Goal: Contribute content: Contribute content

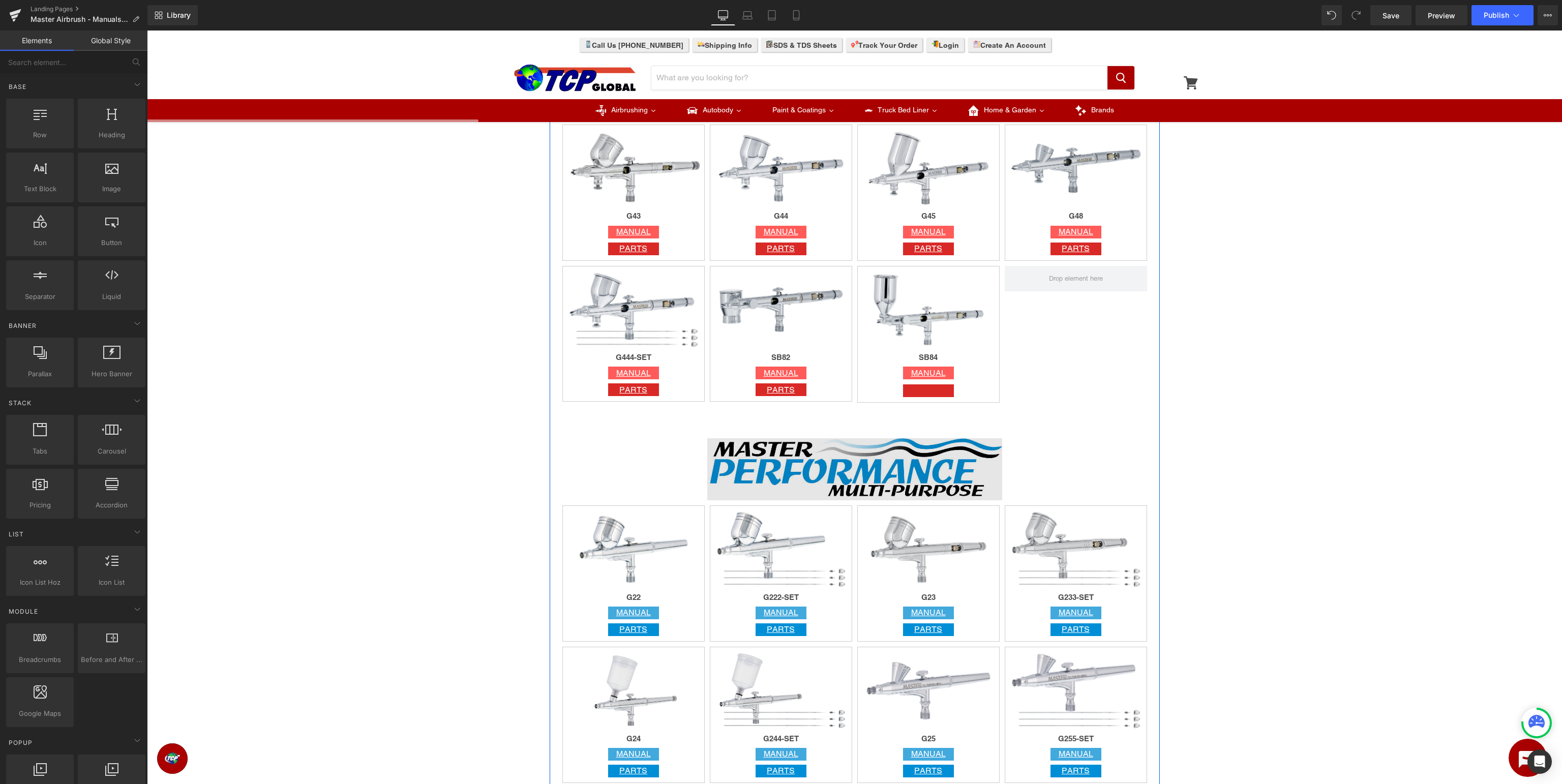
scroll to position [913, 0]
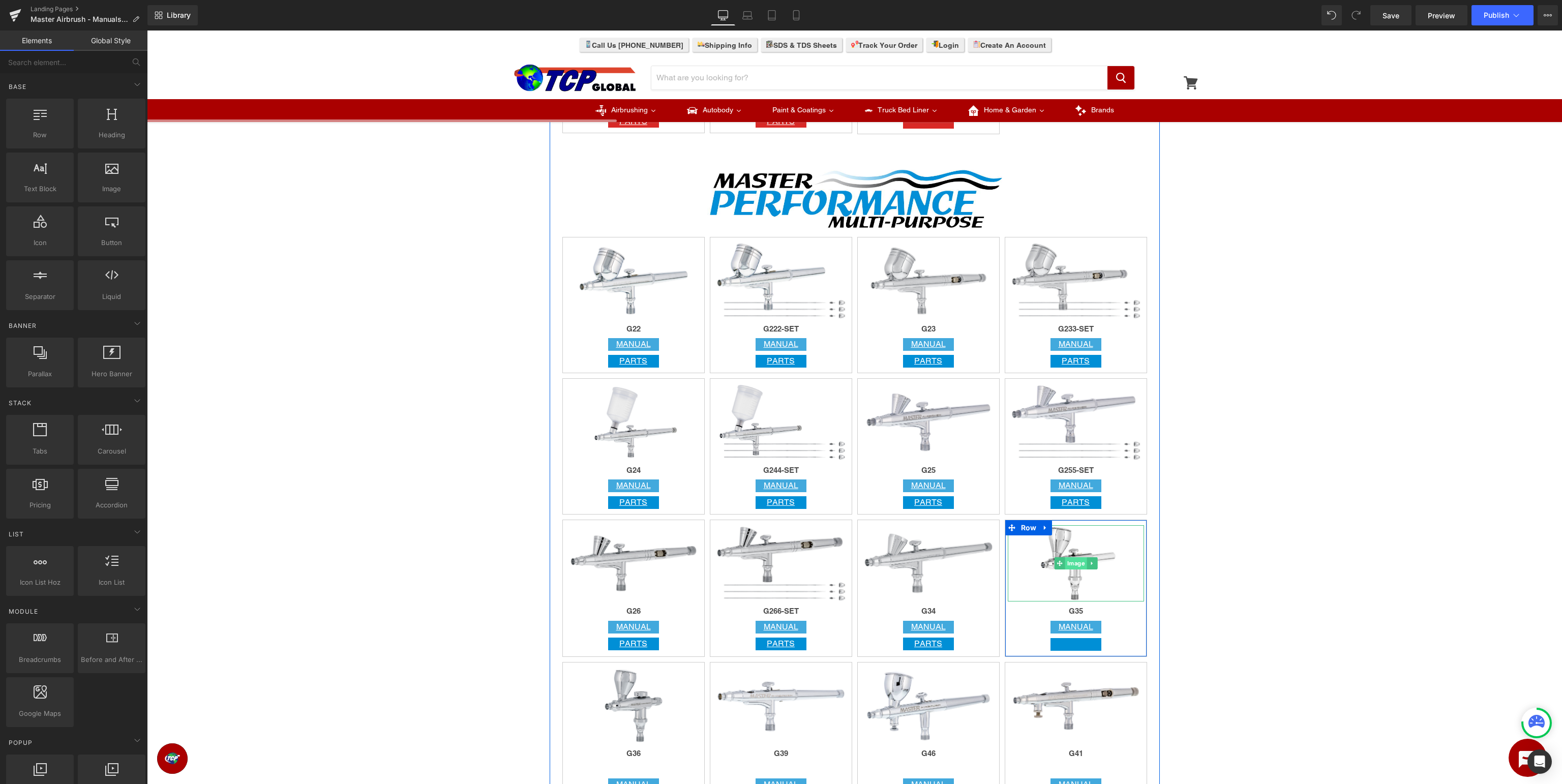
click at [1071, 564] on span "Image" at bounding box center [1076, 563] width 22 height 12
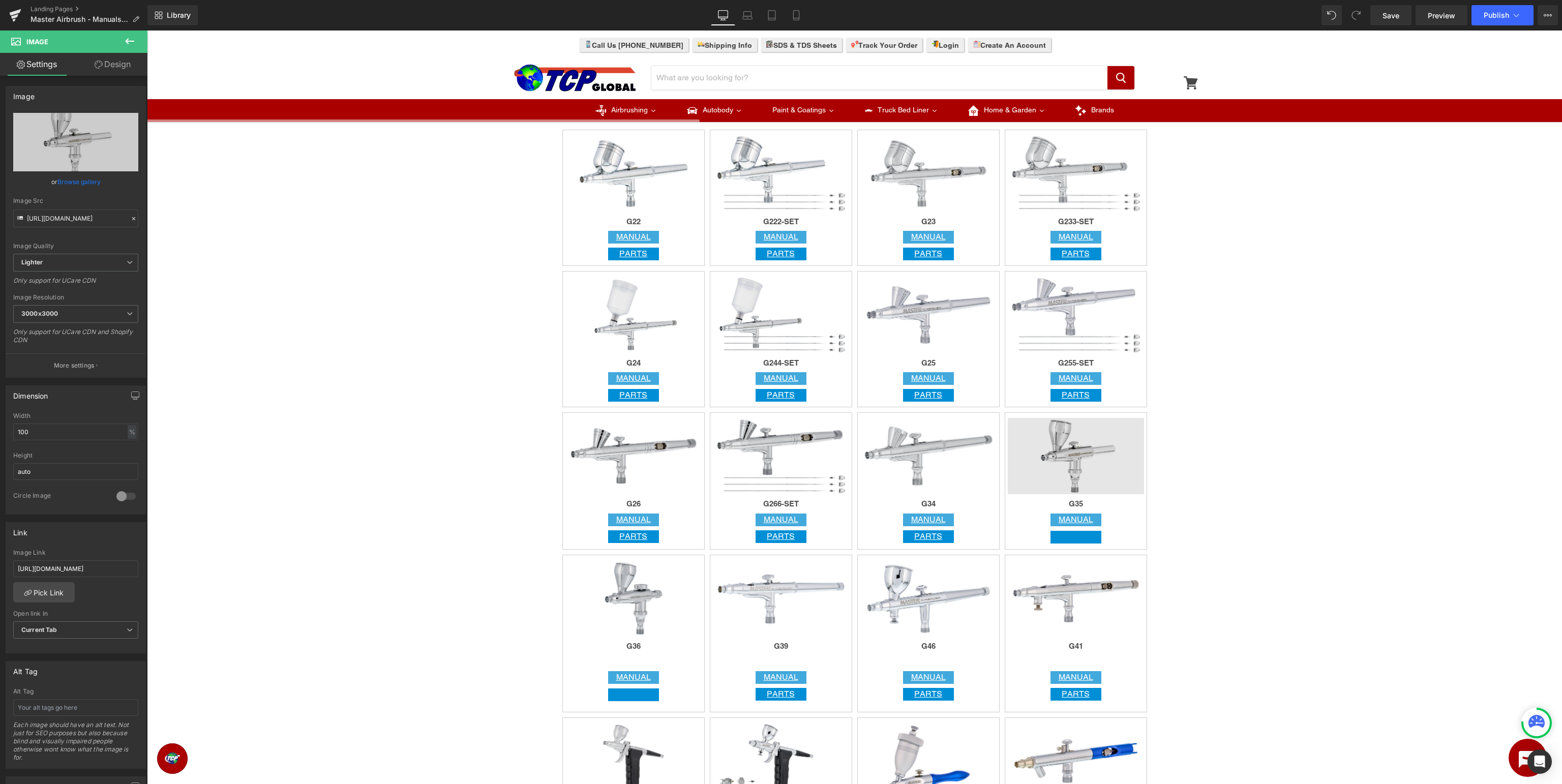
scroll to position [1074, 0]
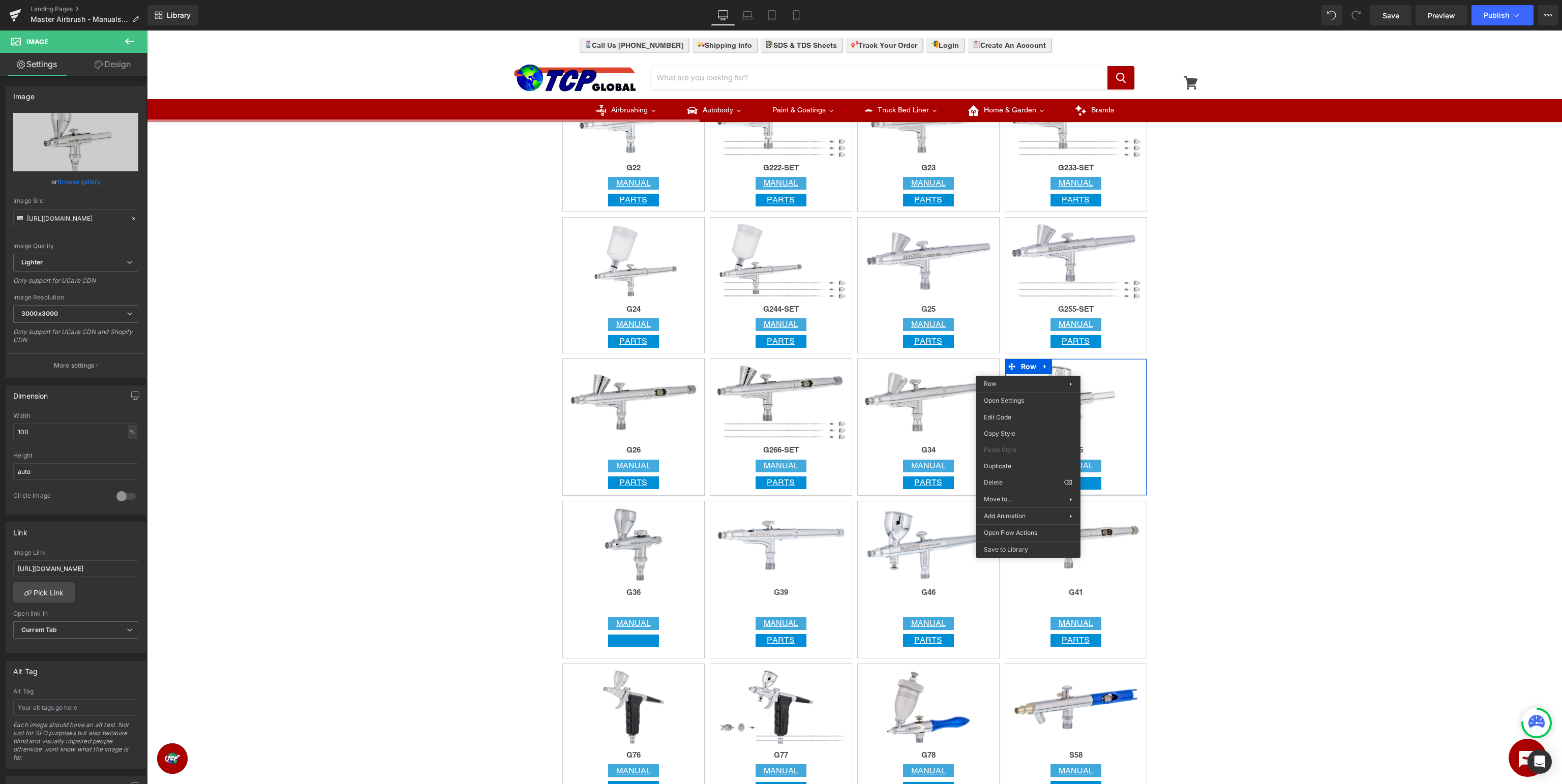
click at [1390, 337] on div "Image Row Image Row Image Image G43 Heading MANUAL Button PARTS Button Row Imag…" at bounding box center [854, 612] width 1415 height 3109
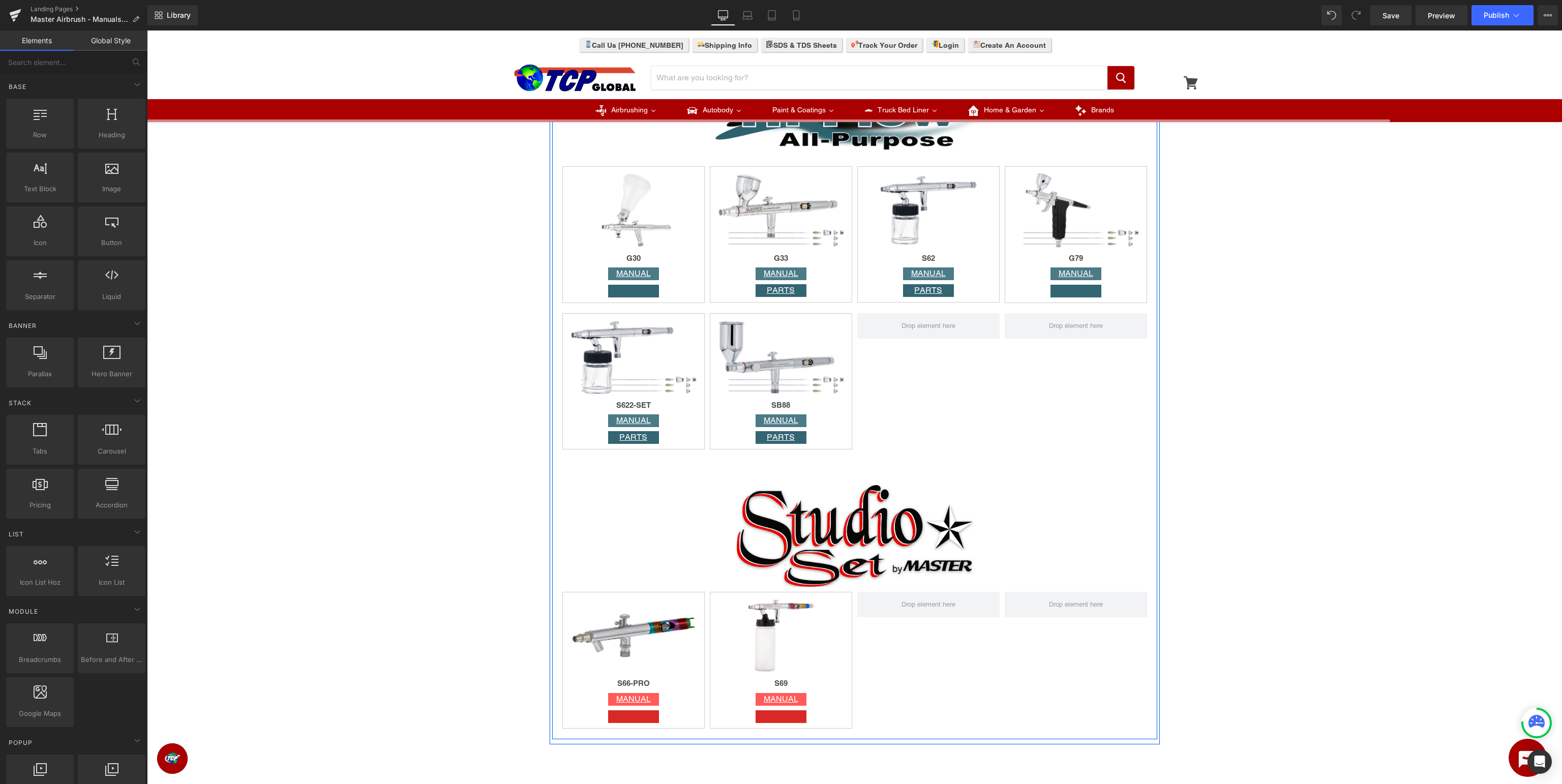
scroll to position [2577, 0]
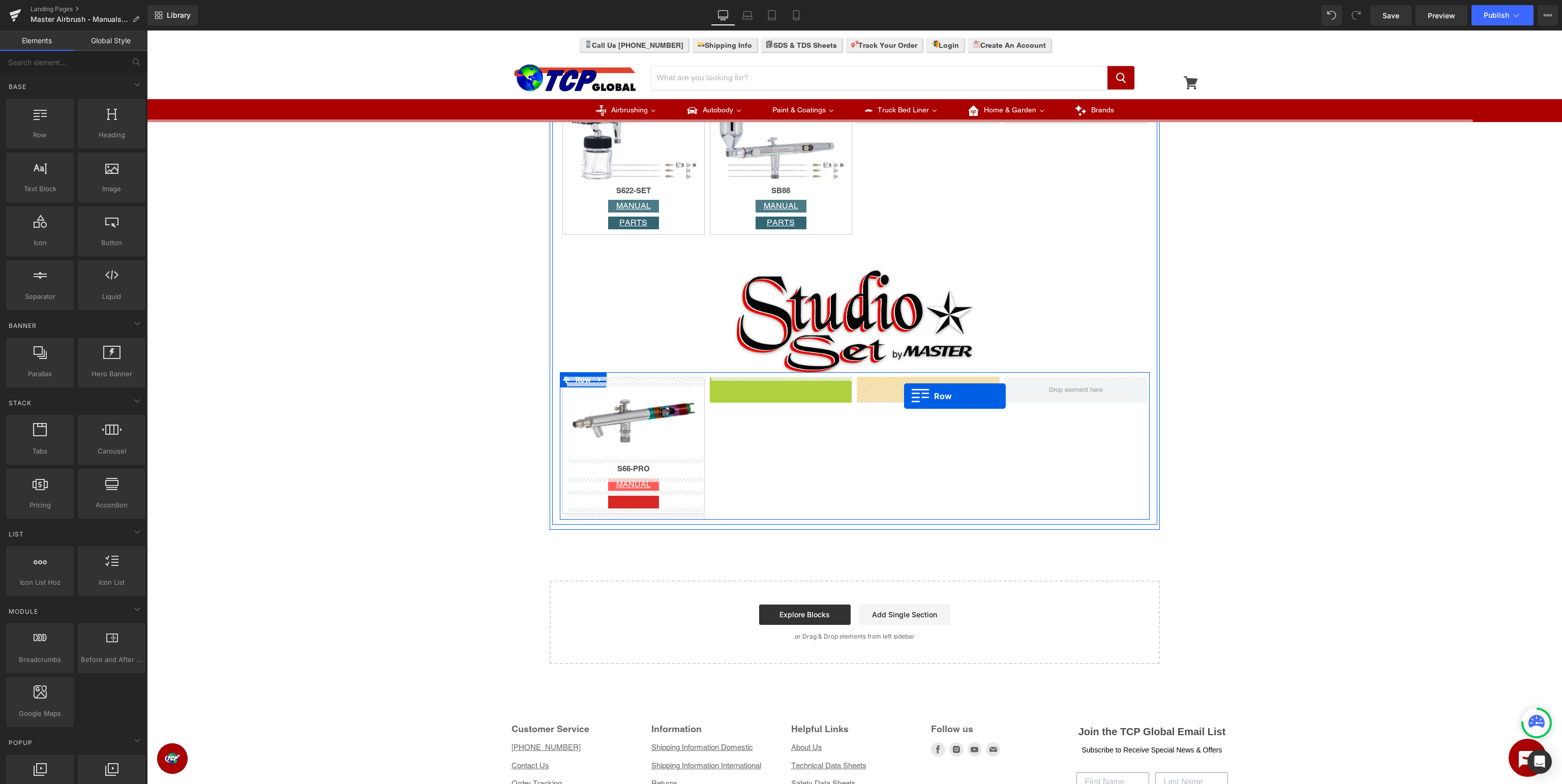
drag, startPoint x: 729, startPoint y: 381, endPoint x: 904, endPoint y: 395, distance: 175.6
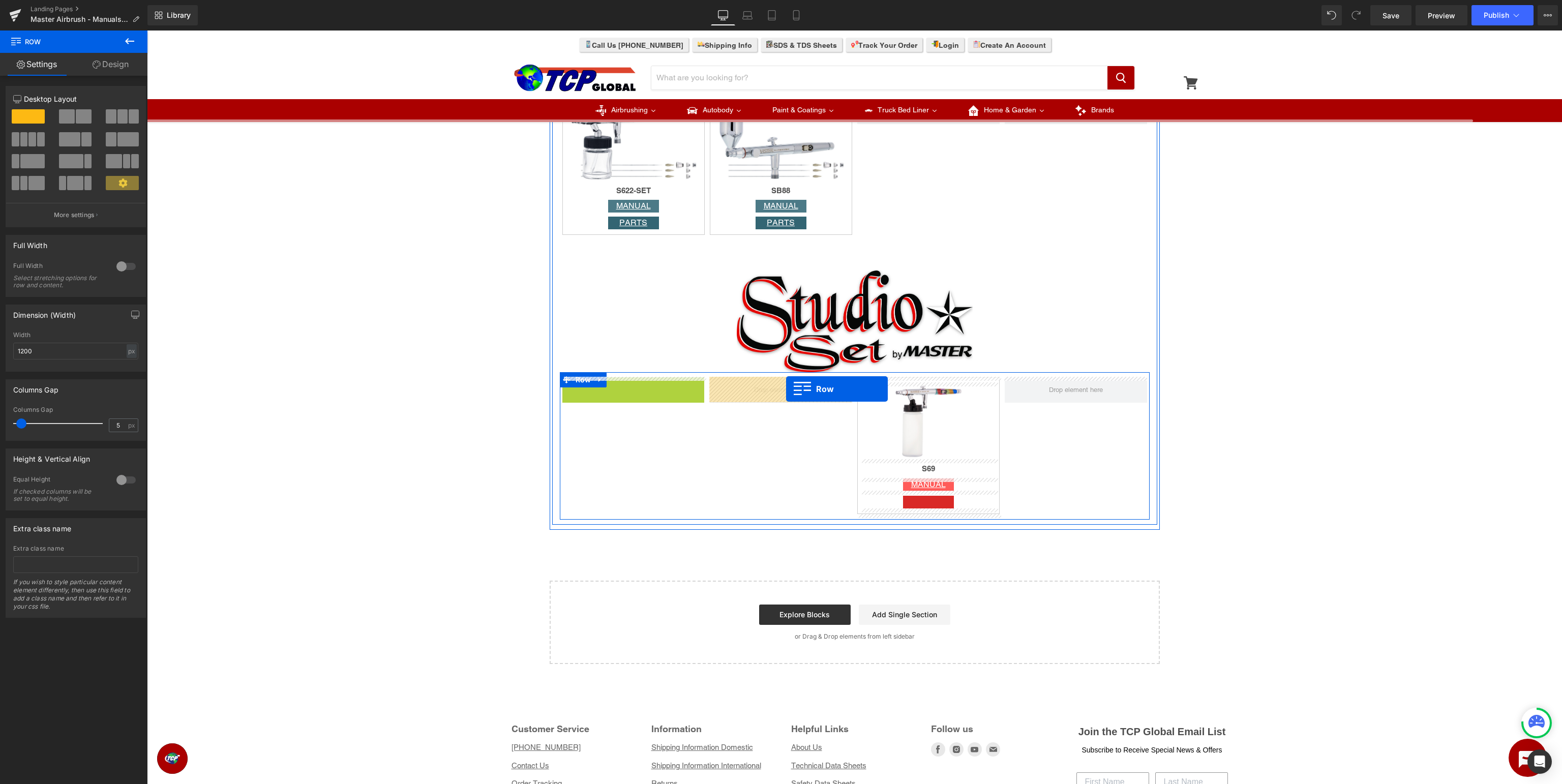
drag, startPoint x: 585, startPoint y: 389, endPoint x: 786, endPoint y: 389, distance: 201.0
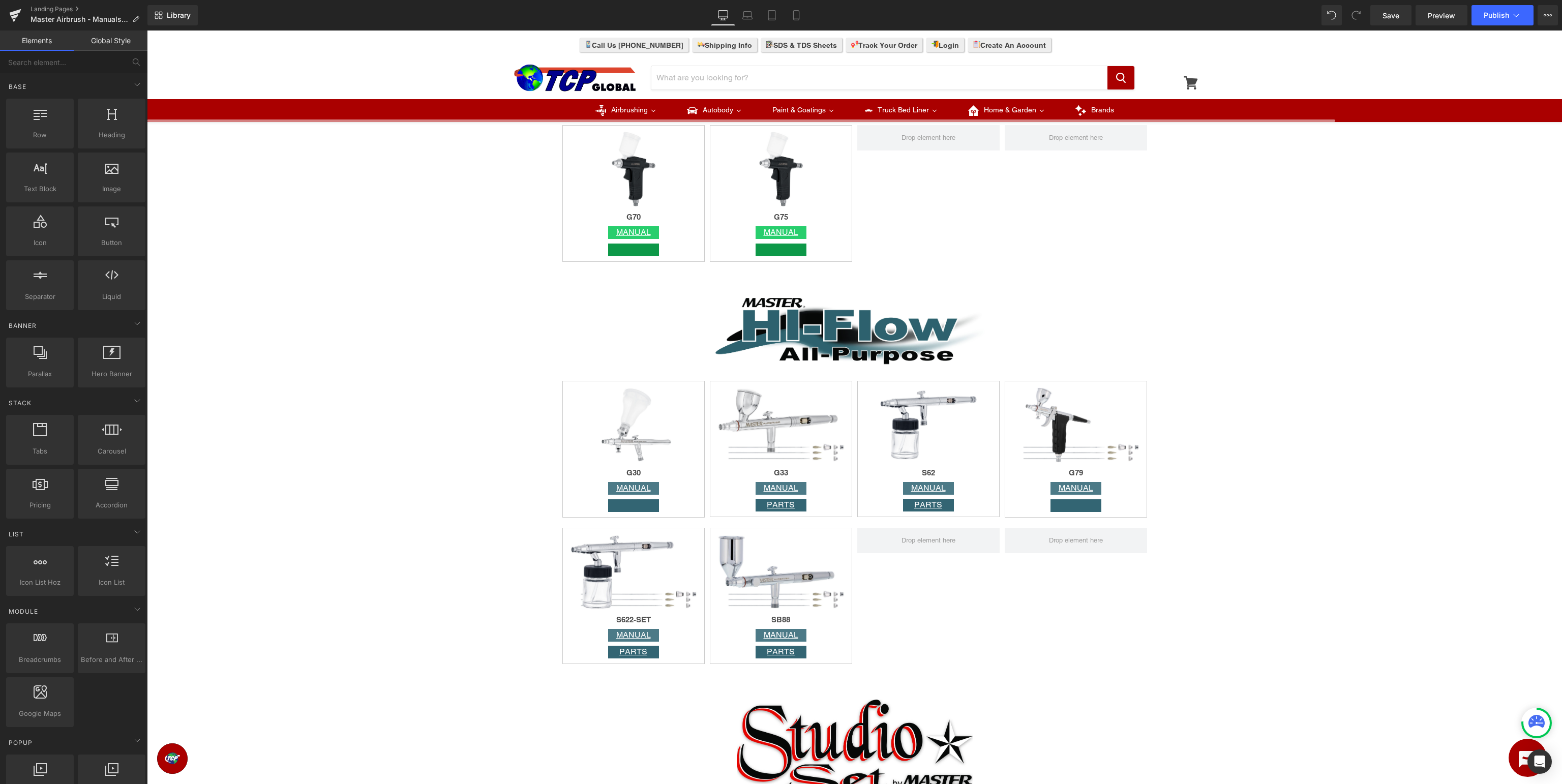
scroll to position [2470, 0]
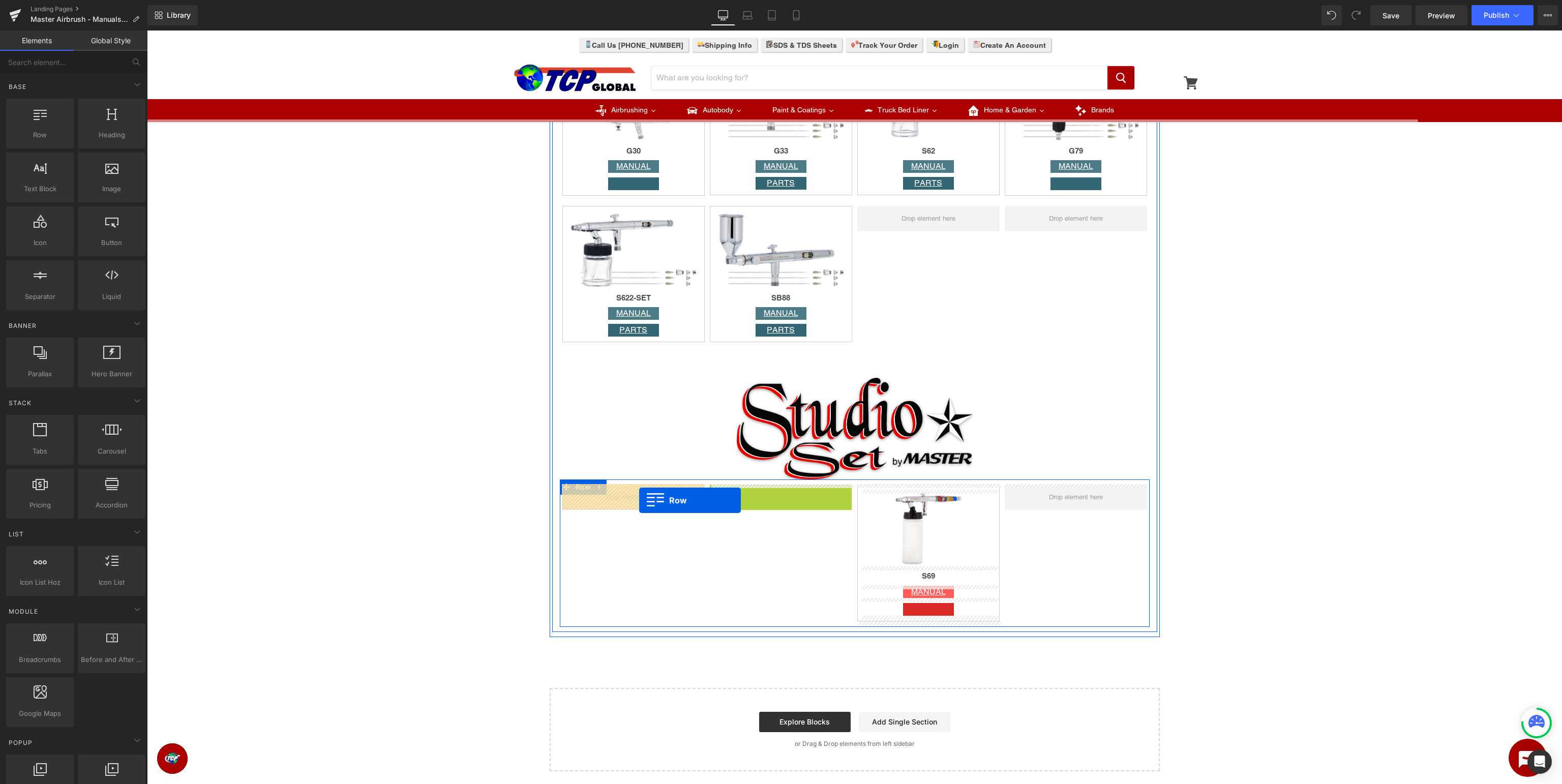
drag, startPoint x: 731, startPoint y: 493, endPoint x: 639, endPoint y: 500, distance: 92.3
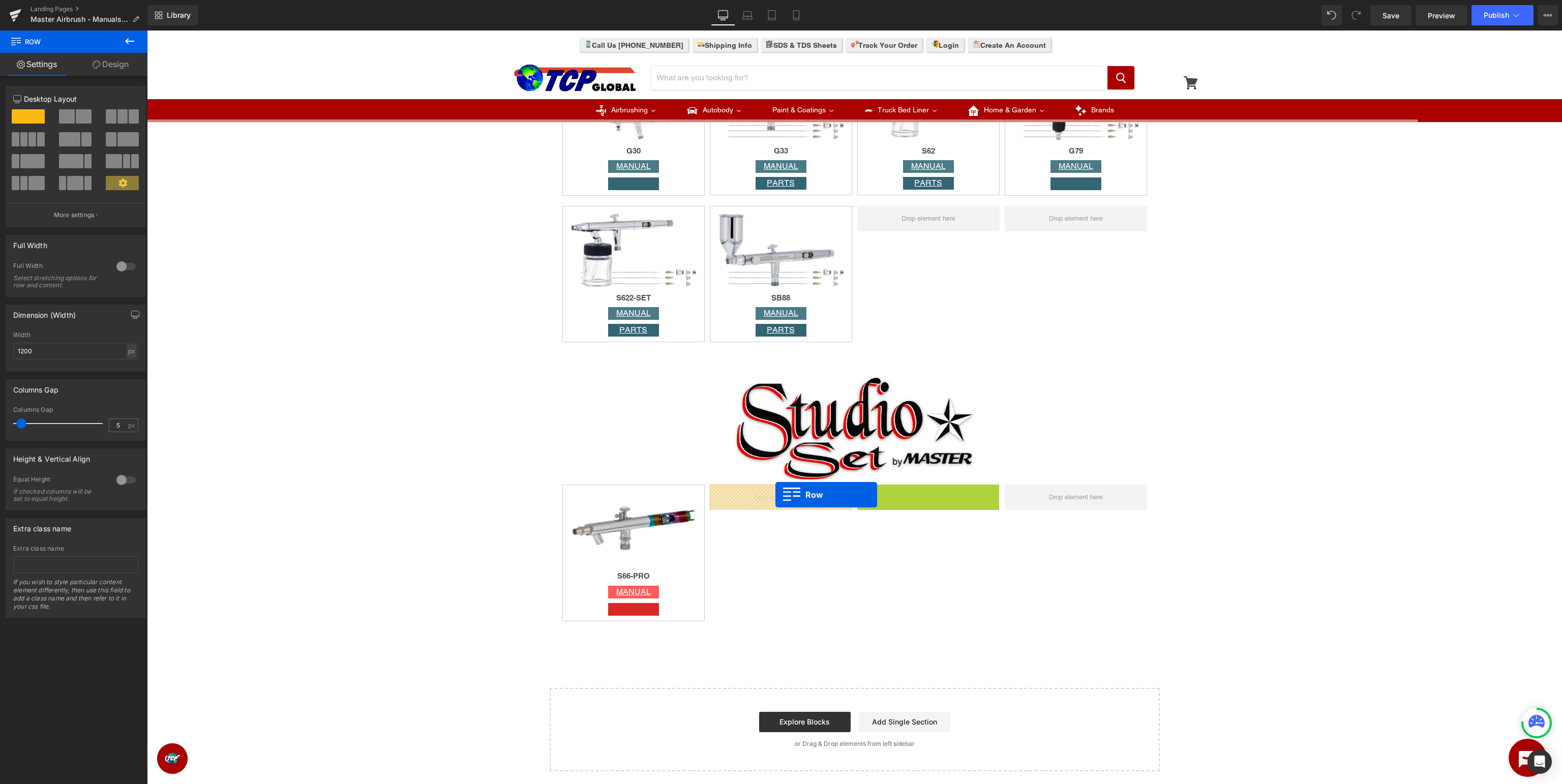
drag, startPoint x: 879, startPoint y: 491, endPoint x: 776, endPoint y: 495, distance: 103.1
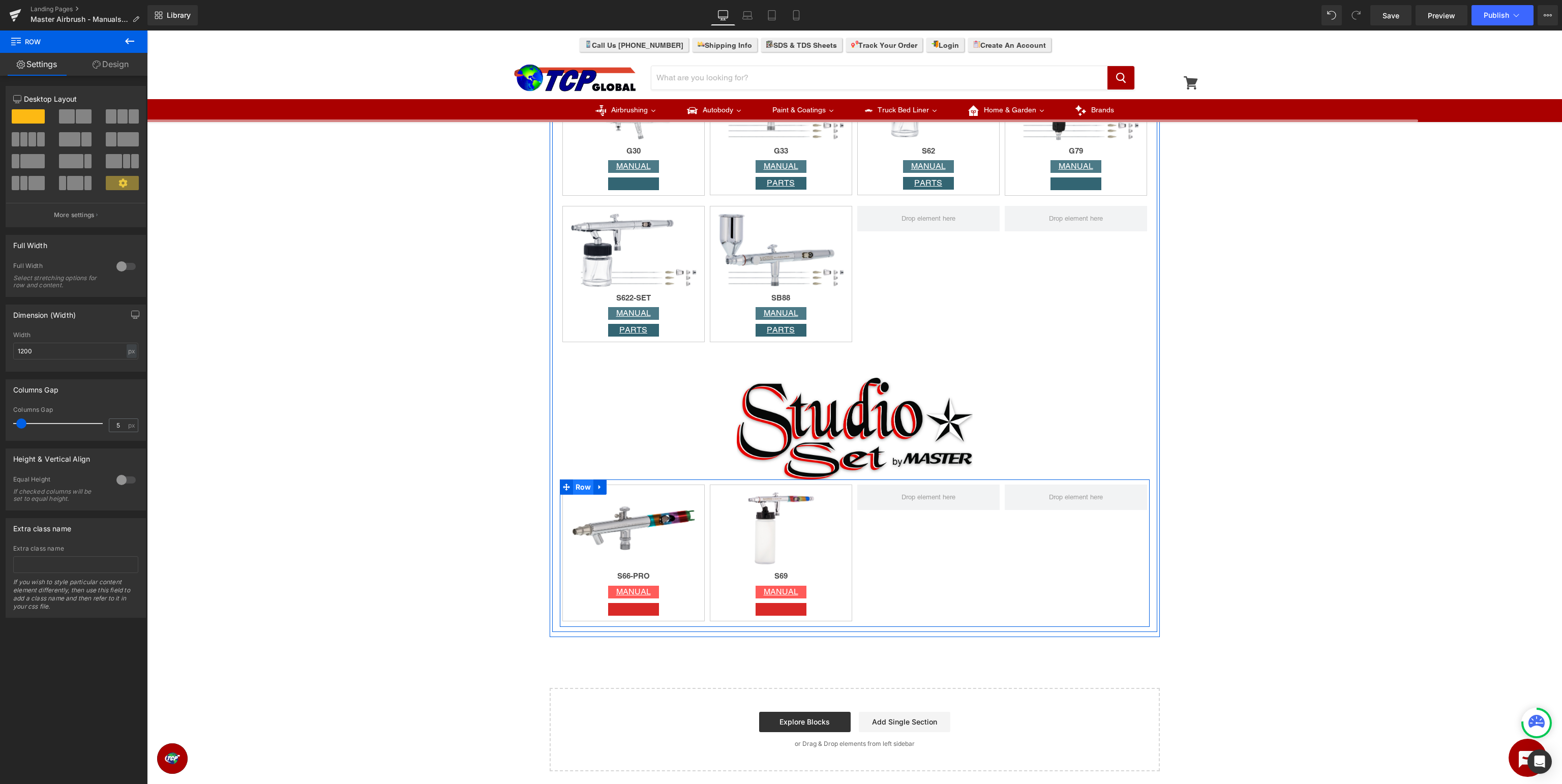
click at [575, 485] on span "Row" at bounding box center [583, 487] width 21 height 15
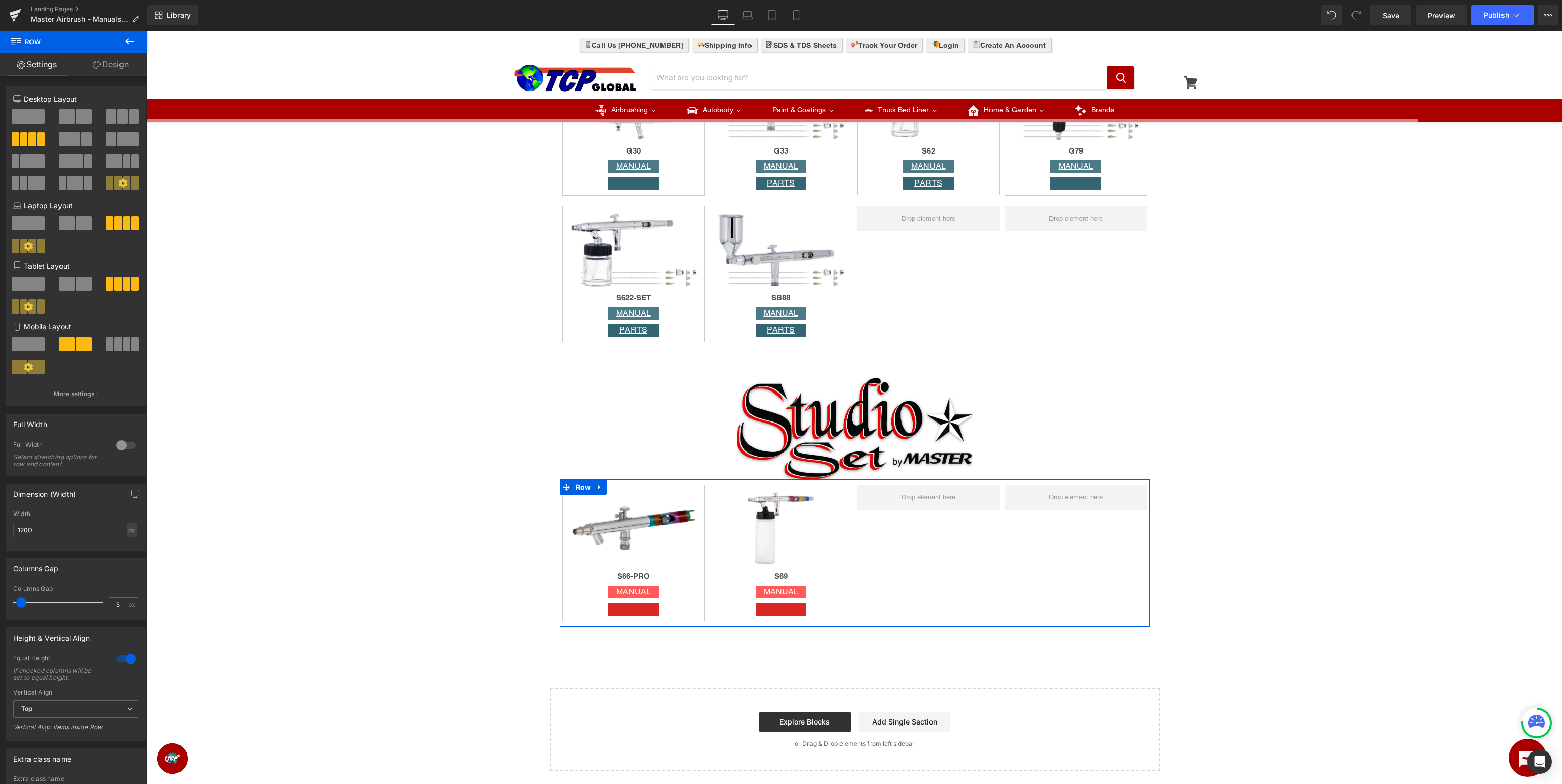
scroll to position [85, 0]
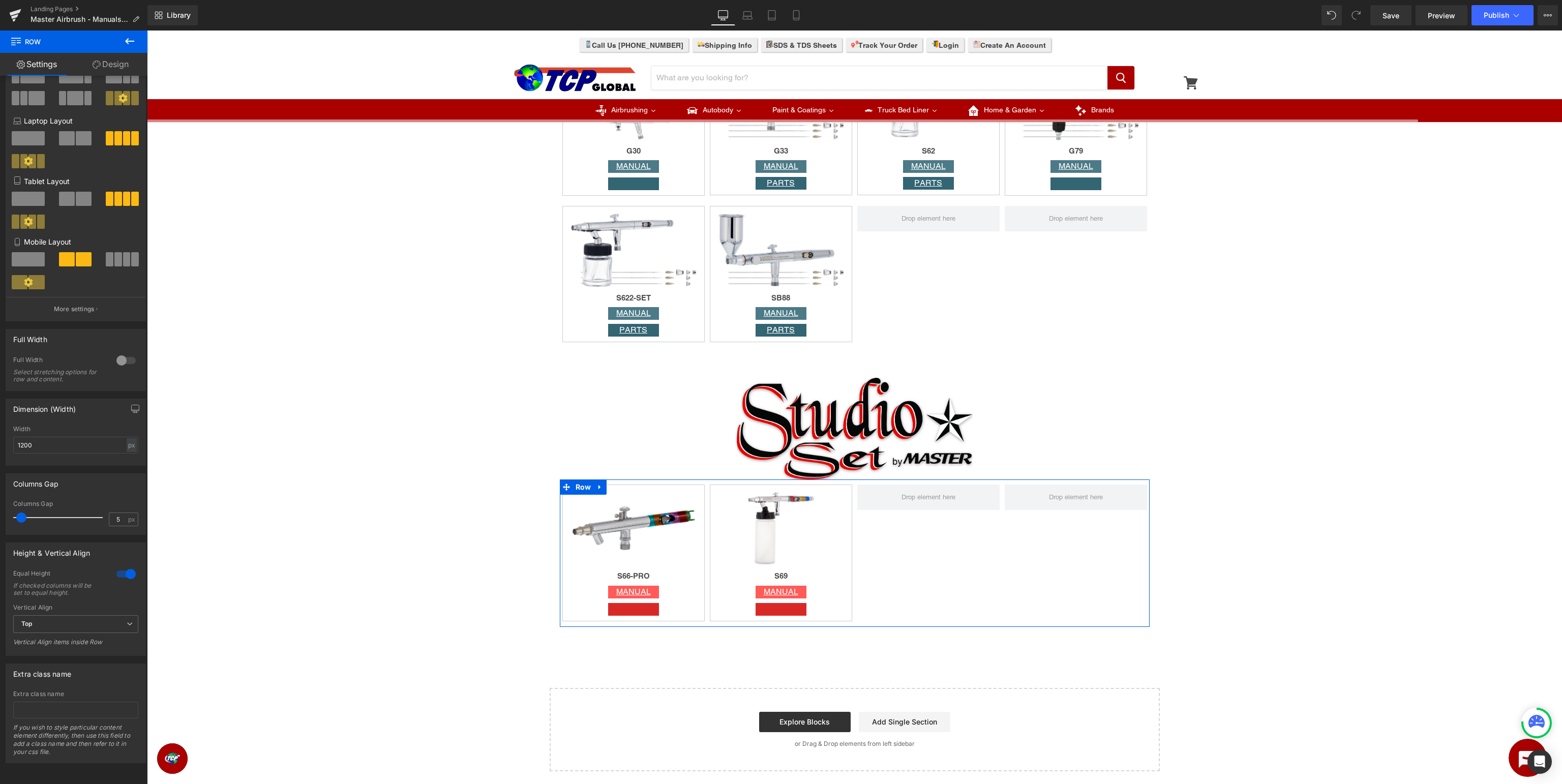
click at [129, 575] on div at bounding box center [126, 574] width 24 height 16
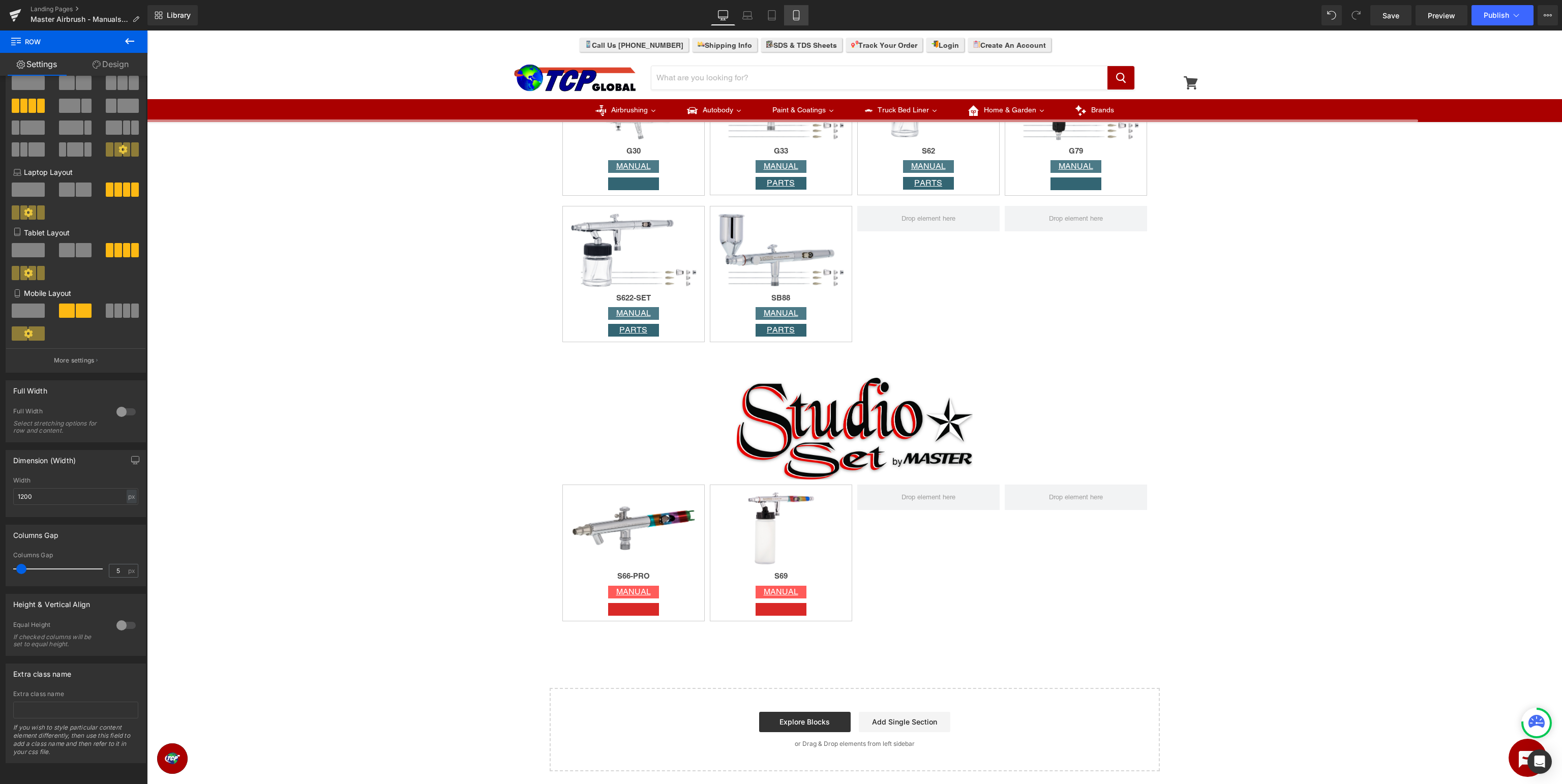
click at [805, 7] on link "Mobile" at bounding box center [796, 15] width 24 height 21
type input "100"
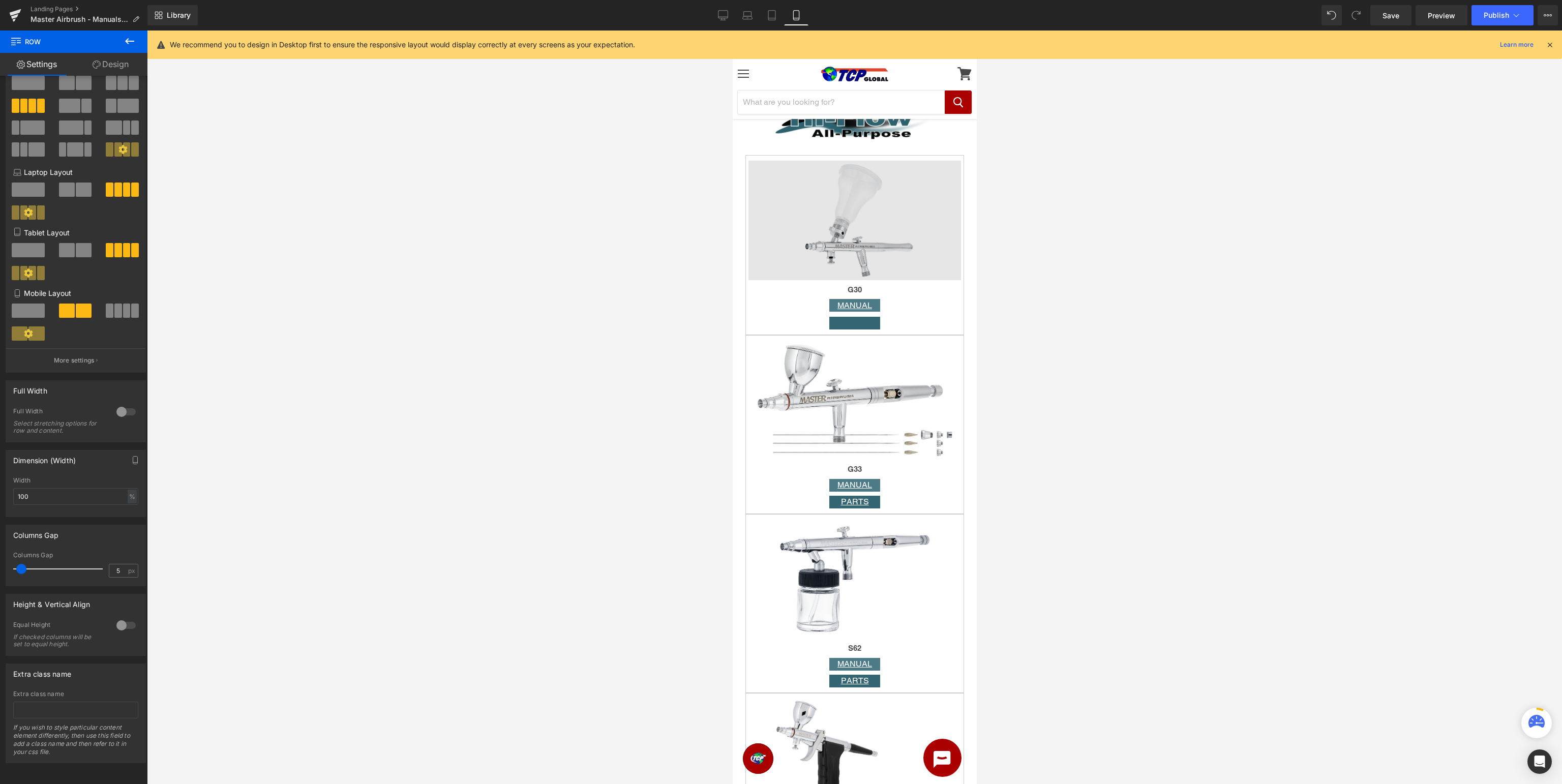
scroll to position [2822, 0]
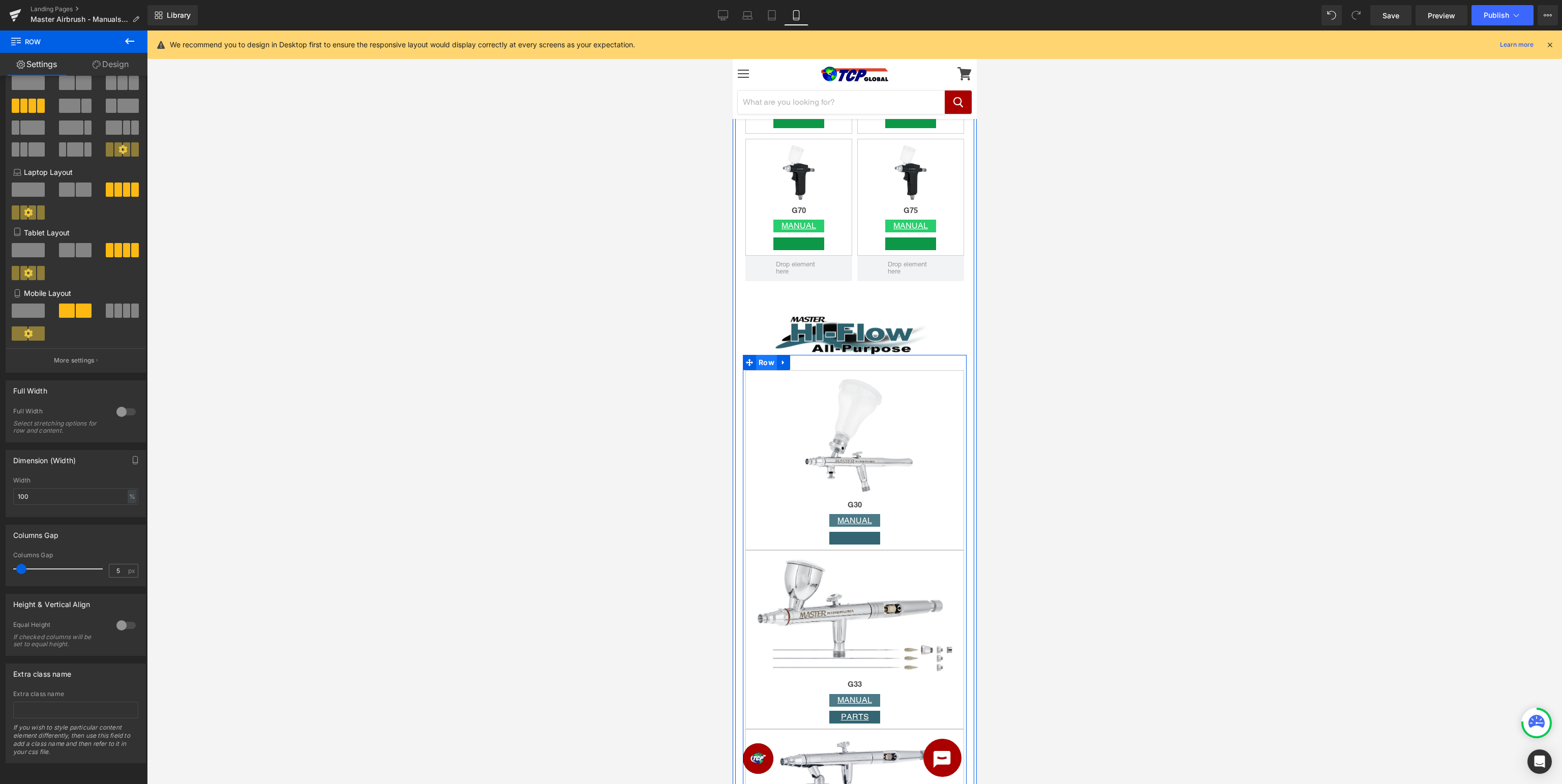
click at [763, 366] on span "Row" at bounding box center [766, 362] width 21 height 15
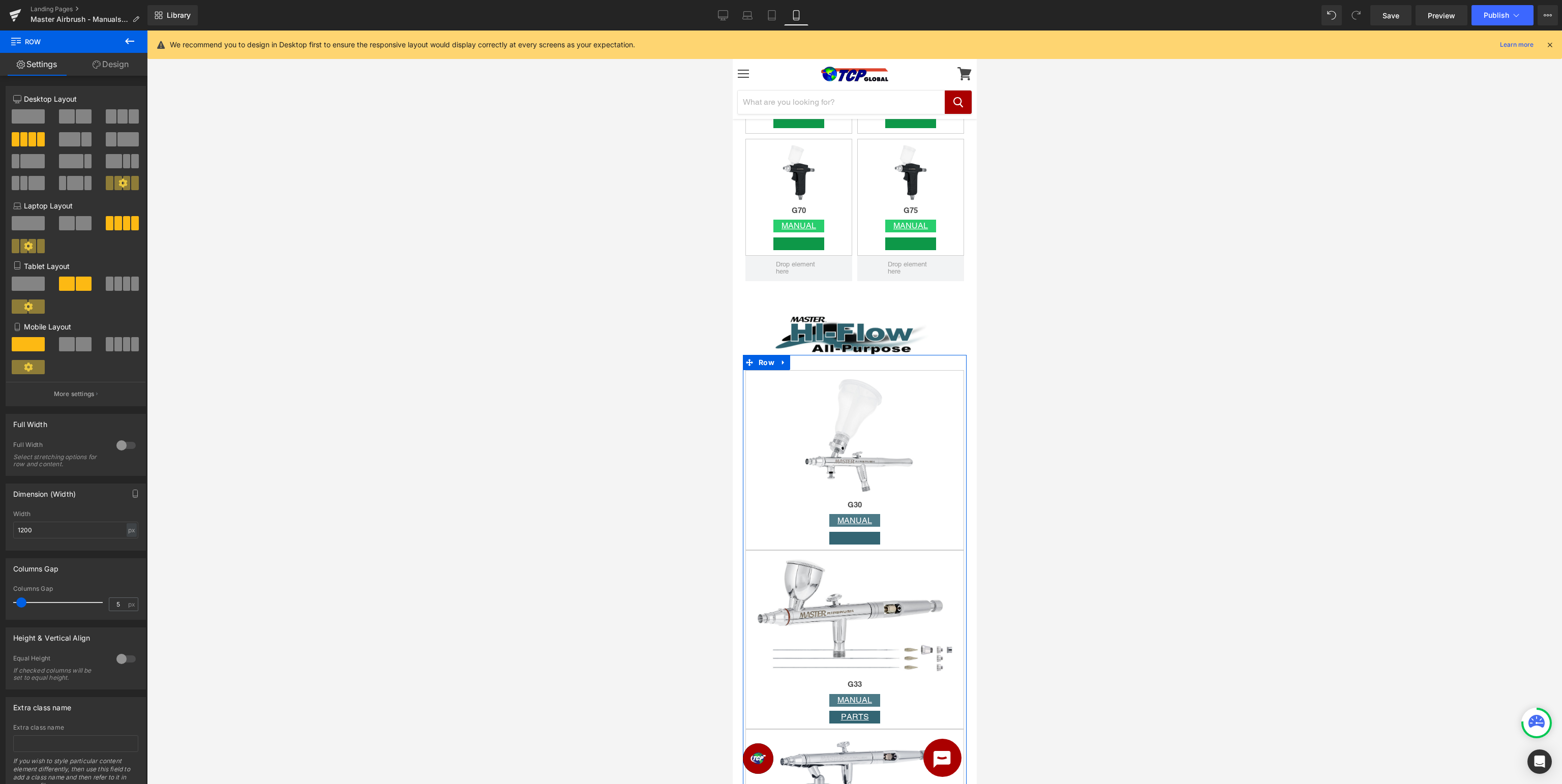
click at [74, 112] on span at bounding box center [67, 116] width 16 height 14
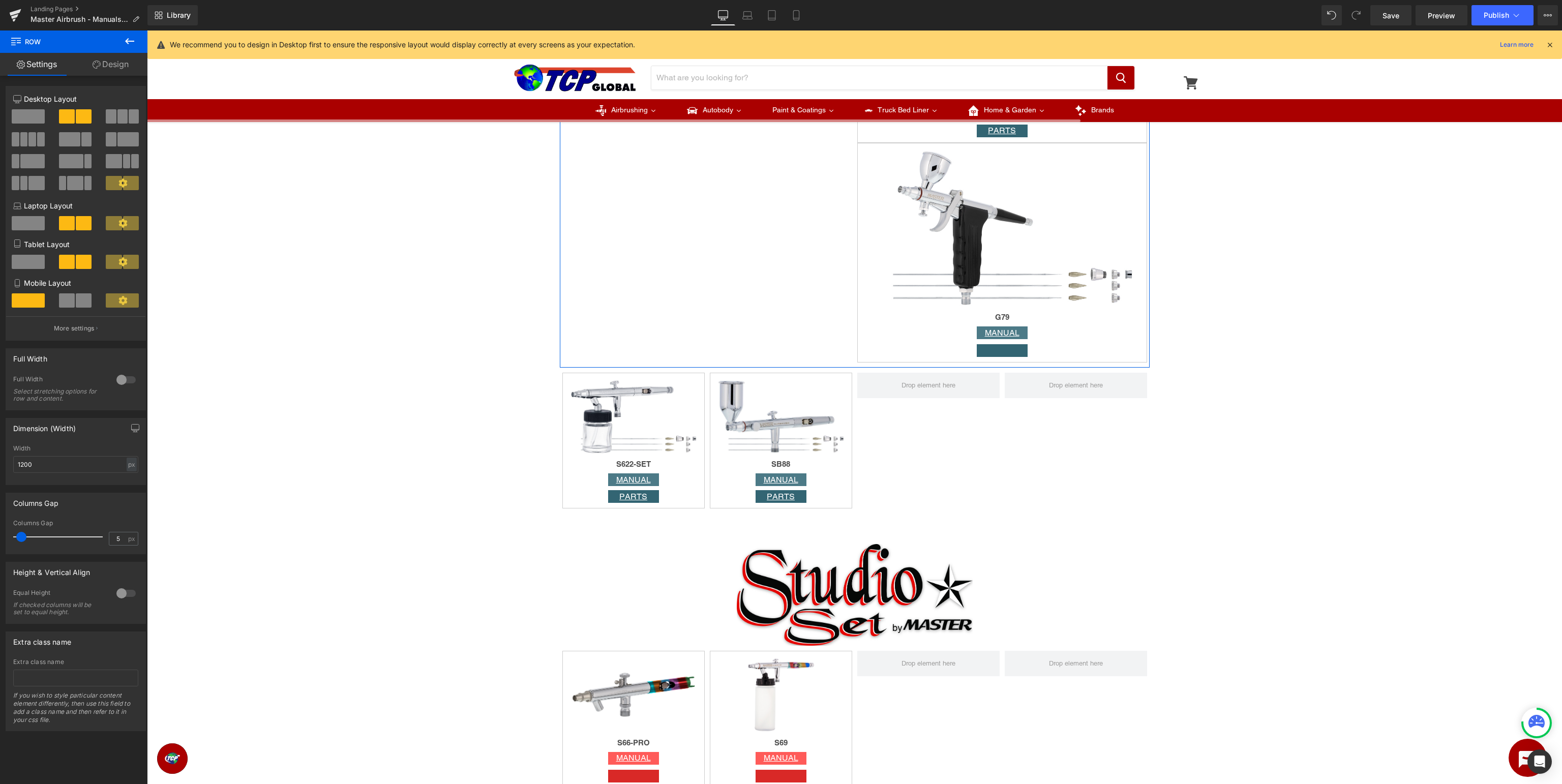
scroll to position [2287, 0]
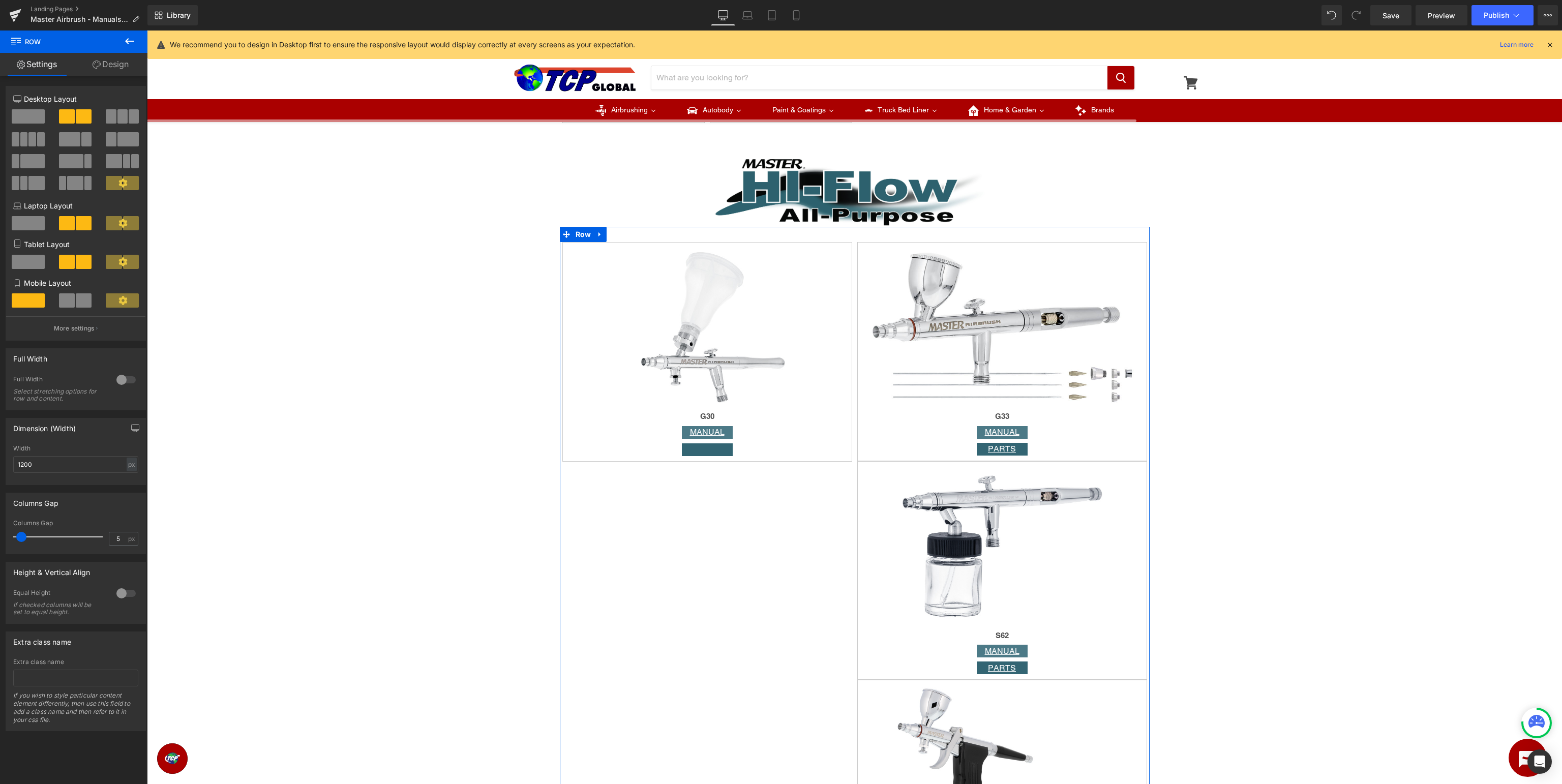
click at [32, 140] on span at bounding box center [32, 139] width 8 height 14
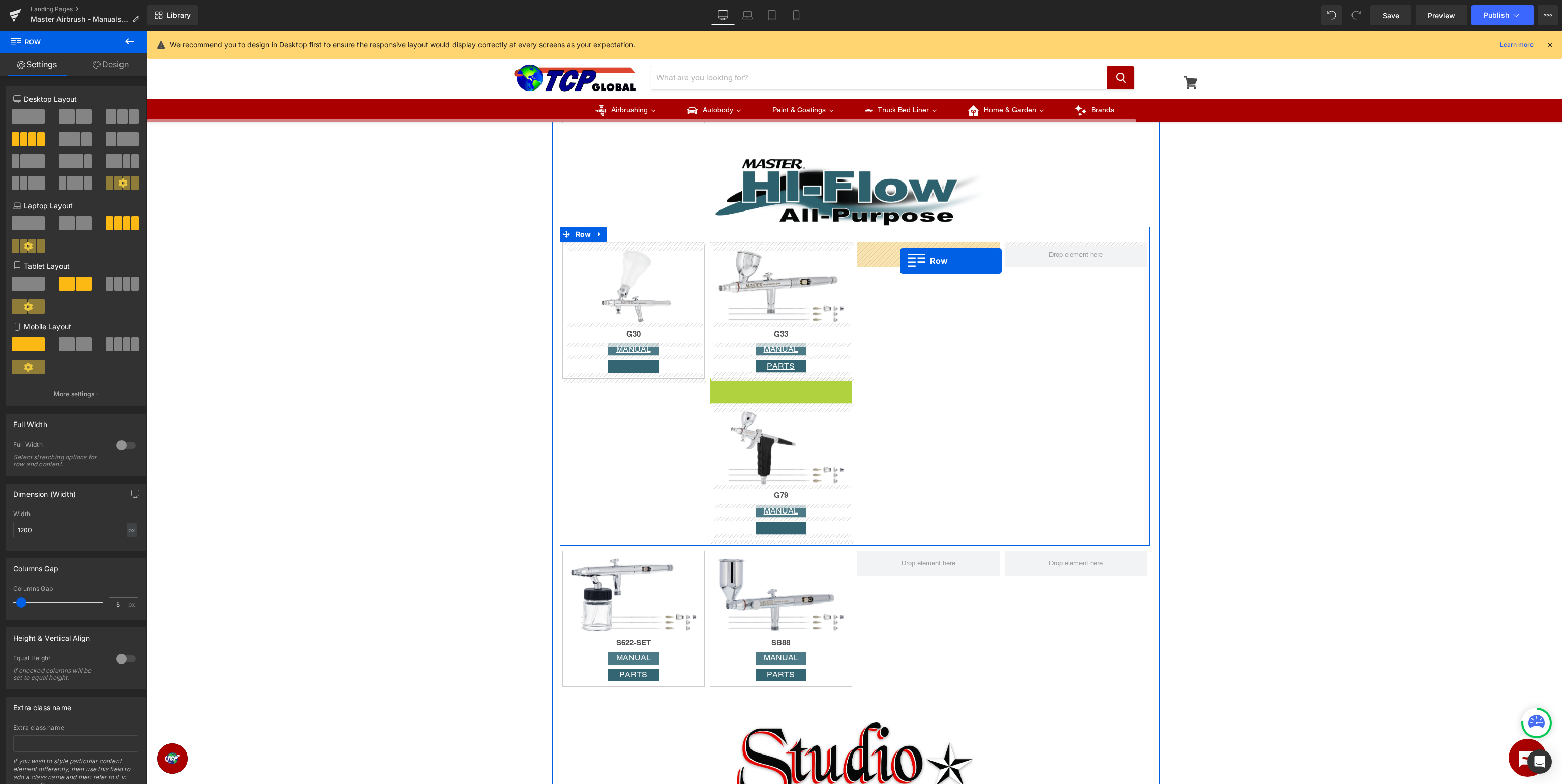
drag, startPoint x: 731, startPoint y: 386, endPoint x: 900, endPoint y: 261, distance: 210.2
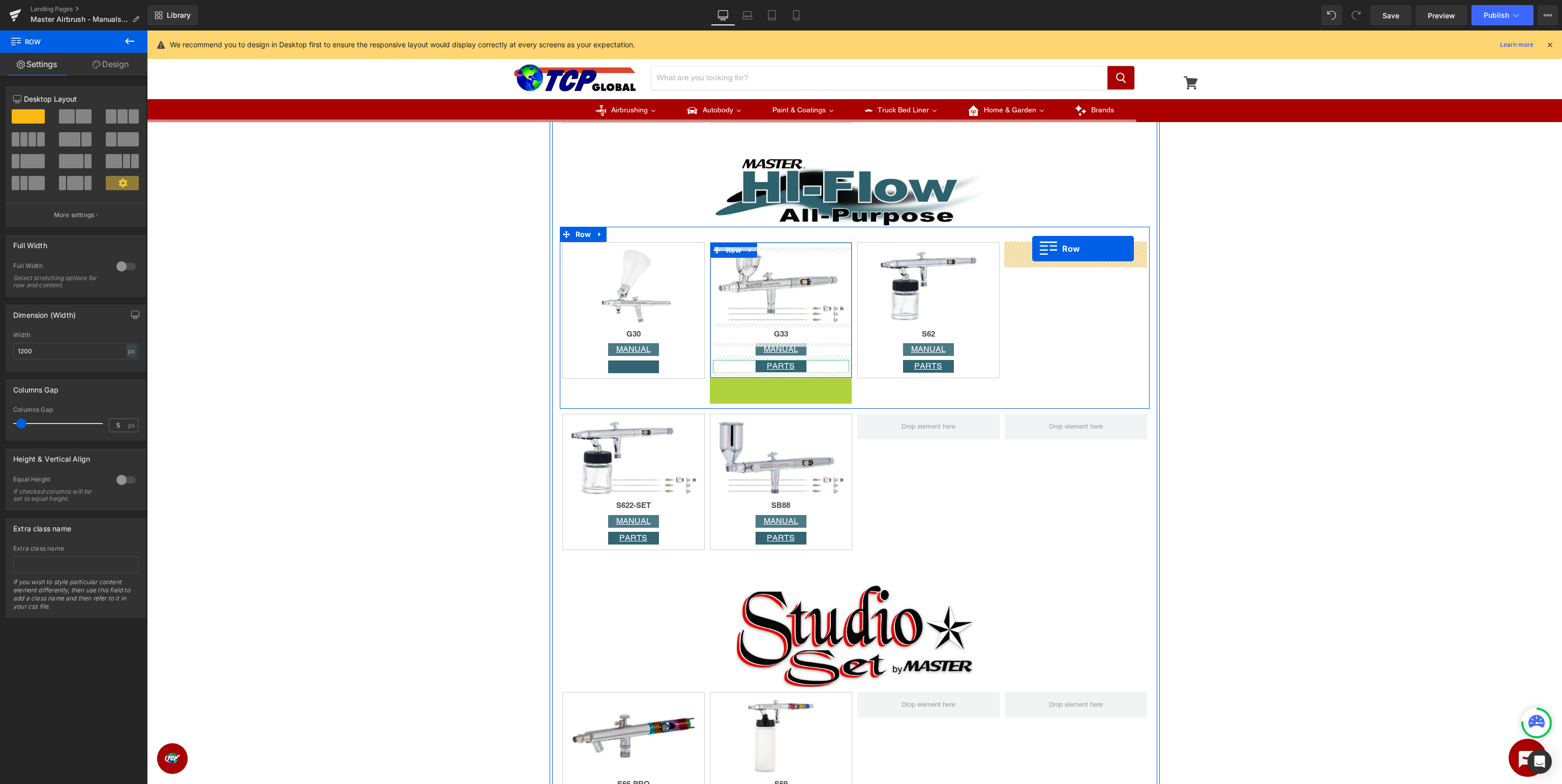
drag, startPoint x: 729, startPoint y: 385, endPoint x: 1032, endPoint y: 249, distance: 332.1
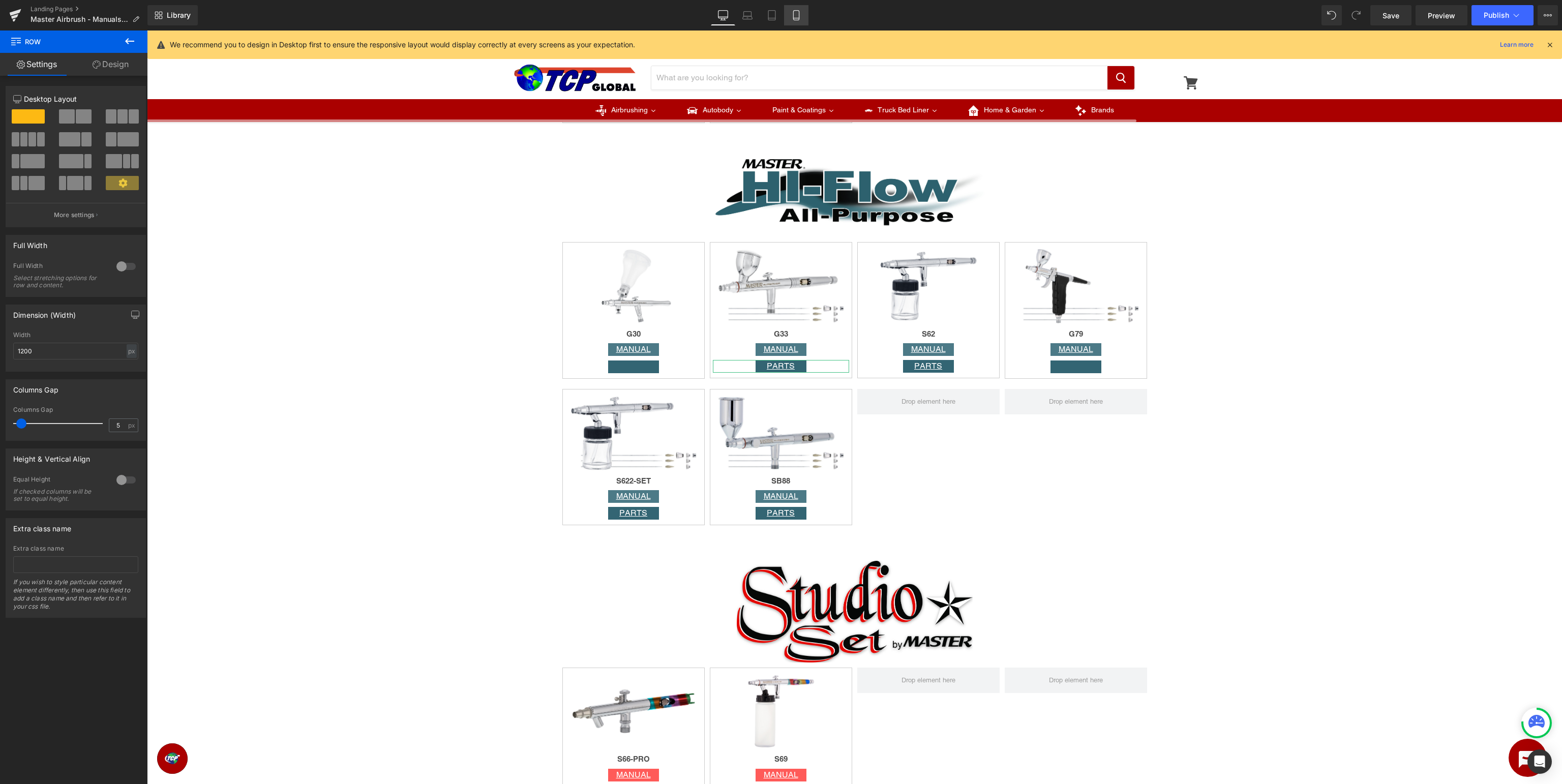
click at [798, 14] on icon at bounding box center [796, 15] width 10 height 10
type input "100"
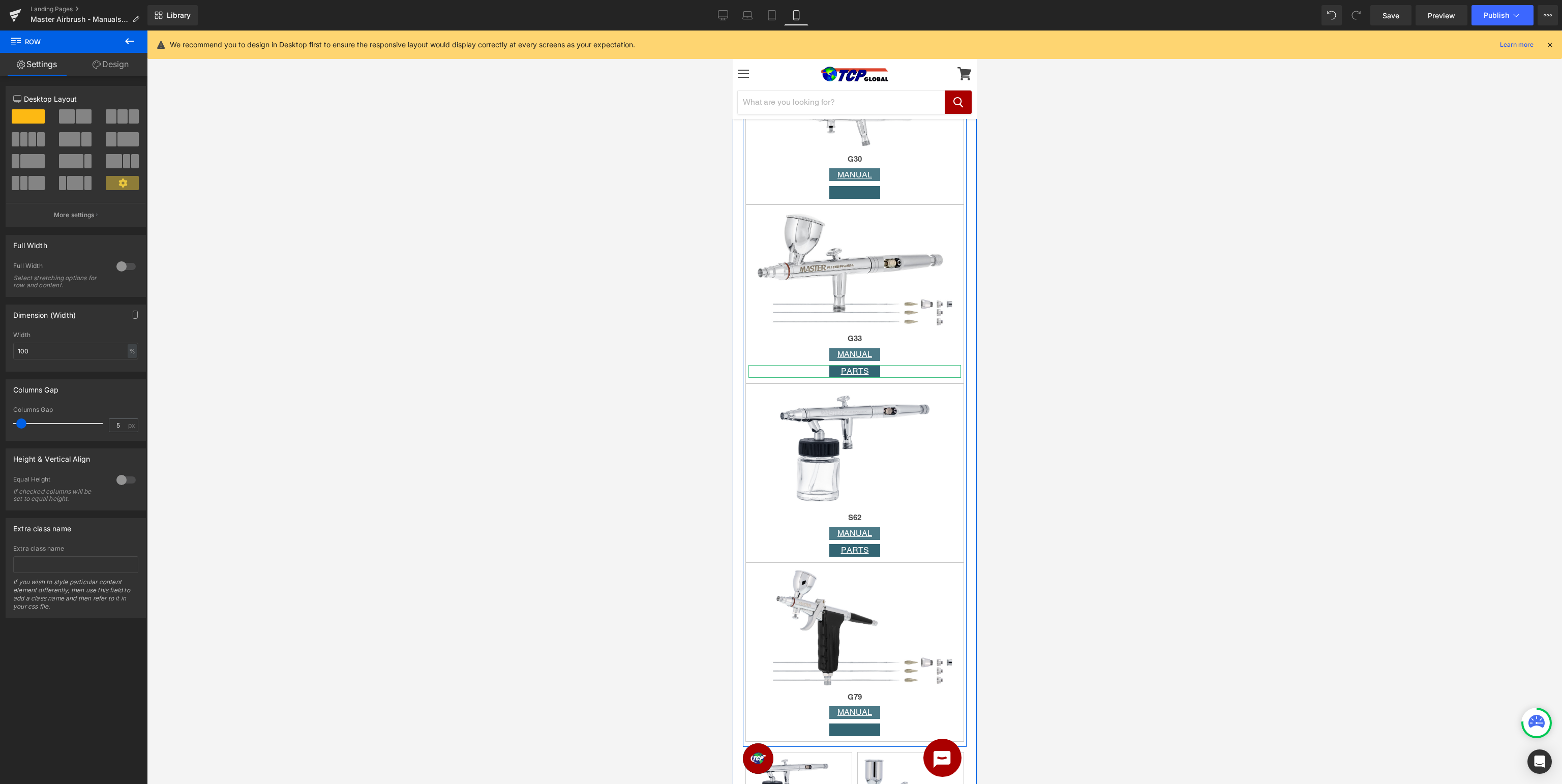
scroll to position [2952, 0]
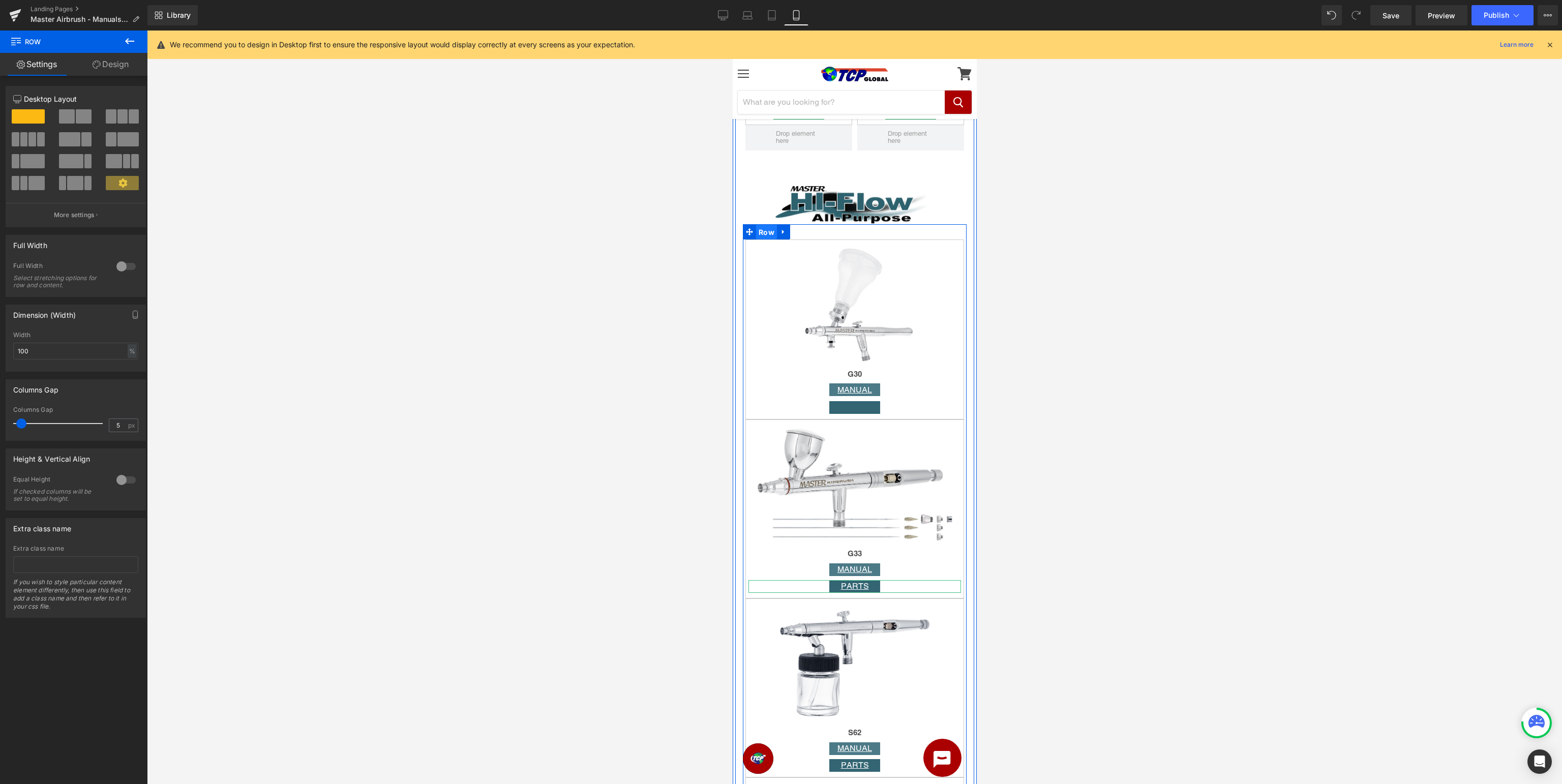
click at [766, 237] on span "Row" at bounding box center [766, 232] width 21 height 15
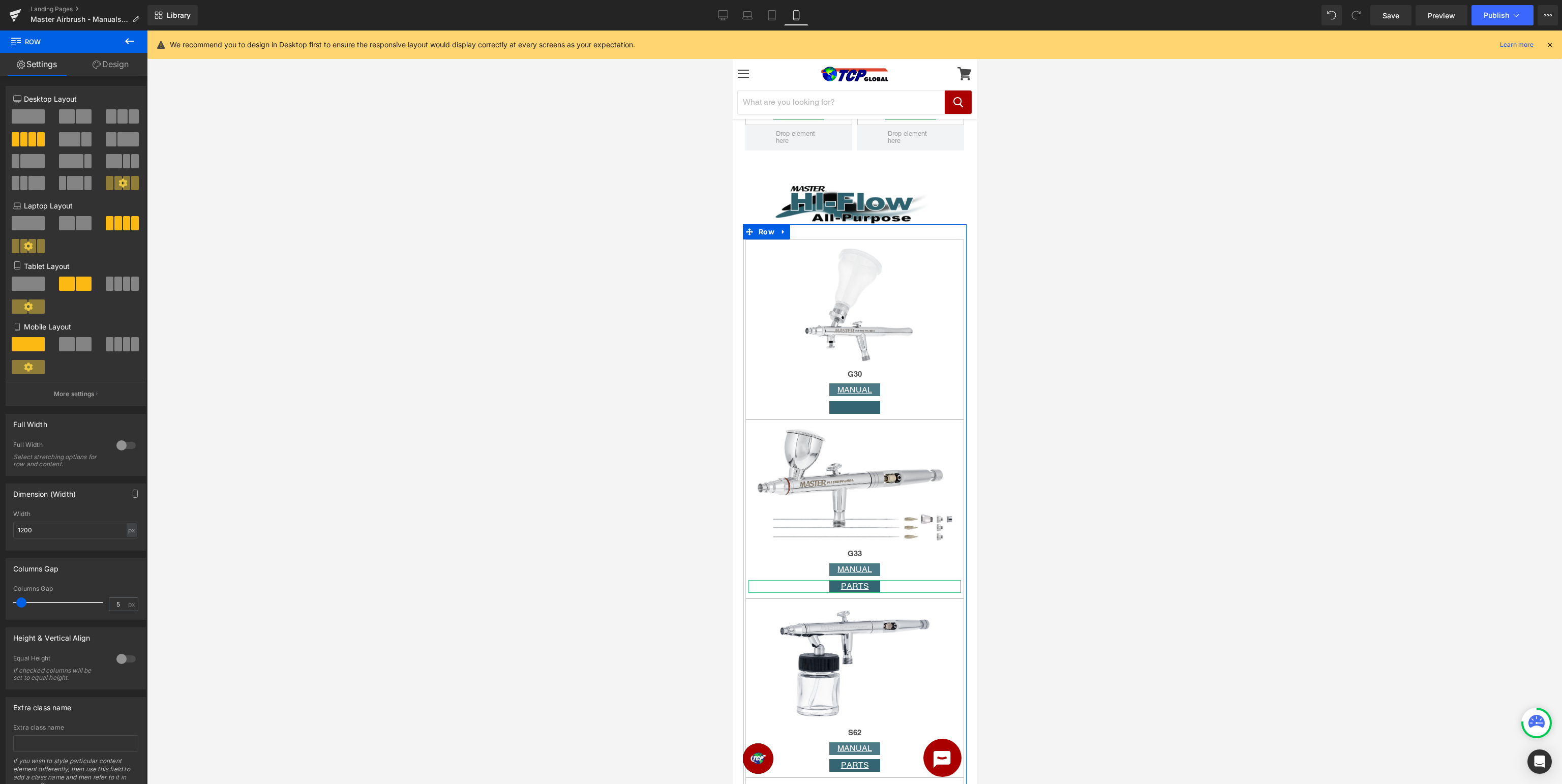
click at [72, 343] on span at bounding box center [67, 344] width 16 height 14
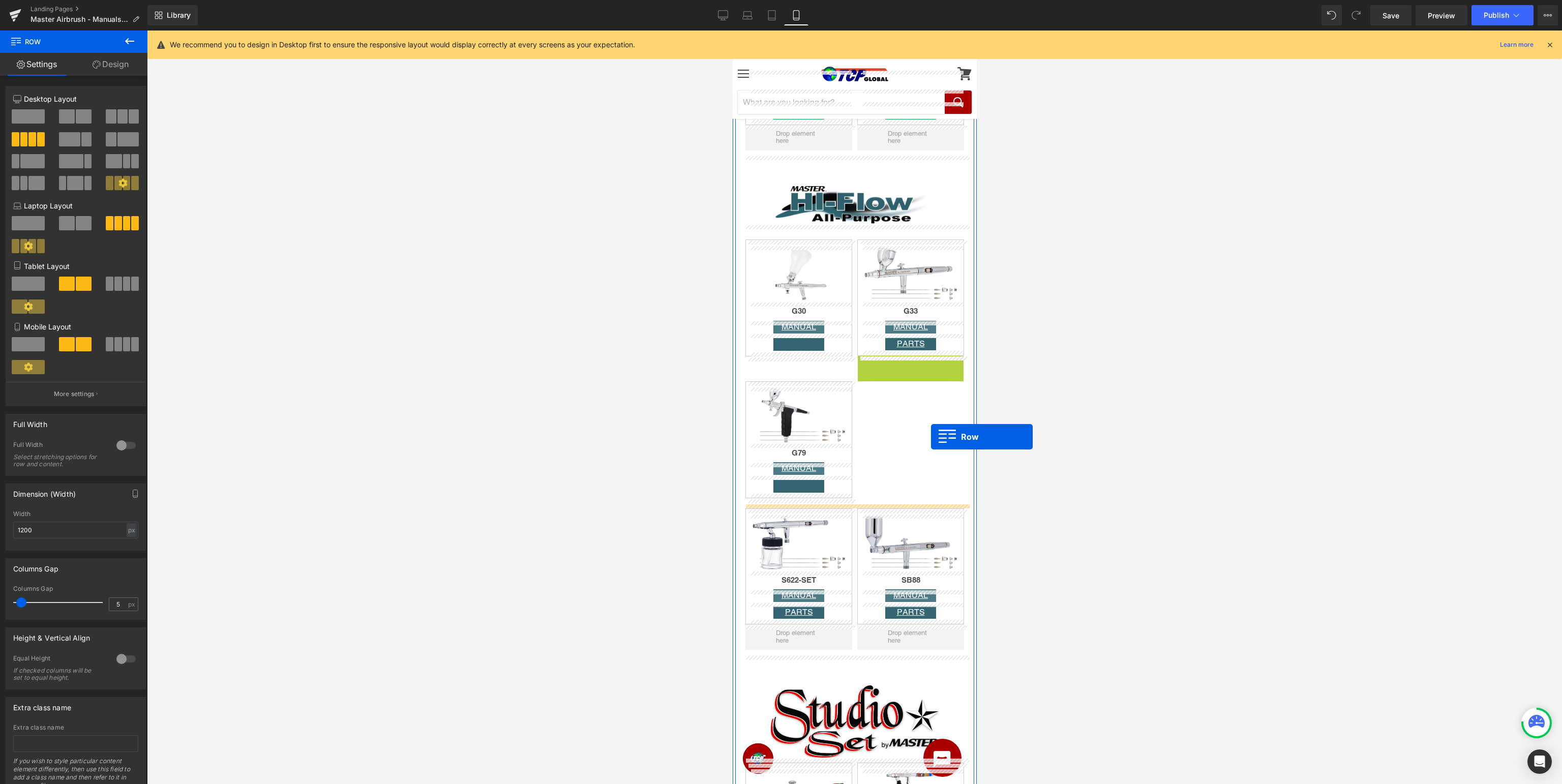
drag, startPoint x: 877, startPoint y: 364, endPoint x: 931, endPoint y: 437, distance: 90.8
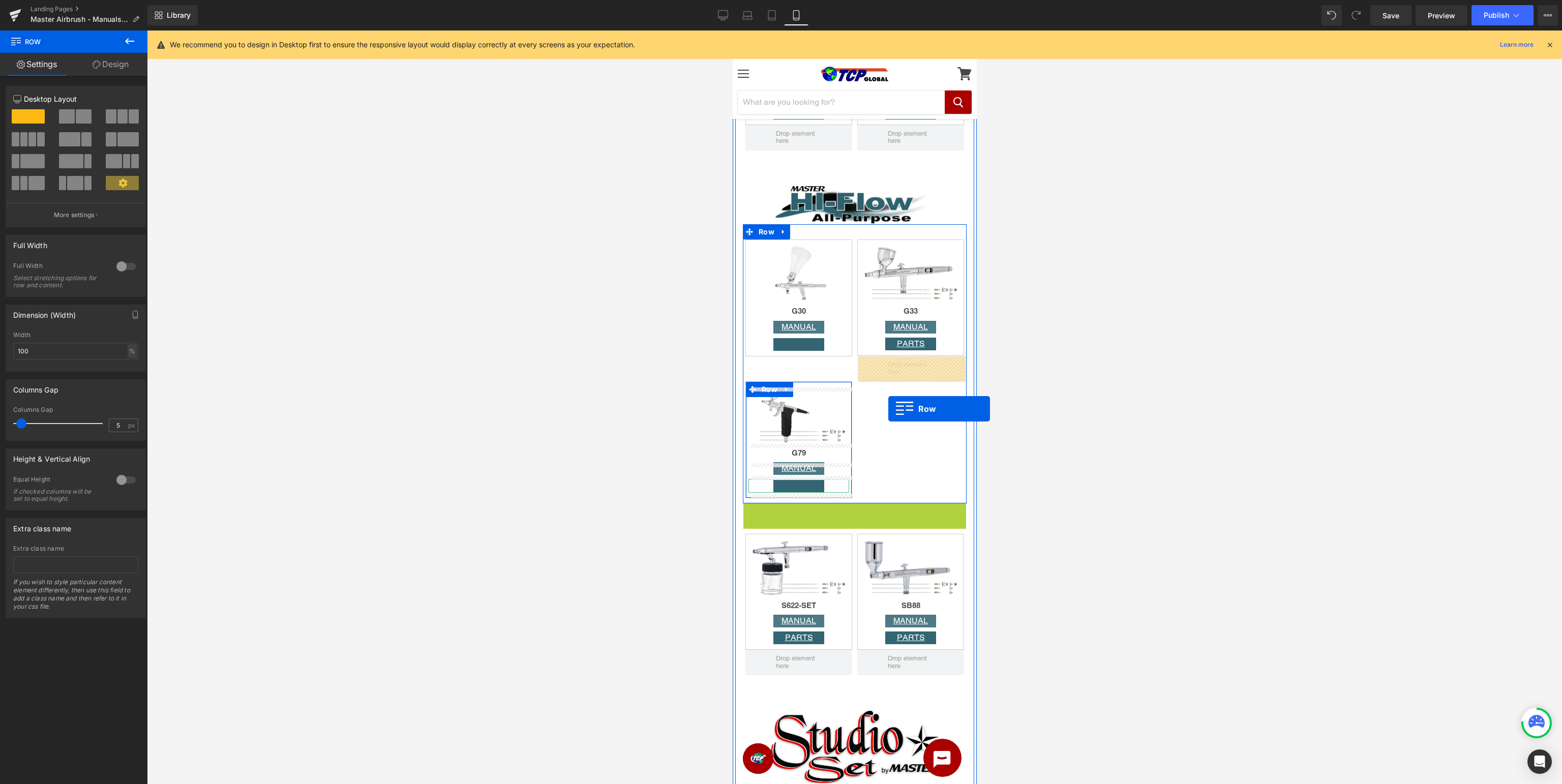
drag, startPoint x: 768, startPoint y: 515, endPoint x: 888, endPoint y: 409, distance: 160.1
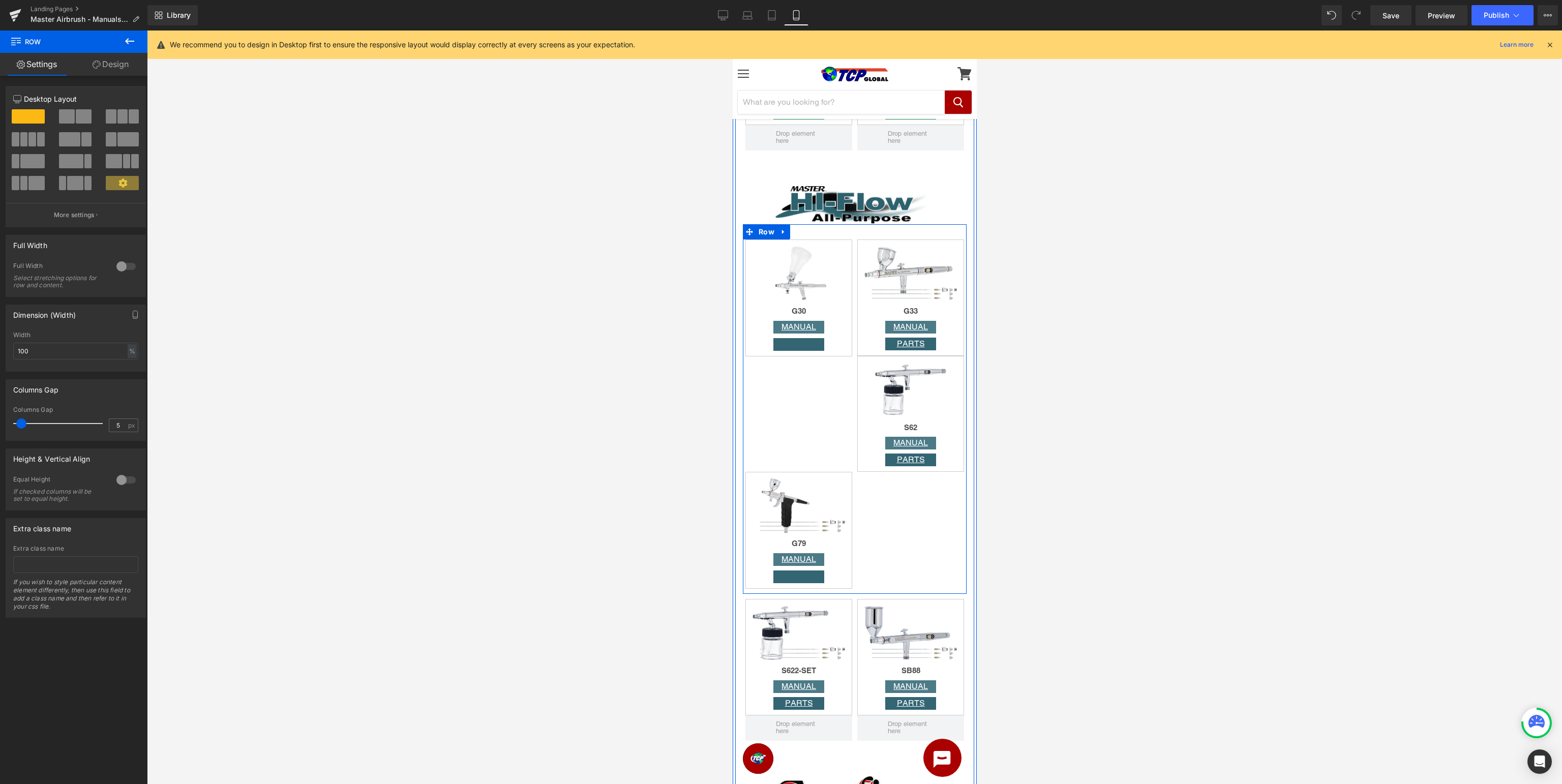
click at [806, 370] on div "Image G30 Heading MANUAL Button Button Row Image G33 Heading MANUAL Button PART…" at bounding box center [854, 409] width 224 height 370
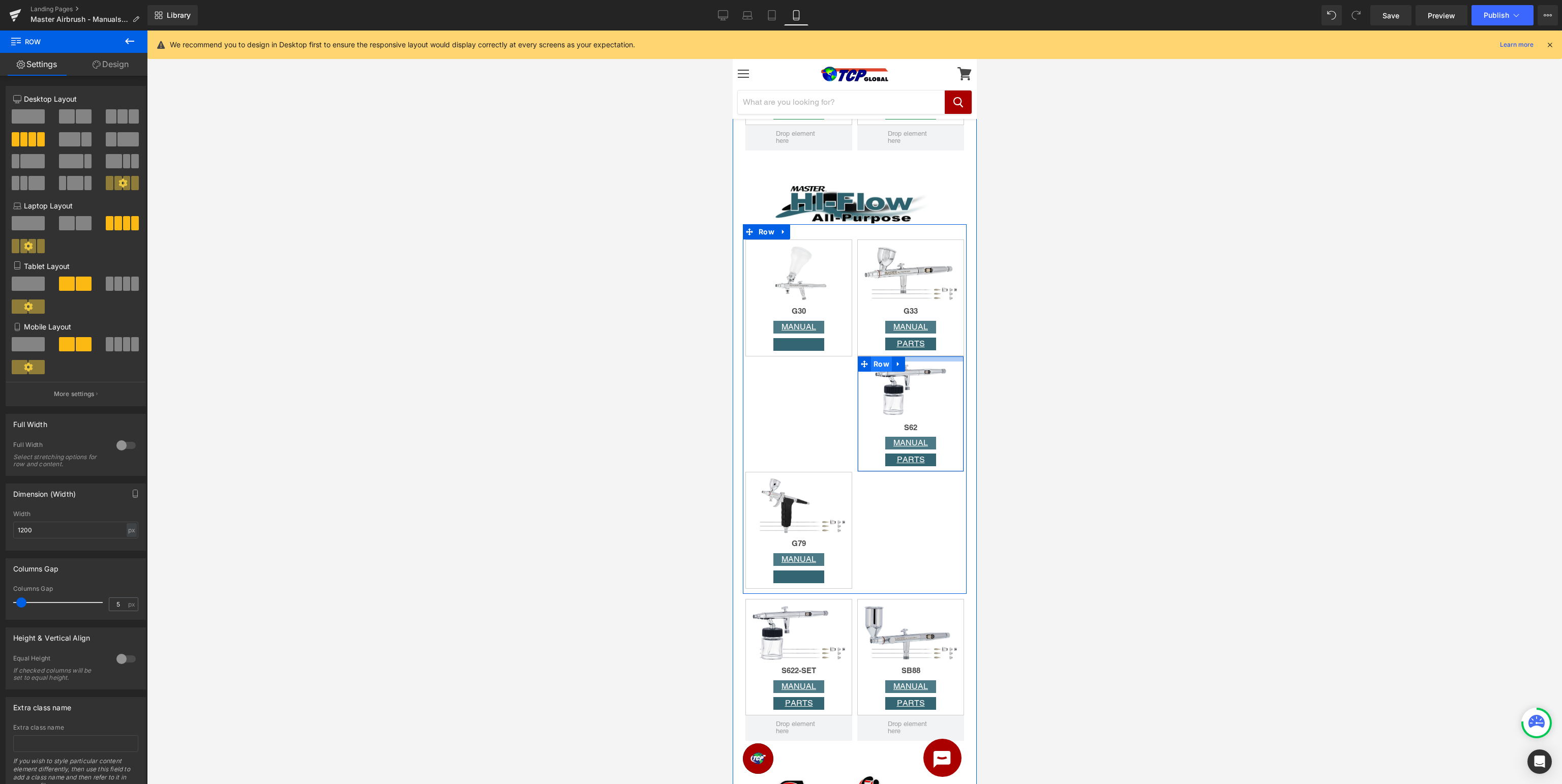
click at [877, 365] on span "Row" at bounding box center [881, 364] width 21 height 15
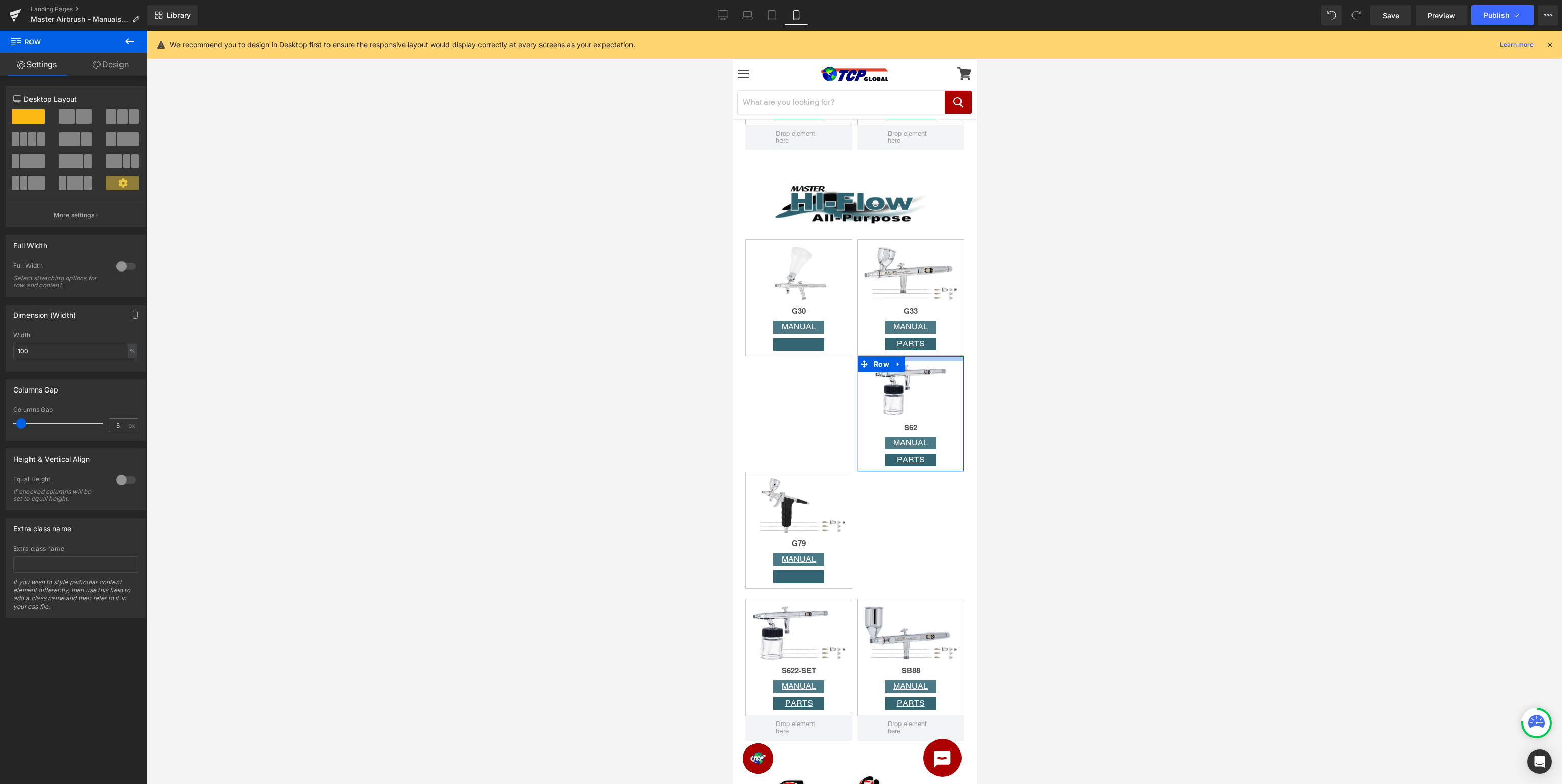
click at [121, 70] on link "Design" at bounding box center [111, 64] width 74 height 23
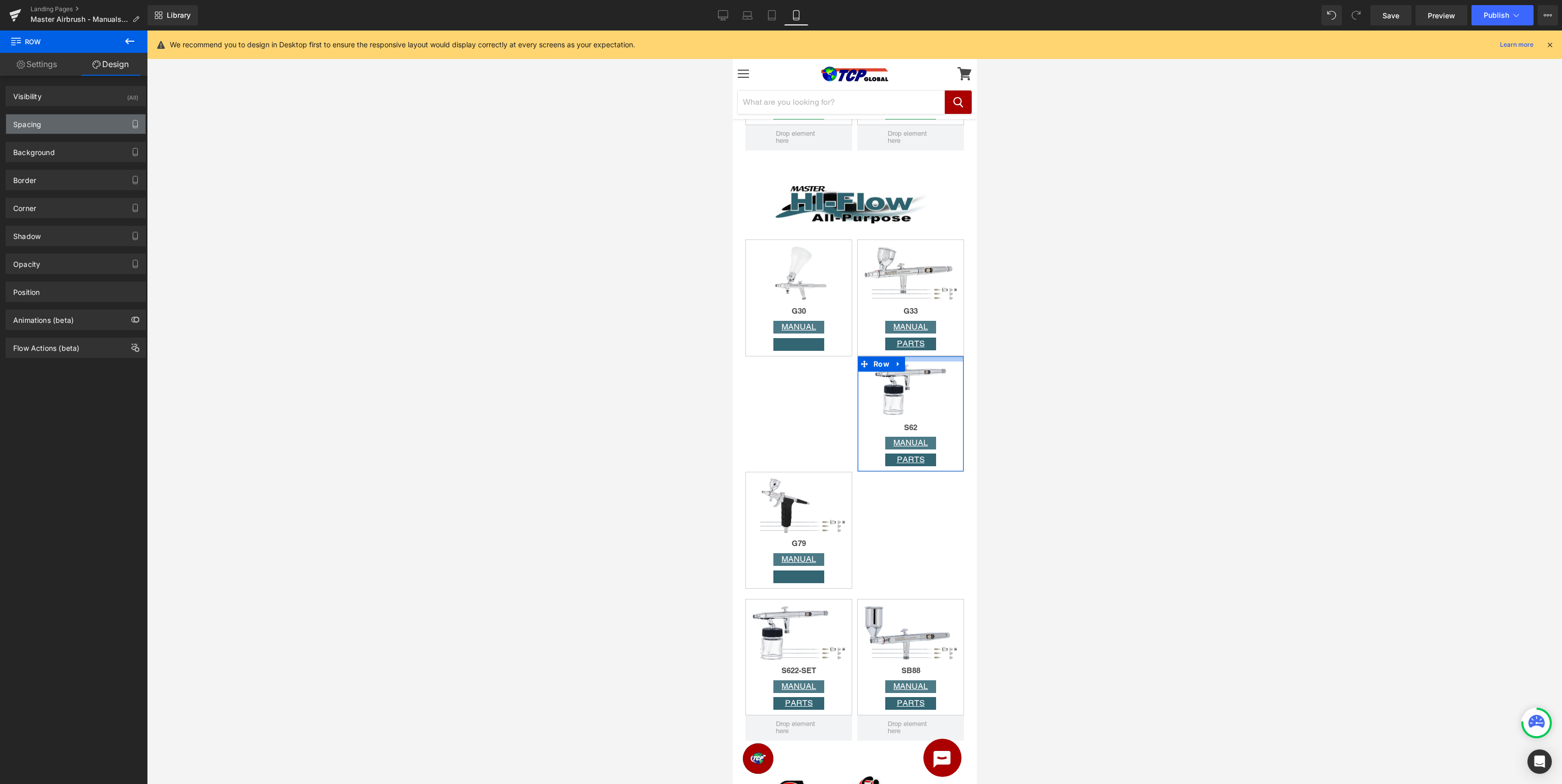
click at [135, 122] on icon "button" at bounding box center [135, 124] width 8 height 8
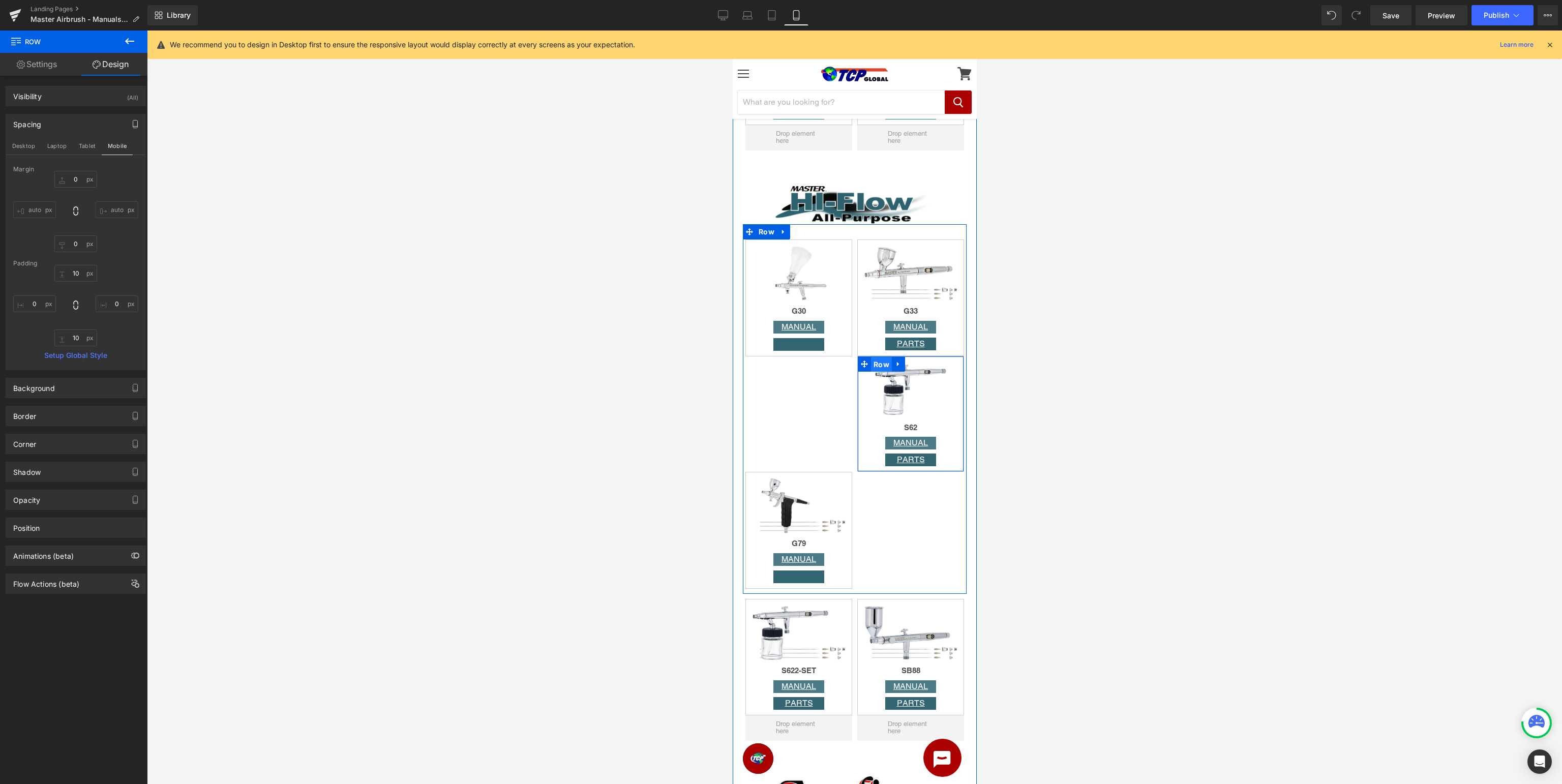
click at [880, 366] on span "Row" at bounding box center [881, 364] width 21 height 15
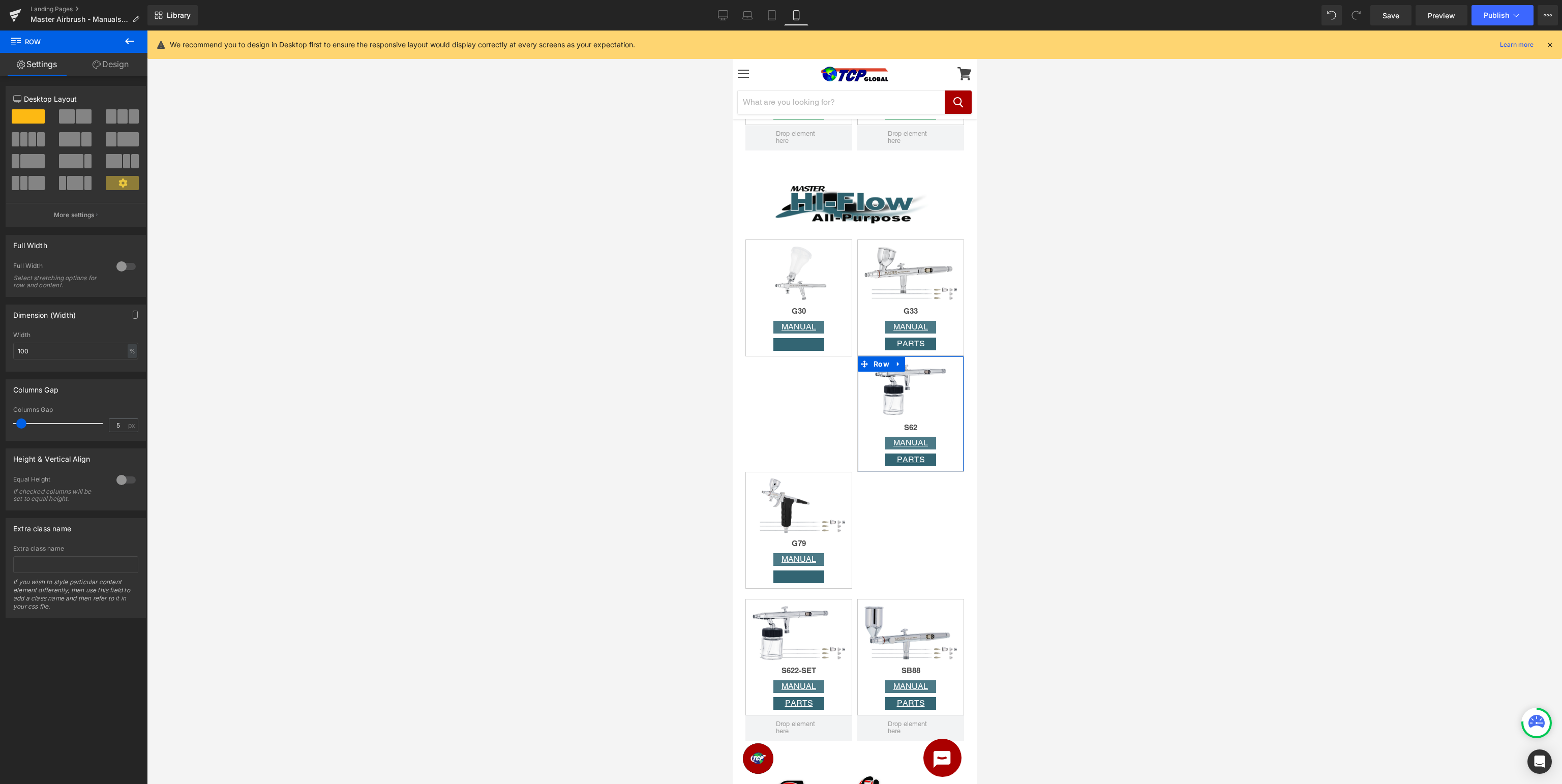
click at [115, 64] on link "Design" at bounding box center [111, 64] width 74 height 23
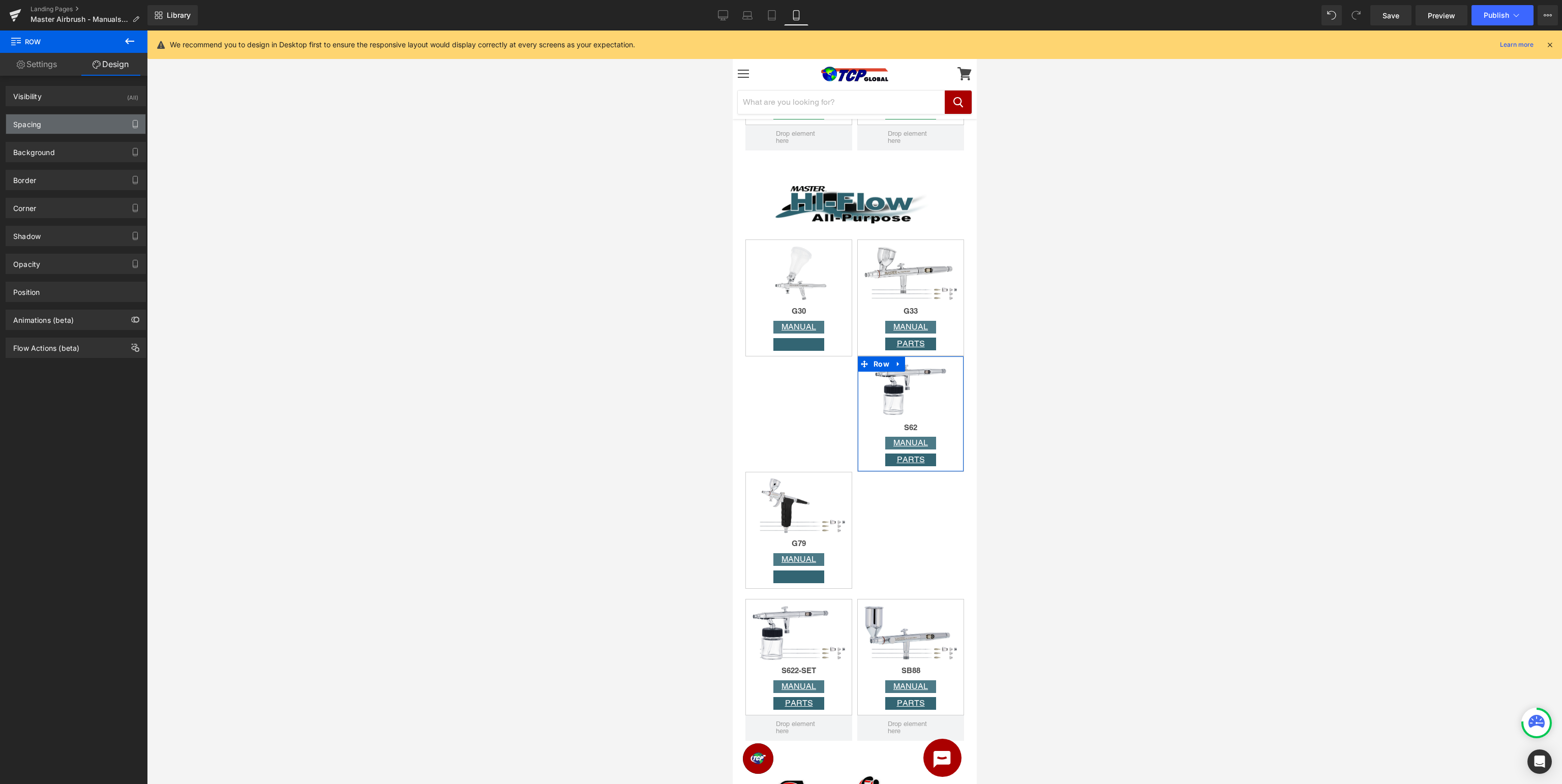
click at [133, 124] on icon "button" at bounding box center [136, 124] width 5 height 8
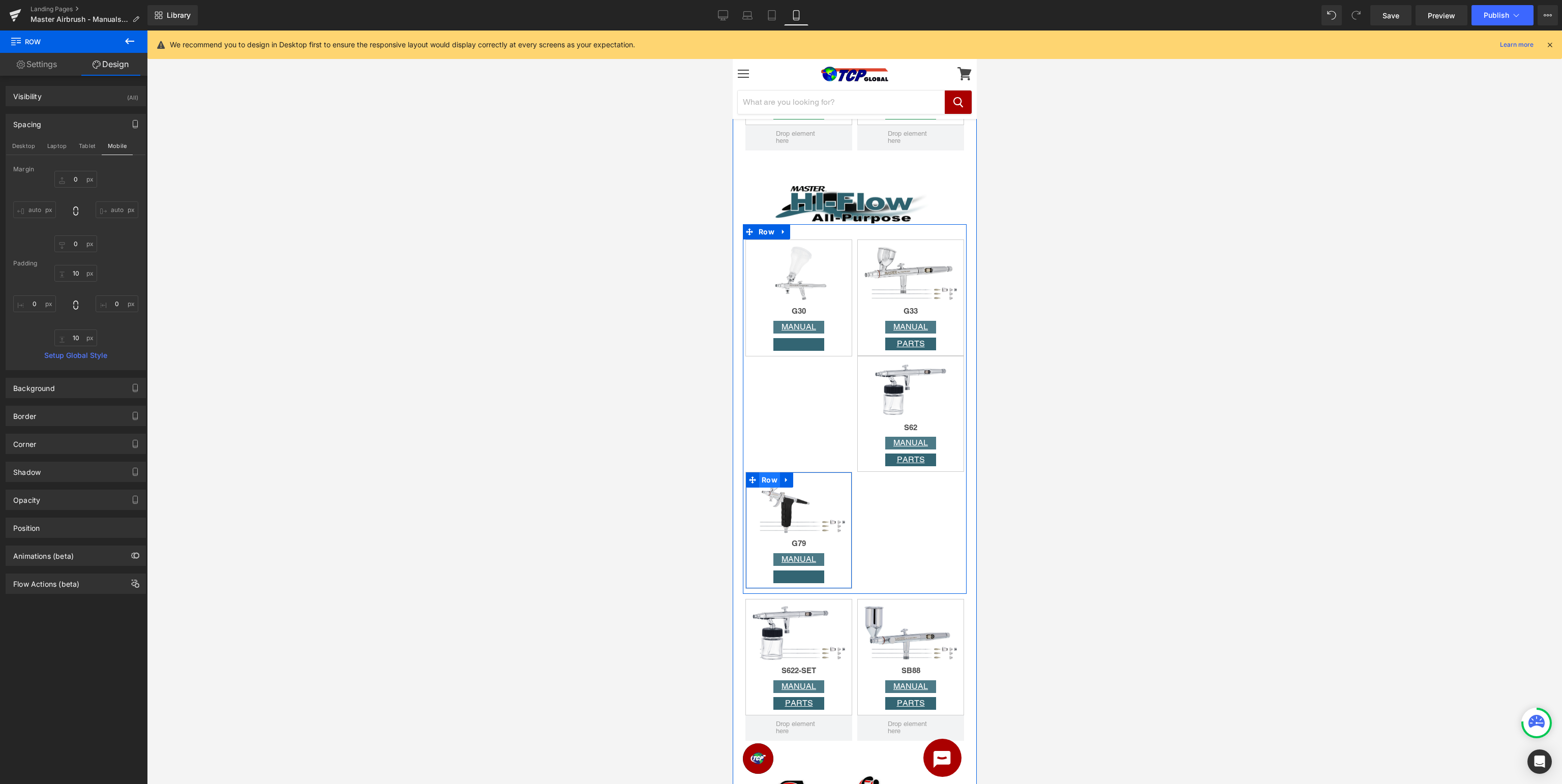
click at [766, 481] on span "Row" at bounding box center [769, 480] width 21 height 15
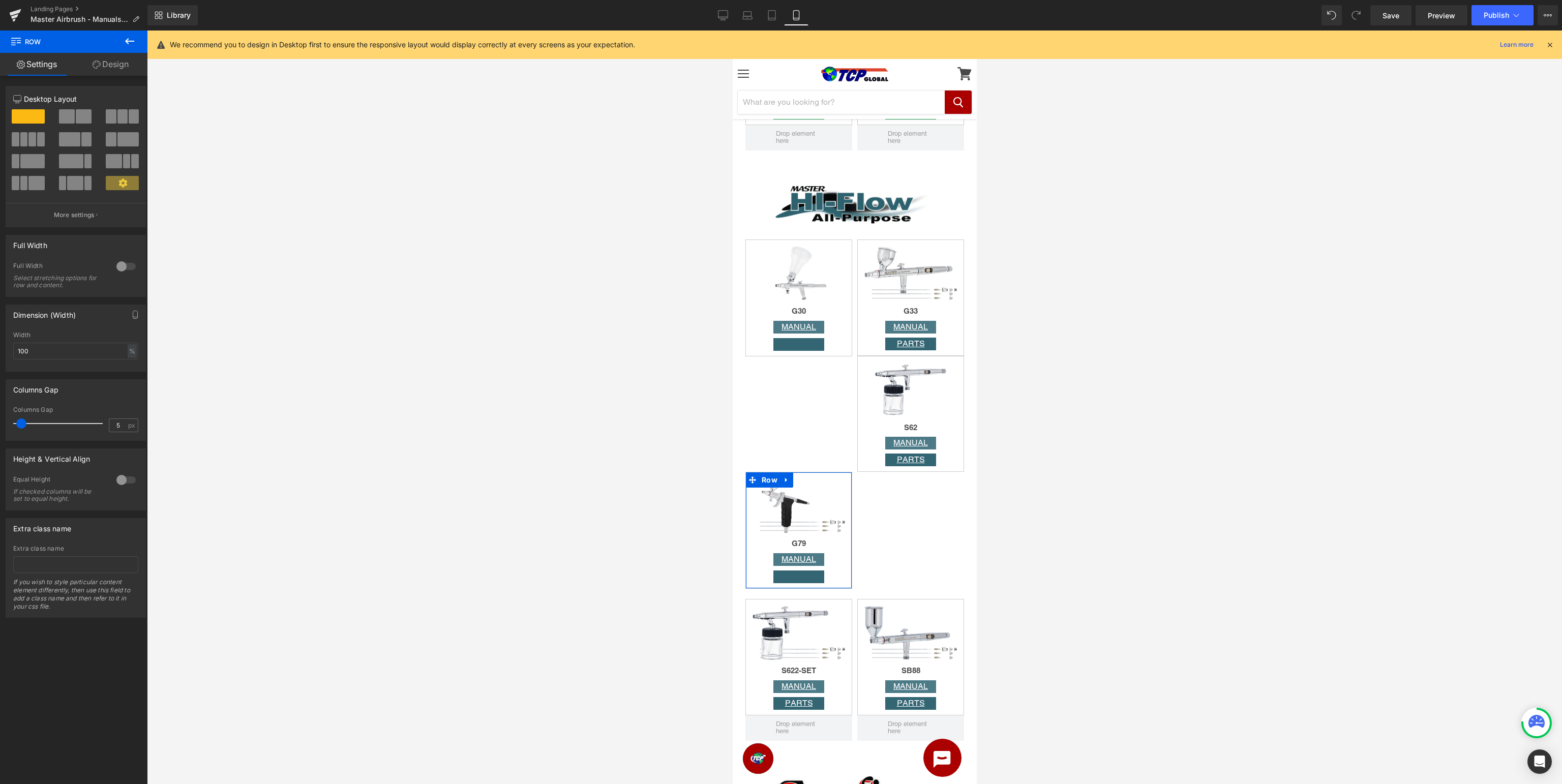
click at [124, 69] on link "Design" at bounding box center [111, 64] width 74 height 23
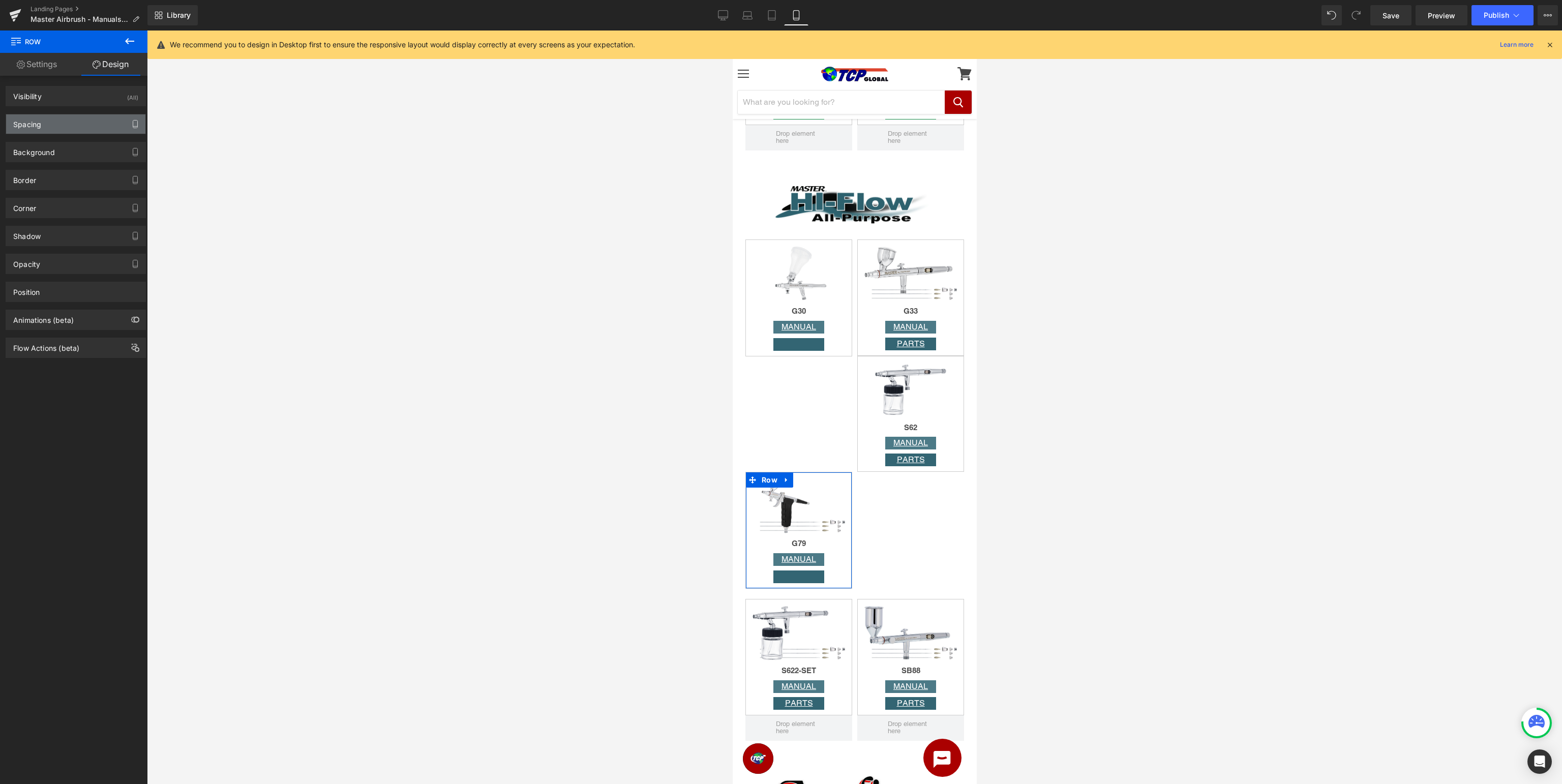
click at [137, 127] on icon "button" at bounding box center [136, 127] width 5 height 0
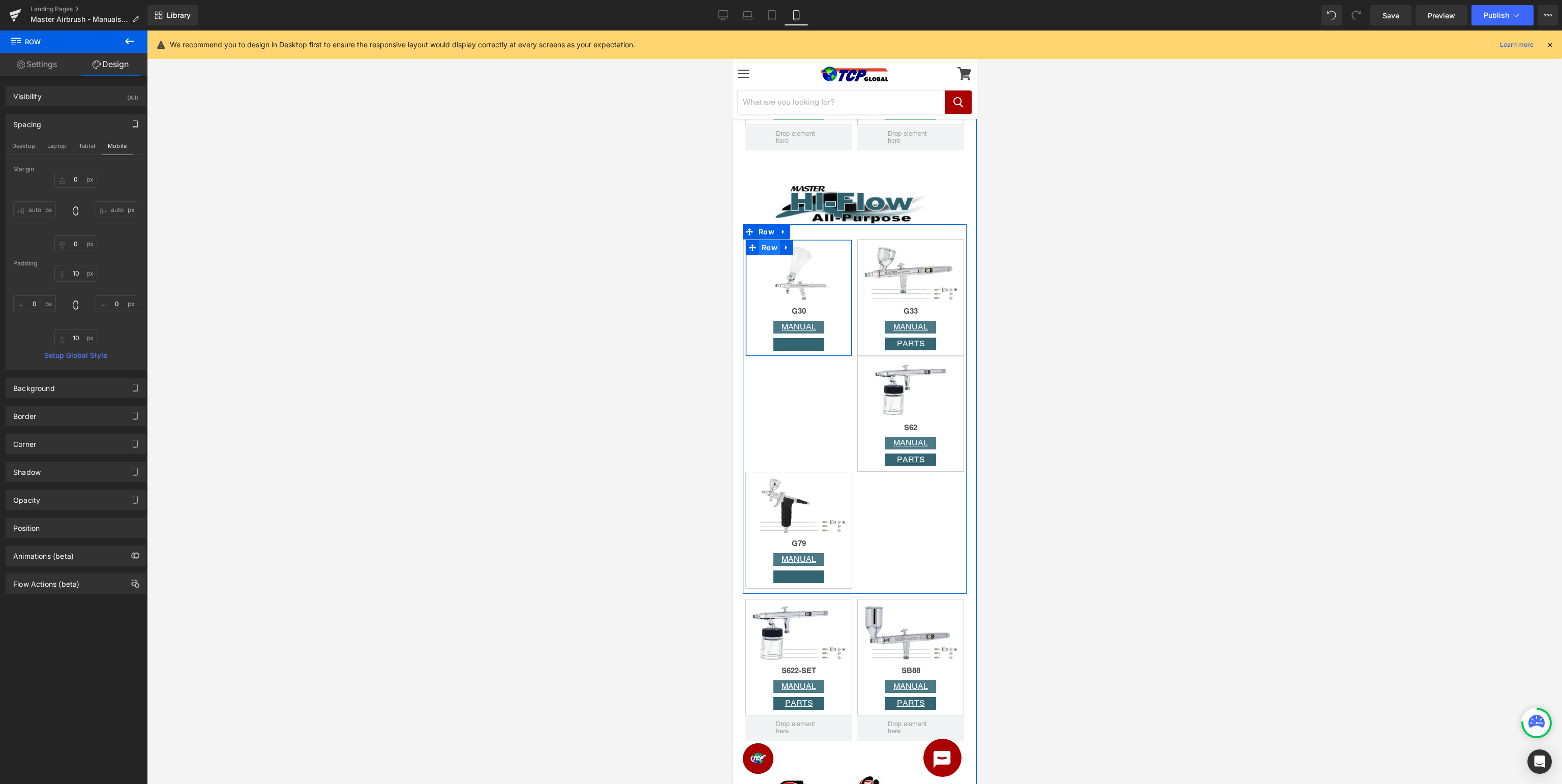
click at [767, 249] on span "Row" at bounding box center [769, 247] width 21 height 15
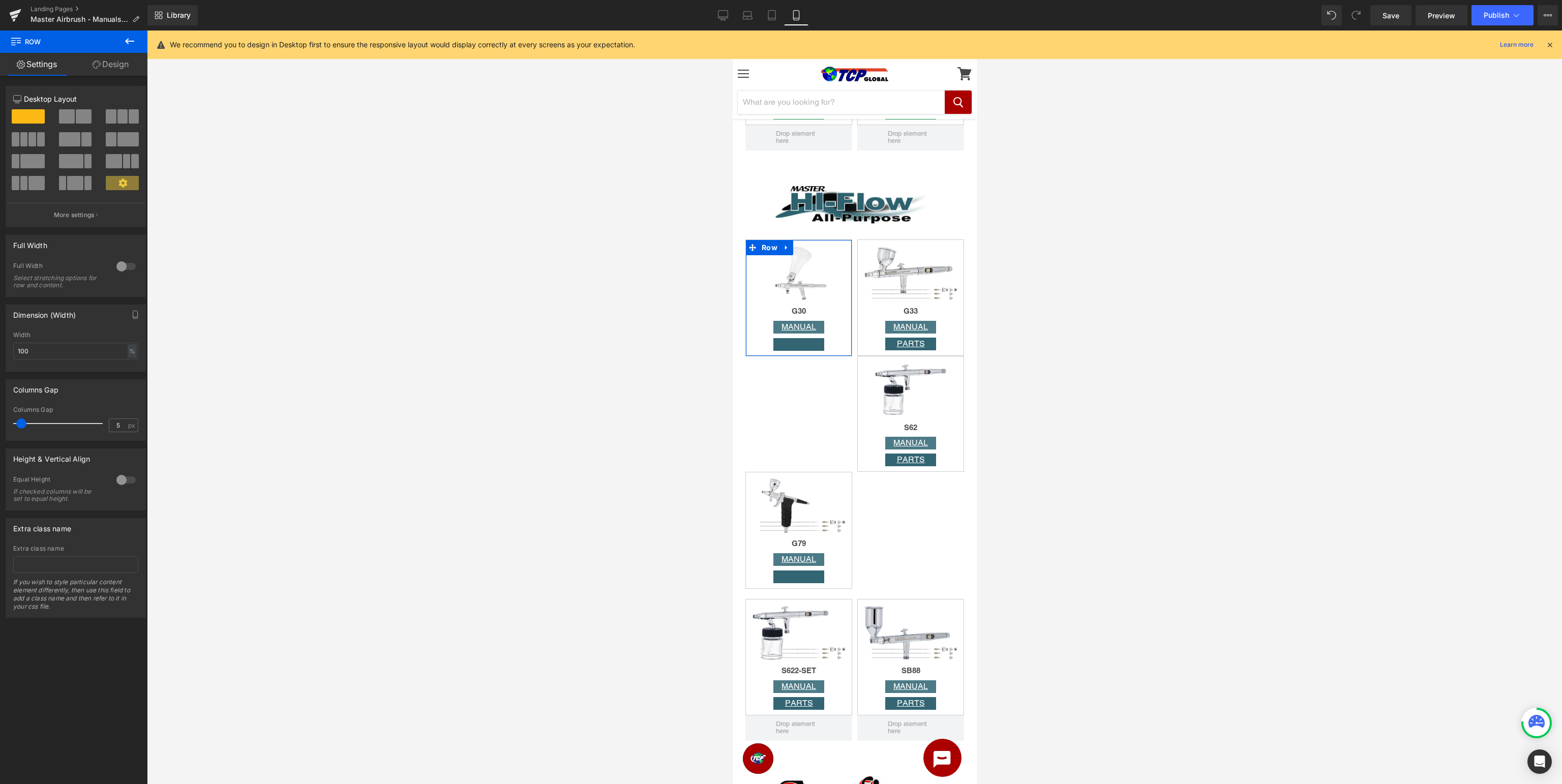
click at [121, 67] on link "Design" at bounding box center [111, 64] width 74 height 23
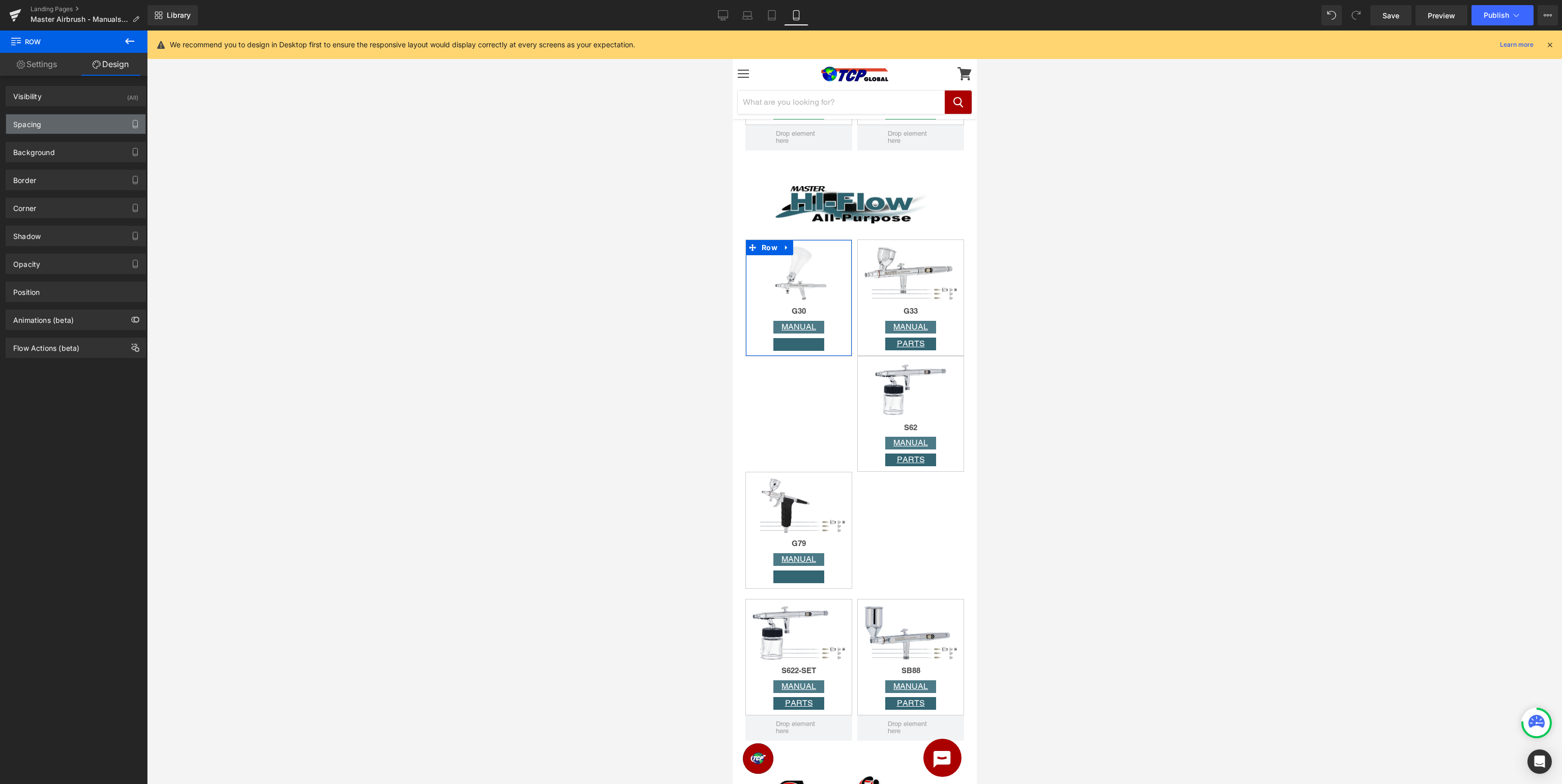
click at [137, 125] on icon "button" at bounding box center [135, 124] width 8 height 8
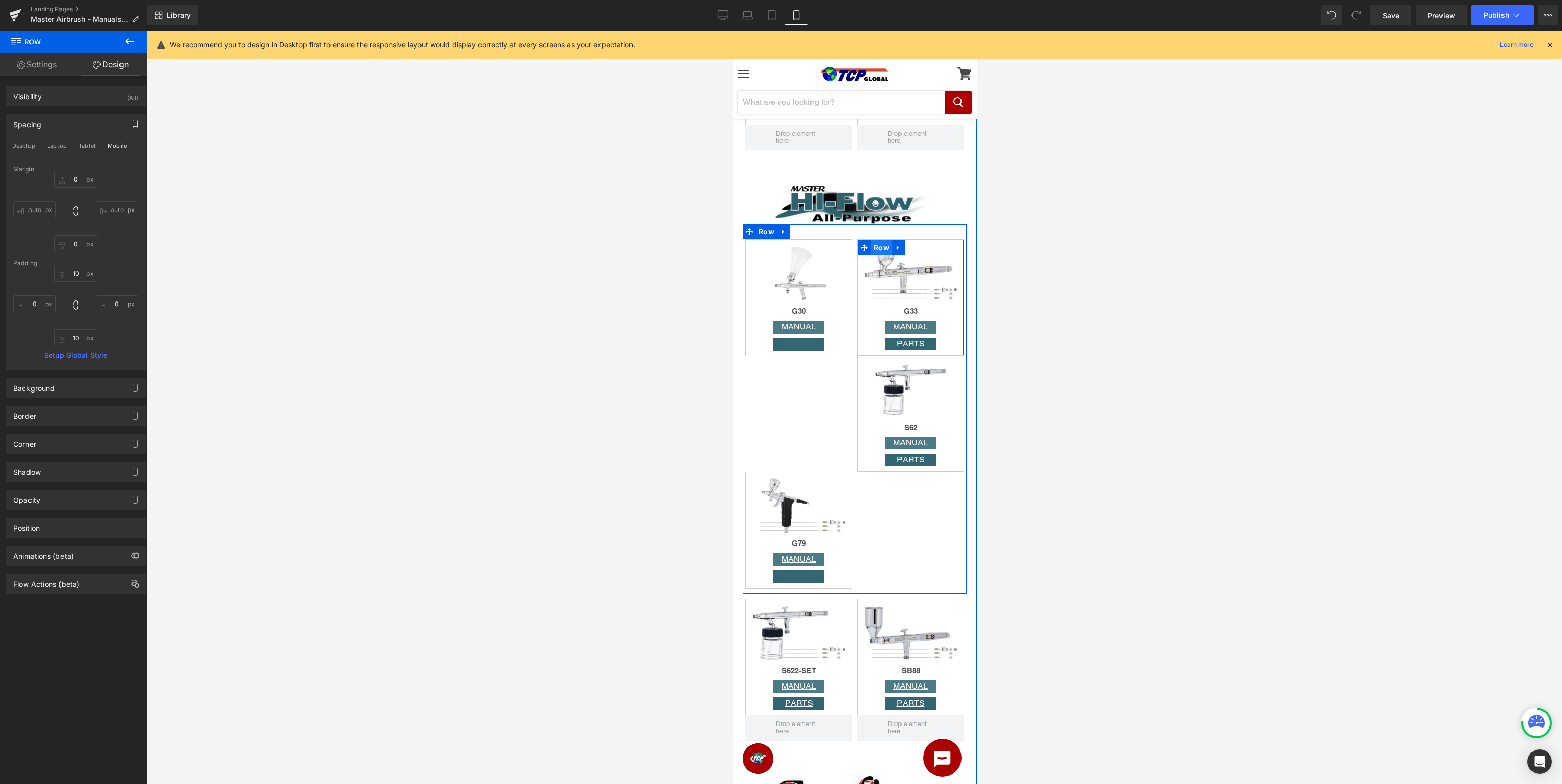
click at [881, 252] on span "Row" at bounding box center [881, 247] width 21 height 15
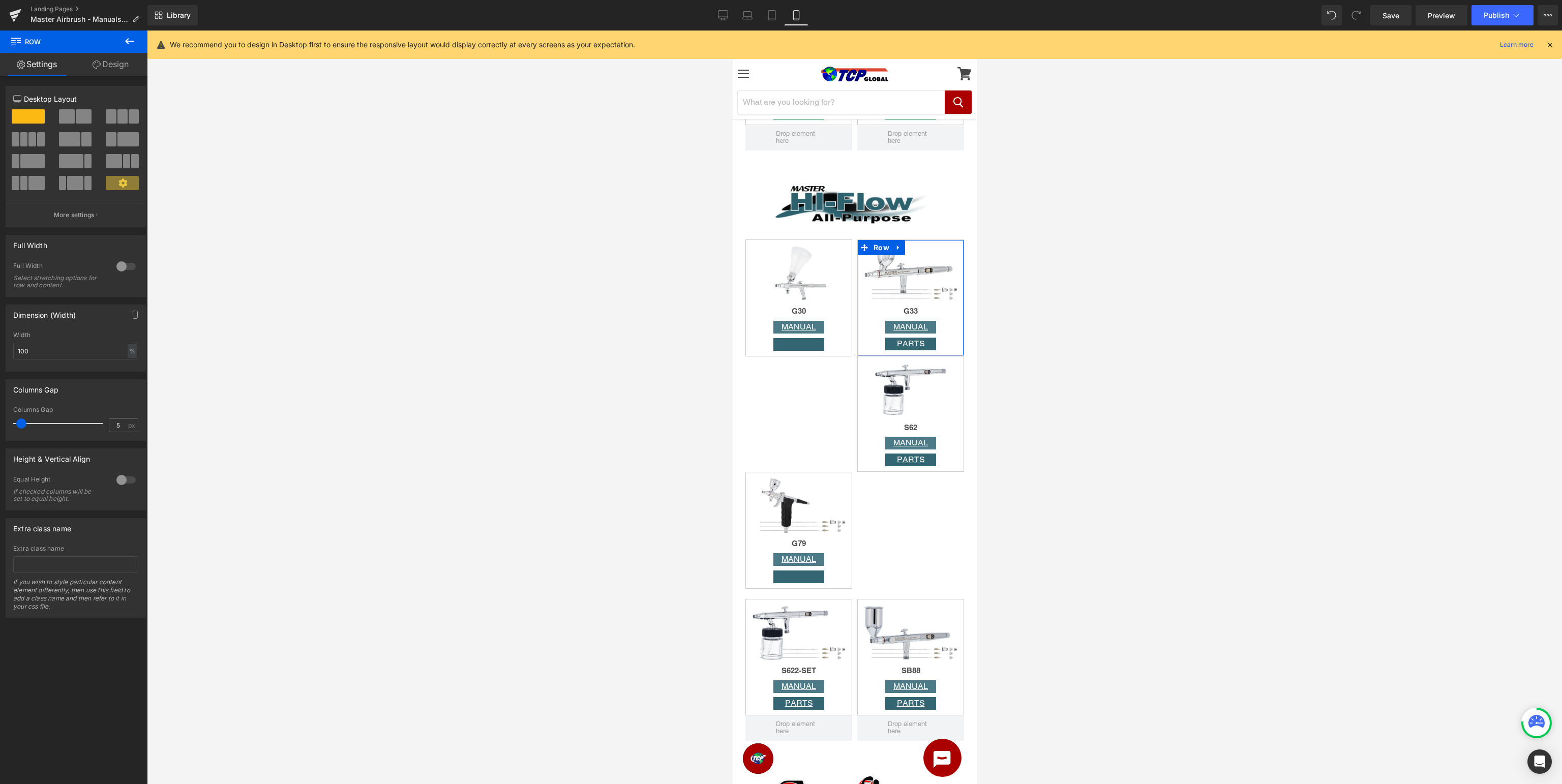
click at [112, 68] on link "Design" at bounding box center [111, 64] width 74 height 23
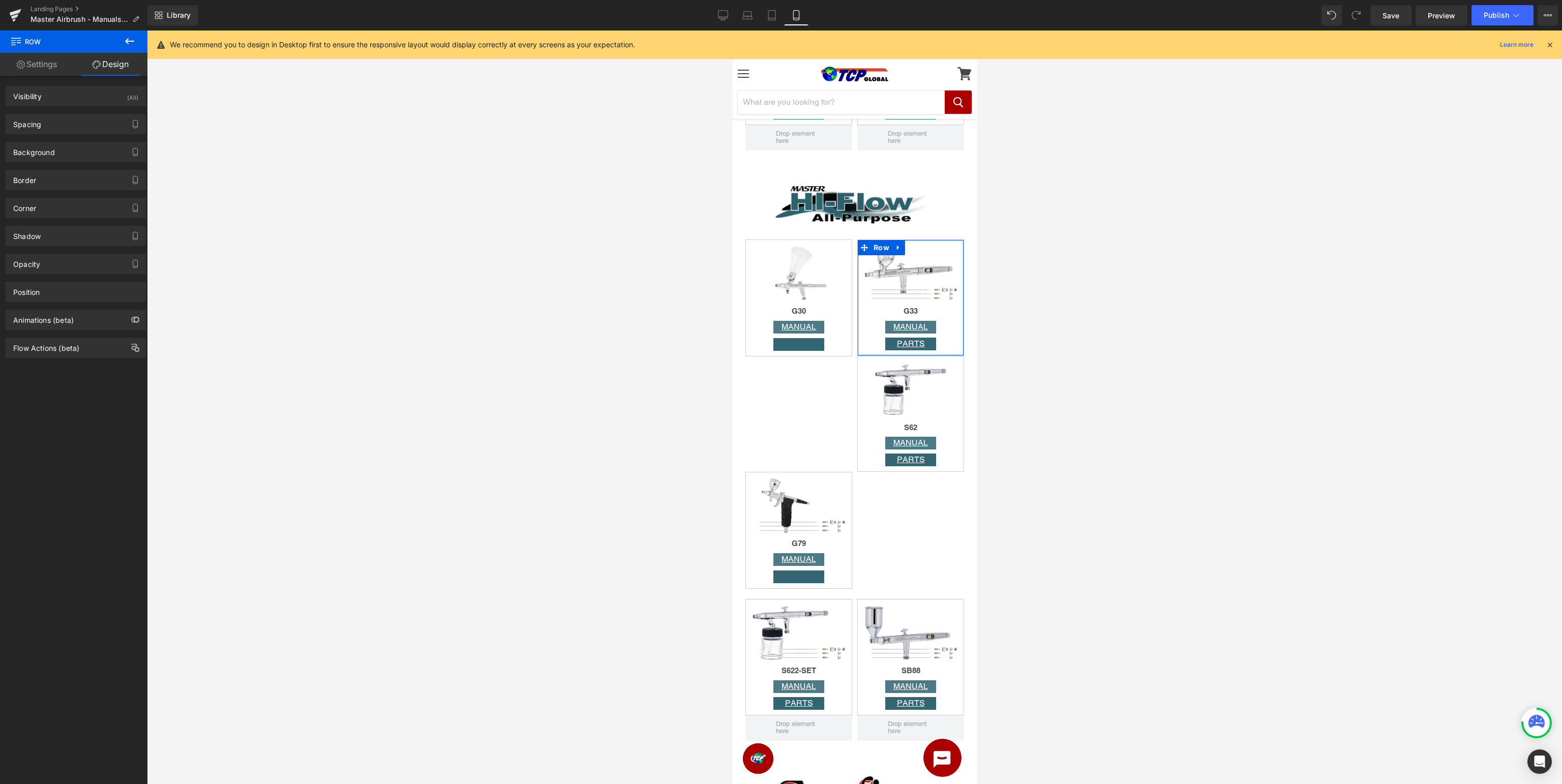
type input "0"
type input "10"
type input "0"
type input "10"
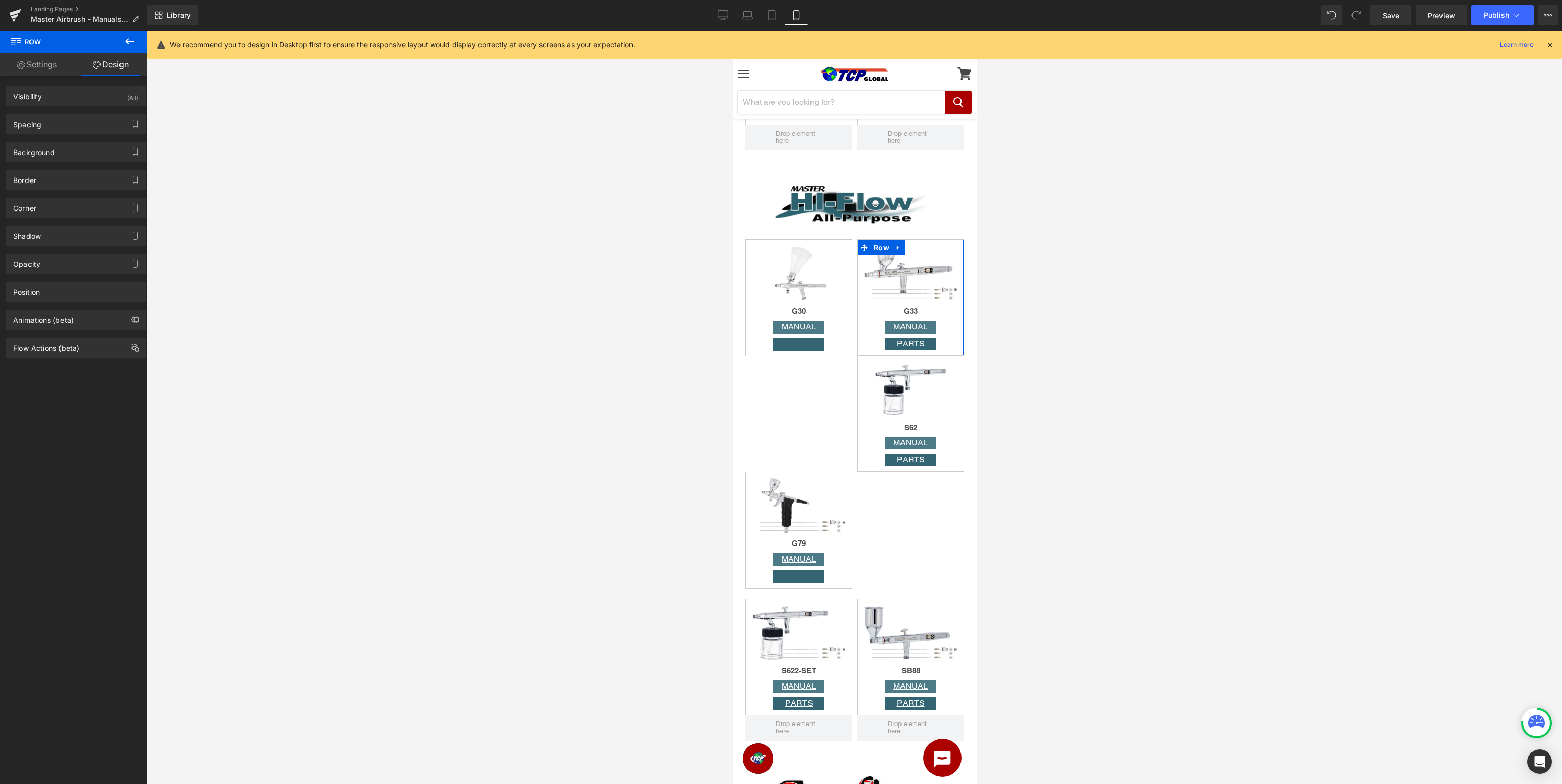
type input "0"
click at [134, 127] on icon "button" at bounding box center [136, 127] width 5 height 0
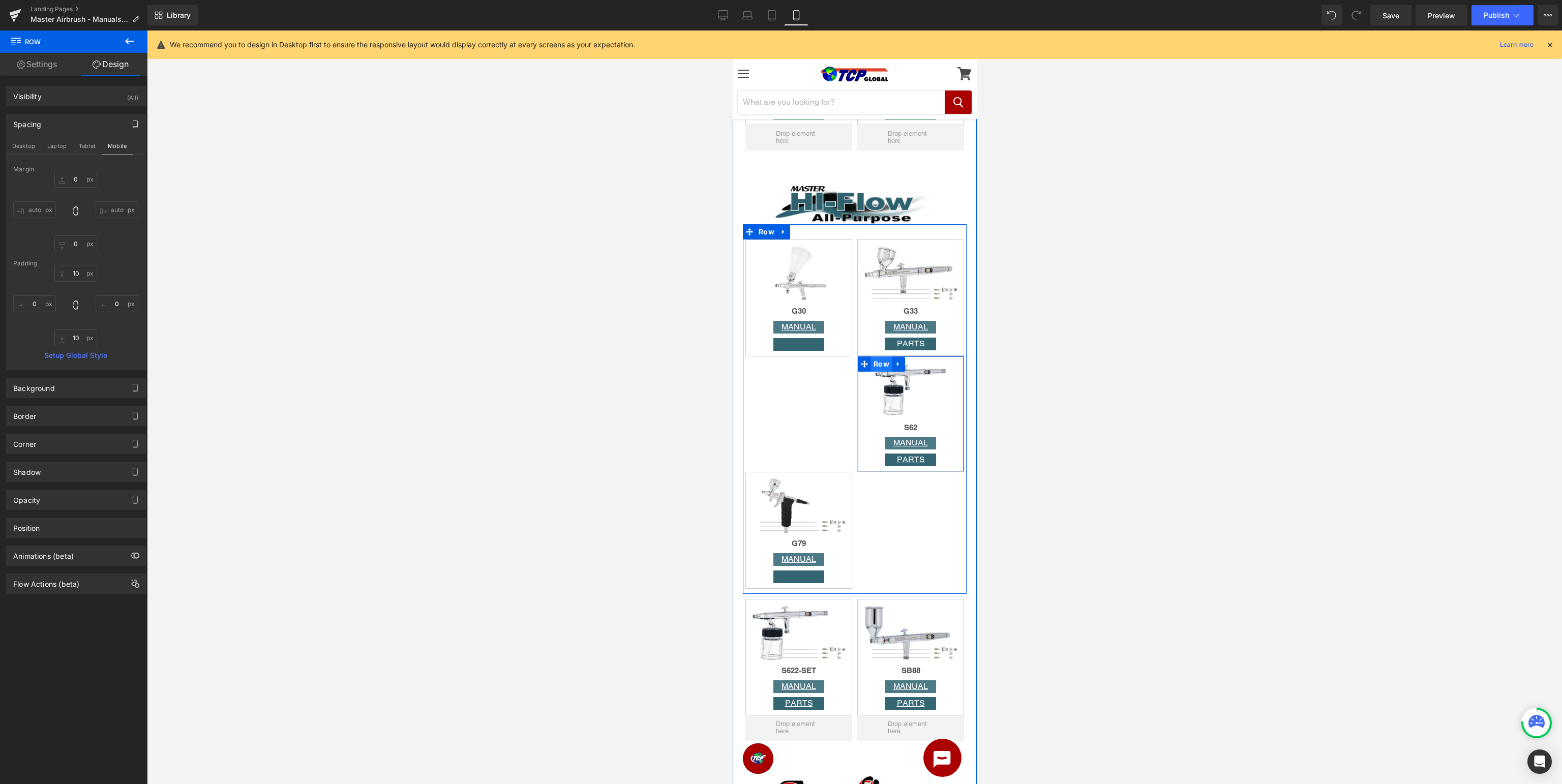
click at [883, 365] on span "Row" at bounding box center [881, 364] width 21 height 15
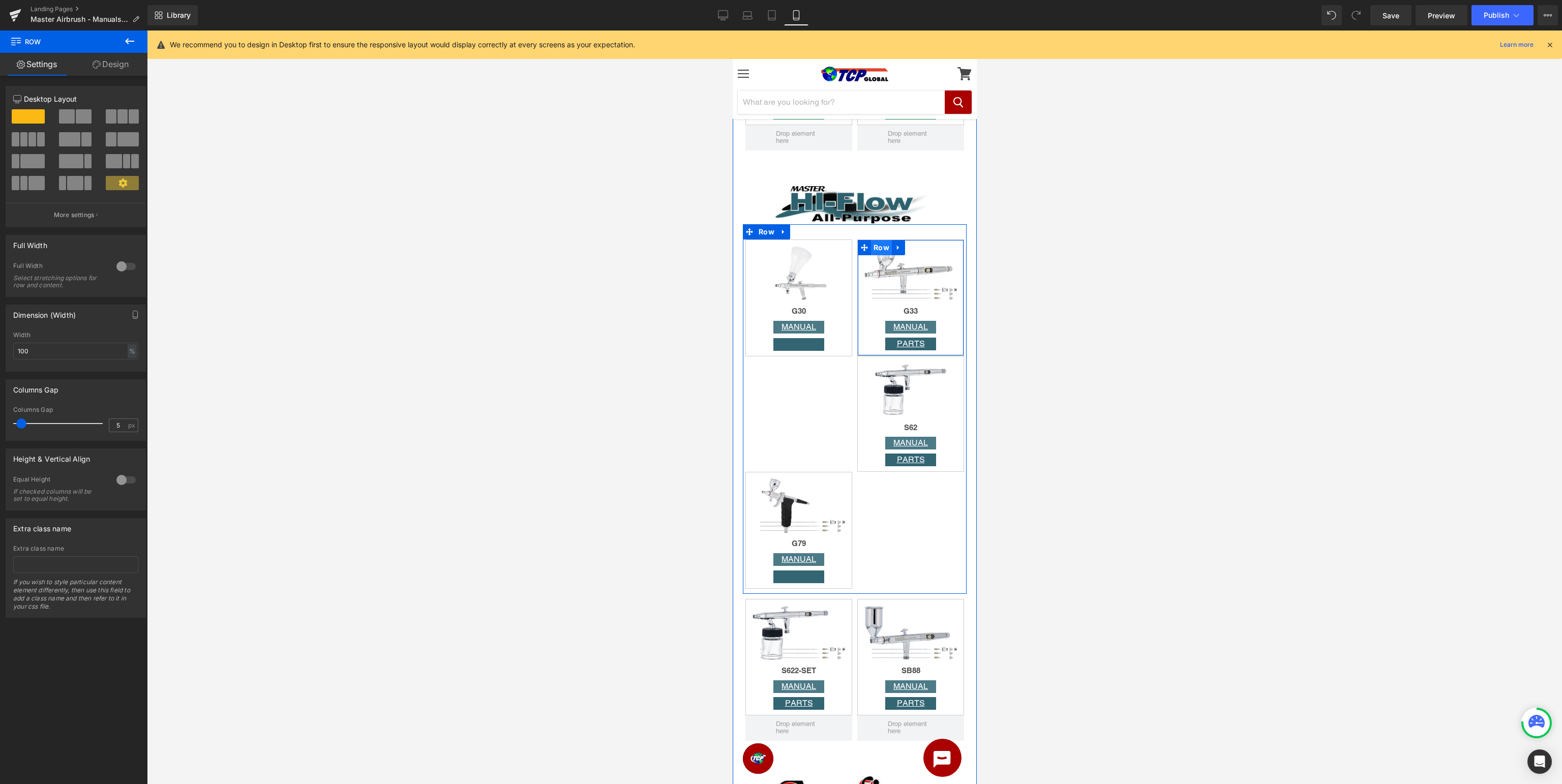
click at [875, 249] on span "Row" at bounding box center [881, 247] width 21 height 15
click at [121, 70] on link "Design" at bounding box center [111, 64] width 74 height 23
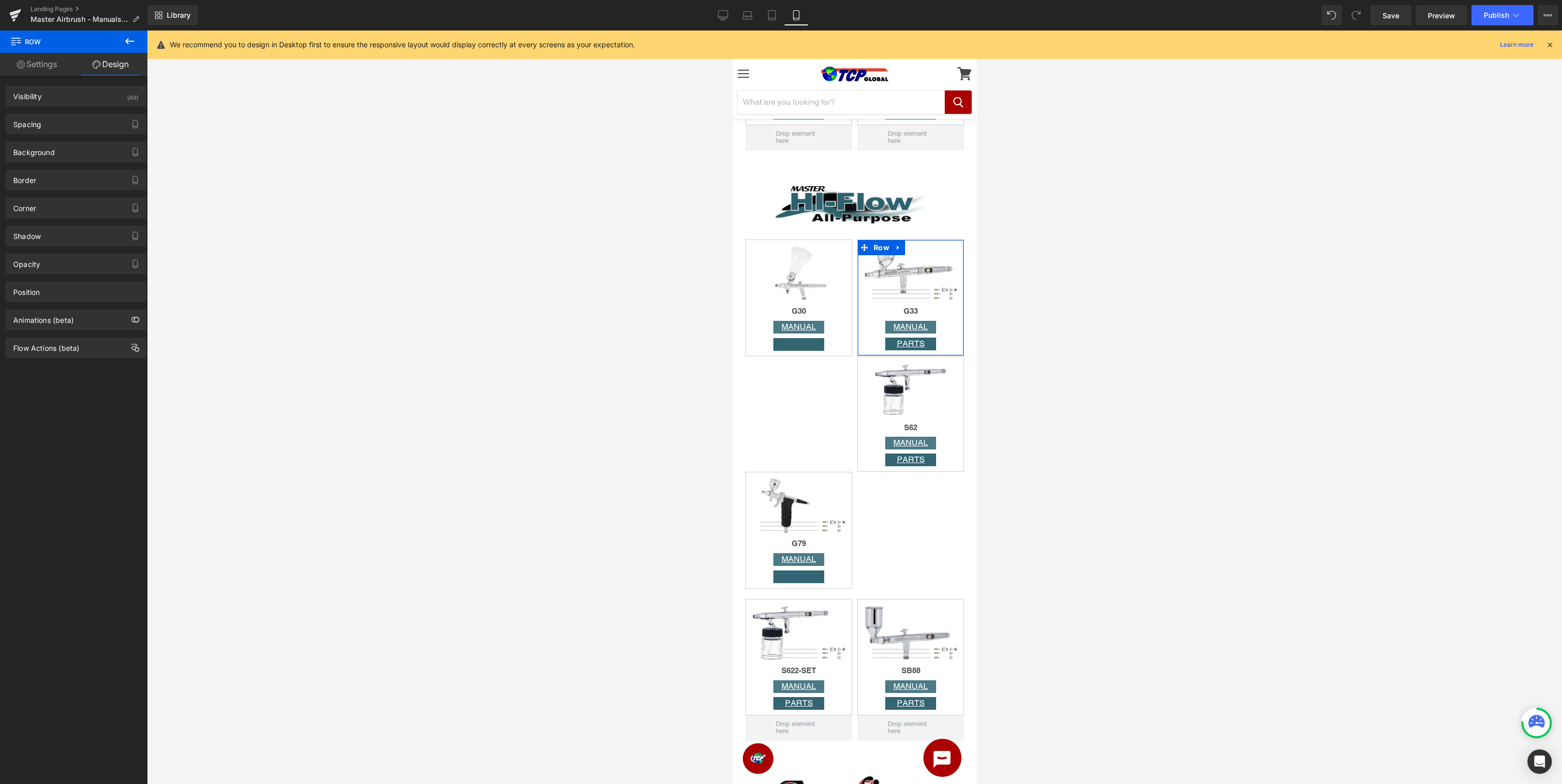
type input "0"
type input "10"
type input "0"
type input "10"
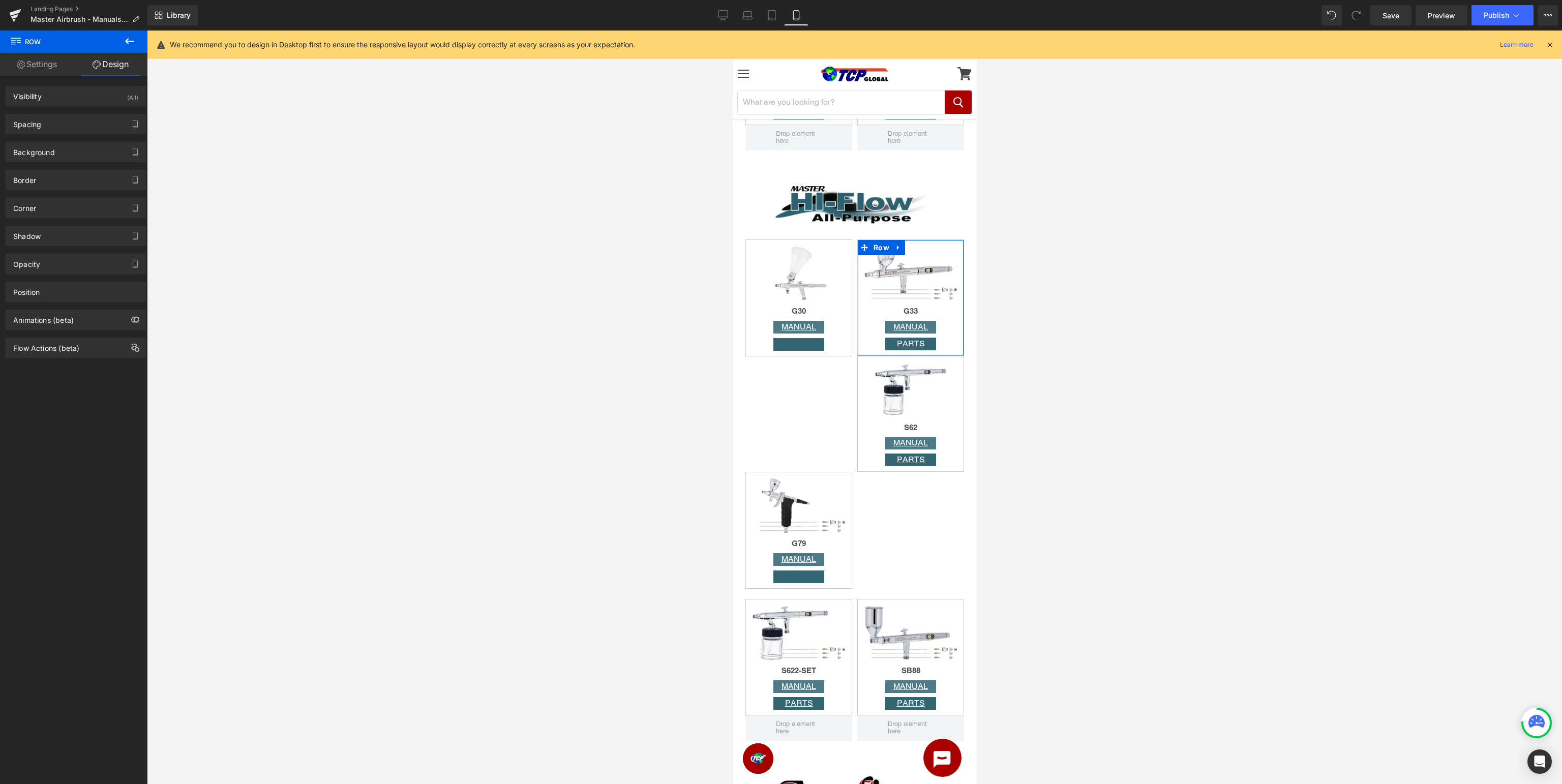
type input "0"
click at [133, 124] on icon "button" at bounding box center [136, 124] width 5 height 8
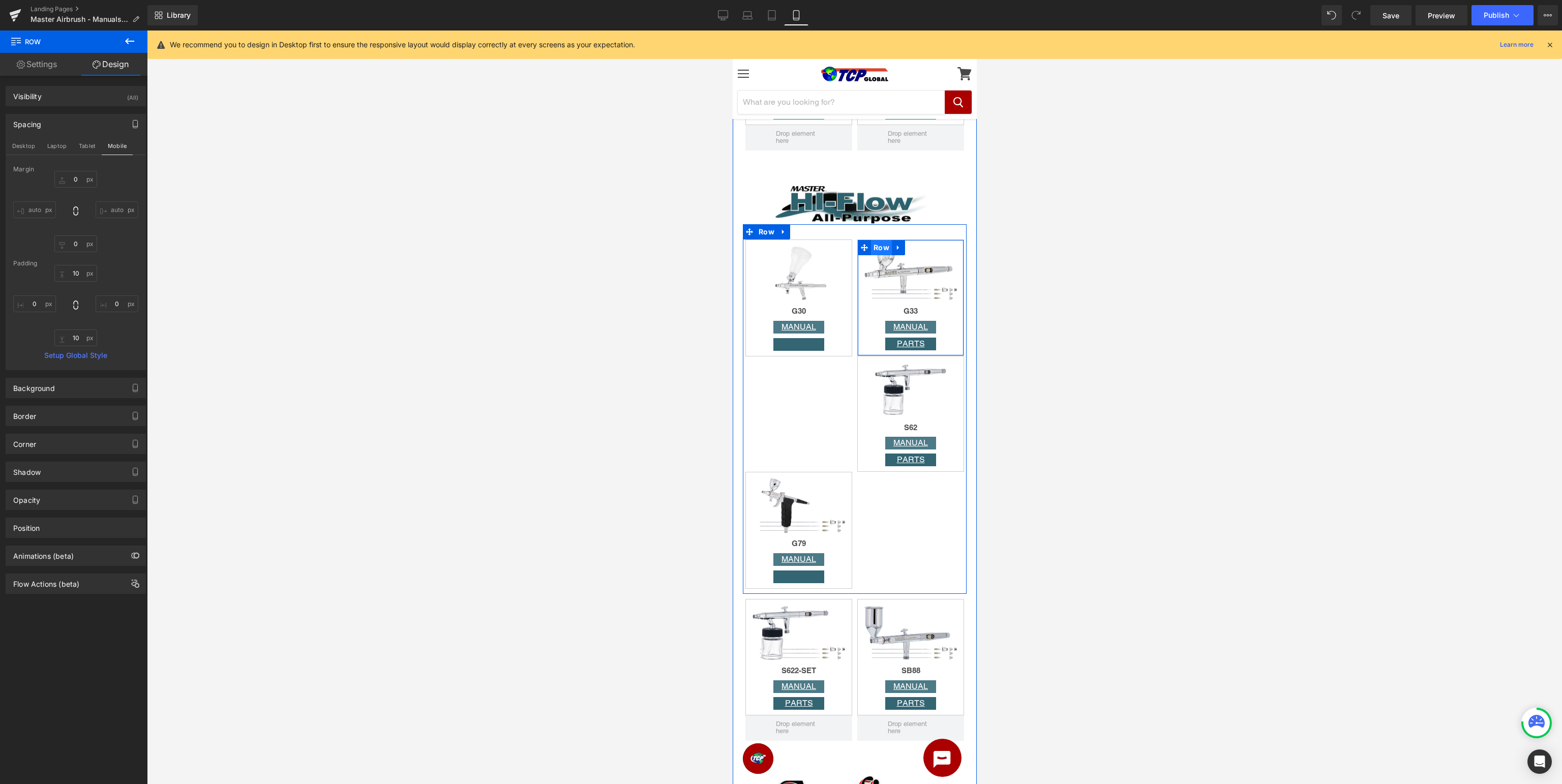
click at [881, 255] on span "Row" at bounding box center [881, 247] width 21 height 15
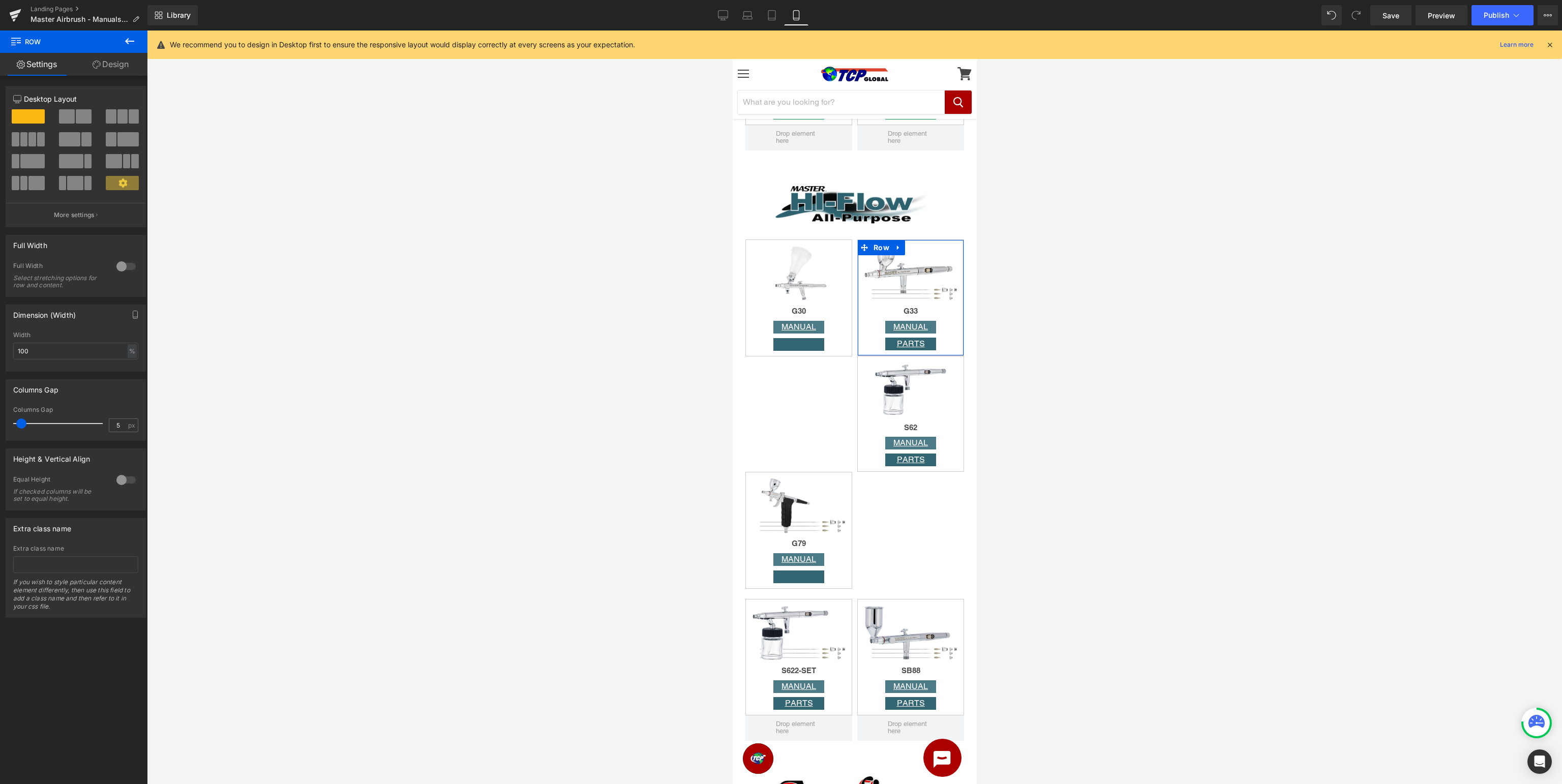
click at [126, 62] on link "Design" at bounding box center [111, 64] width 74 height 23
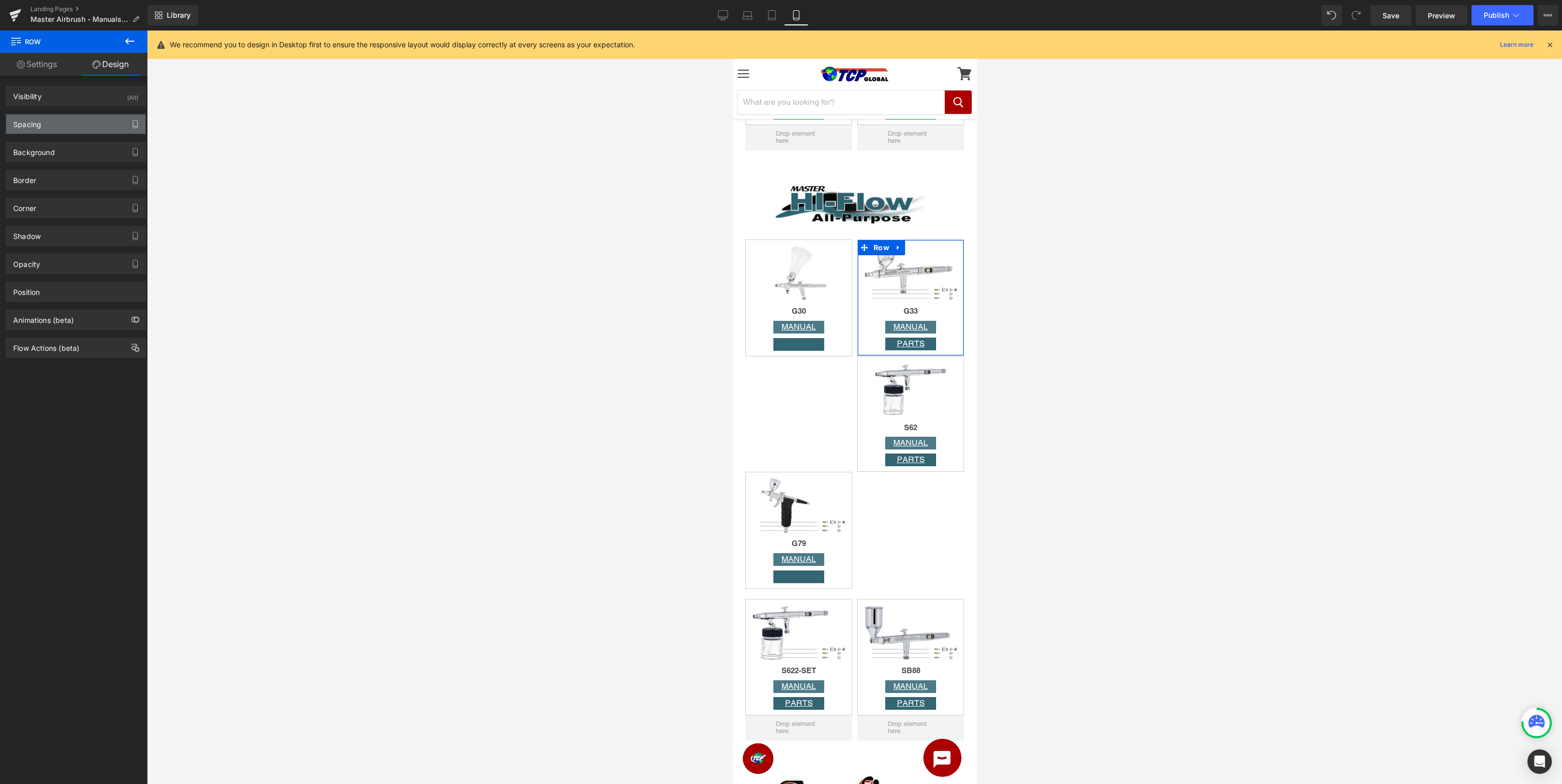
click at [137, 125] on icon "button" at bounding box center [135, 124] width 8 height 8
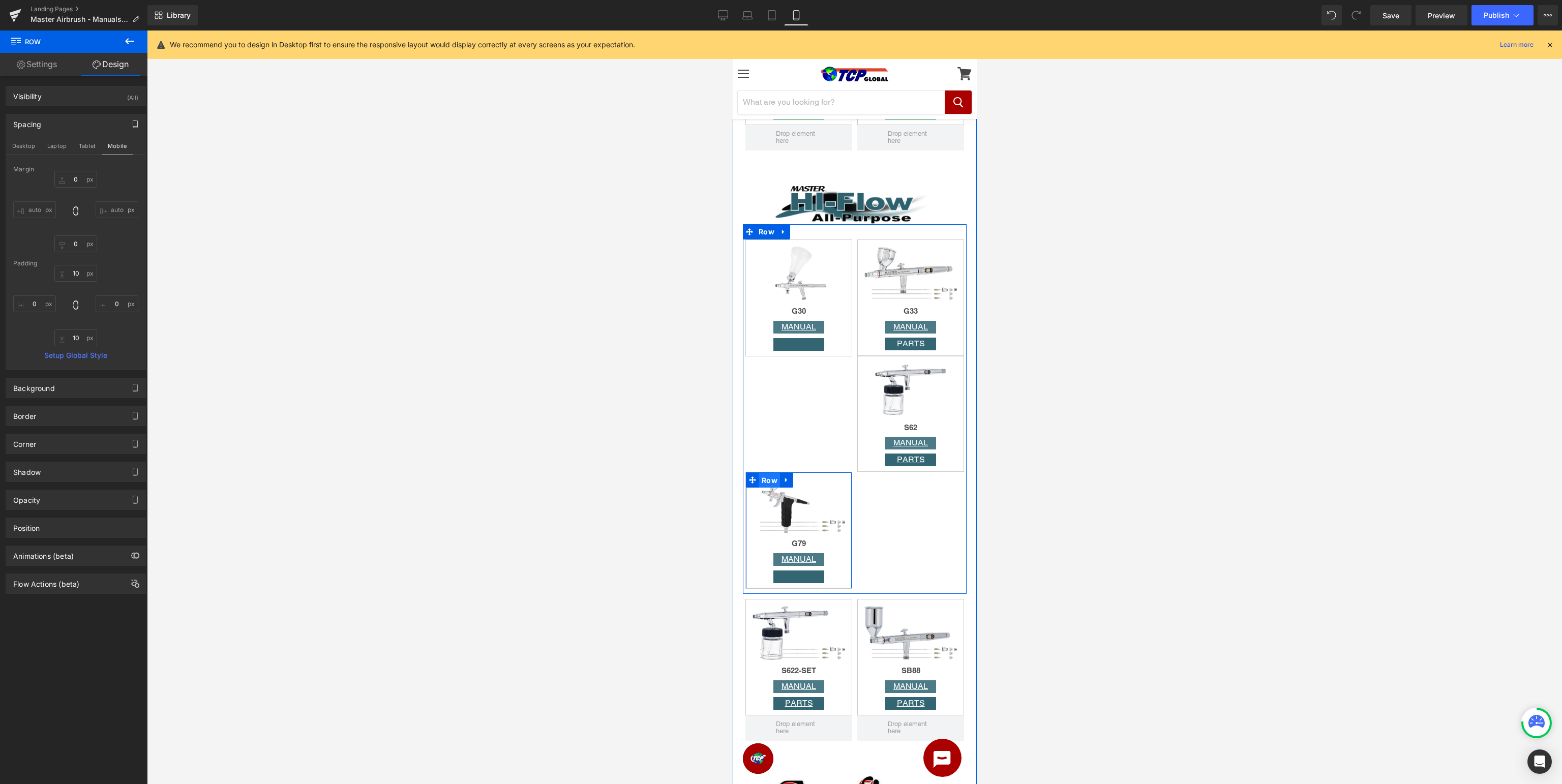
click at [767, 484] on span "Row" at bounding box center [769, 480] width 21 height 15
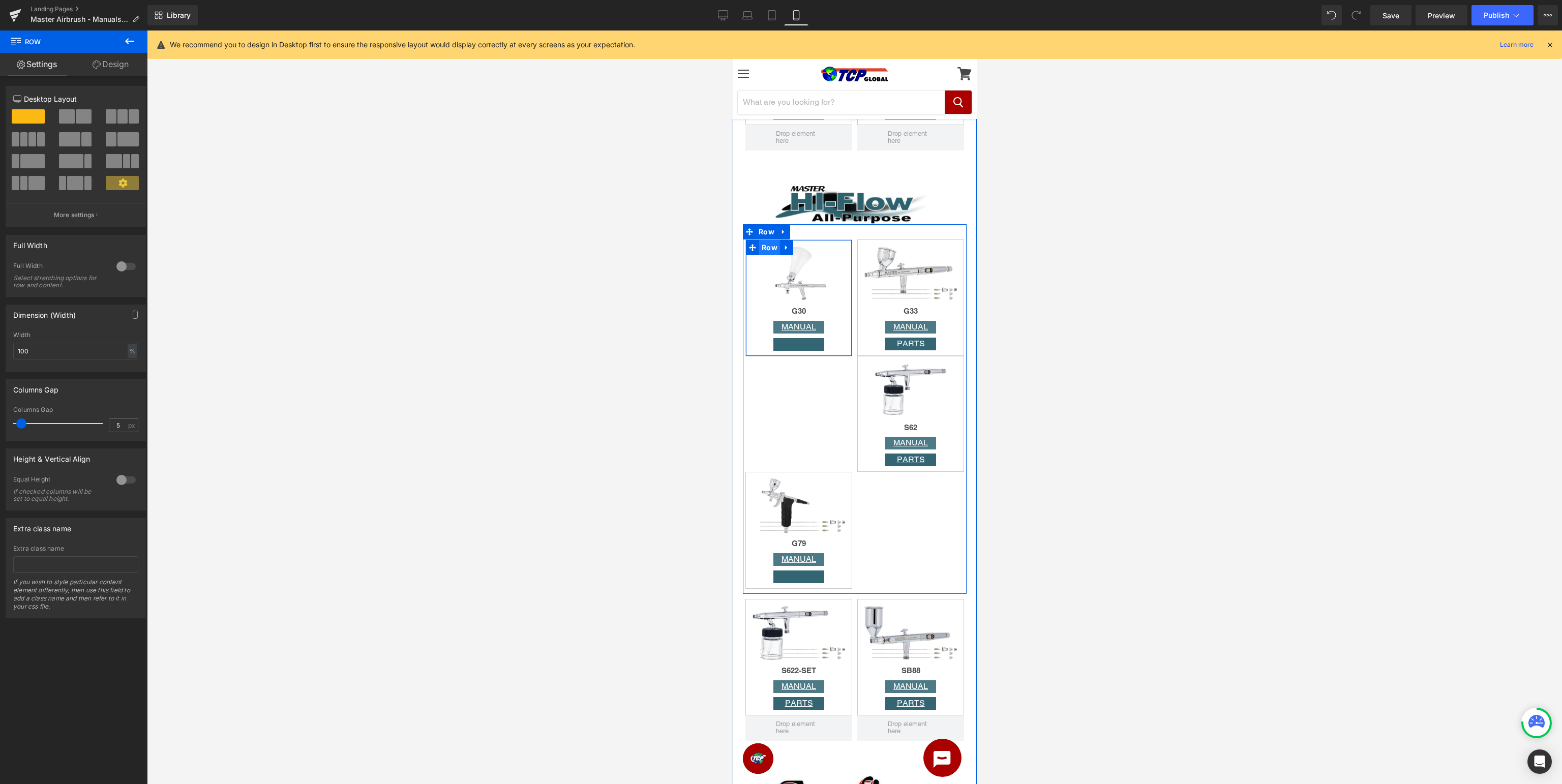
click at [770, 248] on span "Row" at bounding box center [769, 247] width 21 height 15
click at [877, 248] on span "Row" at bounding box center [881, 247] width 21 height 15
click at [879, 367] on span "Row" at bounding box center [881, 364] width 21 height 15
click at [764, 484] on span "Row" at bounding box center [769, 480] width 21 height 15
click at [880, 363] on span "Row" at bounding box center [881, 364] width 21 height 15
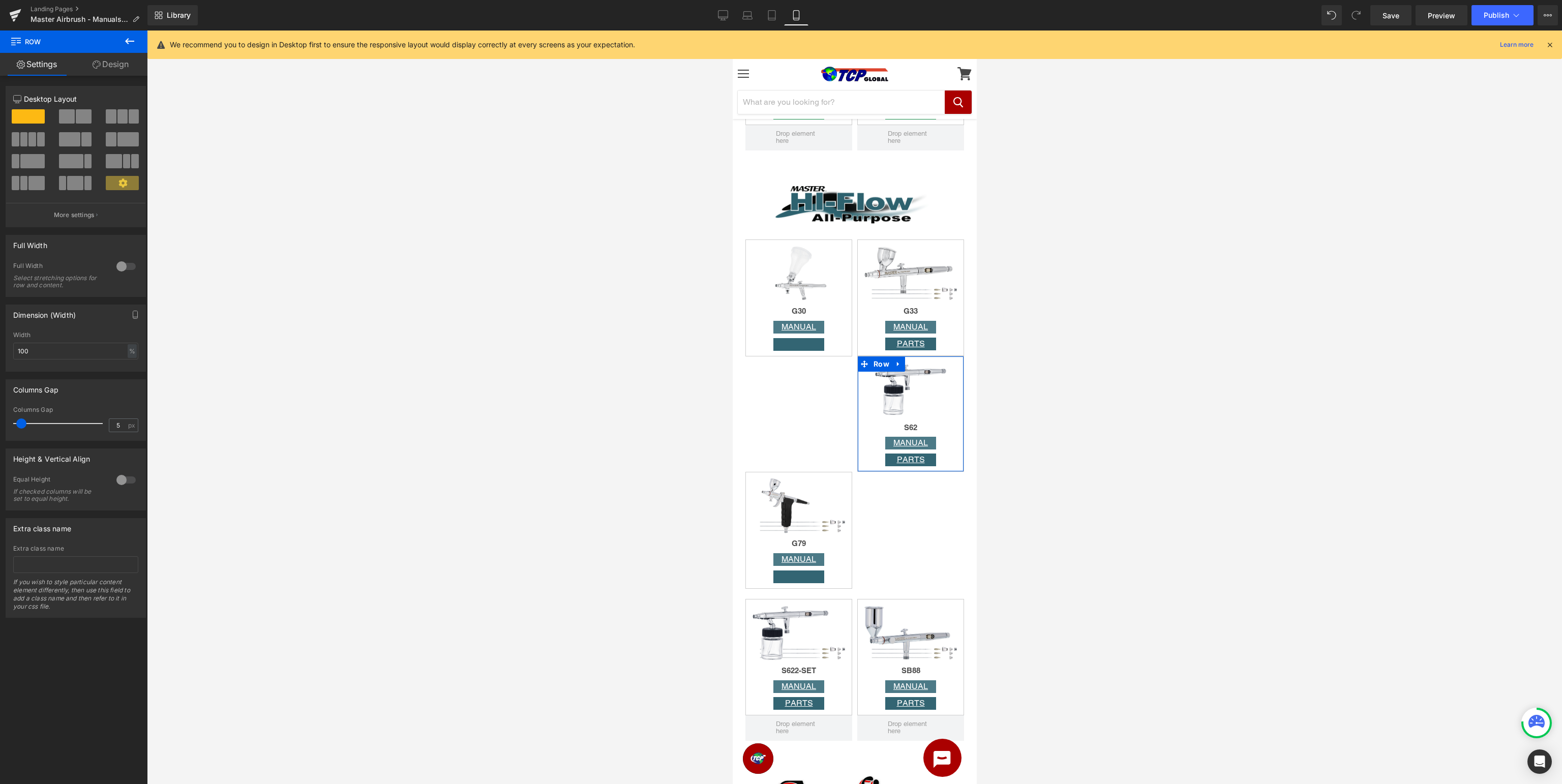
click at [102, 64] on link "Design" at bounding box center [111, 64] width 74 height 23
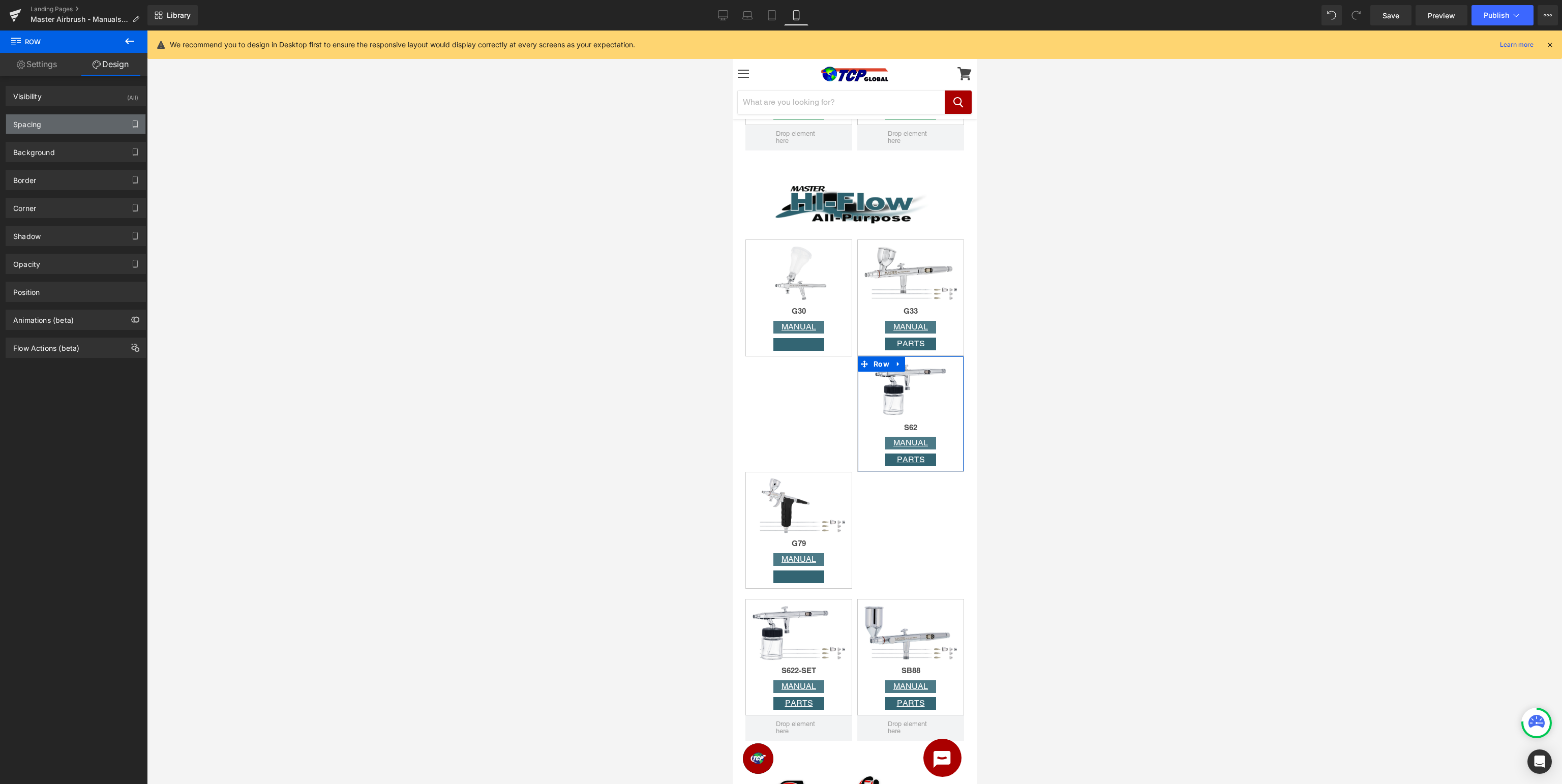
click at [136, 125] on icon "button" at bounding box center [135, 124] width 8 height 8
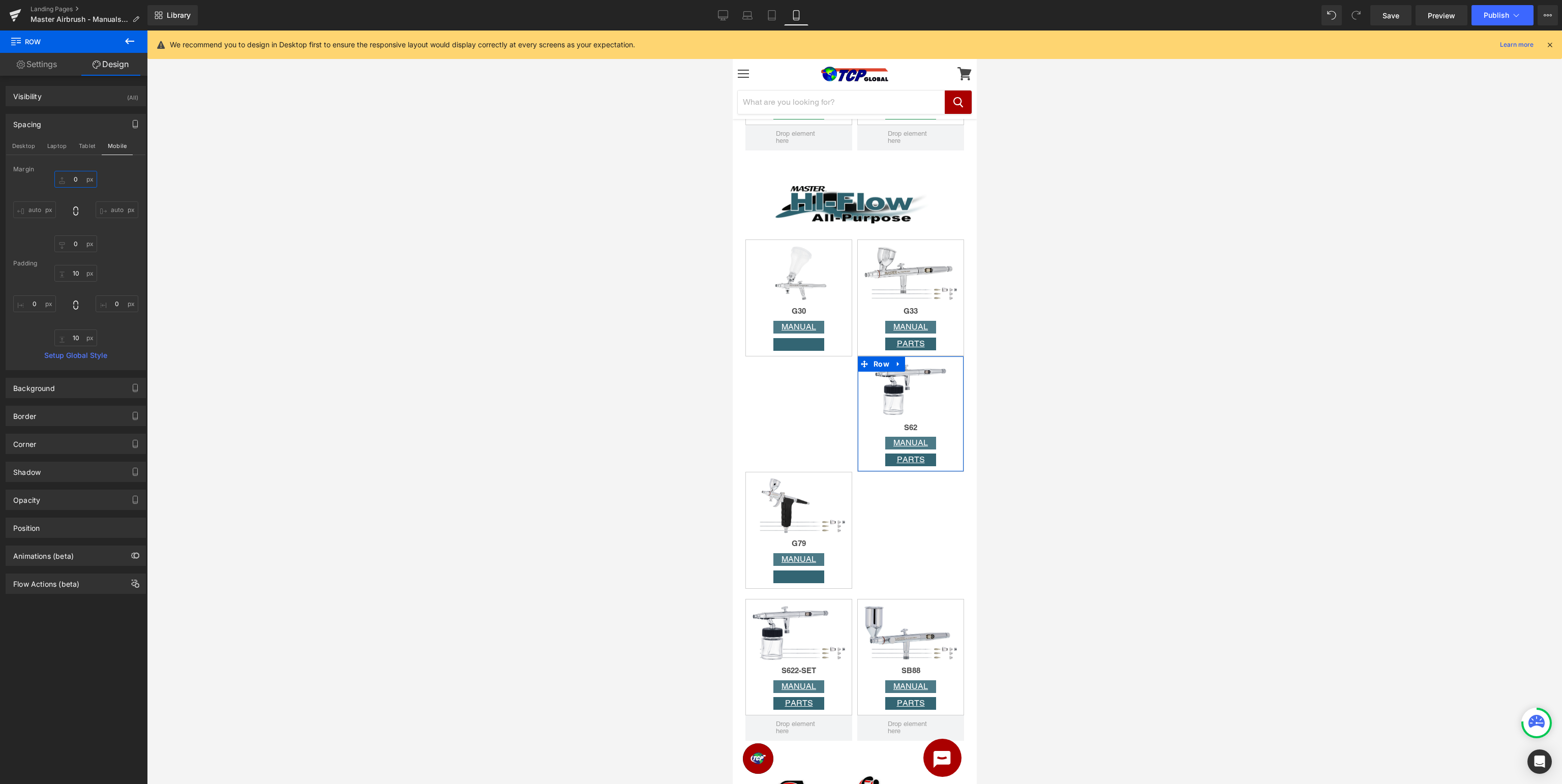
click at [80, 177] on input "0" at bounding box center [76, 179] width 42 height 17
click at [78, 241] on input "0" at bounding box center [76, 244] width 42 height 17
click at [82, 275] on input "10" at bounding box center [76, 273] width 42 height 17
click at [76, 338] on input "10" at bounding box center [76, 338] width 42 height 17
click at [84, 273] on input "10" at bounding box center [76, 273] width 42 height 17
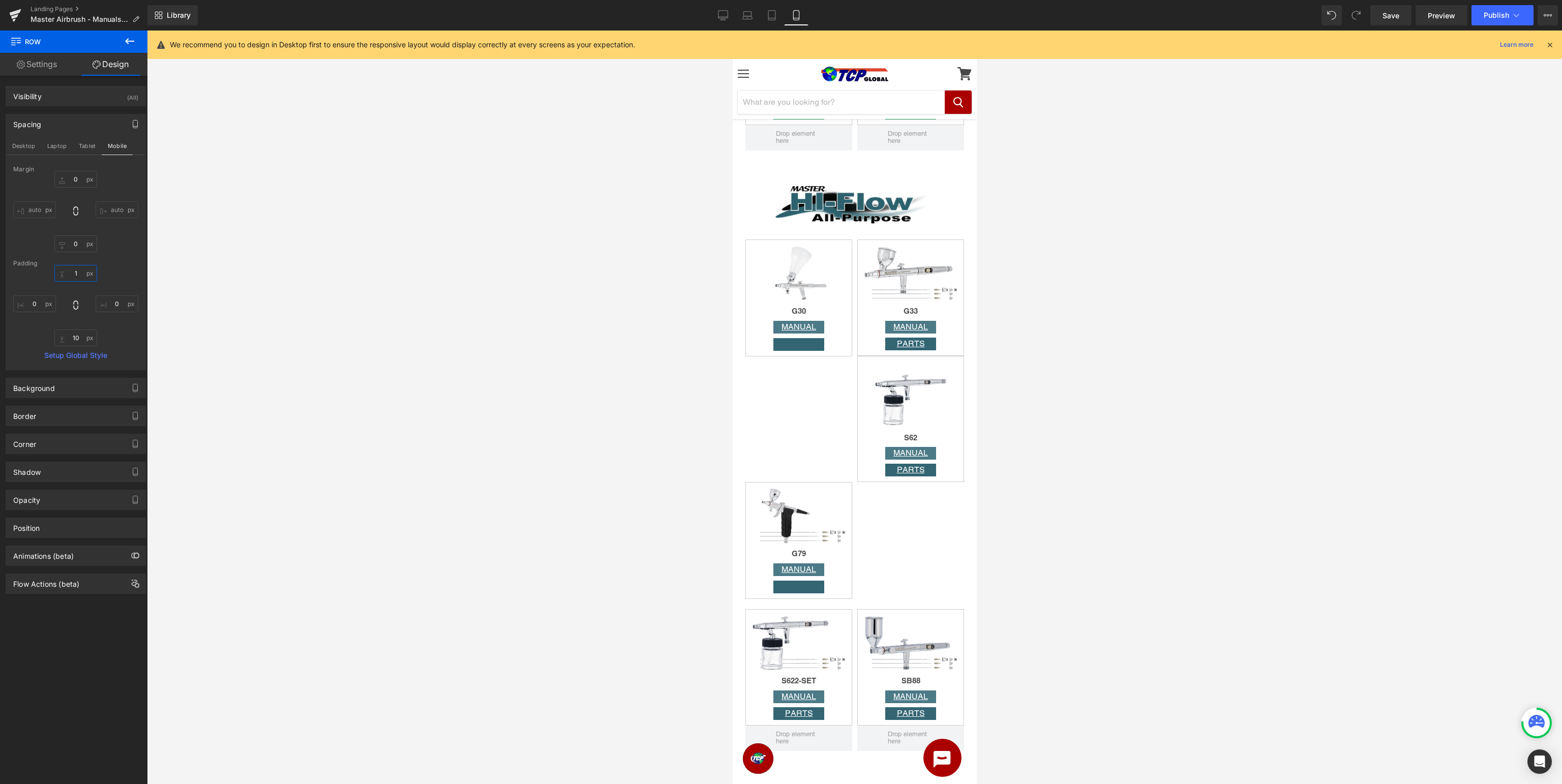
type input "10"
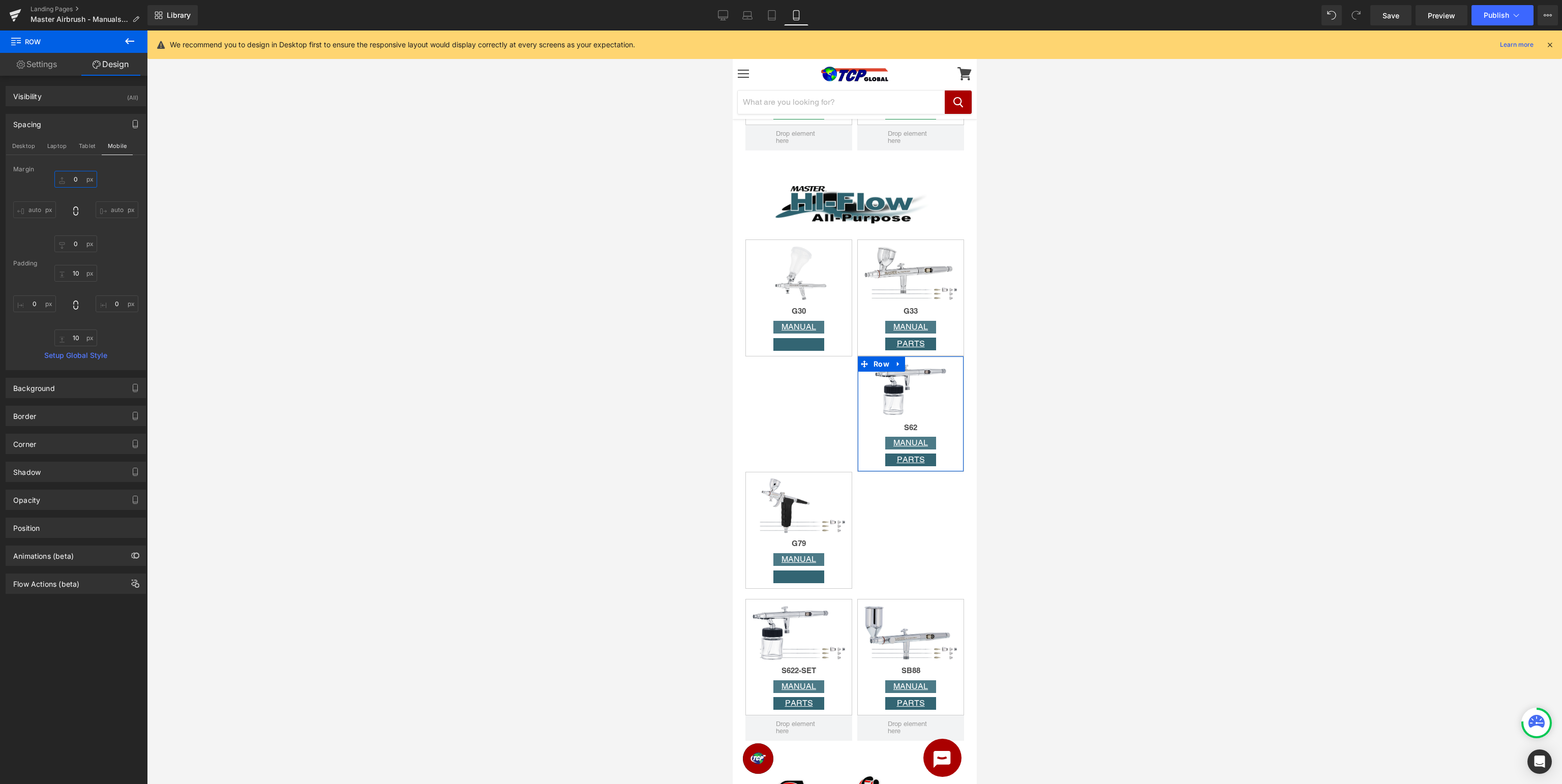
drag, startPoint x: 74, startPoint y: 181, endPoint x: 158, endPoint y: 156, distance: 87.6
click at [74, 182] on input "0" at bounding box center [76, 179] width 42 height 17
type input "10"
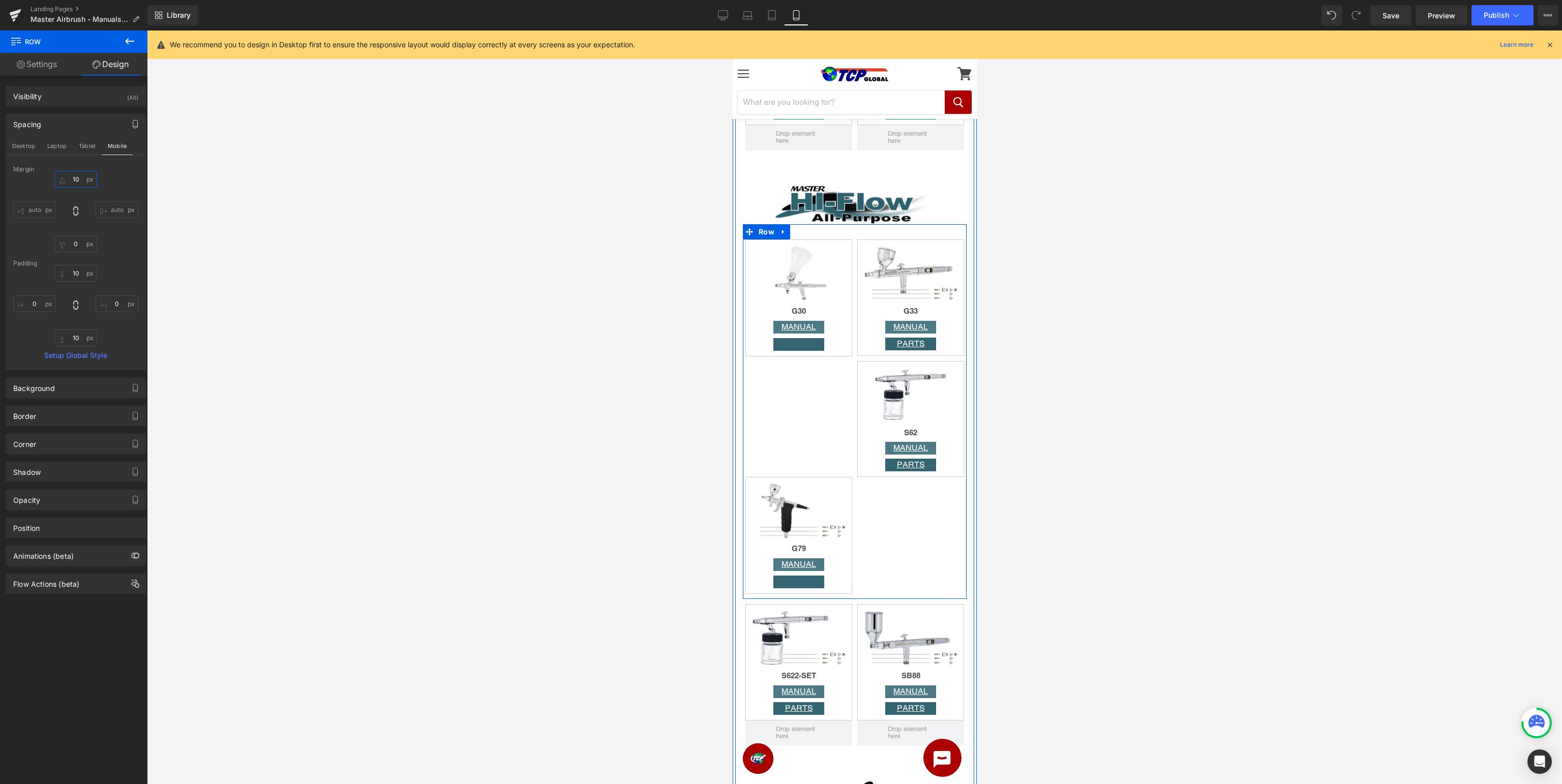
click at [877, 488] on div "Image G30 Heading MANUAL Button Button Row Image G33 Heading MANUAL Button PART…" at bounding box center [854, 412] width 224 height 375
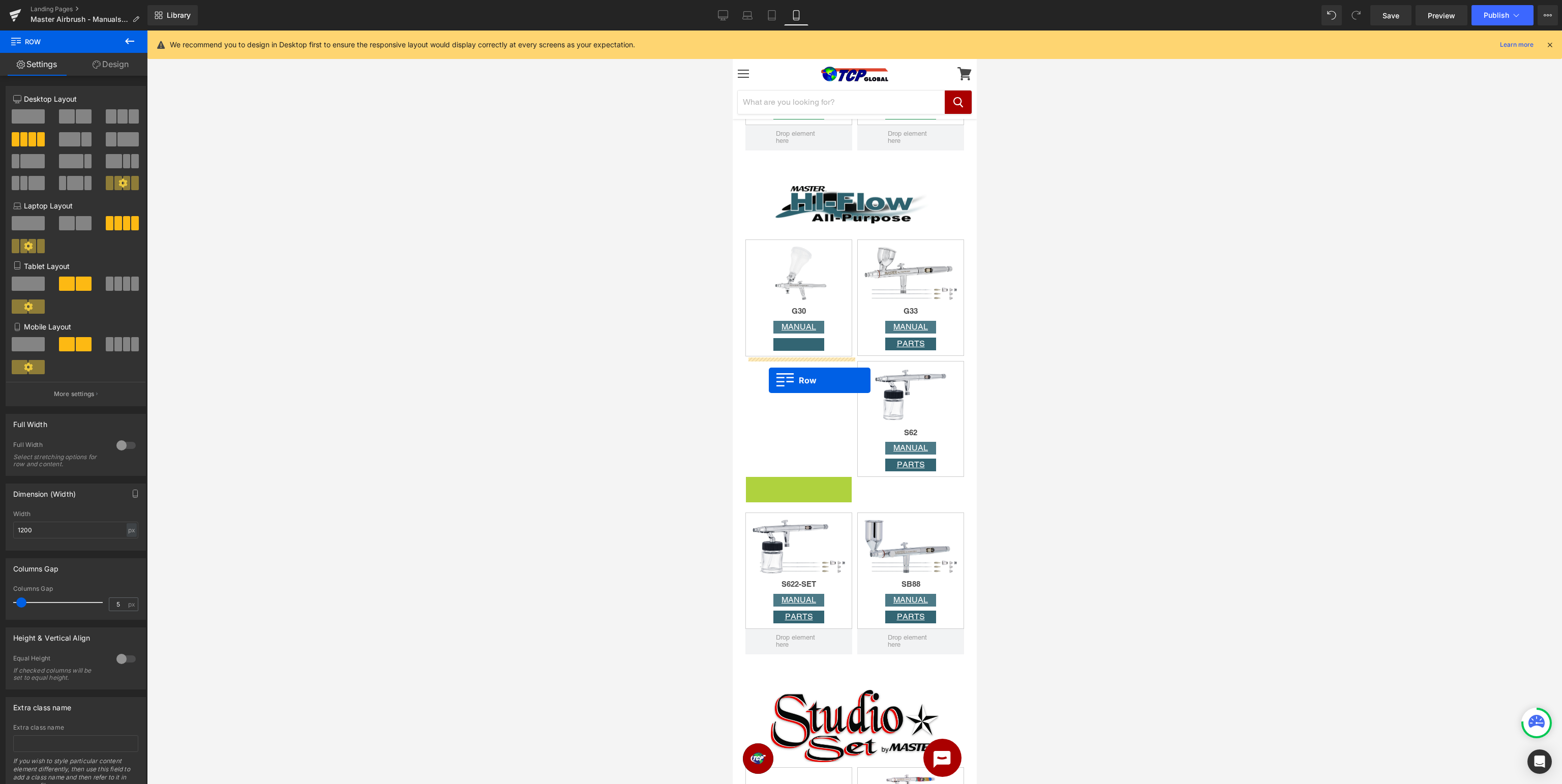
drag, startPoint x: 771, startPoint y: 485, endPoint x: 768, endPoint y: 381, distance: 104.0
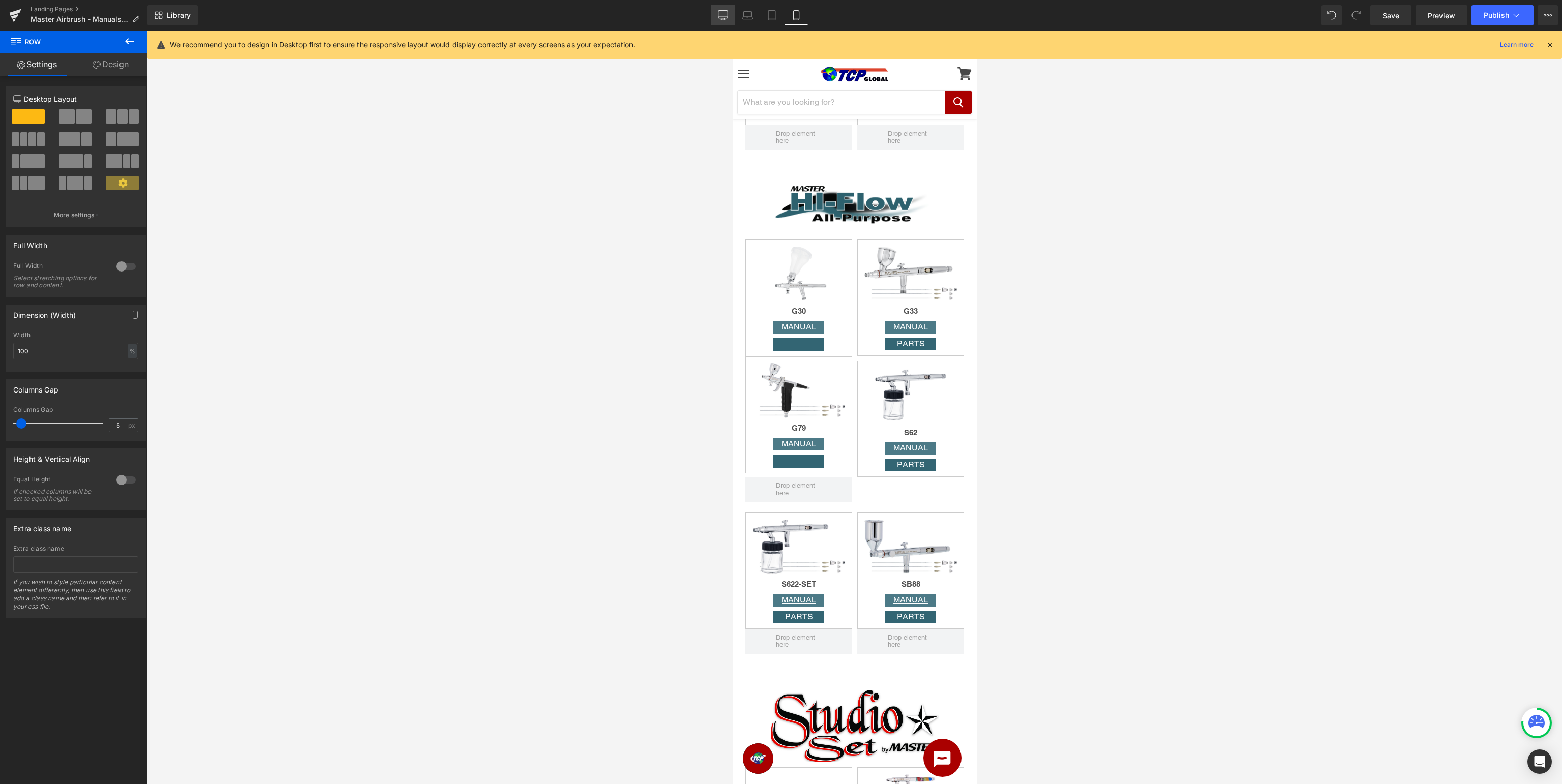
click at [720, 16] on icon at bounding box center [723, 15] width 10 height 8
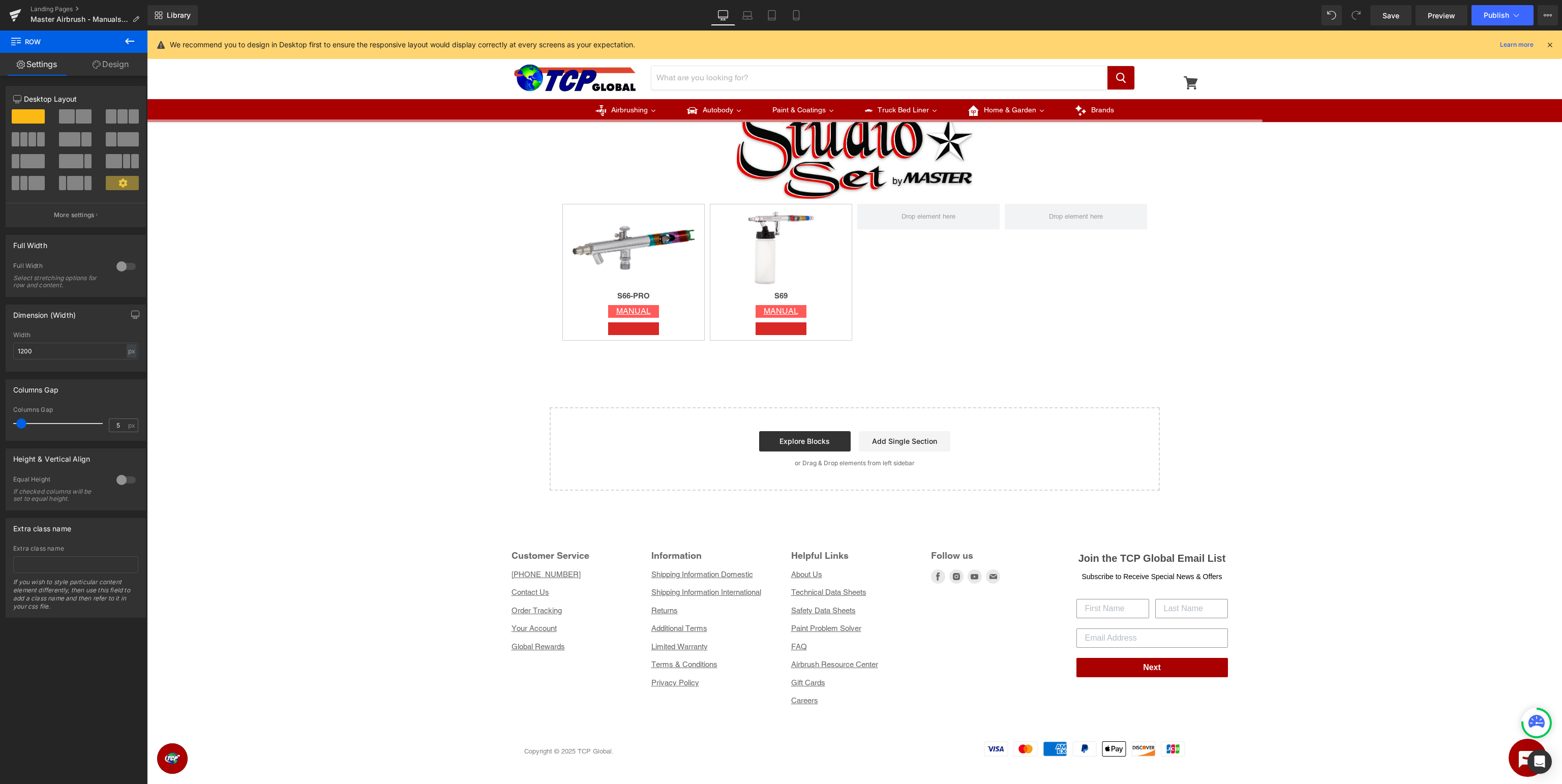
scroll to position [2341, 0]
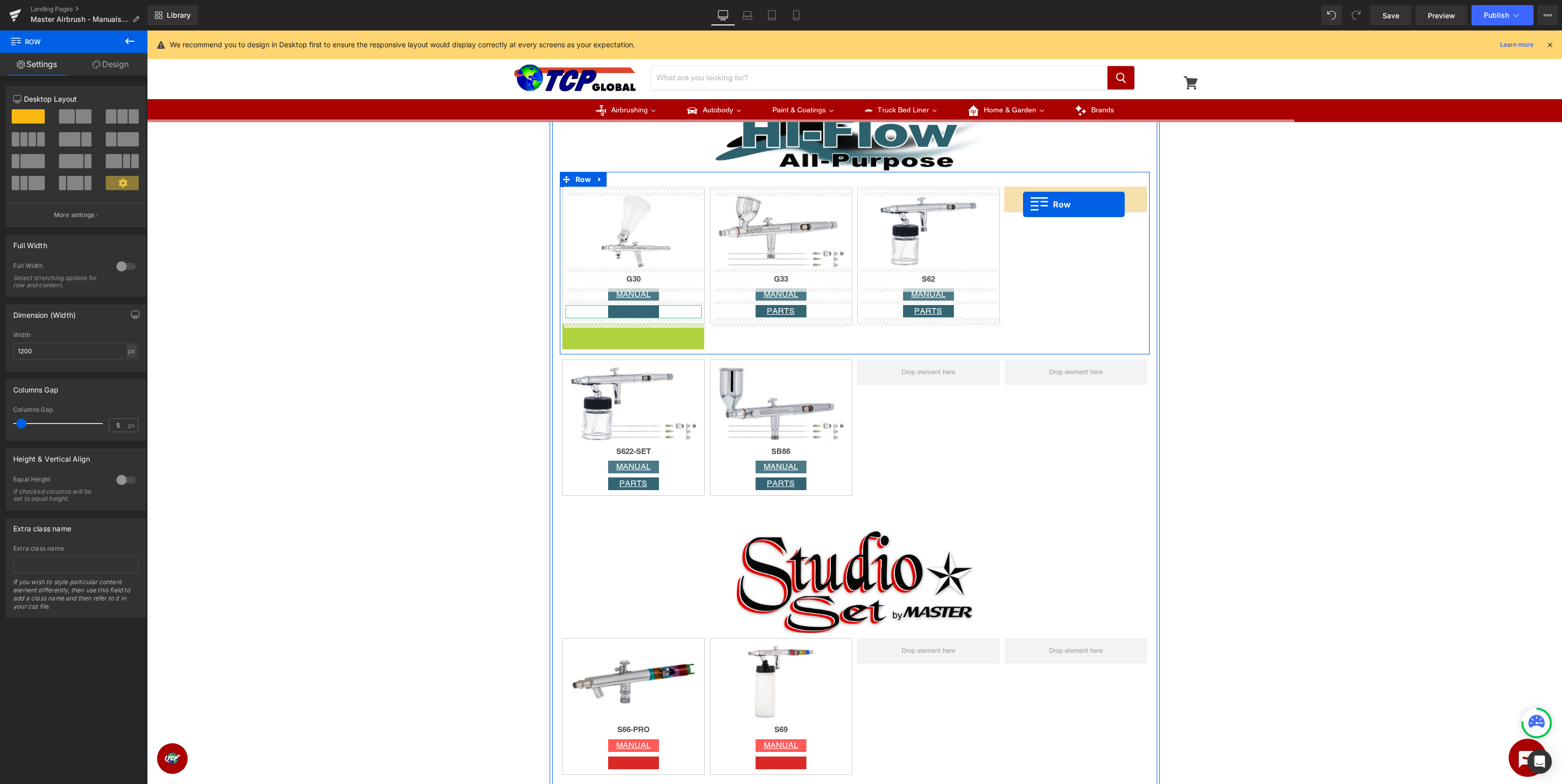
drag, startPoint x: 588, startPoint y: 335, endPoint x: 1023, endPoint y: 204, distance: 454.3
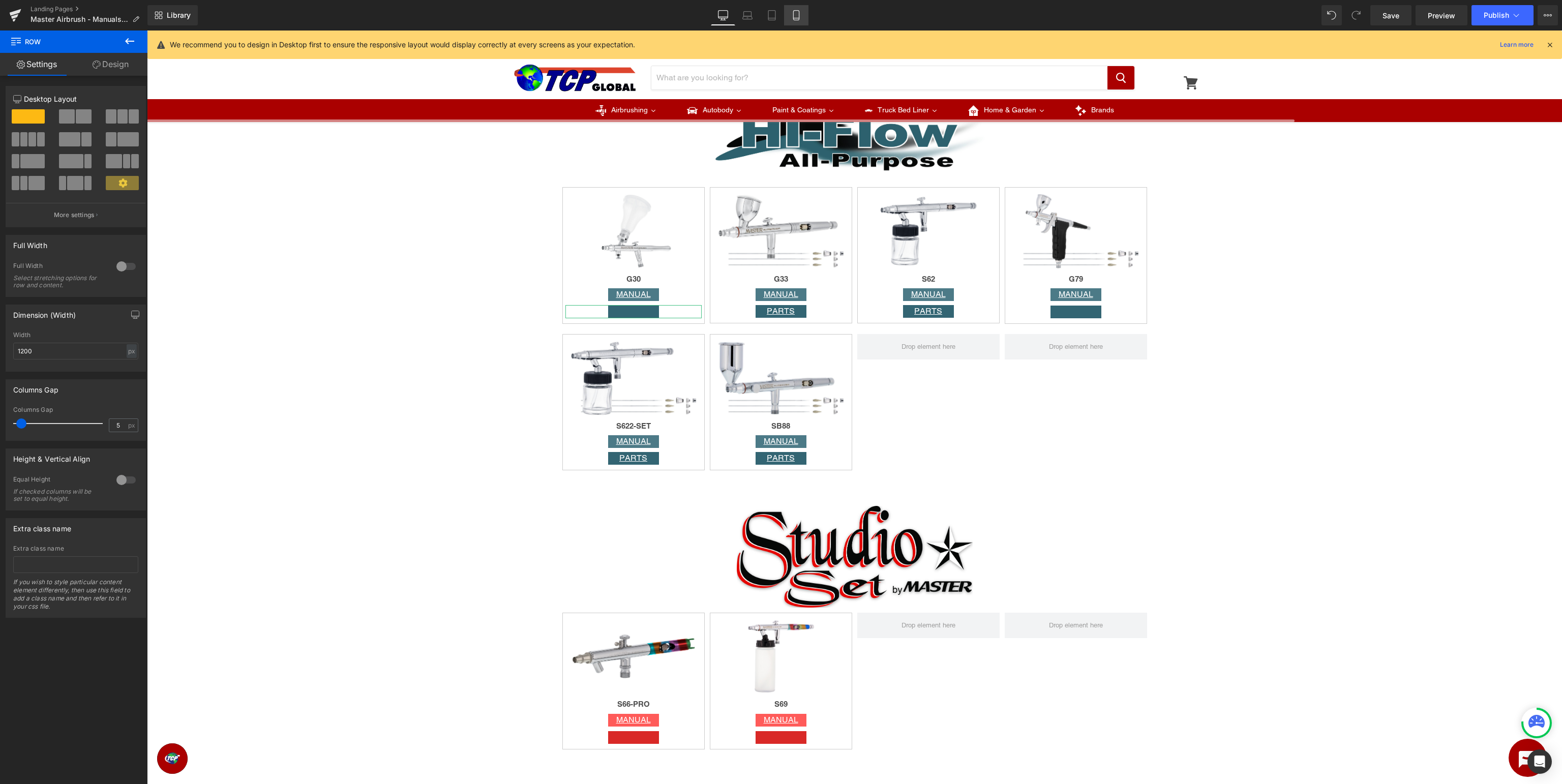
click at [793, 15] on icon at bounding box center [796, 15] width 10 height 10
type input "100"
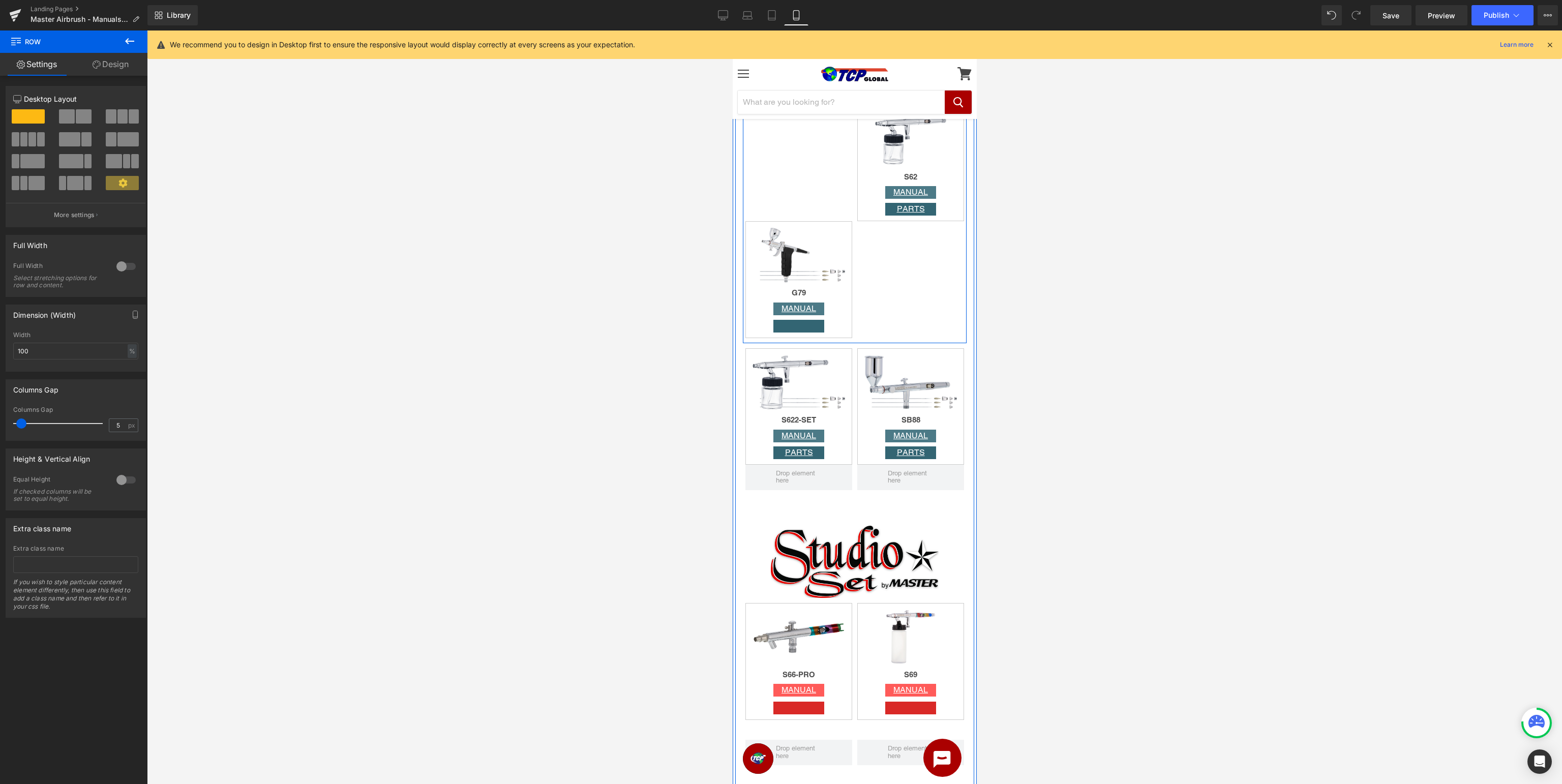
scroll to position [2994, 0]
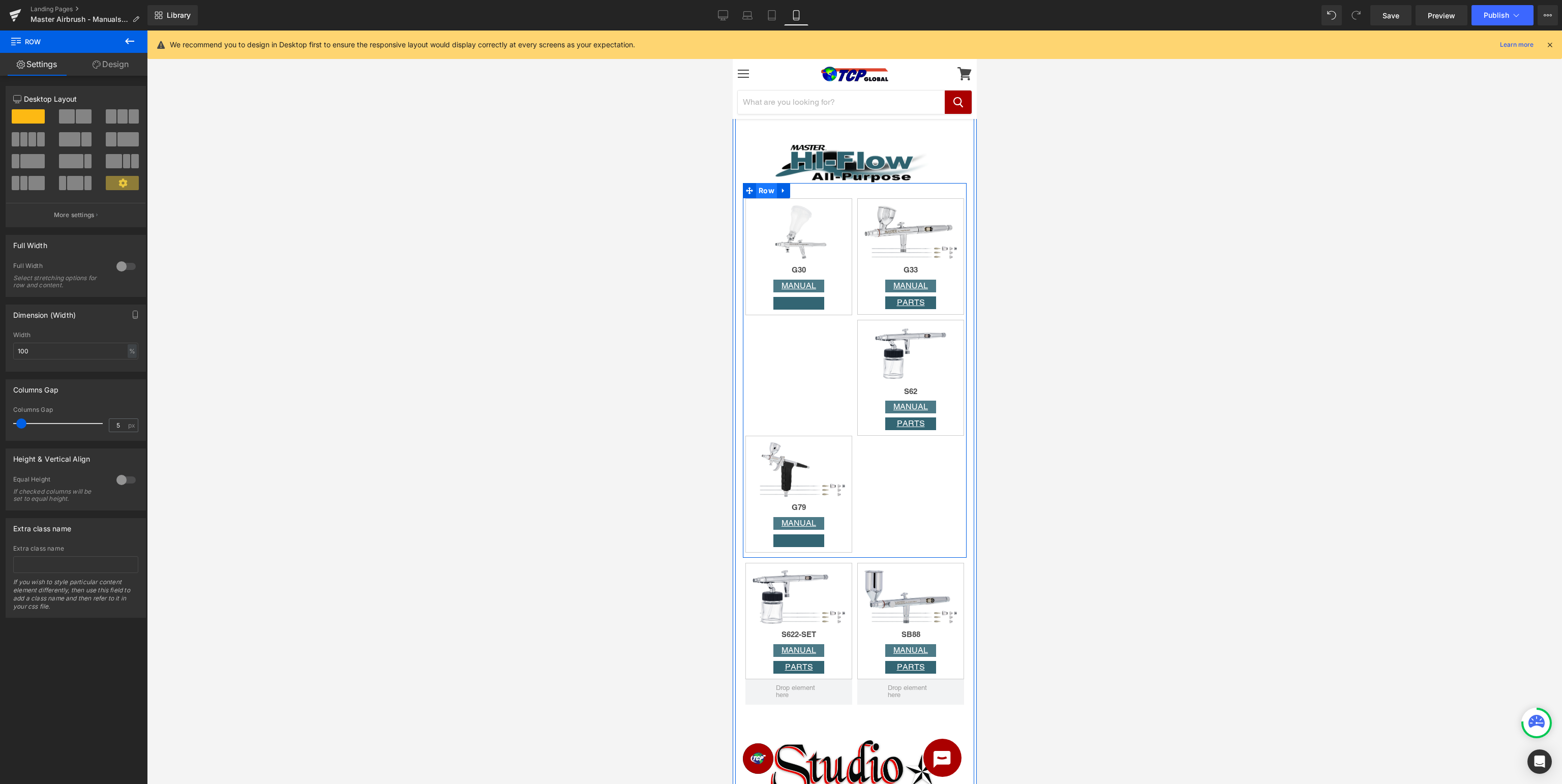
click at [765, 193] on span "Row" at bounding box center [766, 190] width 21 height 15
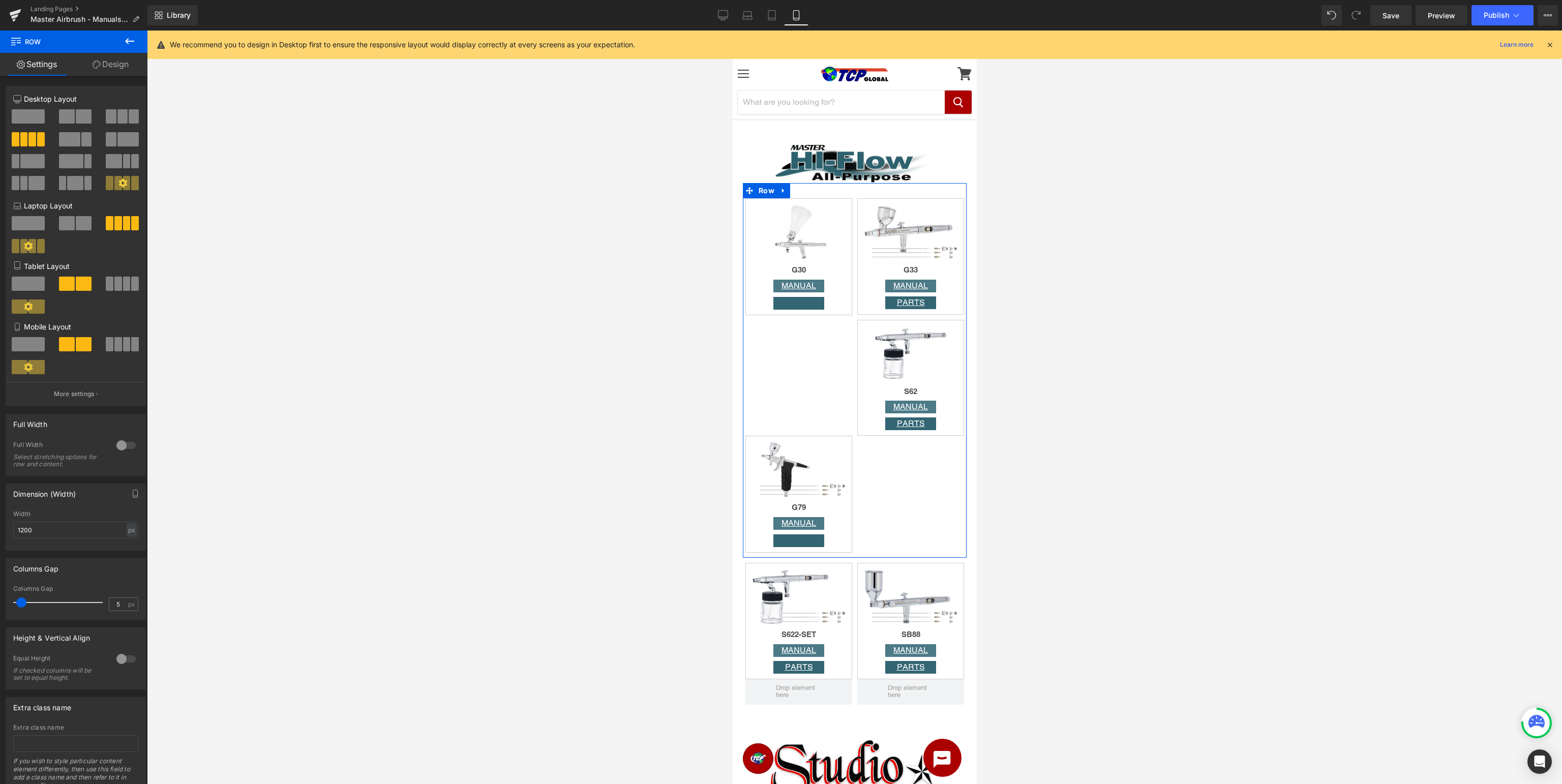
click at [121, 659] on div at bounding box center [126, 658] width 24 height 16
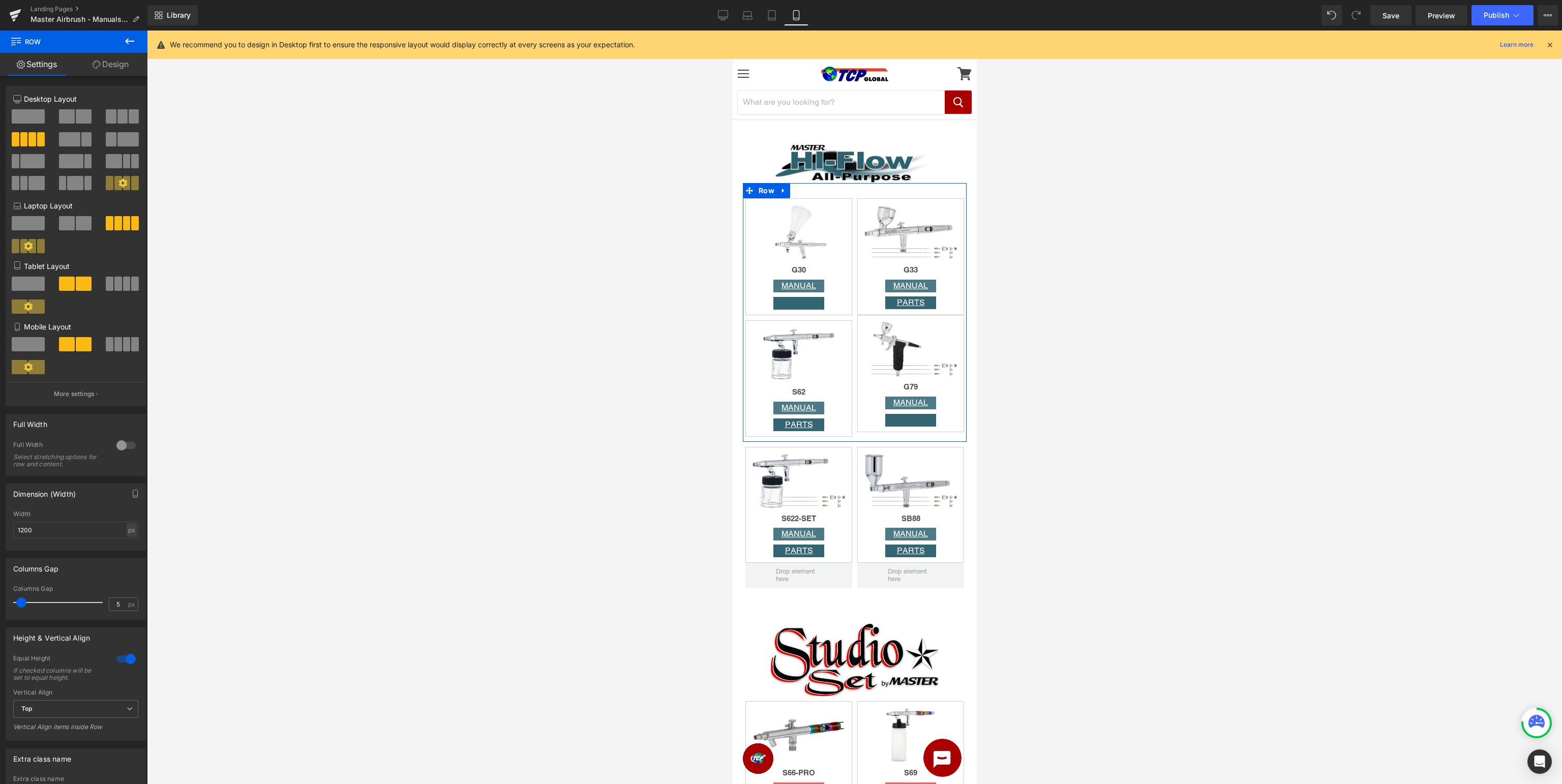
click at [122, 660] on div at bounding box center [126, 658] width 24 height 16
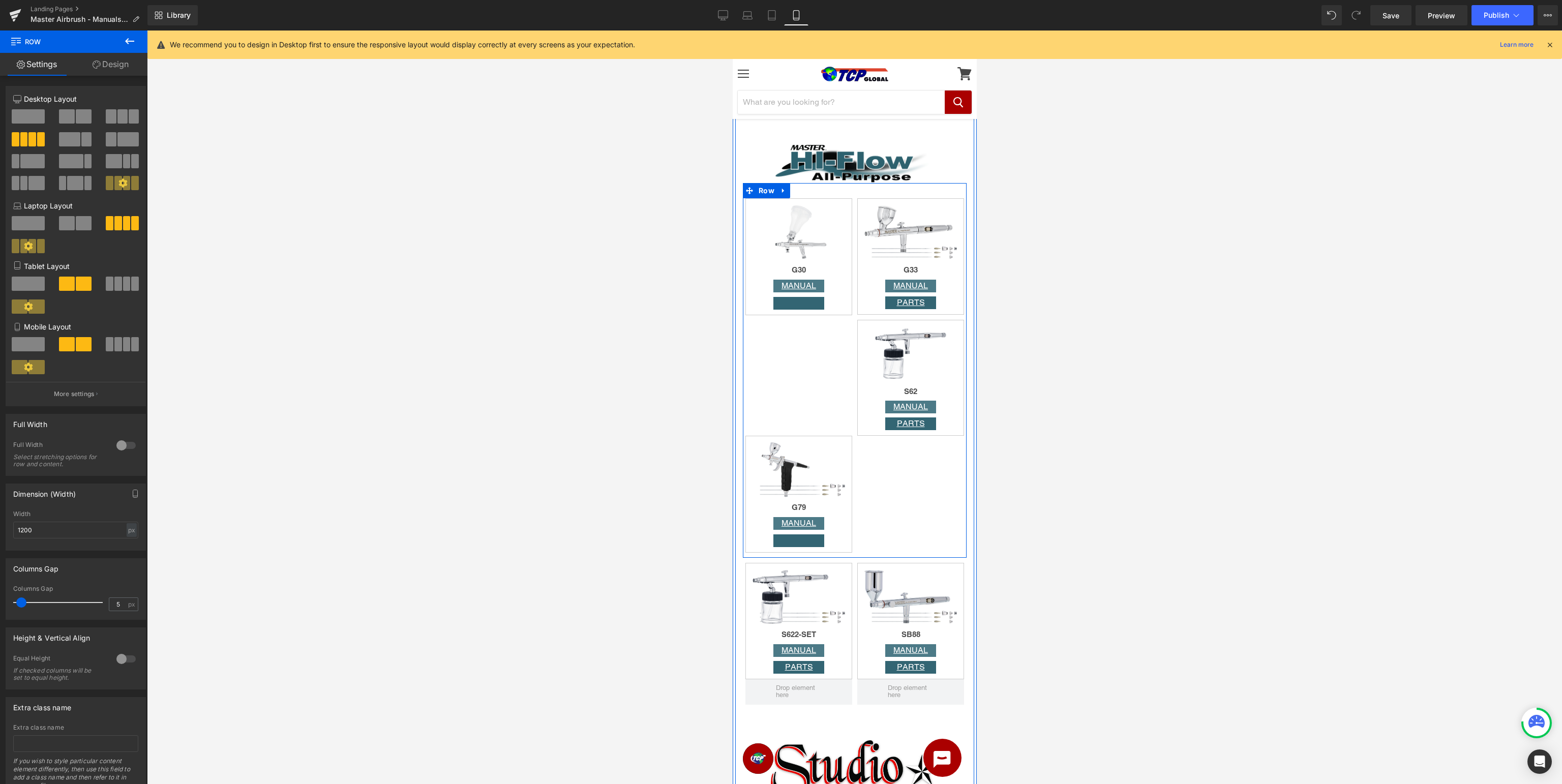
click at [814, 389] on div "Image G30 Heading MANUAL Button Button Row Image G33 Heading MANUAL Button PART…" at bounding box center [854, 370] width 224 height 375
click at [767, 209] on span "Row" at bounding box center [769, 207] width 21 height 15
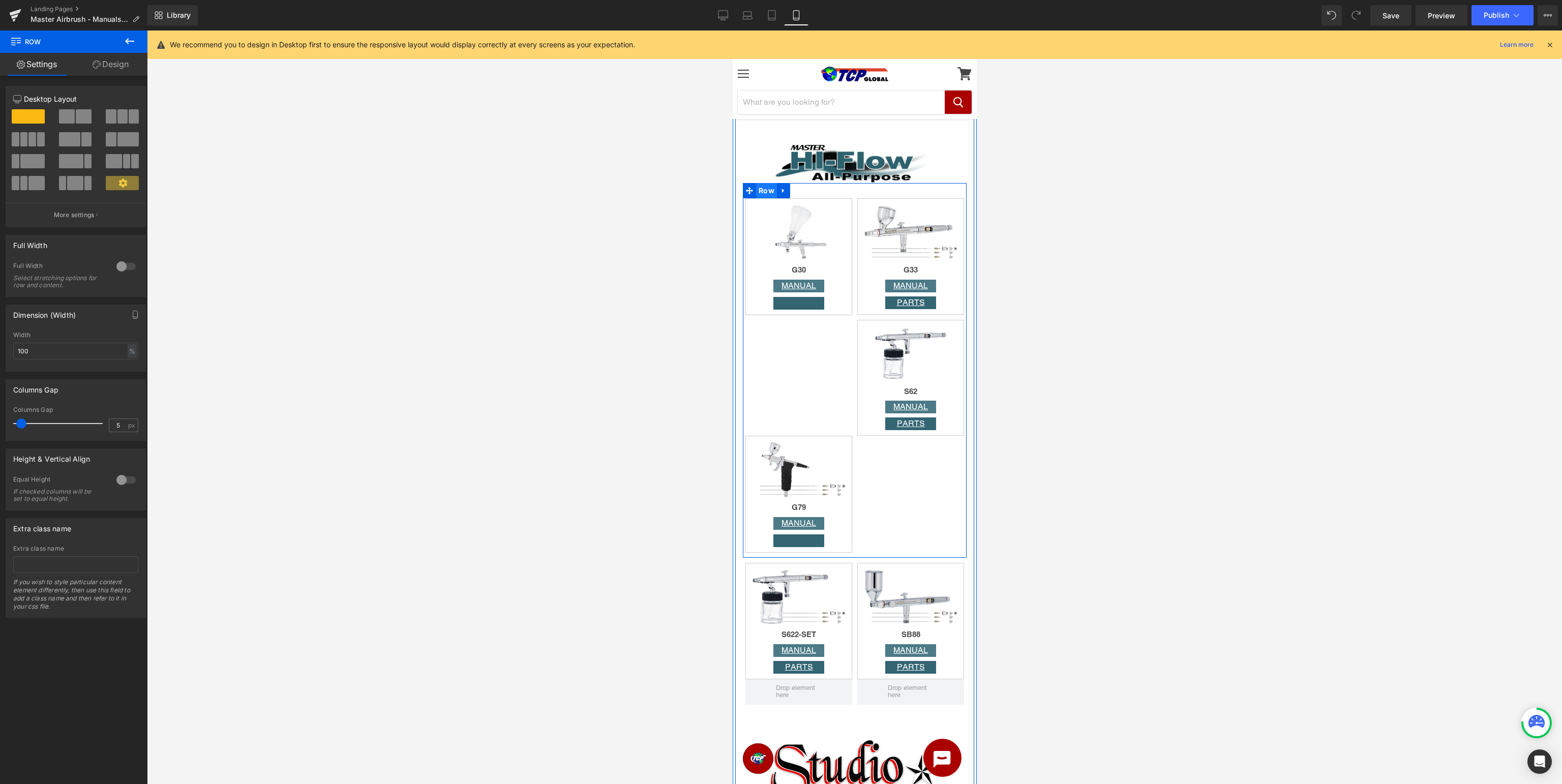
click at [767, 190] on span "Row" at bounding box center [766, 190] width 21 height 15
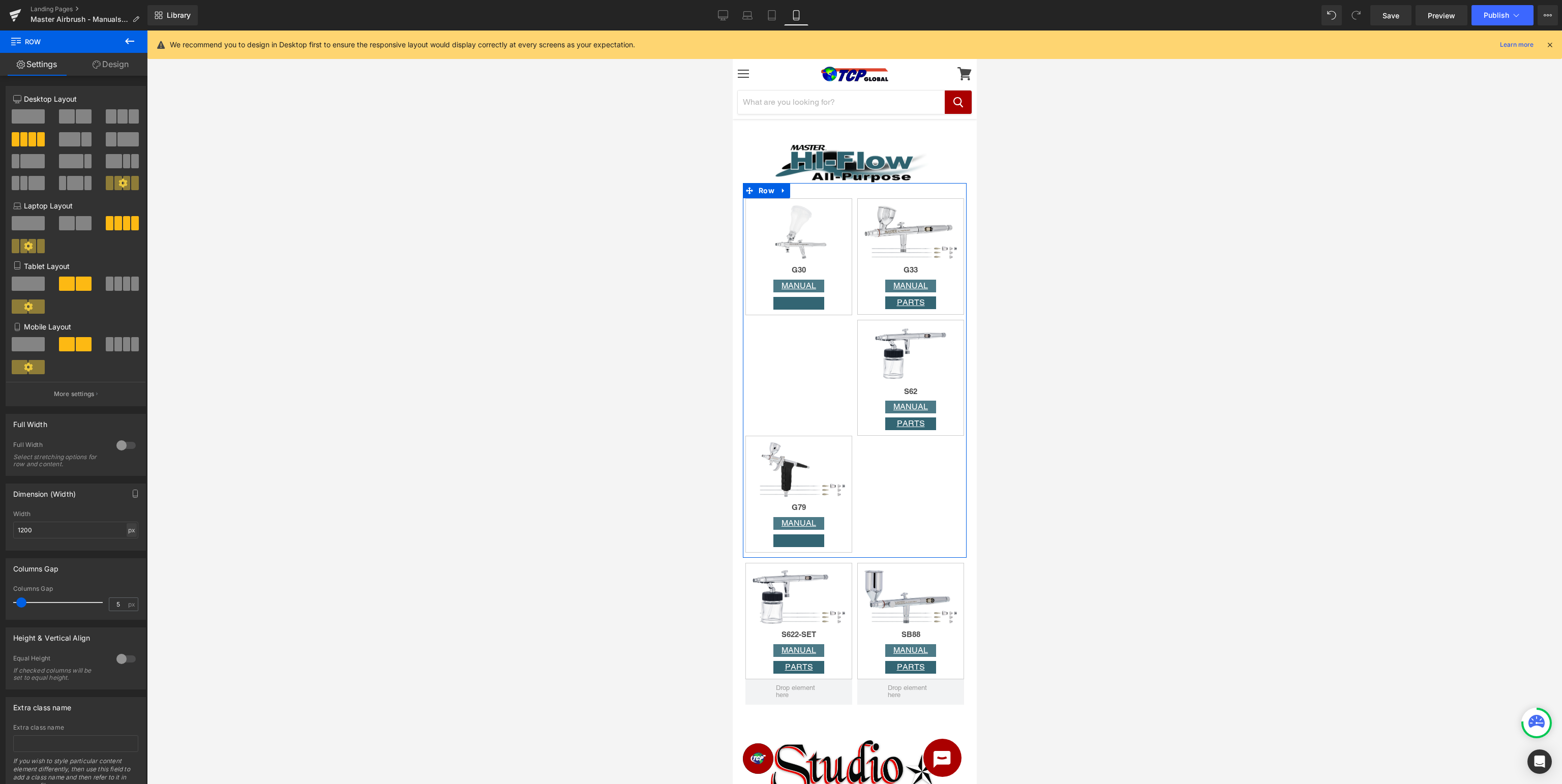
click at [133, 534] on div "px" at bounding box center [132, 530] width 10 height 14
click at [133, 550] on li "%" at bounding box center [131, 546] width 13 height 15
drag, startPoint x: 82, startPoint y: 531, endPoint x: 0, endPoint y: 524, distance: 82.3
click at [13, 524] on input "100" at bounding box center [76, 530] width 125 height 17
type input "100"
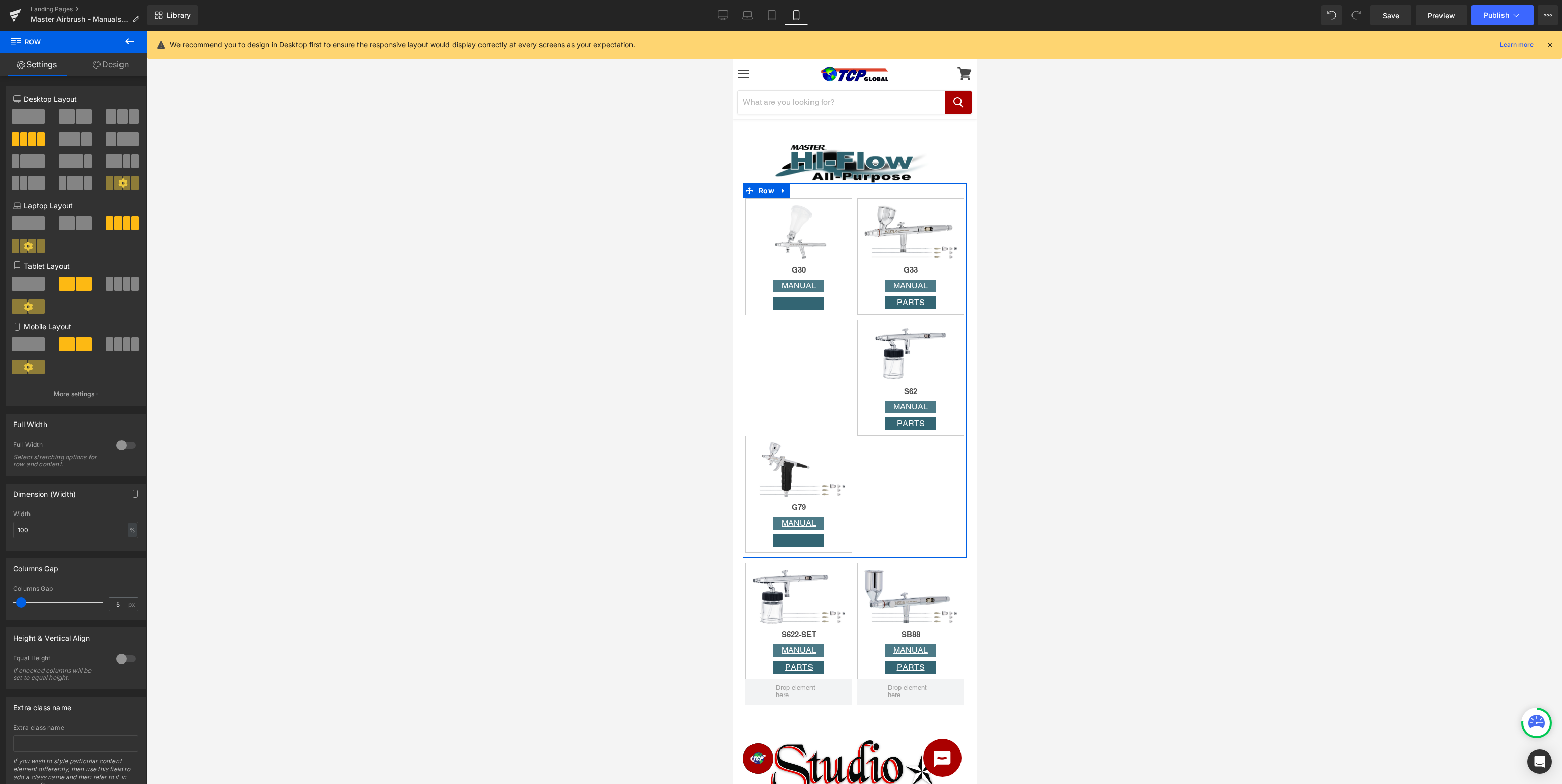
click at [102, 575] on div "Columns Gap" at bounding box center [76, 569] width 139 height 19
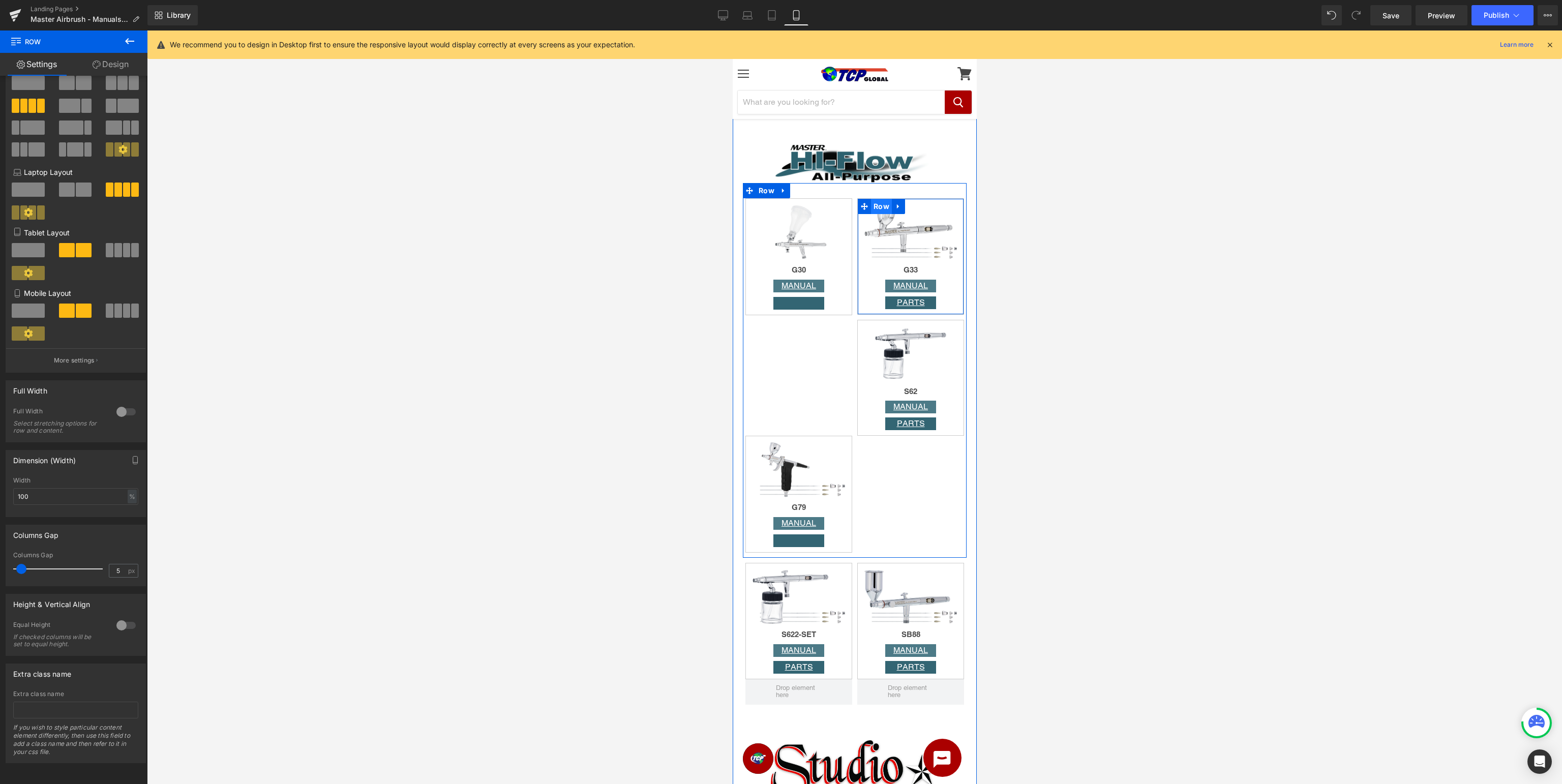
click at [882, 208] on span "Row" at bounding box center [881, 206] width 21 height 15
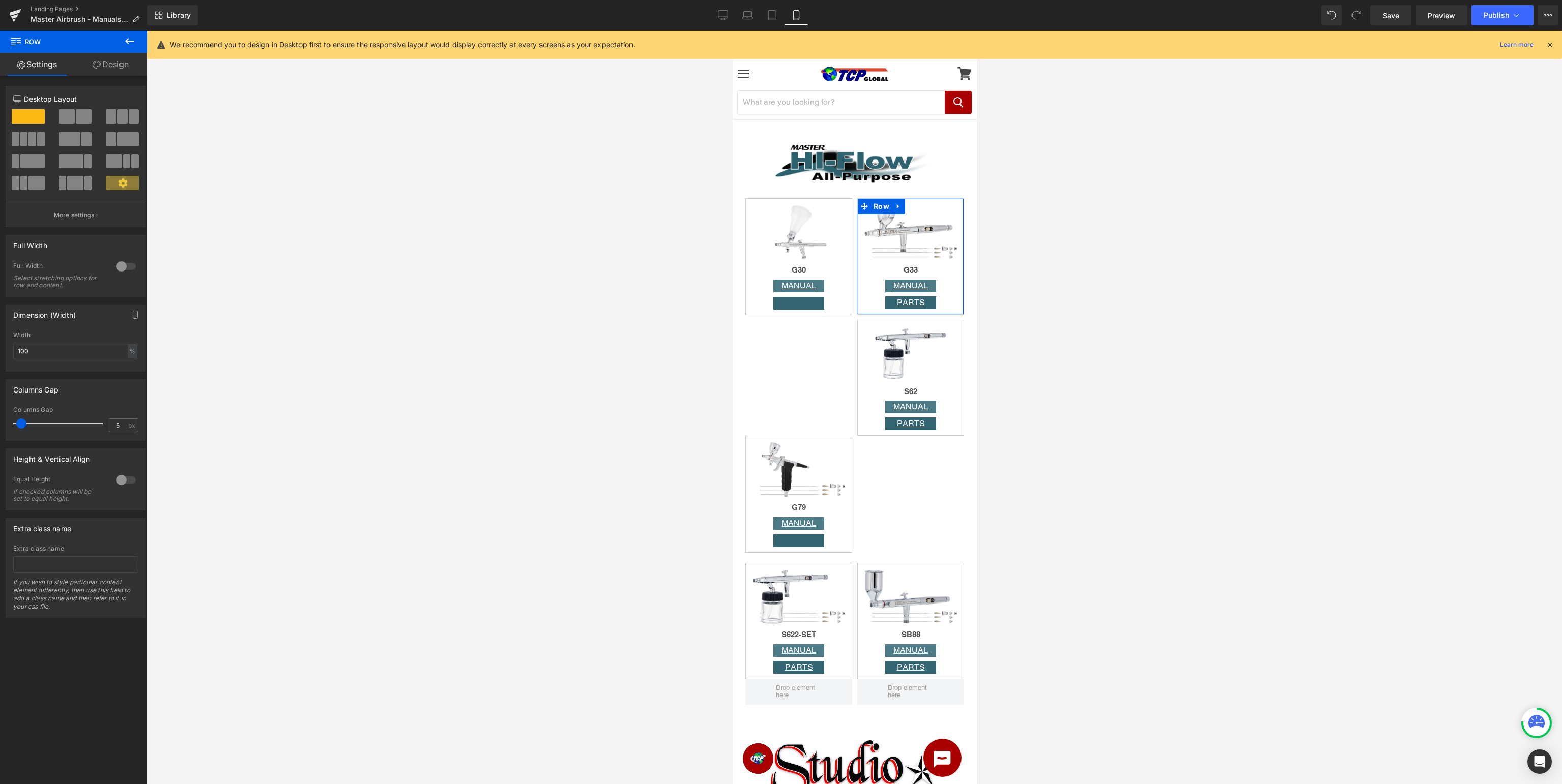
click at [123, 67] on link "Design" at bounding box center [111, 64] width 74 height 23
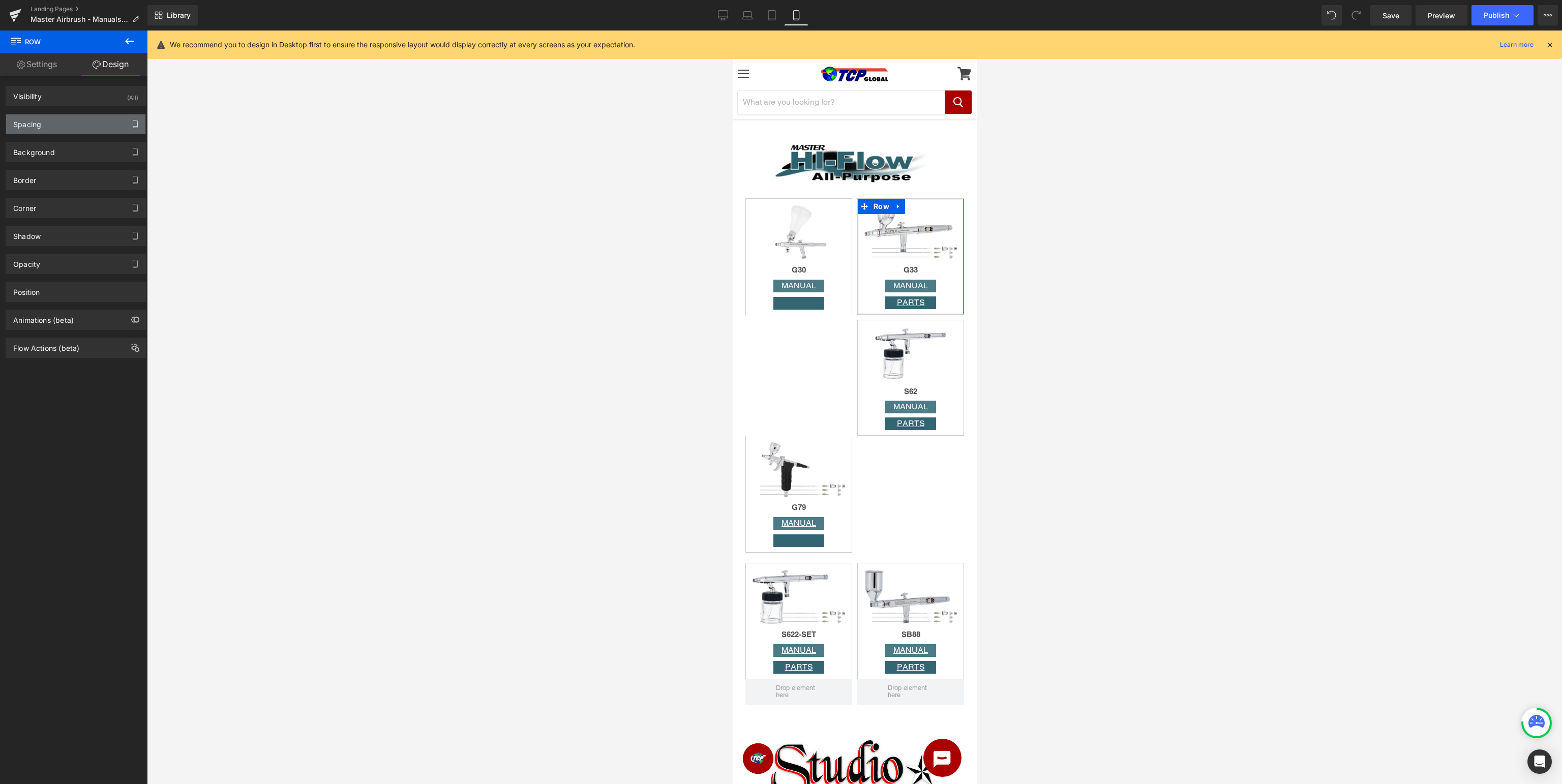
type input "0"
type input "10"
type input "0"
type input "10"
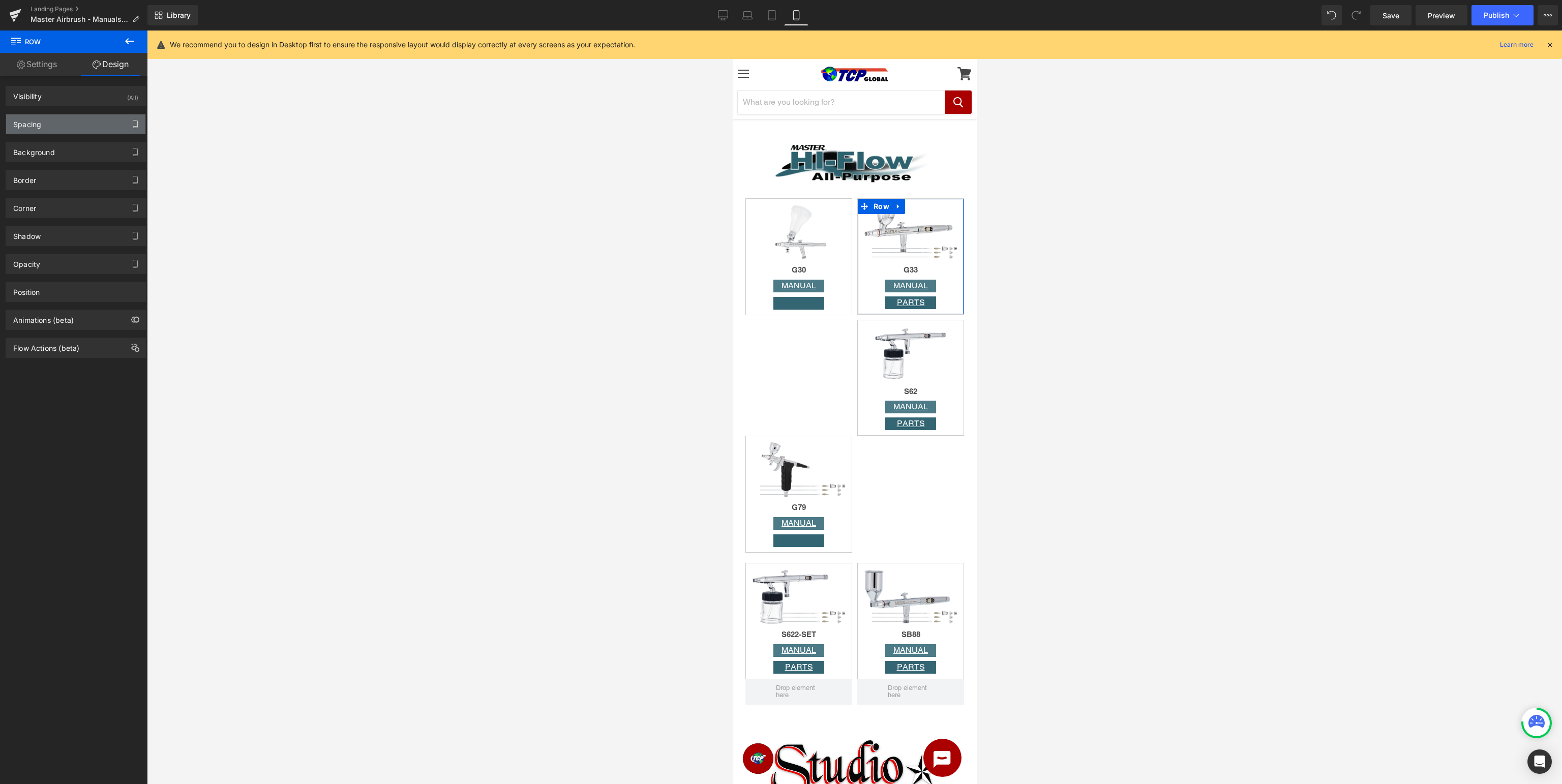
type input "0"
click at [137, 124] on icon "button" at bounding box center [135, 124] width 8 height 8
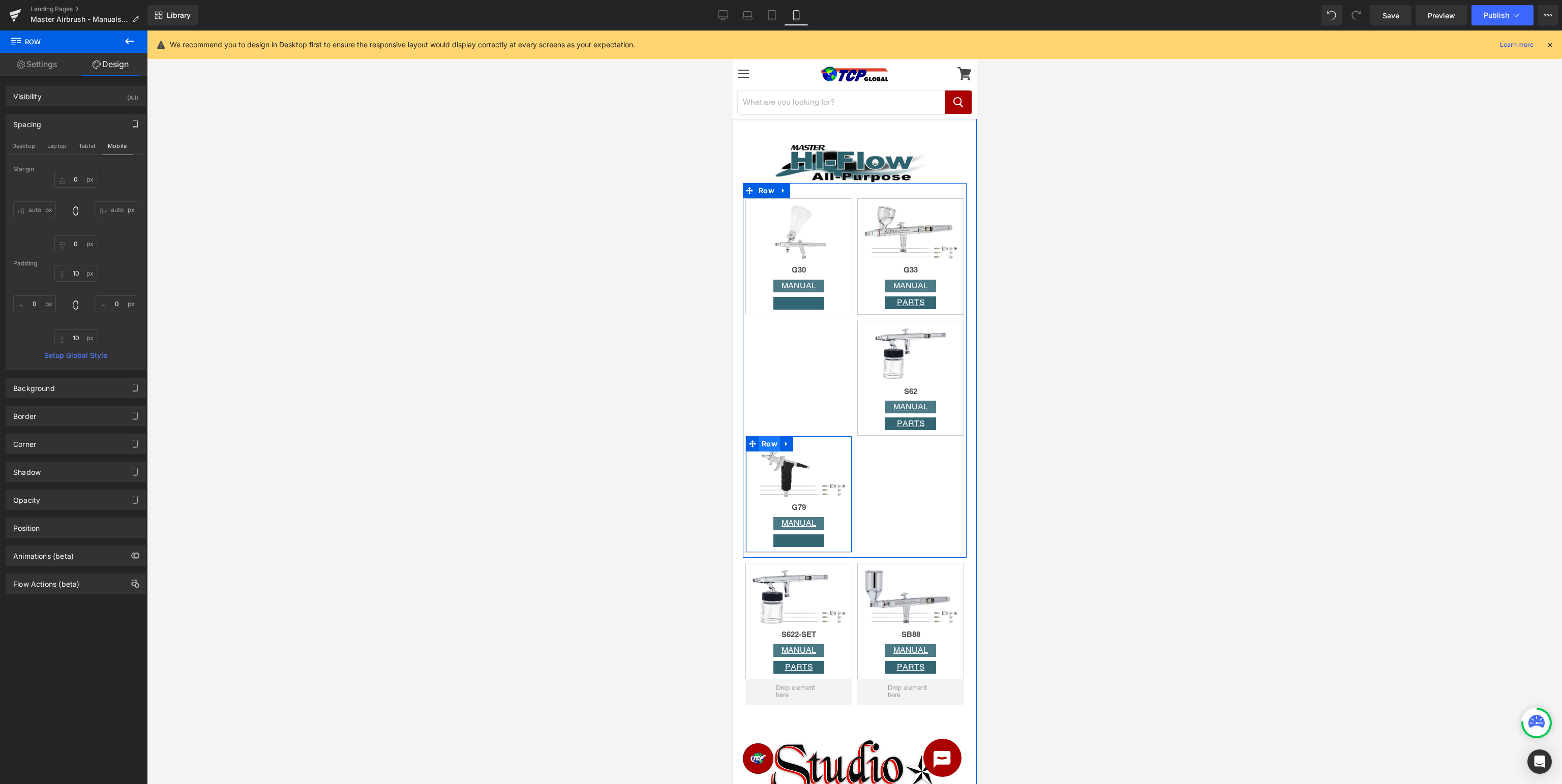
click at [768, 446] on span "Row" at bounding box center [769, 443] width 21 height 15
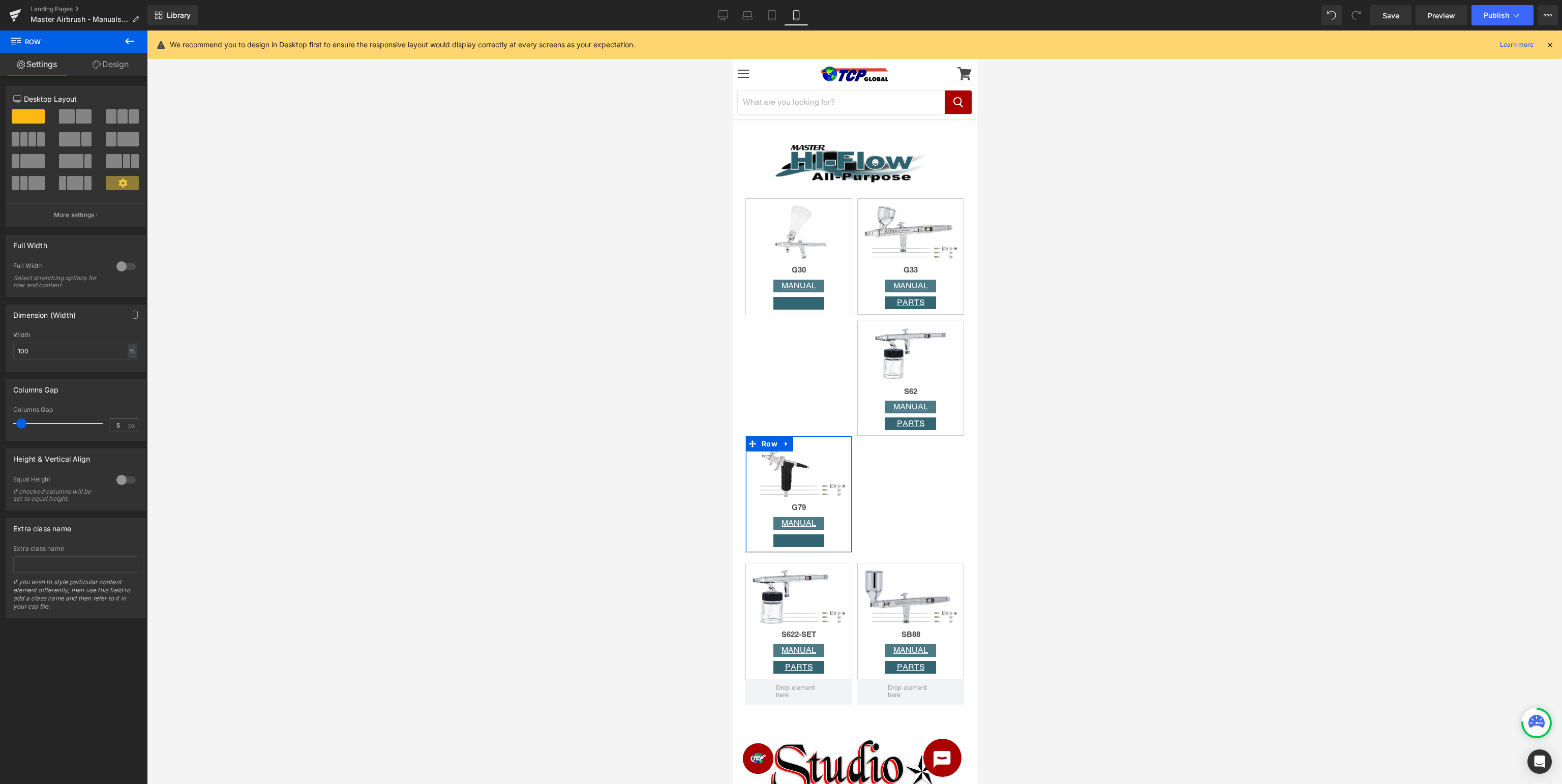
click at [119, 68] on link "Design" at bounding box center [111, 64] width 74 height 23
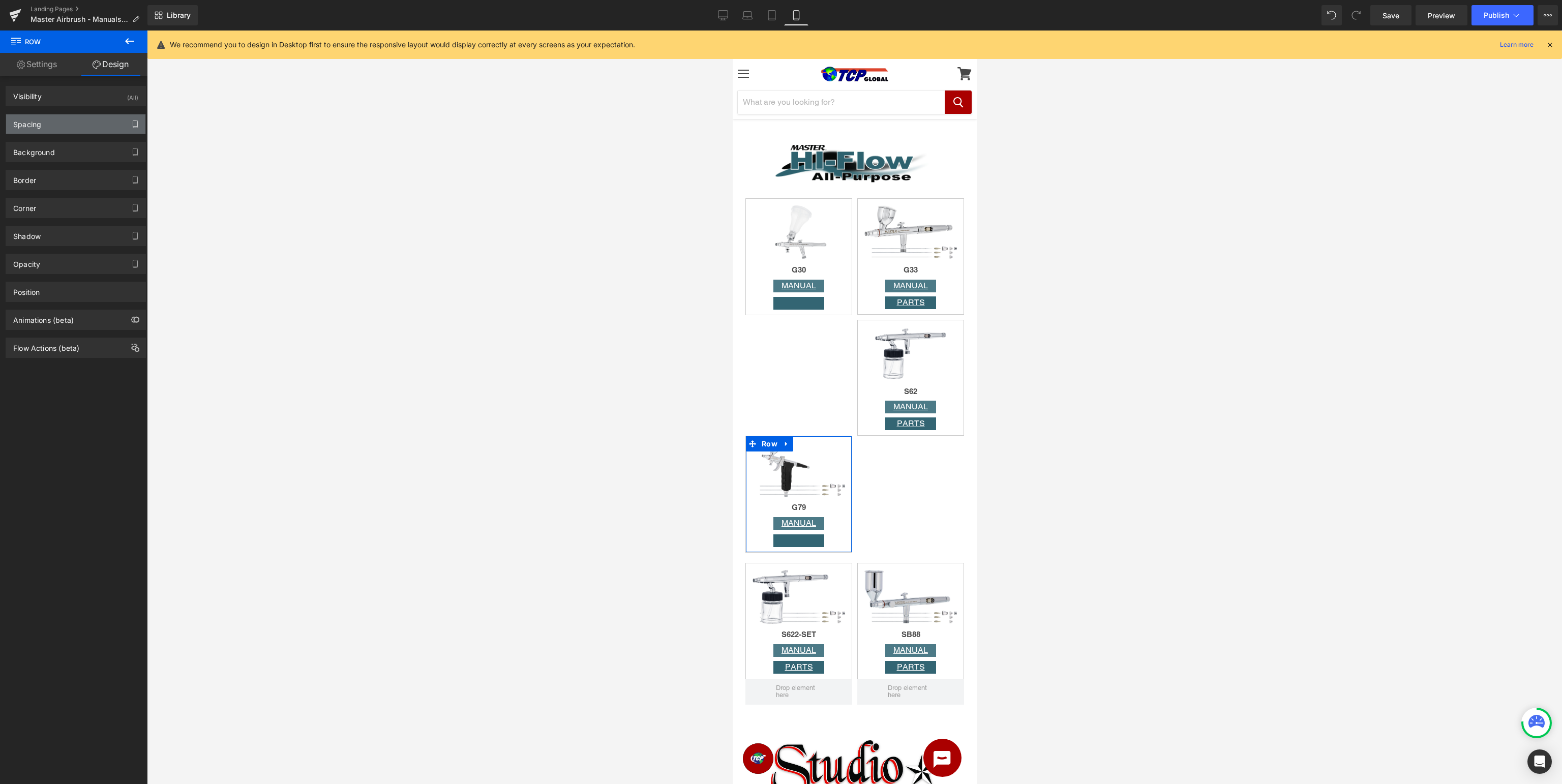
click at [135, 124] on icon "button" at bounding box center [135, 124] width 8 height 8
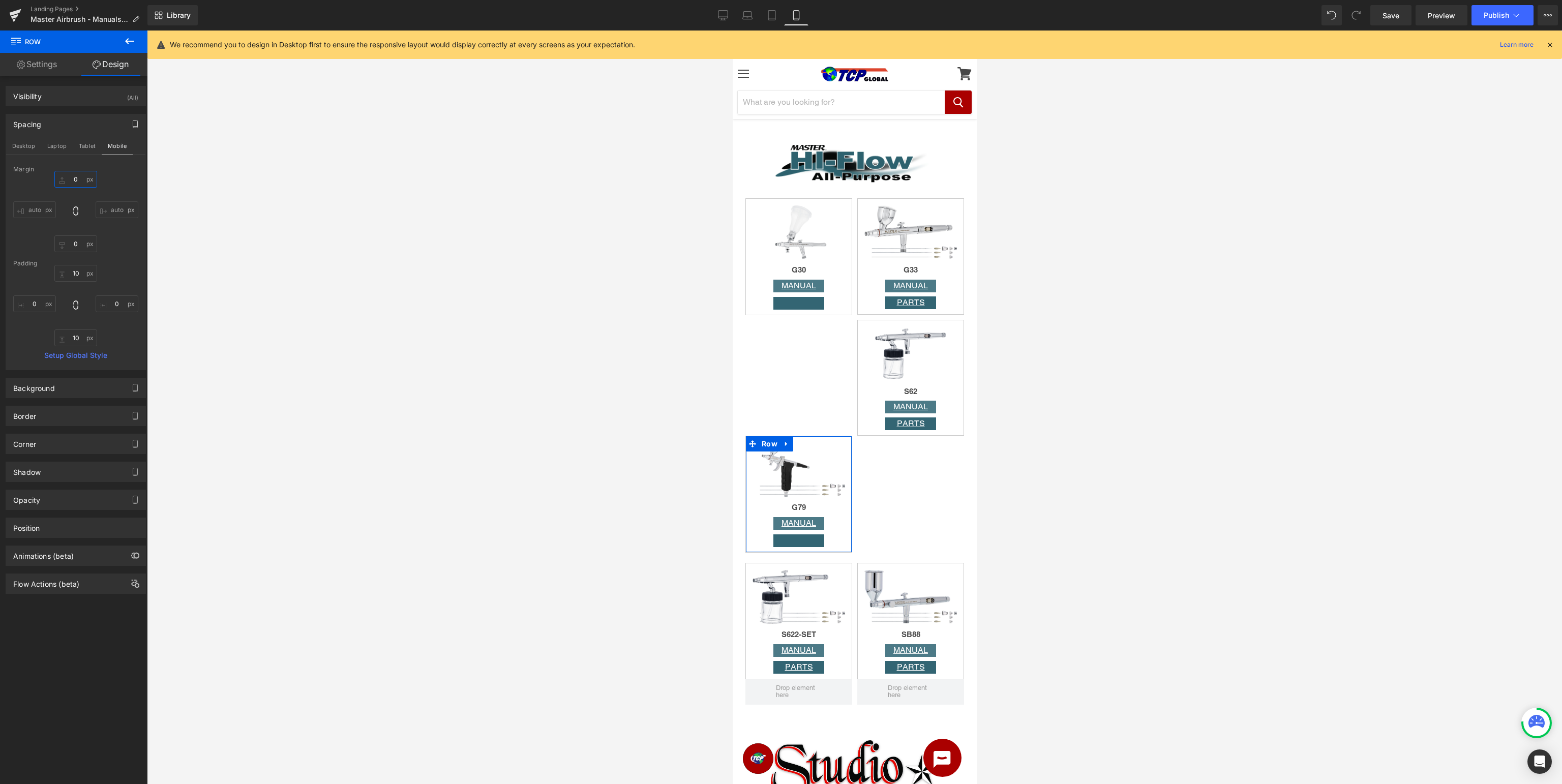
click at [73, 181] on input "0" at bounding box center [76, 179] width 42 height 17
type input "10"
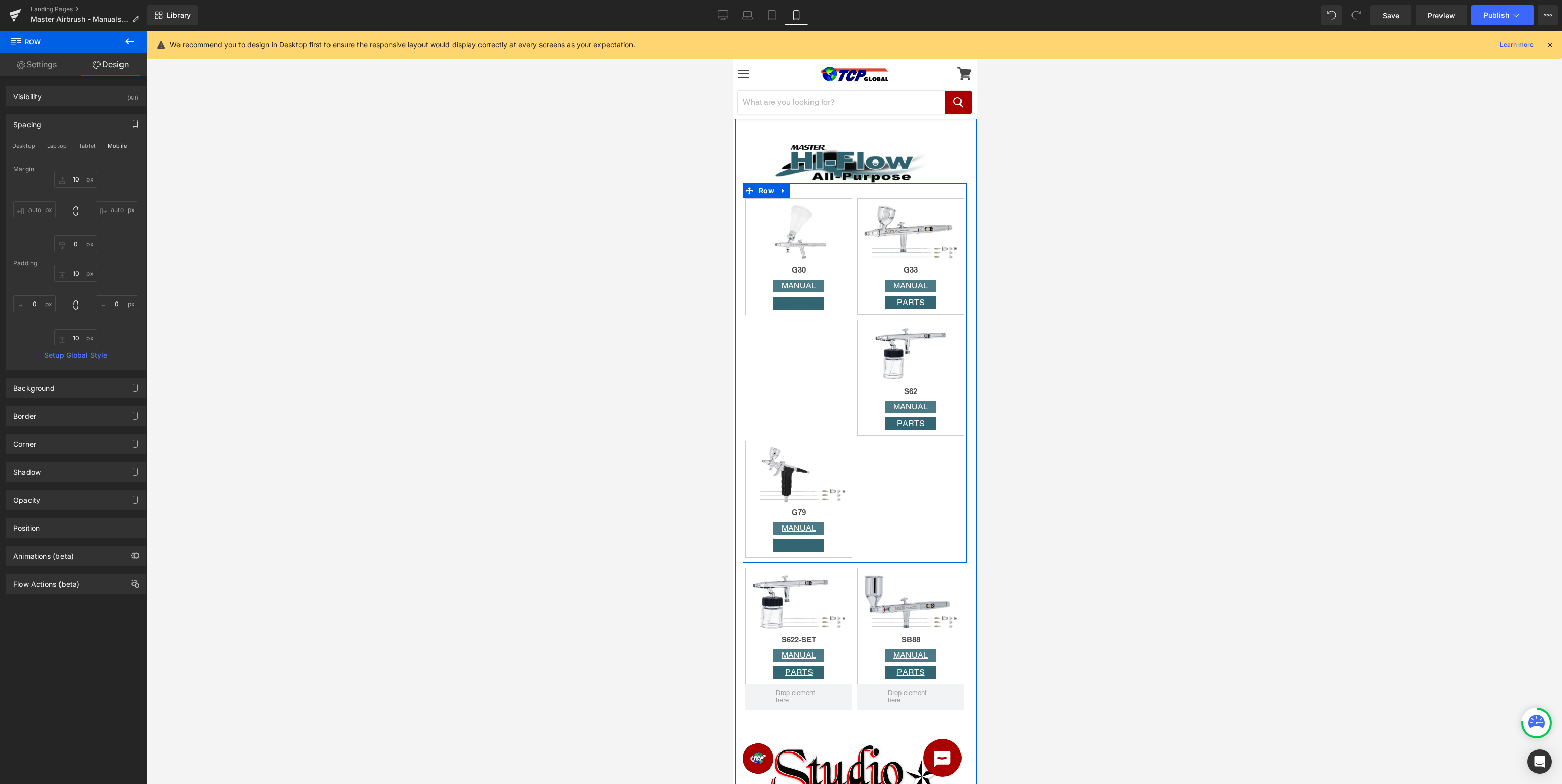
click at [805, 337] on div "Image G30 Heading MANUAL Button Button Row Image G33 Heading MANUAL Button PART…" at bounding box center [854, 373] width 224 height 380
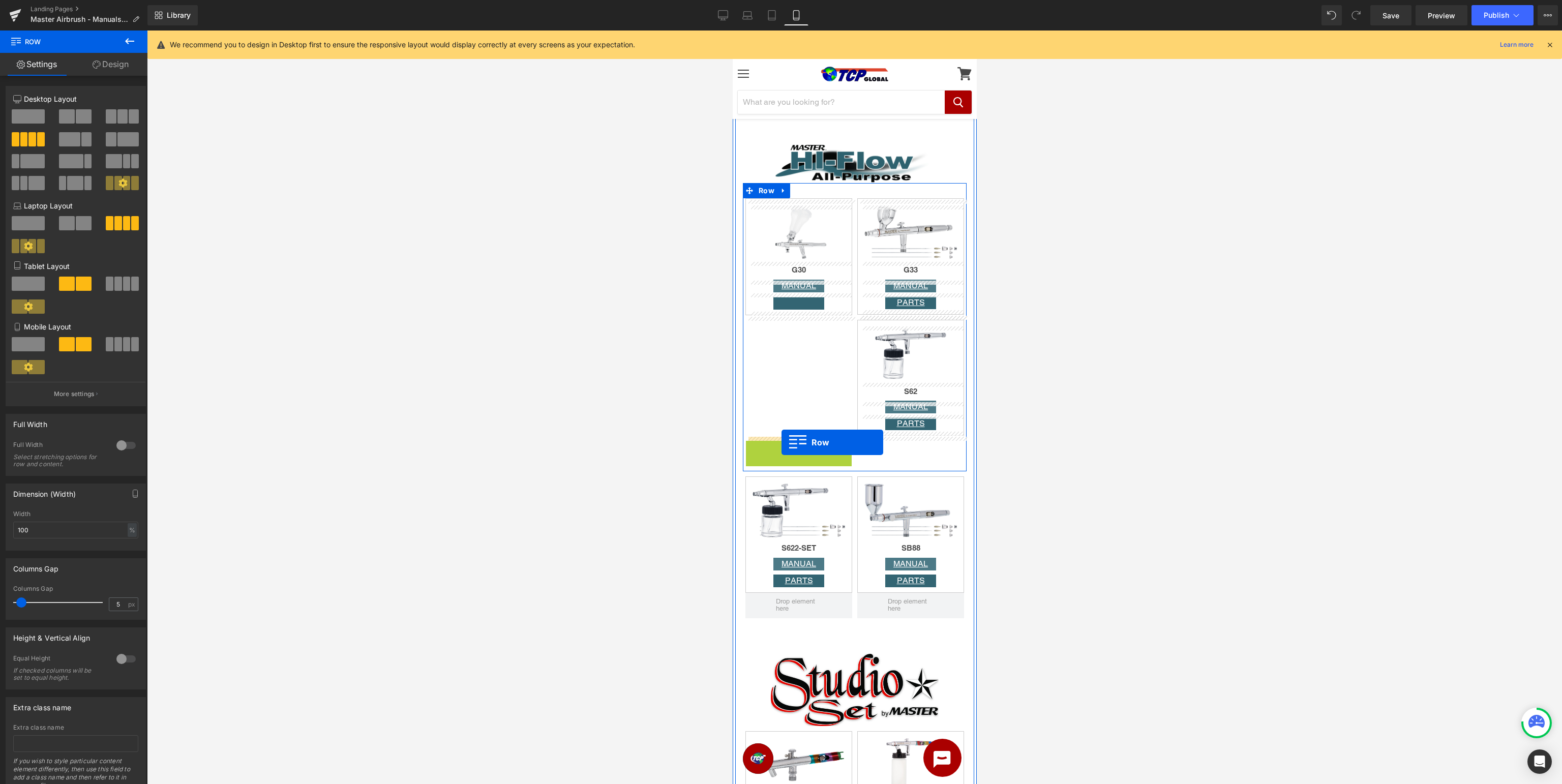
drag, startPoint x: 775, startPoint y: 449, endPoint x: 781, endPoint y: 443, distance: 8.5
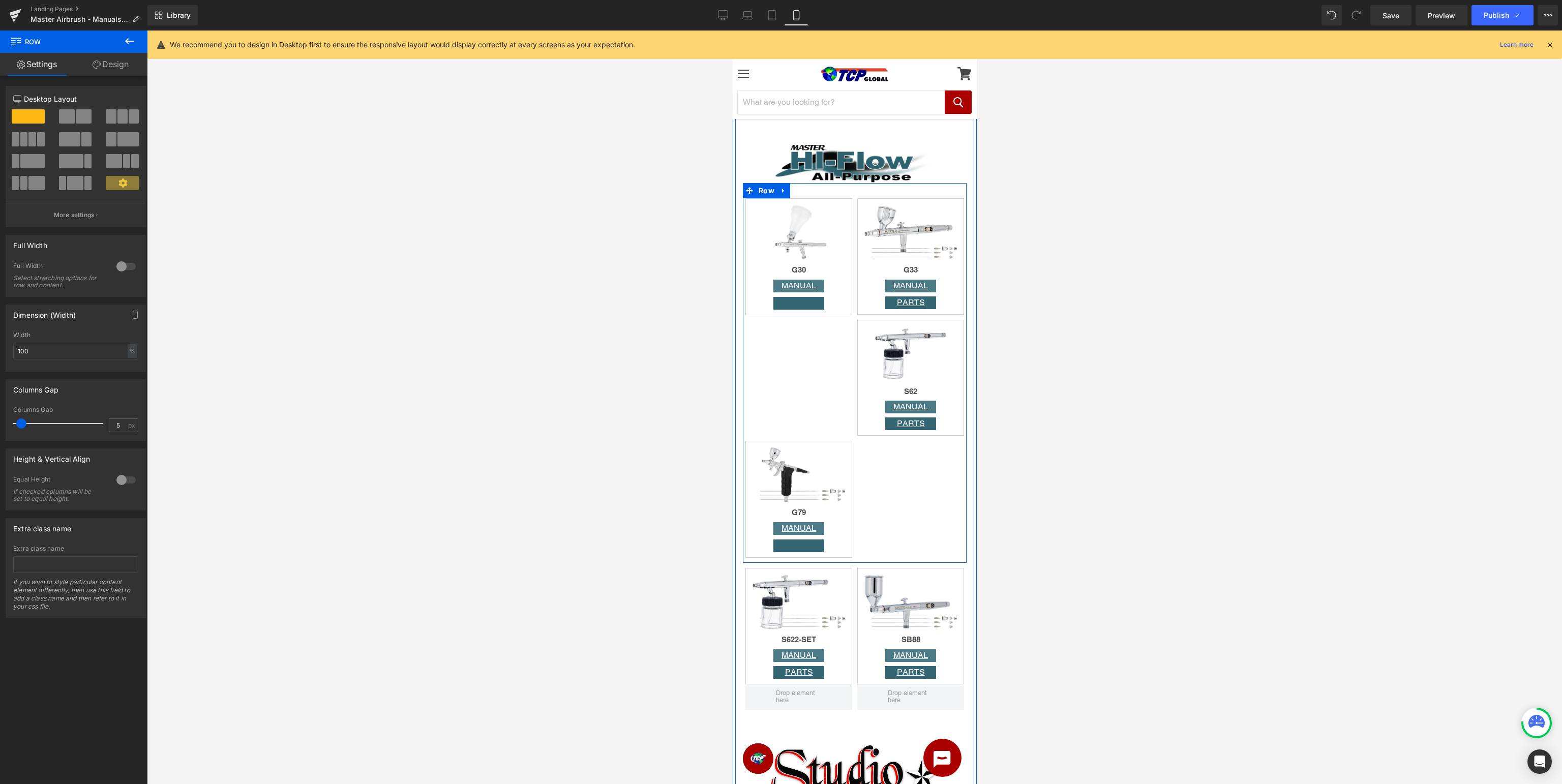
click at [915, 477] on div "Image G30 Heading MANUAL Button Button Row Image G33 Heading MANUAL Button PART…" at bounding box center [854, 373] width 224 height 380
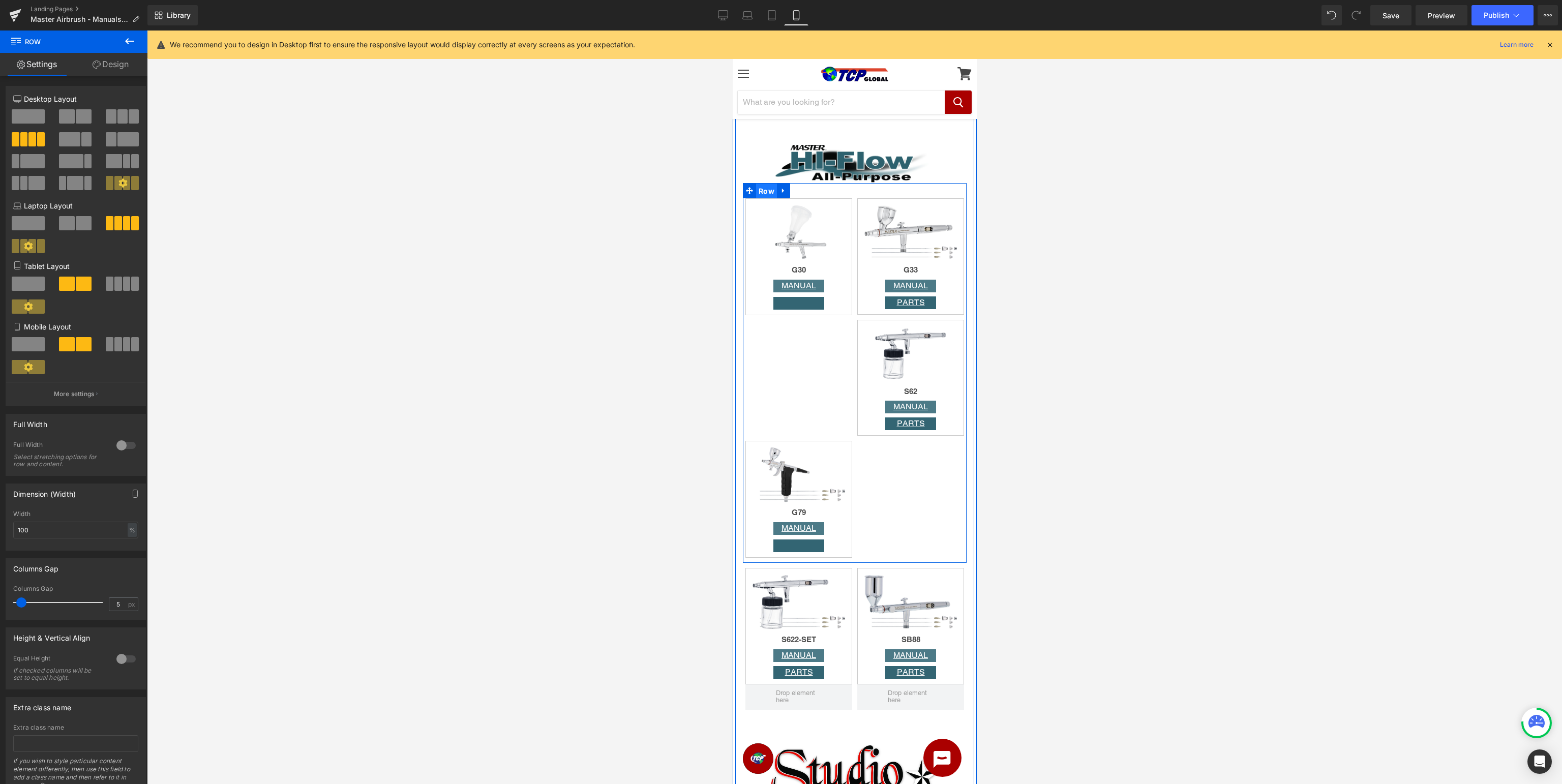
click at [765, 193] on span "Row" at bounding box center [766, 191] width 21 height 15
click at [113, 70] on link "Design" at bounding box center [111, 64] width 74 height 23
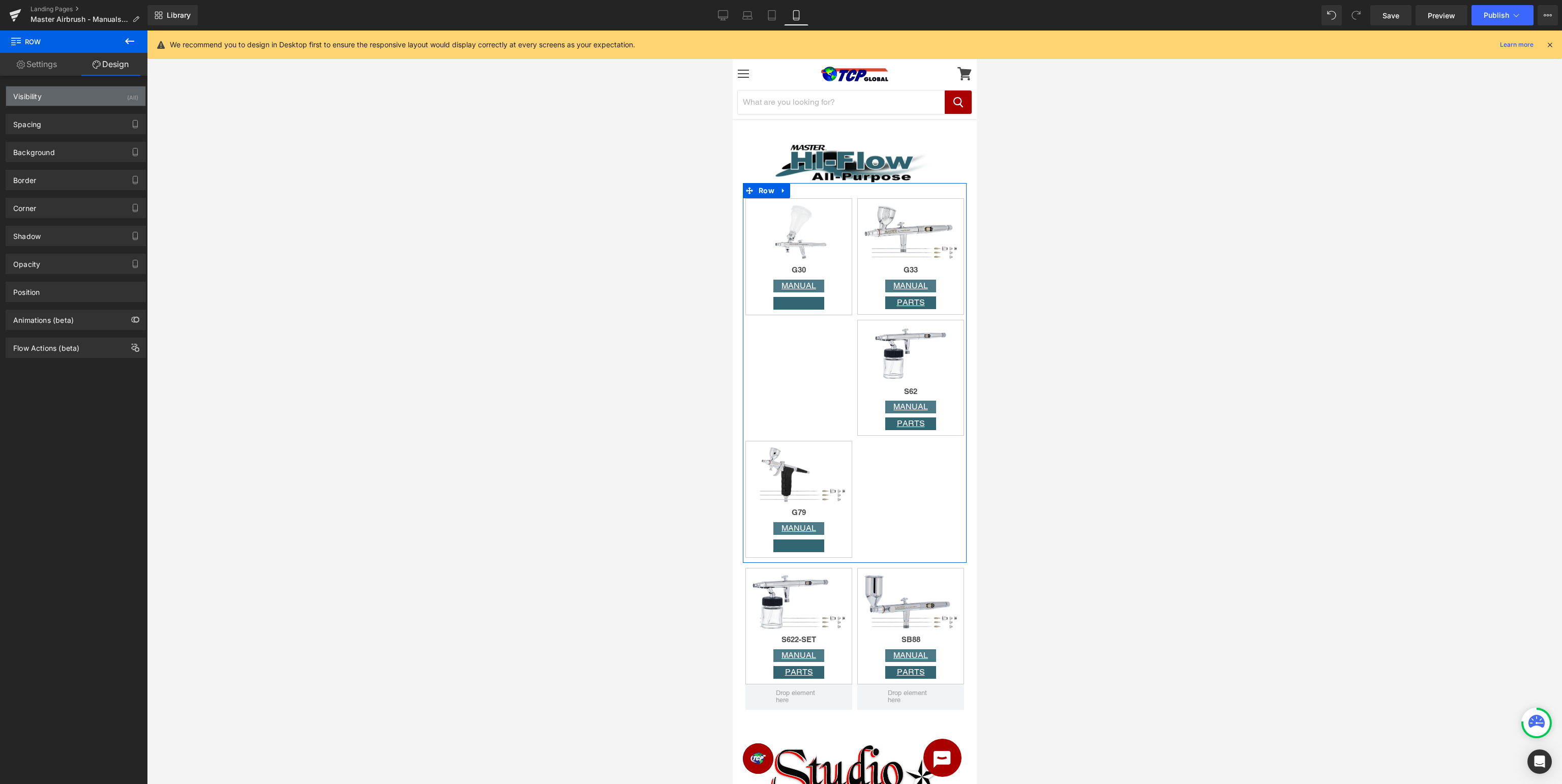
click at [134, 99] on div "(All)" at bounding box center [133, 95] width 11 height 17
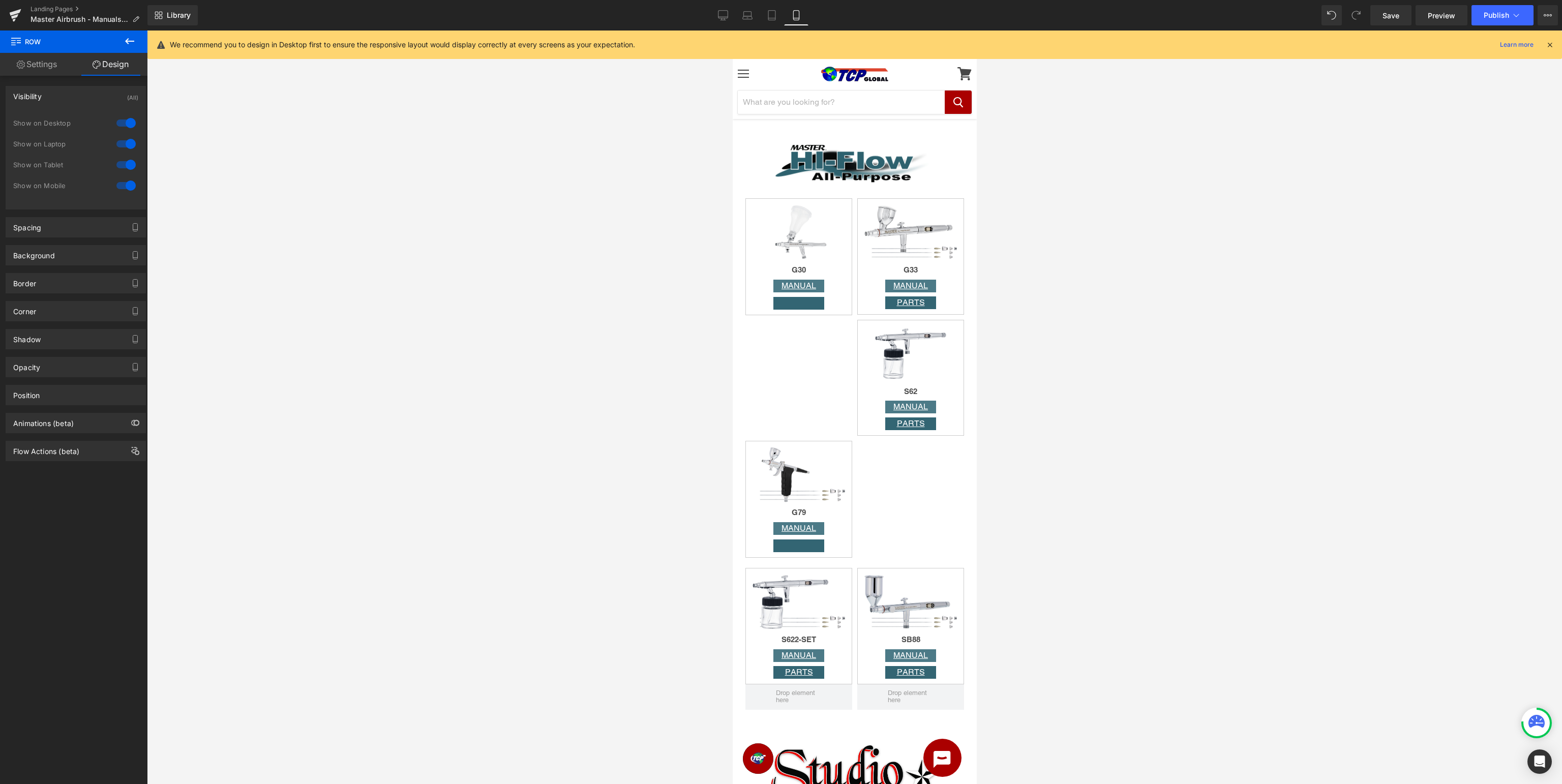
click at [1513, 335] on div at bounding box center [854, 407] width 1415 height 754
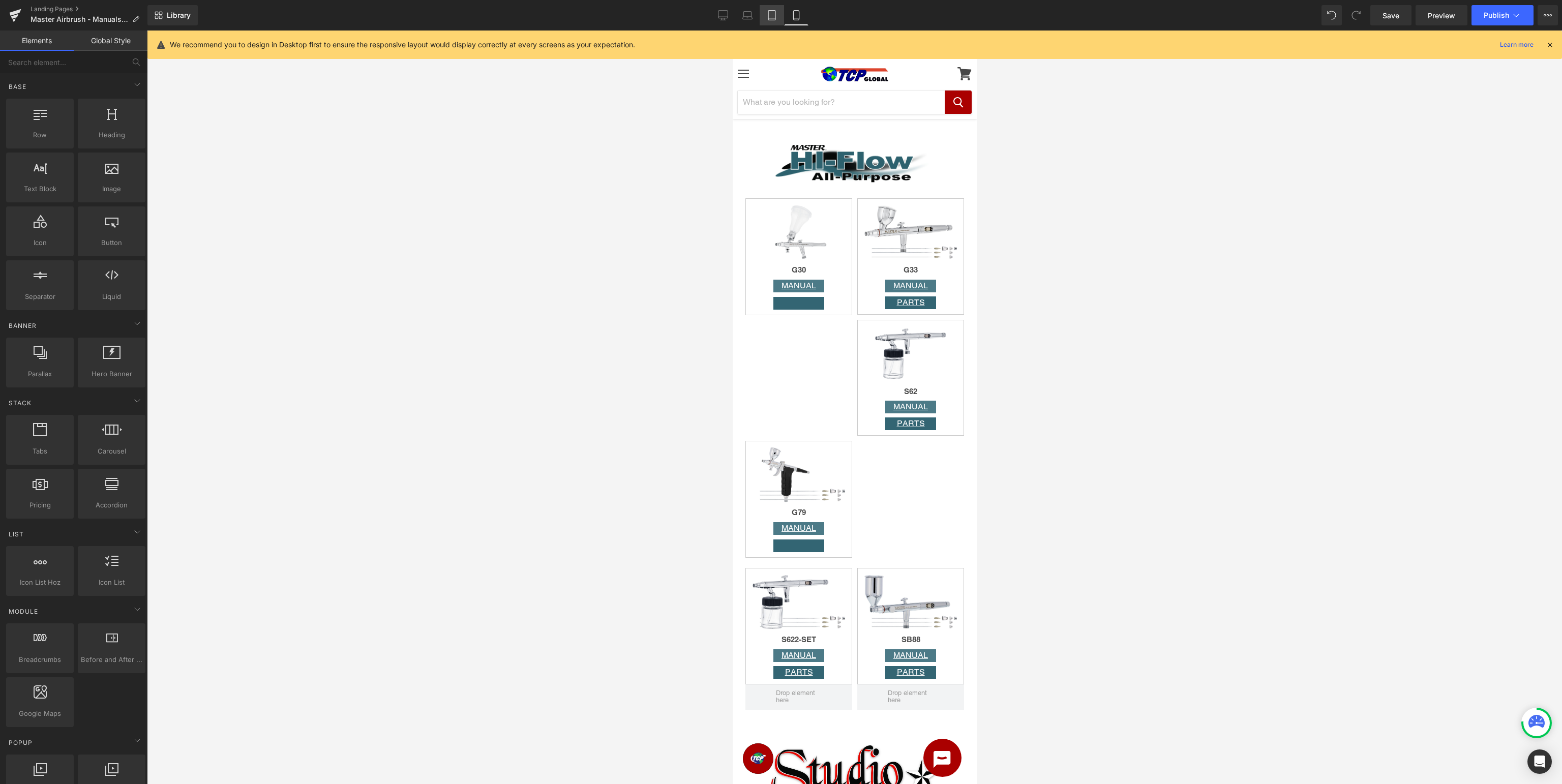
click at [772, 19] on icon at bounding box center [772, 15] width 10 height 10
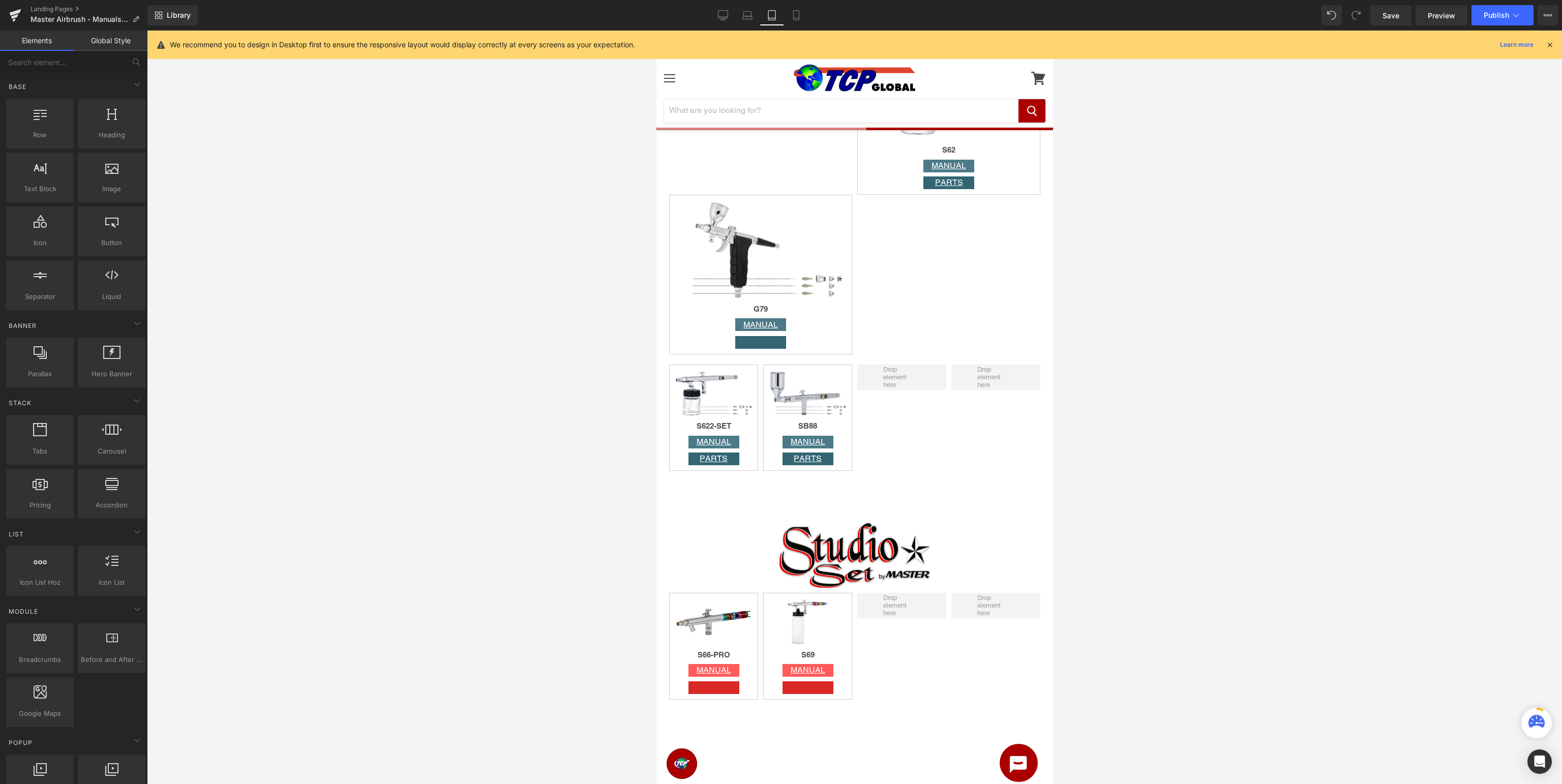
scroll to position [1578, 0]
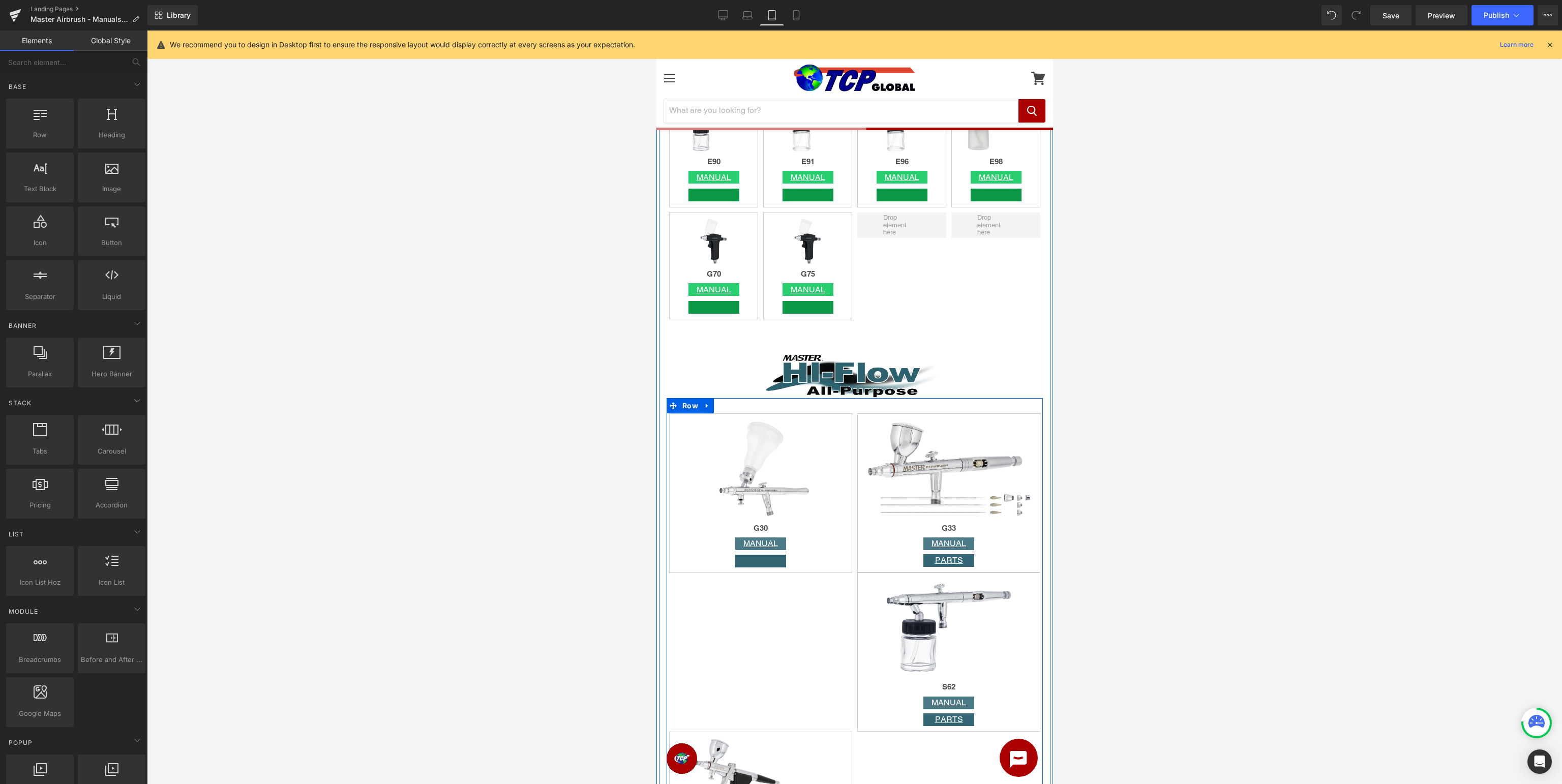
click at [798, 641] on div "Image G30 Heading MANUAL Button Button Row Image G33 Heading MANUAL Button PART…" at bounding box center [854, 648] width 377 height 498
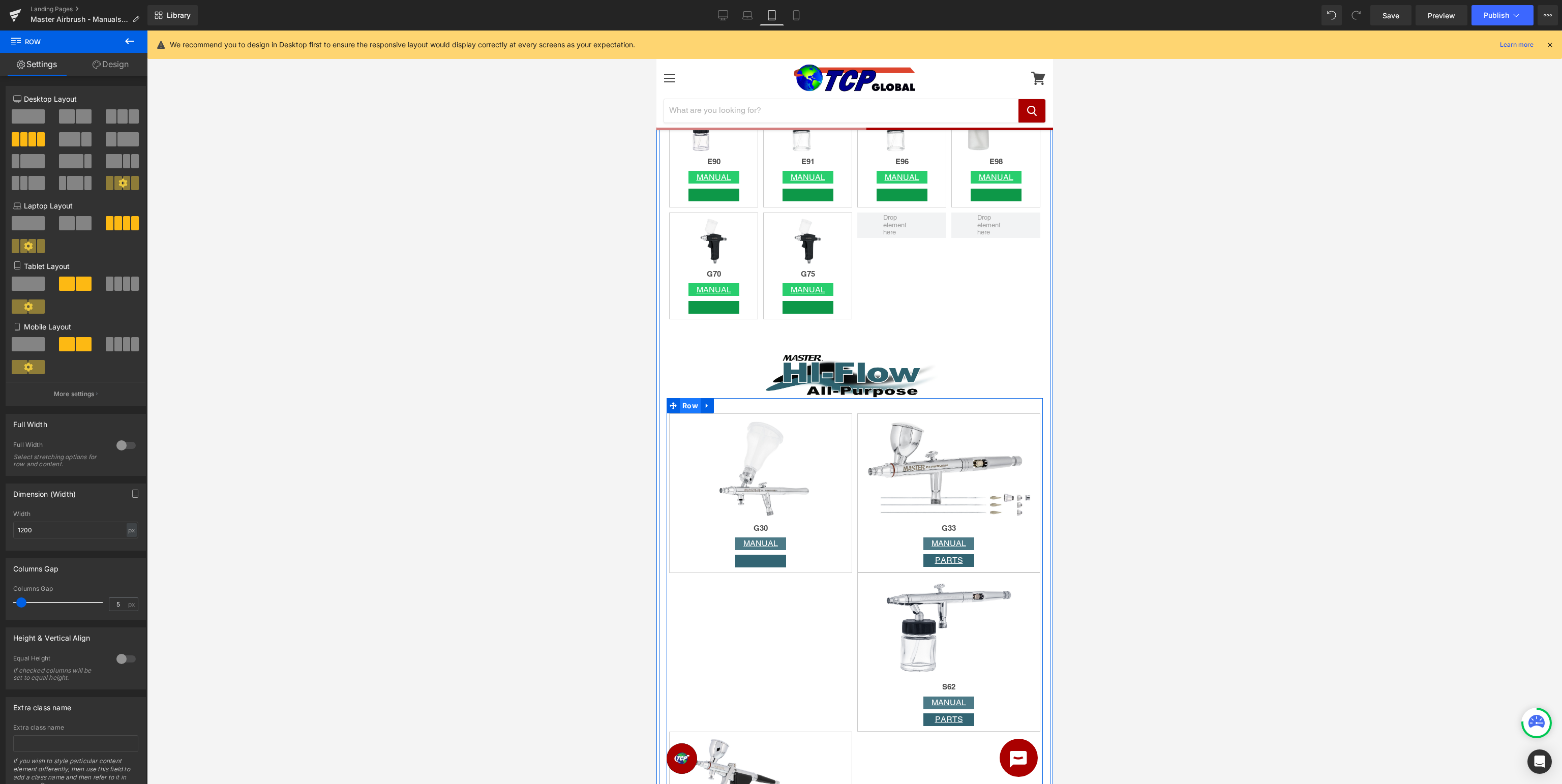
click at [688, 408] on span "Row" at bounding box center [689, 406] width 21 height 15
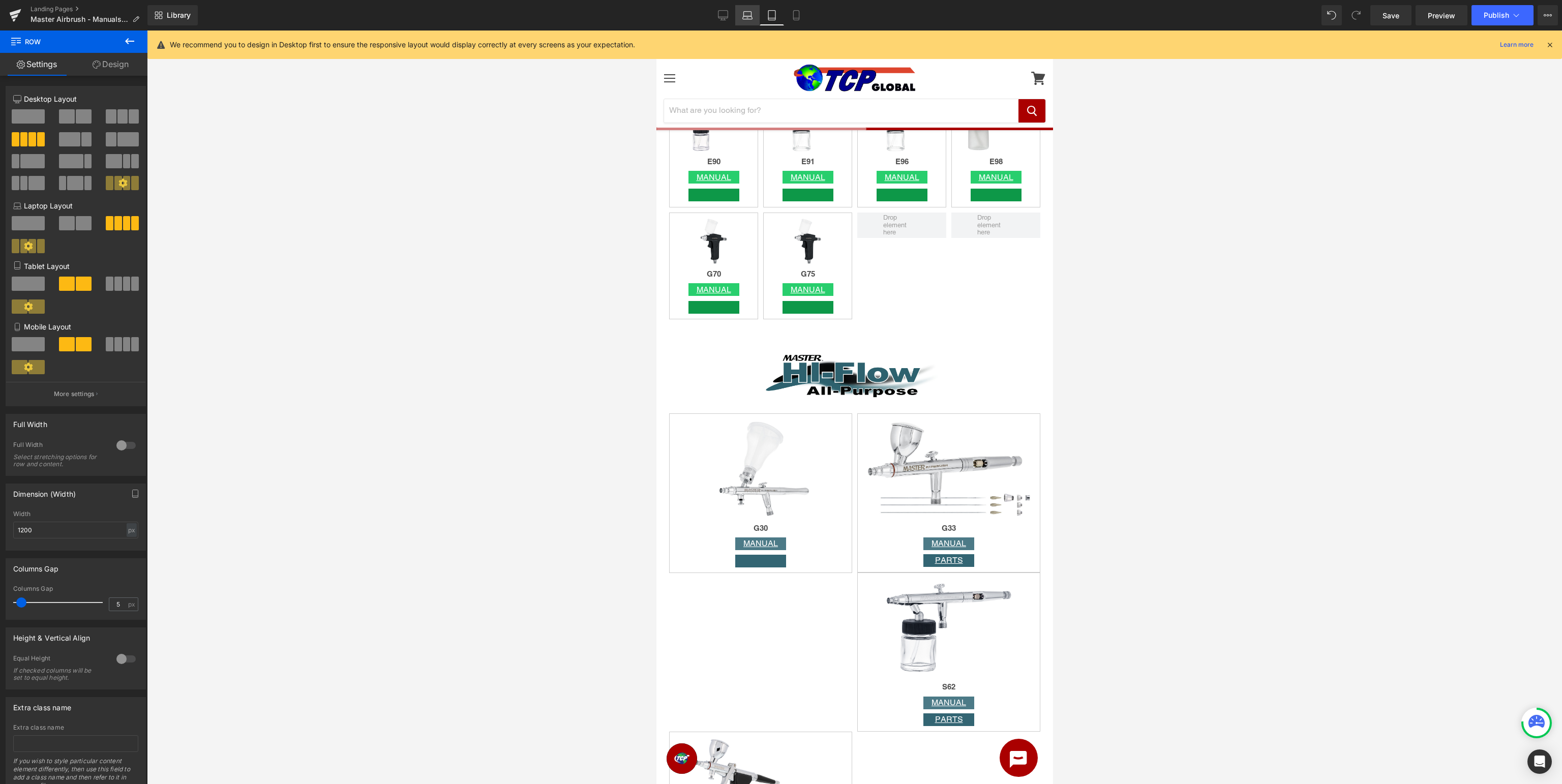
click at [744, 19] on icon at bounding box center [748, 18] width 10 height 3
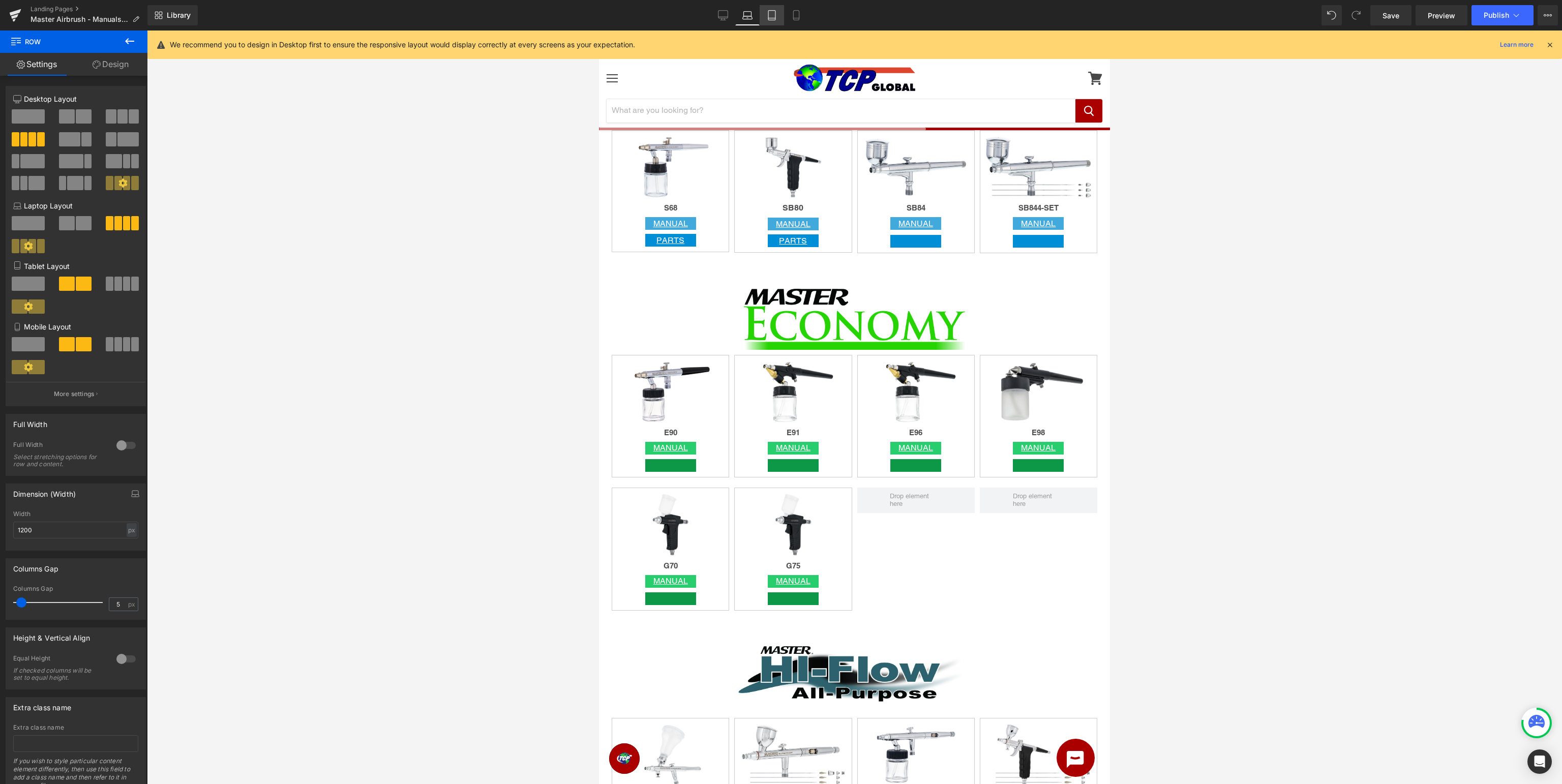
scroll to position [1885, 0]
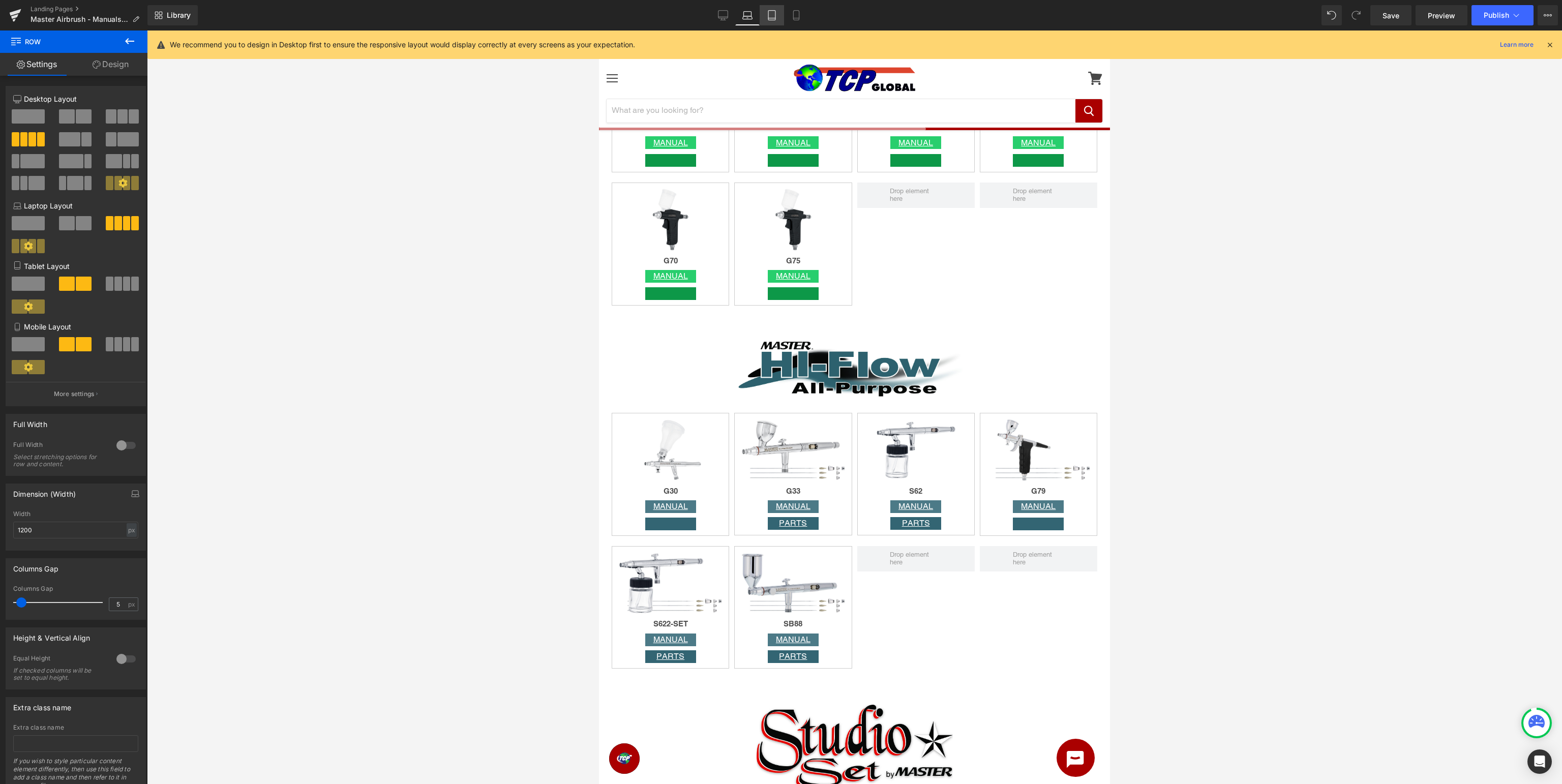
click at [770, 11] on icon at bounding box center [772, 16] width 7 height 10
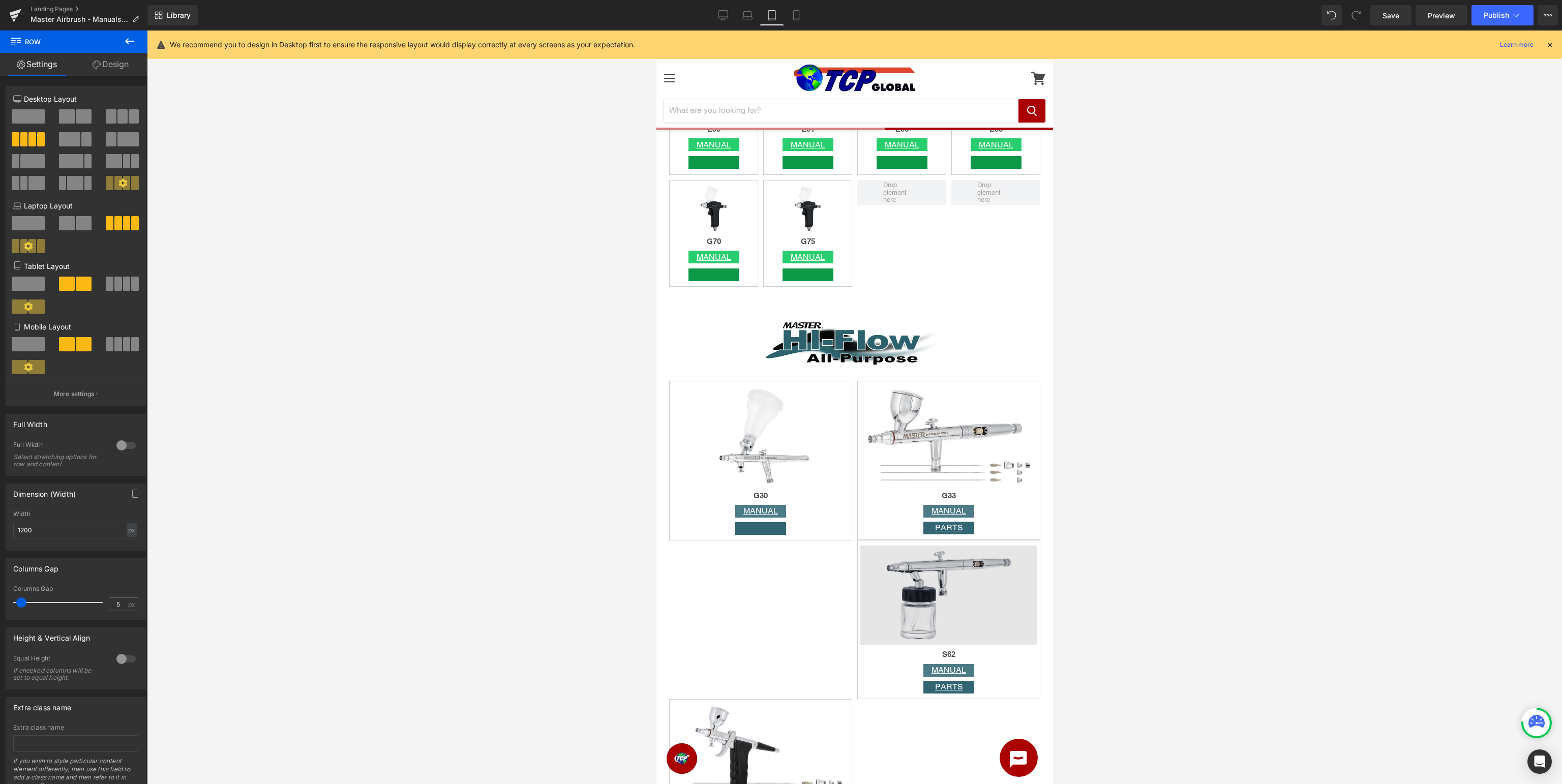
scroll to position [1718, 0]
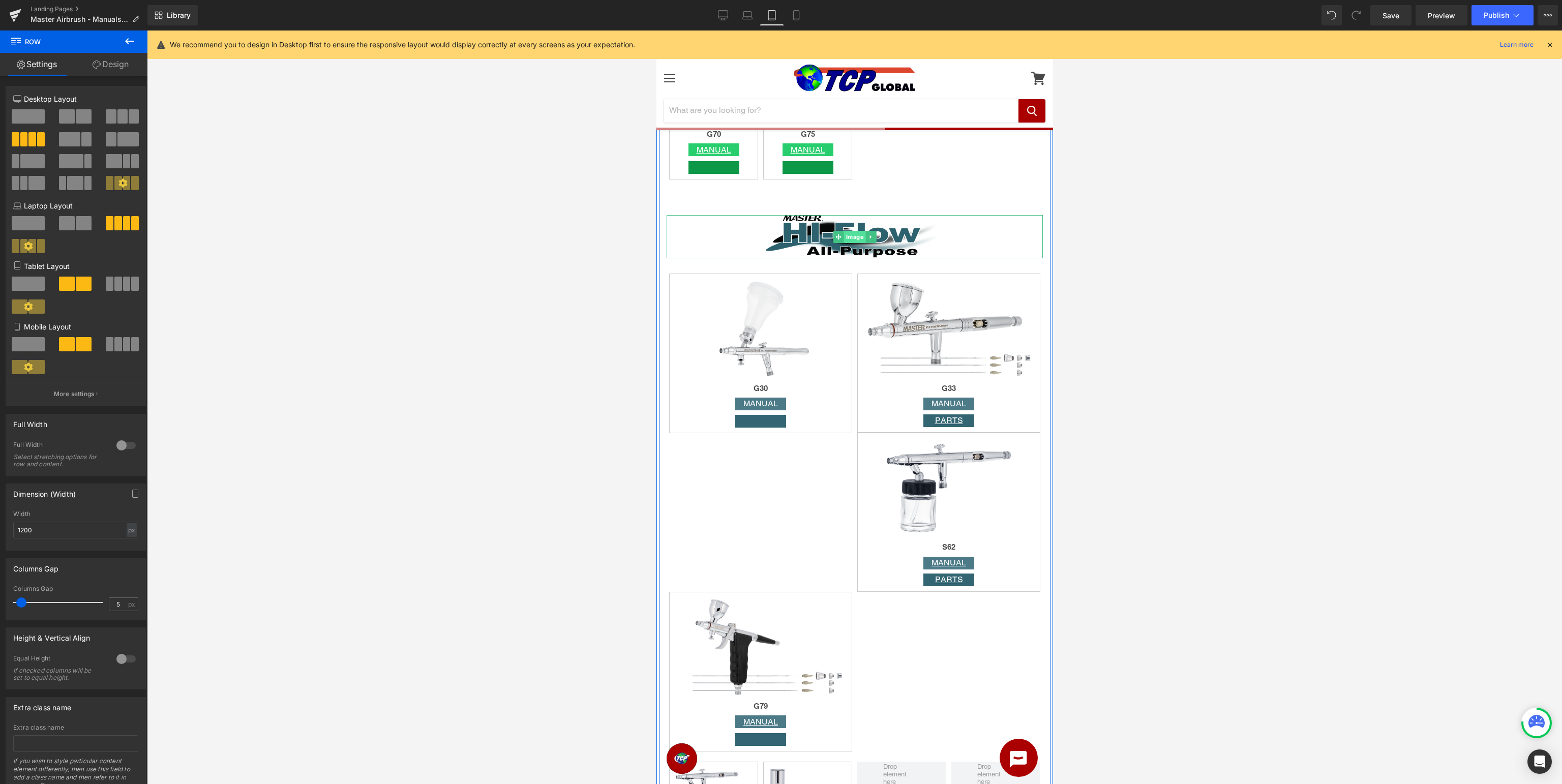
click at [851, 238] on span "Image" at bounding box center [854, 237] width 22 height 12
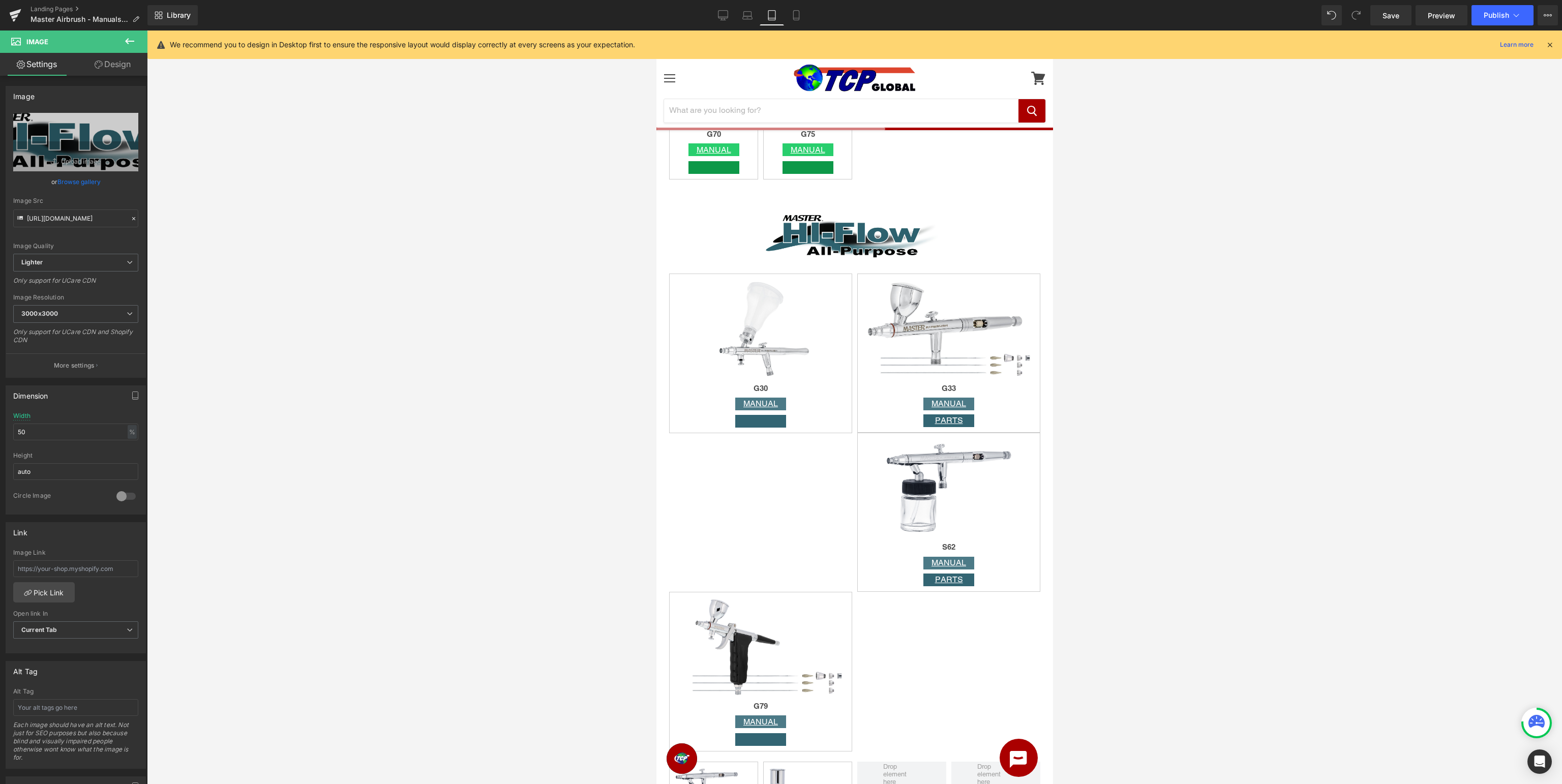
click at [126, 42] on icon at bounding box center [130, 41] width 12 height 12
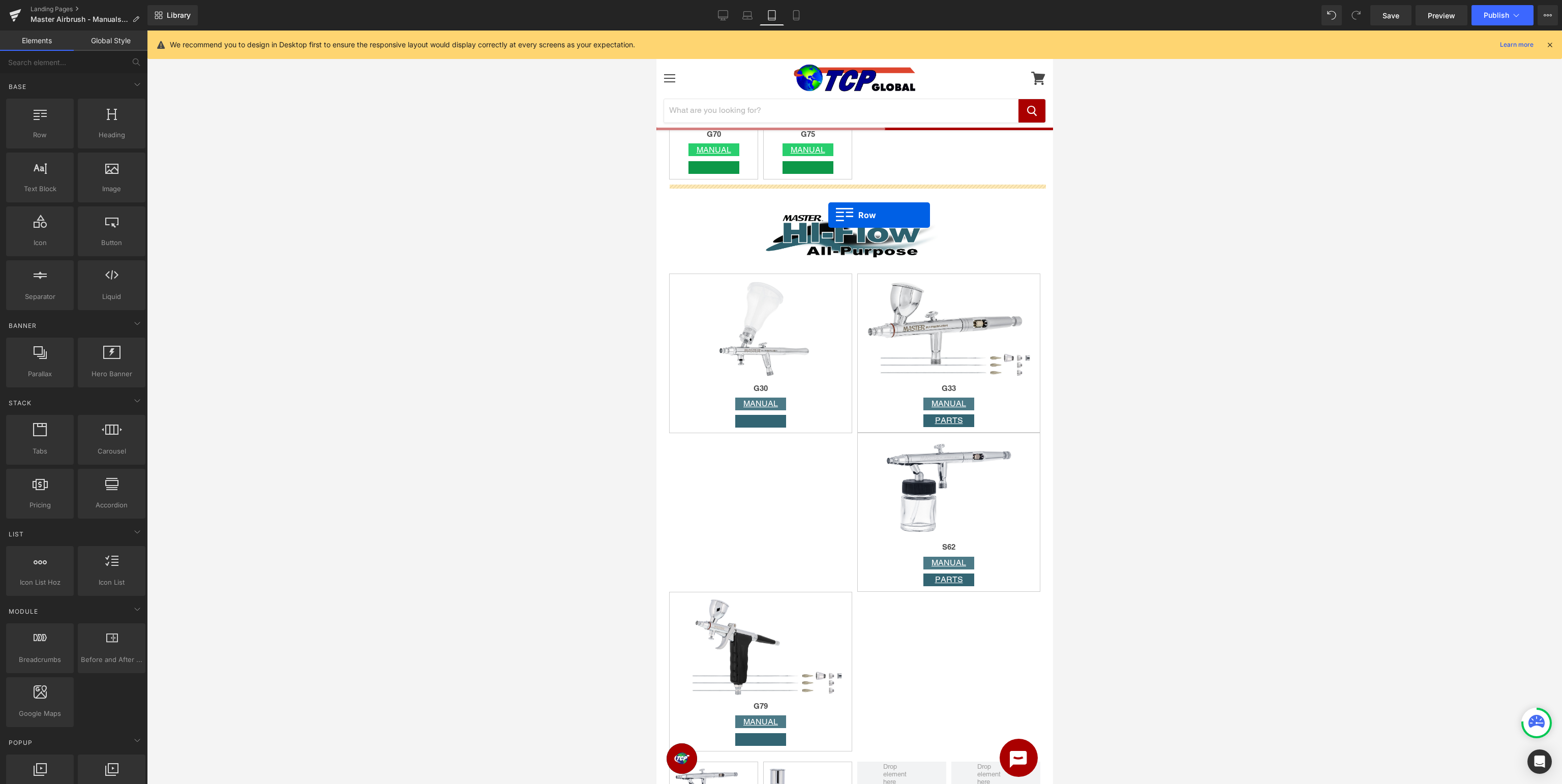
drag, startPoint x: 697, startPoint y: 156, endPoint x: 828, endPoint y: 215, distance: 143.7
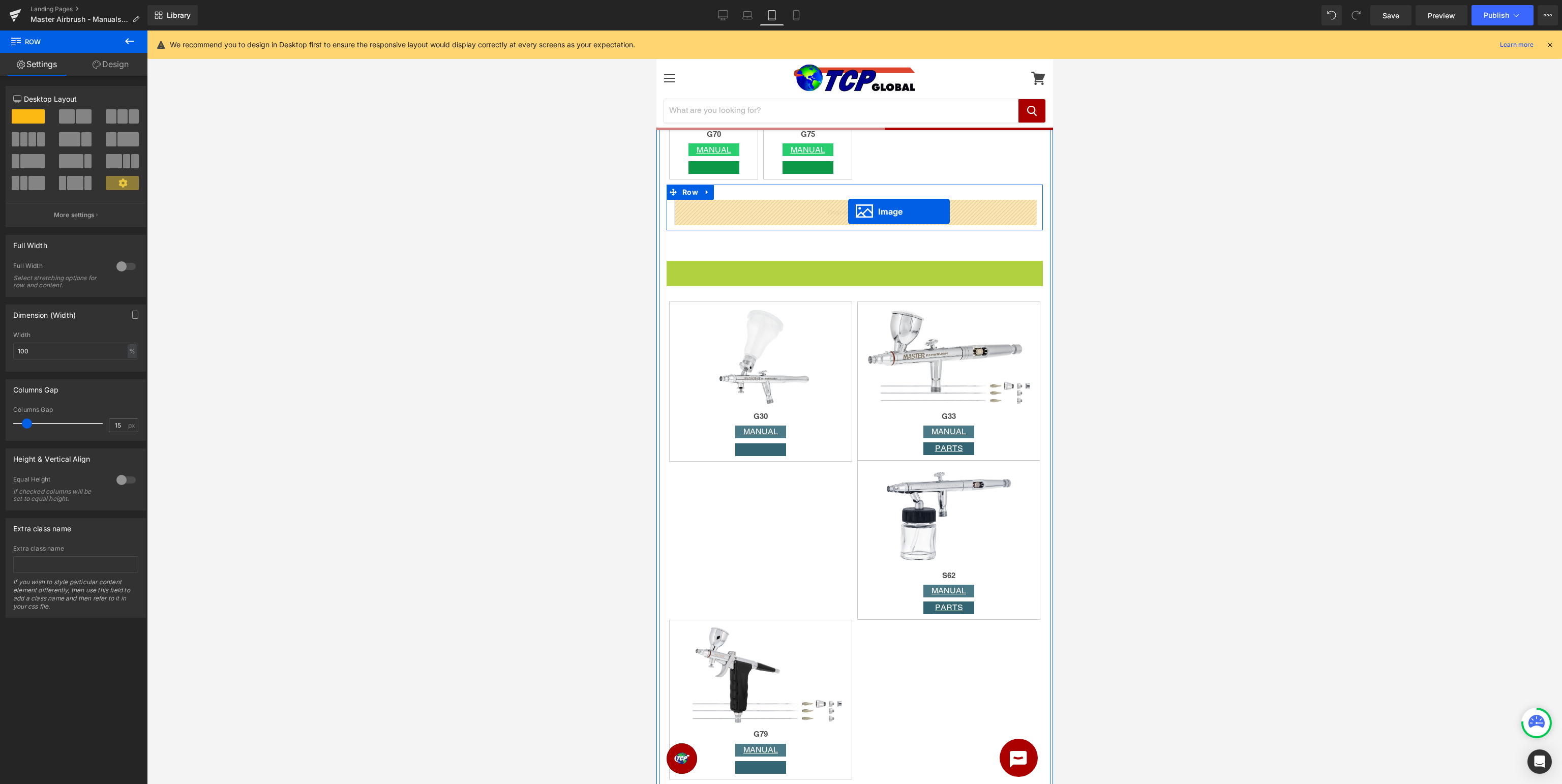
drag, startPoint x: 849, startPoint y: 282, endPoint x: 848, endPoint y: 212, distance: 70.0
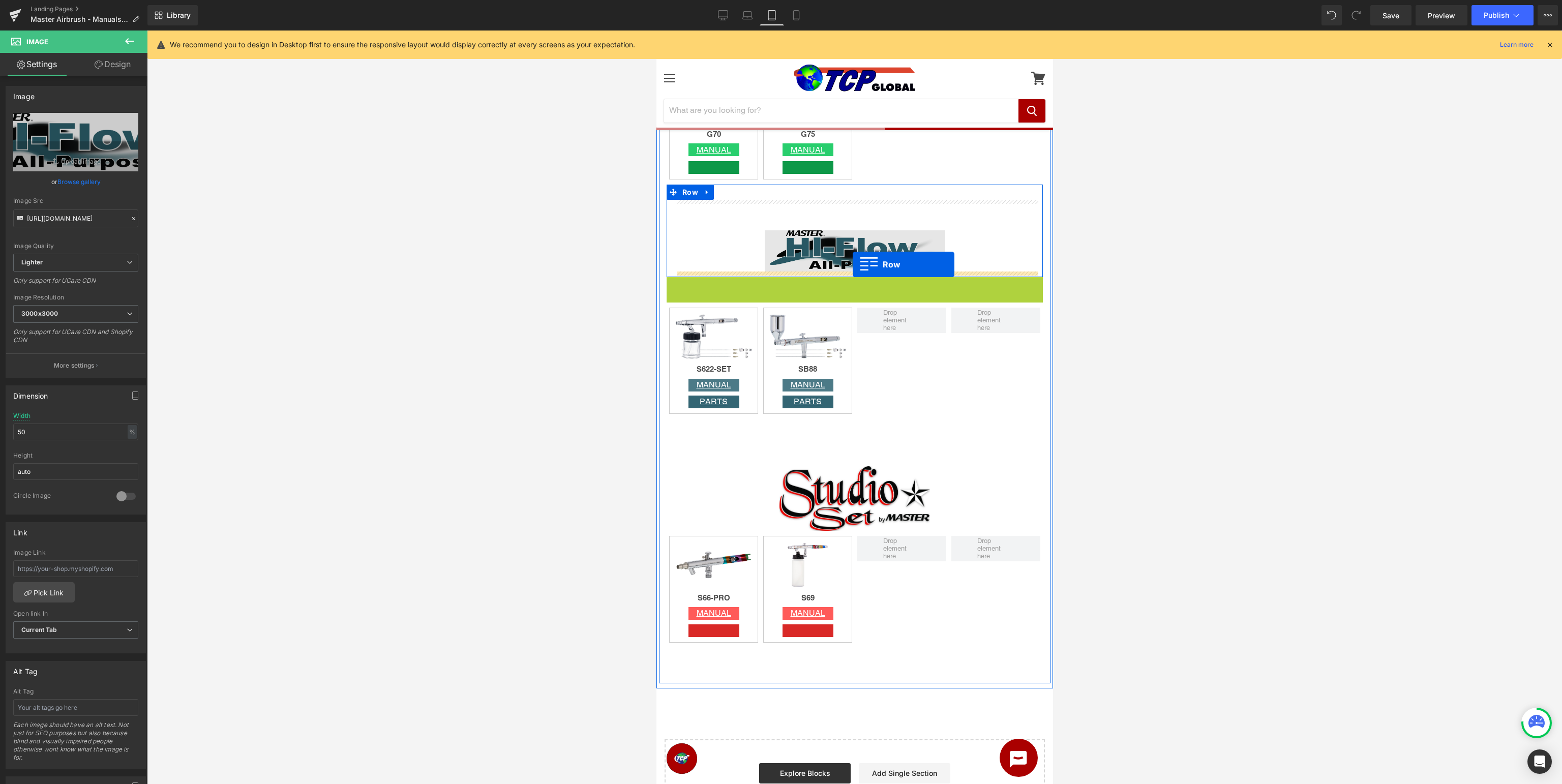
drag, startPoint x: 683, startPoint y: 284, endPoint x: 852, endPoint y: 264, distance: 170.2
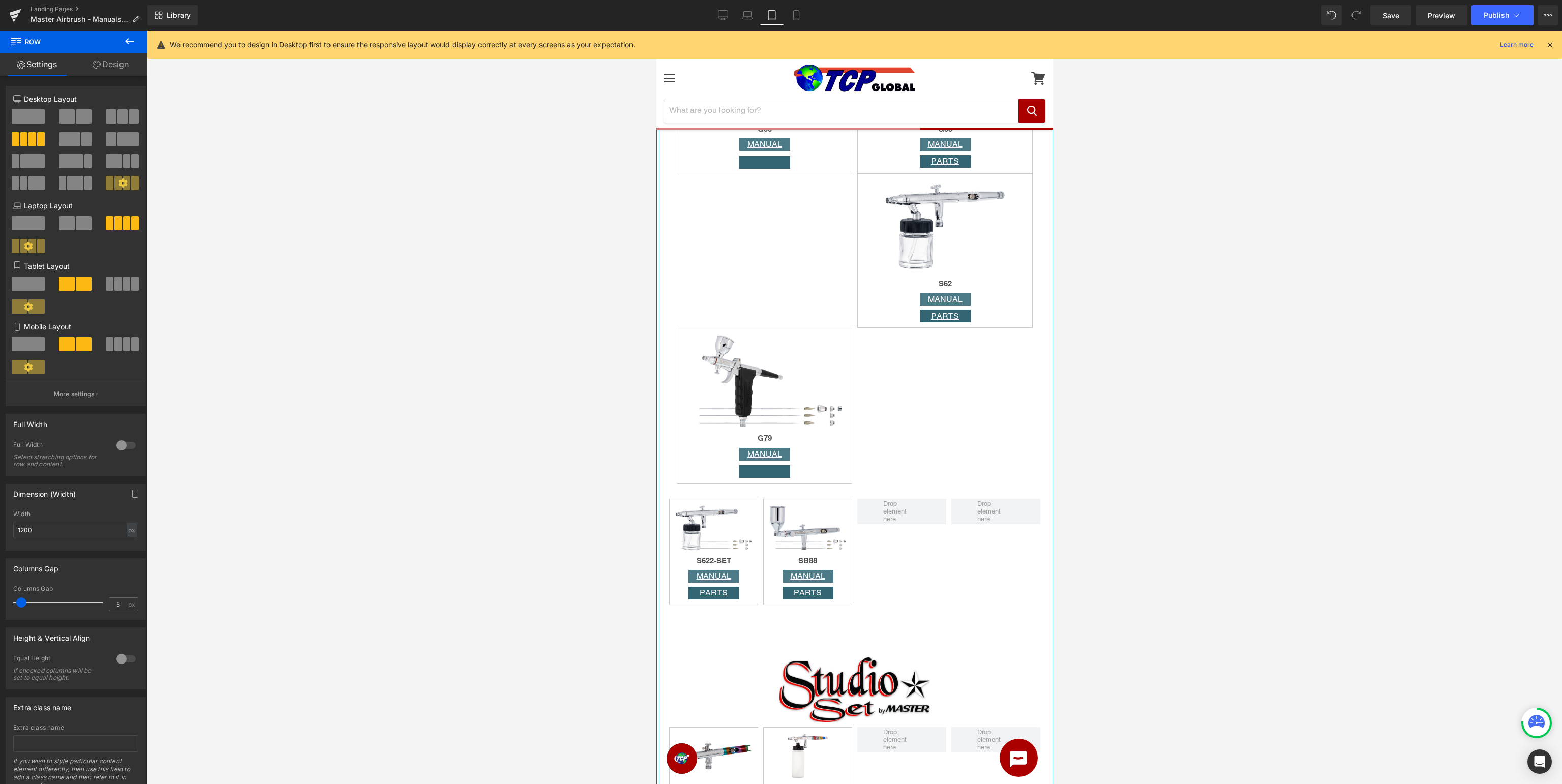
scroll to position [2040, 0]
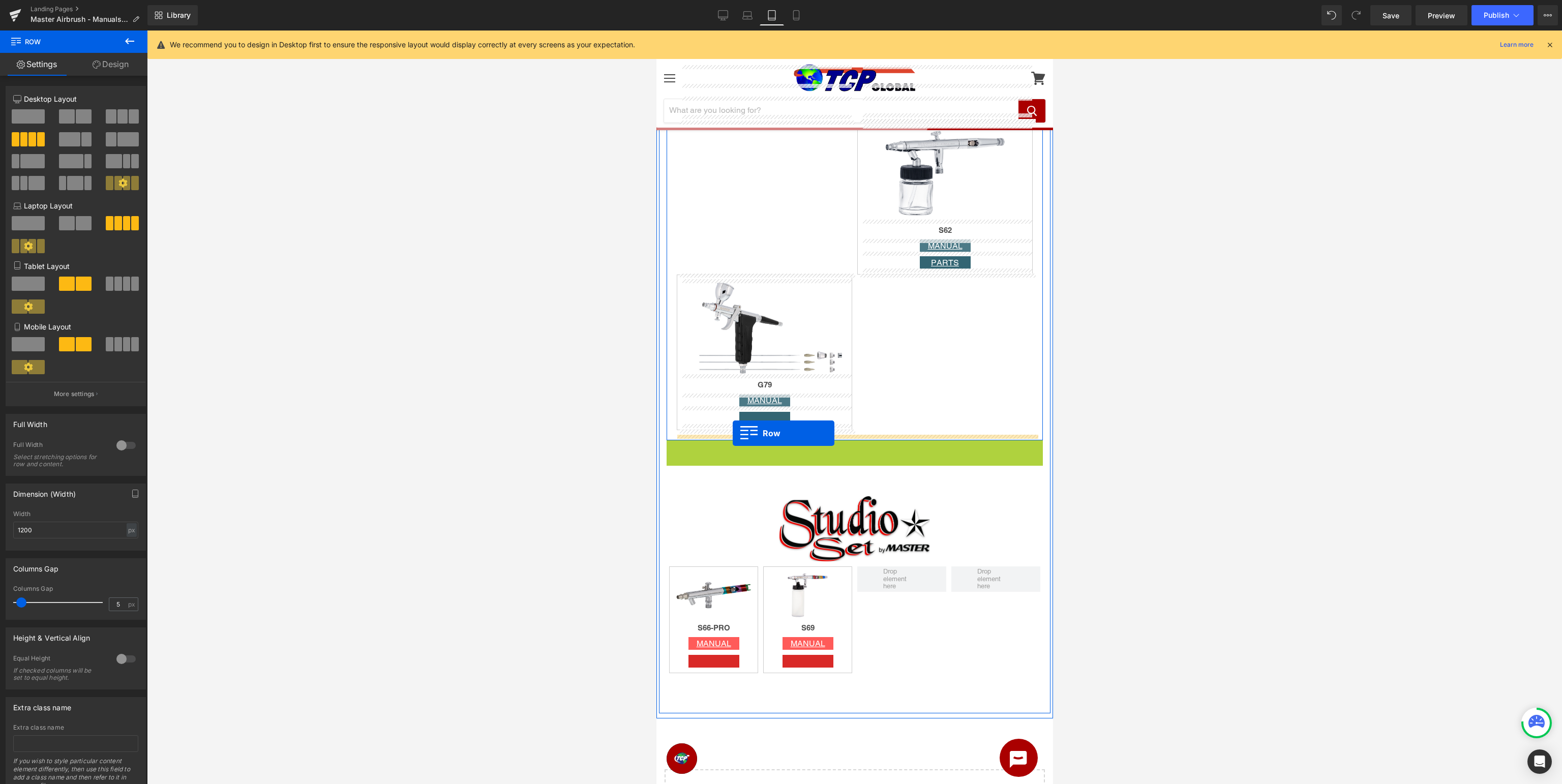
drag, startPoint x: 687, startPoint y: 449, endPoint x: 732, endPoint y: 433, distance: 47.8
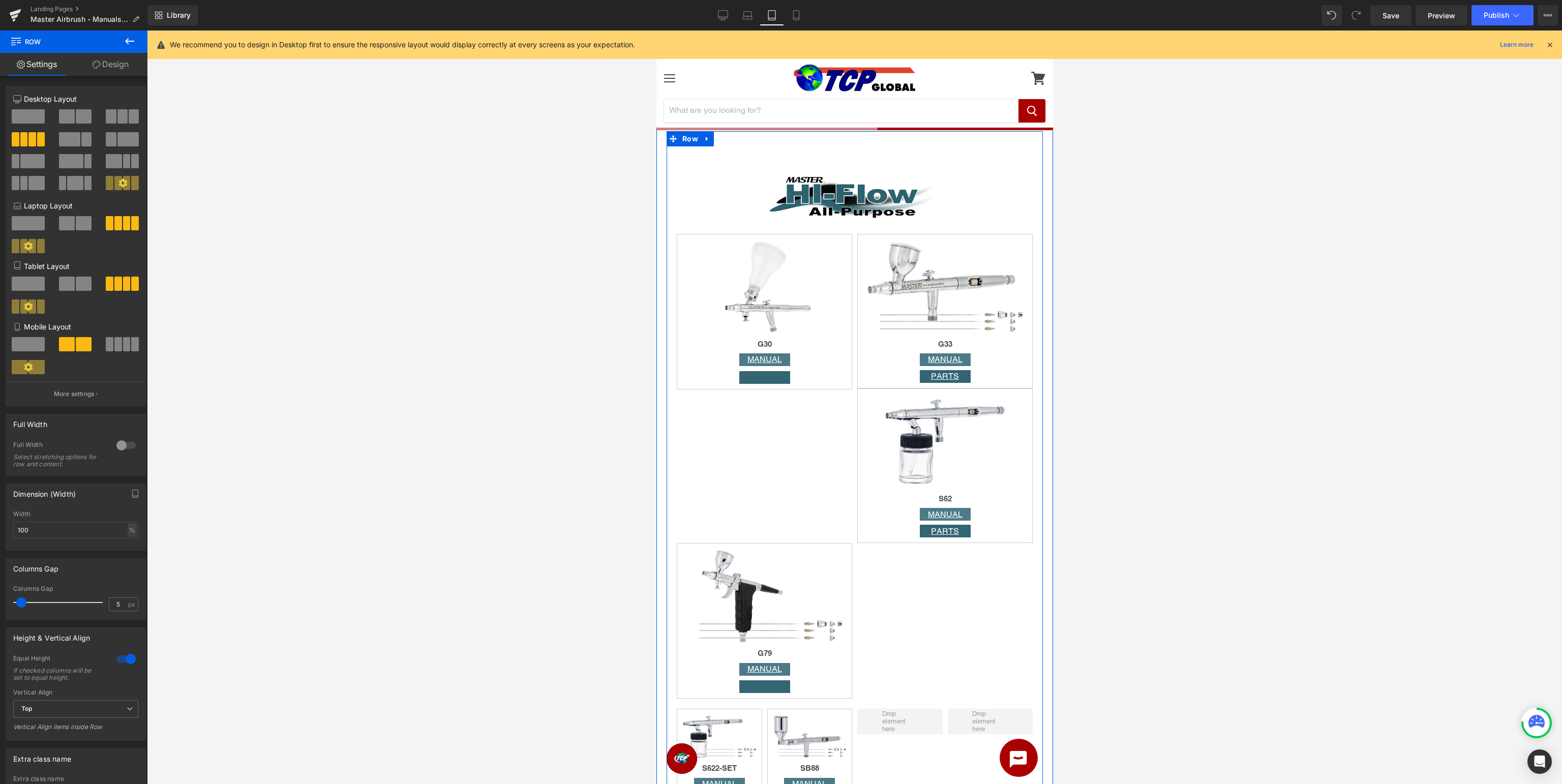
scroll to position [1610, 0]
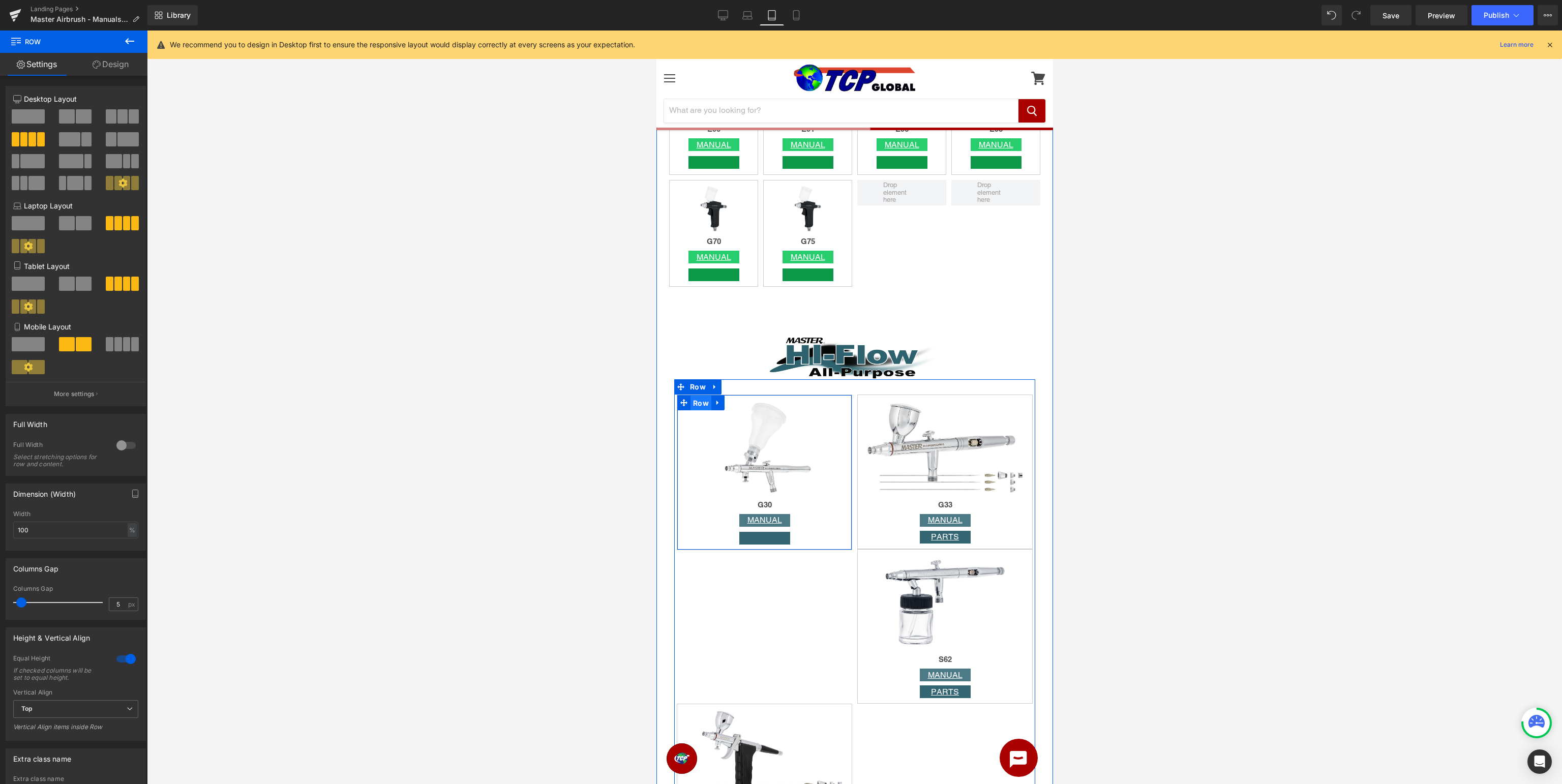
click at [699, 401] on span "Row" at bounding box center [700, 403] width 21 height 15
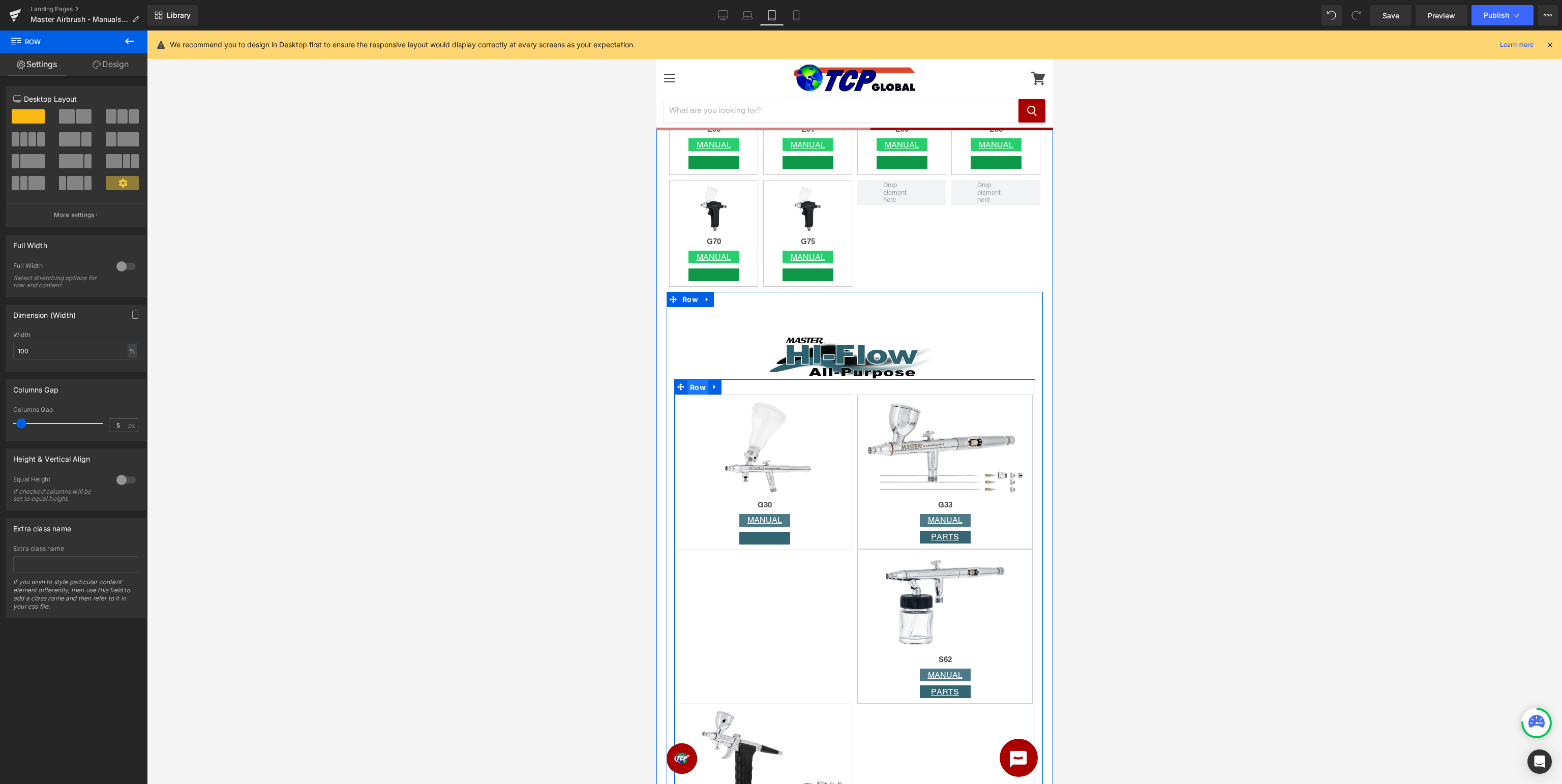
click at [696, 389] on span "Row" at bounding box center [697, 387] width 21 height 15
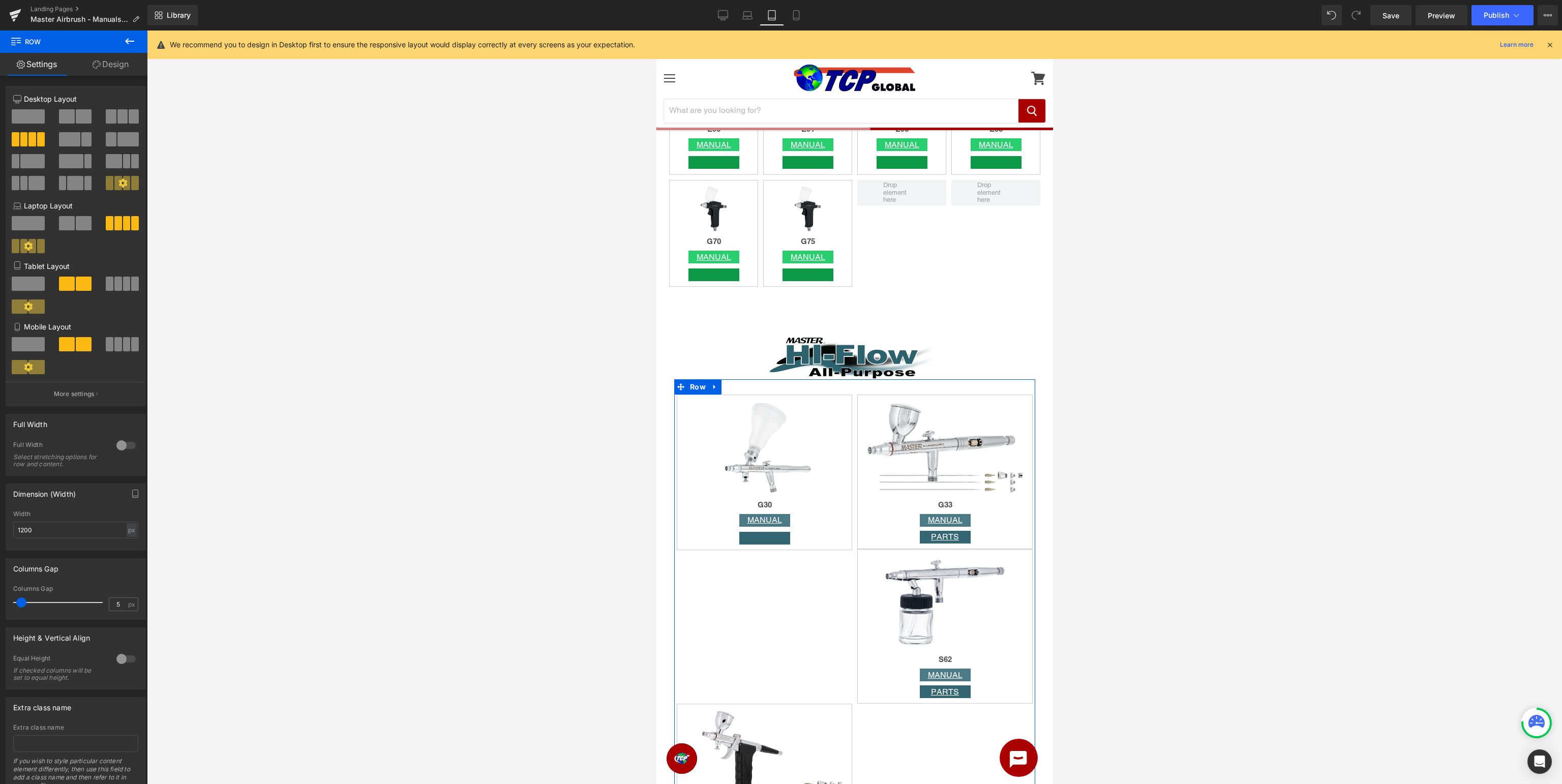
click at [121, 286] on span at bounding box center [118, 283] width 8 height 14
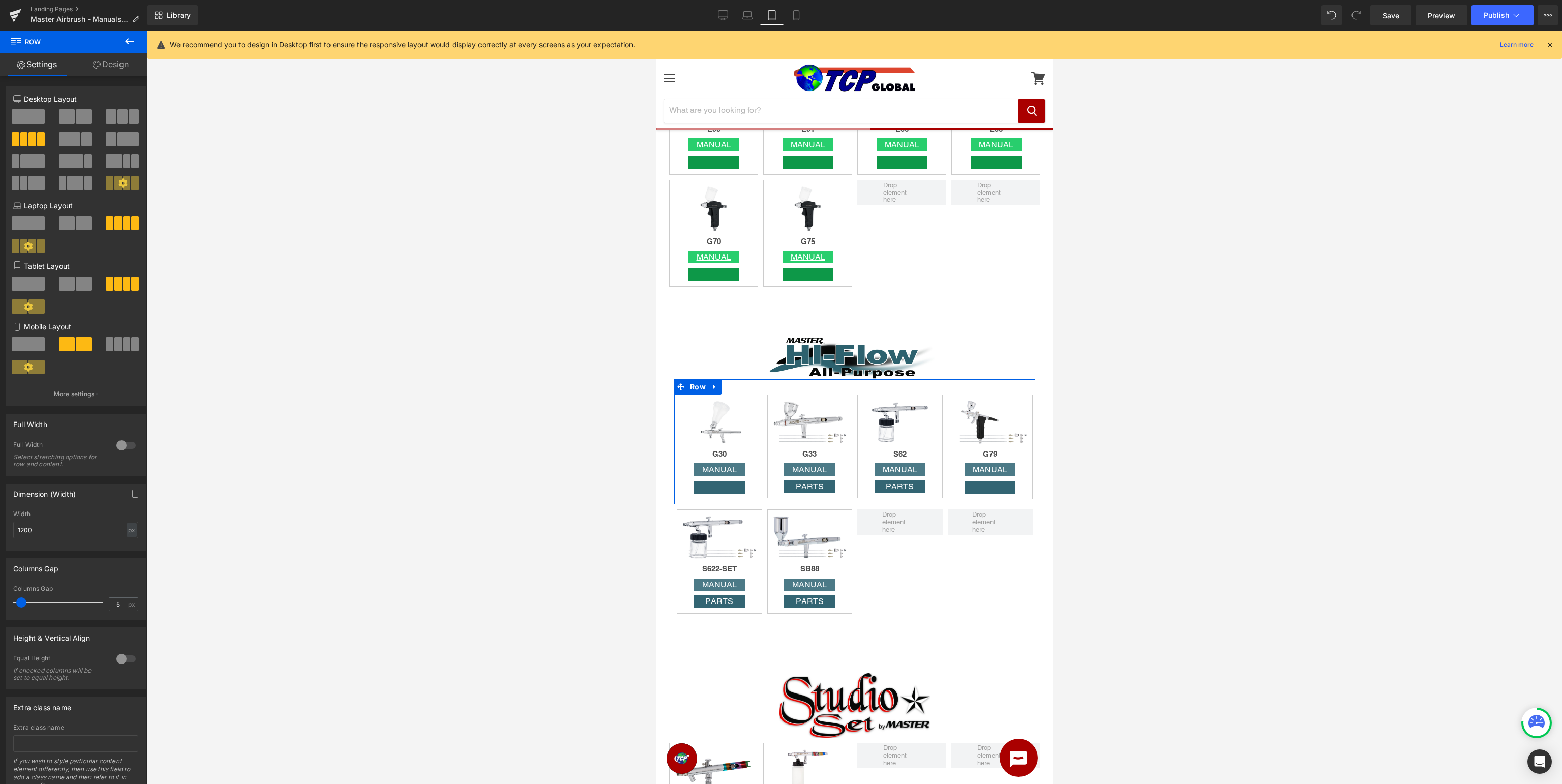
click at [64, 286] on span at bounding box center [67, 283] width 16 height 14
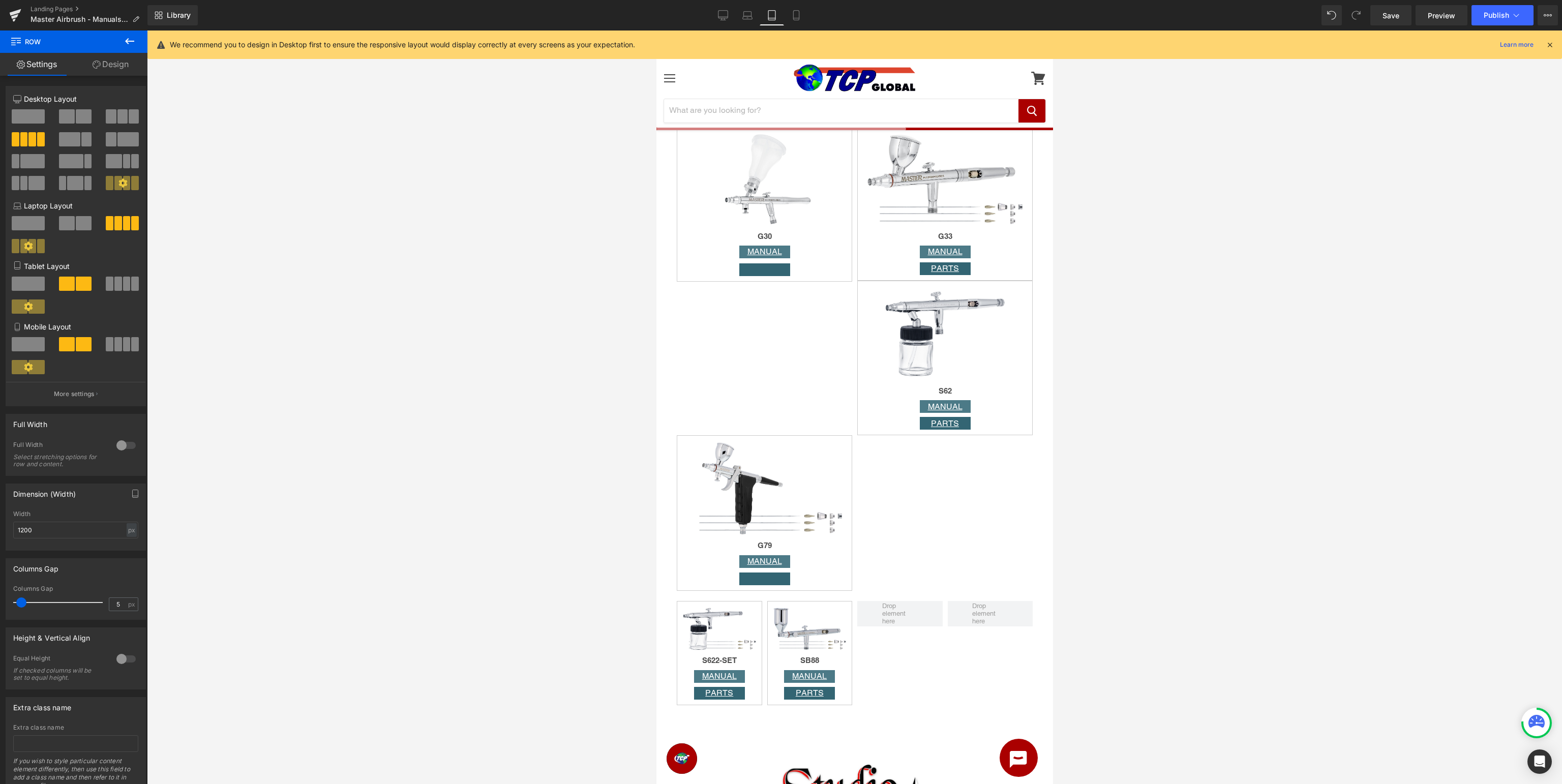
scroll to position [2094, 0]
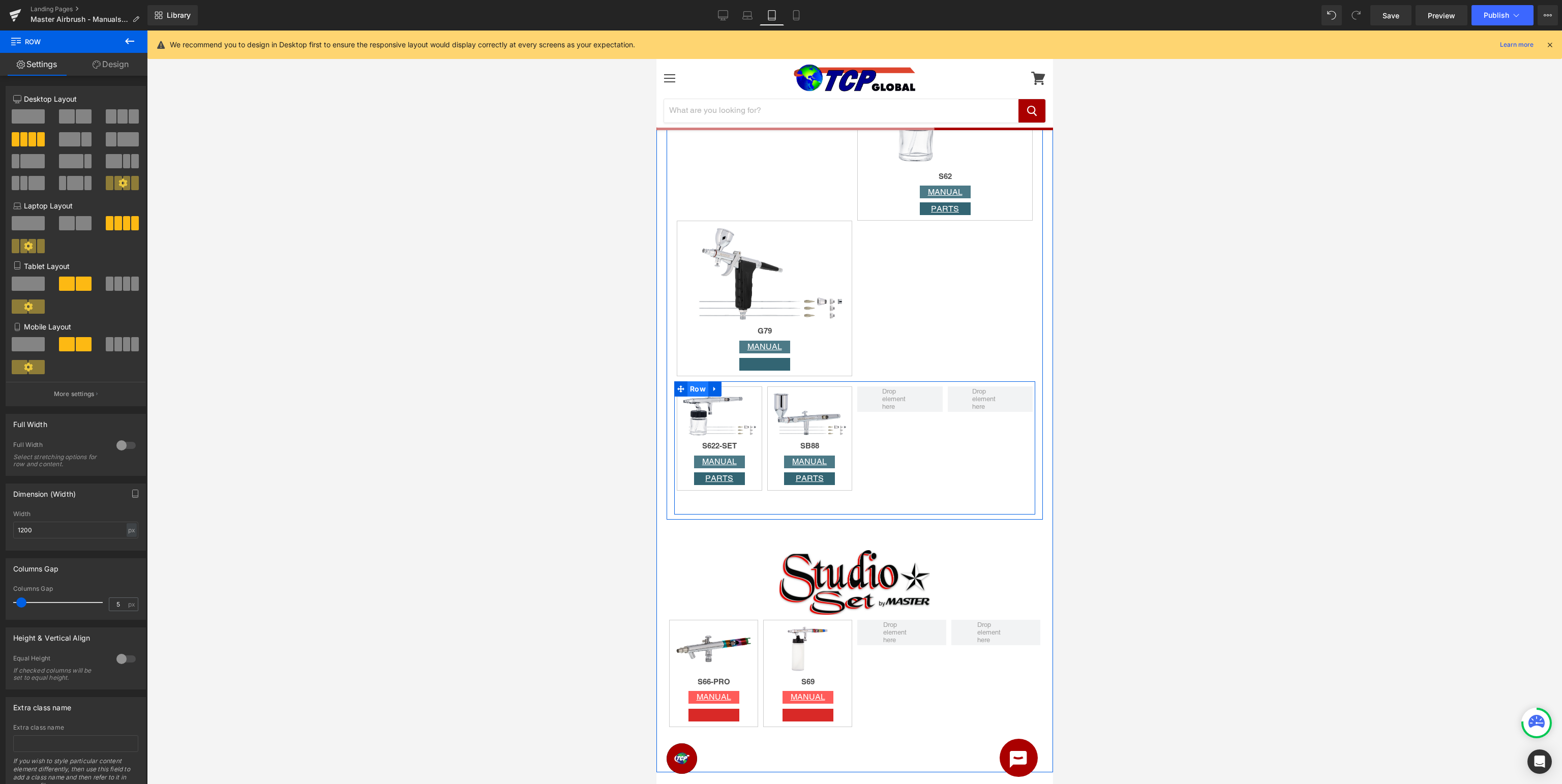
click at [694, 392] on span "Row" at bounding box center [697, 389] width 21 height 15
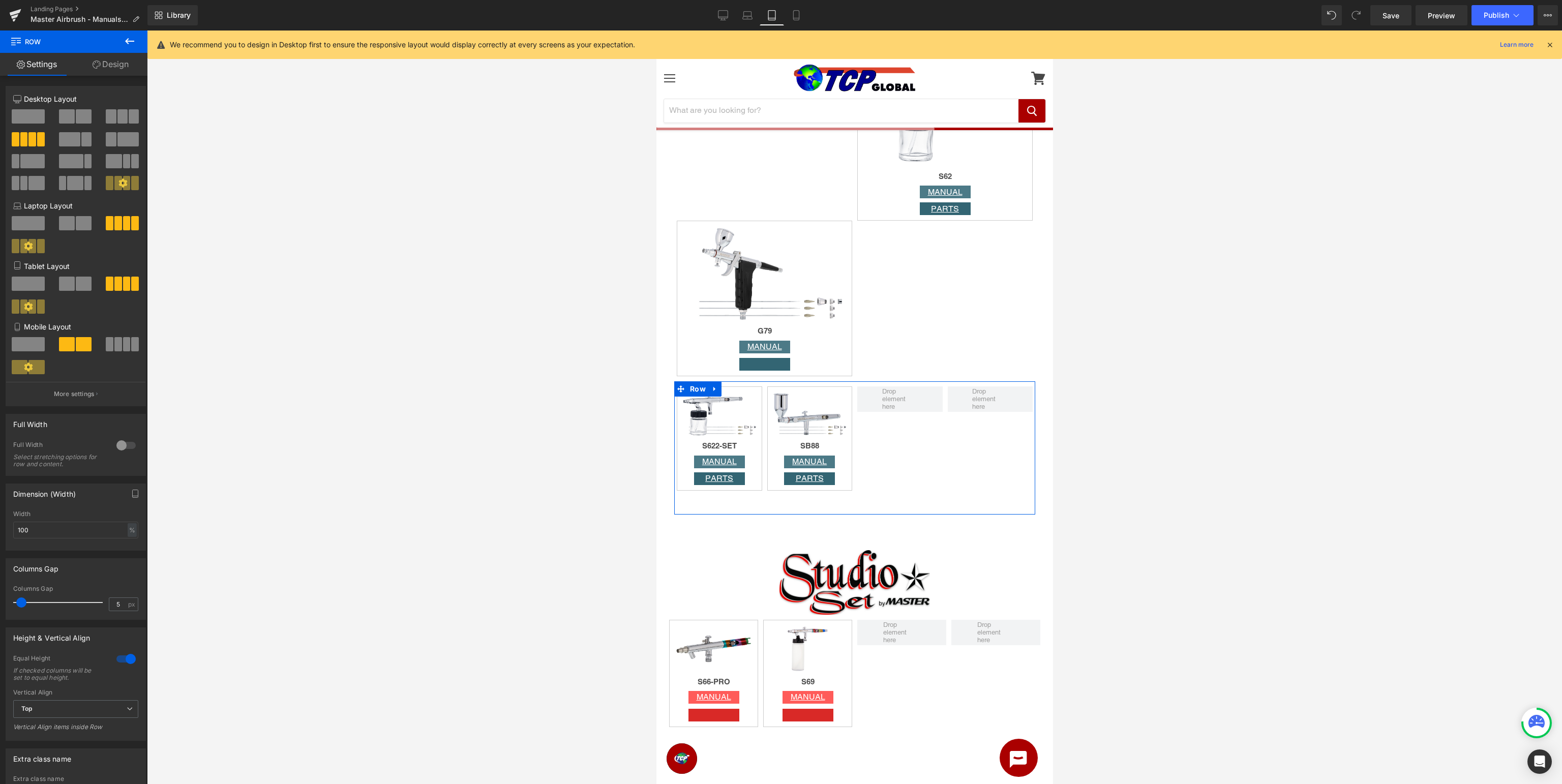
click at [71, 283] on span at bounding box center [67, 283] width 16 height 14
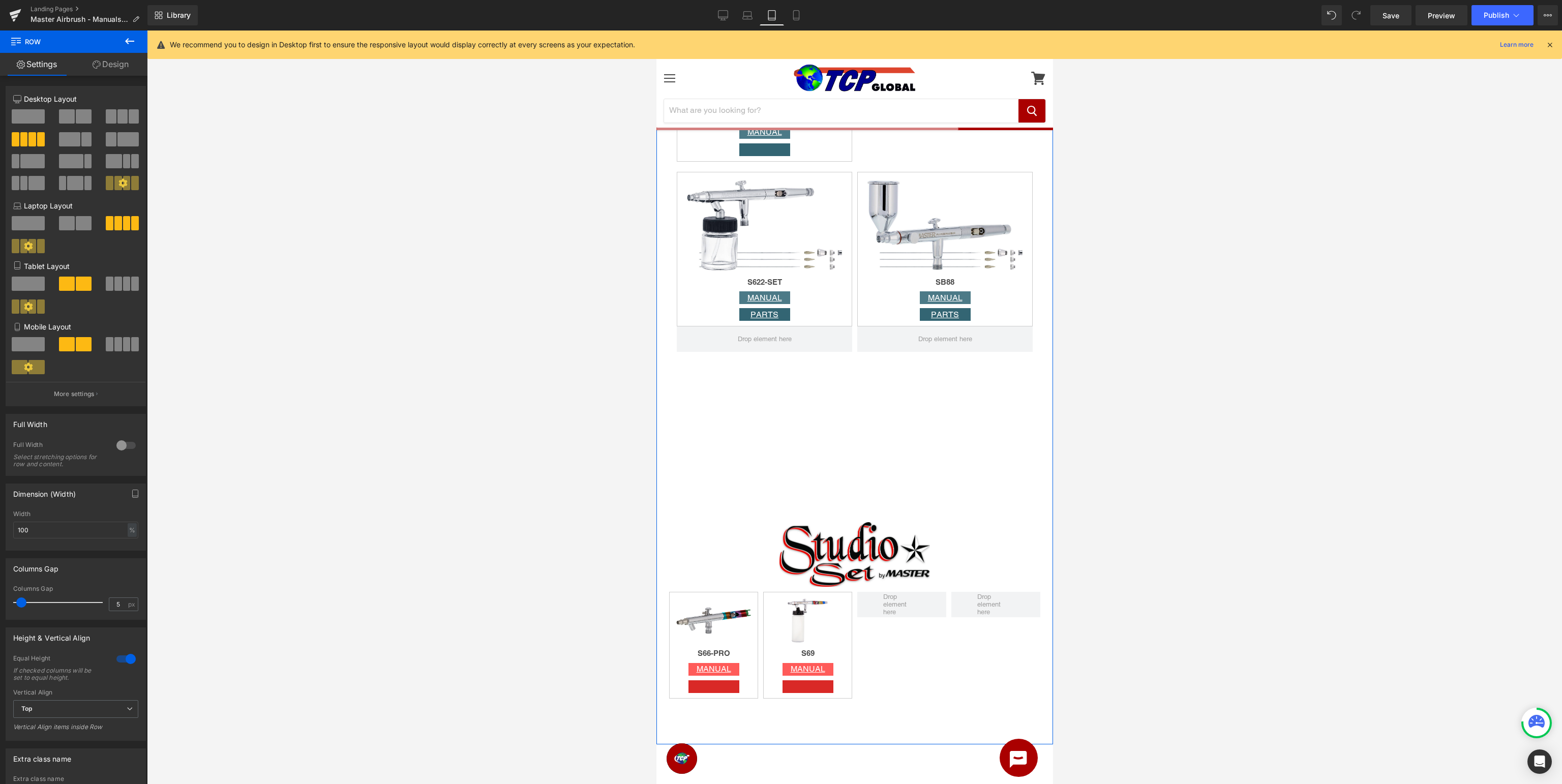
scroll to position [2524, 0]
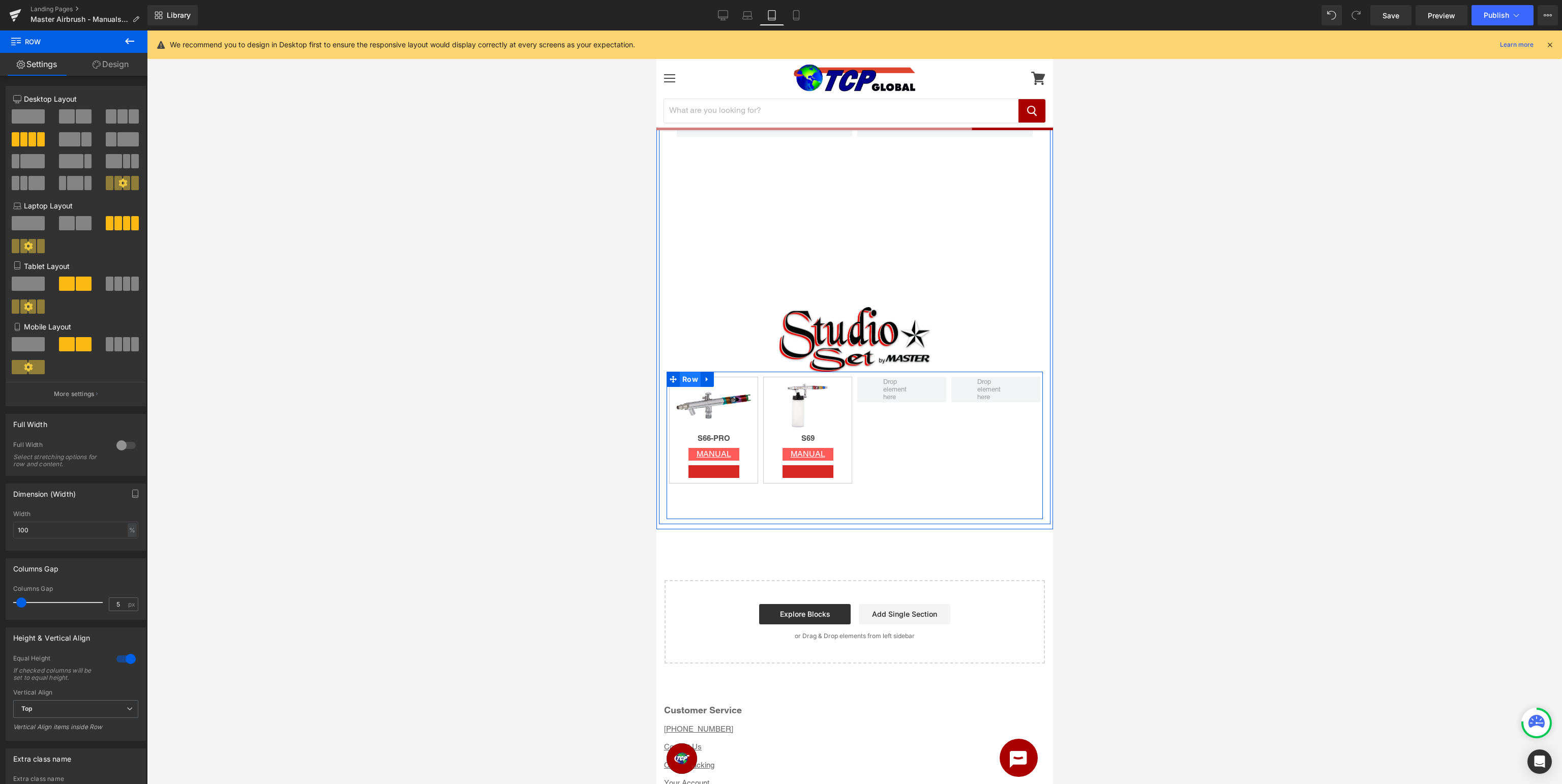
click at [688, 377] on span "Row" at bounding box center [689, 379] width 21 height 15
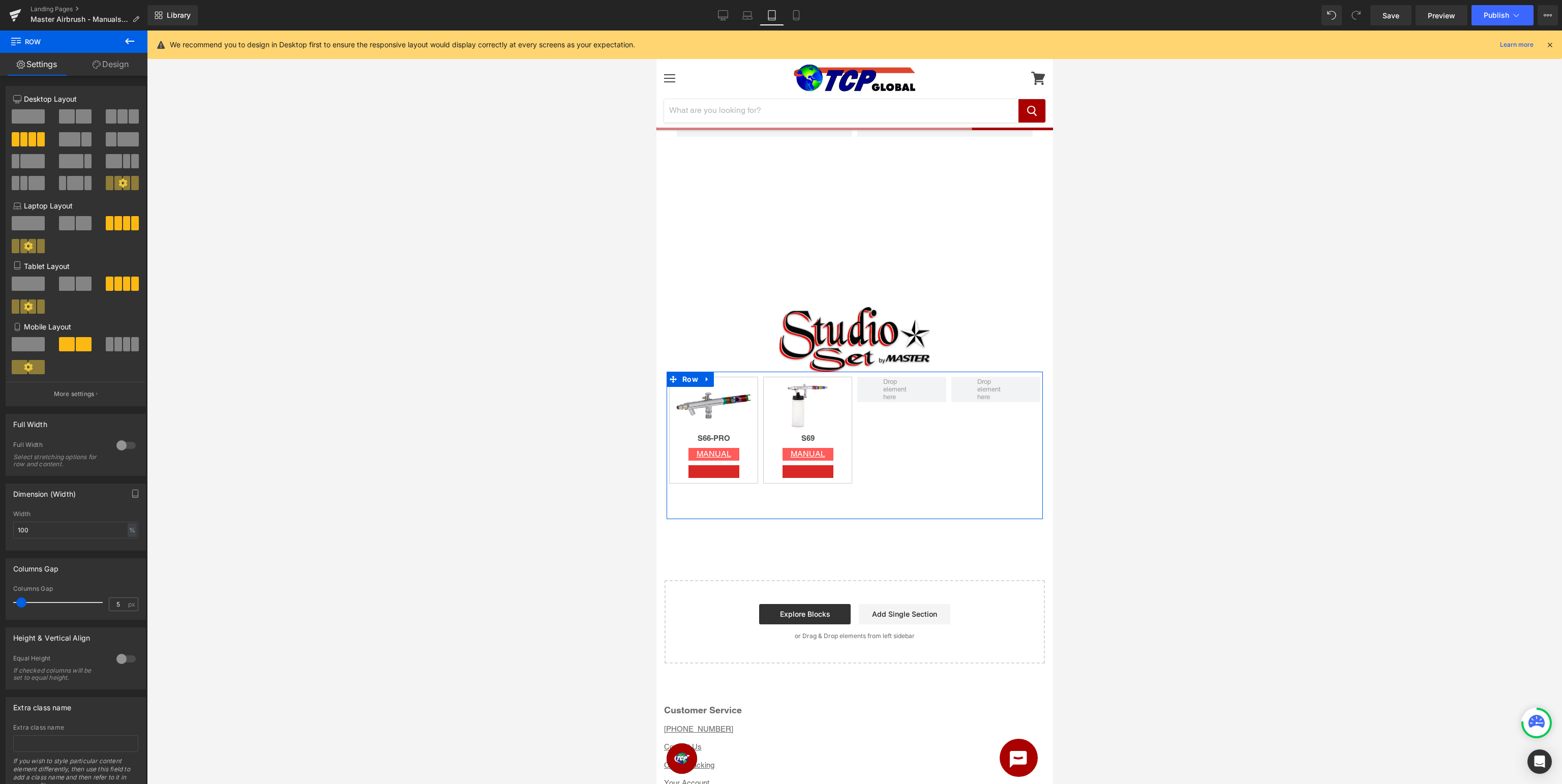
click at [70, 286] on span at bounding box center [67, 283] width 16 height 14
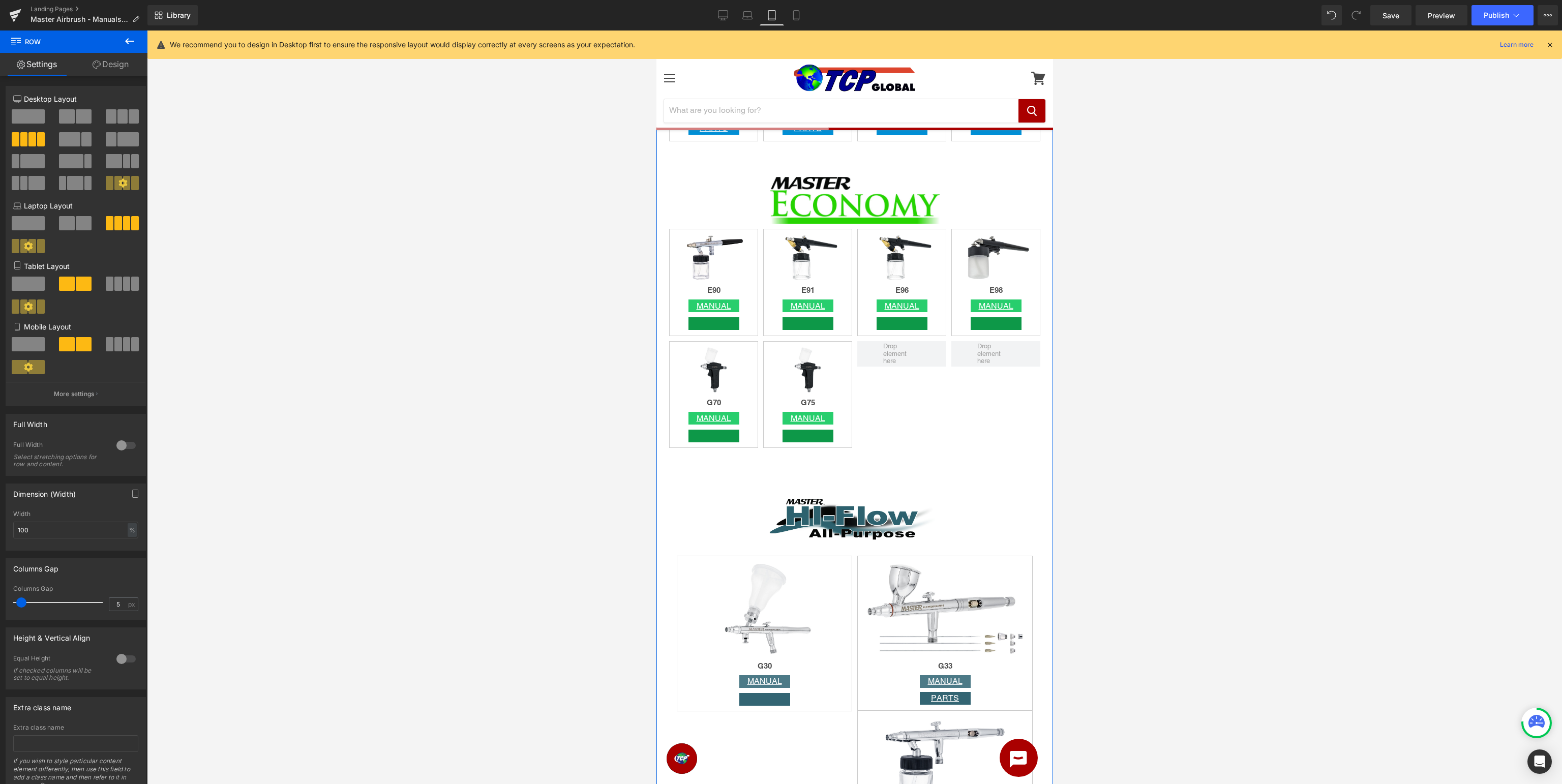
scroll to position [1181, 0]
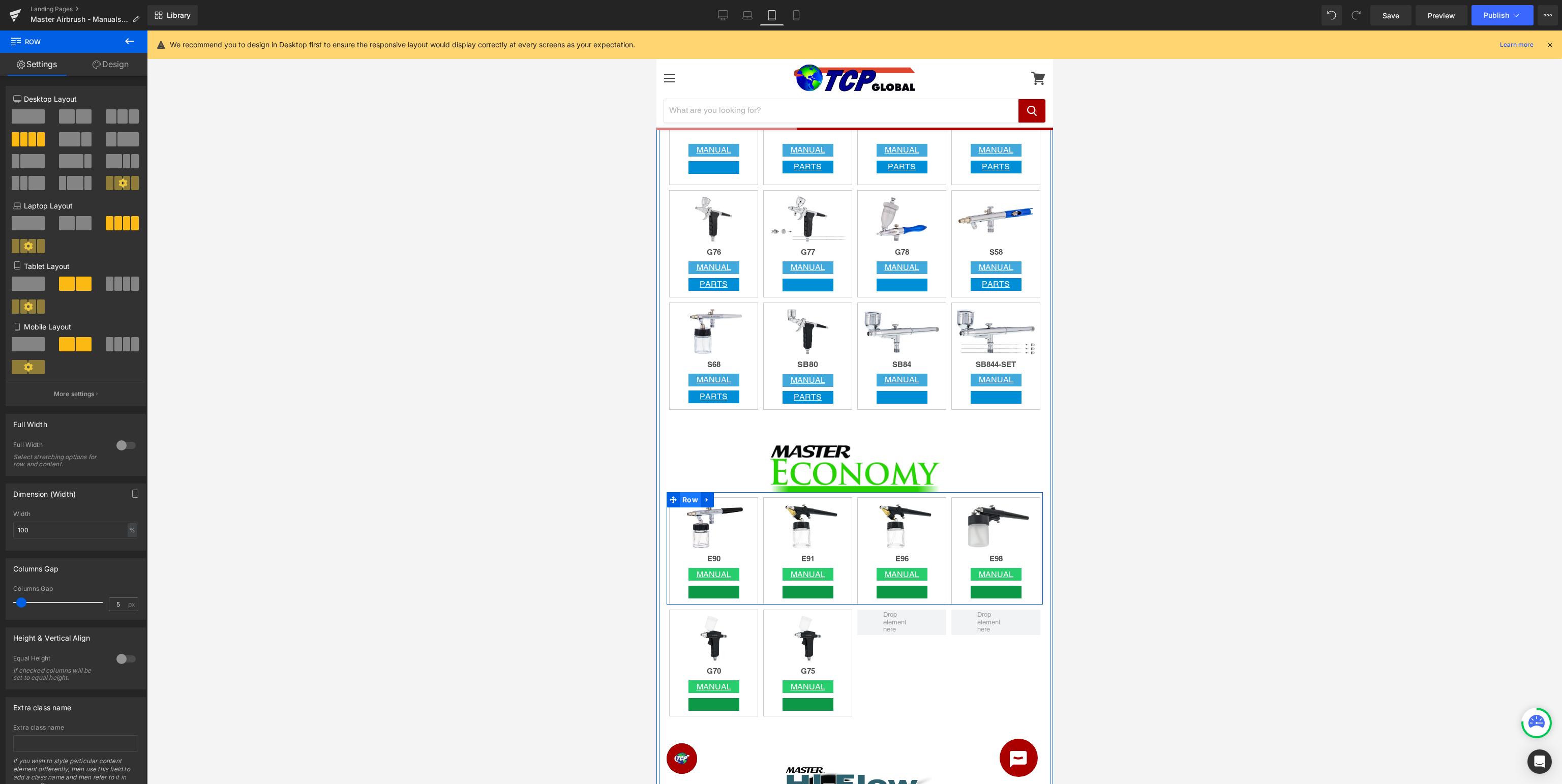
click at [688, 497] on span "Row" at bounding box center [689, 500] width 21 height 15
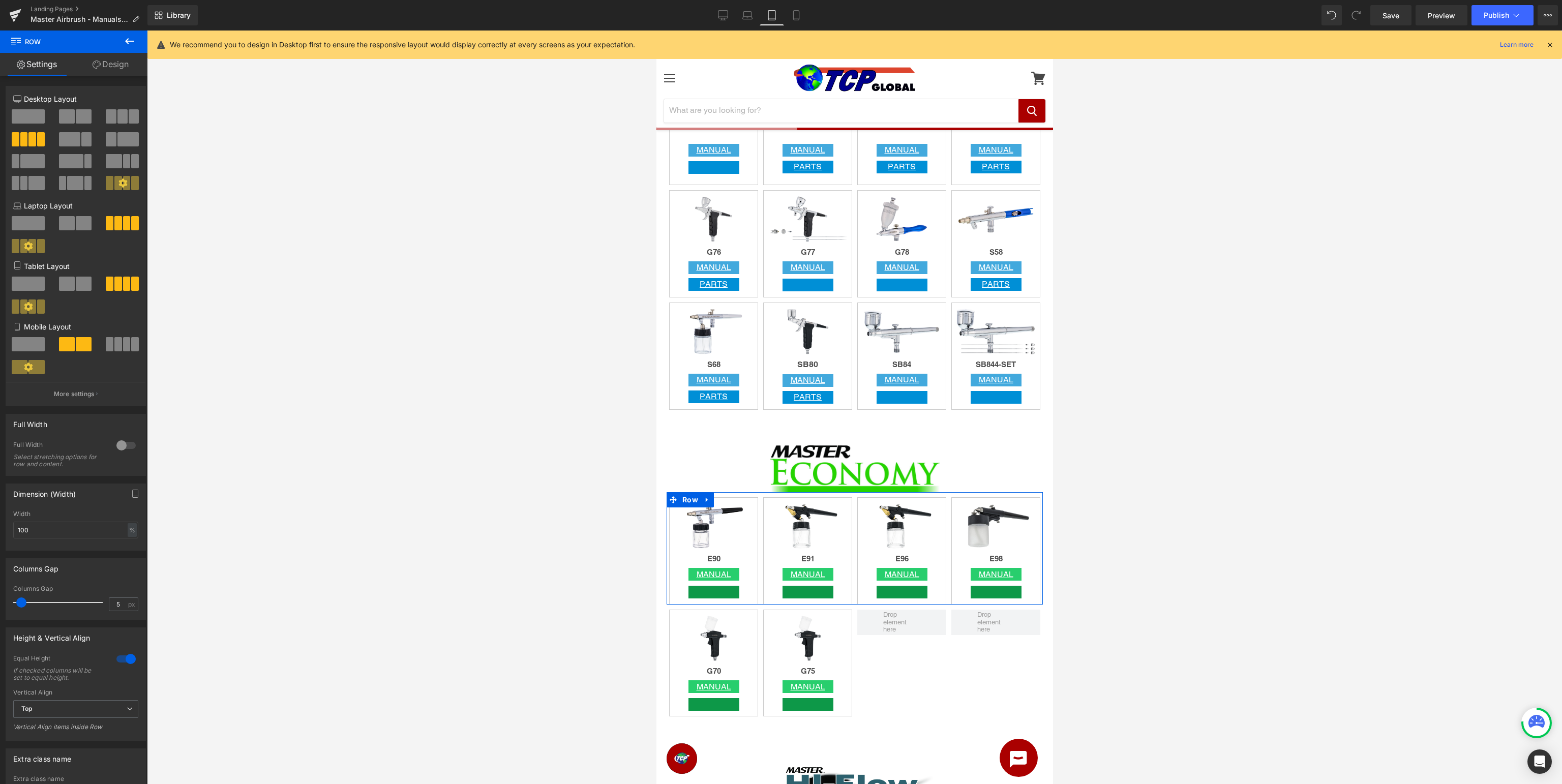
click at [64, 288] on span at bounding box center [67, 283] width 16 height 14
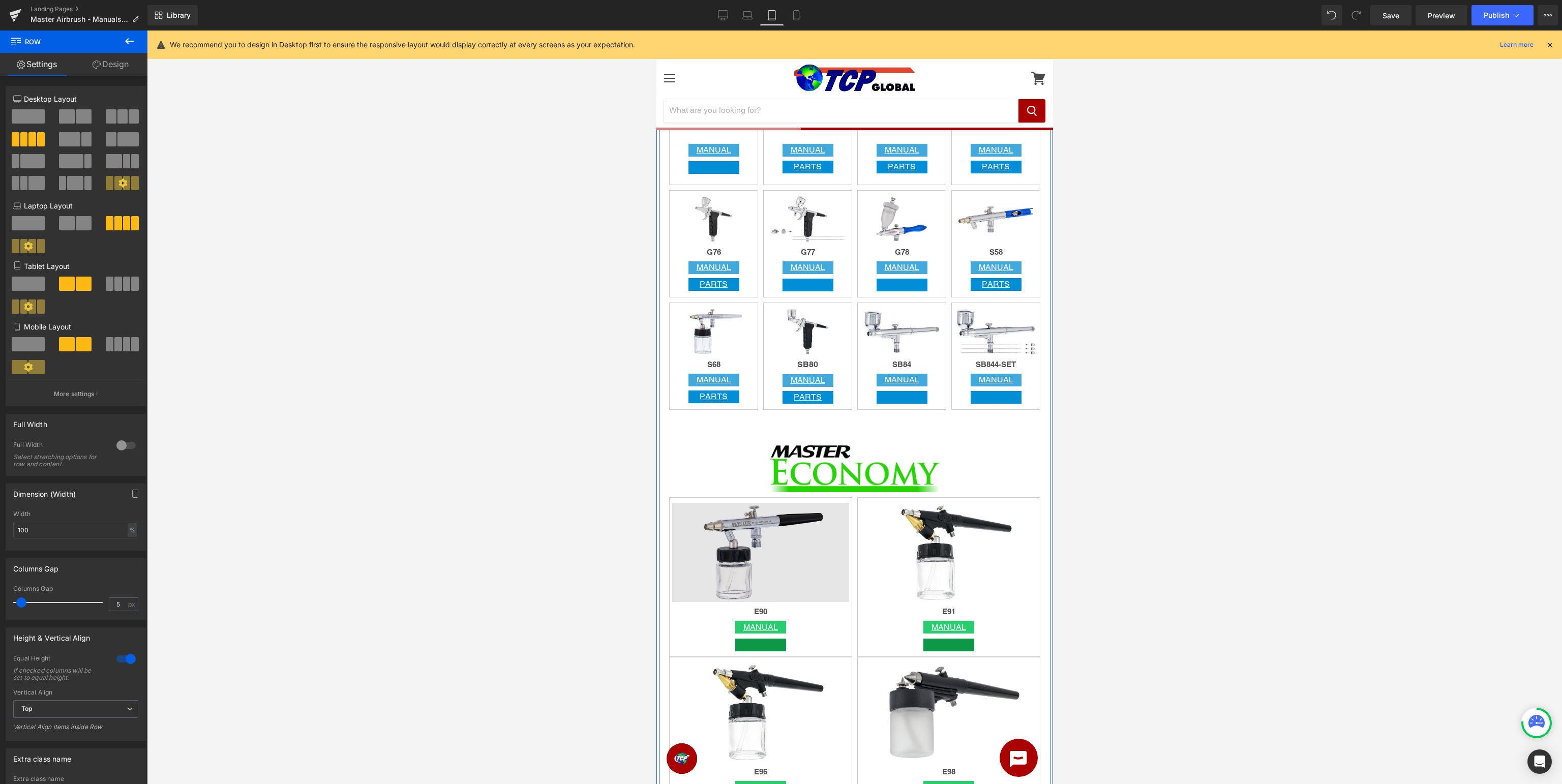
scroll to position [1503, 0]
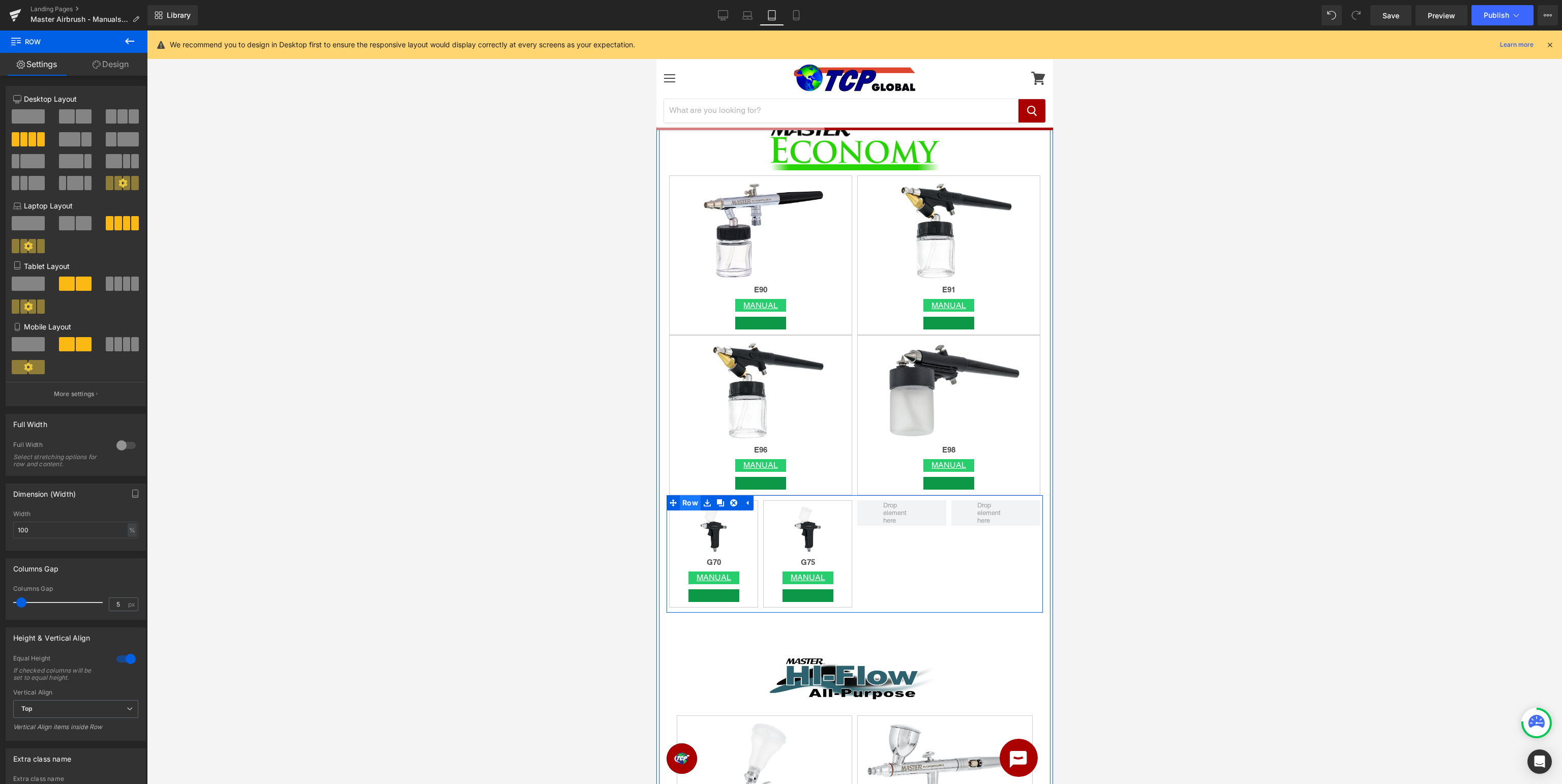
click at [688, 503] on span "Row" at bounding box center [689, 503] width 21 height 15
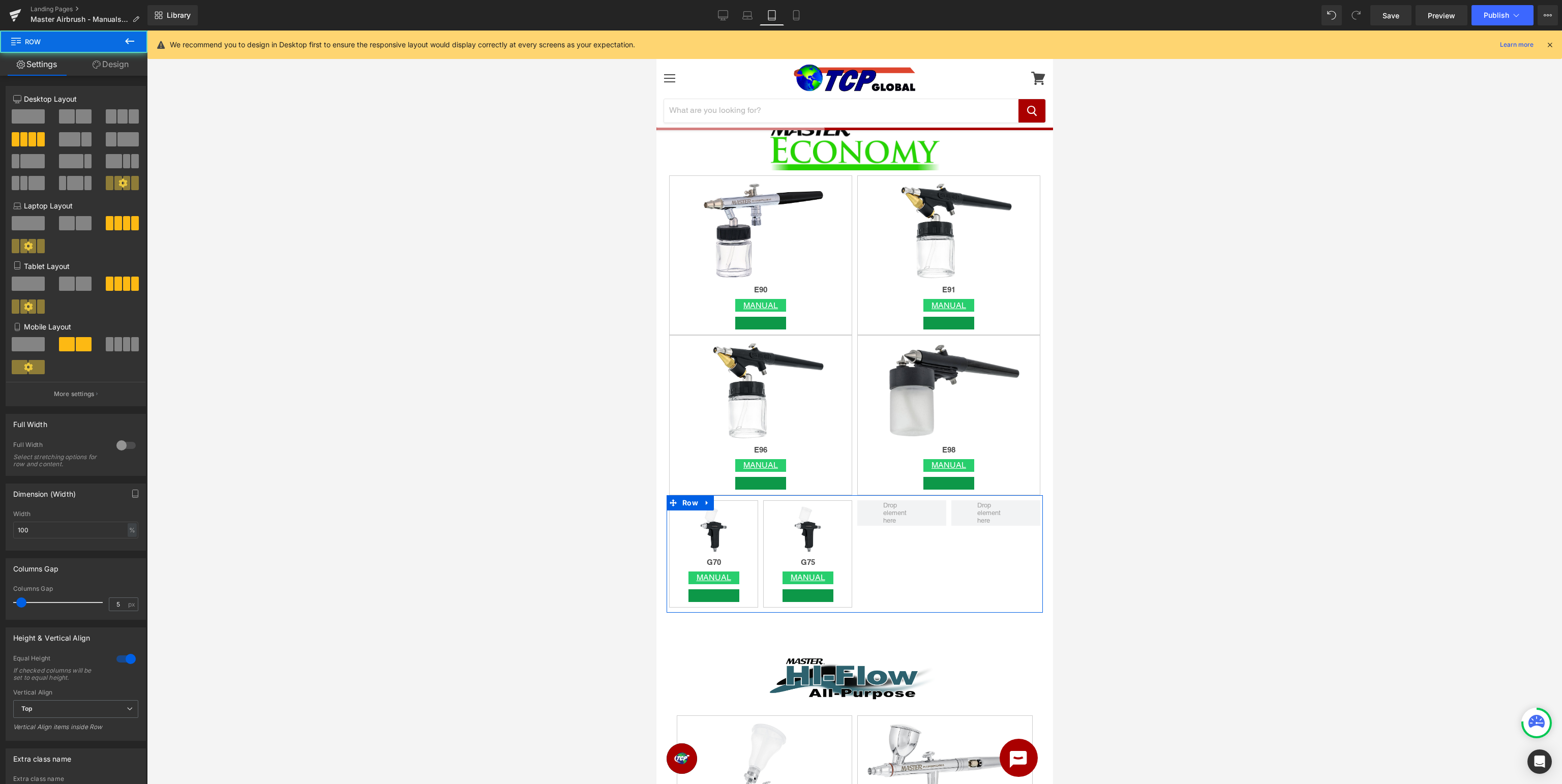
click at [64, 288] on span at bounding box center [67, 283] width 16 height 14
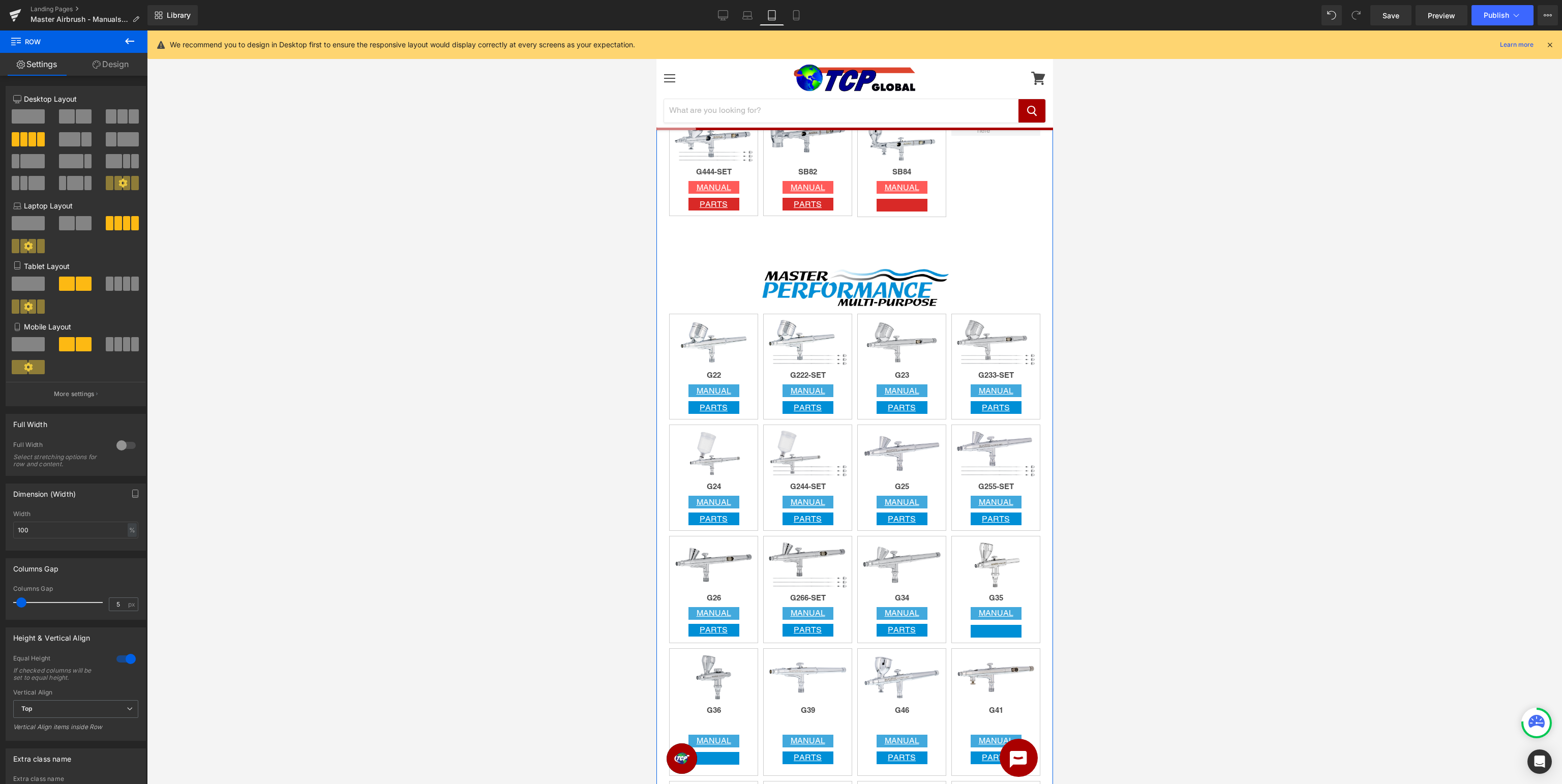
scroll to position [376, 0]
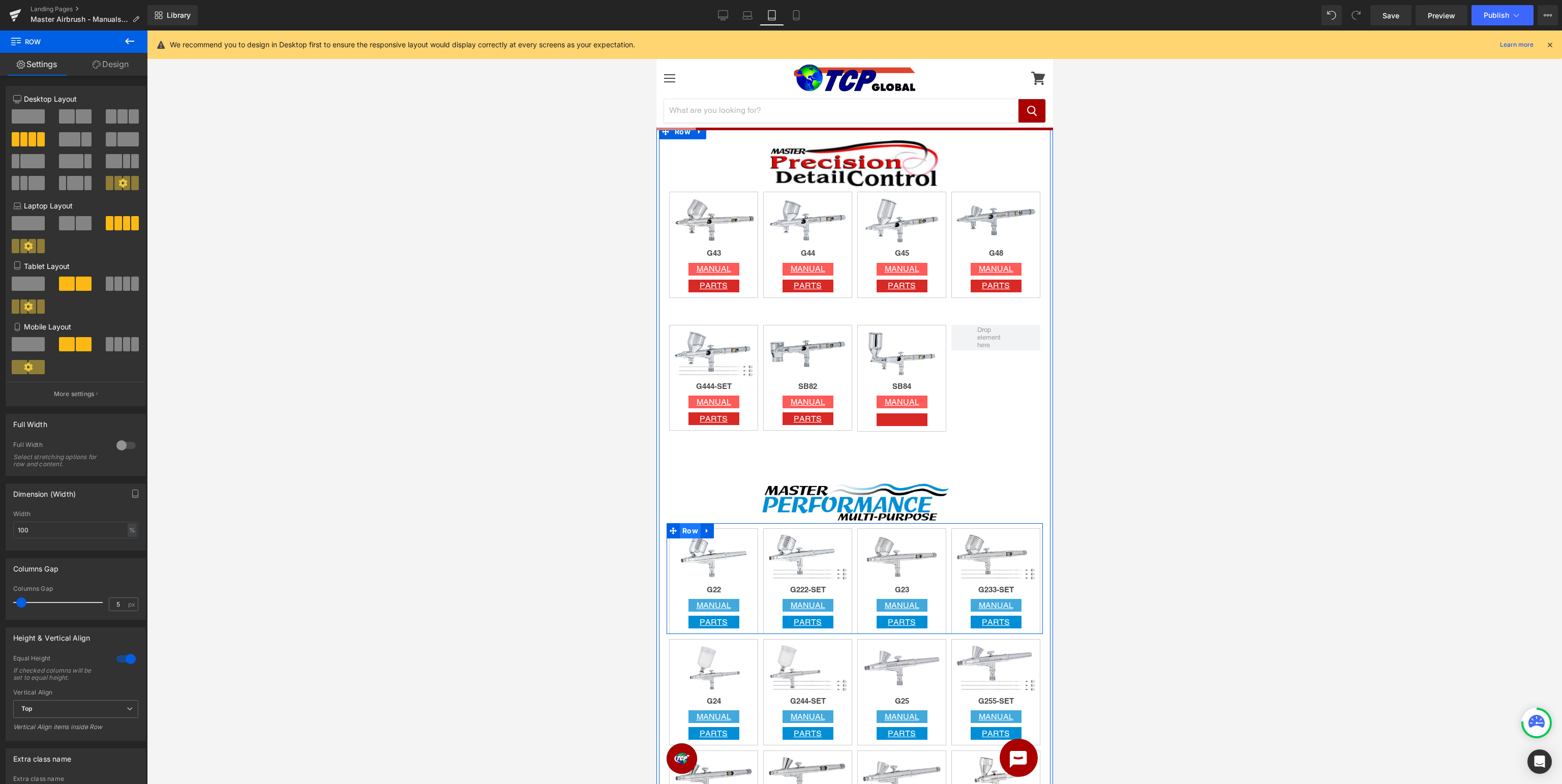
click at [688, 528] on span "Row" at bounding box center [689, 531] width 21 height 15
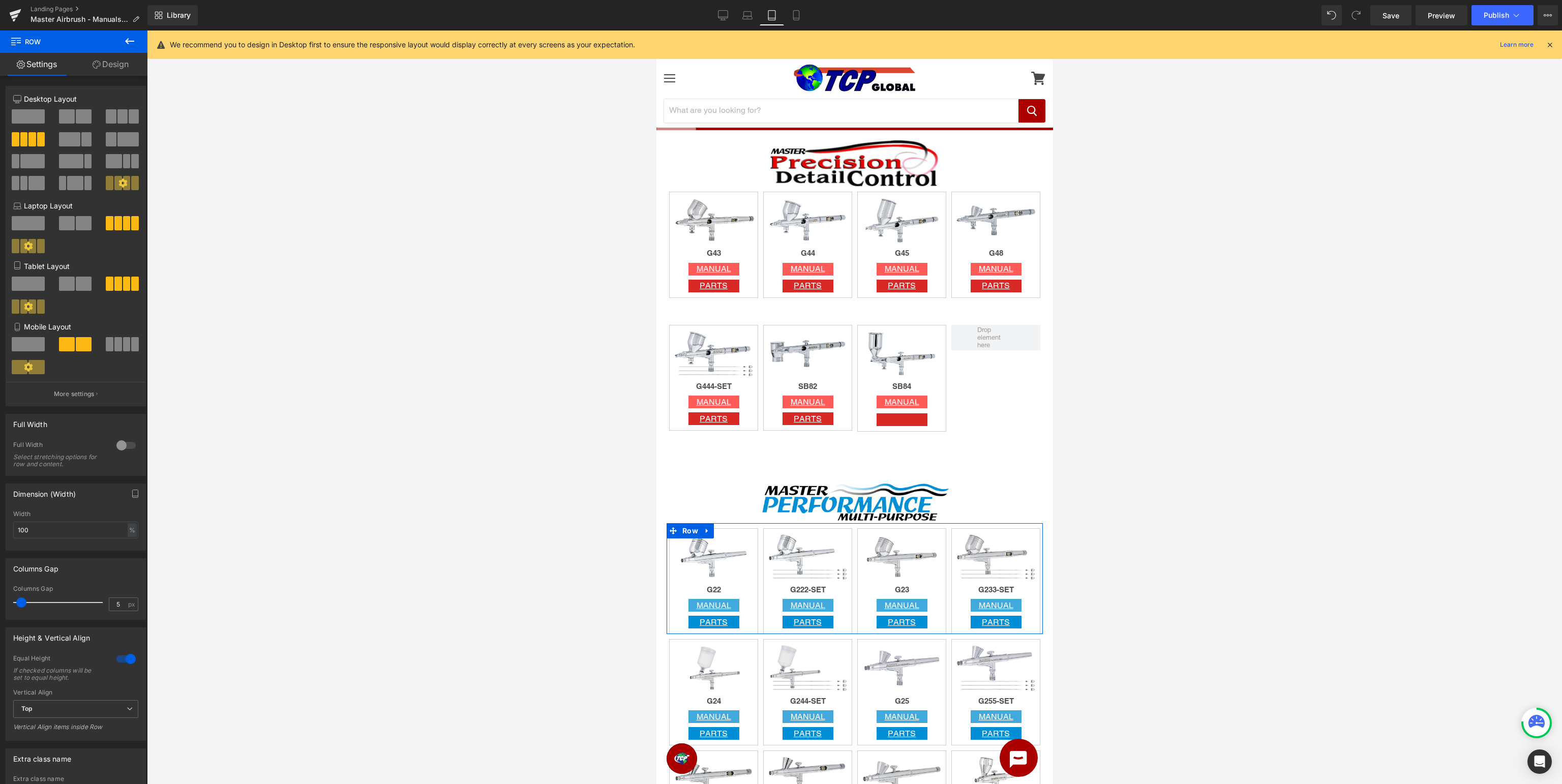
click at [73, 286] on span at bounding box center [67, 283] width 16 height 14
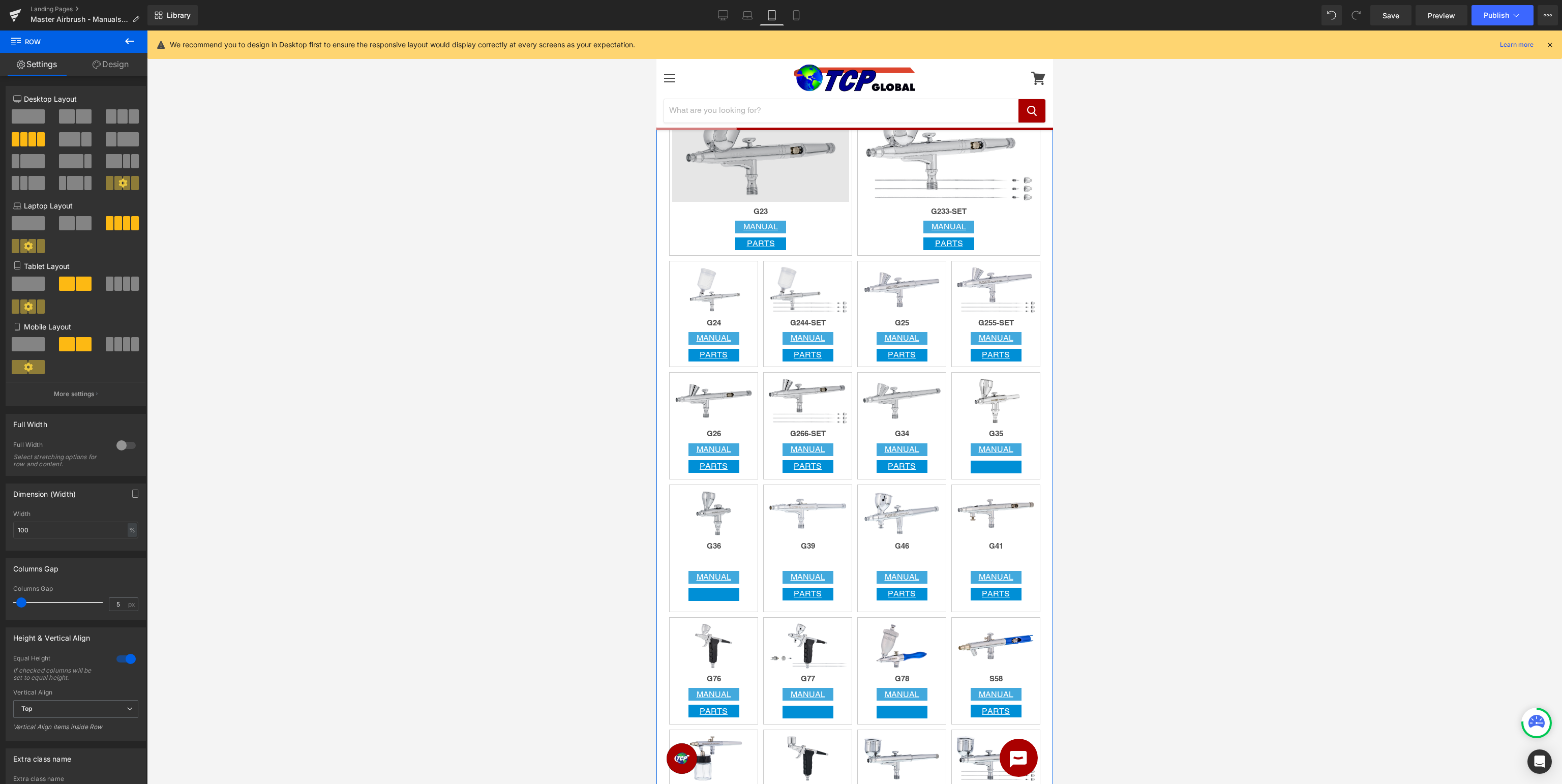
scroll to position [805, 0]
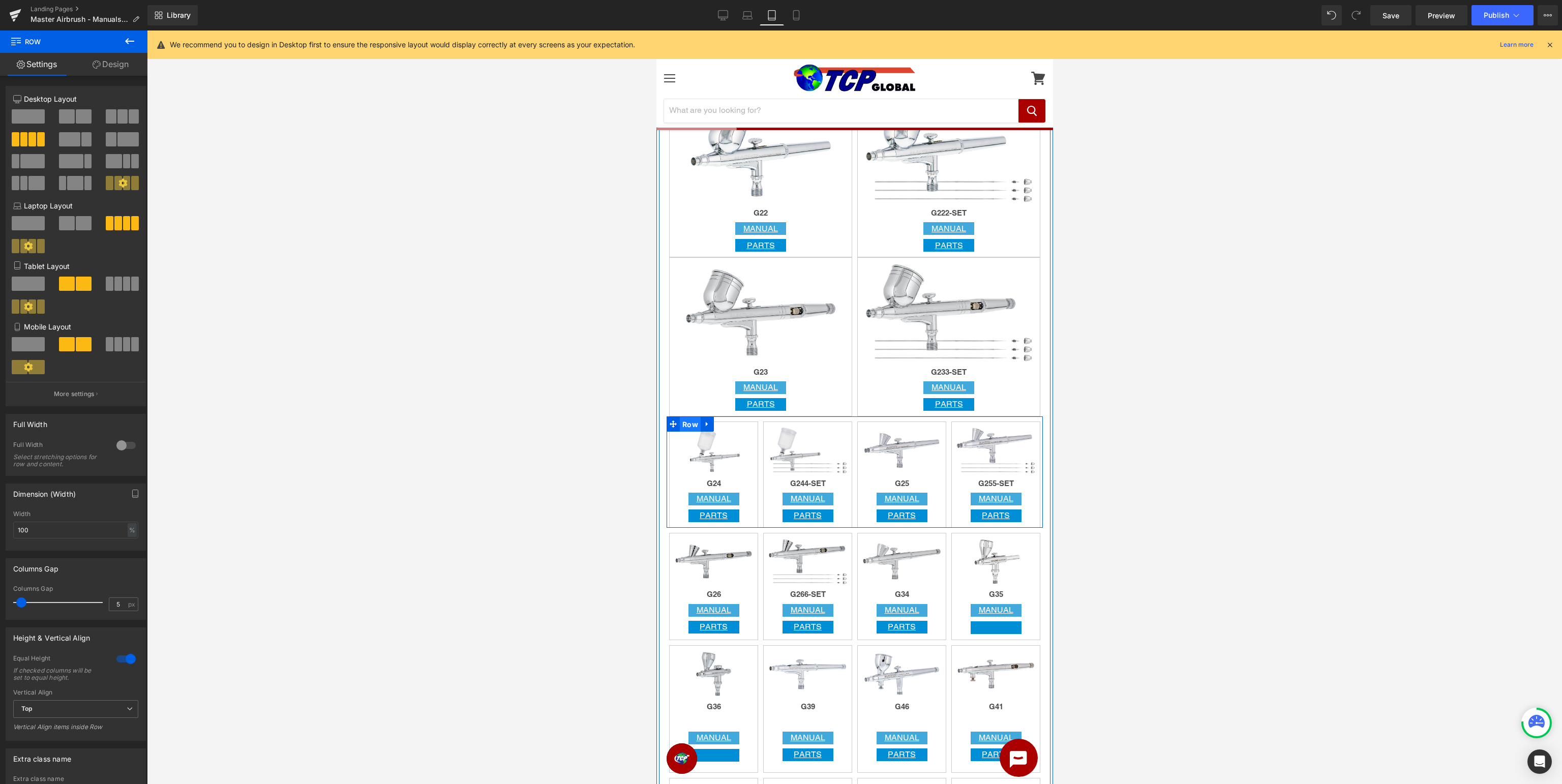
click at [687, 424] on span "Row" at bounding box center [689, 424] width 21 height 15
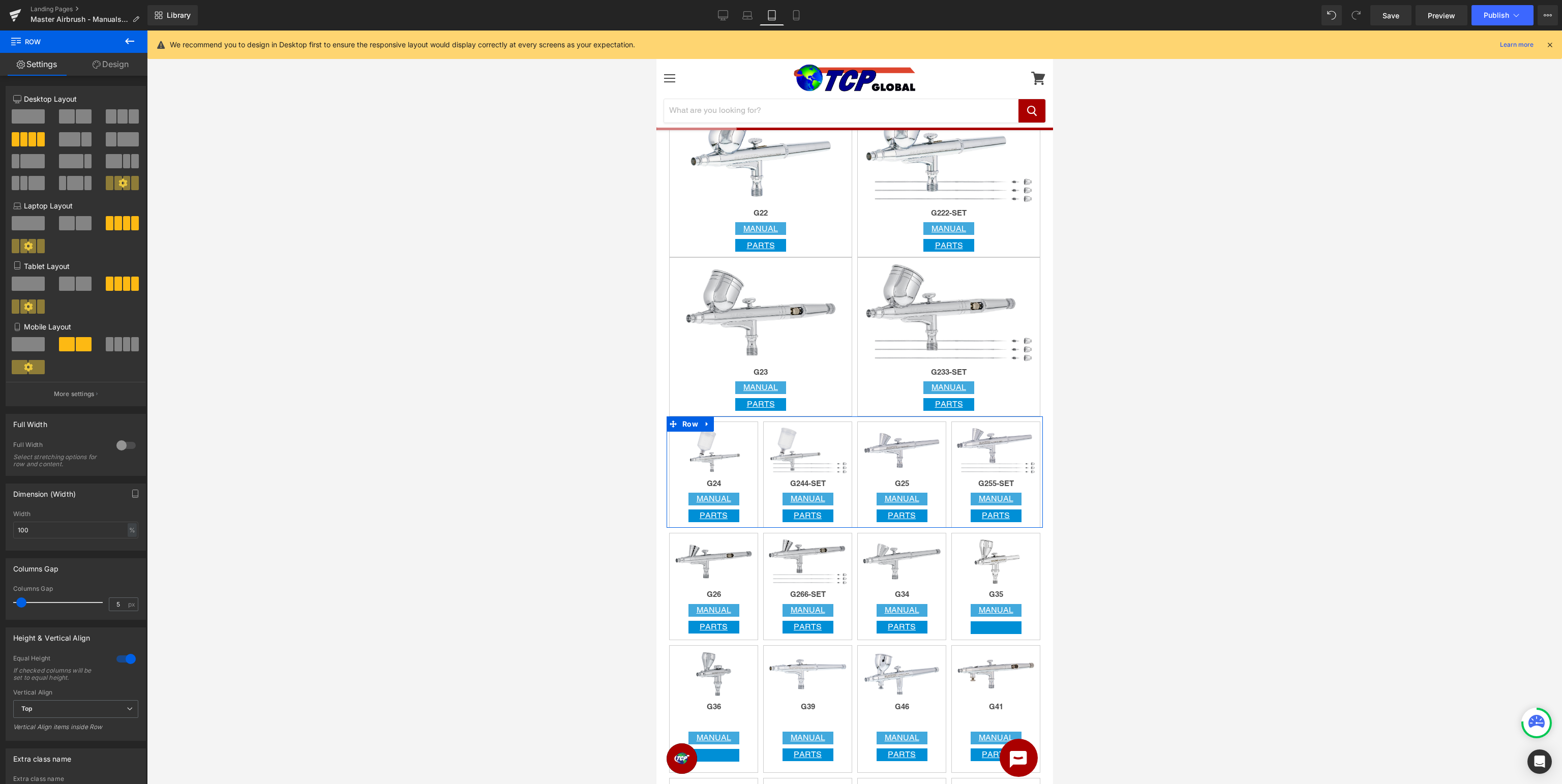
click at [69, 287] on span at bounding box center [67, 283] width 16 height 14
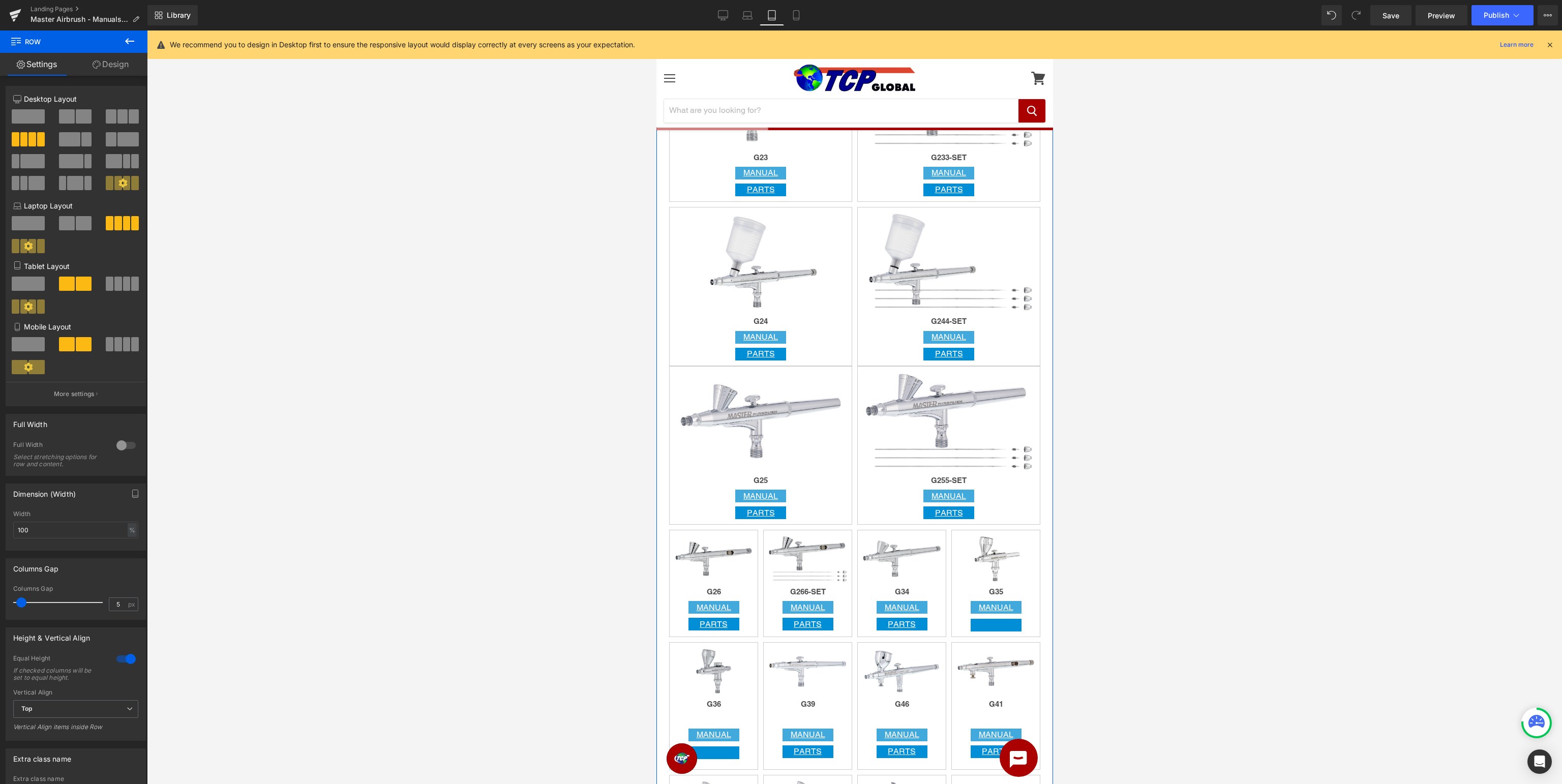
scroll to position [1181, 0]
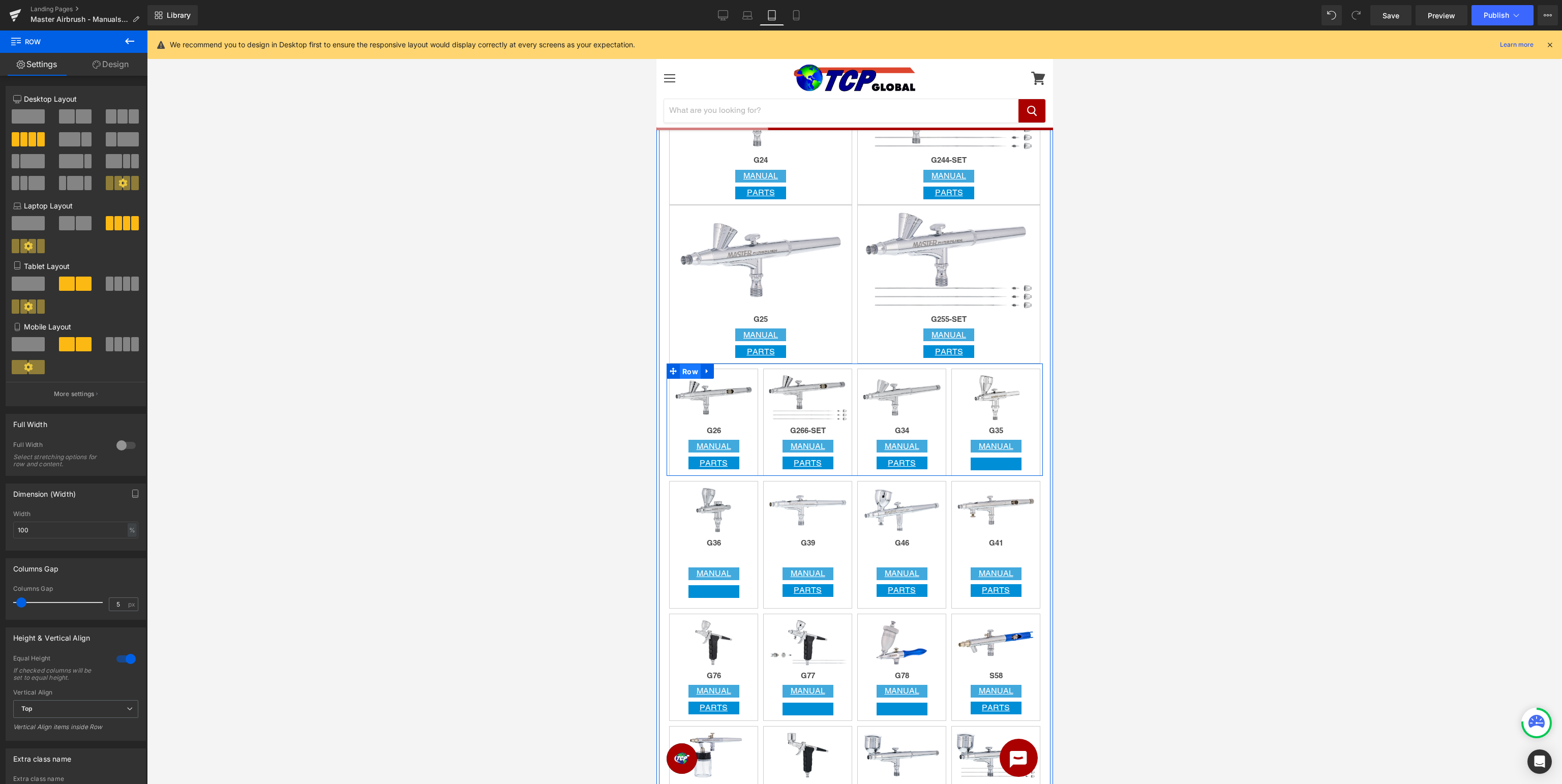
click at [683, 371] on span "Row" at bounding box center [689, 371] width 21 height 15
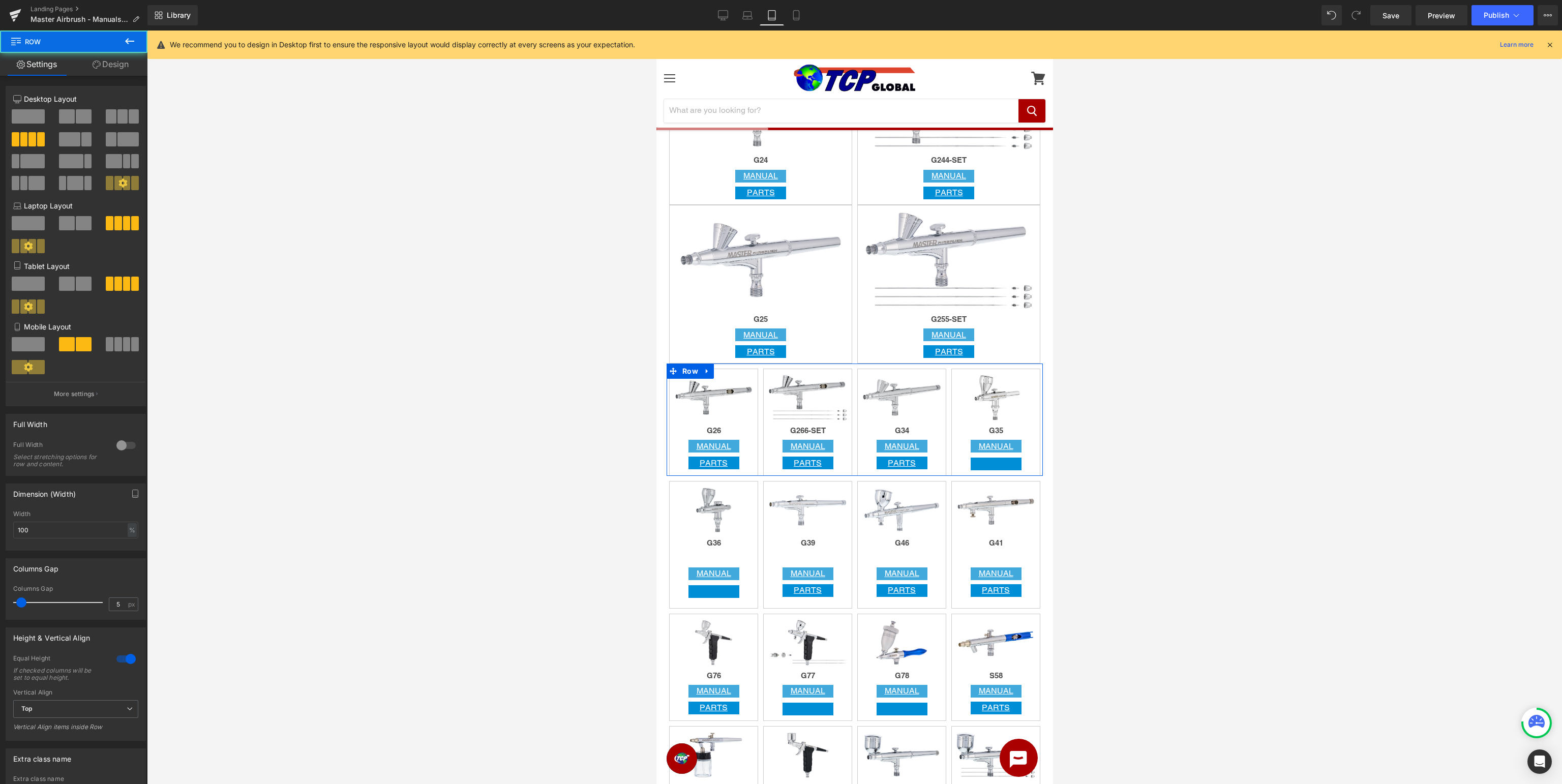
click at [76, 286] on span at bounding box center [84, 283] width 16 height 14
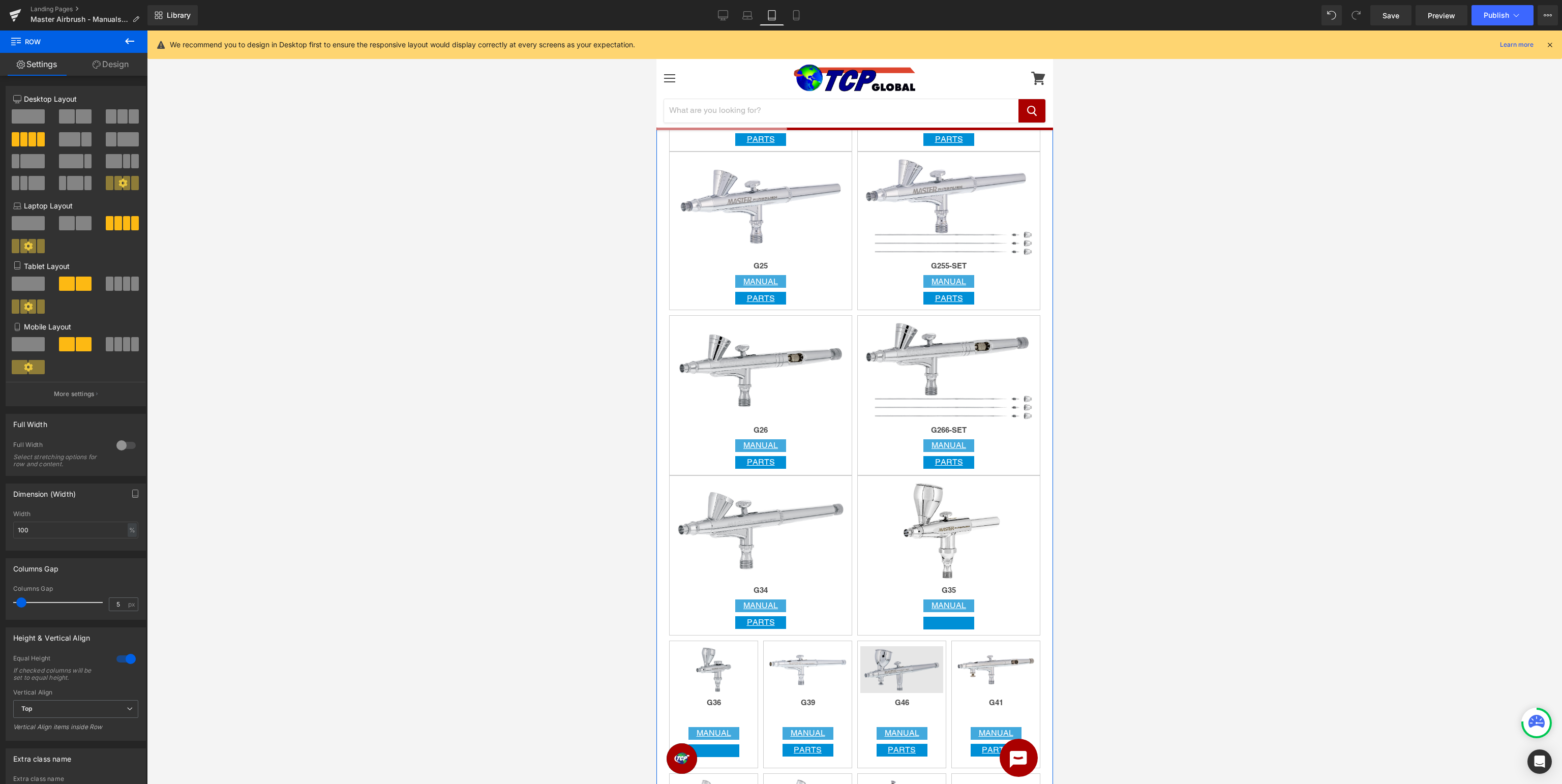
scroll to position [1450, 0]
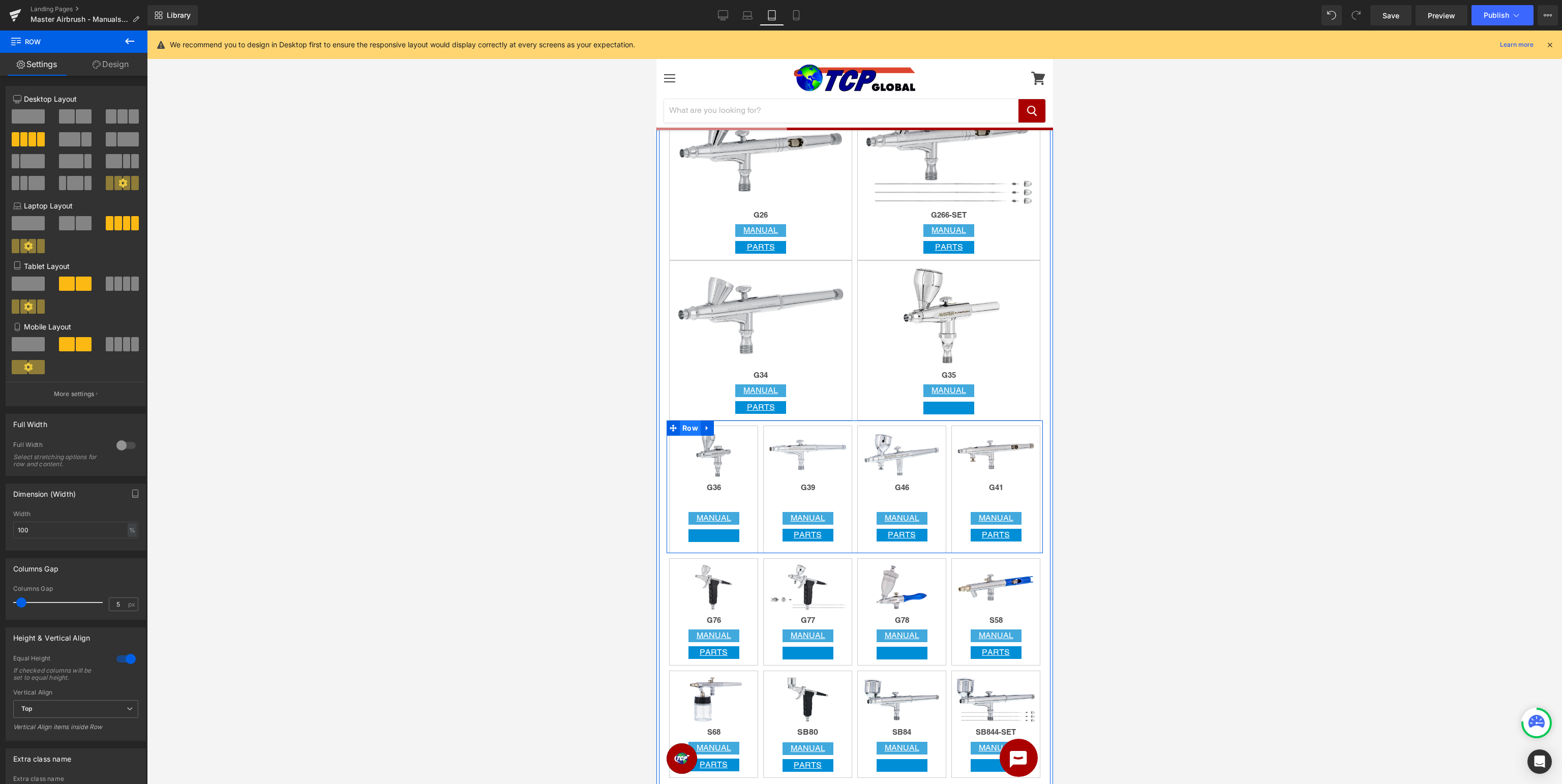
click at [689, 428] on span "Row" at bounding box center [689, 427] width 21 height 15
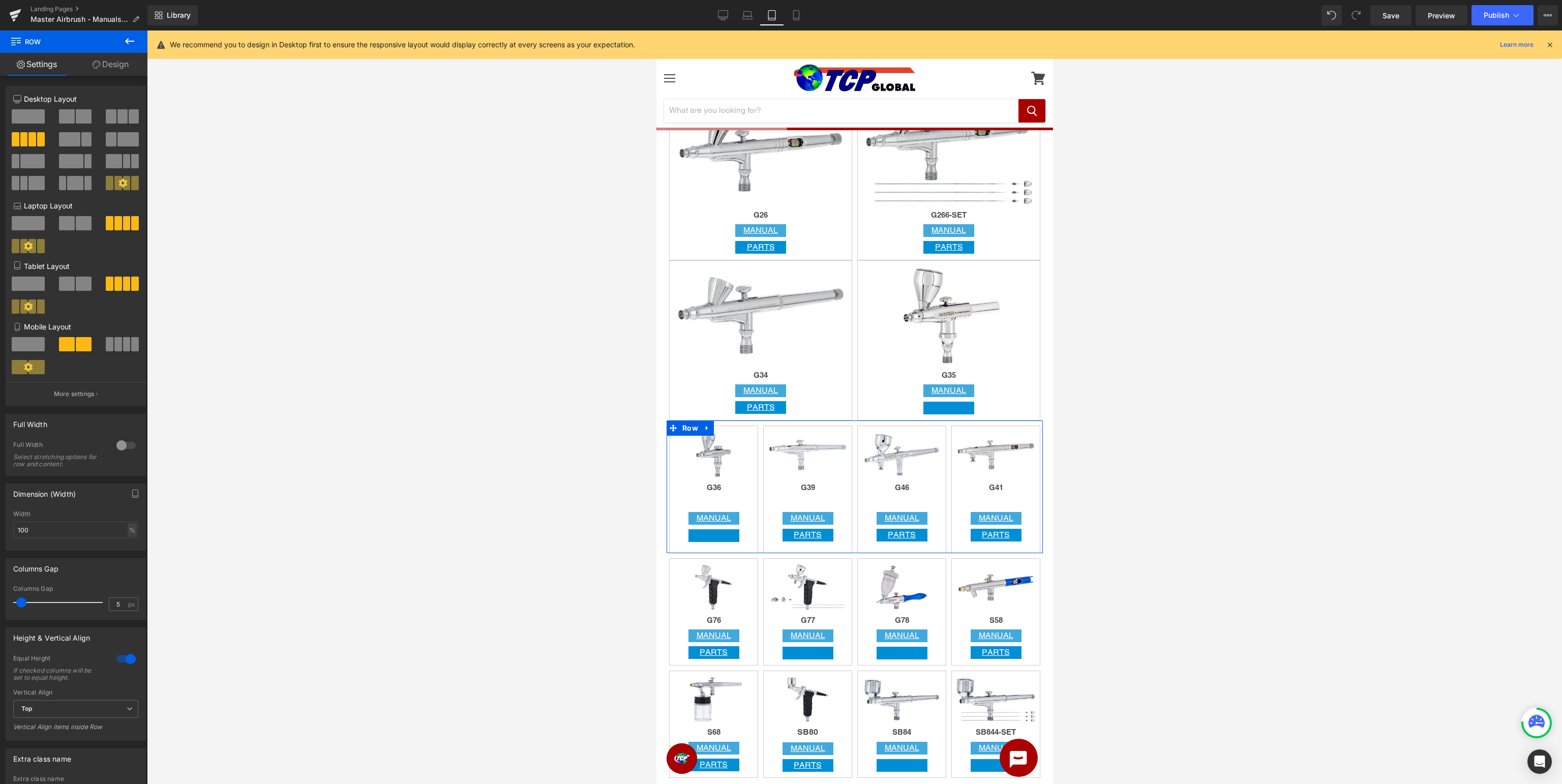
click at [73, 286] on span at bounding box center [67, 283] width 16 height 14
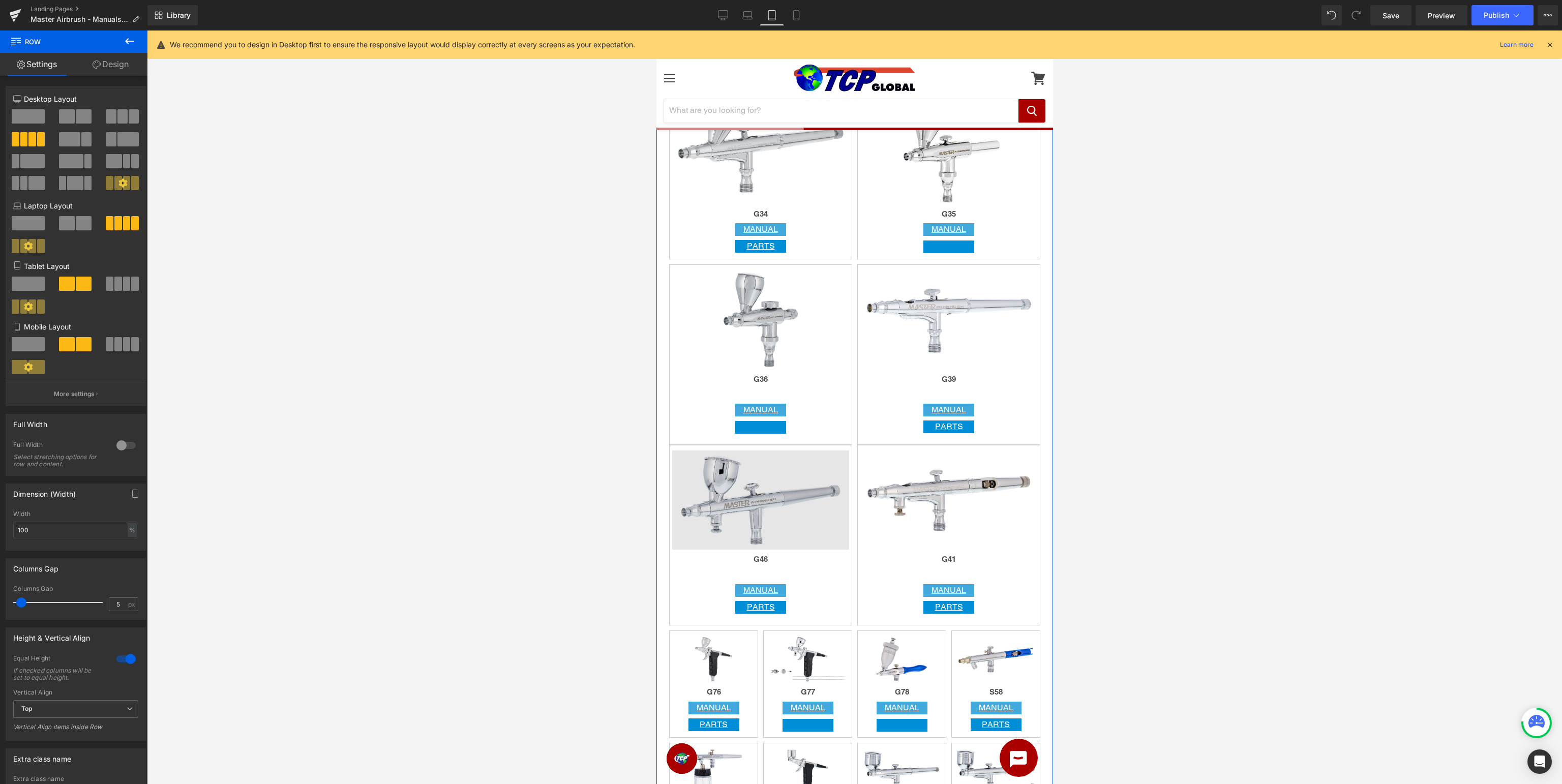
scroll to position [1718, 0]
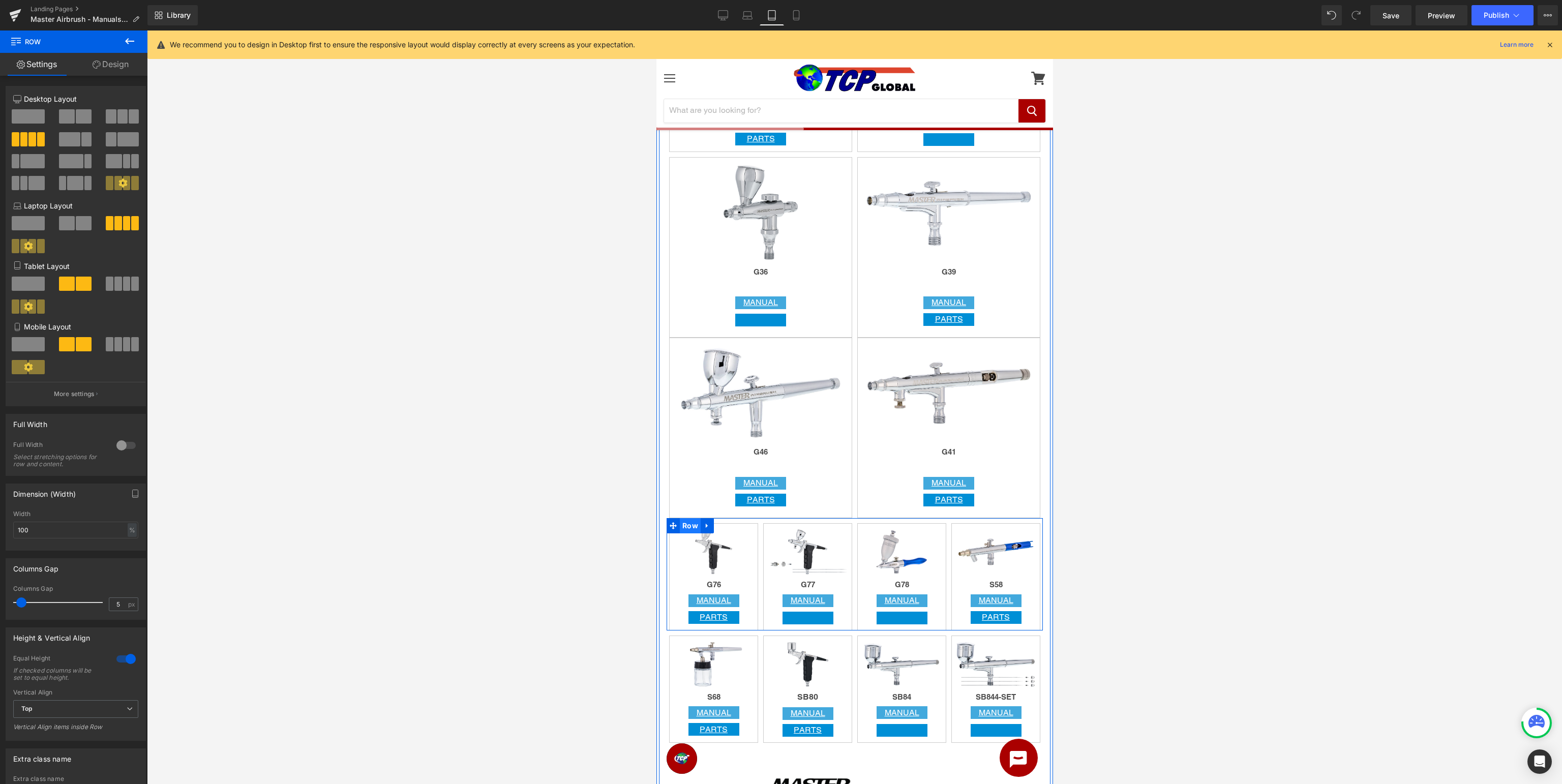
click at [689, 530] on span "Row" at bounding box center [689, 525] width 21 height 15
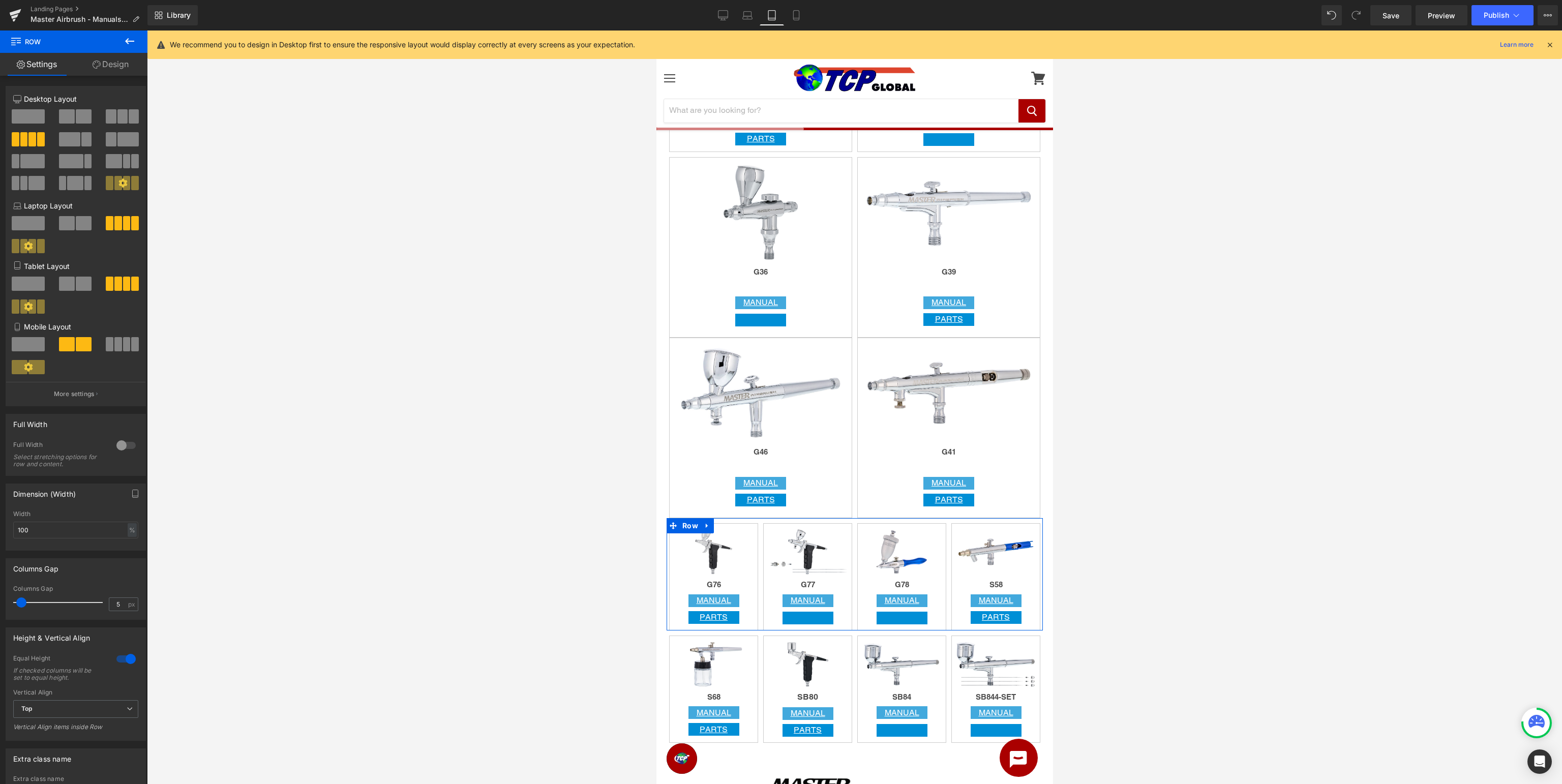
click at [81, 288] on span at bounding box center [84, 283] width 16 height 14
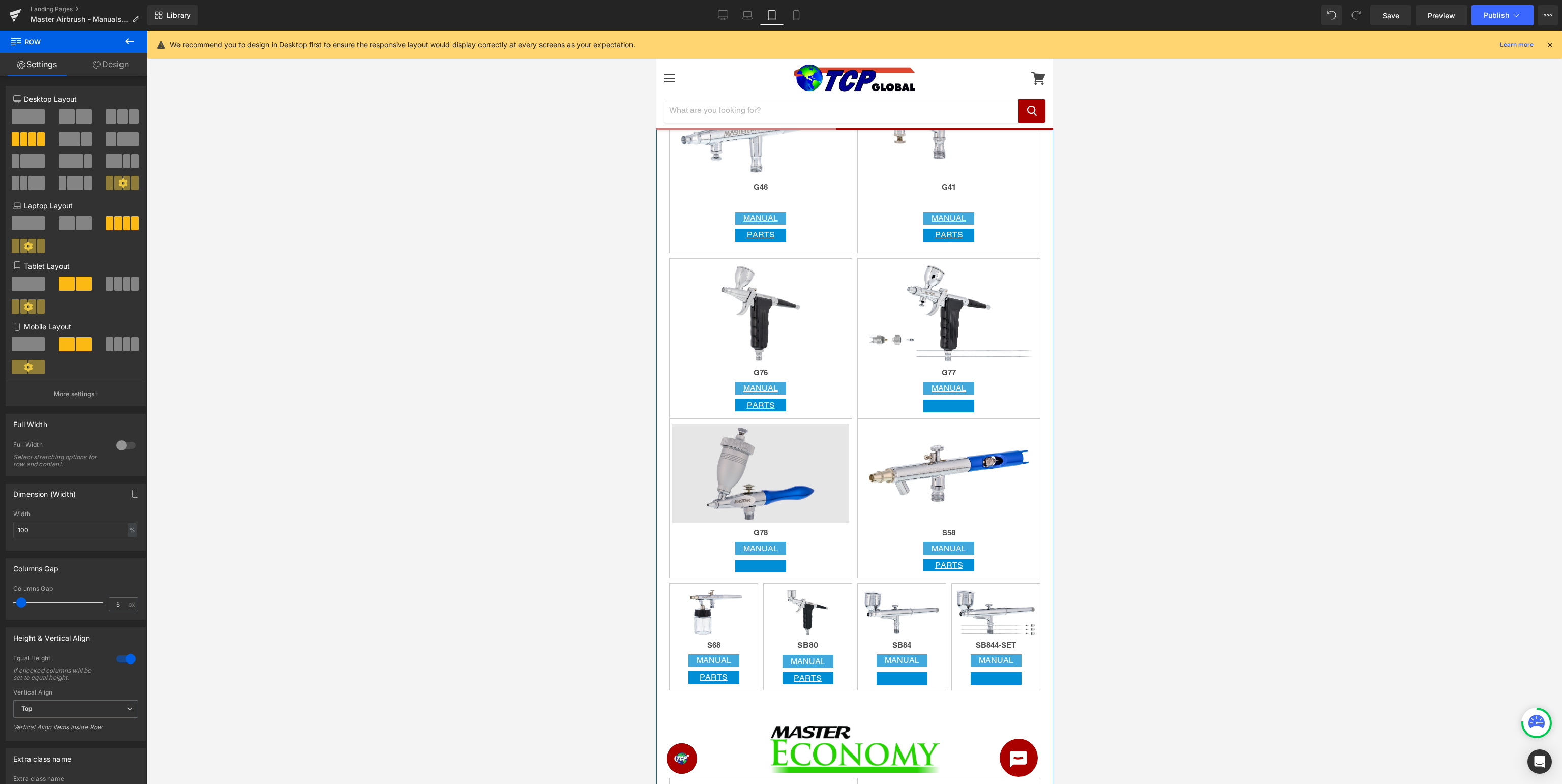
scroll to position [2197, 0]
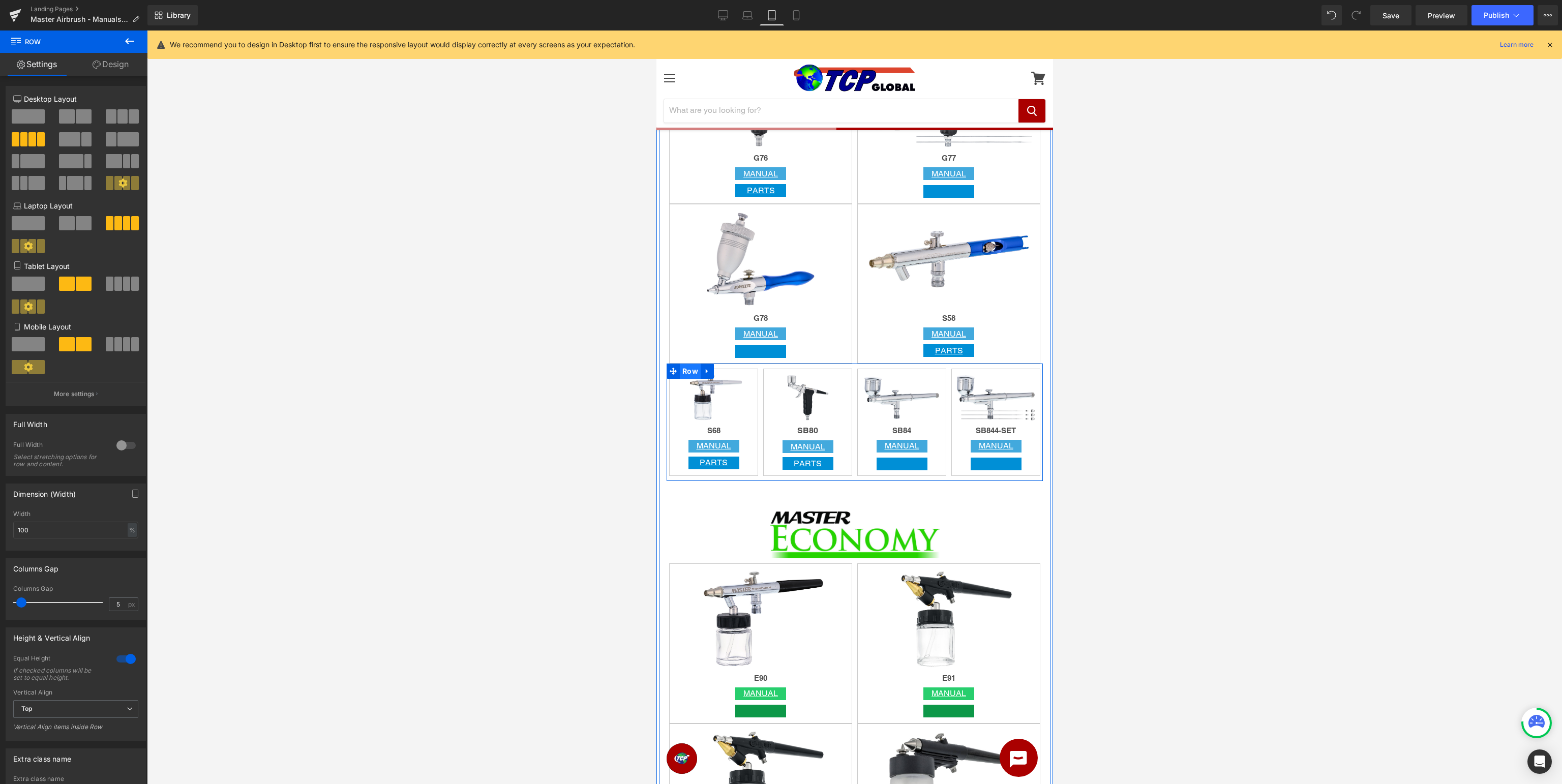
click at [688, 374] on span "Row" at bounding box center [689, 371] width 21 height 15
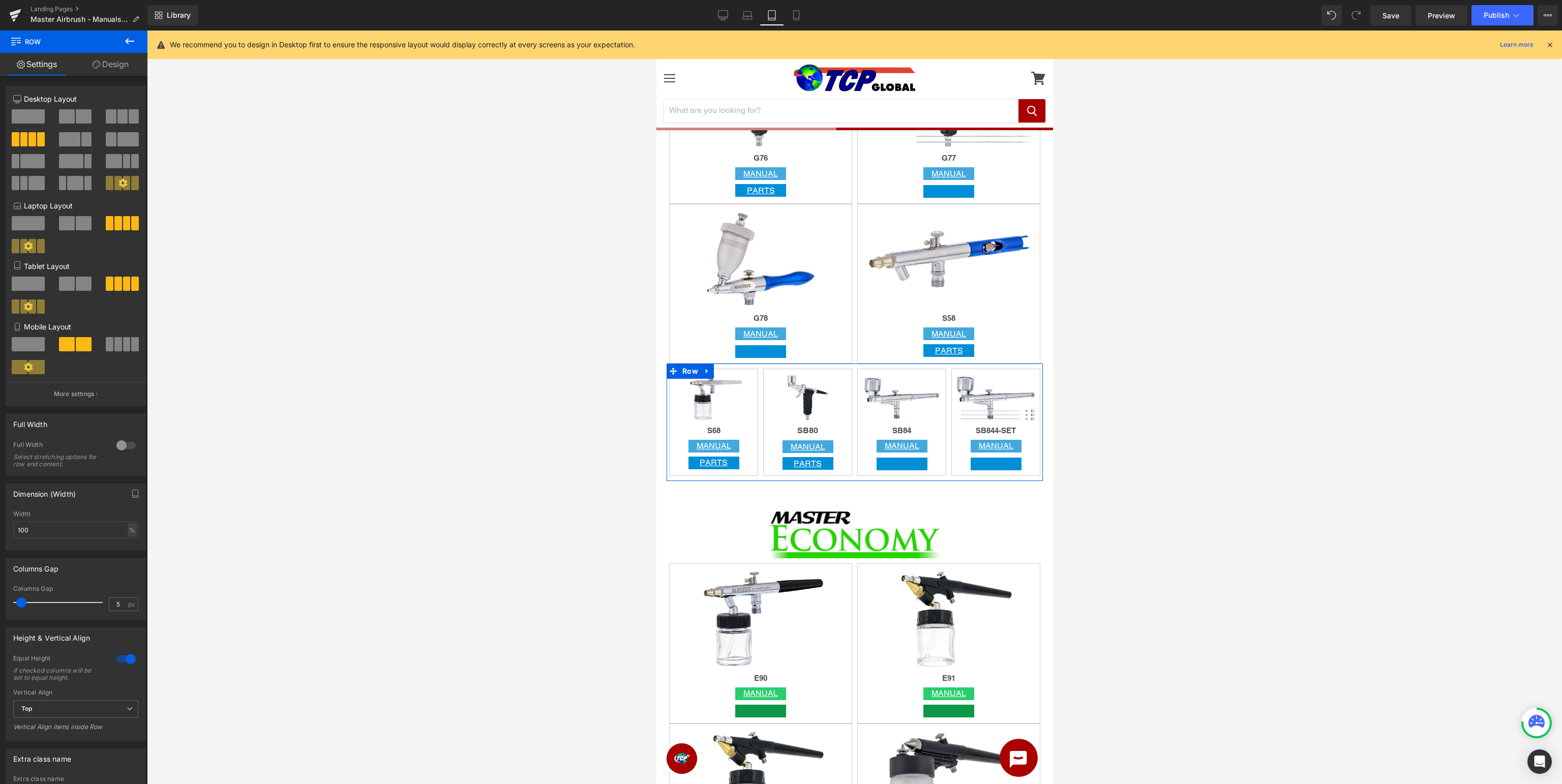
click at [79, 286] on span at bounding box center [84, 283] width 16 height 14
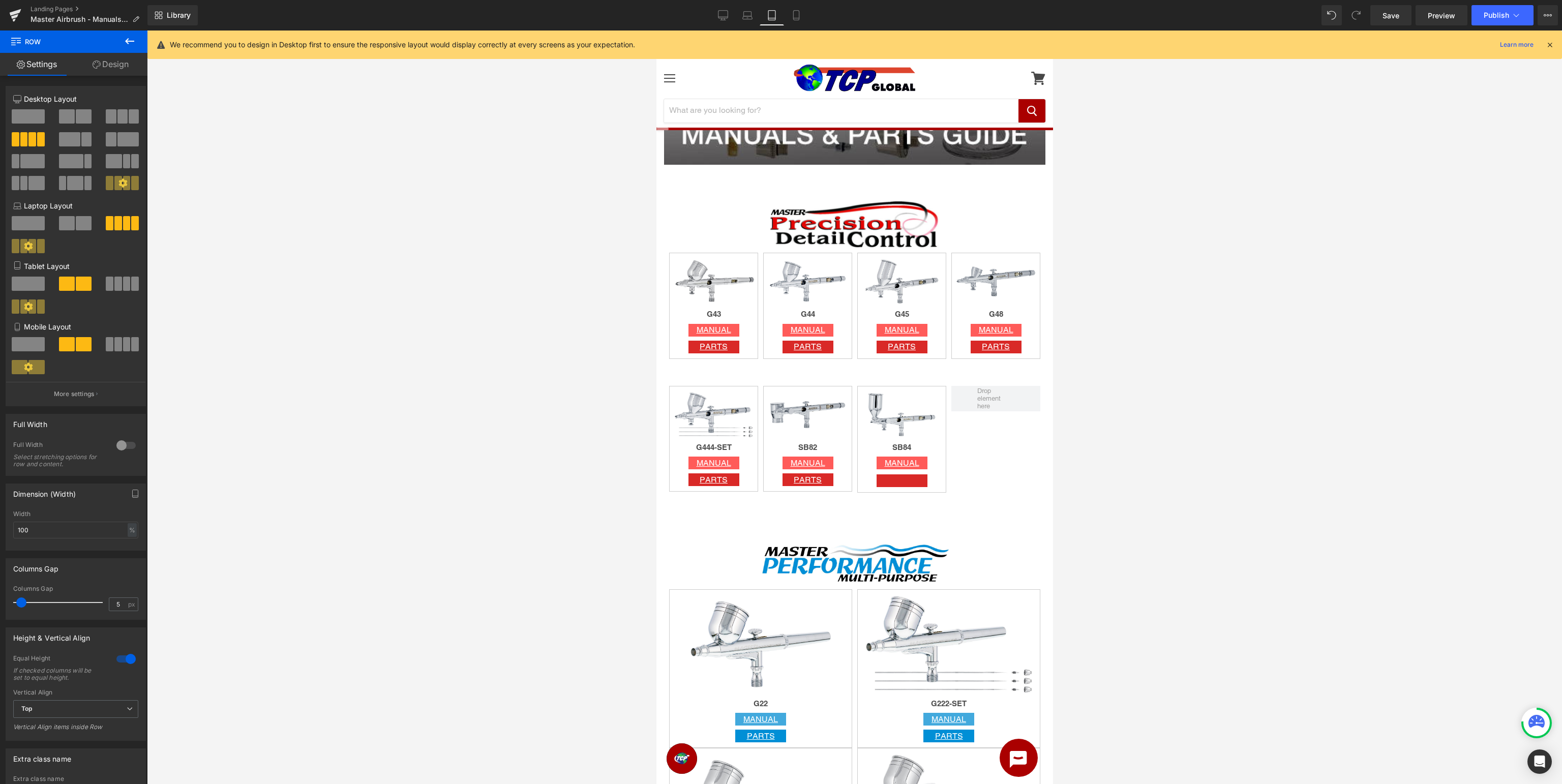
scroll to position [154, 0]
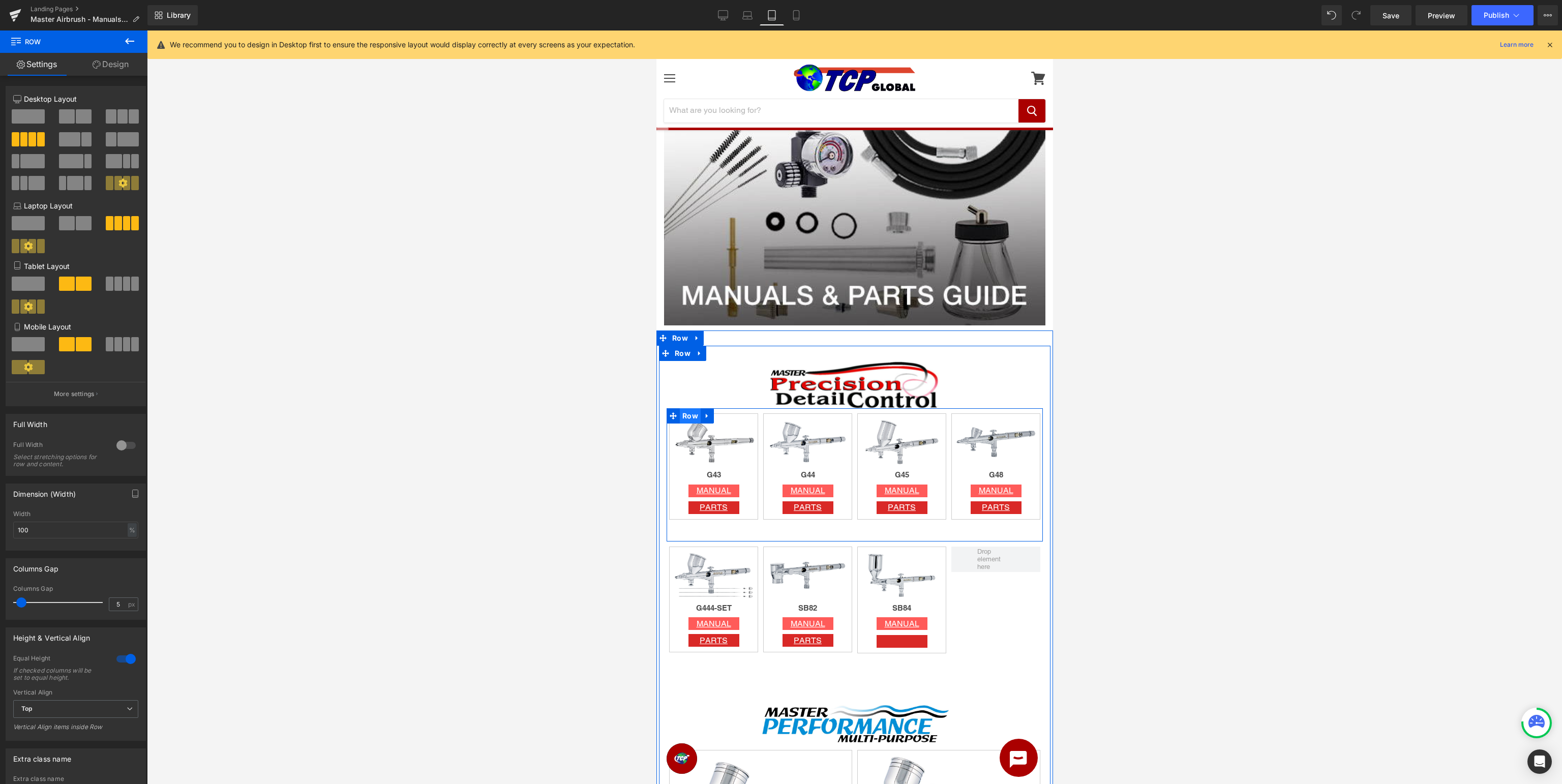
click at [682, 412] on span "Row" at bounding box center [689, 415] width 21 height 15
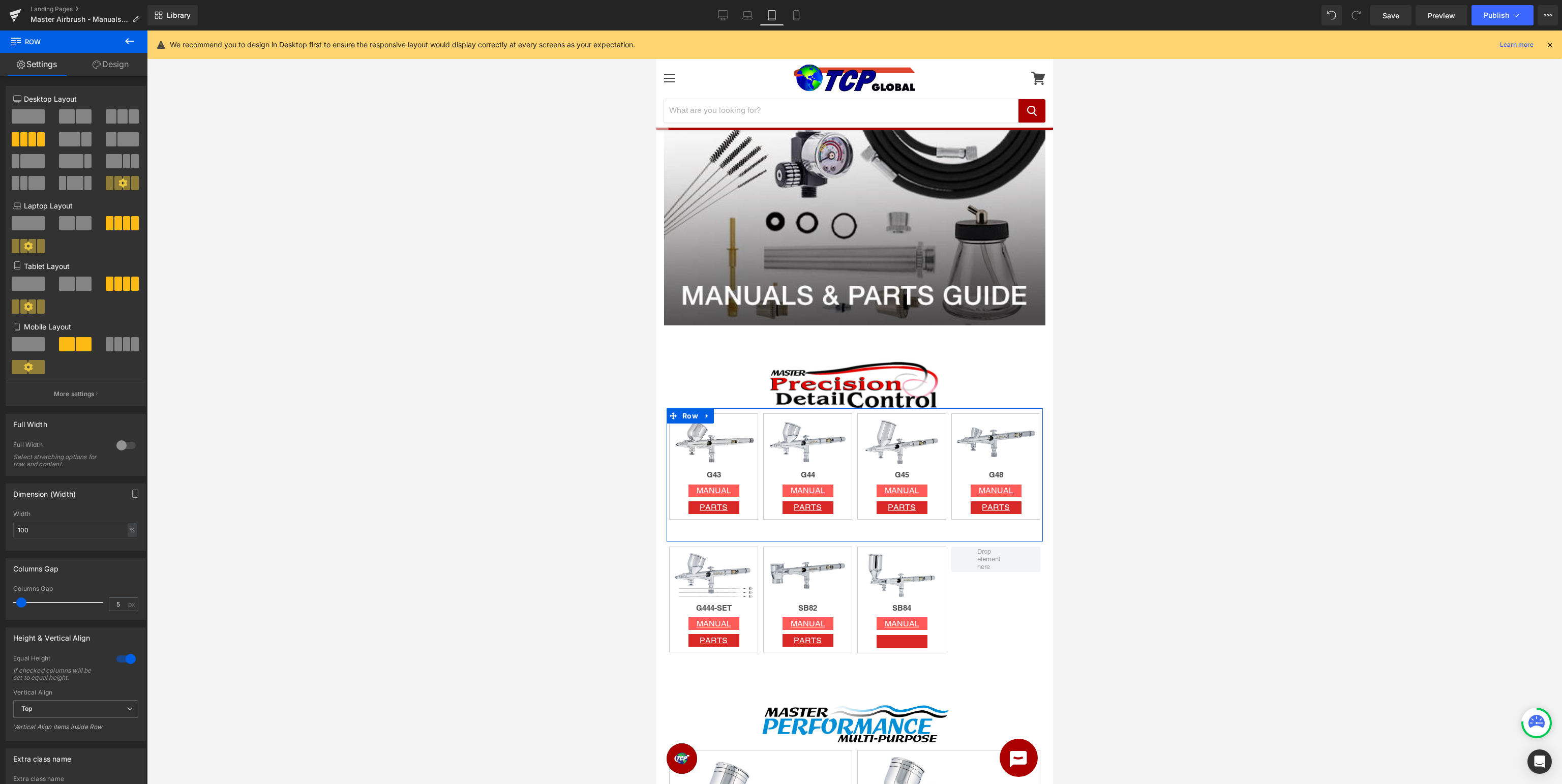
click at [68, 285] on span at bounding box center [67, 283] width 16 height 14
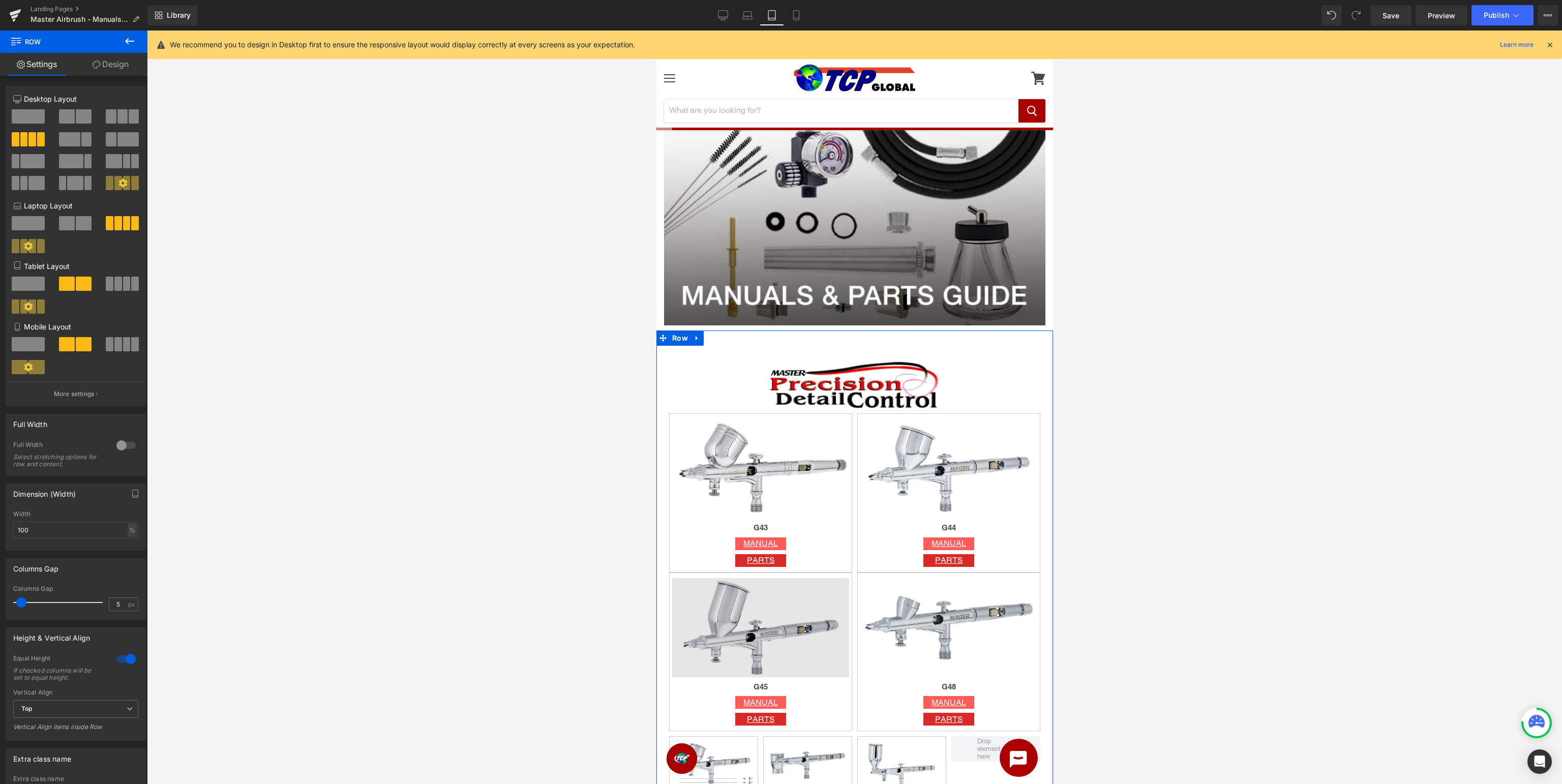
scroll to position [423, 0]
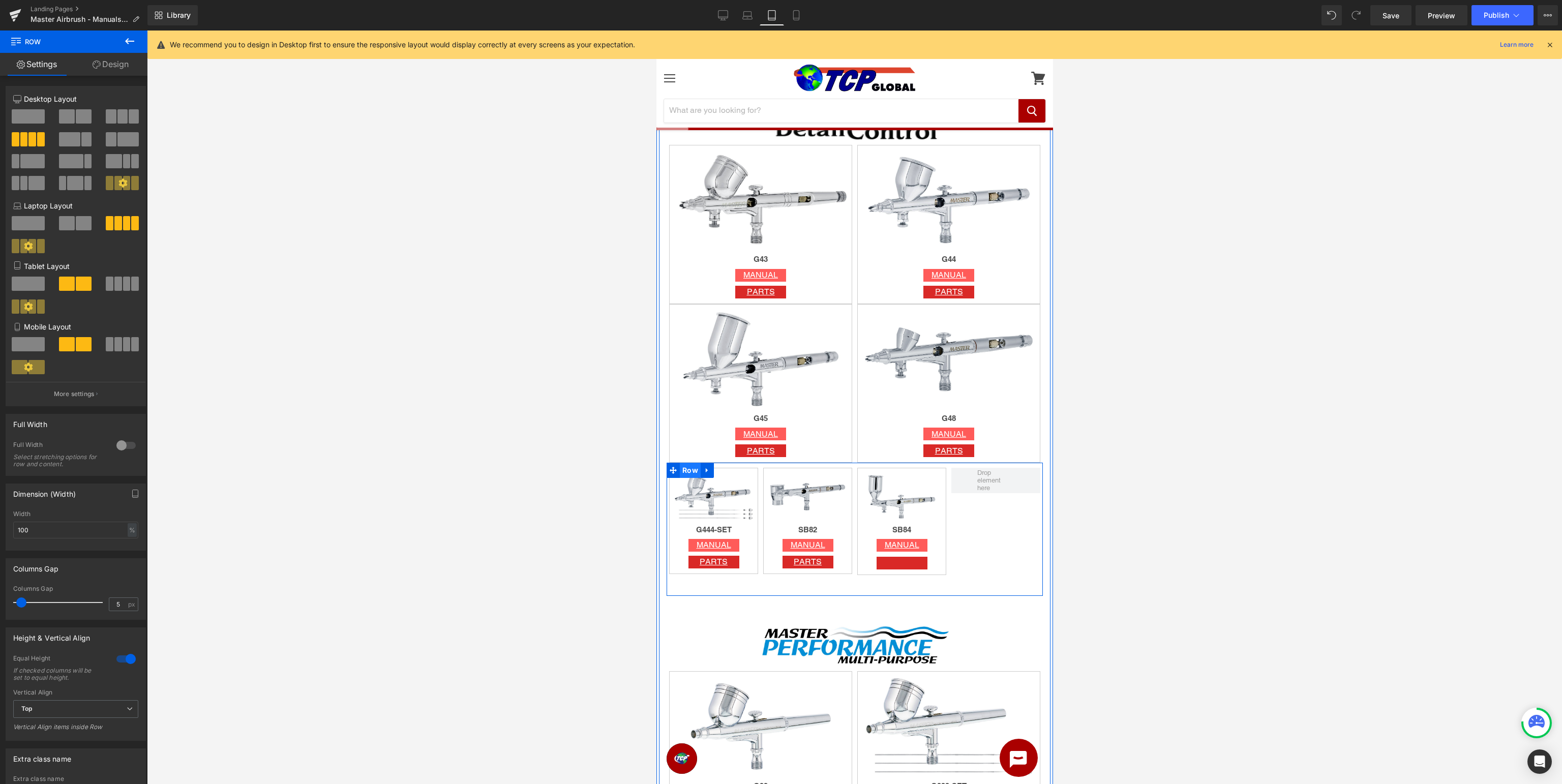
click at [686, 472] on span "Row" at bounding box center [689, 470] width 21 height 15
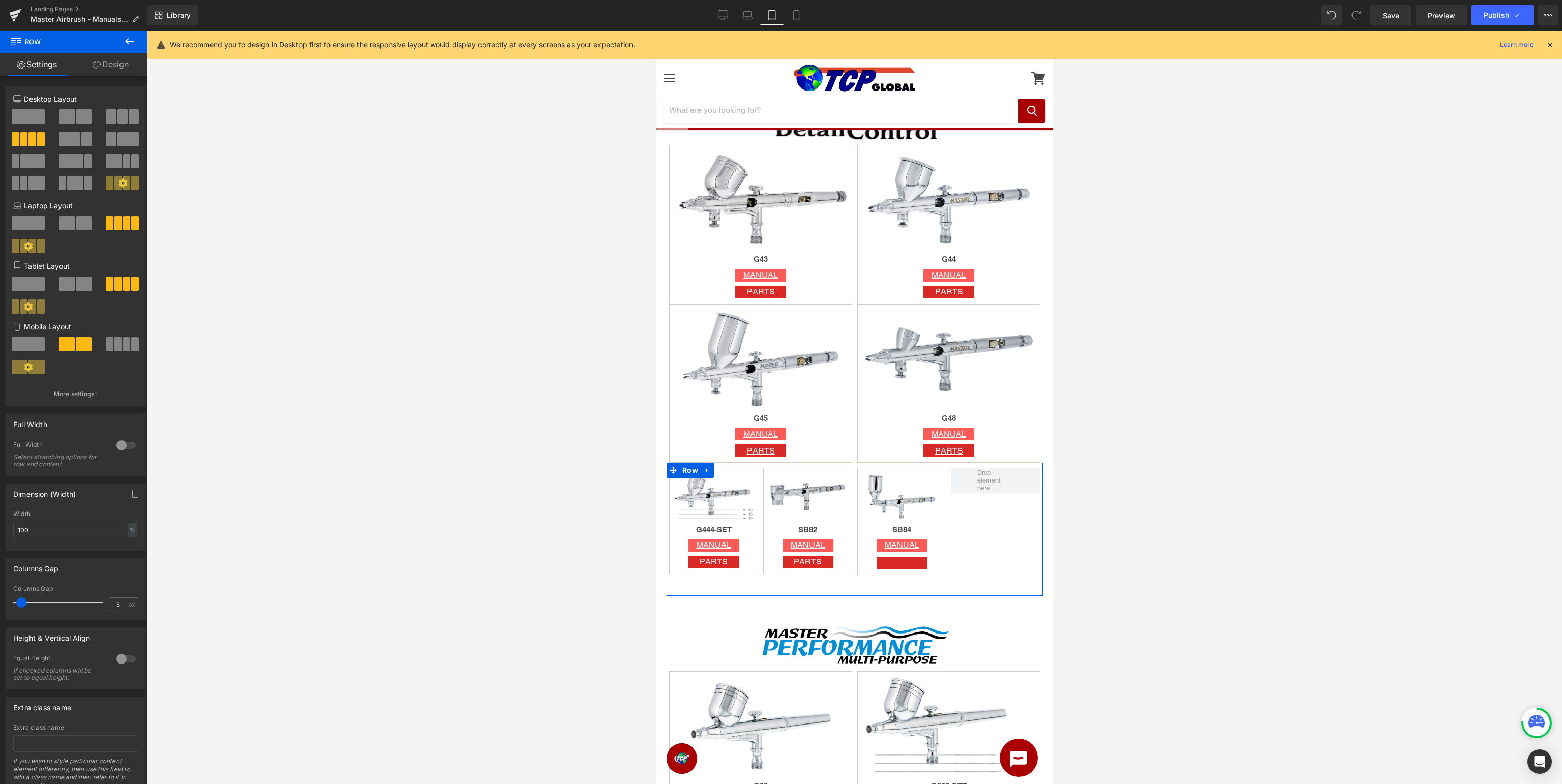
click at [62, 290] on span at bounding box center [67, 283] width 16 height 14
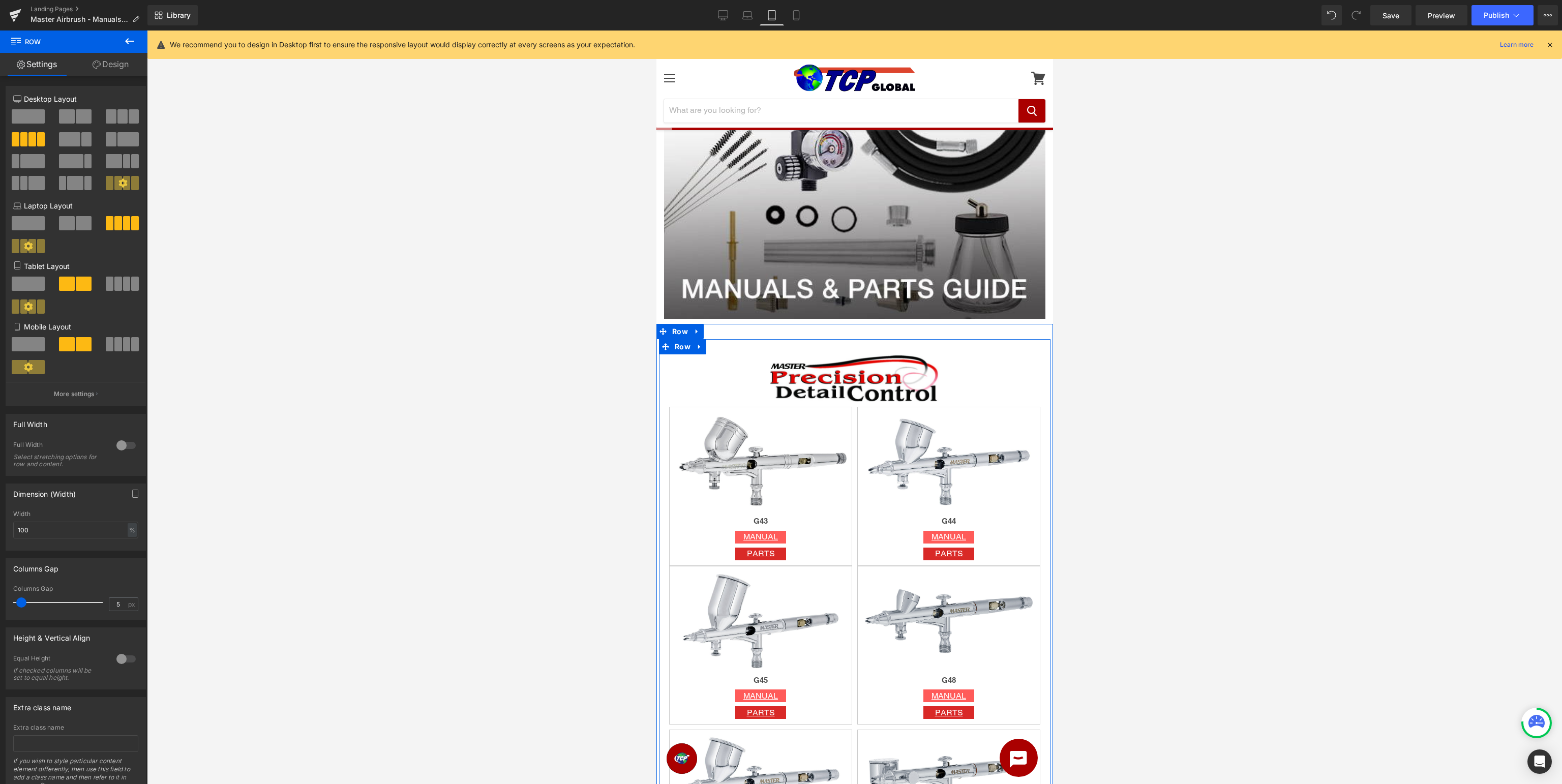
scroll to position [107, 0]
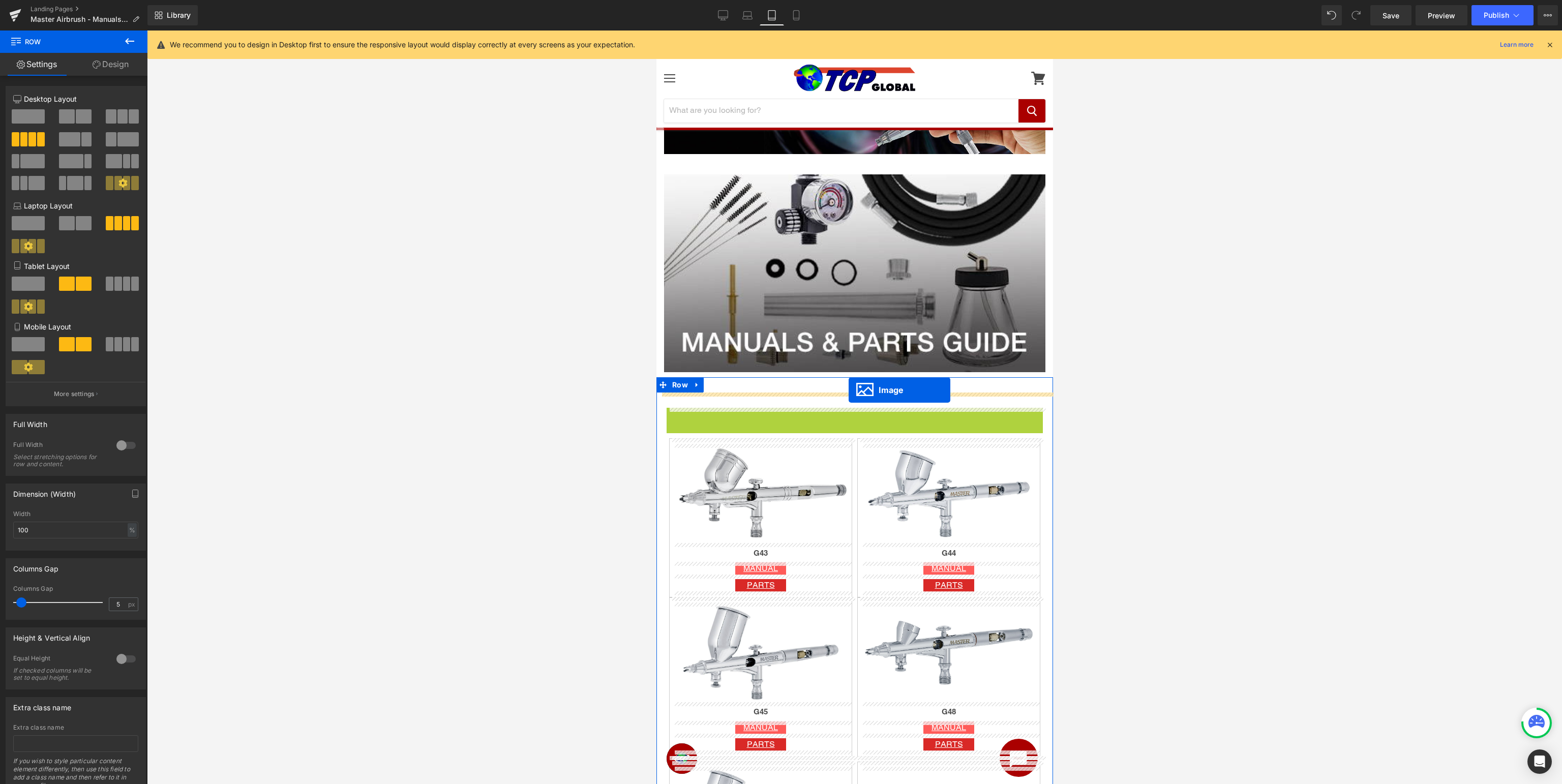
drag, startPoint x: 847, startPoint y: 436, endPoint x: 848, endPoint y: 390, distance: 46.0
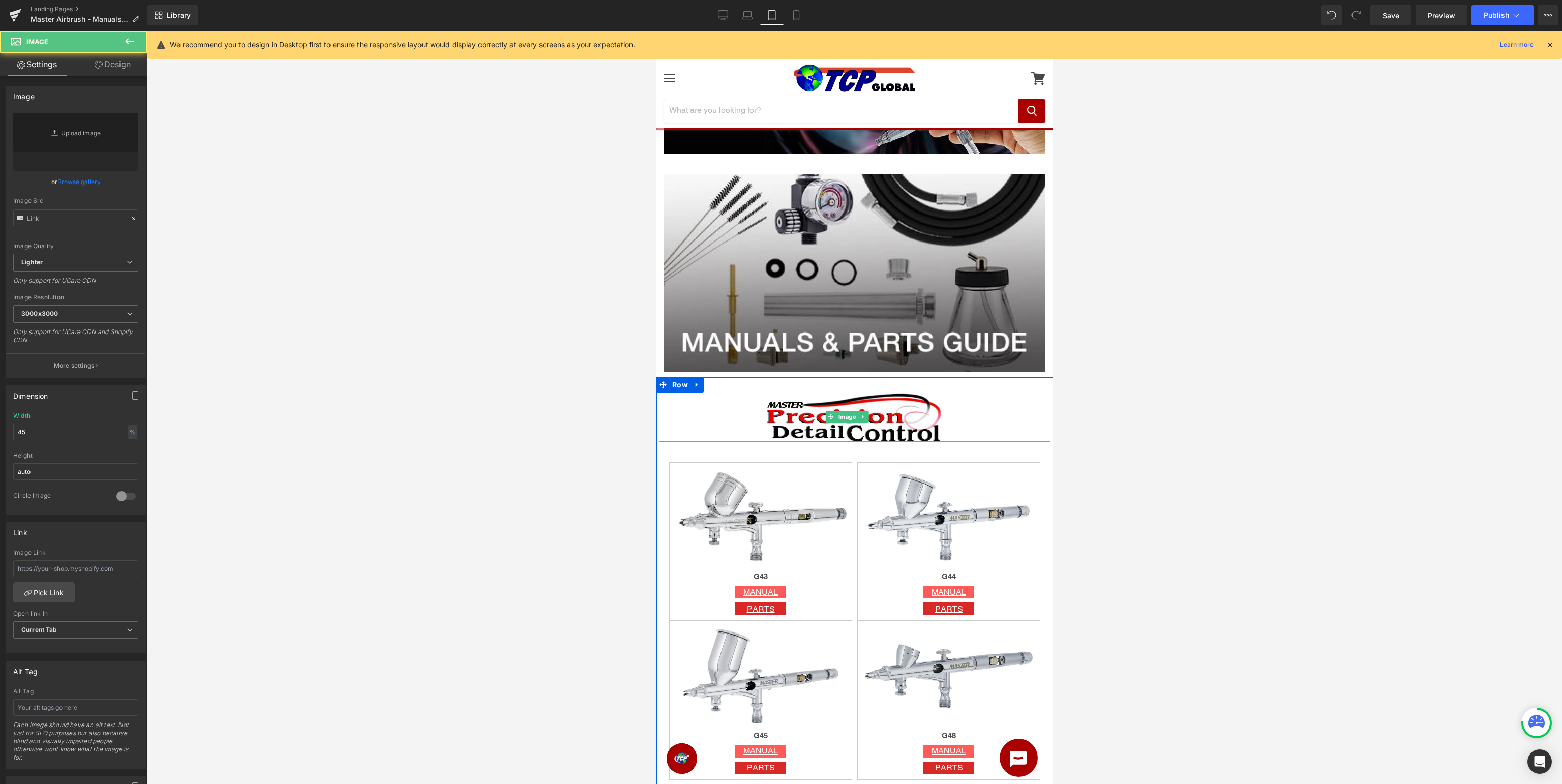
type input "[URL][DOMAIN_NAME]"
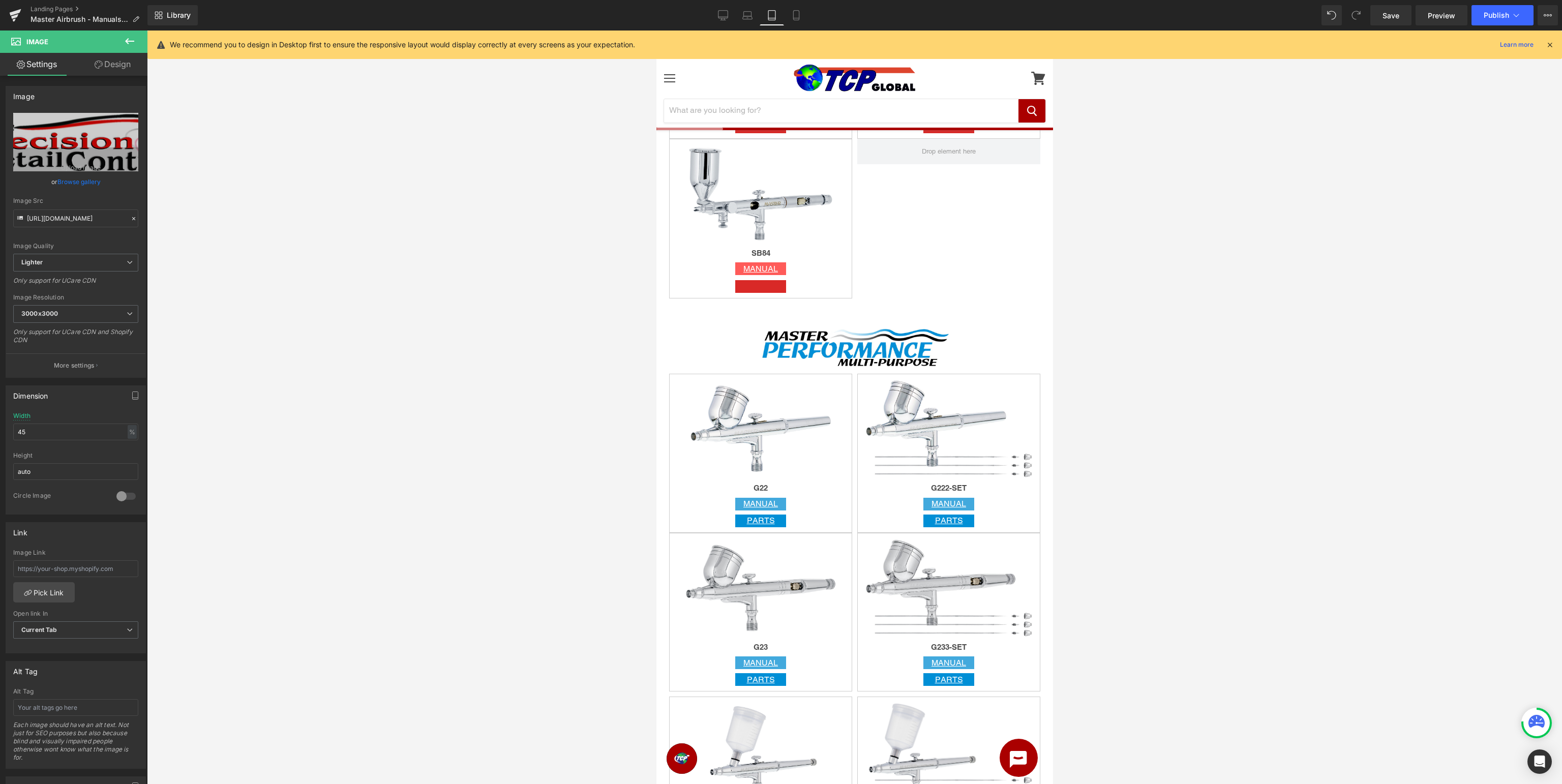
scroll to position [537, 0]
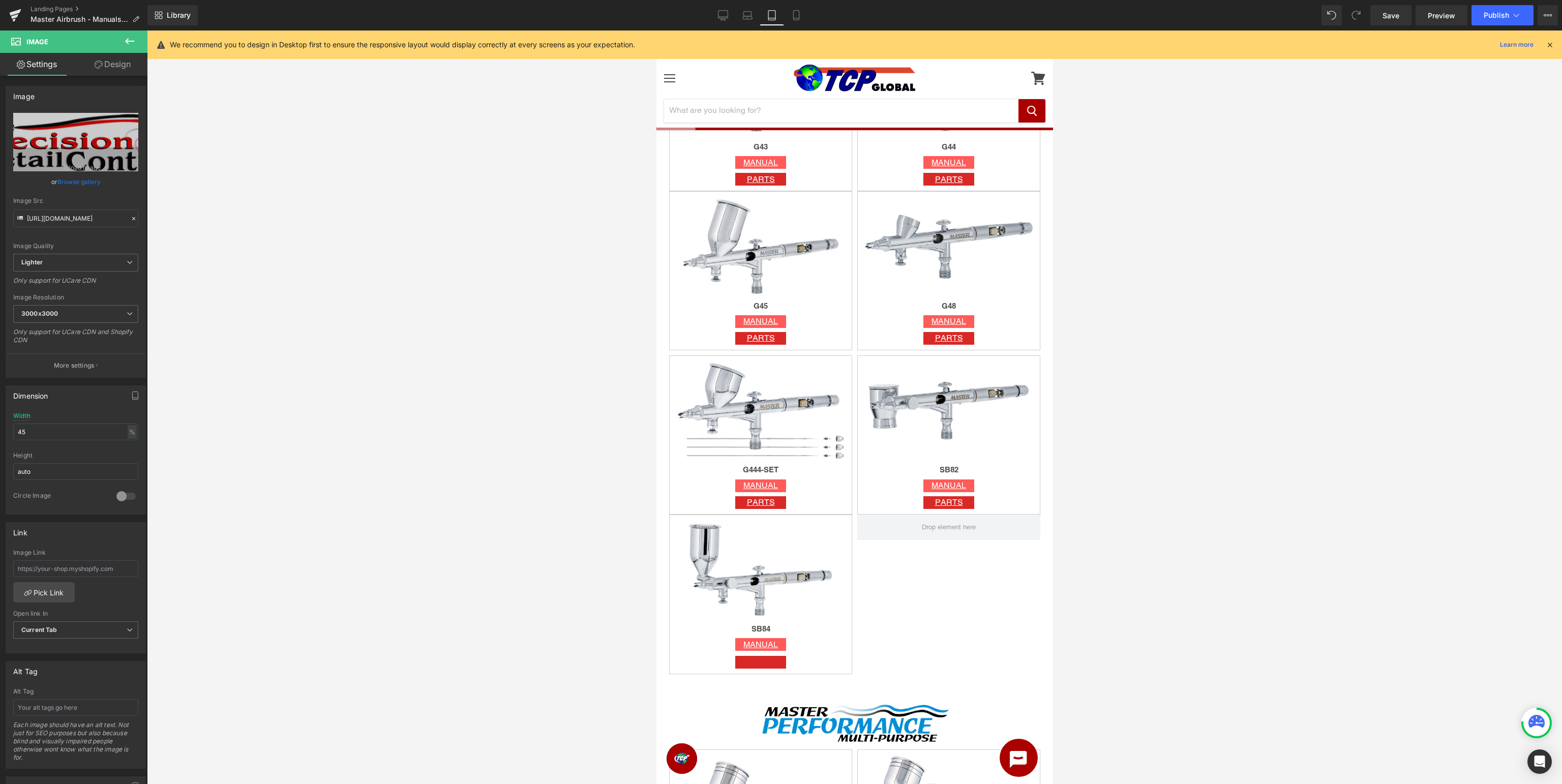
click at [129, 38] on icon at bounding box center [130, 41] width 12 height 12
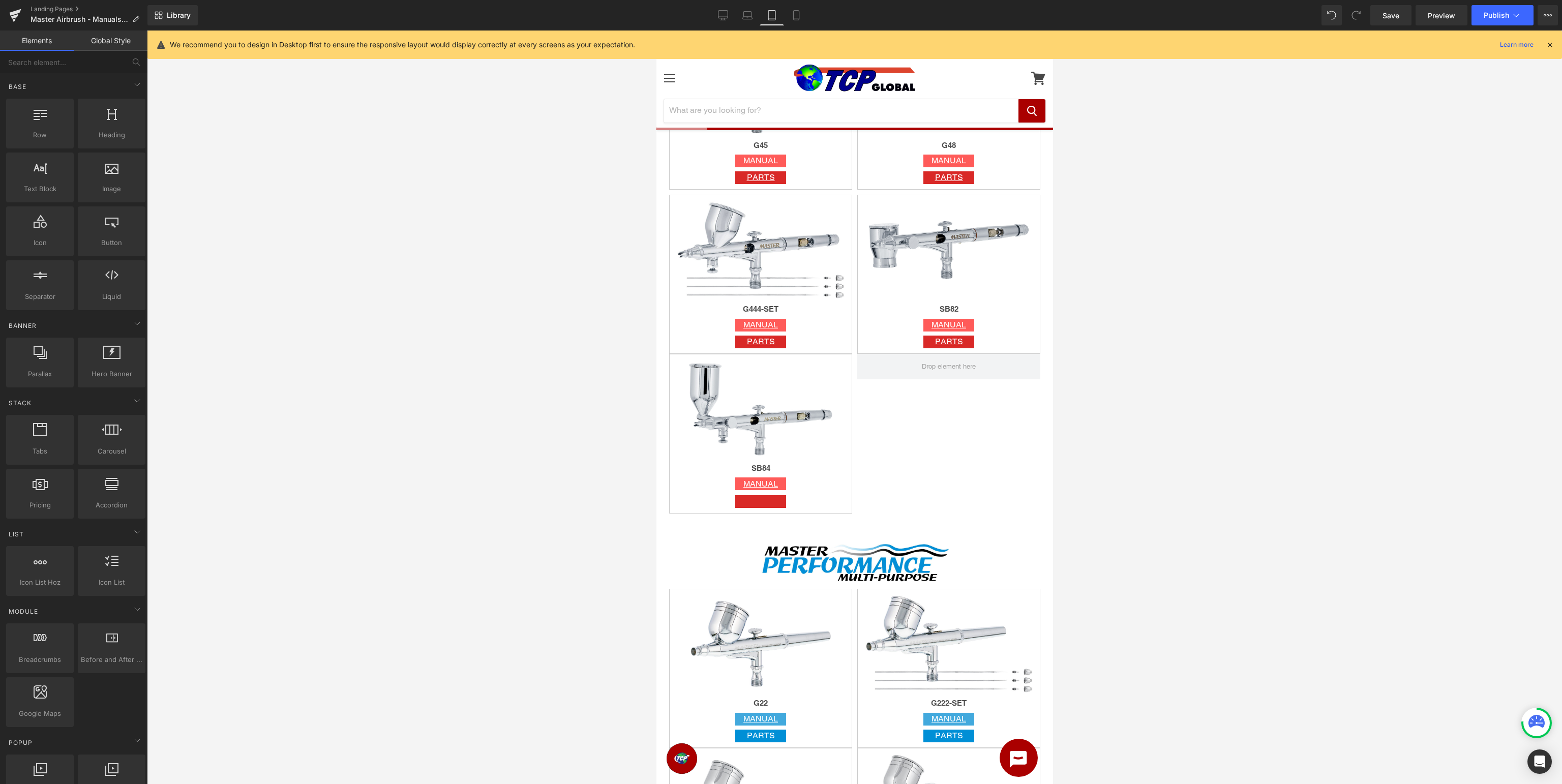
scroll to position [913, 0]
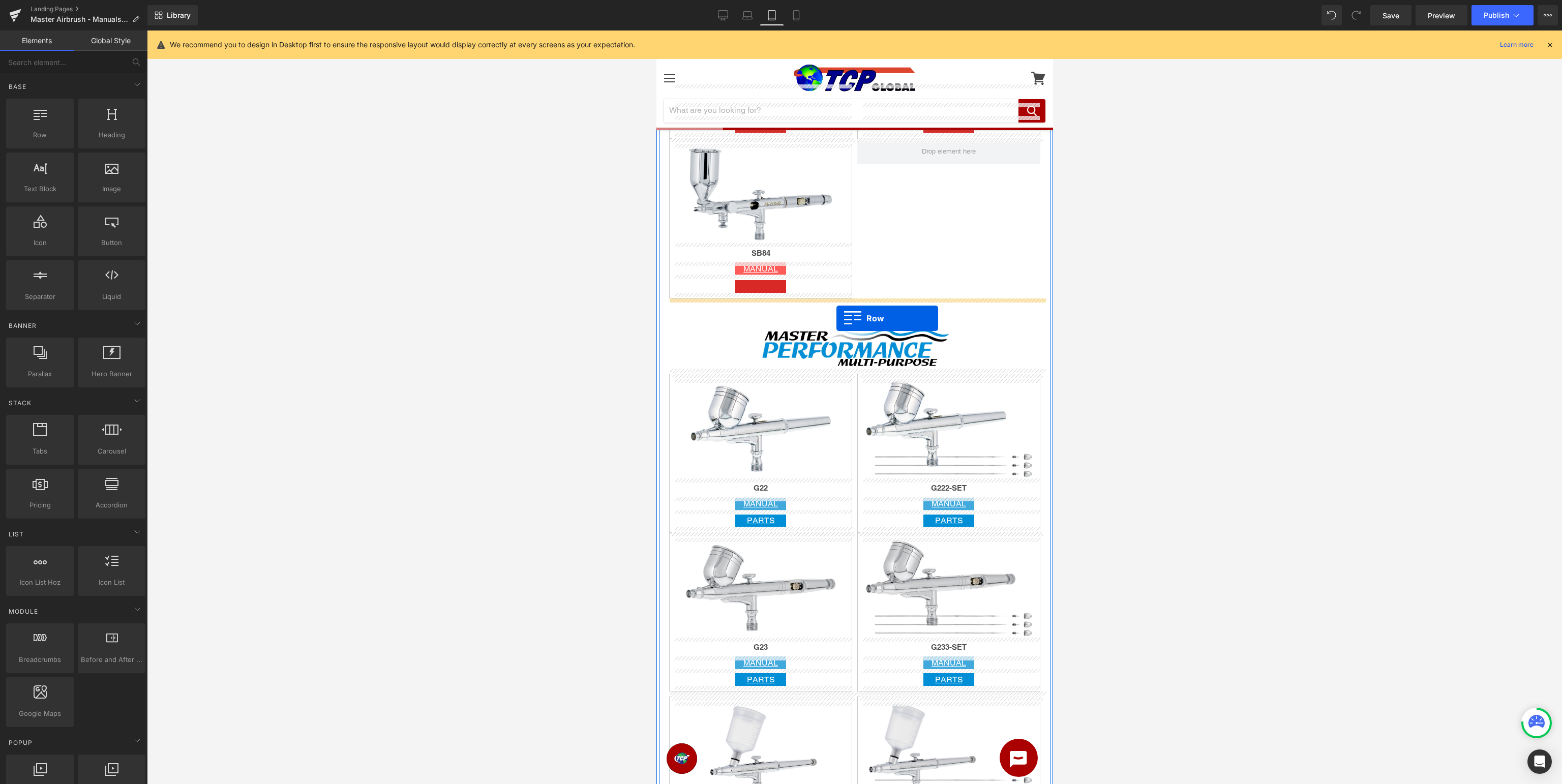
drag, startPoint x: 689, startPoint y: 146, endPoint x: 836, endPoint y: 318, distance: 226.3
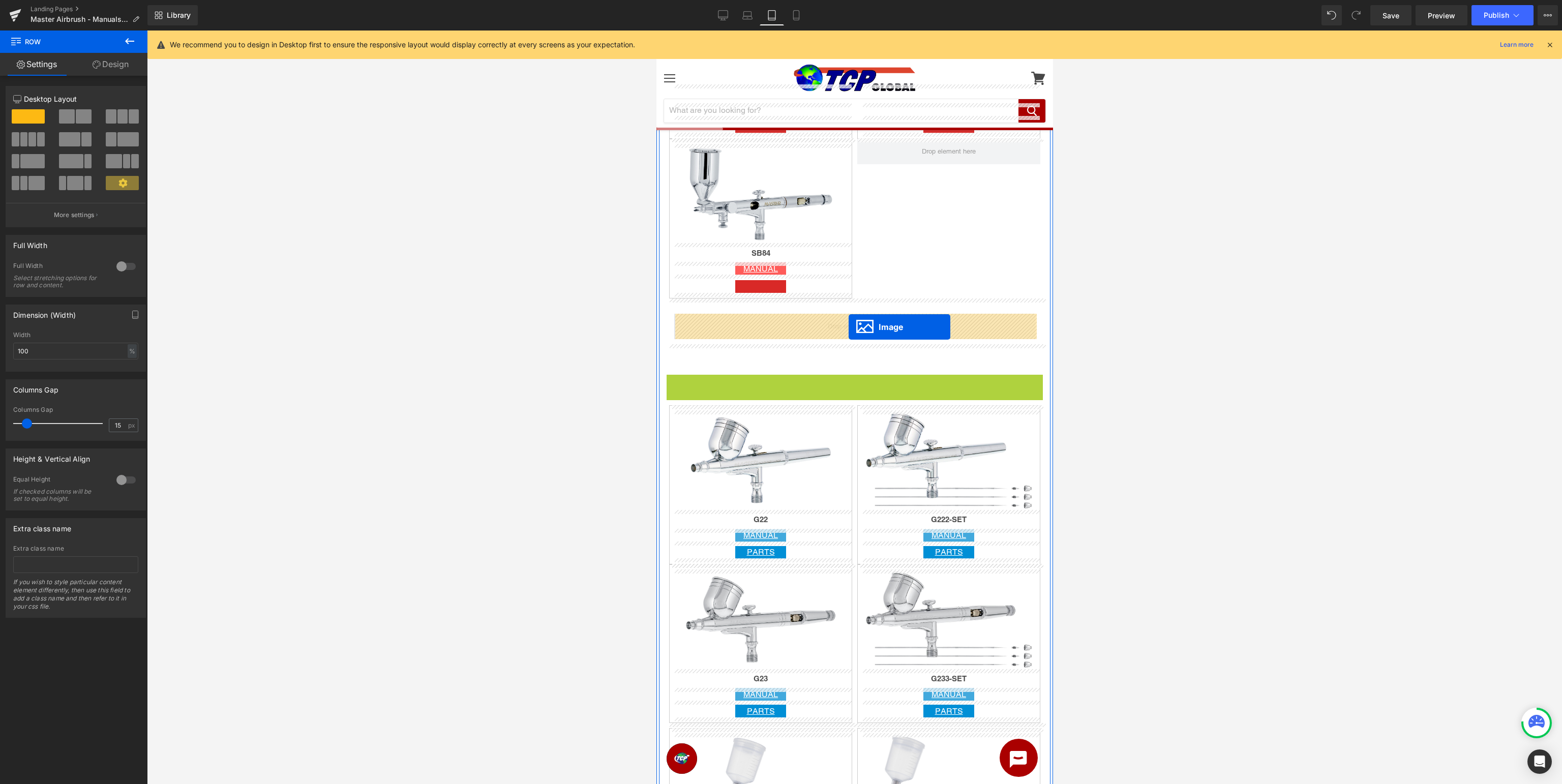
drag, startPoint x: 850, startPoint y: 400, endPoint x: 848, endPoint y: 326, distance: 74.0
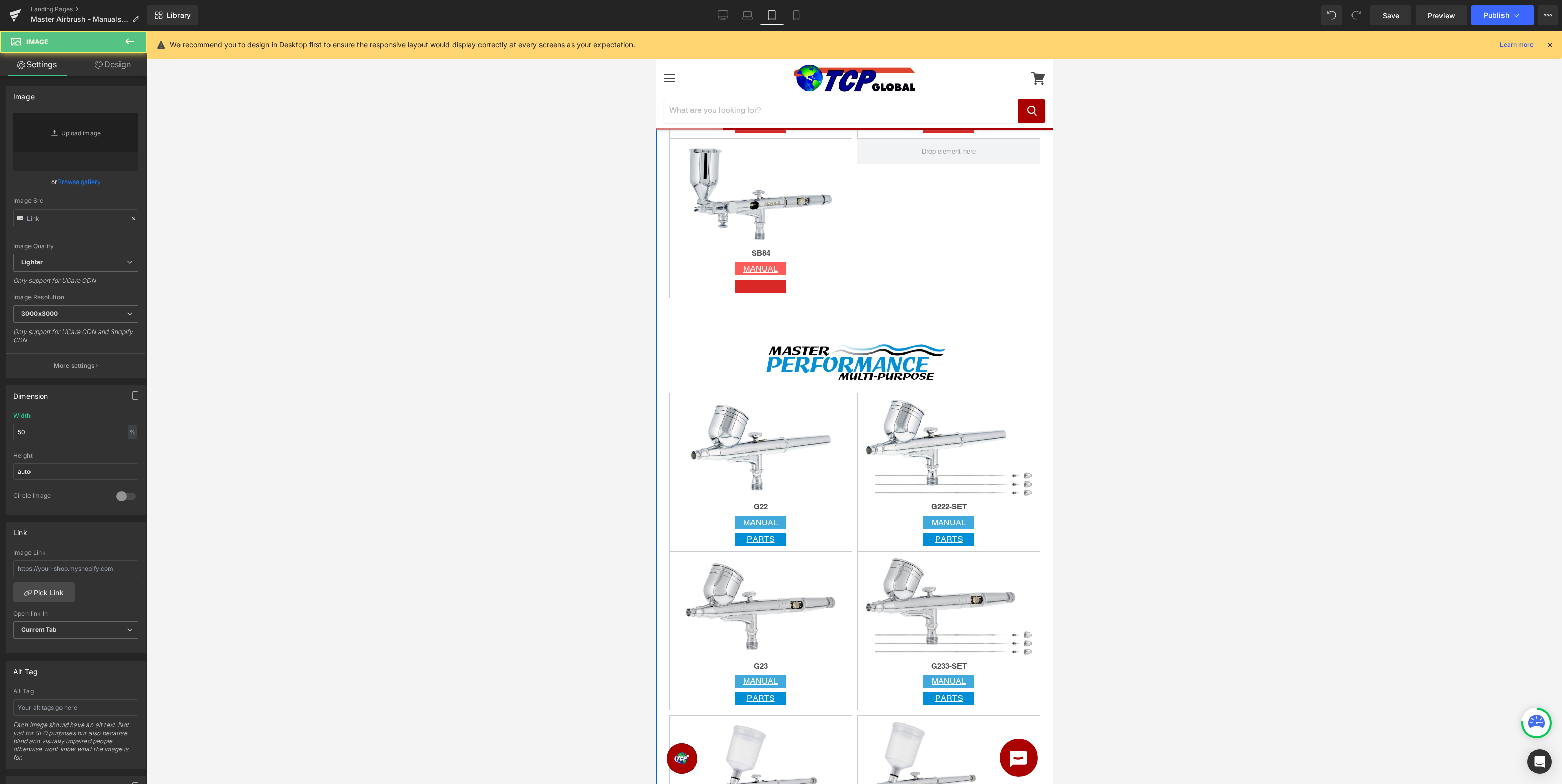
type input "[URL][DOMAIN_NAME]"
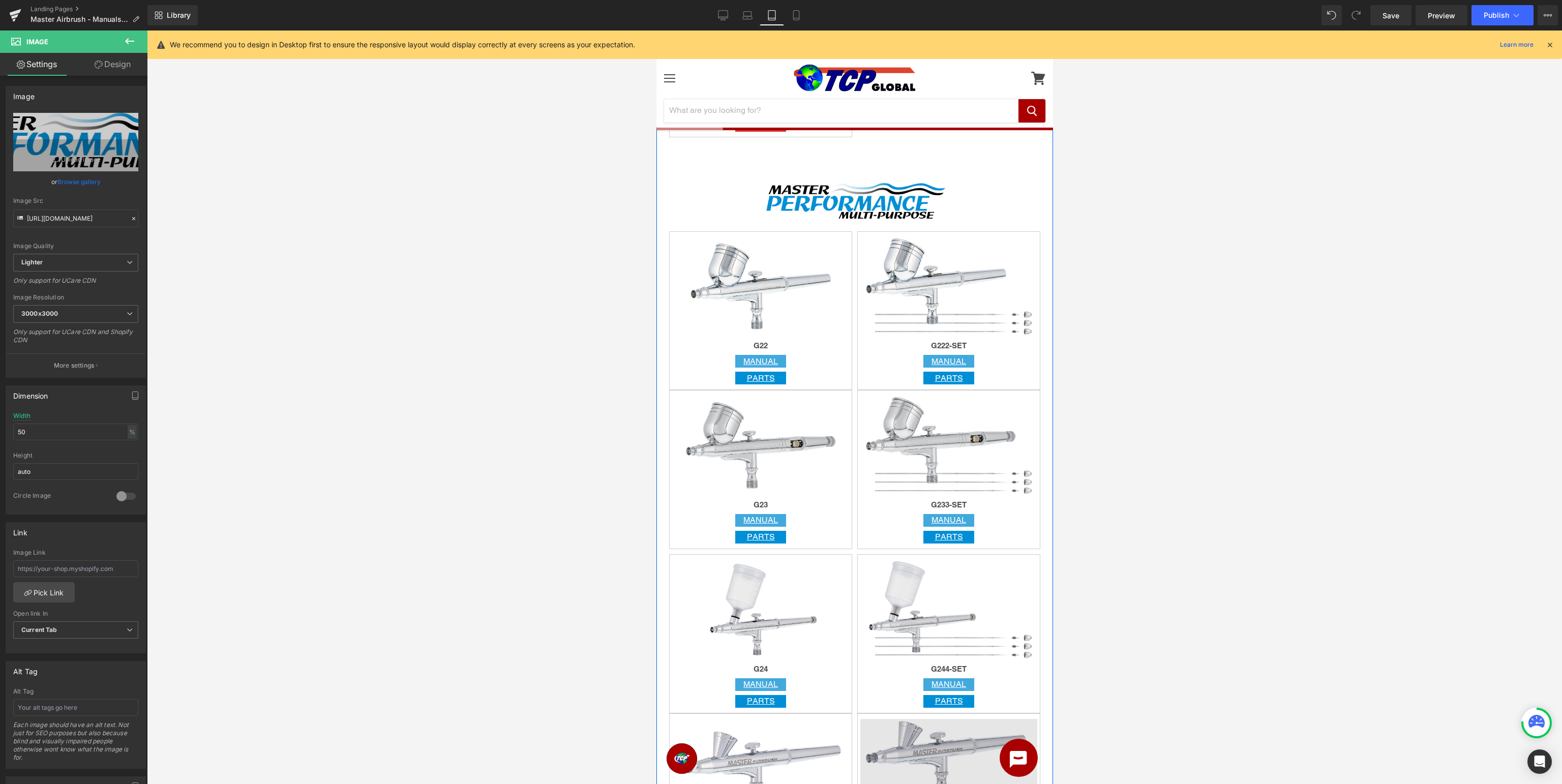
scroll to position [805, 0]
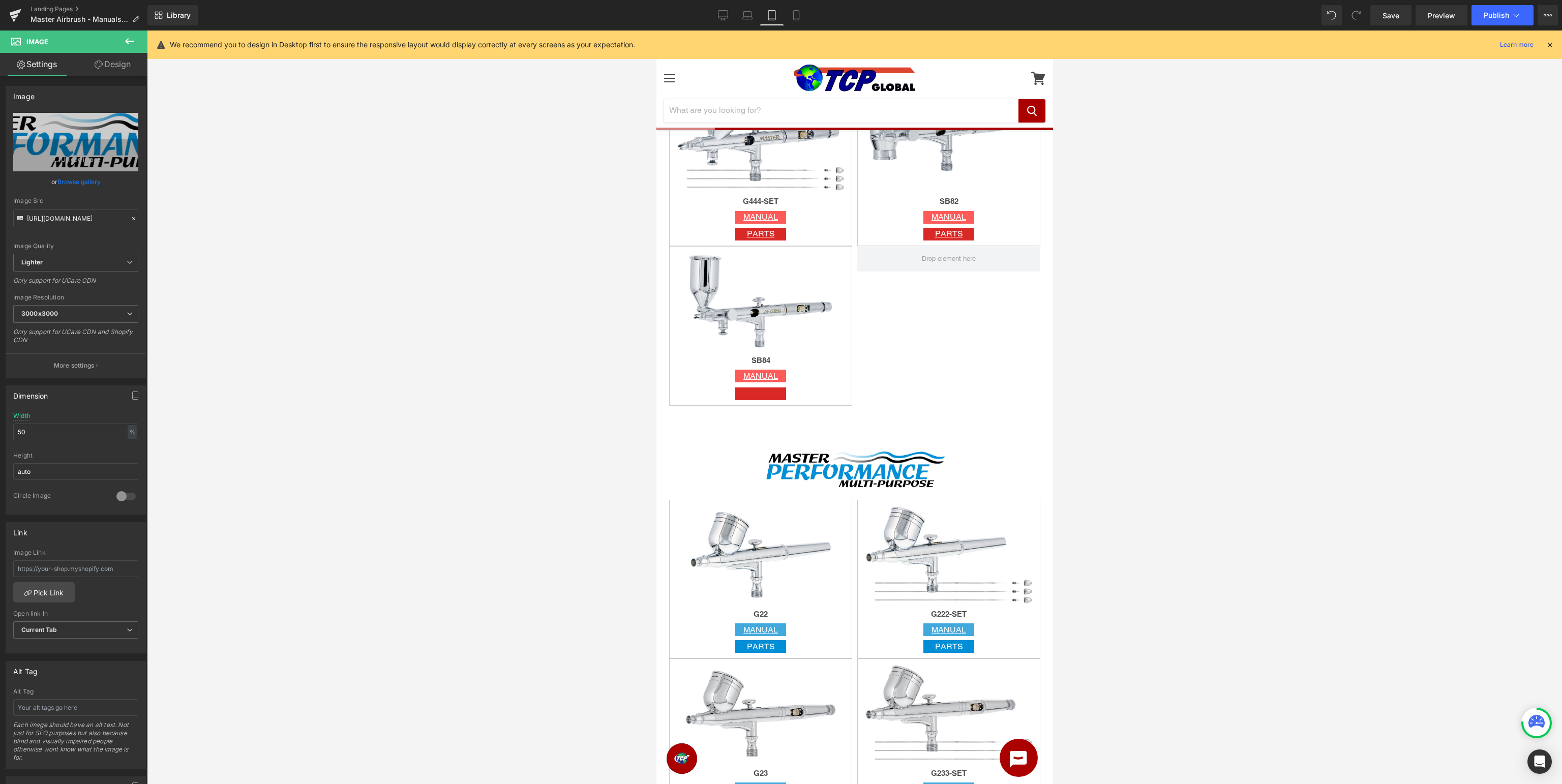
click at [129, 41] on icon at bounding box center [129, 41] width 9 height 6
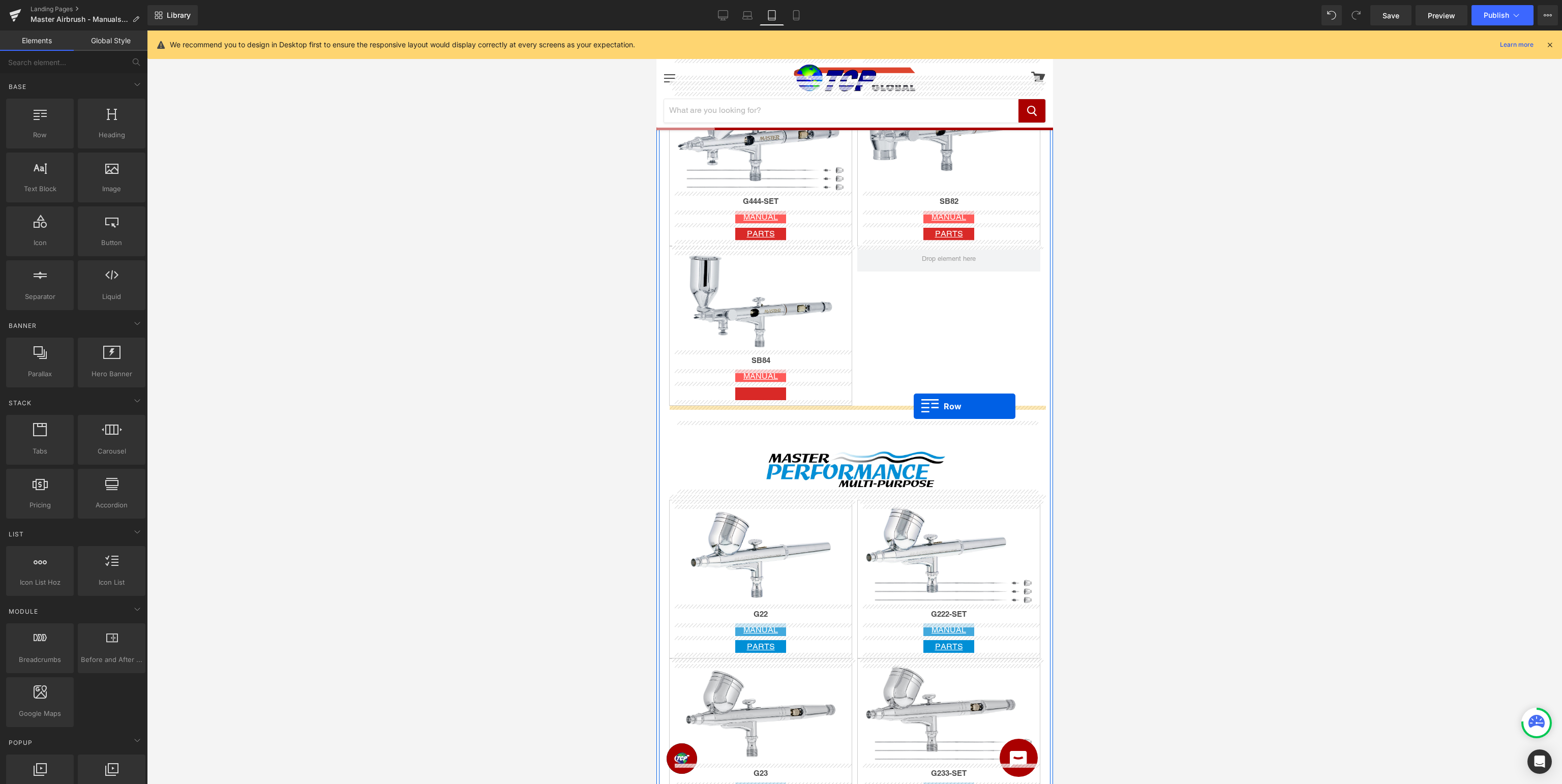
drag, startPoint x: 692, startPoint y: 156, endPoint x: 913, endPoint y: 406, distance: 333.7
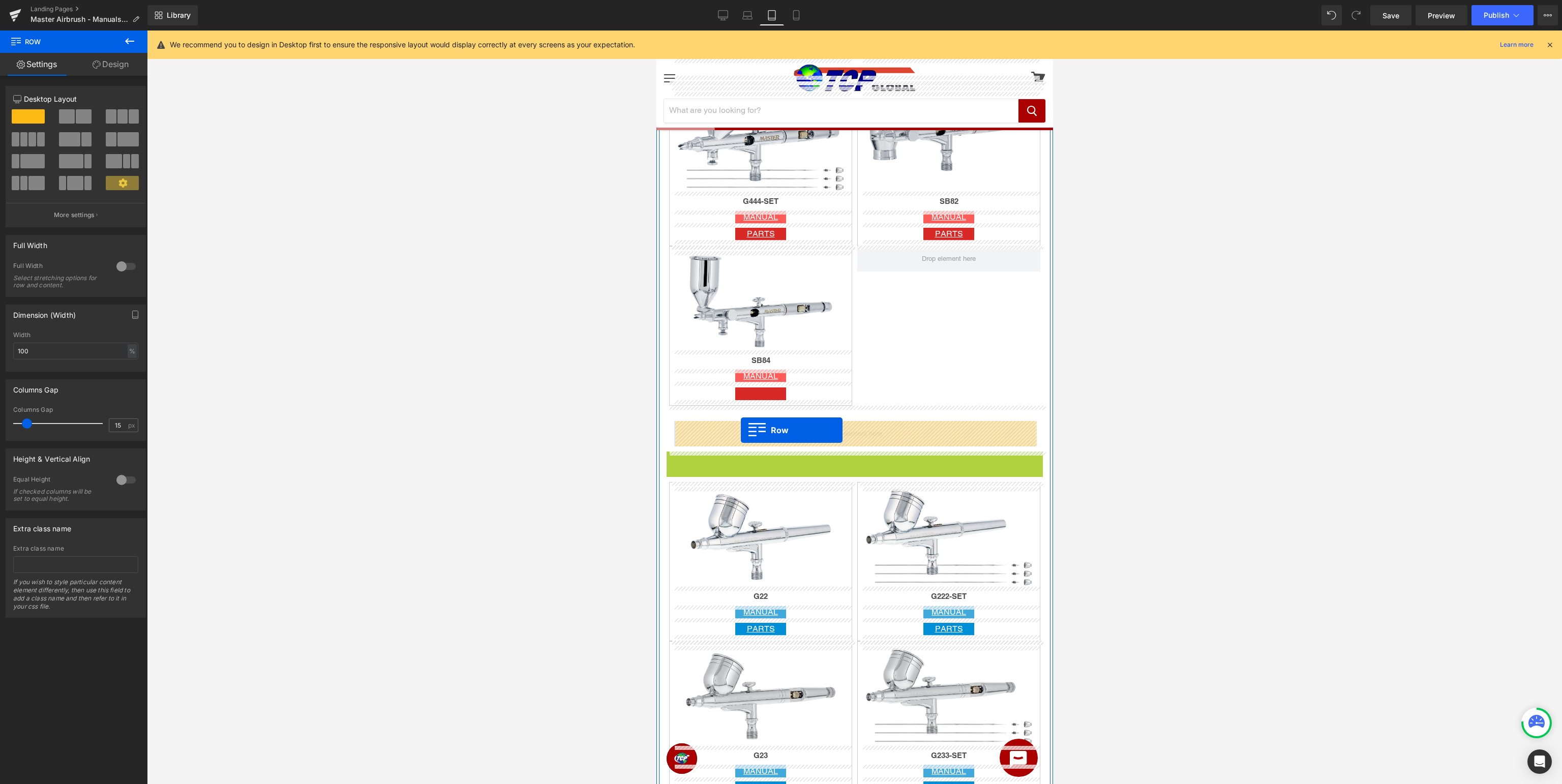
drag, startPoint x: 691, startPoint y: 460, endPoint x: 740, endPoint y: 430, distance: 57.5
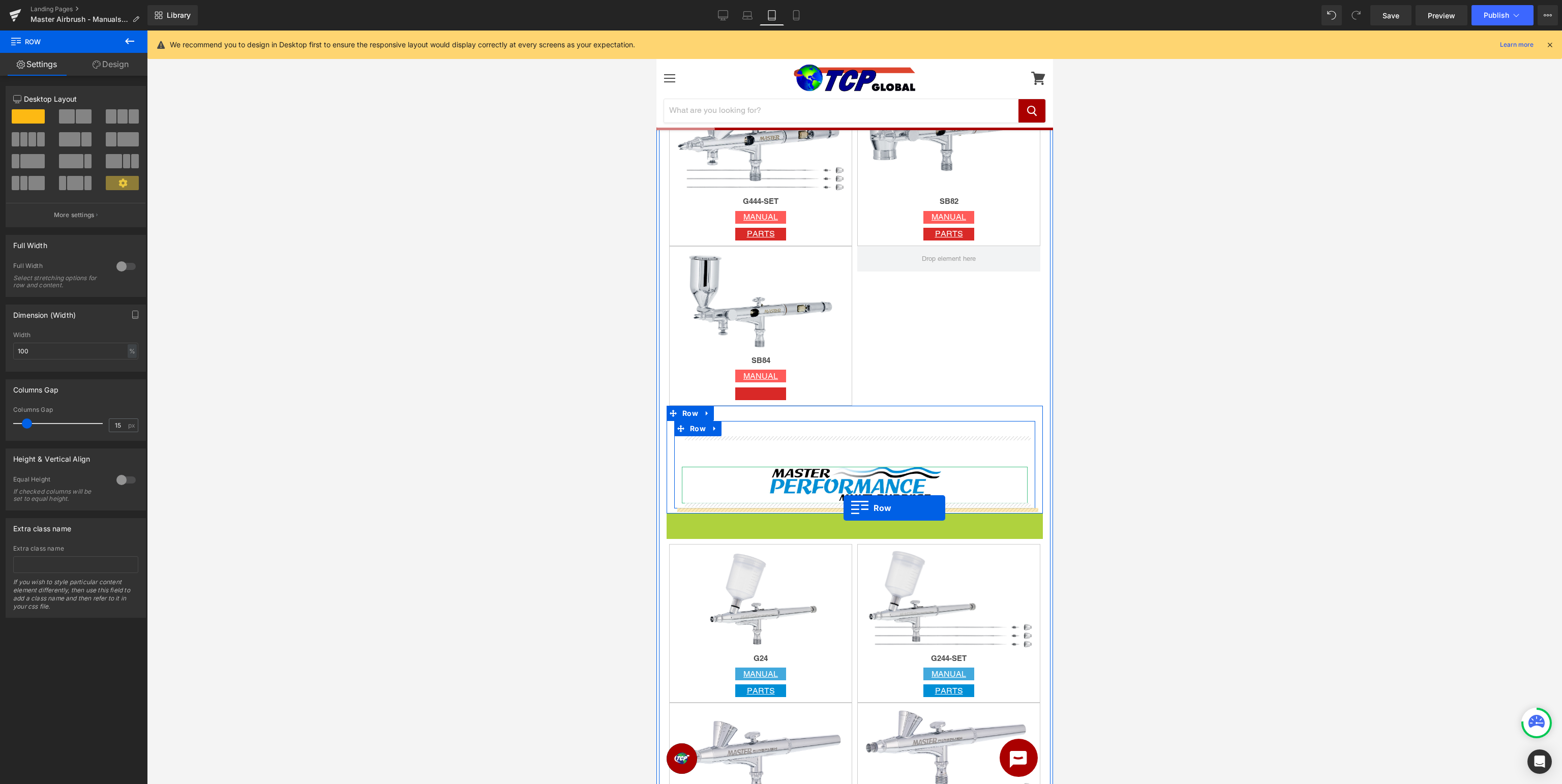
drag, startPoint x: 685, startPoint y: 518, endPoint x: 843, endPoint y: 508, distance: 158.3
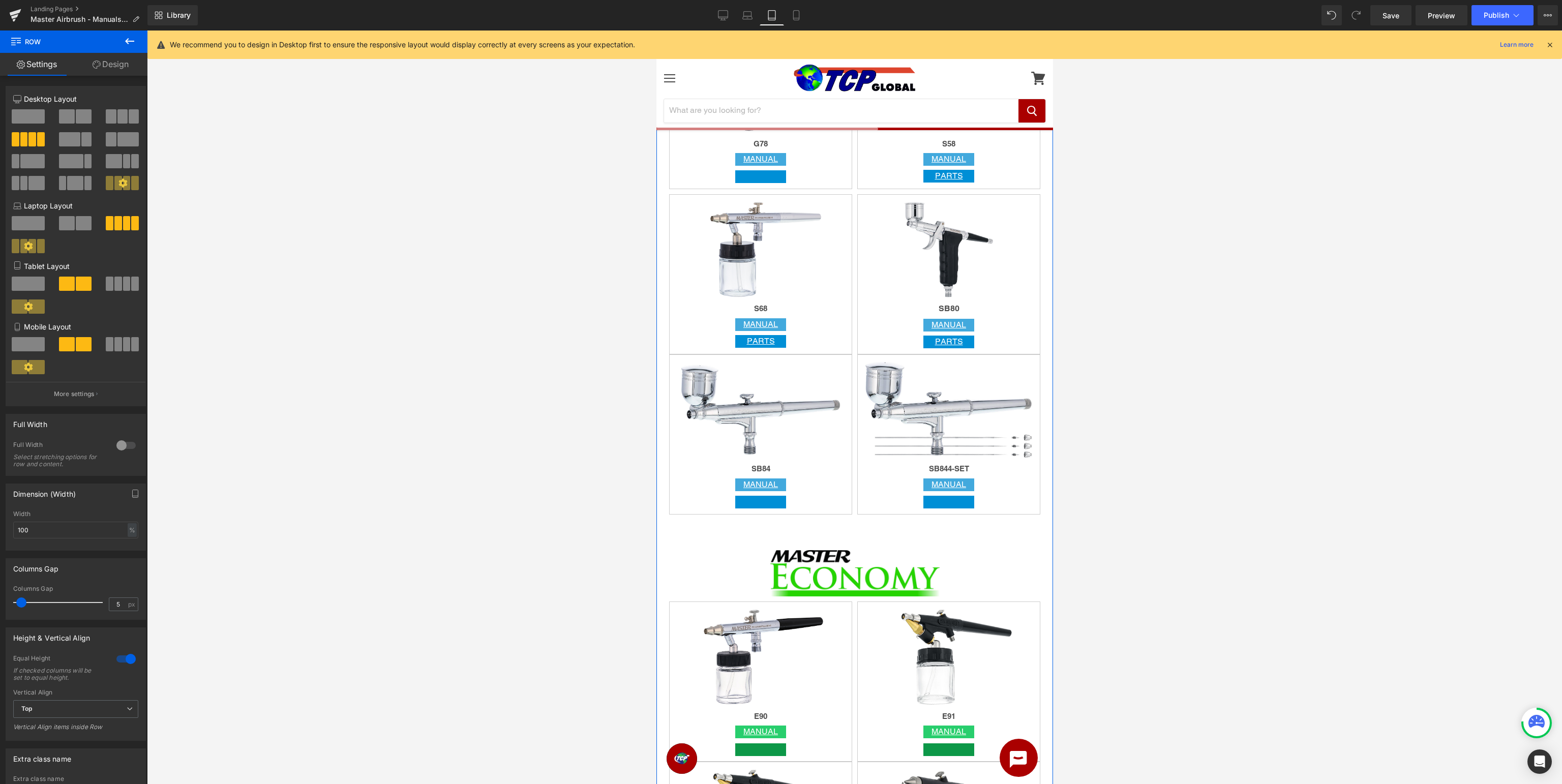
scroll to position [3060, 0]
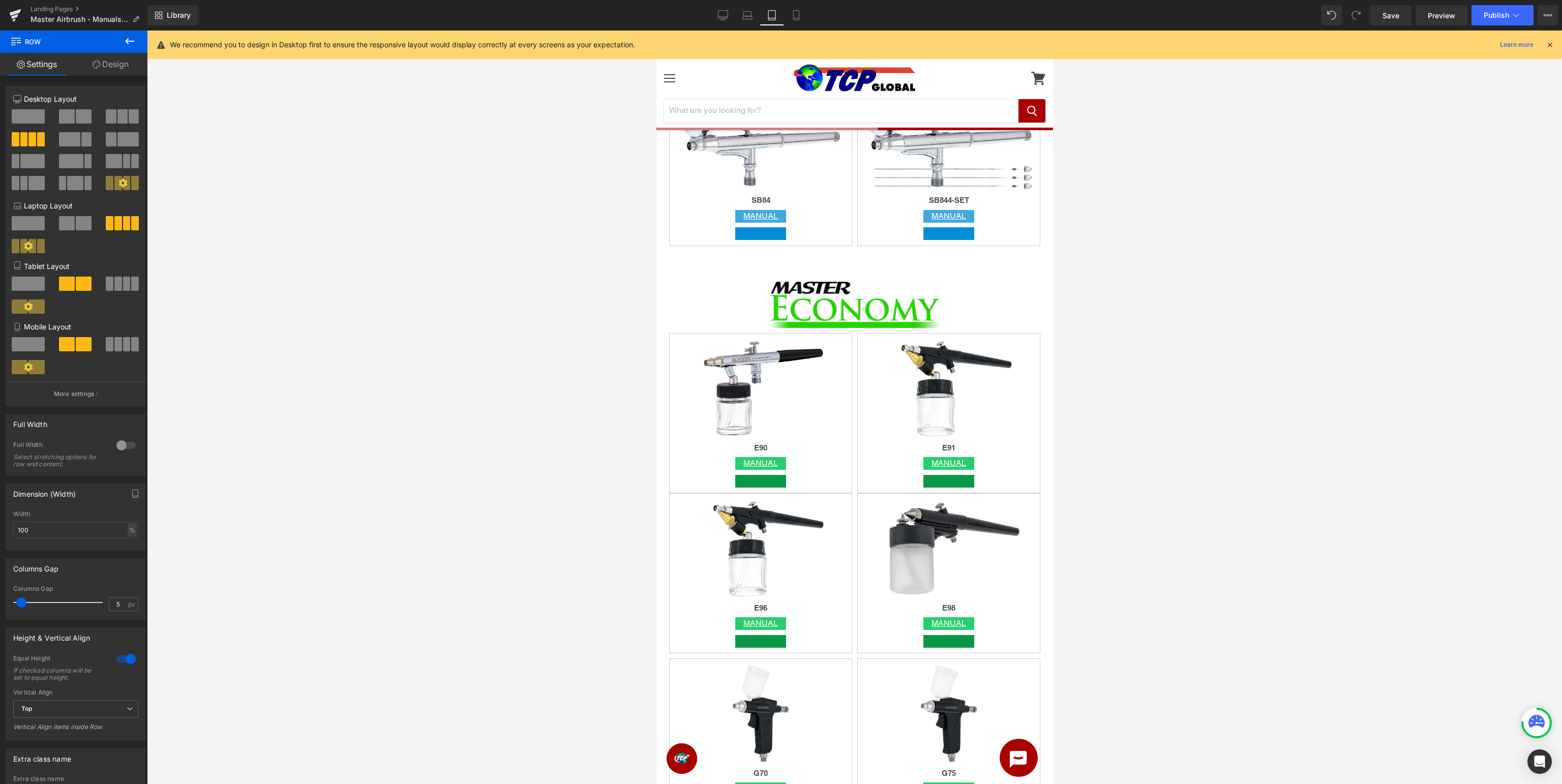
click at [127, 33] on button at bounding box center [129, 41] width 36 height 22
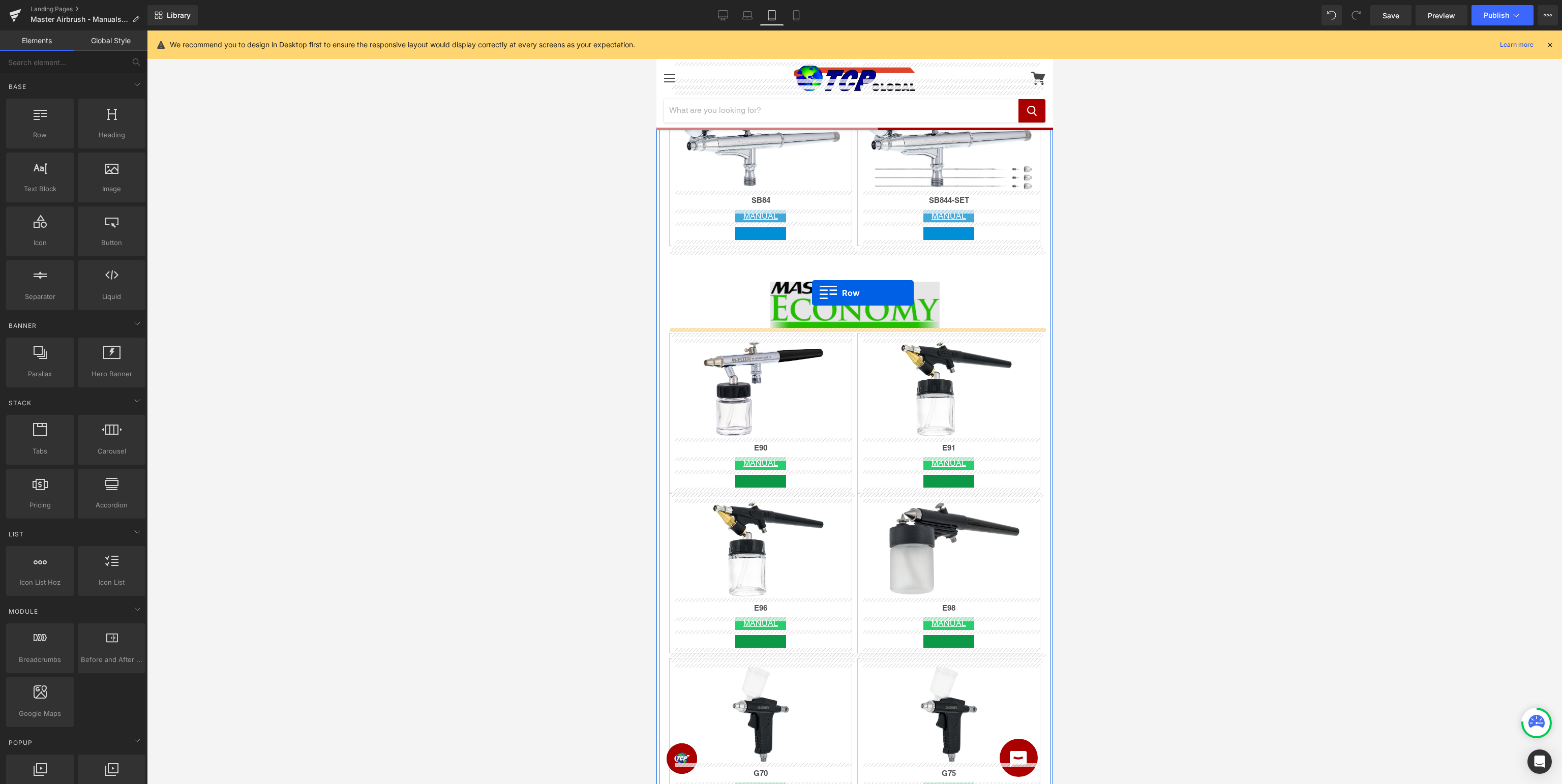
drag, startPoint x: 690, startPoint y: 153, endPoint x: 811, endPoint y: 293, distance: 185.0
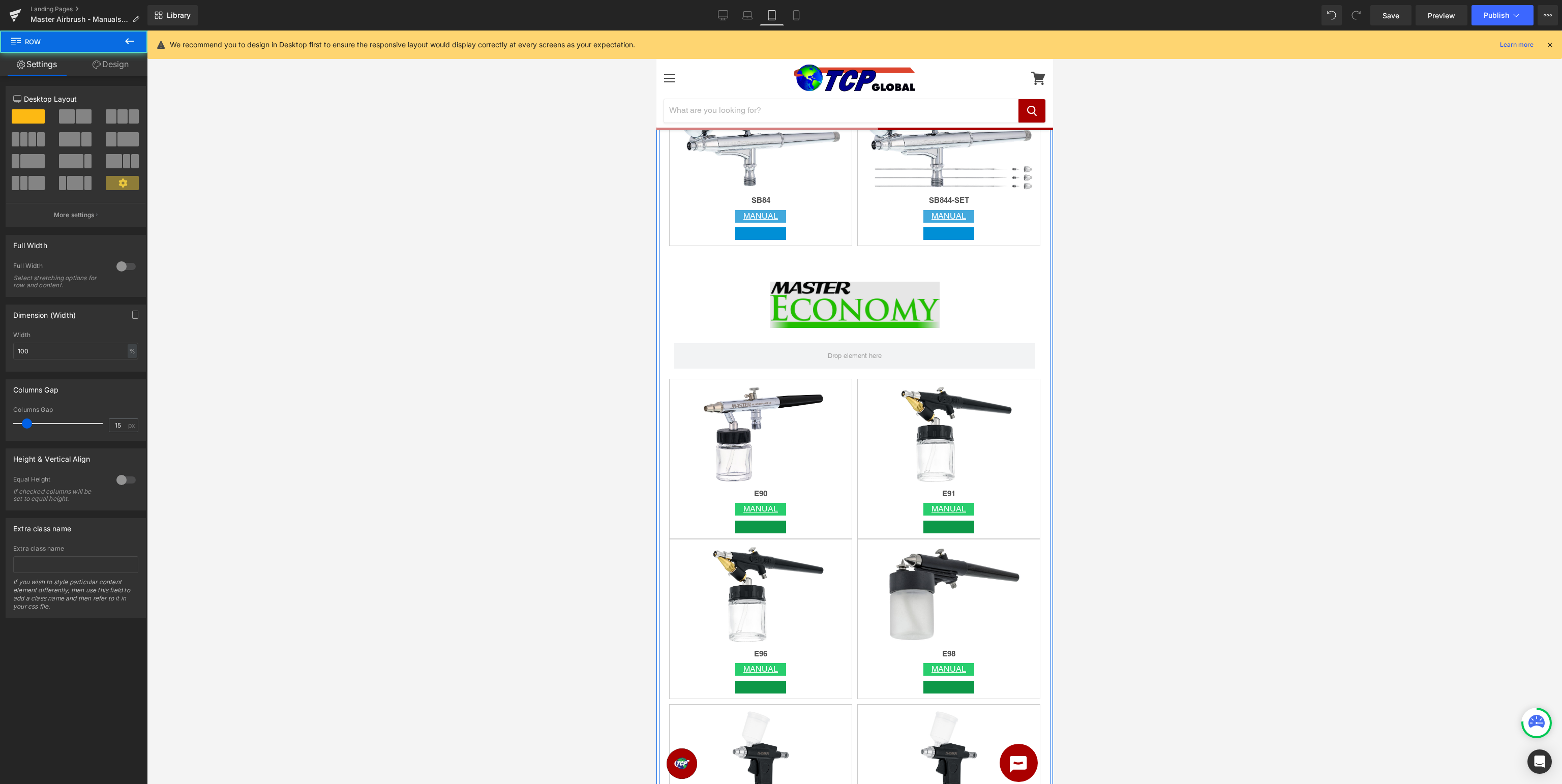
scroll to position [3052, 0]
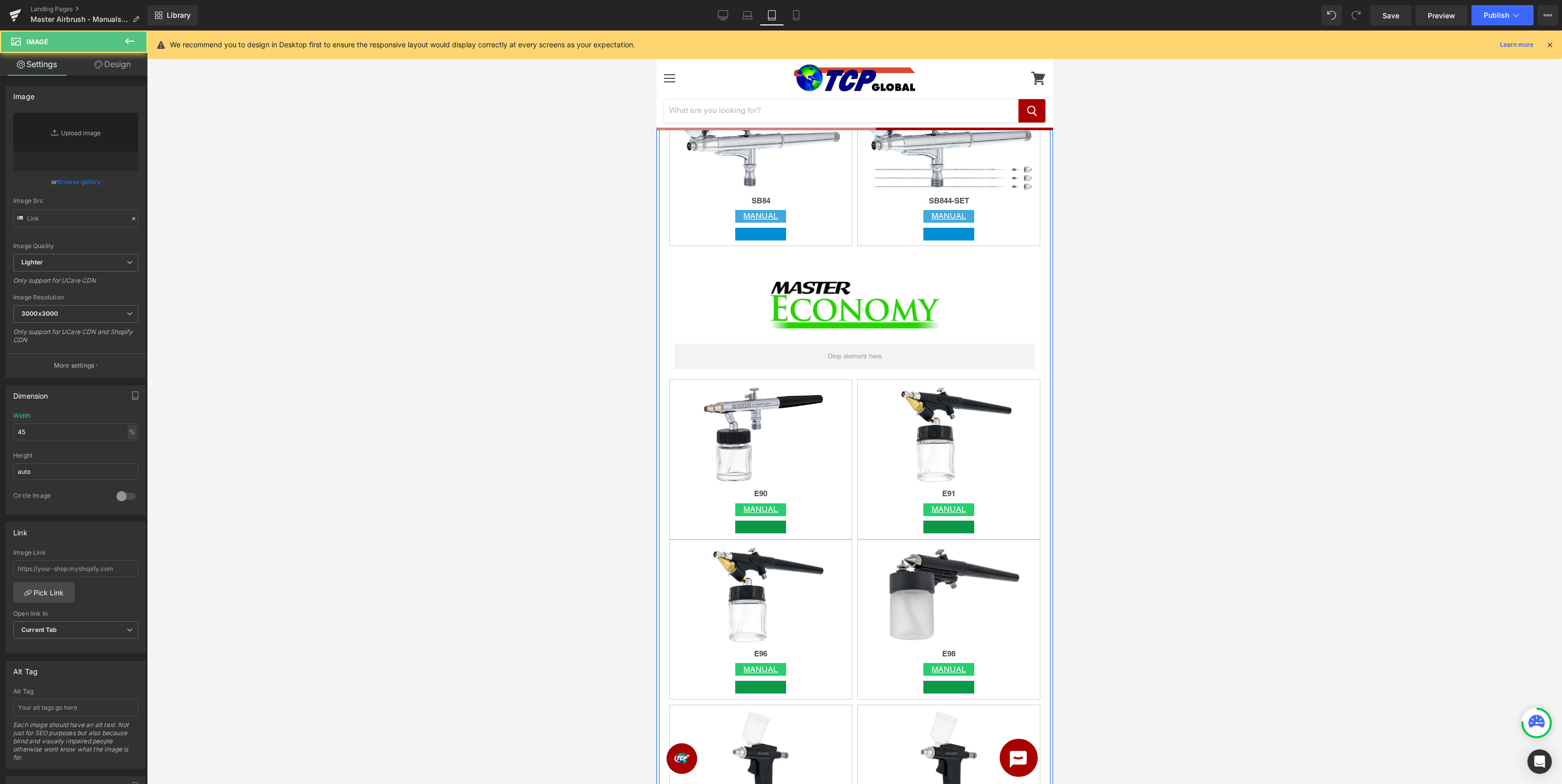
type input "[URL][DOMAIN_NAME]"
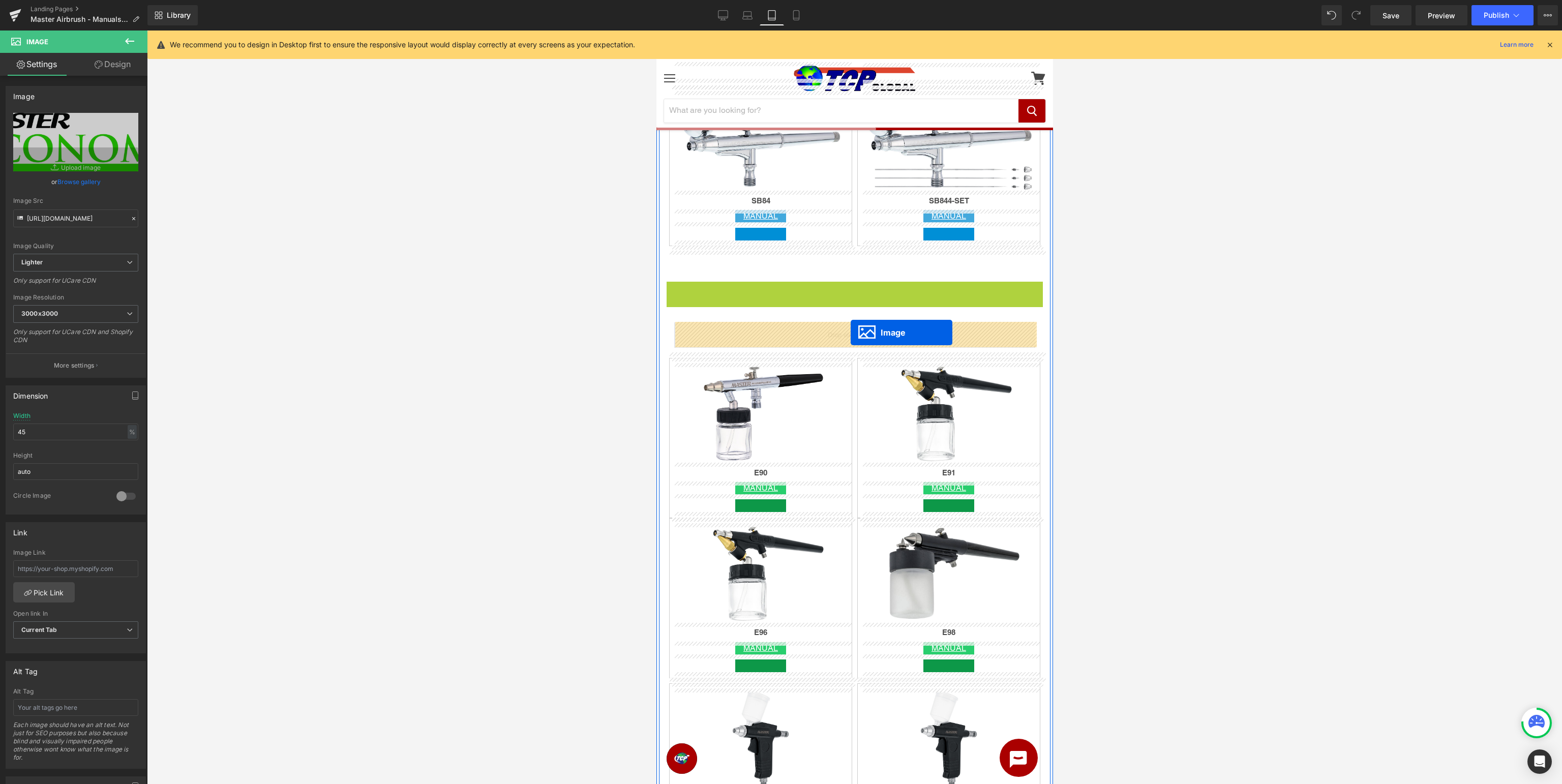
drag, startPoint x: 848, startPoint y: 304, endPoint x: 850, endPoint y: 332, distance: 28.1
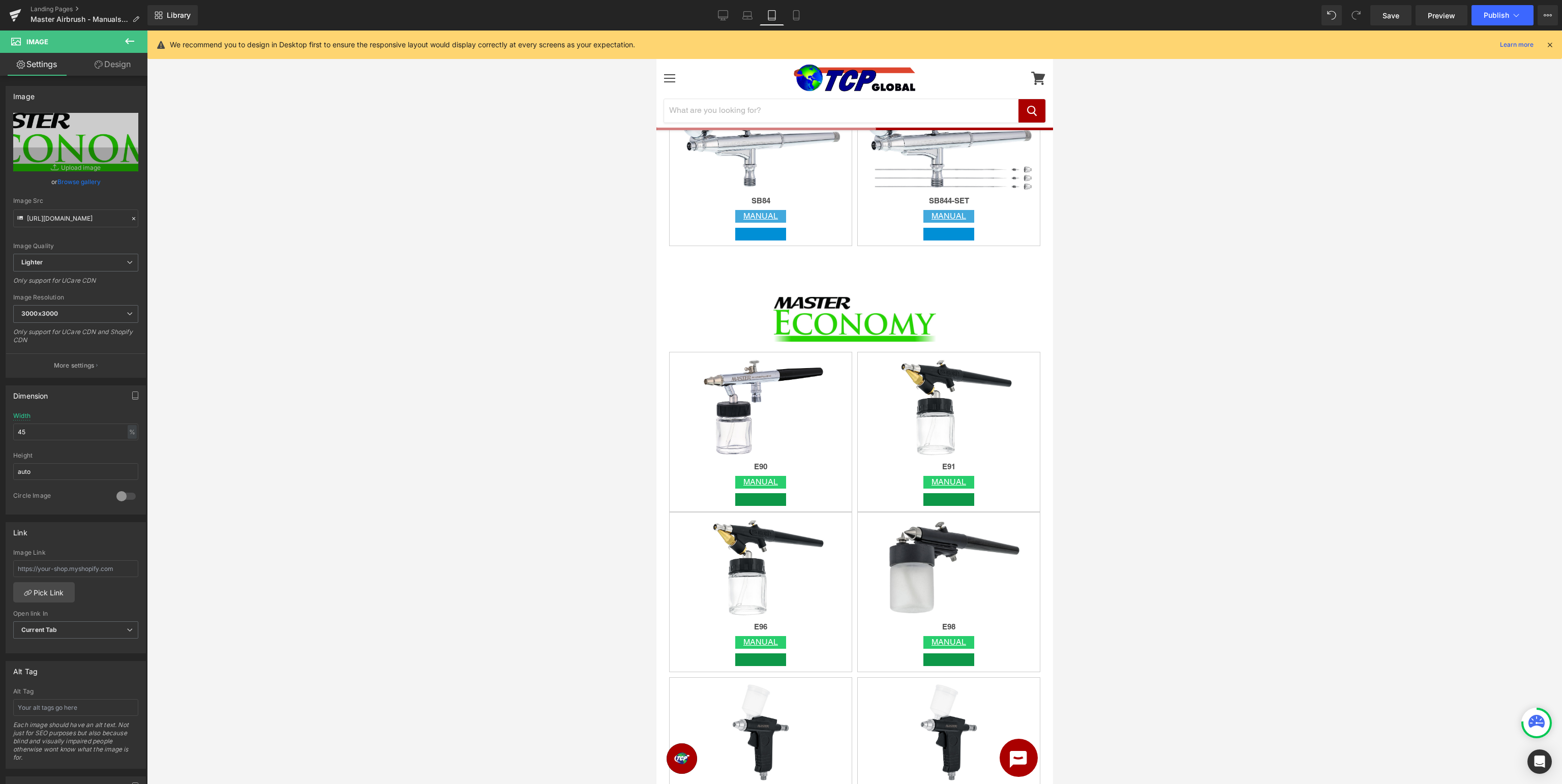
click at [126, 38] on icon at bounding box center [130, 41] width 12 height 12
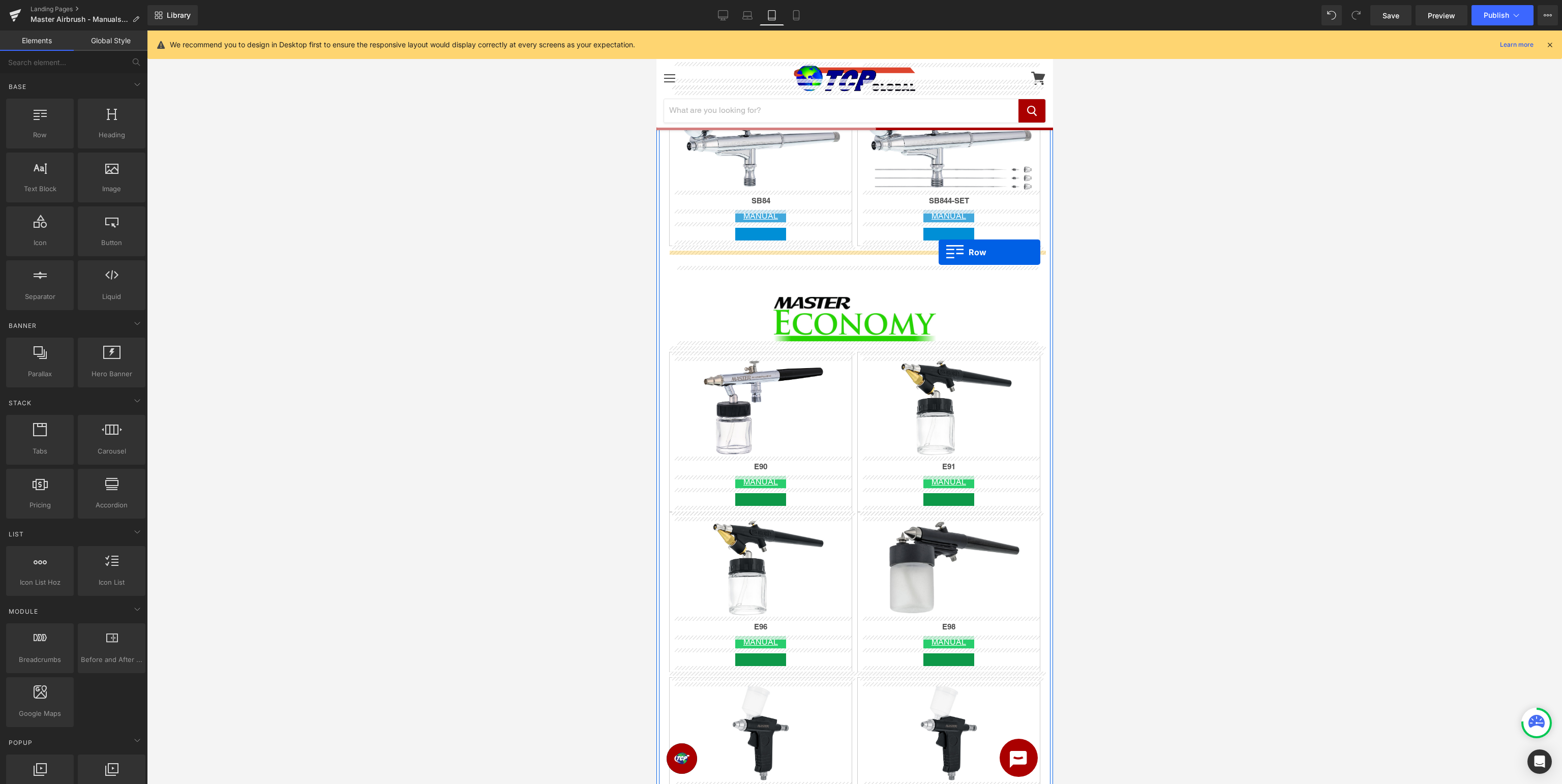
drag, startPoint x: 685, startPoint y: 158, endPoint x: 938, endPoint y: 252, distance: 269.9
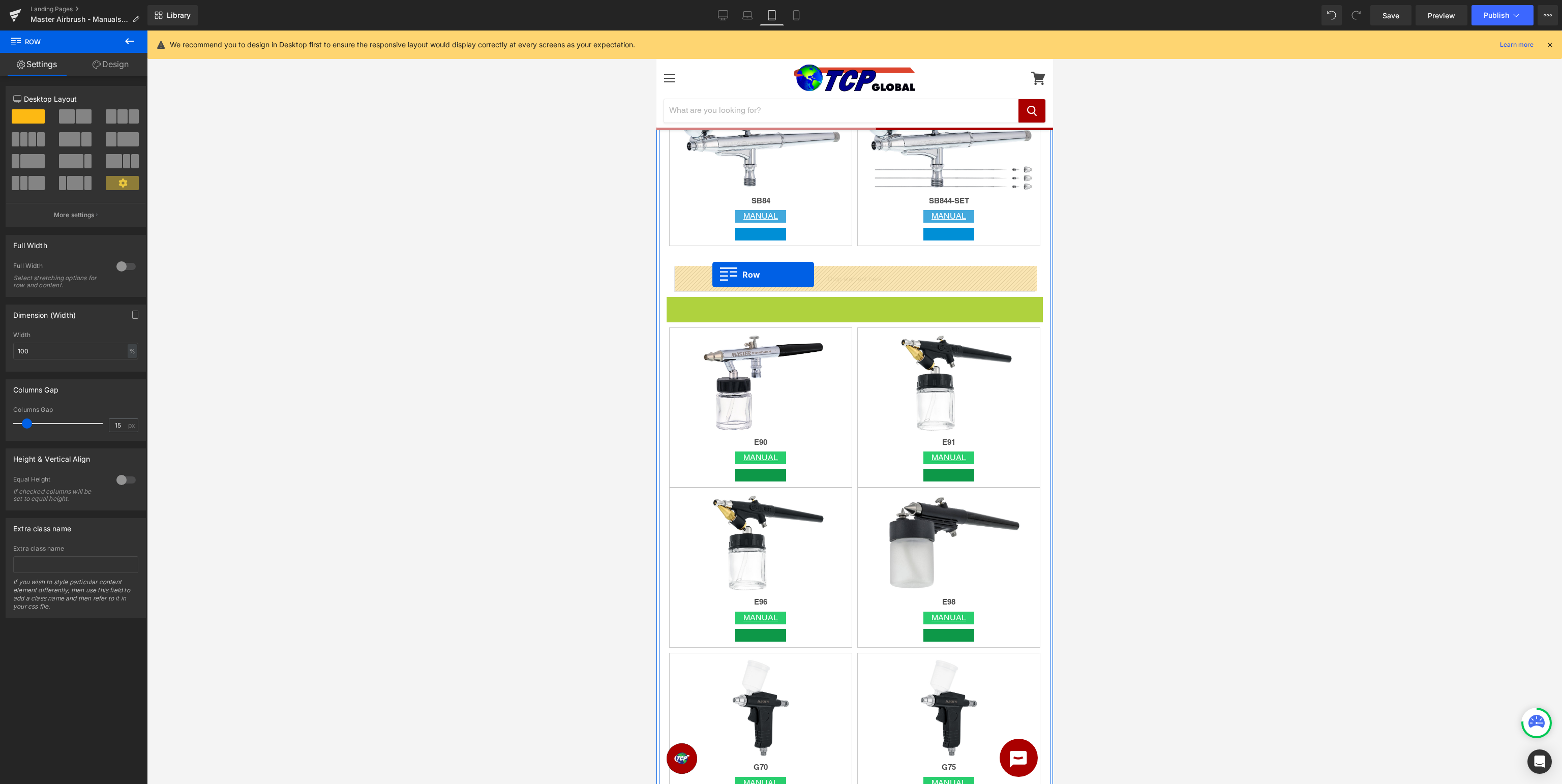
drag, startPoint x: 686, startPoint y: 304, endPoint x: 712, endPoint y: 274, distance: 39.7
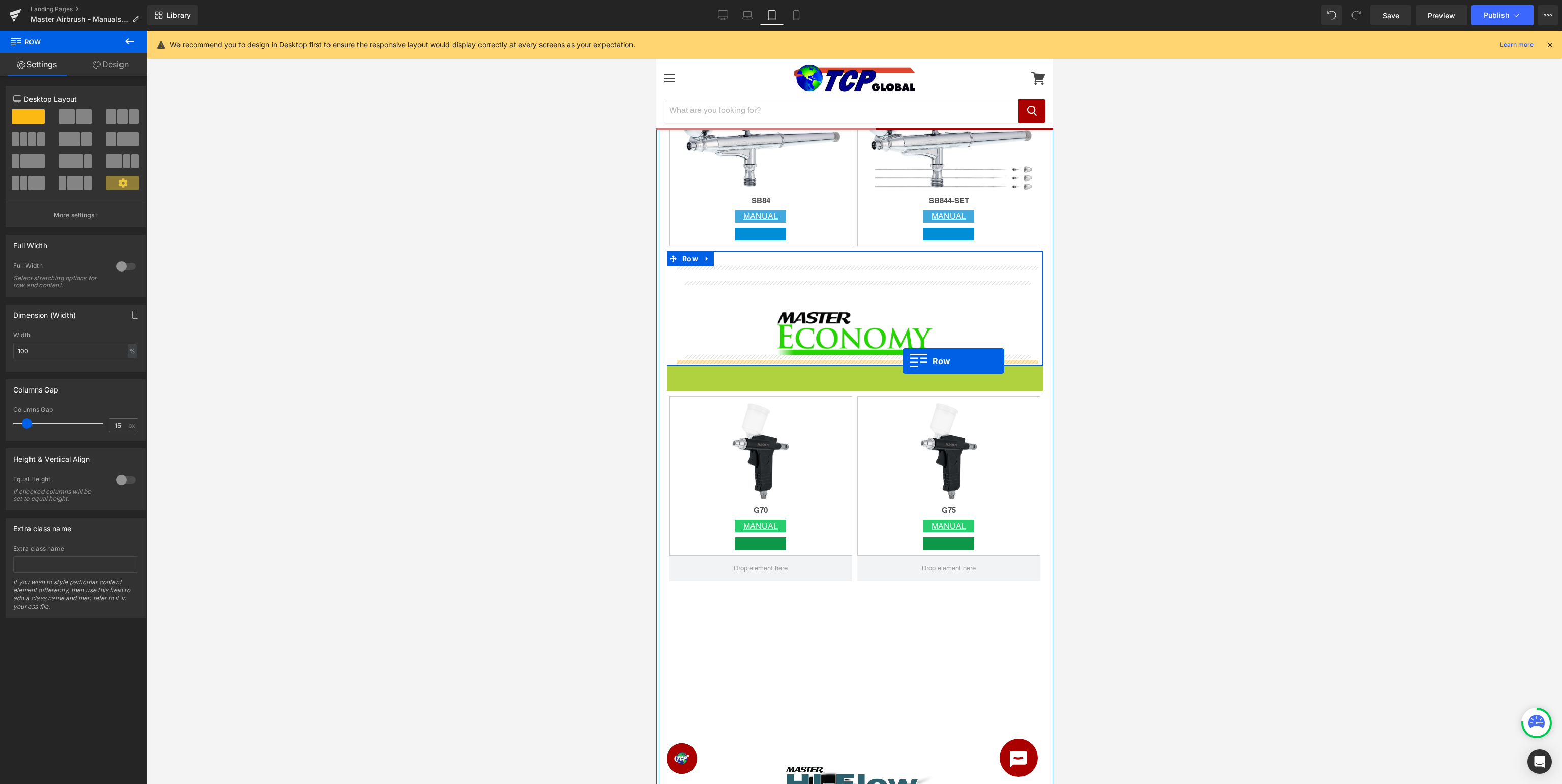
drag, startPoint x: 685, startPoint y: 372, endPoint x: 902, endPoint y: 361, distance: 217.3
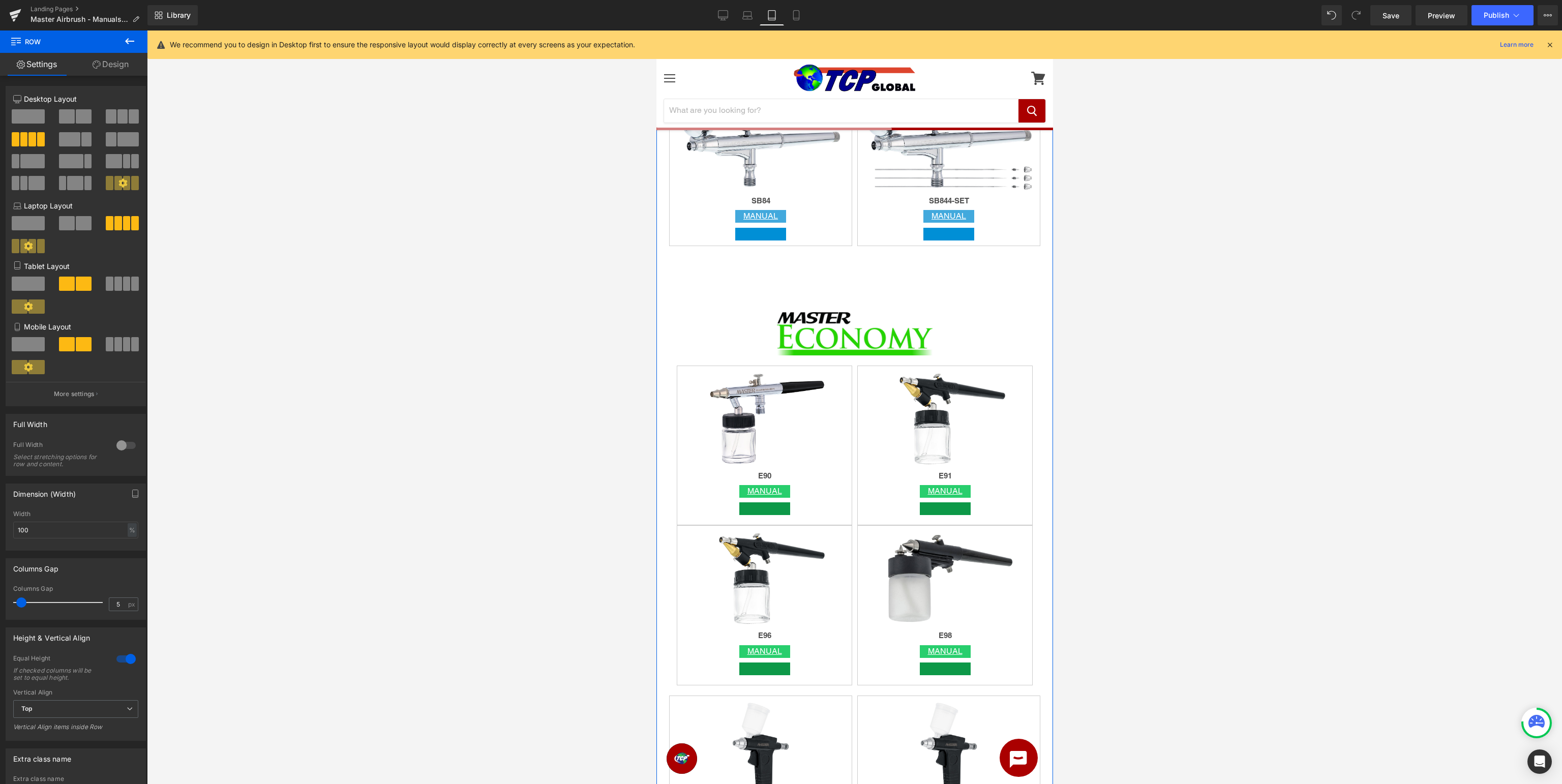
scroll to position [3320, 0]
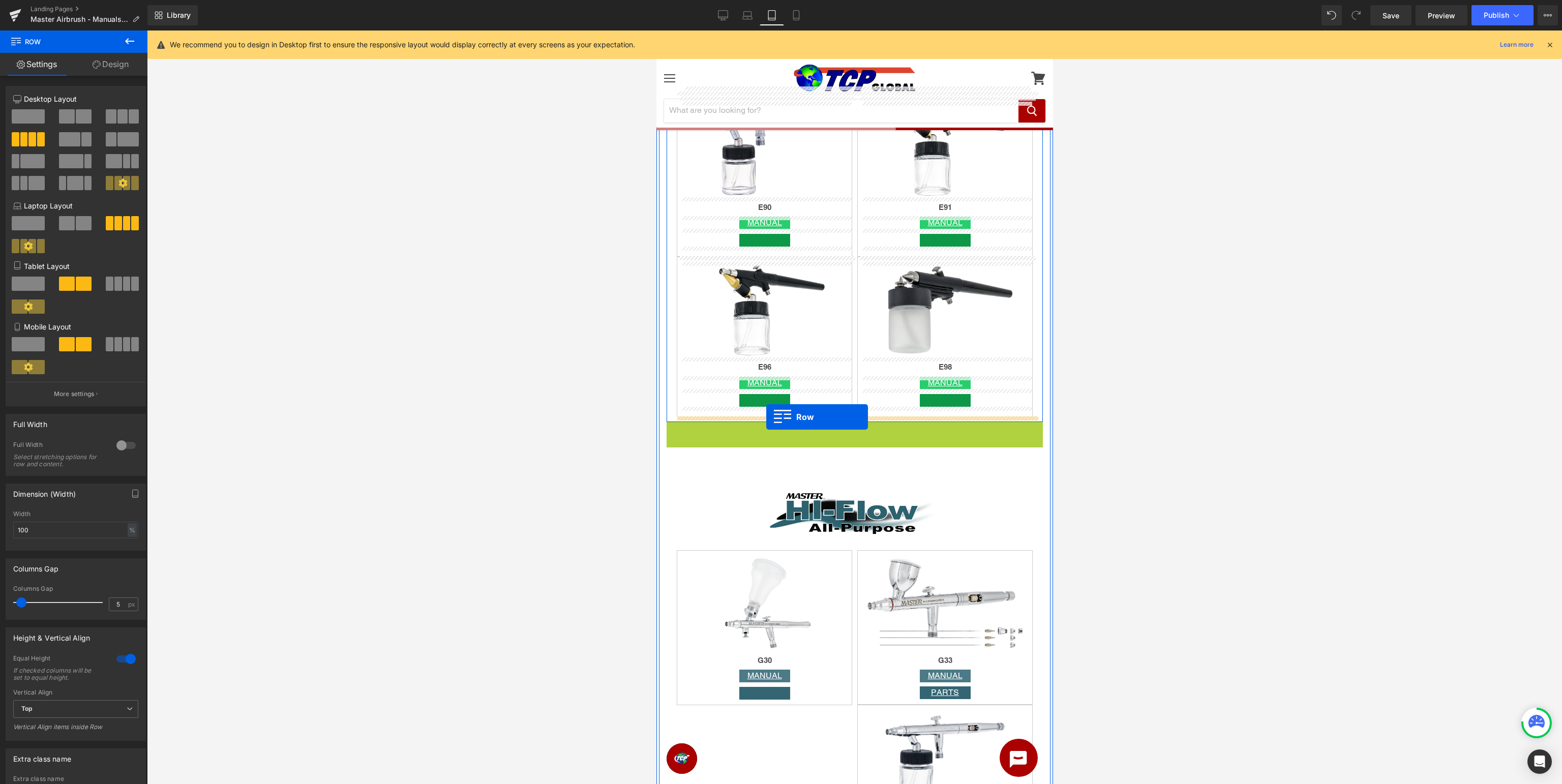
drag, startPoint x: 687, startPoint y: 428, endPoint x: 766, endPoint y: 417, distance: 79.8
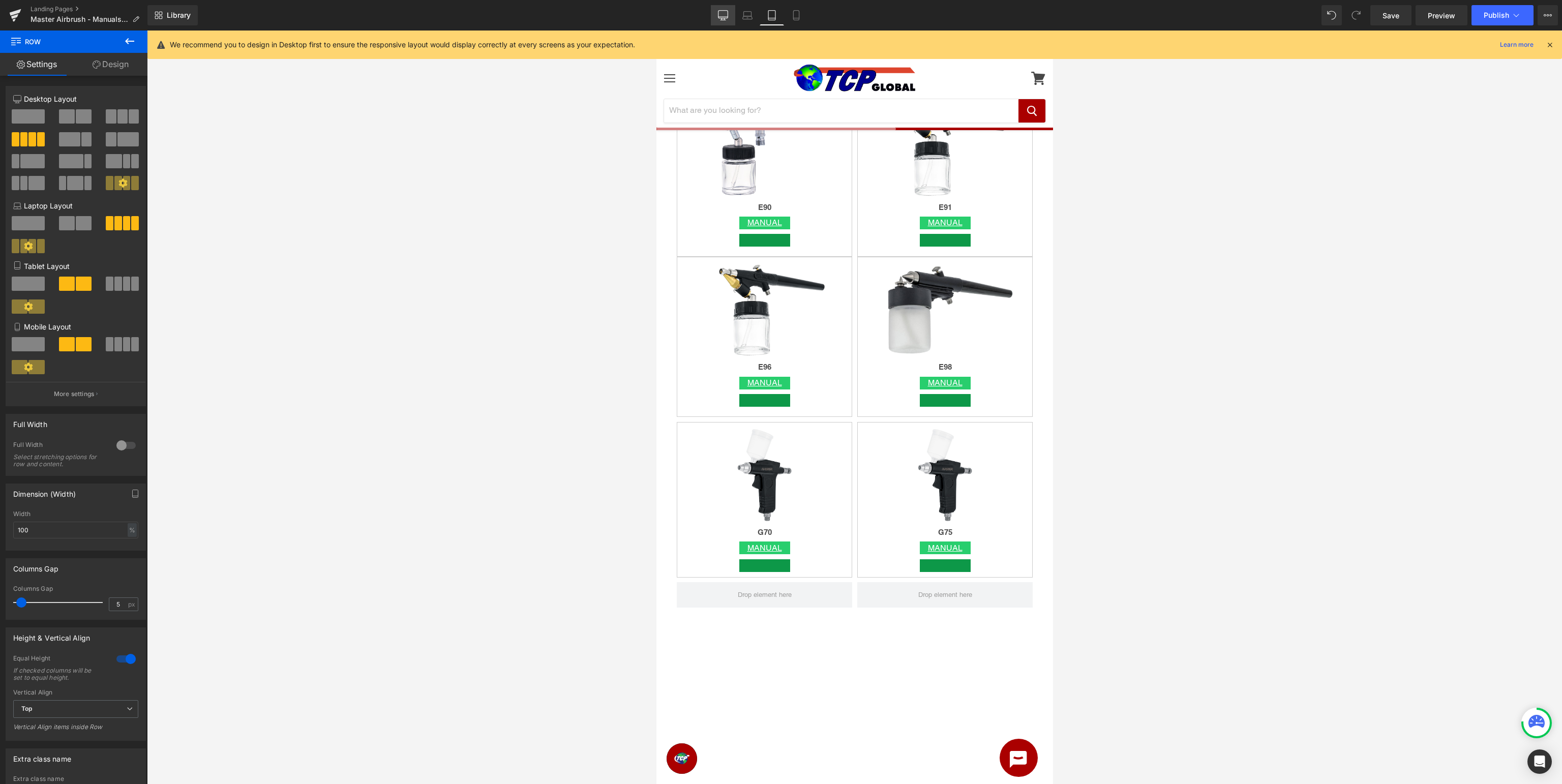
click at [723, 17] on icon at bounding box center [723, 15] width 10 height 10
type input "1200"
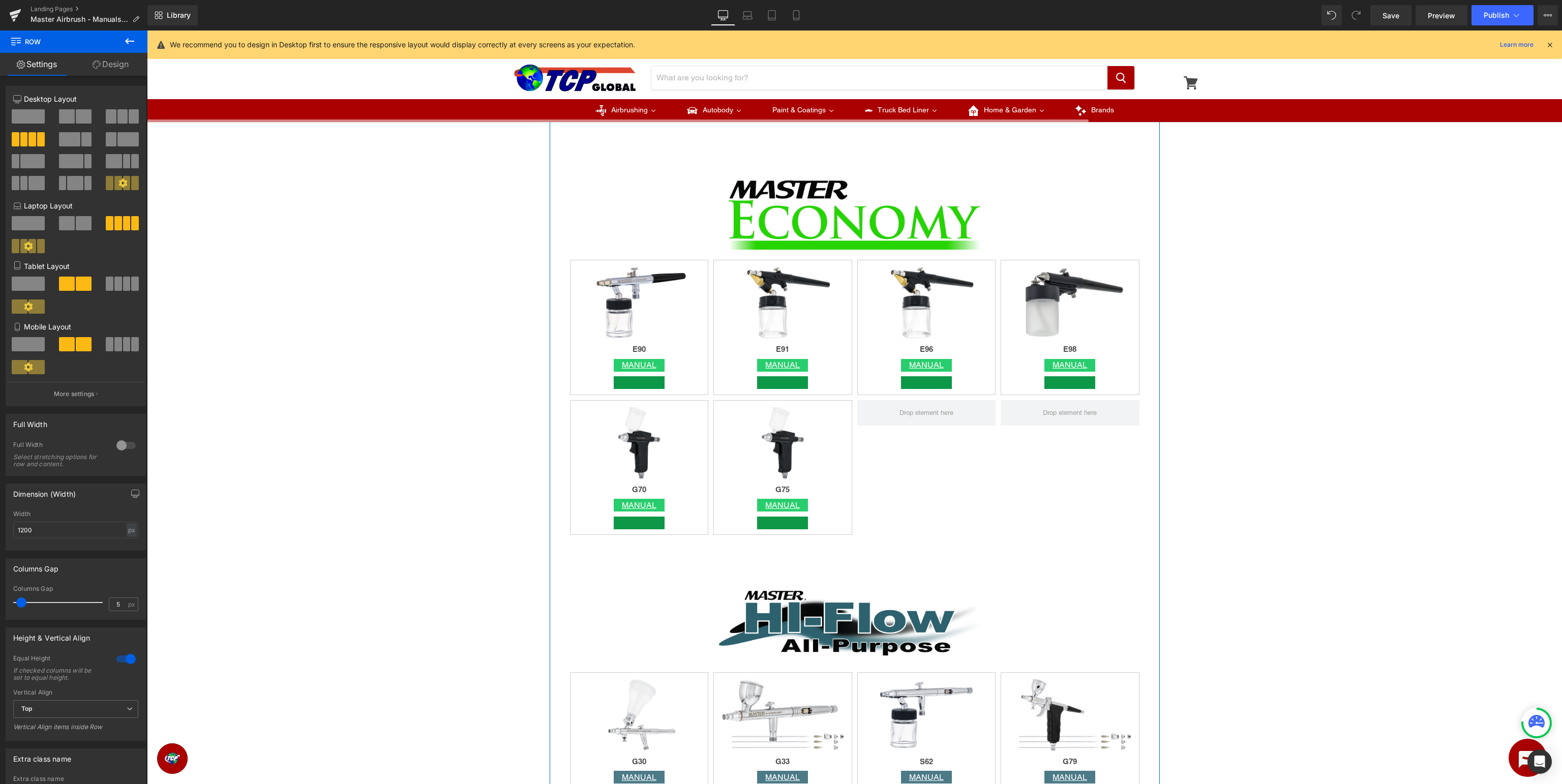
scroll to position [1832, 0]
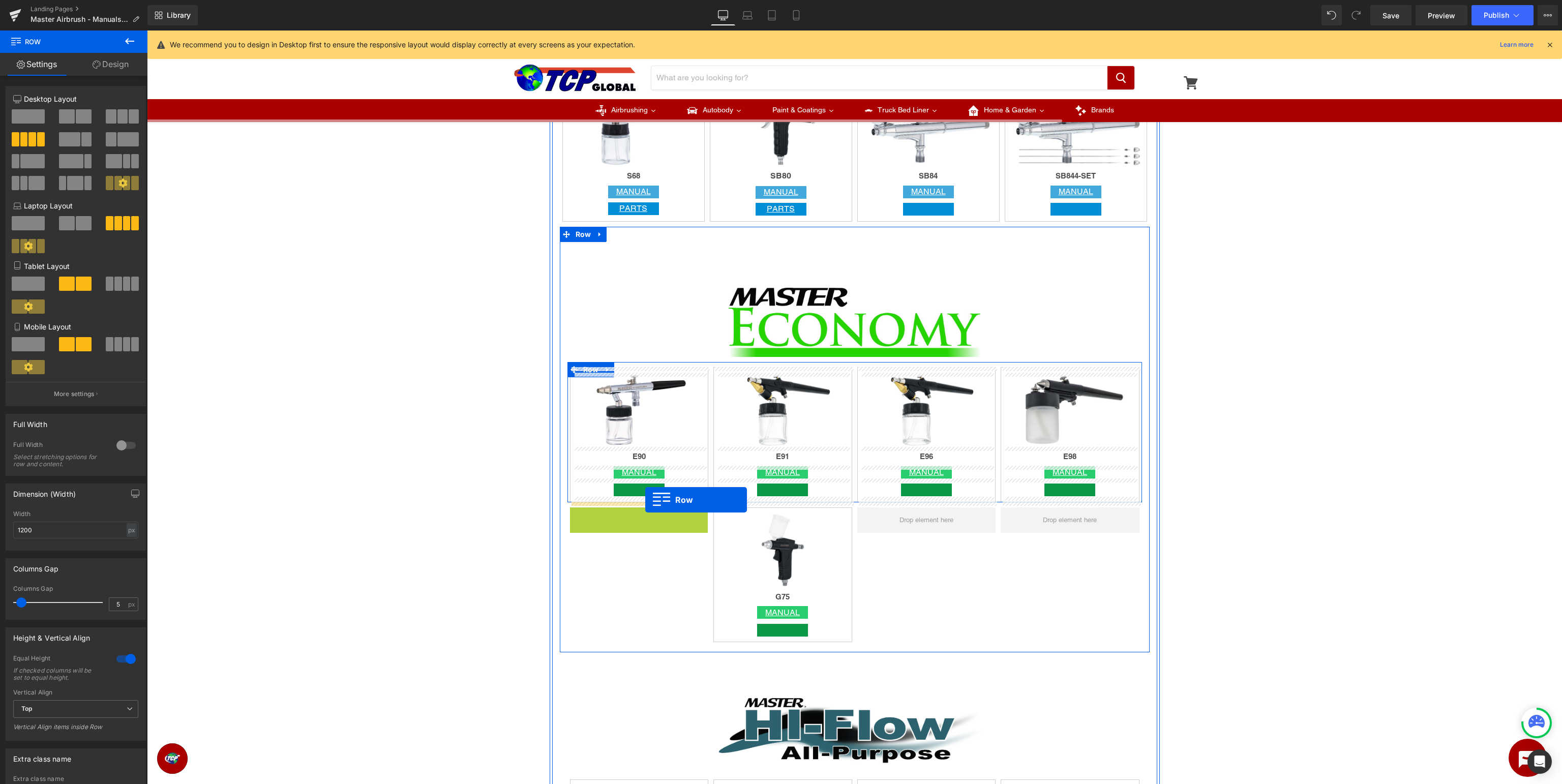
drag, startPoint x: 598, startPoint y: 521, endPoint x: 645, endPoint y: 500, distance: 51.5
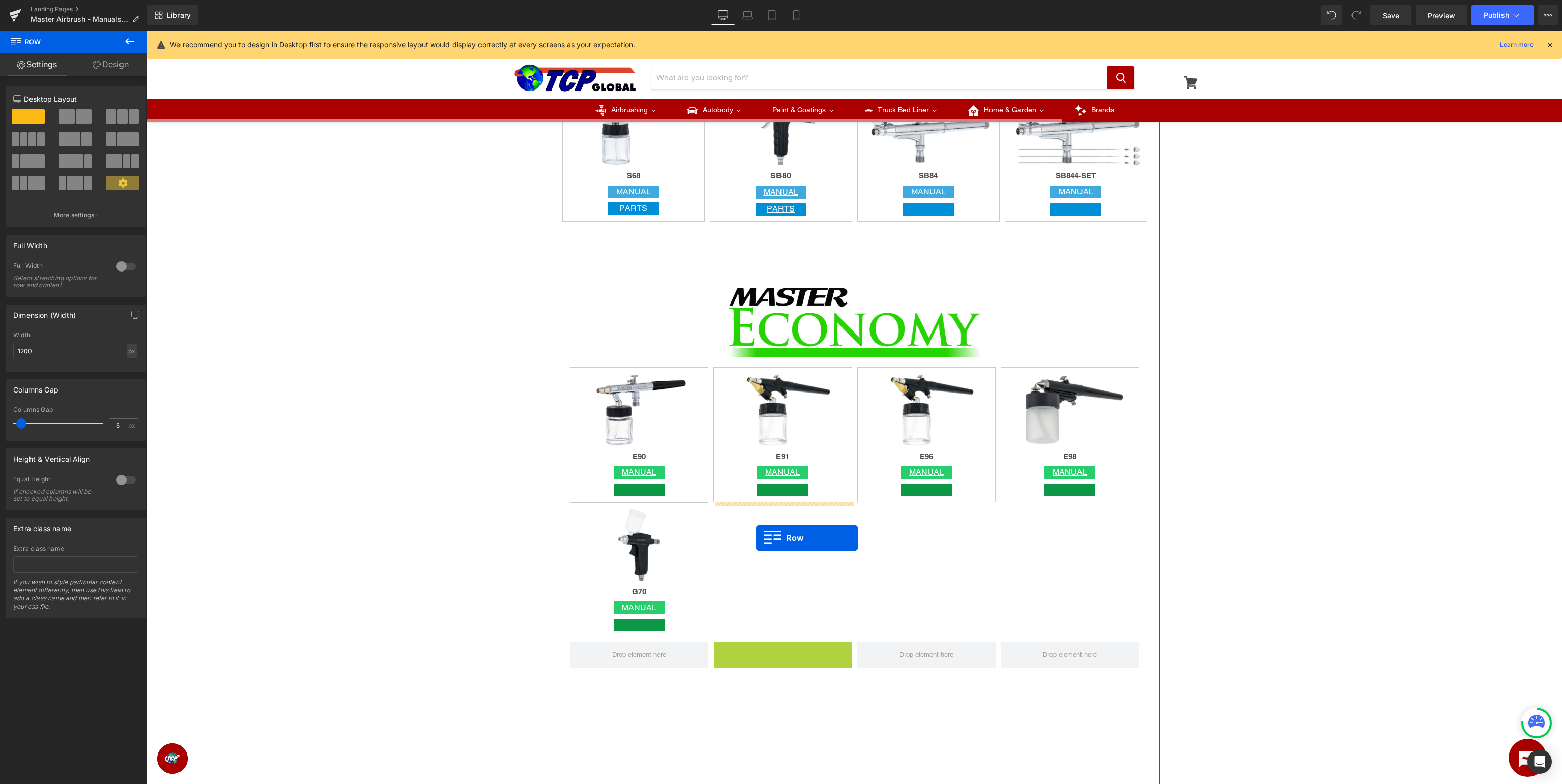
drag, startPoint x: 737, startPoint y: 649, endPoint x: 756, endPoint y: 538, distance: 112.6
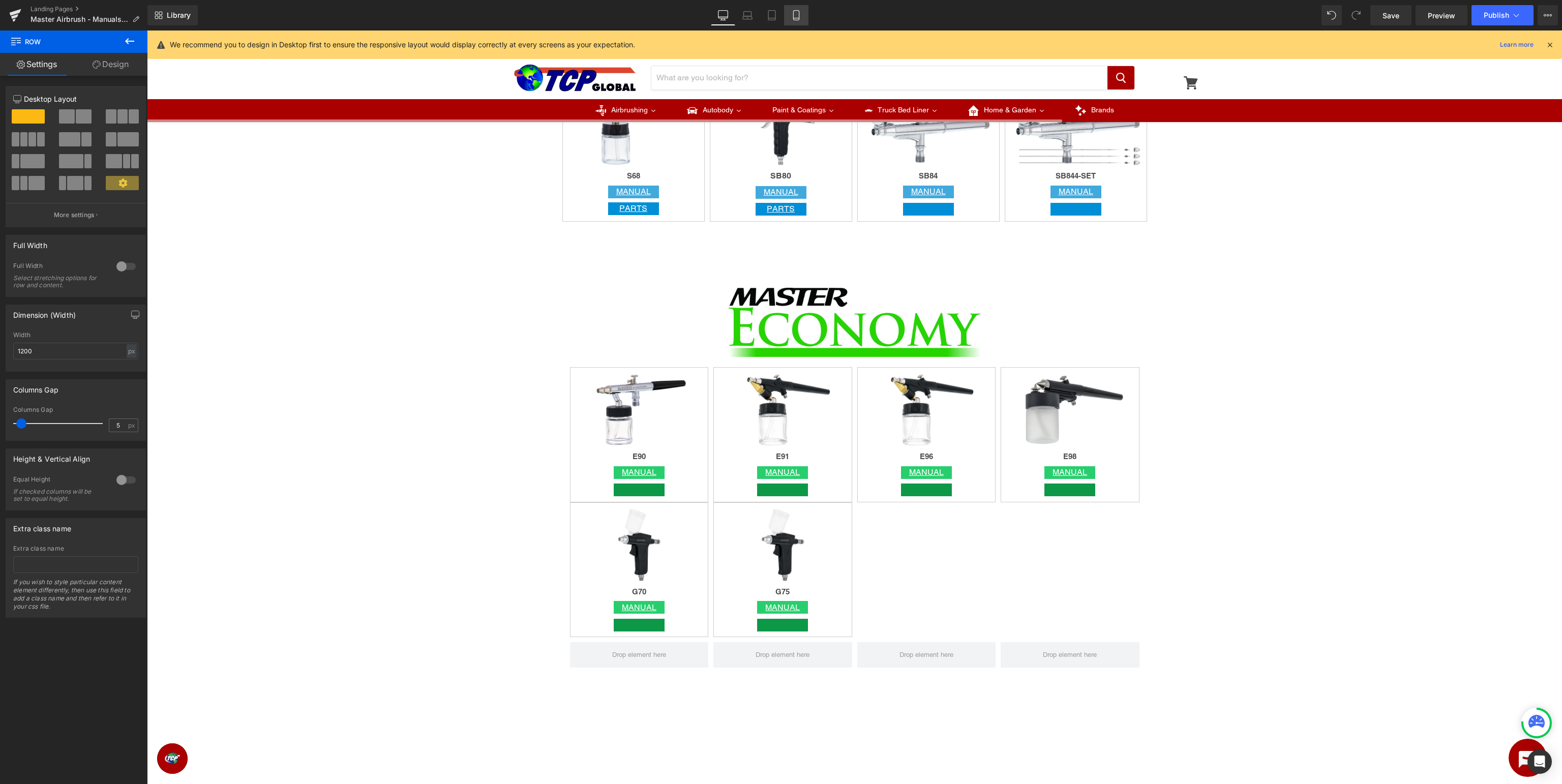
click at [792, 14] on icon at bounding box center [796, 15] width 10 height 10
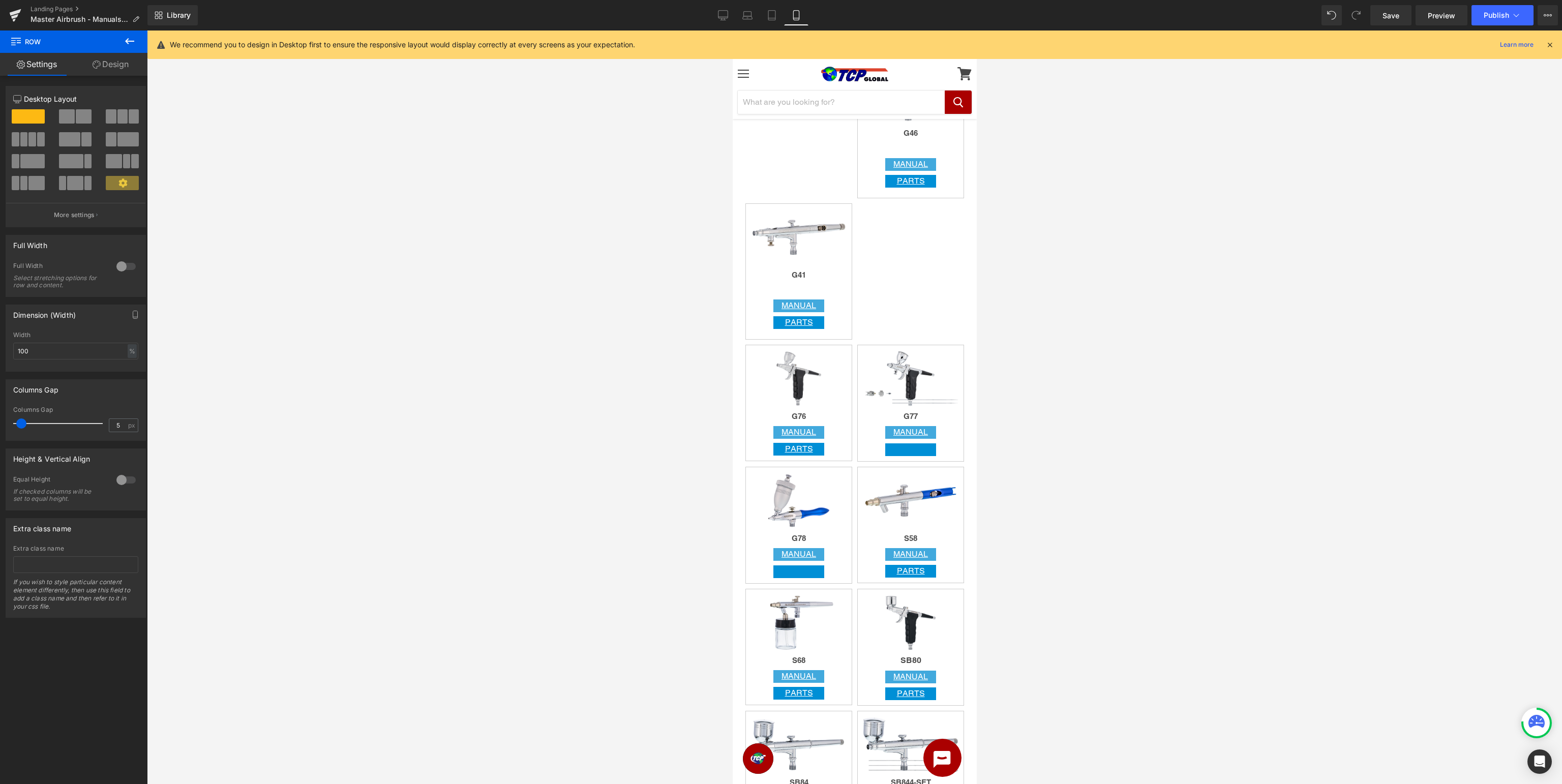
scroll to position [2510, 0]
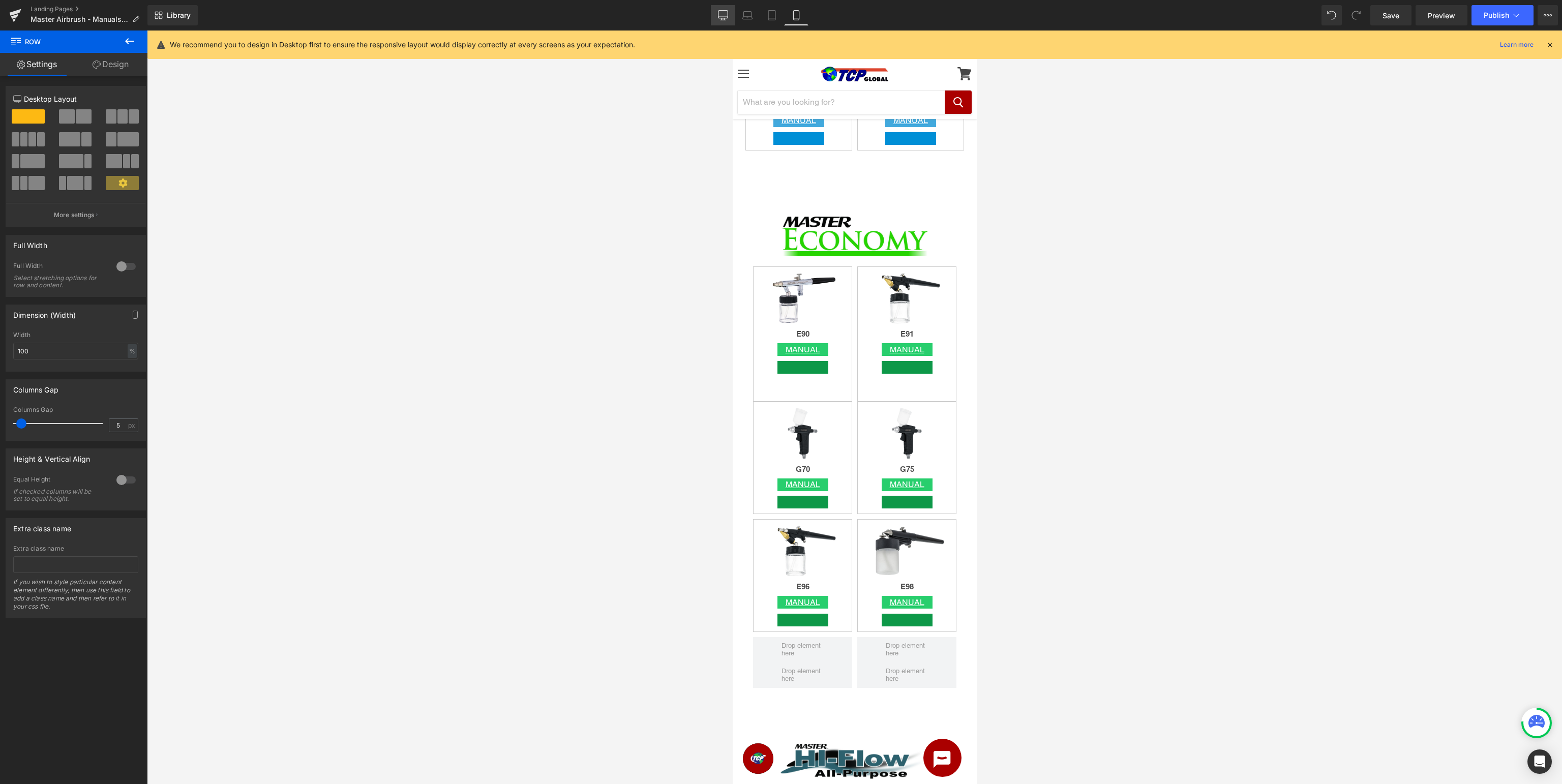
click at [720, 10] on icon at bounding box center [723, 15] width 10 height 10
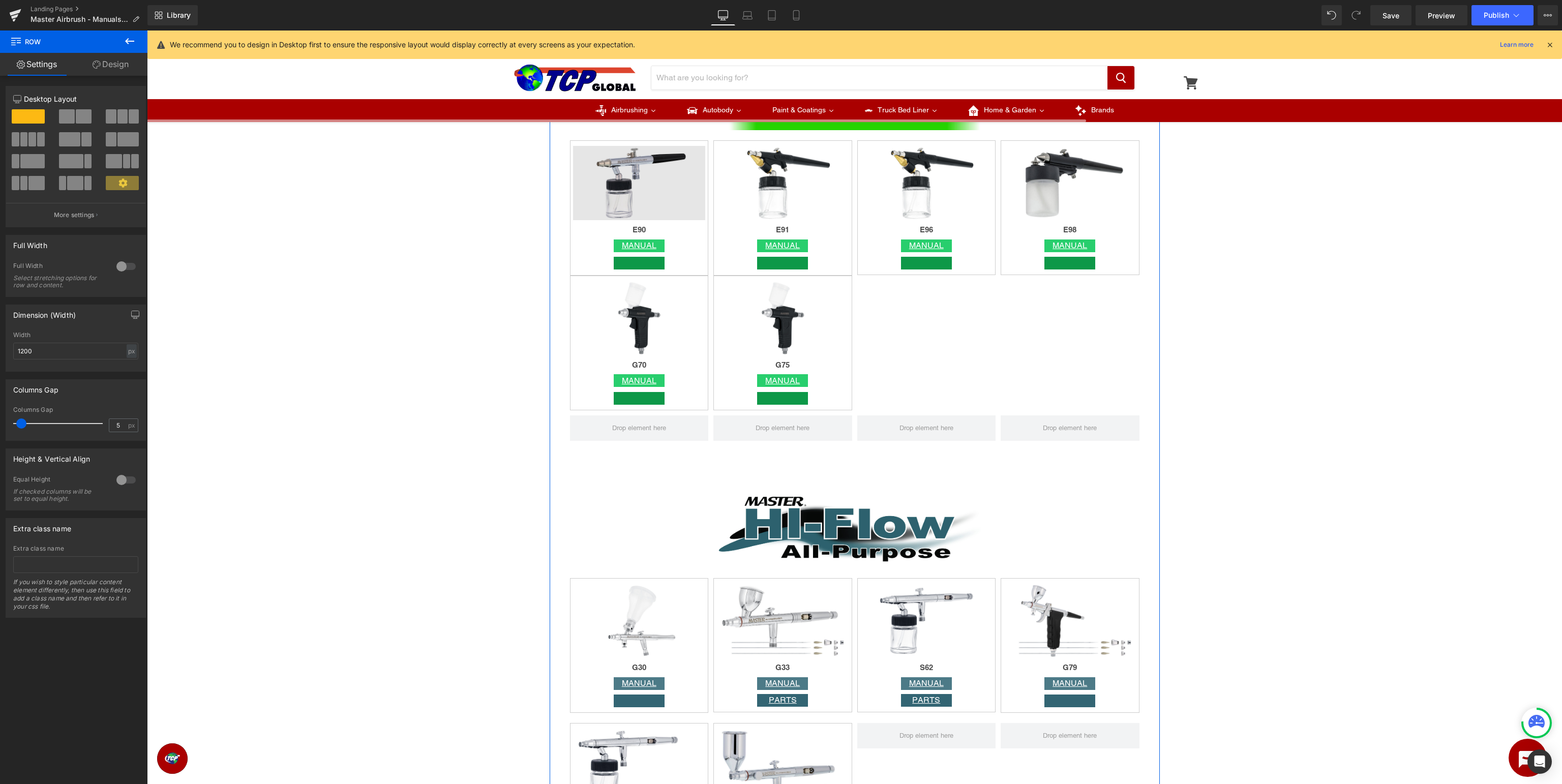
scroll to position [2005, 0]
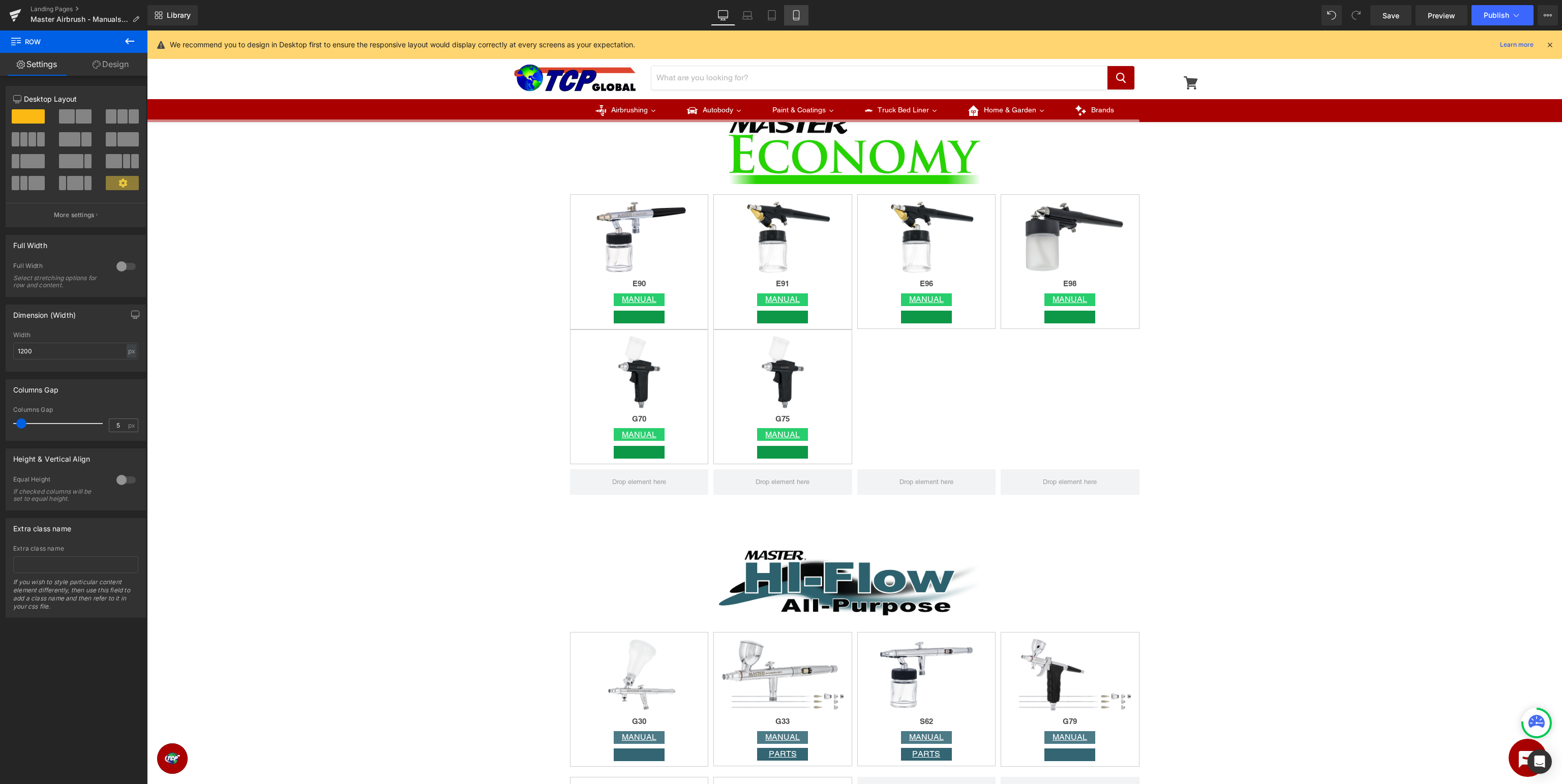
click at [793, 18] on icon at bounding box center [796, 15] width 10 height 10
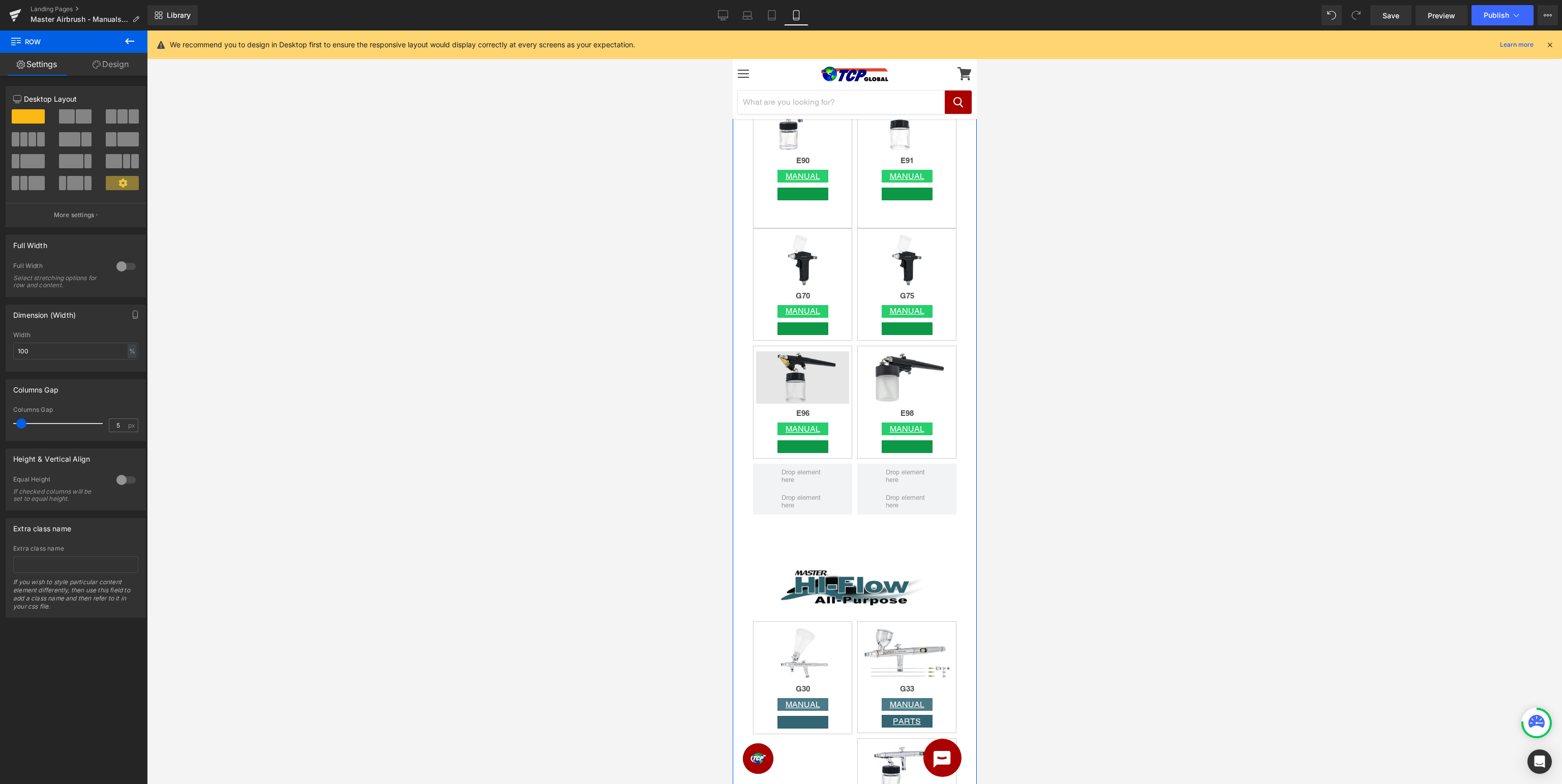
scroll to position [2576, 0]
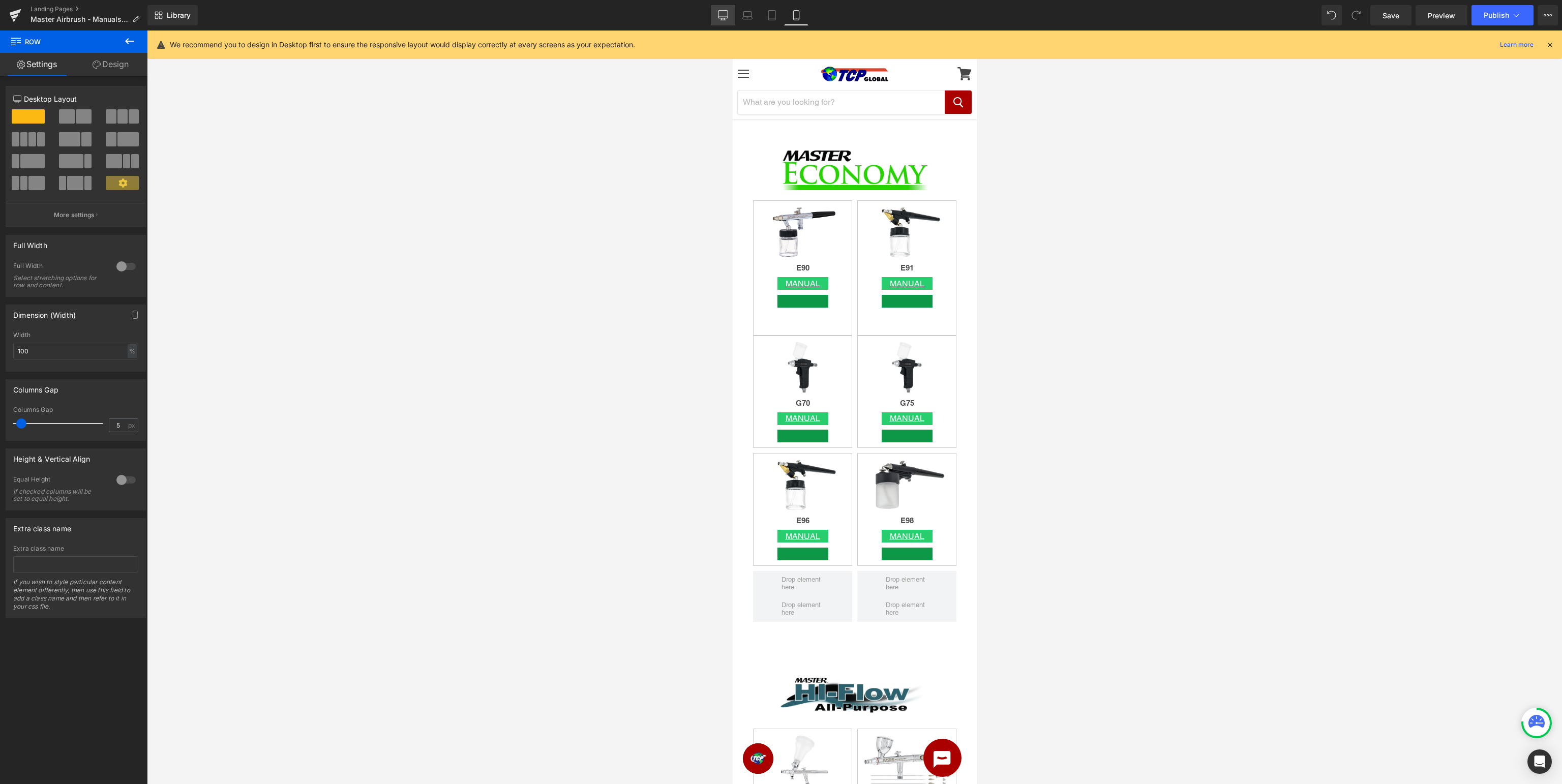
click at [725, 15] on icon at bounding box center [723, 15] width 10 height 10
type input "1200"
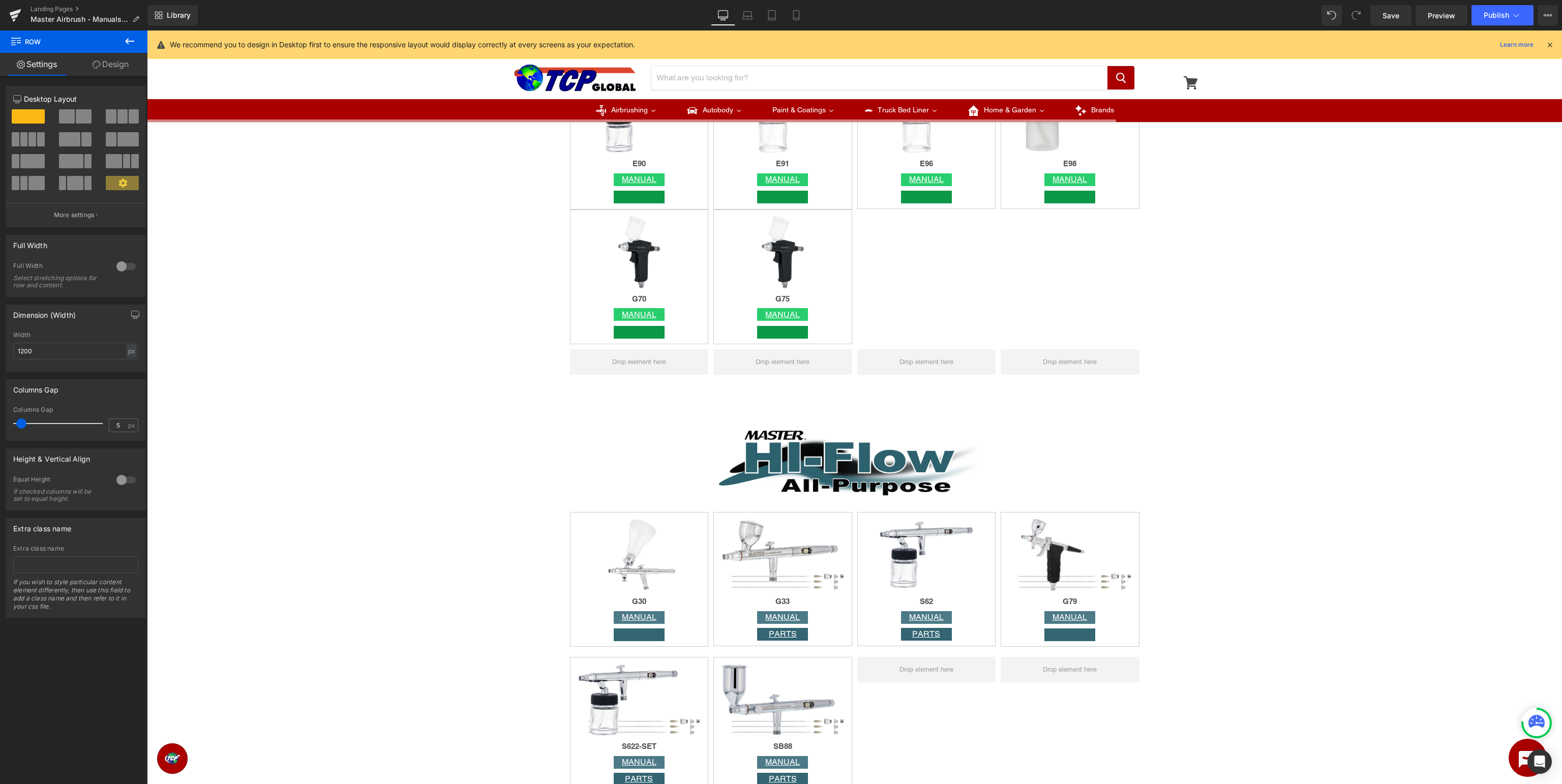
scroll to position [1964, 0]
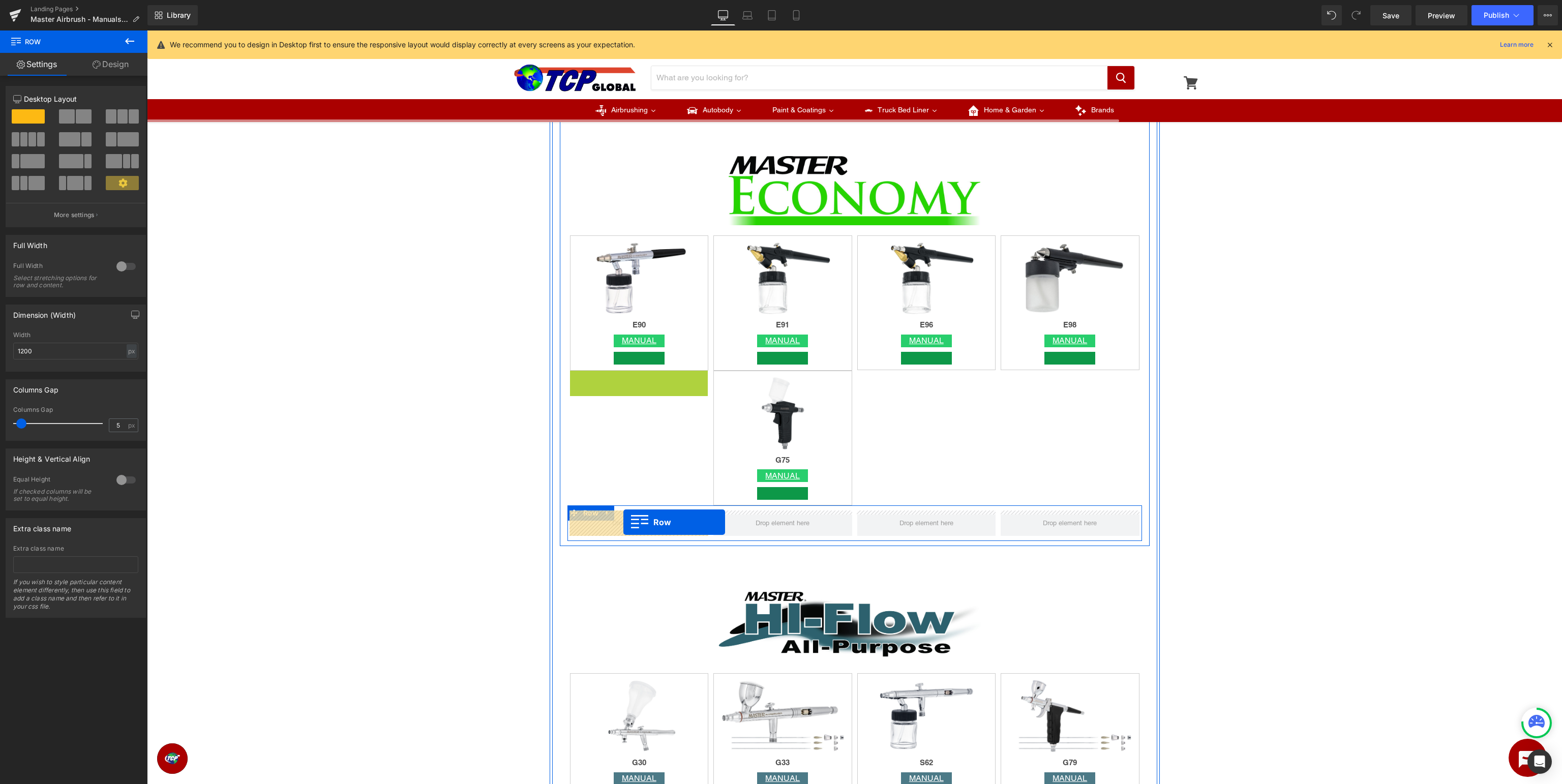
drag, startPoint x: 595, startPoint y: 380, endPoint x: 623, endPoint y: 521, distance: 143.8
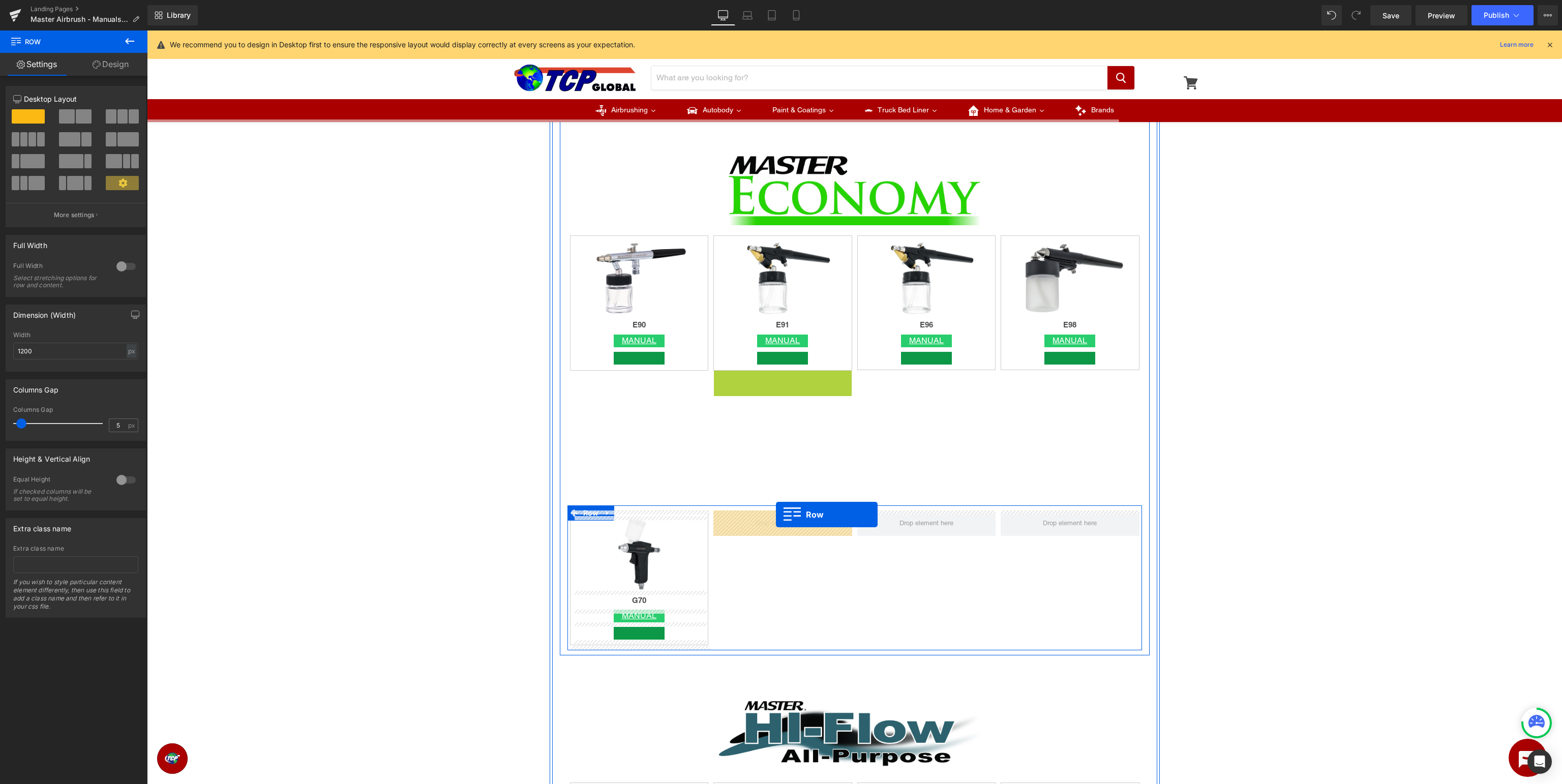
drag, startPoint x: 737, startPoint y: 378, endPoint x: 776, endPoint y: 515, distance: 142.4
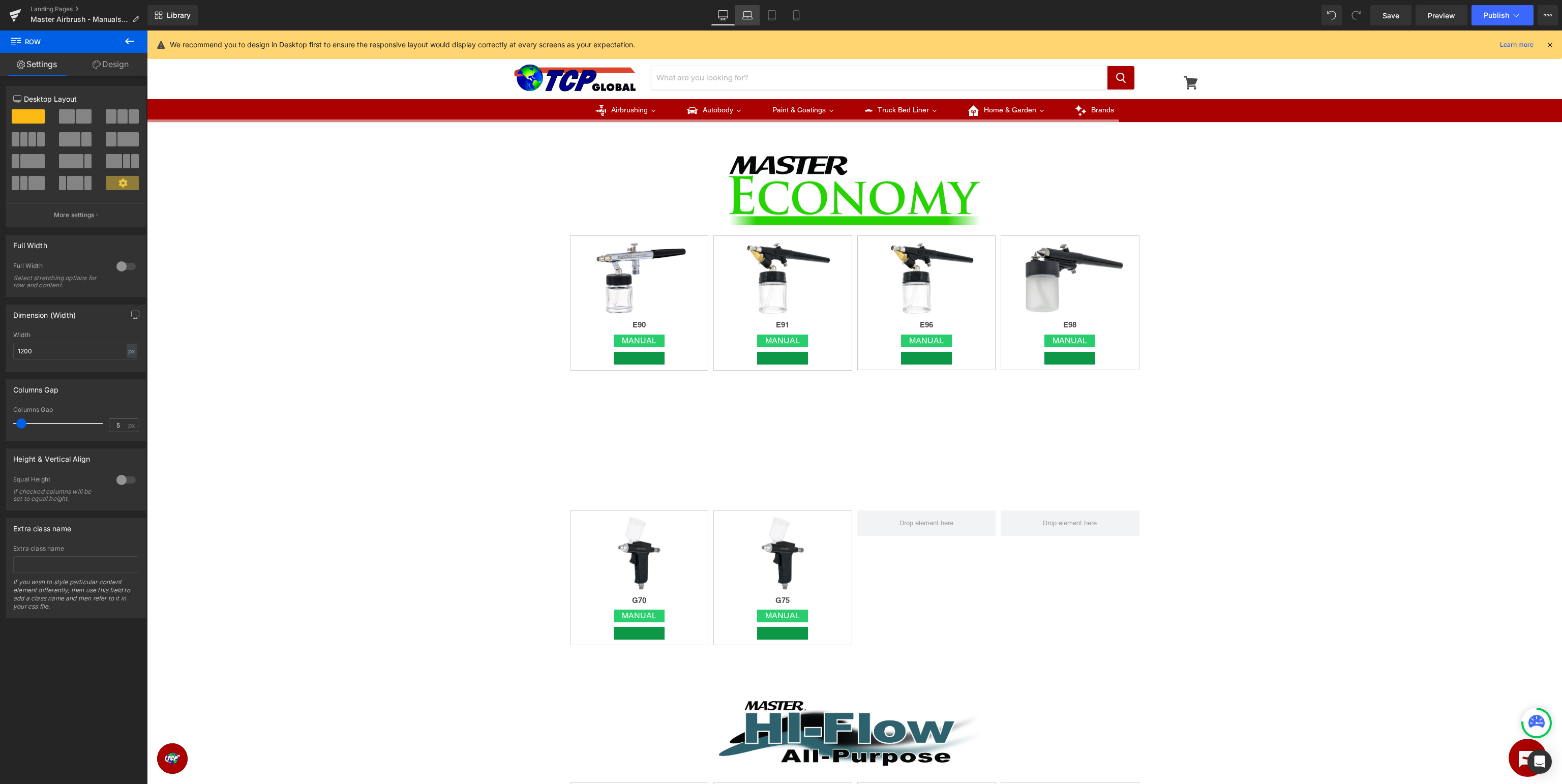
click at [751, 15] on icon at bounding box center [748, 14] width 8 height 5
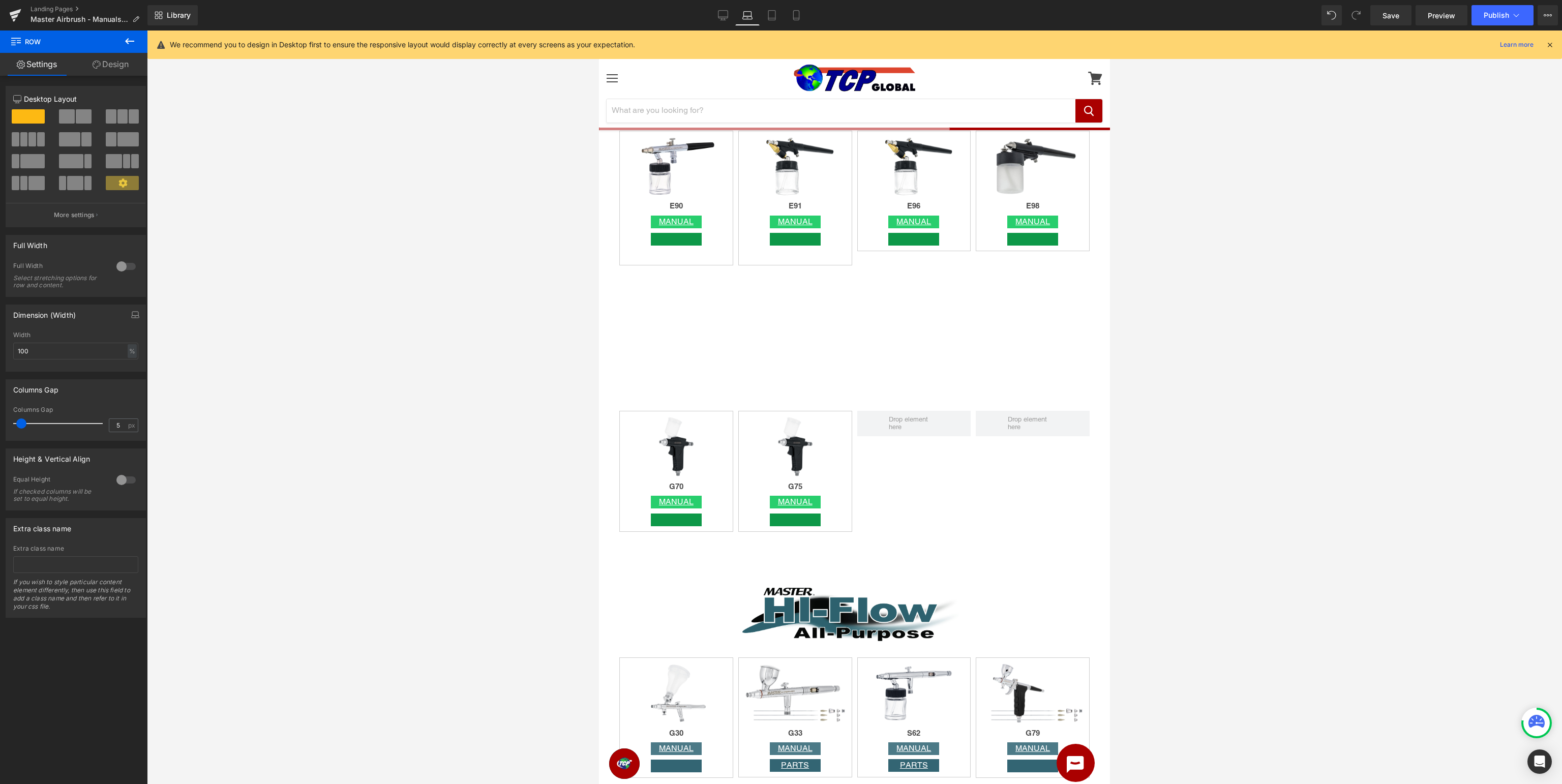
scroll to position [1865, 0]
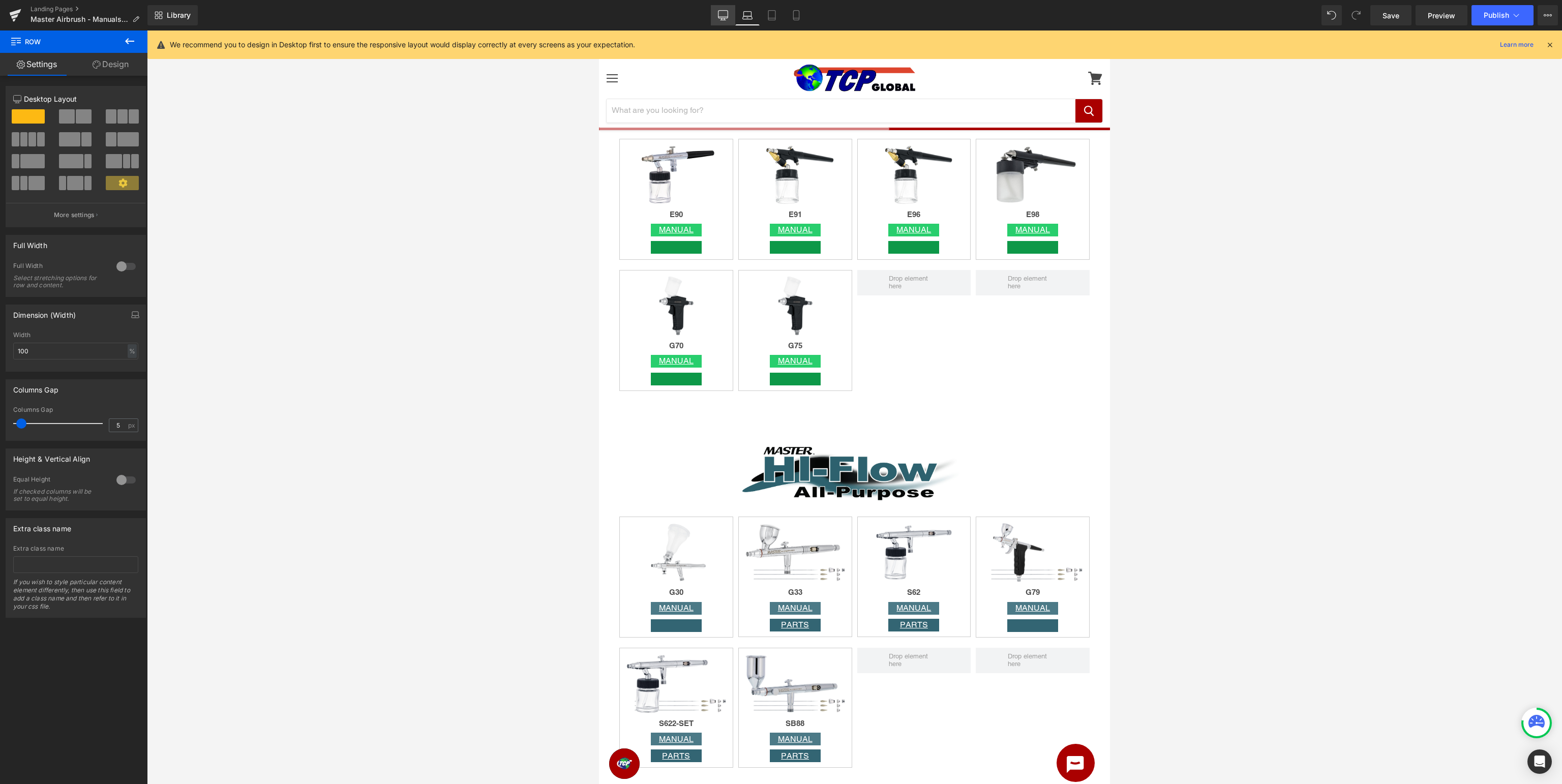
click at [723, 19] on icon at bounding box center [723, 19] width 3 height 2
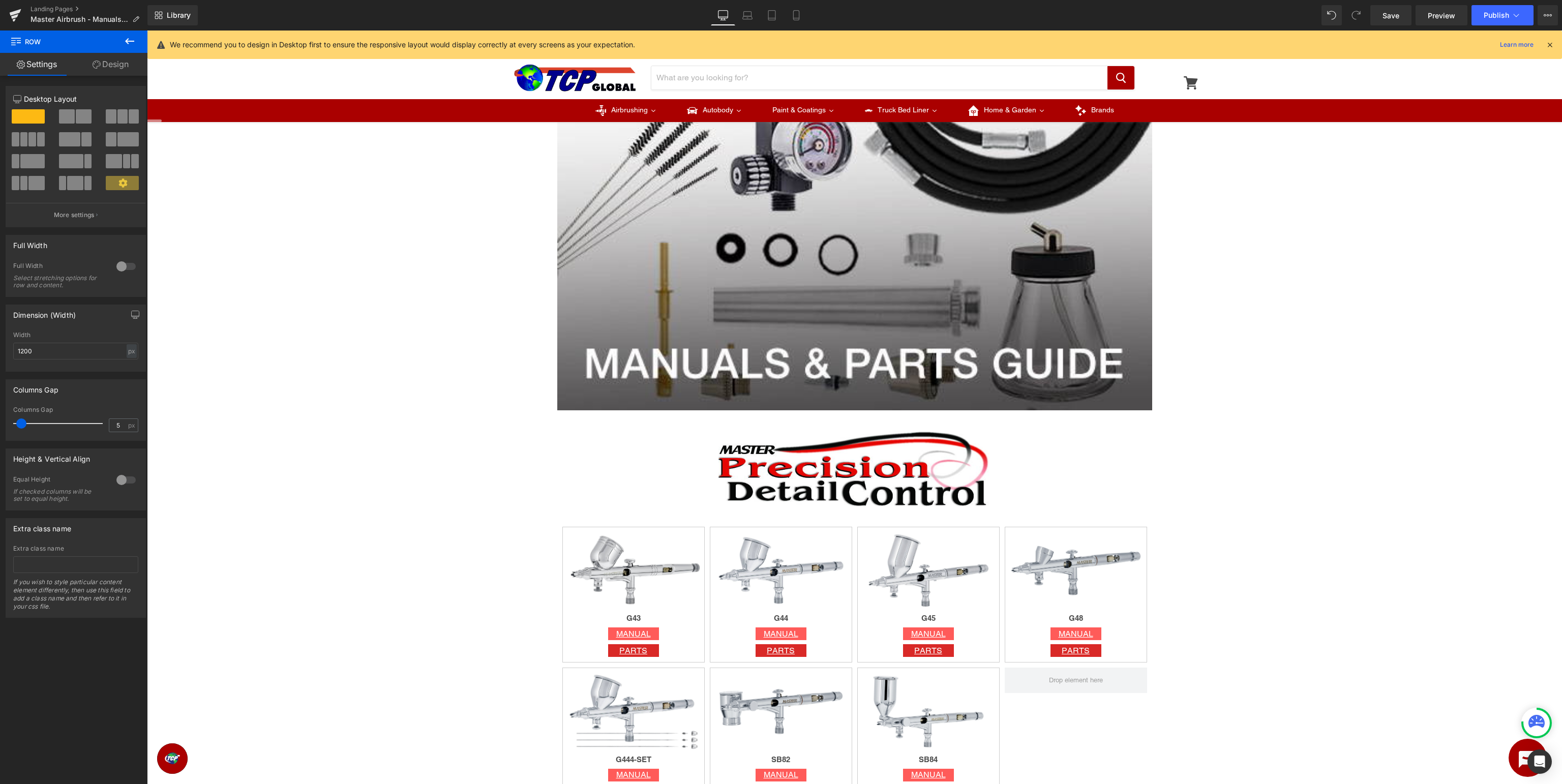
scroll to position [30, 0]
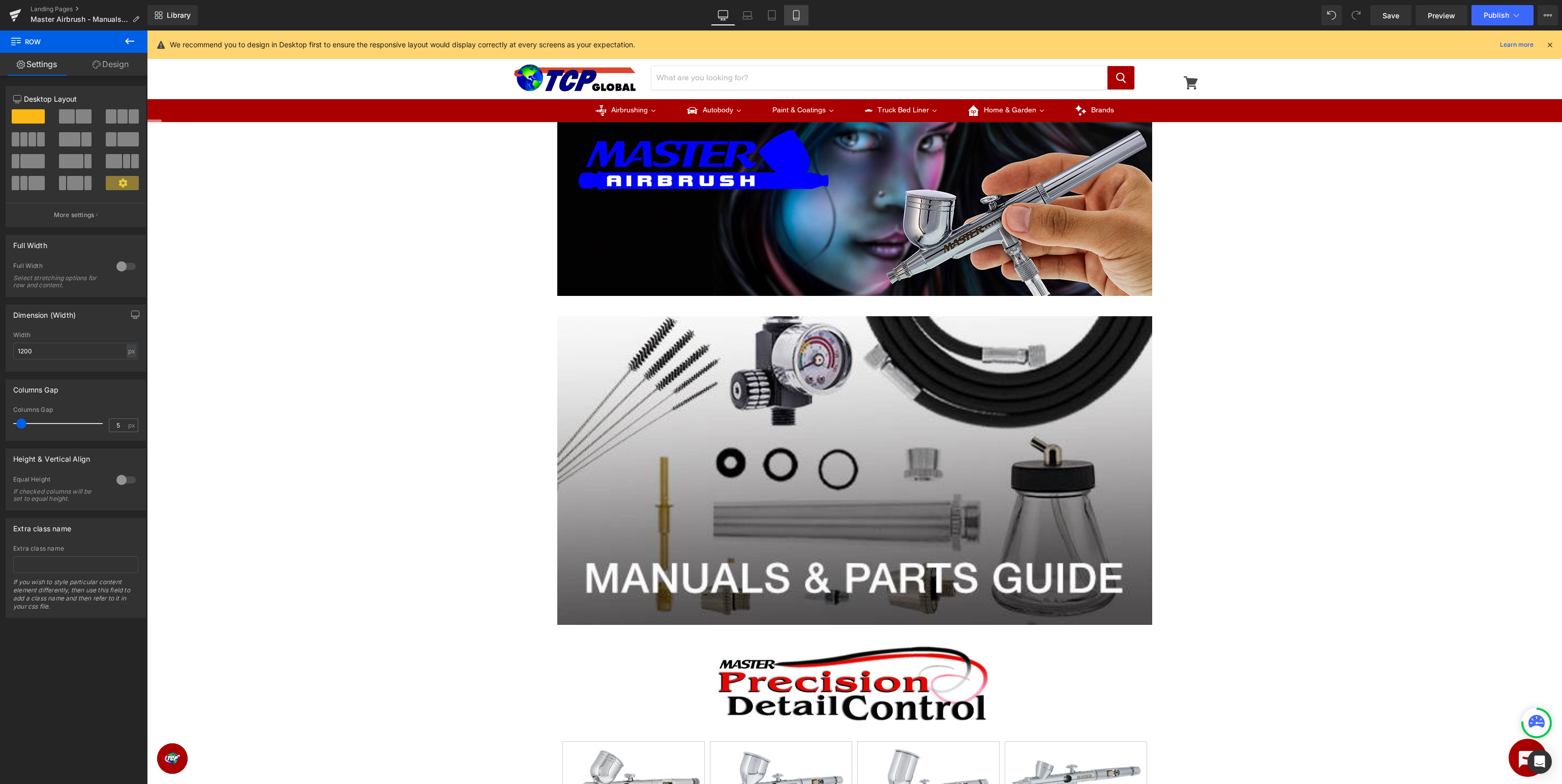
click at [797, 14] on icon at bounding box center [796, 15] width 10 height 10
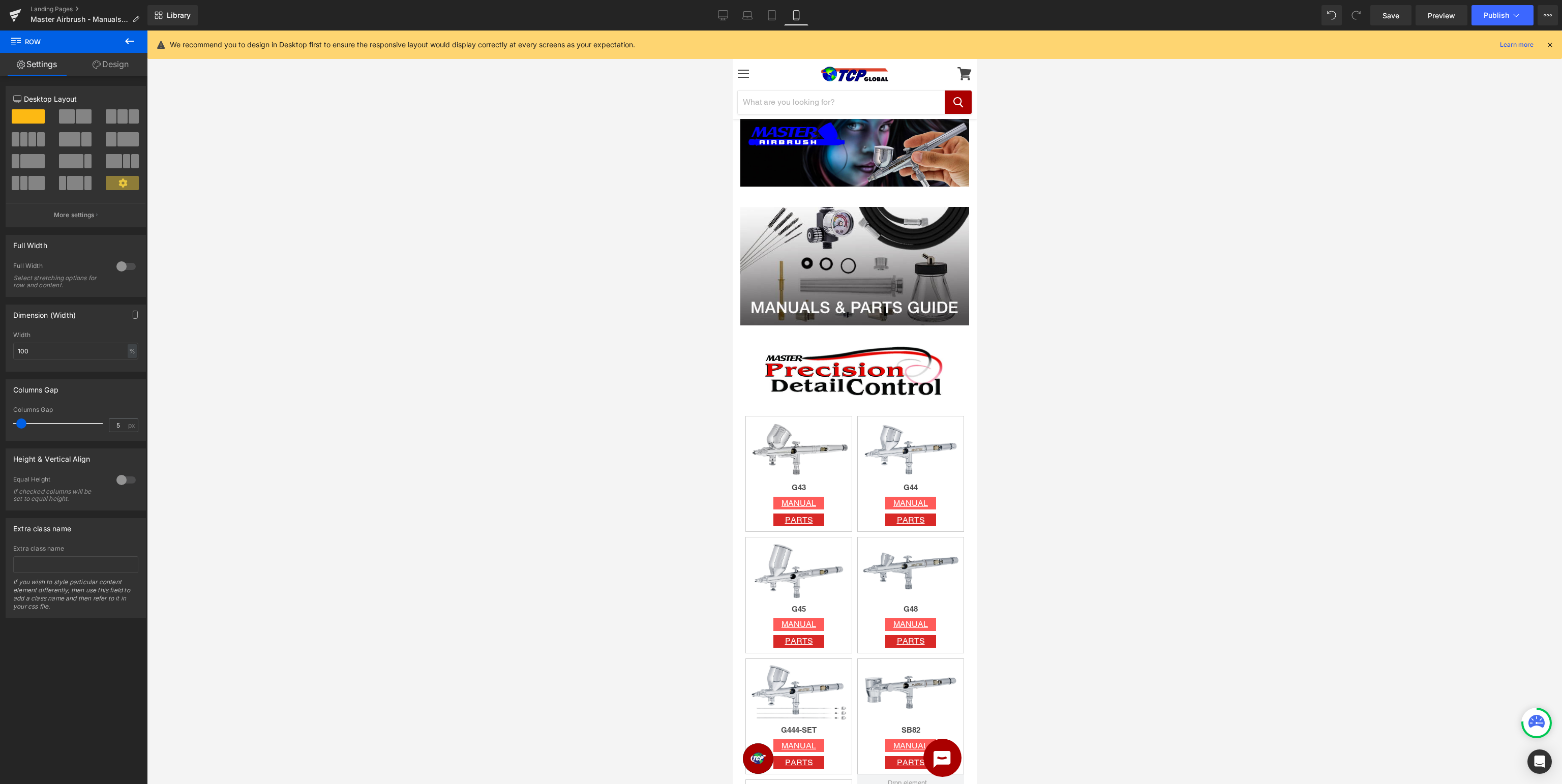
scroll to position [848, 0]
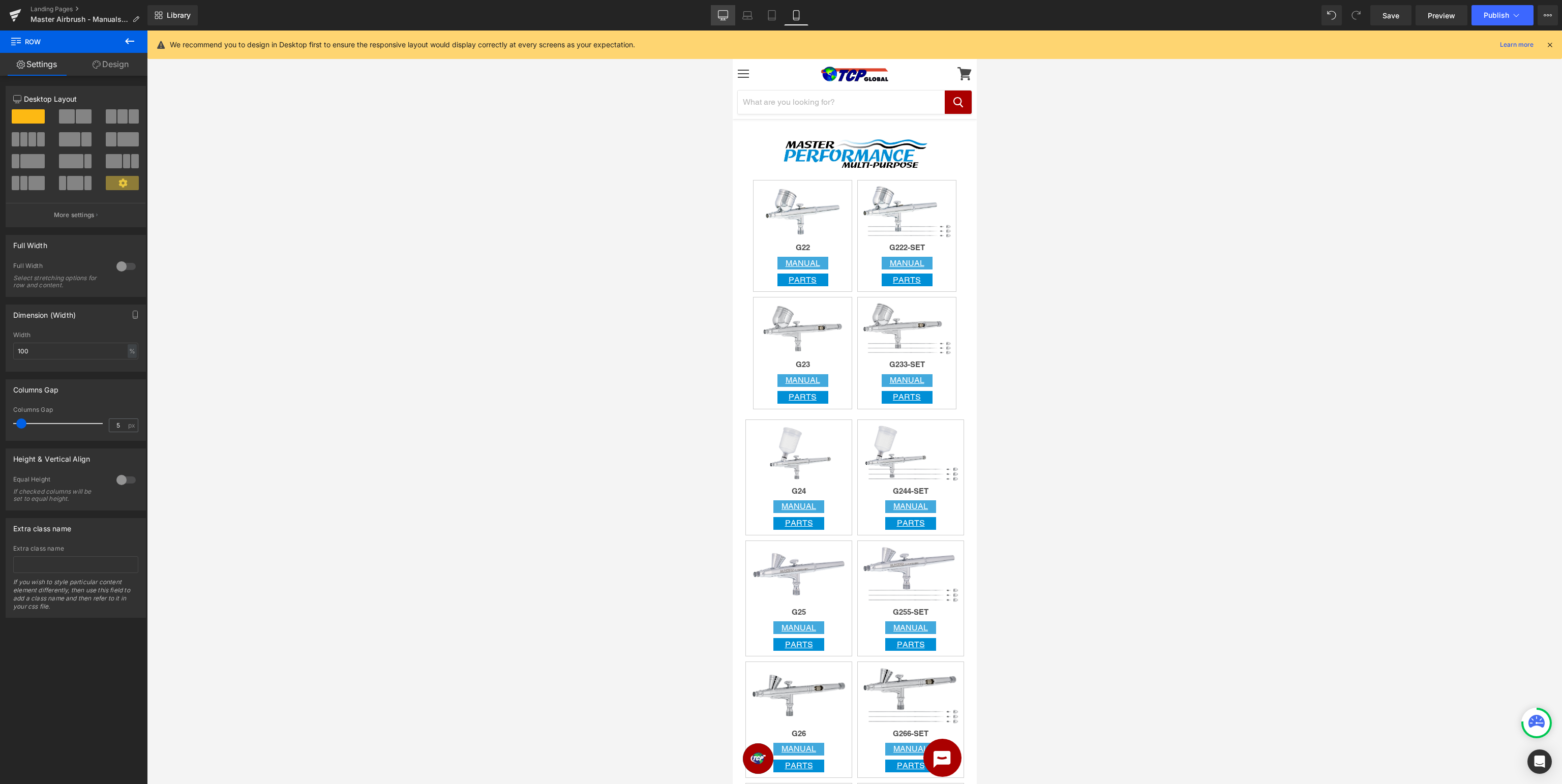
click at [722, 15] on icon at bounding box center [723, 15] width 10 height 10
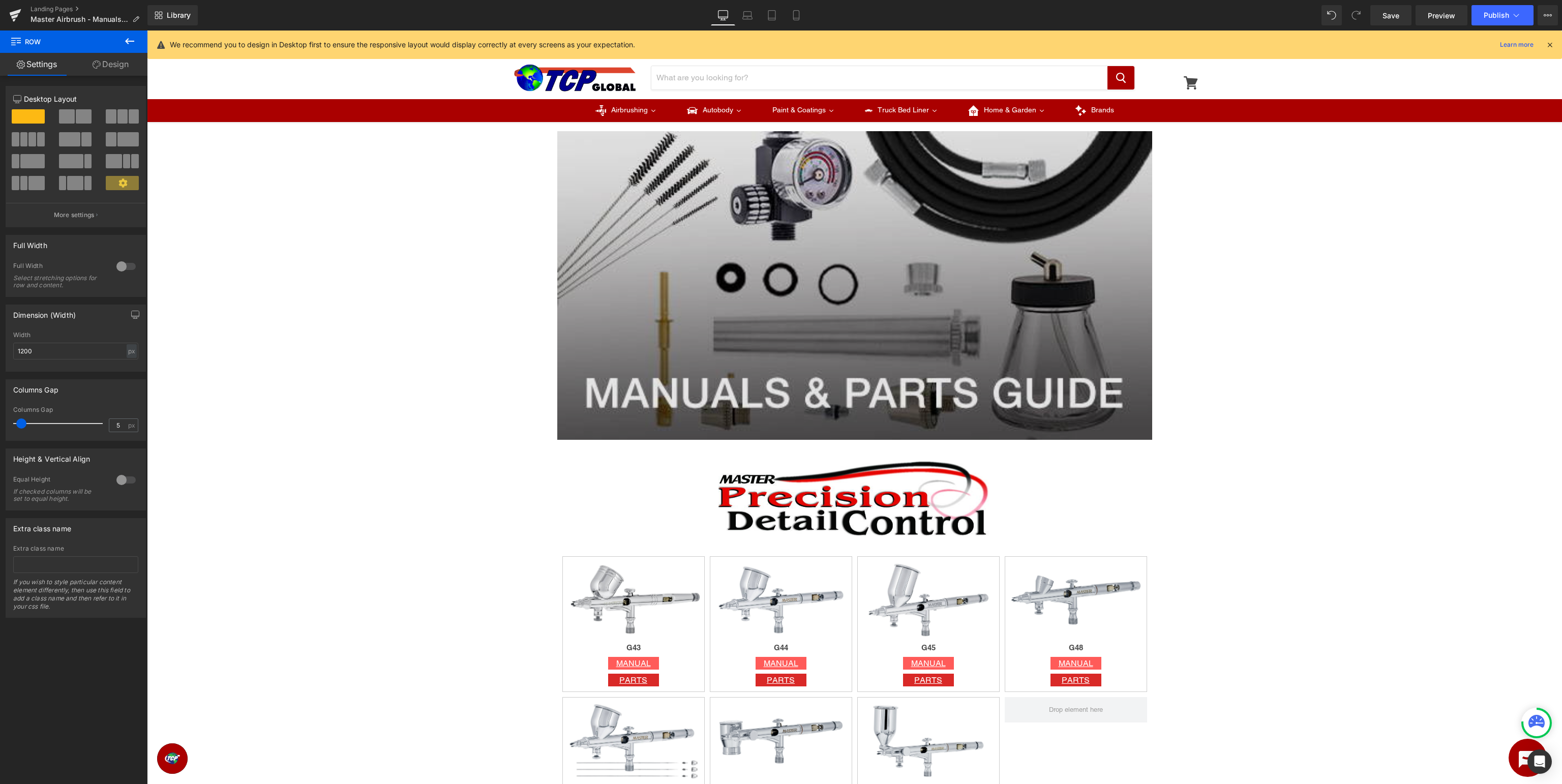
scroll to position [0, 0]
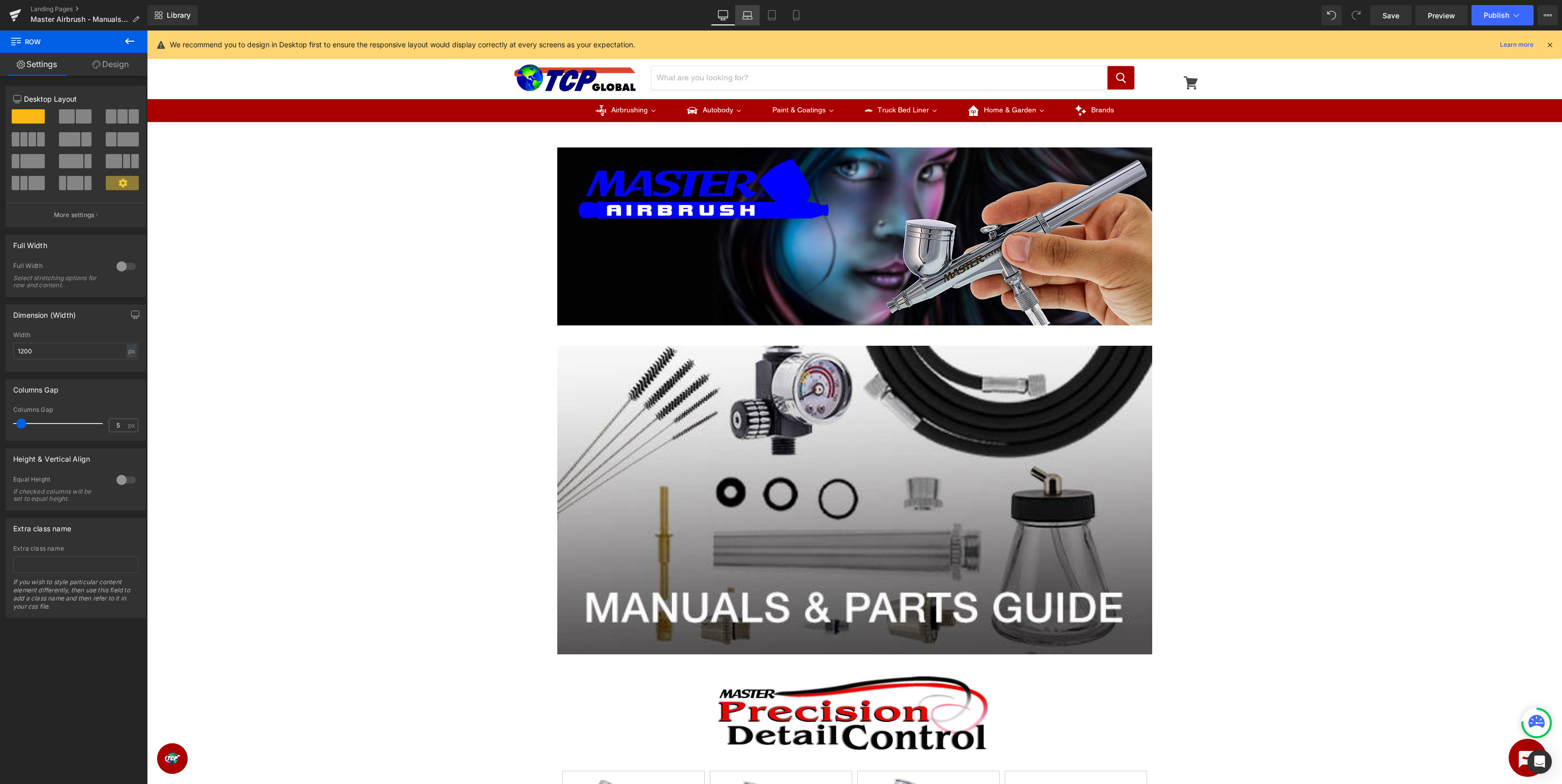
click at [745, 15] on icon at bounding box center [747, 15] width 10 height 10
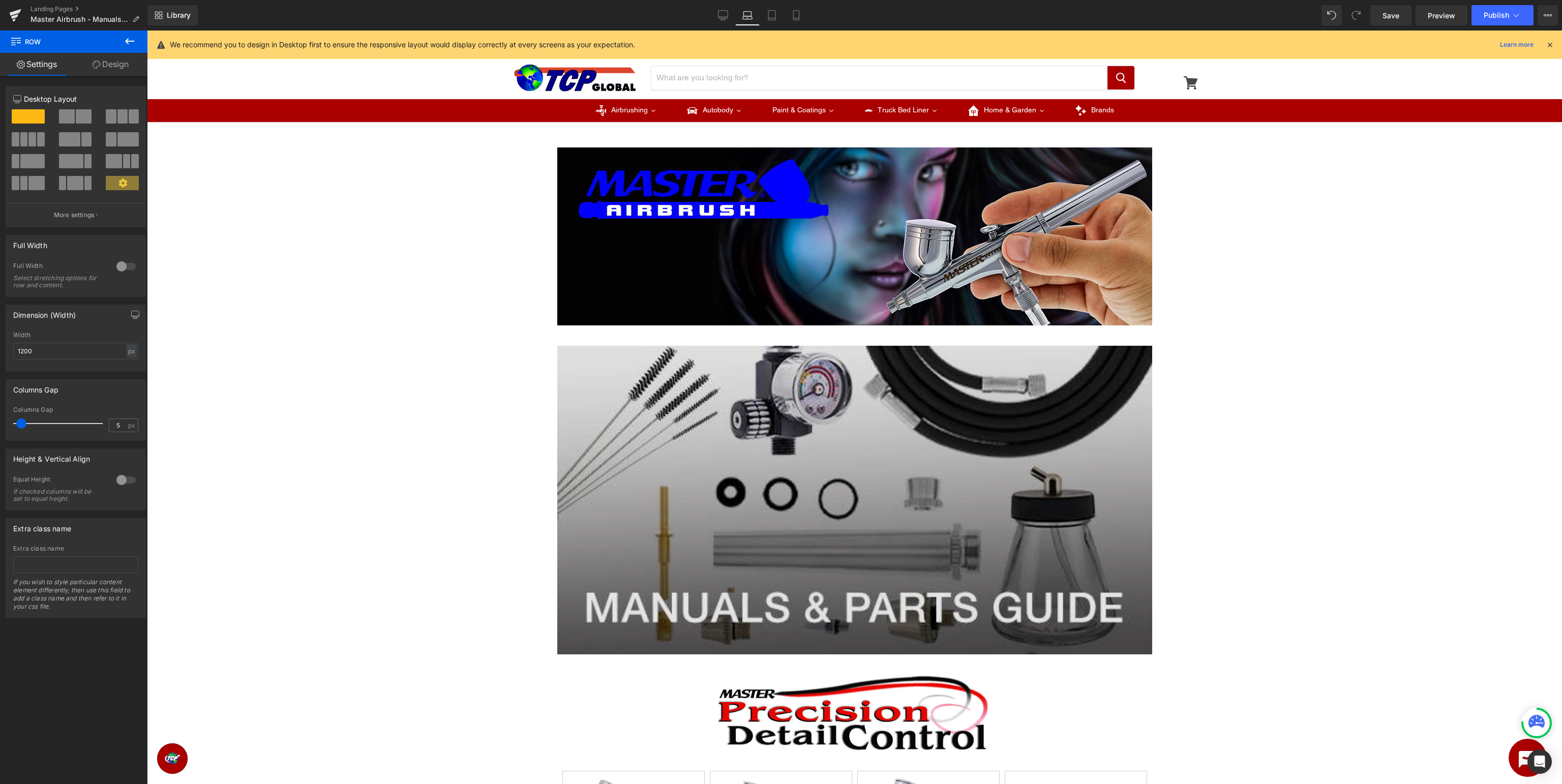
type input "100"
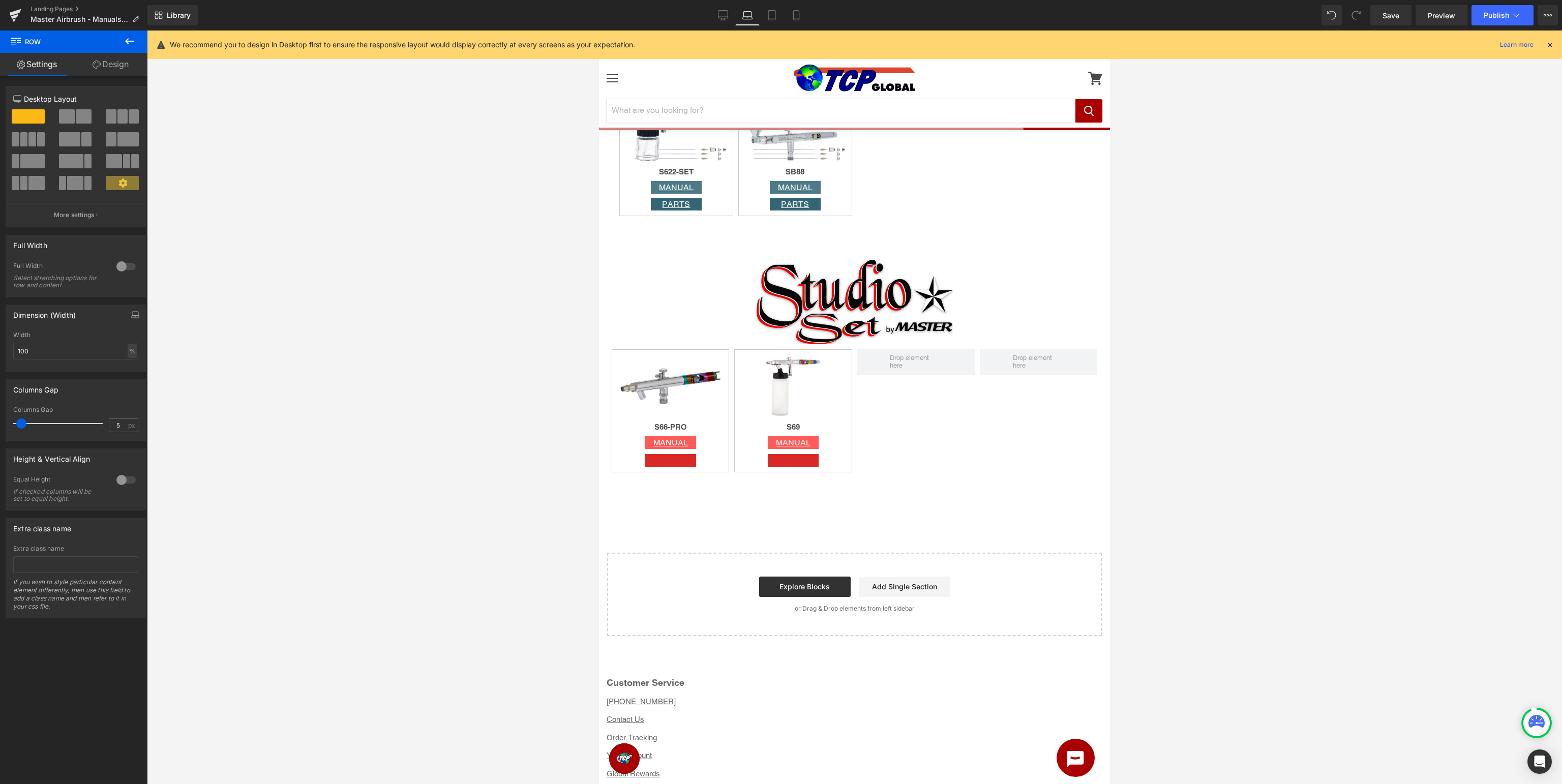
scroll to position [2738, 0]
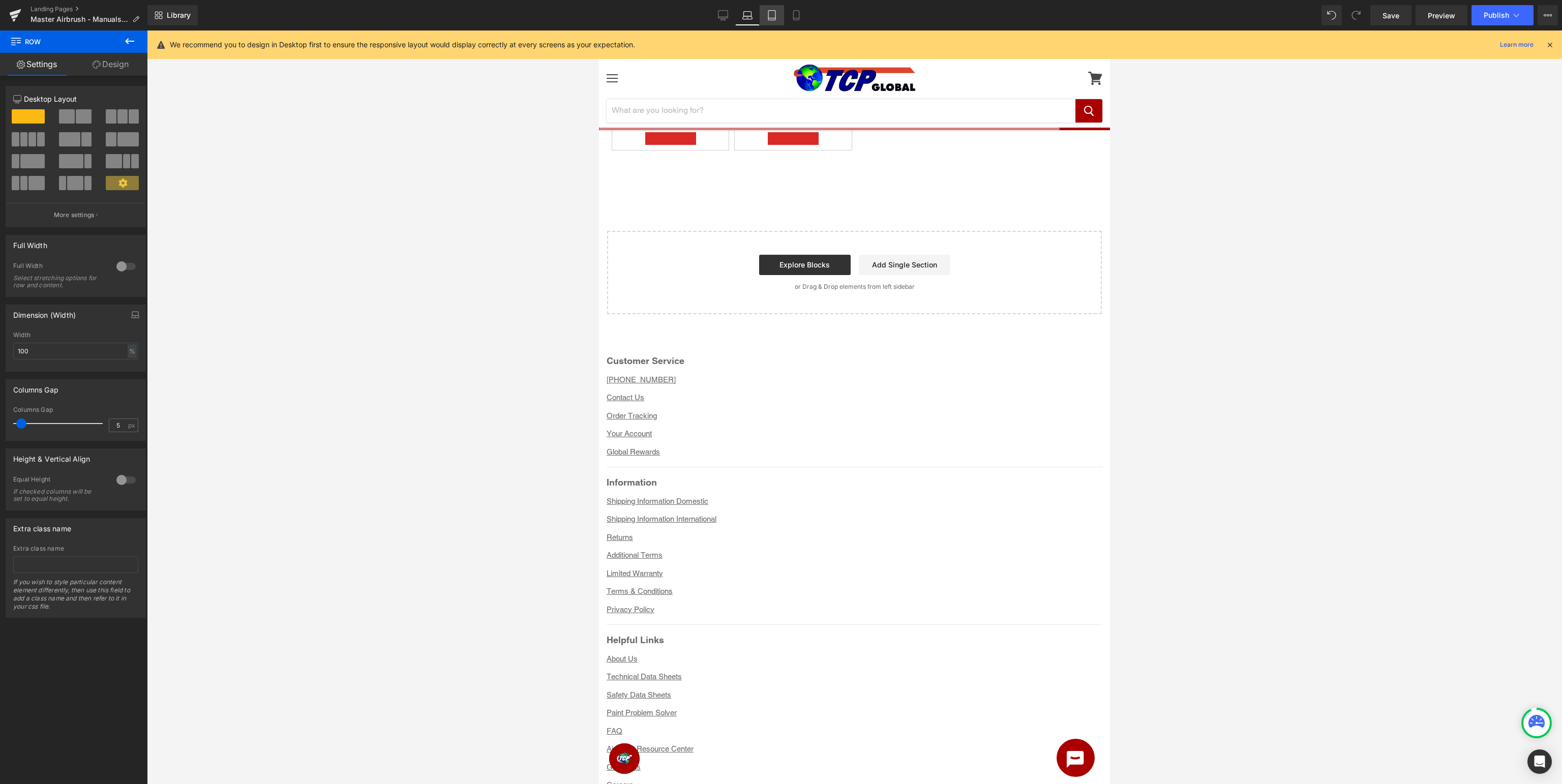
click at [767, 12] on icon at bounding box center [772, 15] width 10 height 10
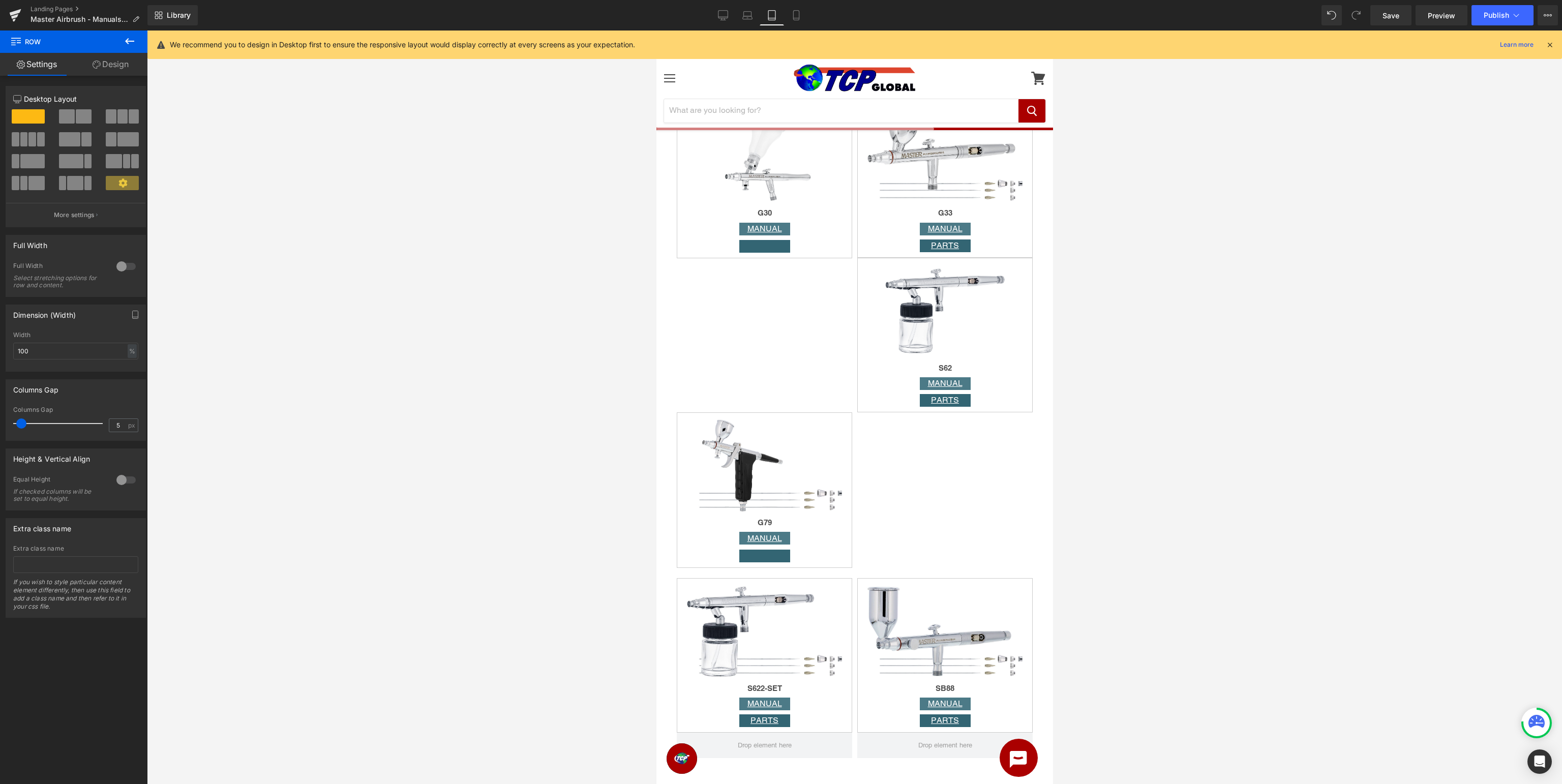
scroll to position [3787, 0]
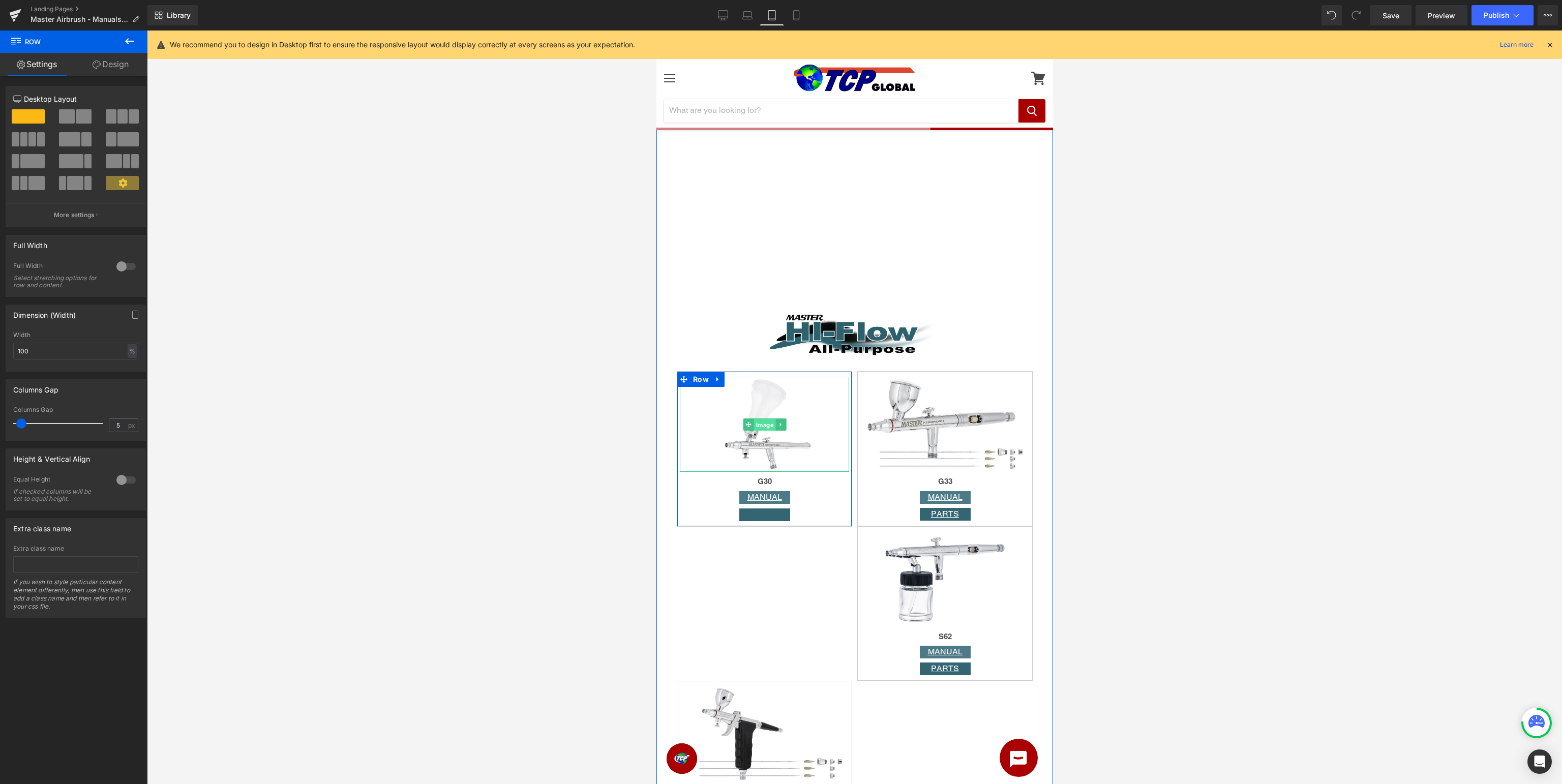
click at [766, 420] on span "Image" at bounding box center [764, 425] width 22 height 12
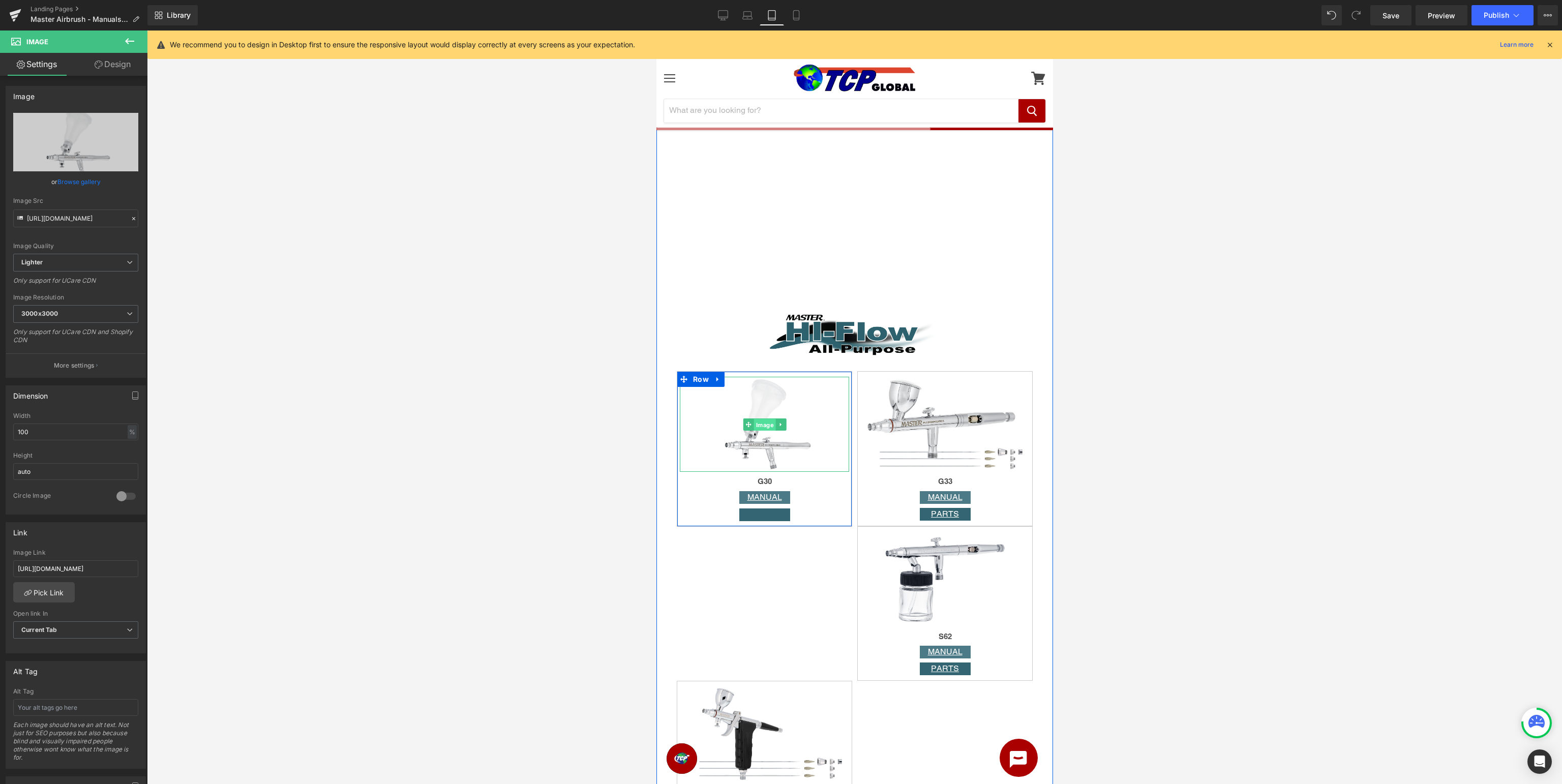
click at [761, 425] on span "Image" at bounding box center [764, 425] width 22 height 12
drag, startPoint x: 104, startPoint y: 432, endPoint x: 0, endPoint y: 431, distance: 104.0
click at [13, 431] on input "100" at bounding box center [76, 432] width 125 height 17
type input "50"
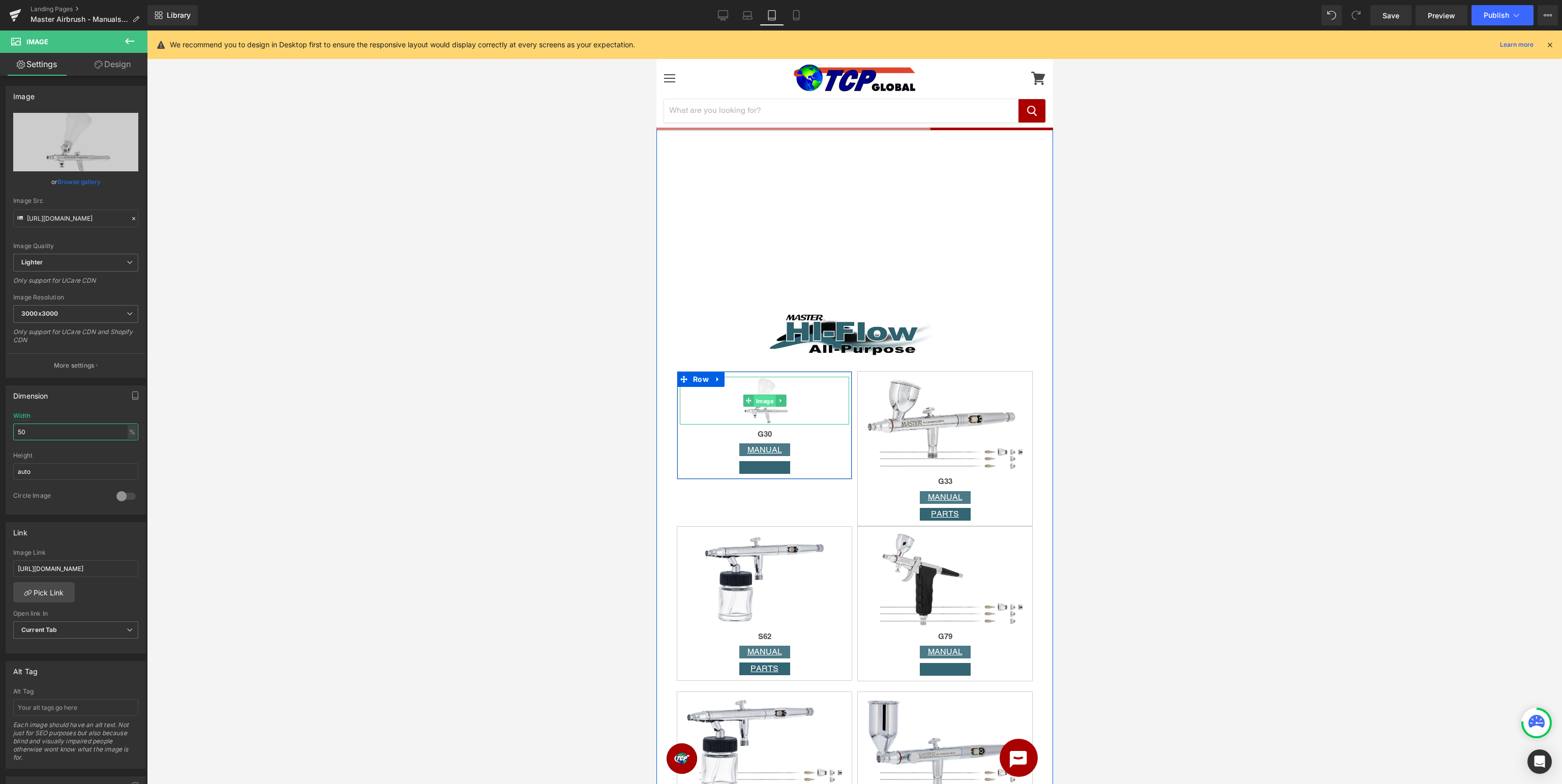
click at [763, 401] on span "Image" at bounding box center [764, 401] width 22 height 12
click at [936, 426] on span "Image" at bounding box center [945, 425] width 22 height 12
click at [136, 432] on div "%" at bounding box center [132, 432] width 9 height 14
click at [138, 466] on li "px" at bounding box center [131, 462] width 13 height 15
type input "333.4"
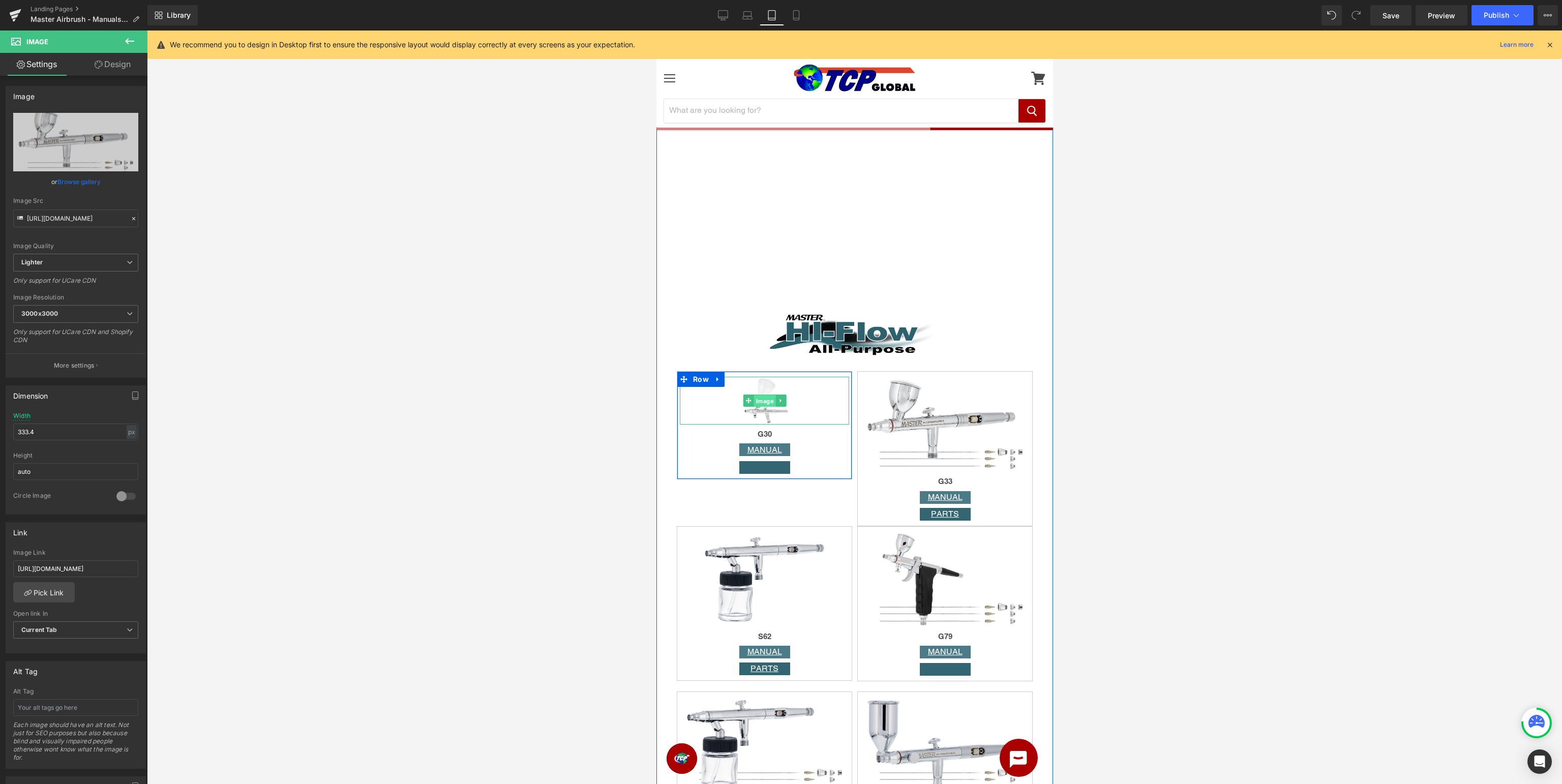
click at [759, 400] on span "Image" at bounding box center [764, 401] width 22 height 12
click at [133, 434] on div "%" at bounding box center [132, 432] width 9 height 14
click at [133, 461] on li "px" at bounding box center [131, 462] width 13 height 15
drag, startPoint x: 52, startPoint y: 432, endPoint x: 25, endPoint y: 433, distance: 27.0
click at [13, 424] on input "166.7" at bounding box center [76, 432] width 125 height 17
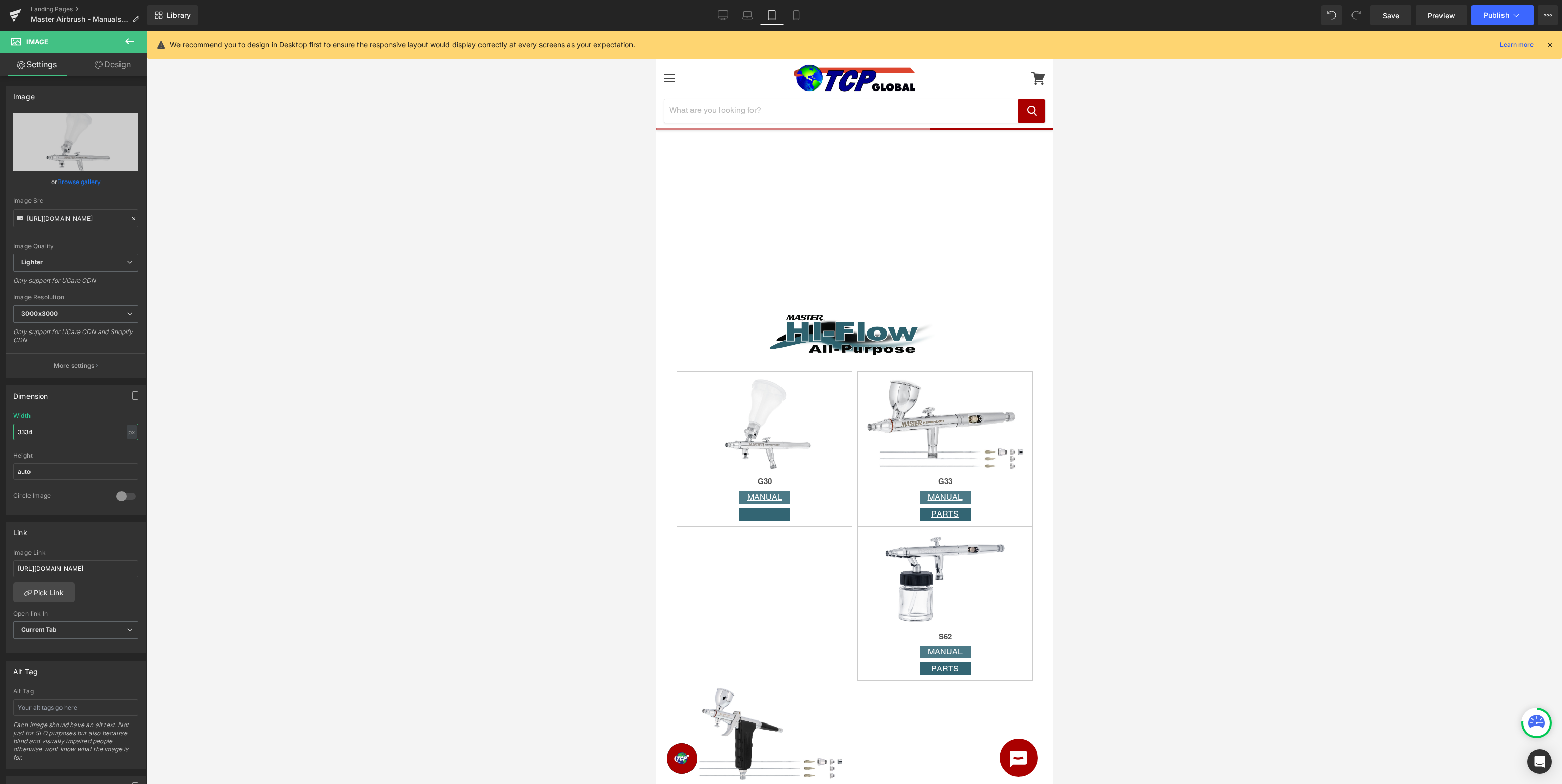
type input "333"
click at [942, 426] on span "Image" at bounding box center [945, 425] width 22 height 12
click at [90, 472] on input "auto" at bounding box center [76, 472] width 125 height 17
click at [84, 428] on input "333.4" at bounding box center [76, 432] width 125 height 17
click at [81, 476] on input "auto" at bounding box center [76, 472] width 125 height 17
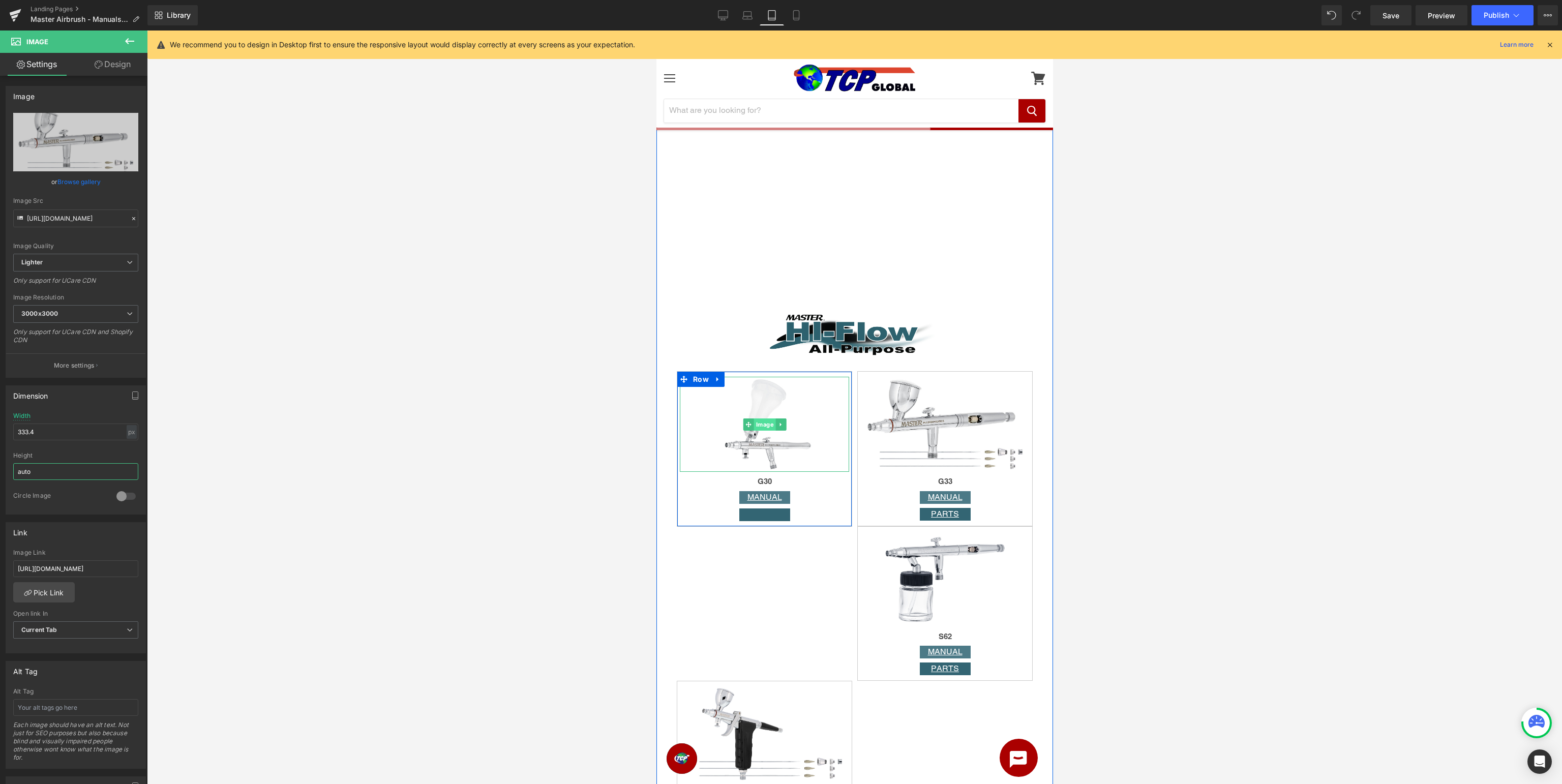
click at [762, 426] on span "Image" at bounding box center [764, 424] width 22 height 12
drag, startPoint x: 50, startPoint y: 428, endPoint x: 58, endPoint y: 430, distance: 8.2
click at [50, 428] on input "333" at bounding box center [76, 432] width 125 height 17
drag, startPoint x: 72, startPoint y: 432, endPoint x: 0, endPoint y: 430, distance: 72.0
click at [13, 430] on input "333" at bounding box center [76, 432] width 125 height 17
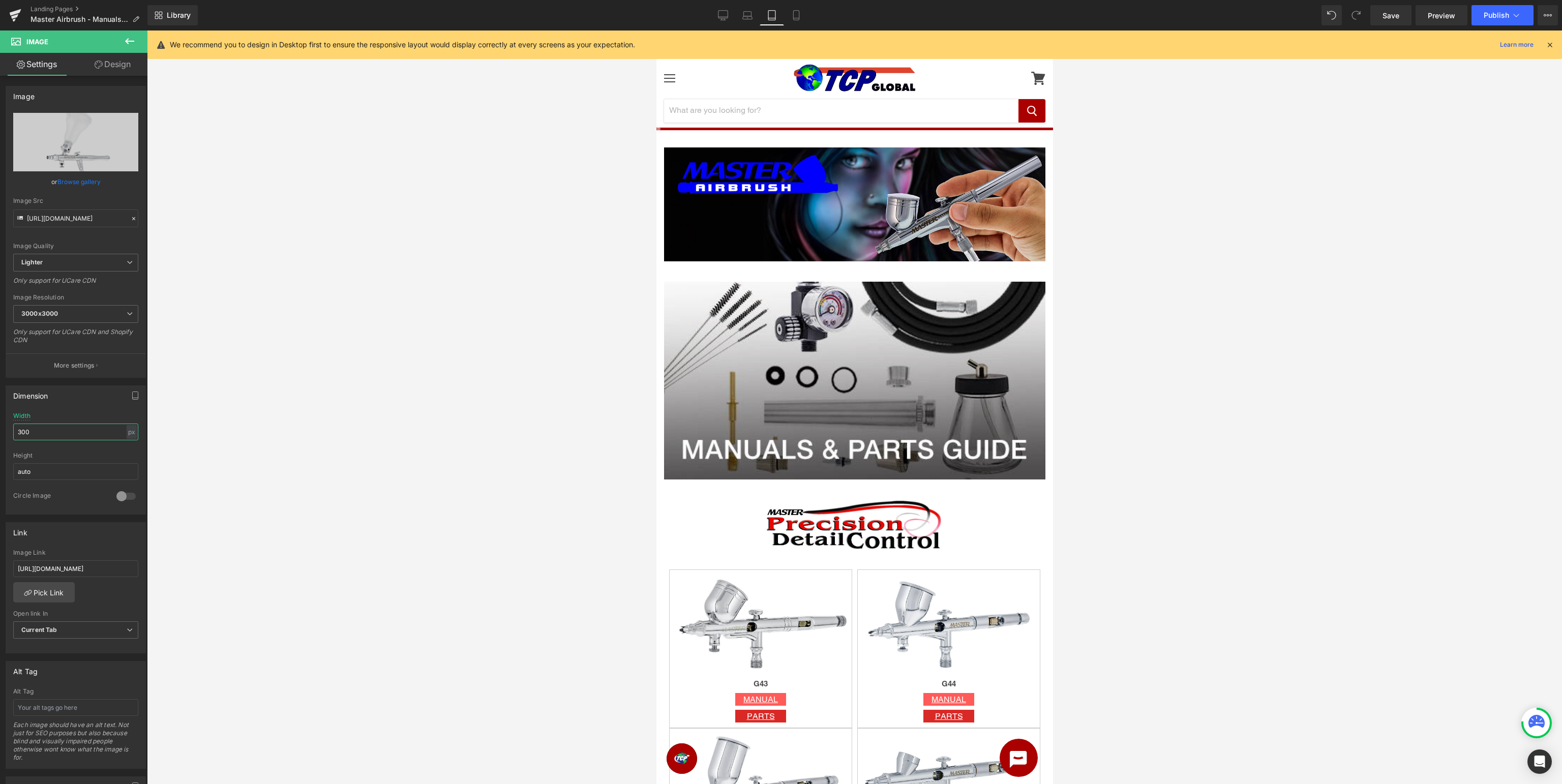
scroll to position [53, 0]
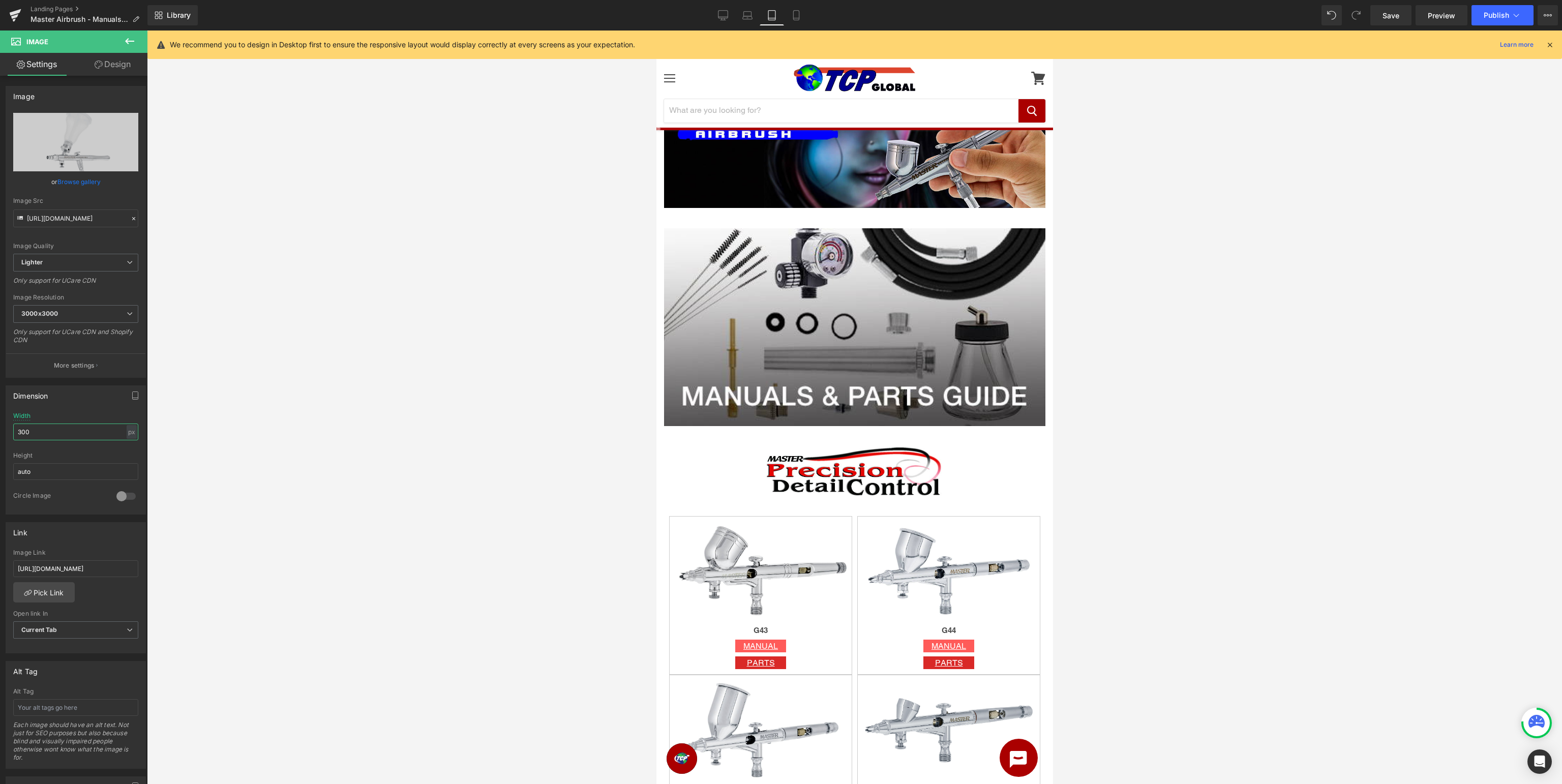
type input "300"
click at [132, 39] on icon at bounding box center [130, 41] width 12 height 12
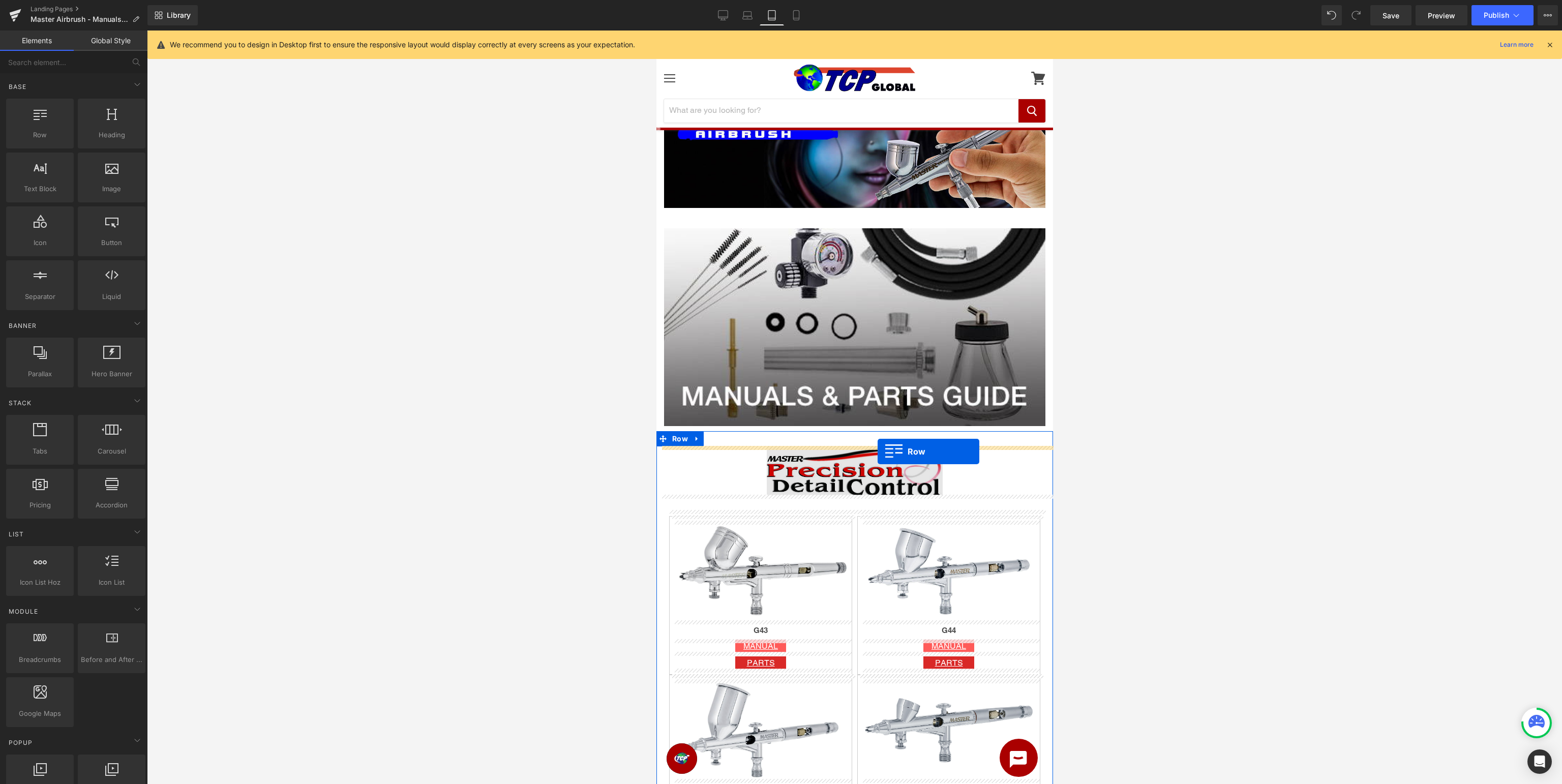
drag, startPoint x: 691, startPoint y: 149, endPoint x: 877, endPoint y: 452, distance: 355.5
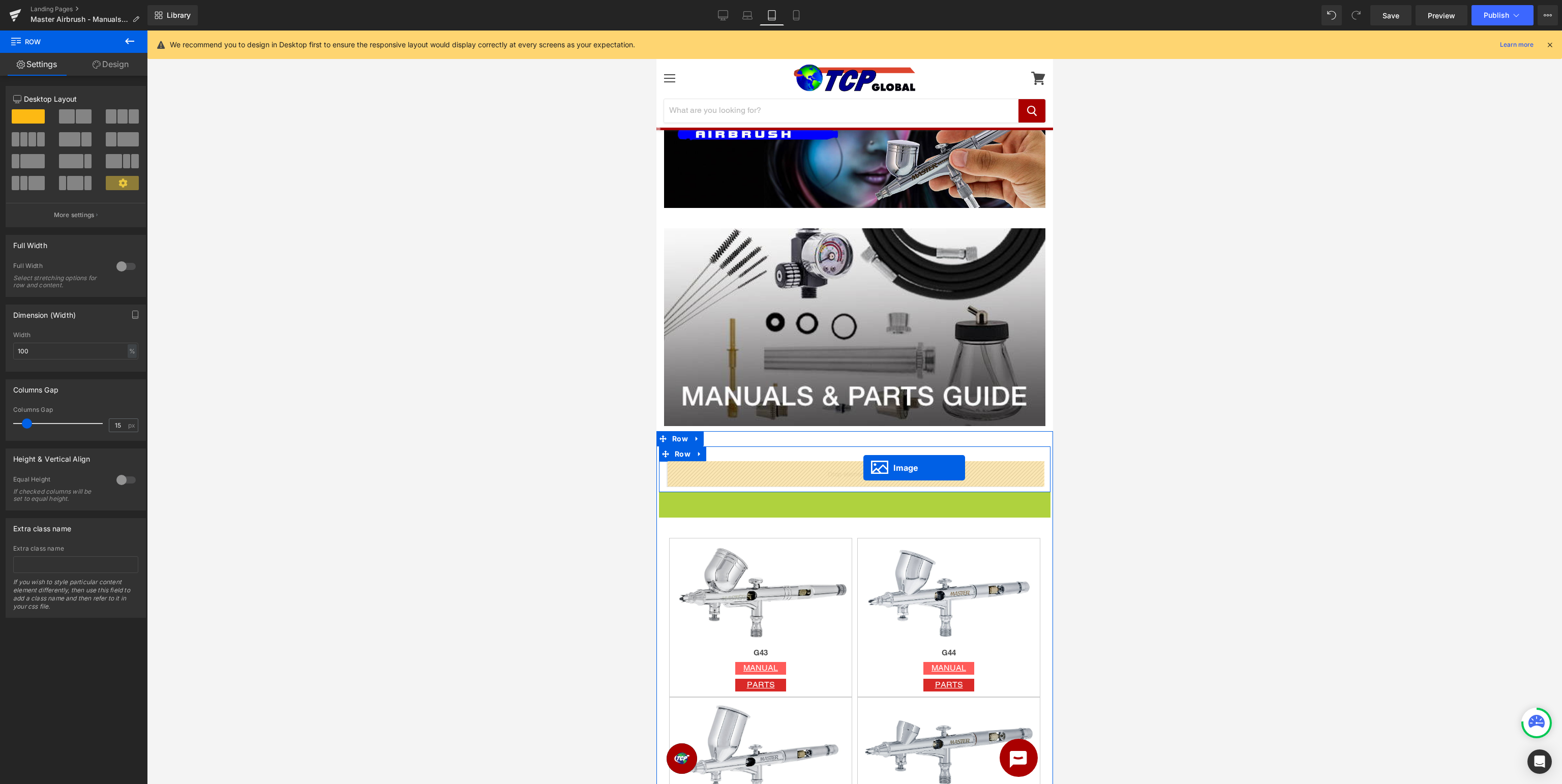
drag, startPoint x: 852, startPoint y: 518, endPoint x: 863, endPoint y: 467, distance: 52.2
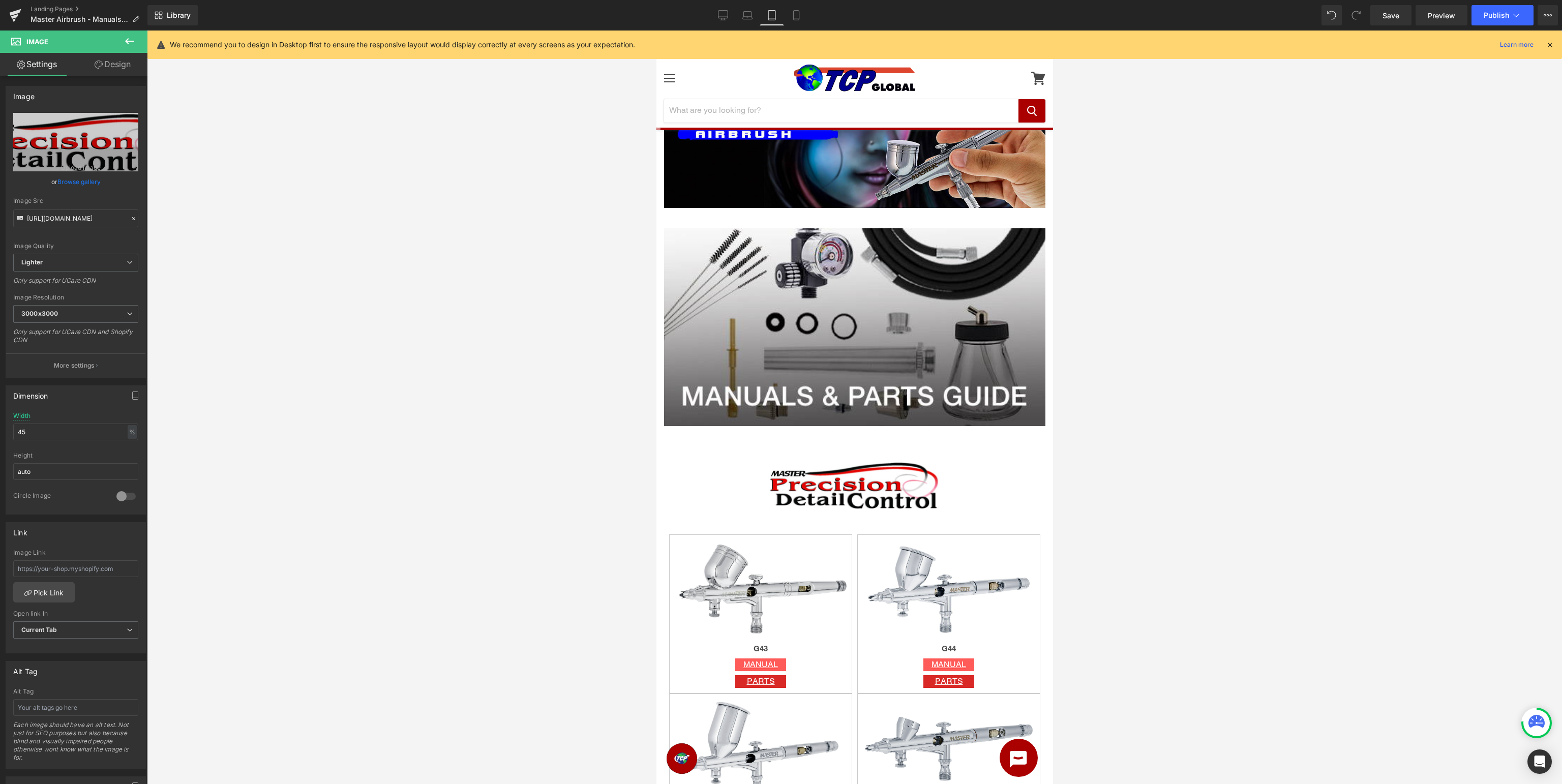
click at [1223, 435] on div at bounding box center [854, 407] width 1415 height 754
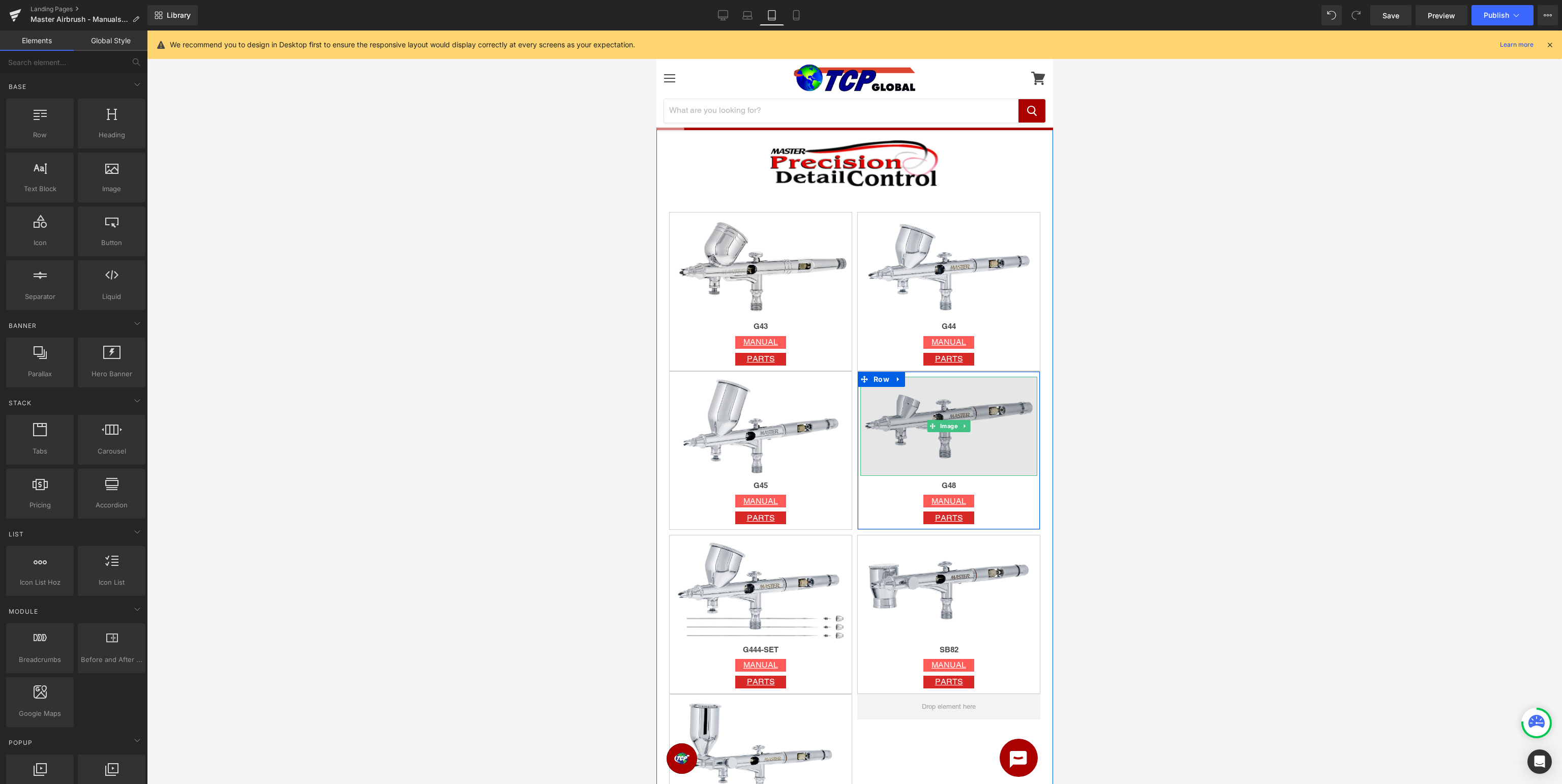
scroll to position [269, 0]
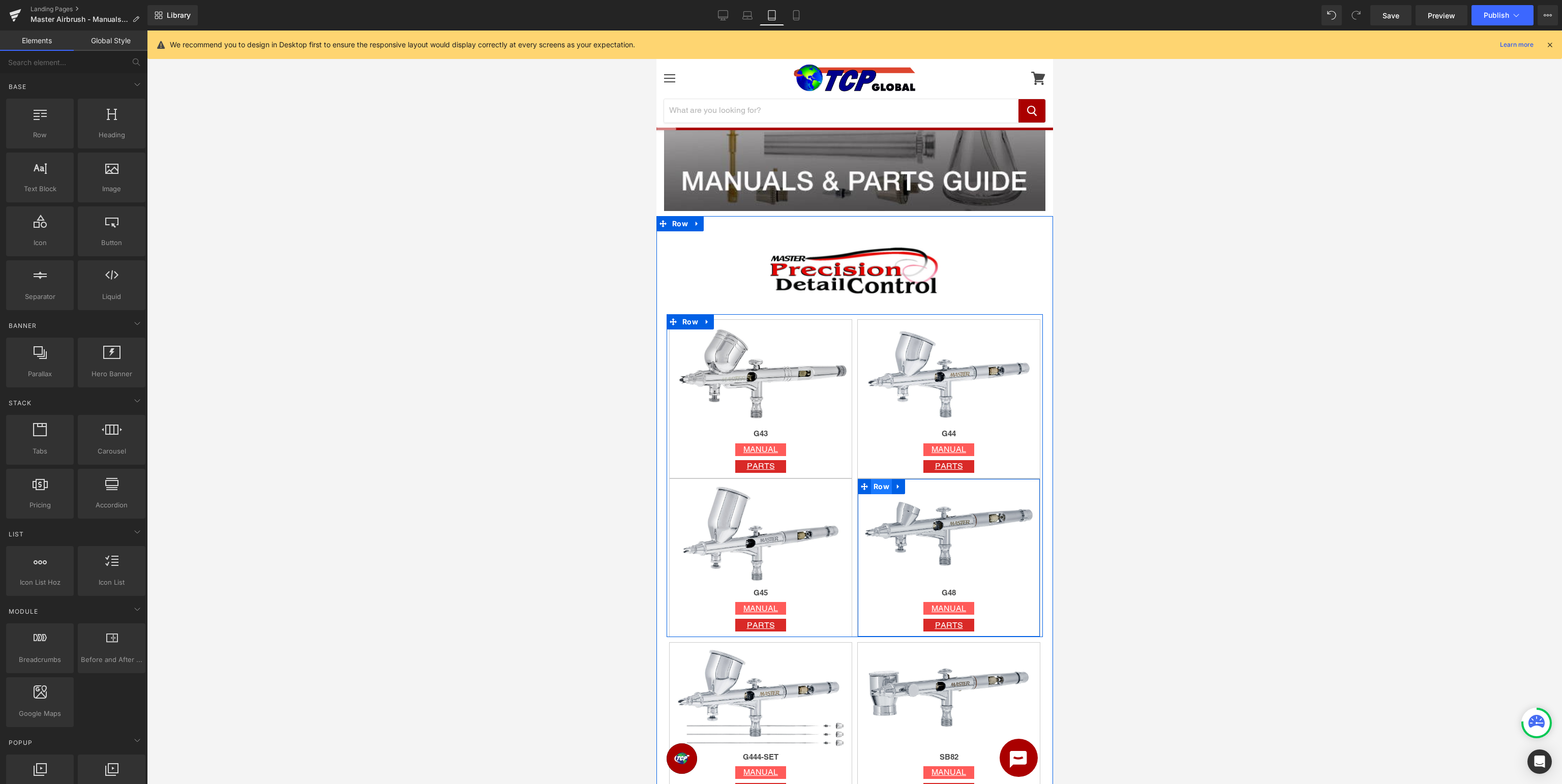
click at [881, 484] on span "Row" at bounding box center [881, 486] width 21 height 15
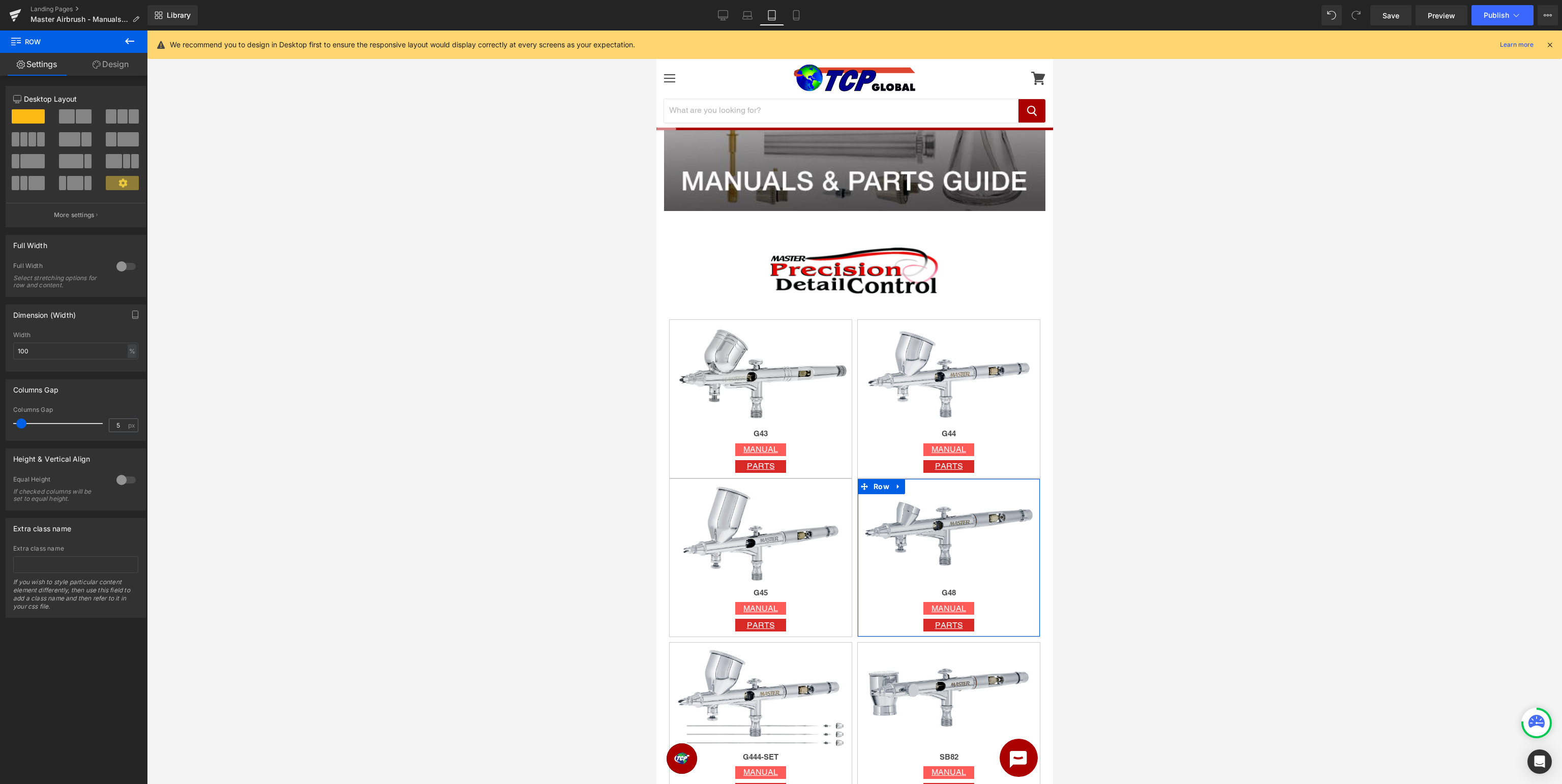
click at [109, 67] on link "Design" at bounding box center [111, 64] width 74 height 23
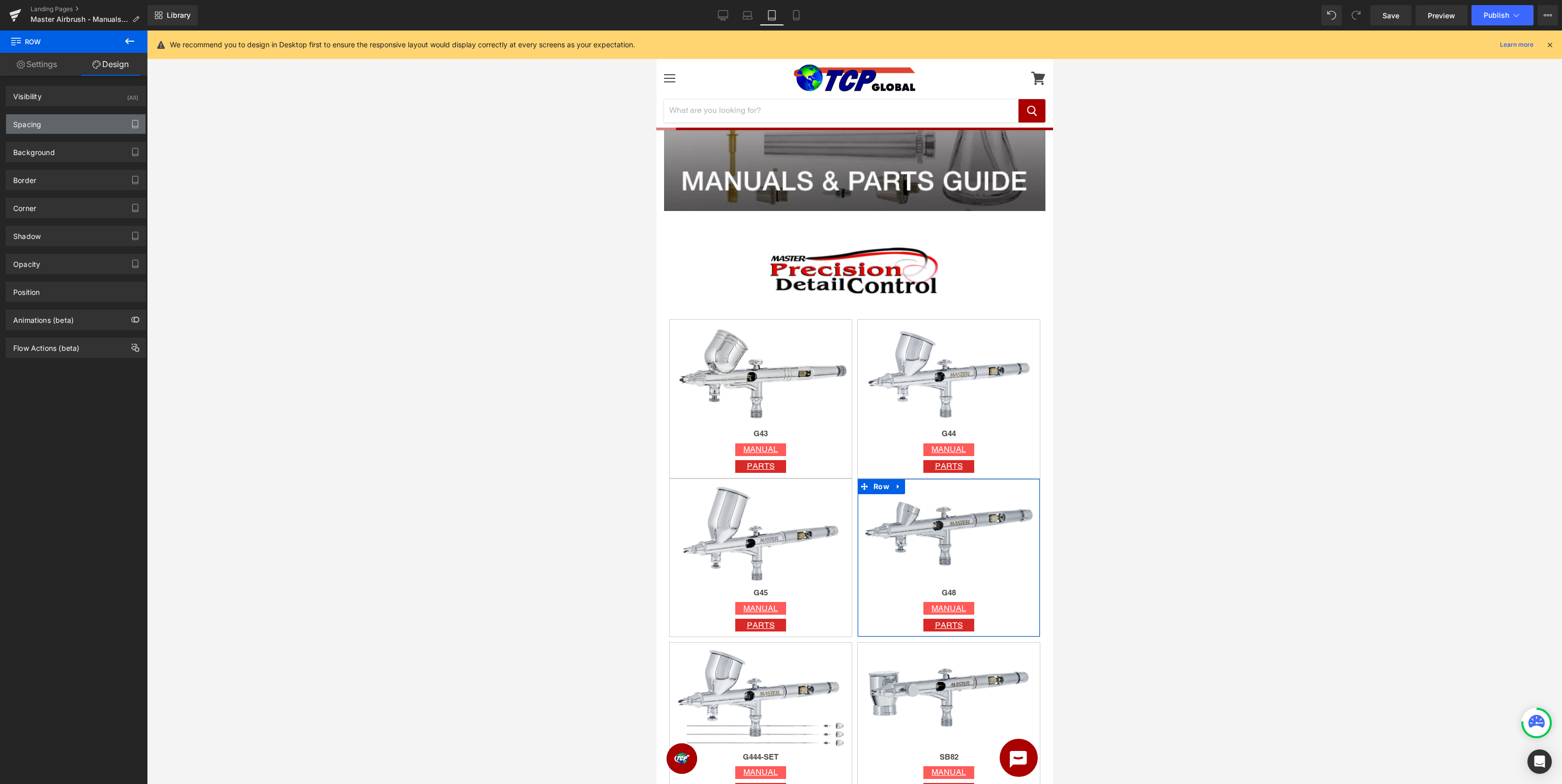
click at [137, 122] on icon "button" at bounding box center [135, 124] width 8 height 8
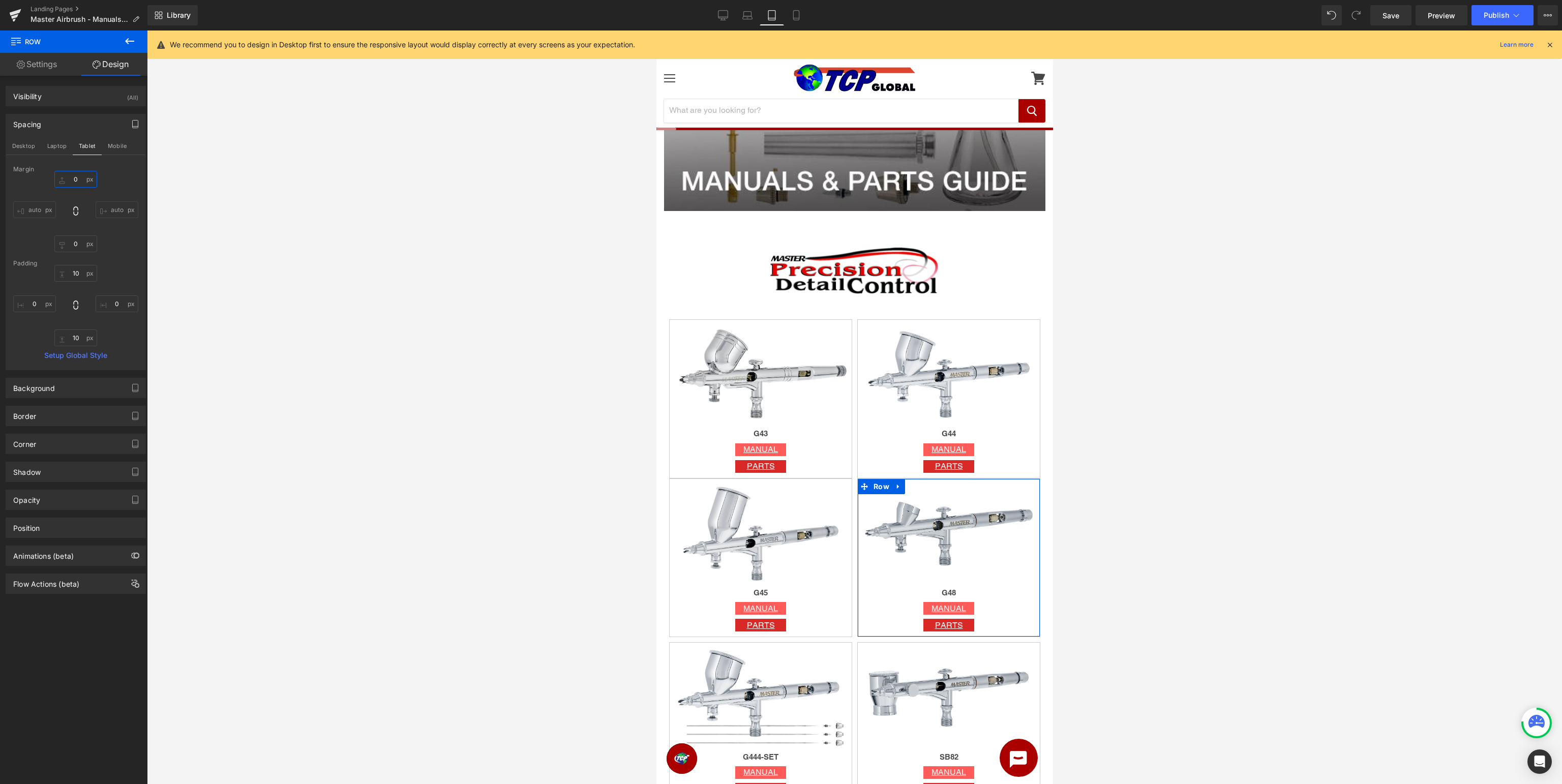
click at [80, 181] on input "0" at bounding box center [76, 179] width 42 height 17
type input "10"
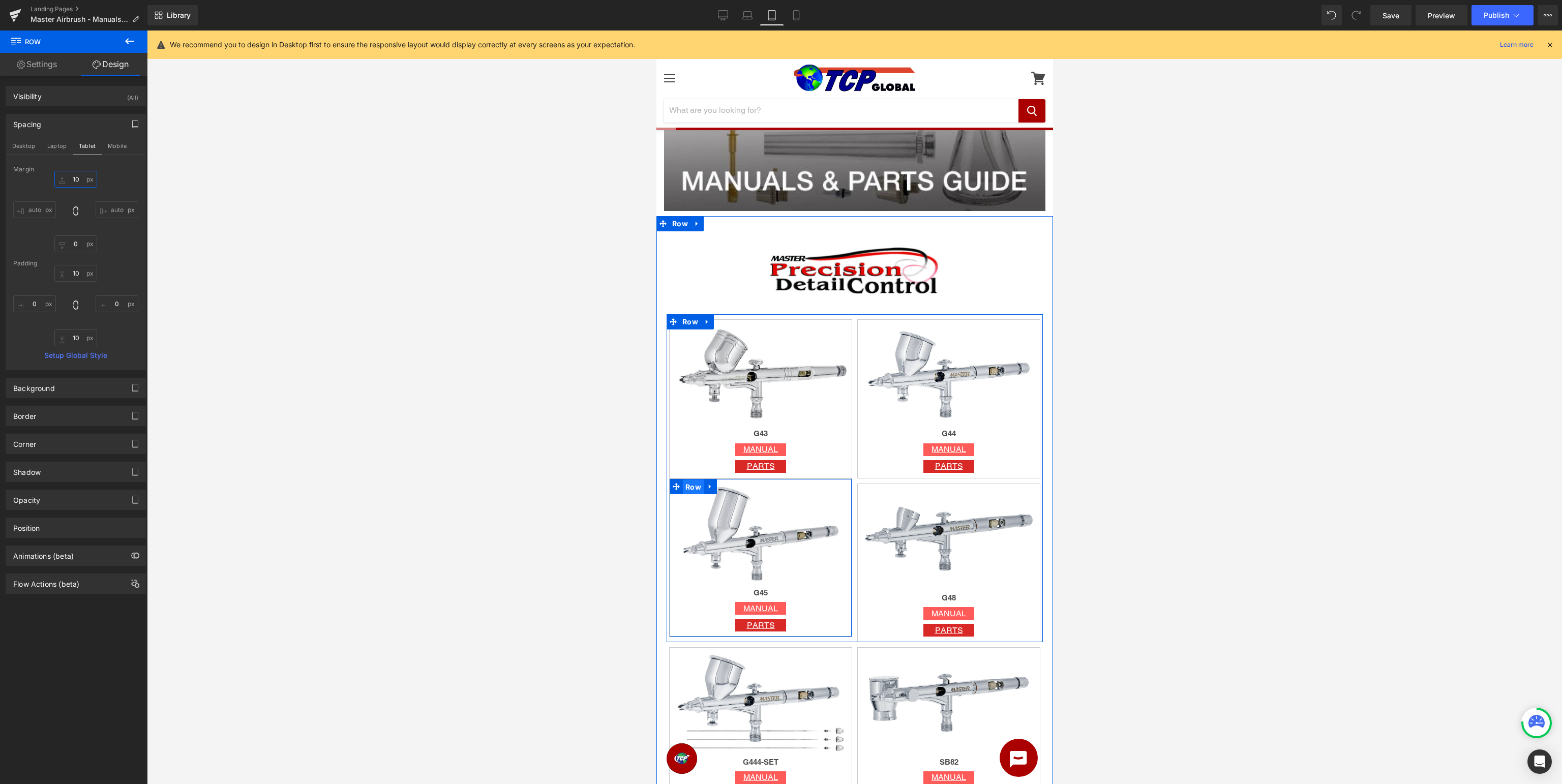
click at [687, 485] on span "Row" at bounding box center [692, 487] width 21 height 15
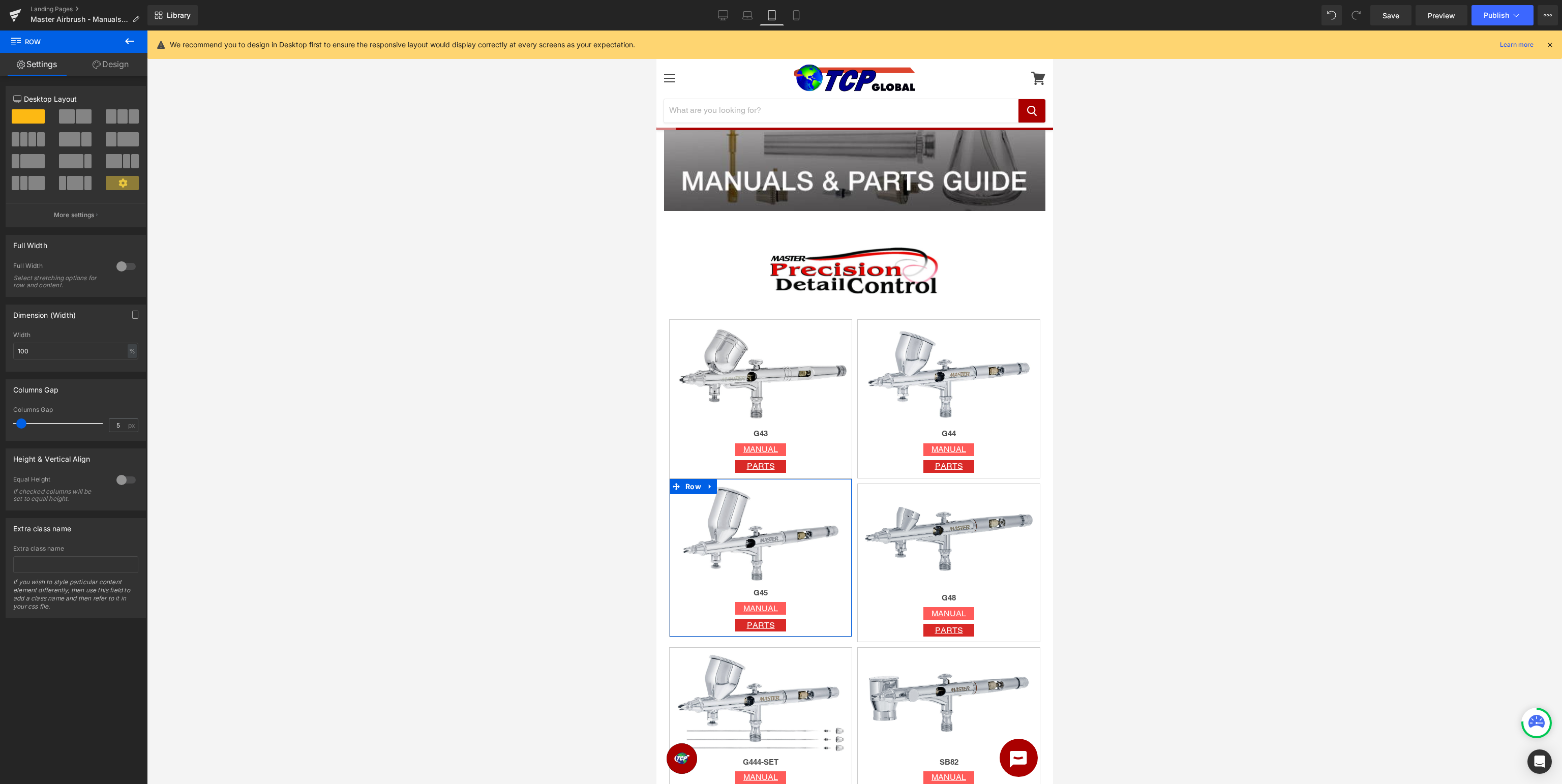
click at [118, 68] on link "Design" at bounding box center [111, 64] width 74 height 23
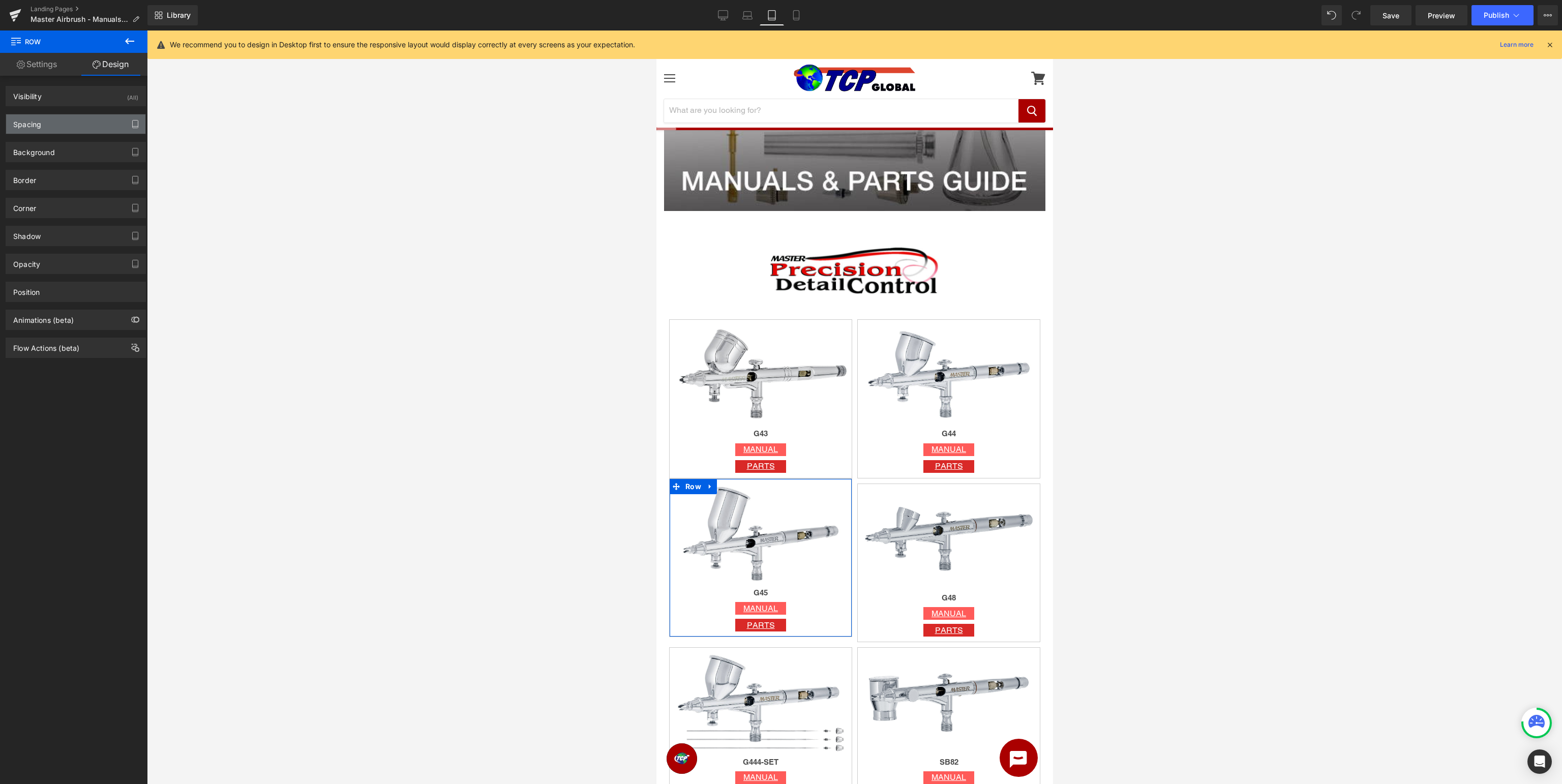
click at [136, 124] on icon "button" at bounding box center [135, 124] width 8 height 8
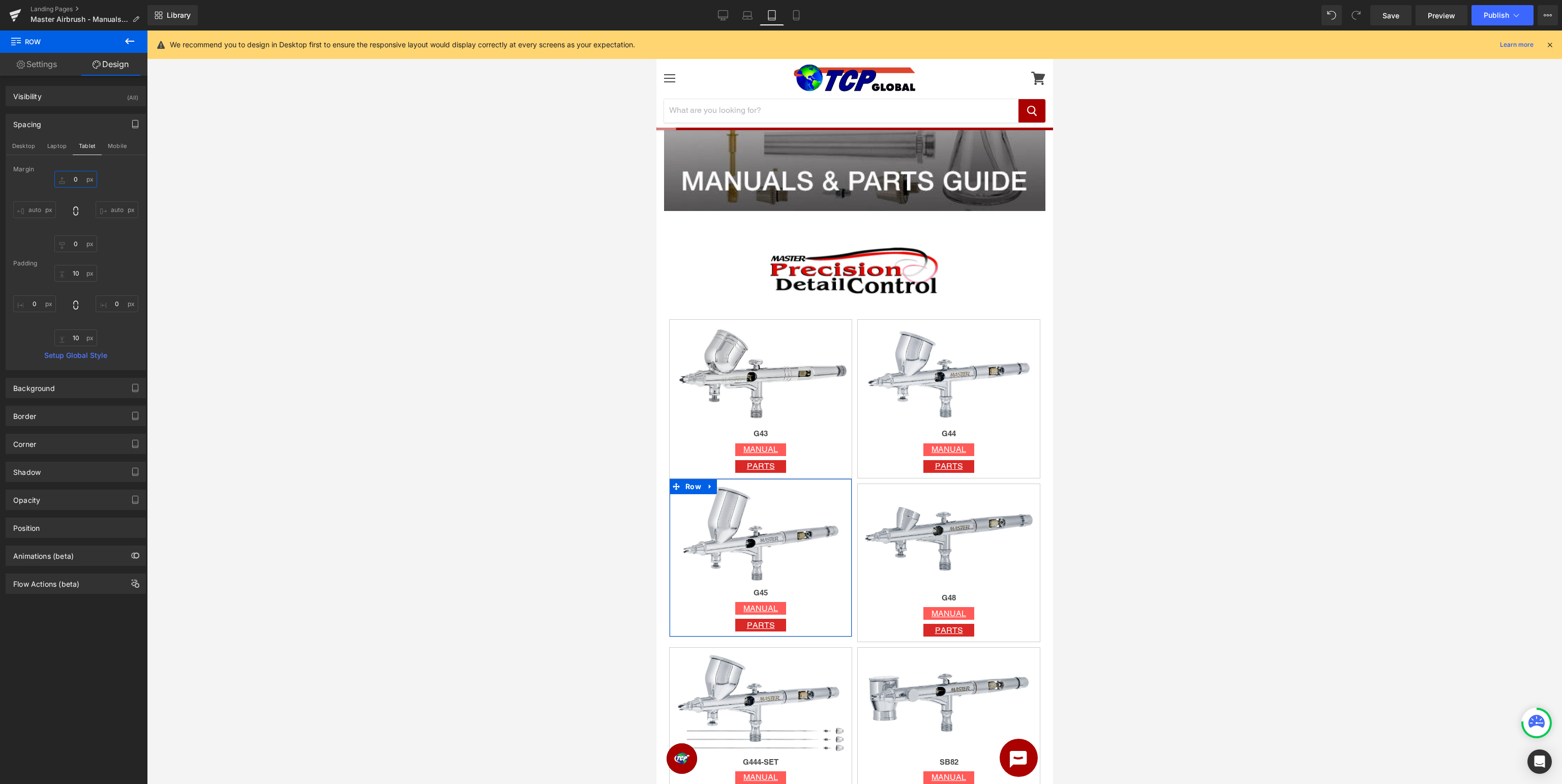
click at [82, 174] on input "0" at bounding box center [76, 179] width 42 height 17
type input "10"
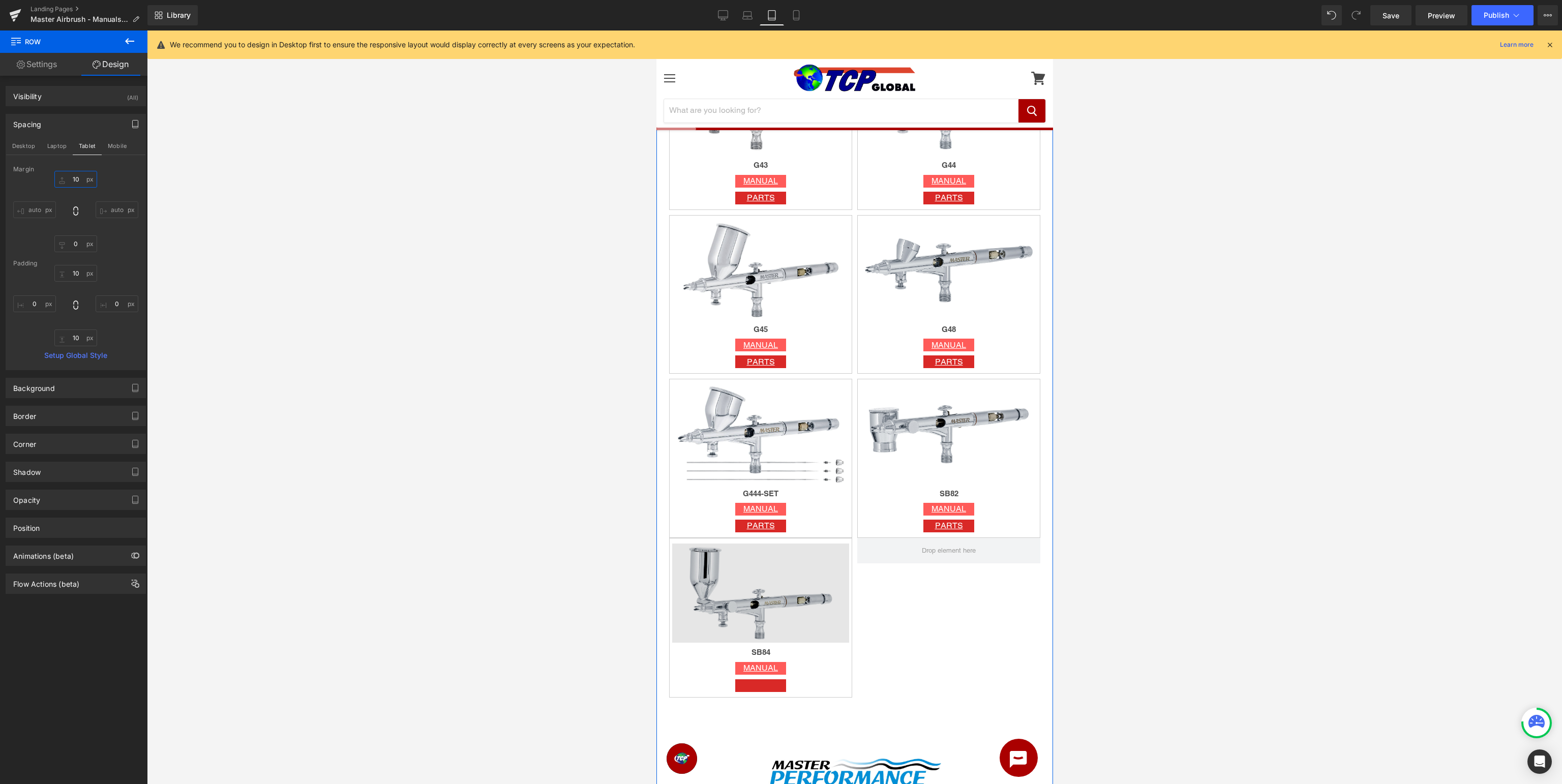
scroll to position [591, 0]
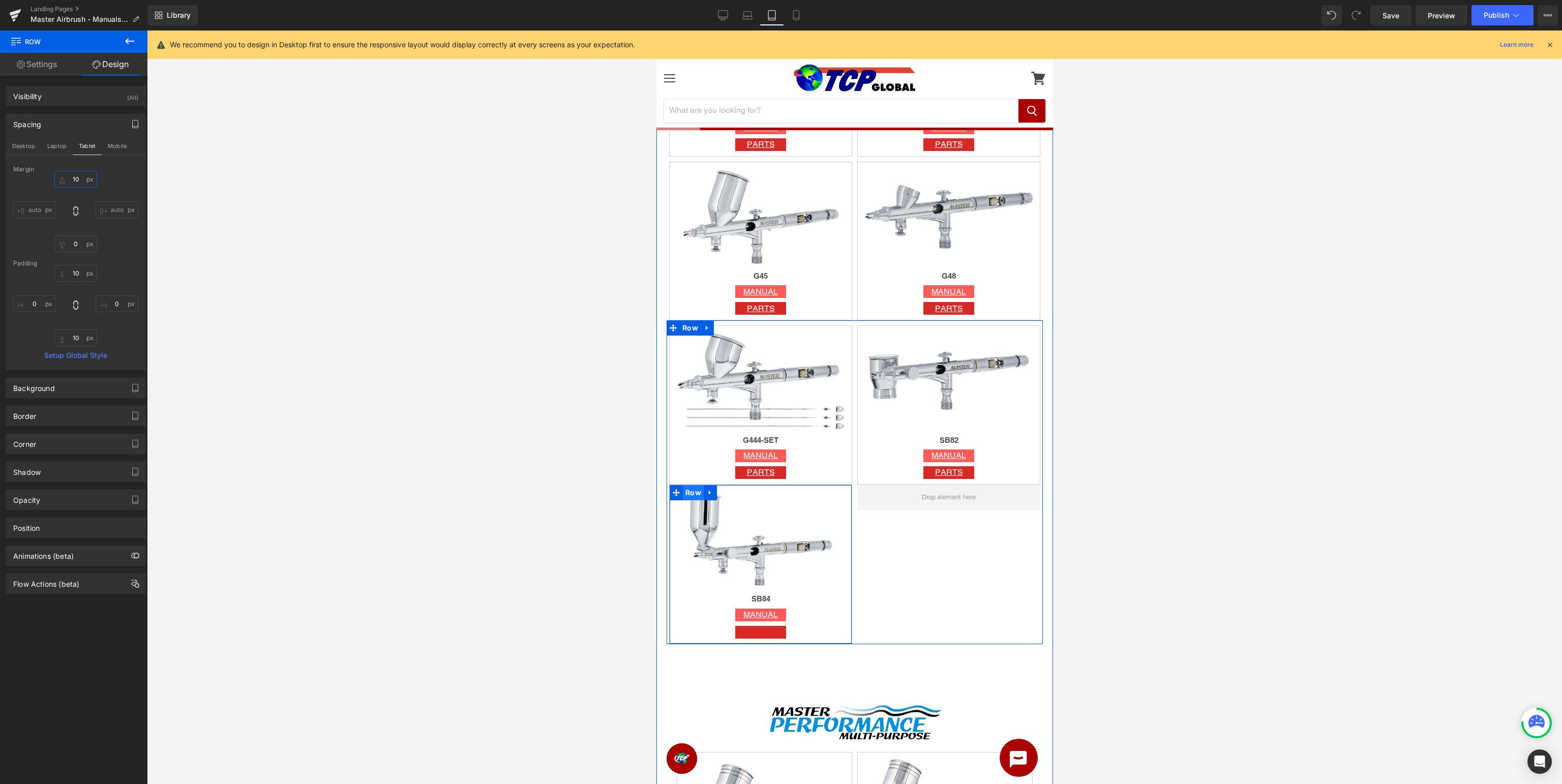
click at [689, 492] on span "Row" at bounding box center [692, 492] width 21 height 15
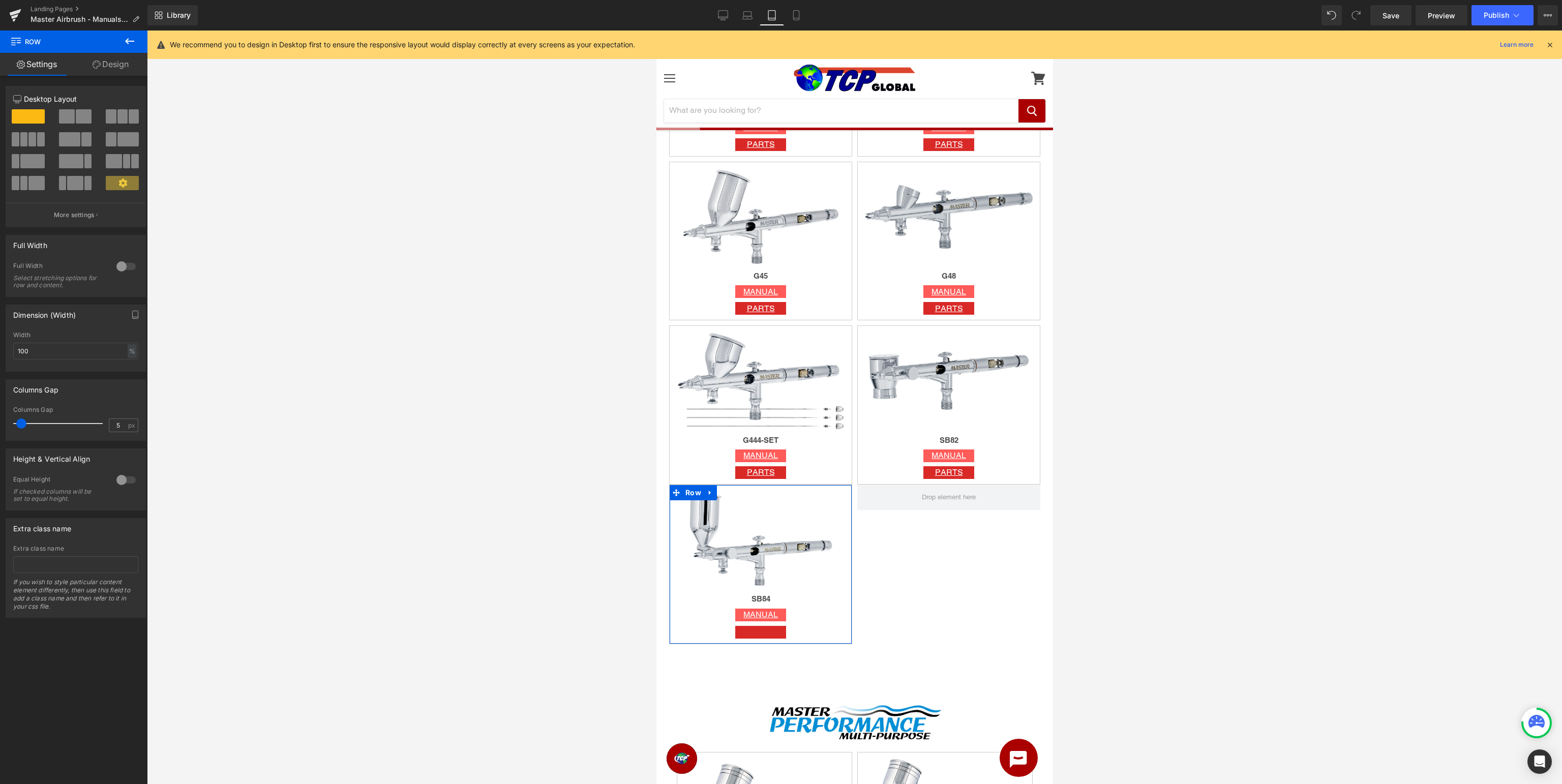
click at [125, 67] on link "Design" at bounding box center [111, 64] width 74 height 23
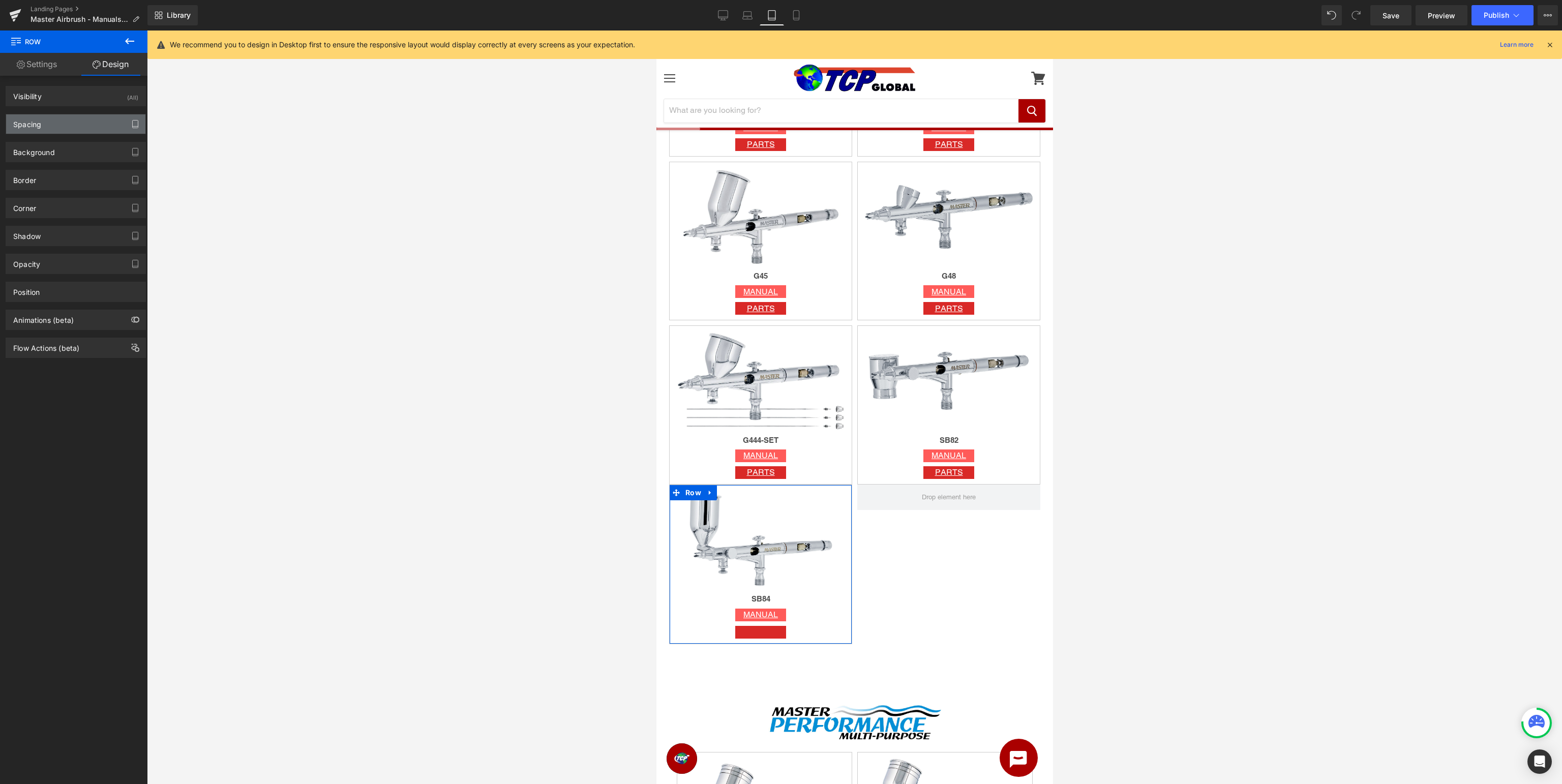
click at [135, 123] on icon "button" at bounding box center [135, 124] width 8 height 8
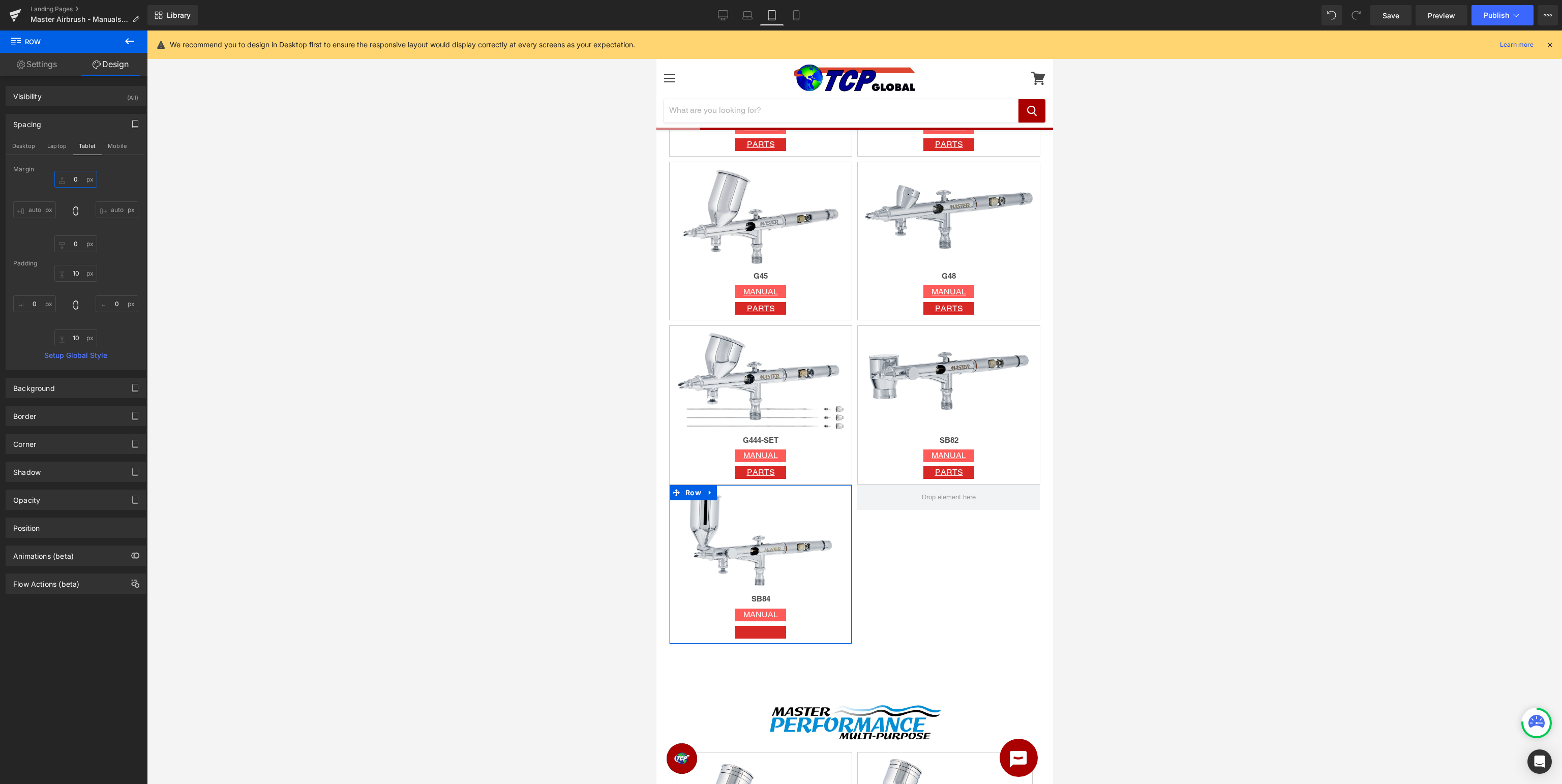
click at [82, 176] on input "0" at bounding box center [76, 179] width 42 height 17
type input "10"
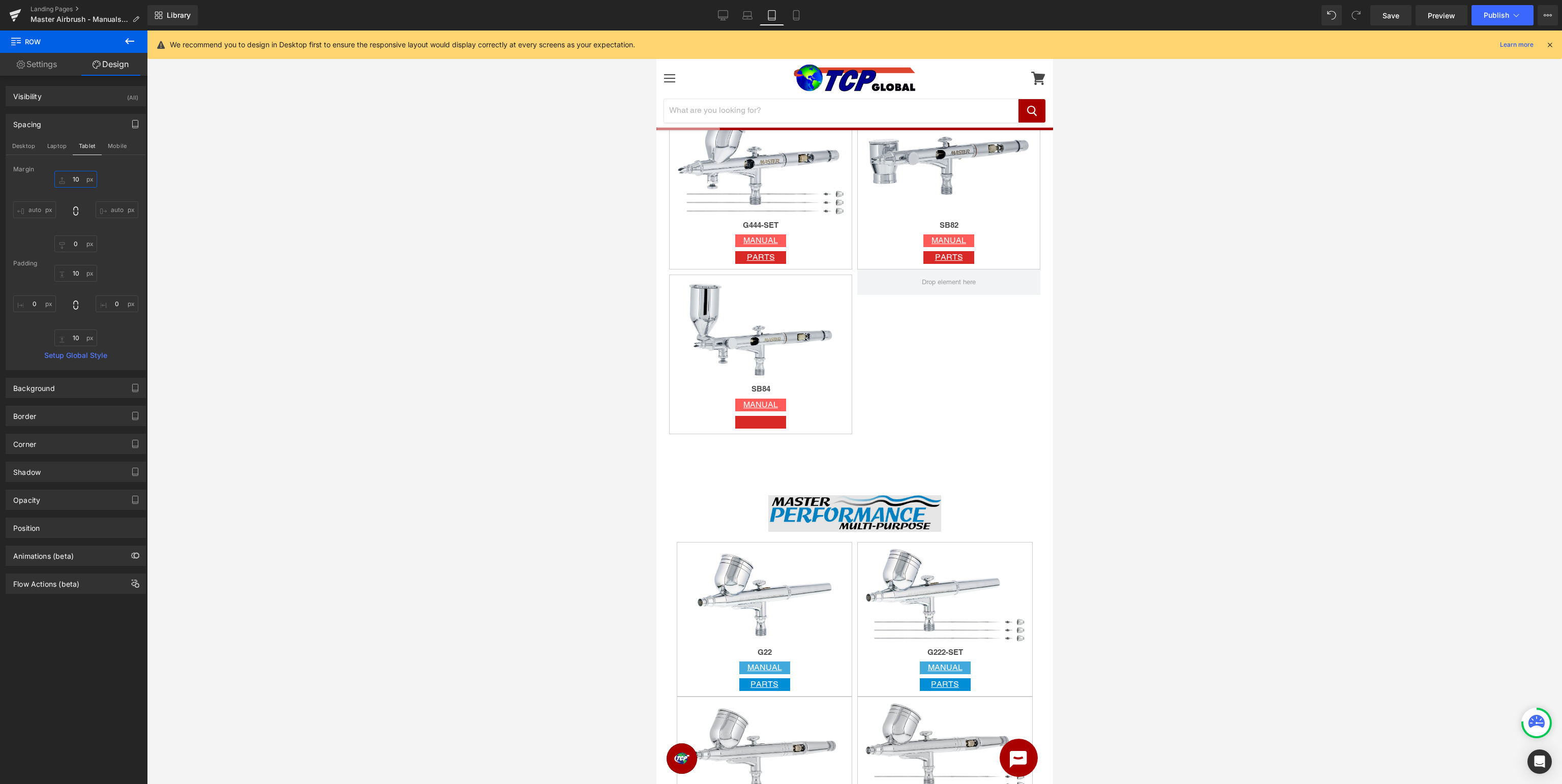
scroll to position [1020, 0]
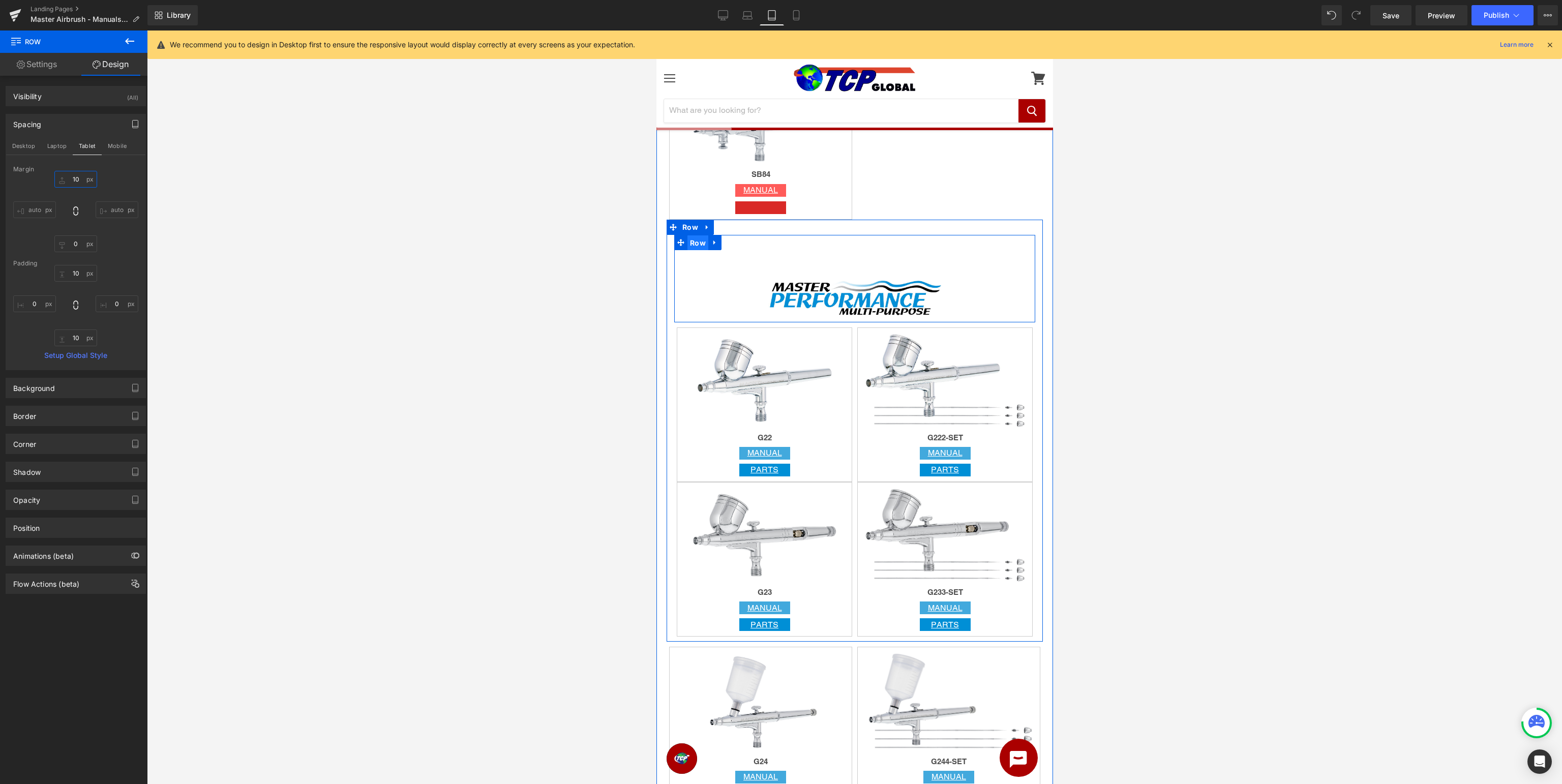
click at [700, 243] on span "Row" at bounding box center [697, 243] width 21 height 15
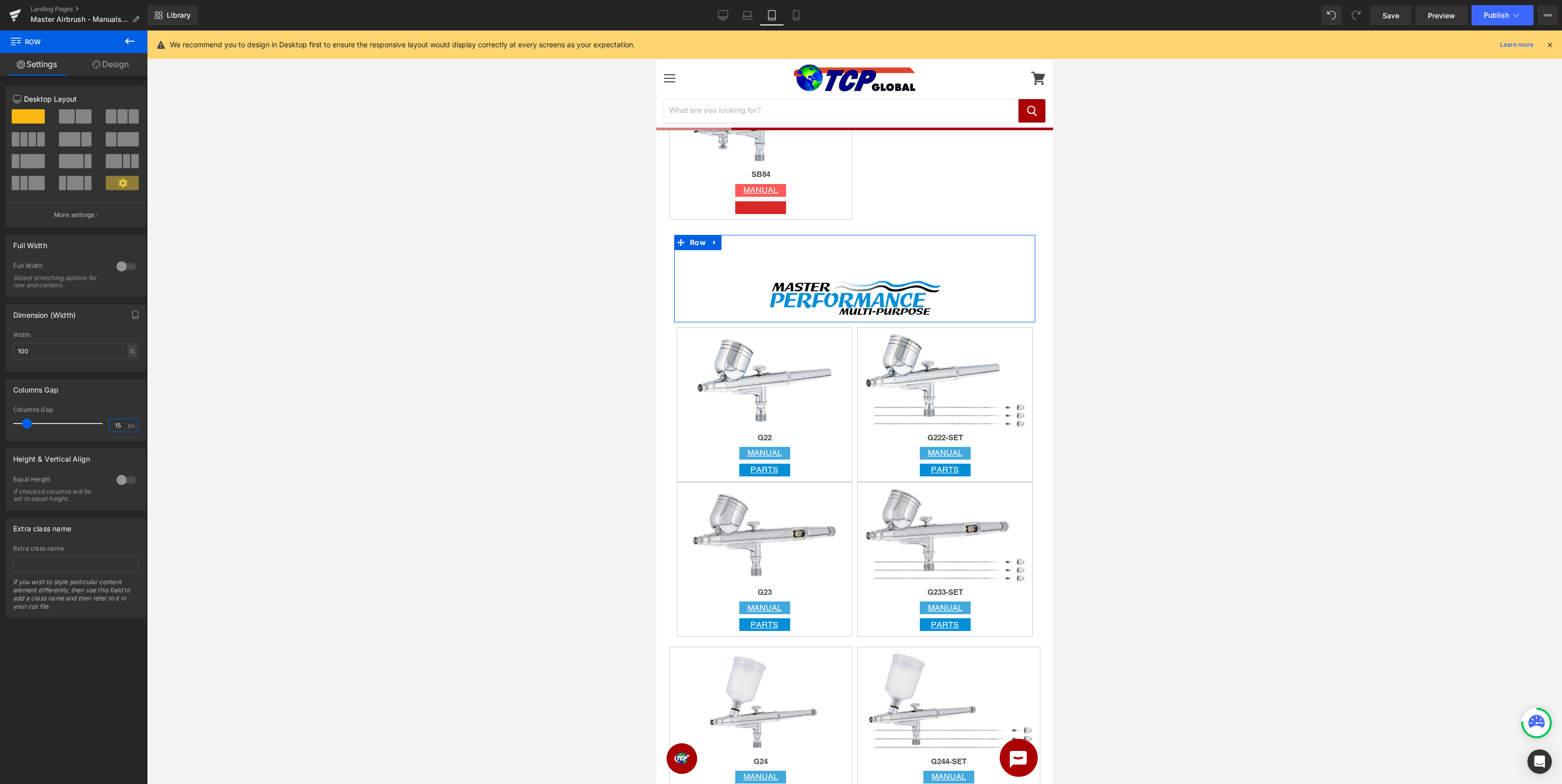
click at [113, 425] on input "15" at bounding box center [118, 425] width 18 height 13
type input "5"
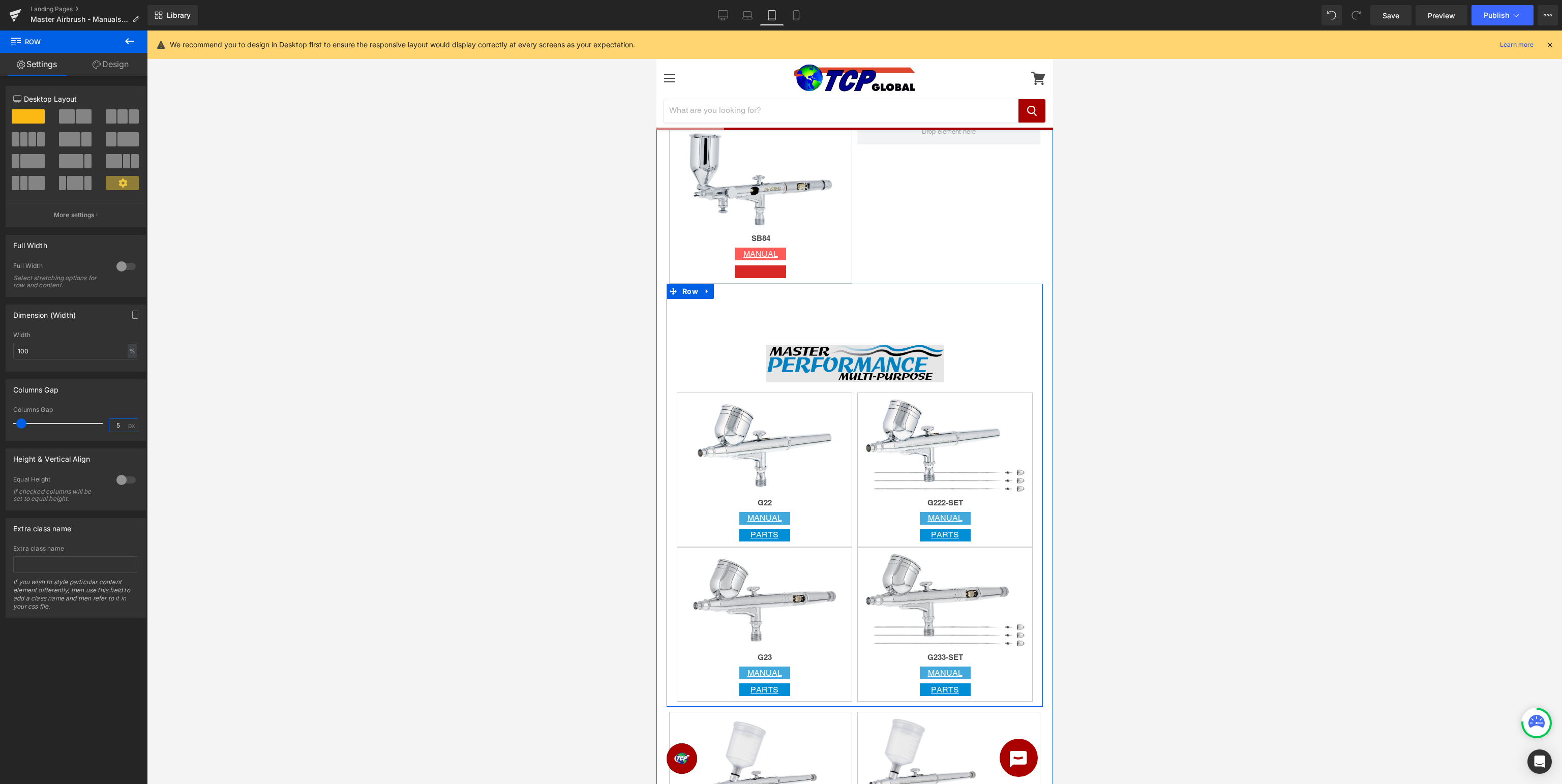
scroll to position [913, 0]
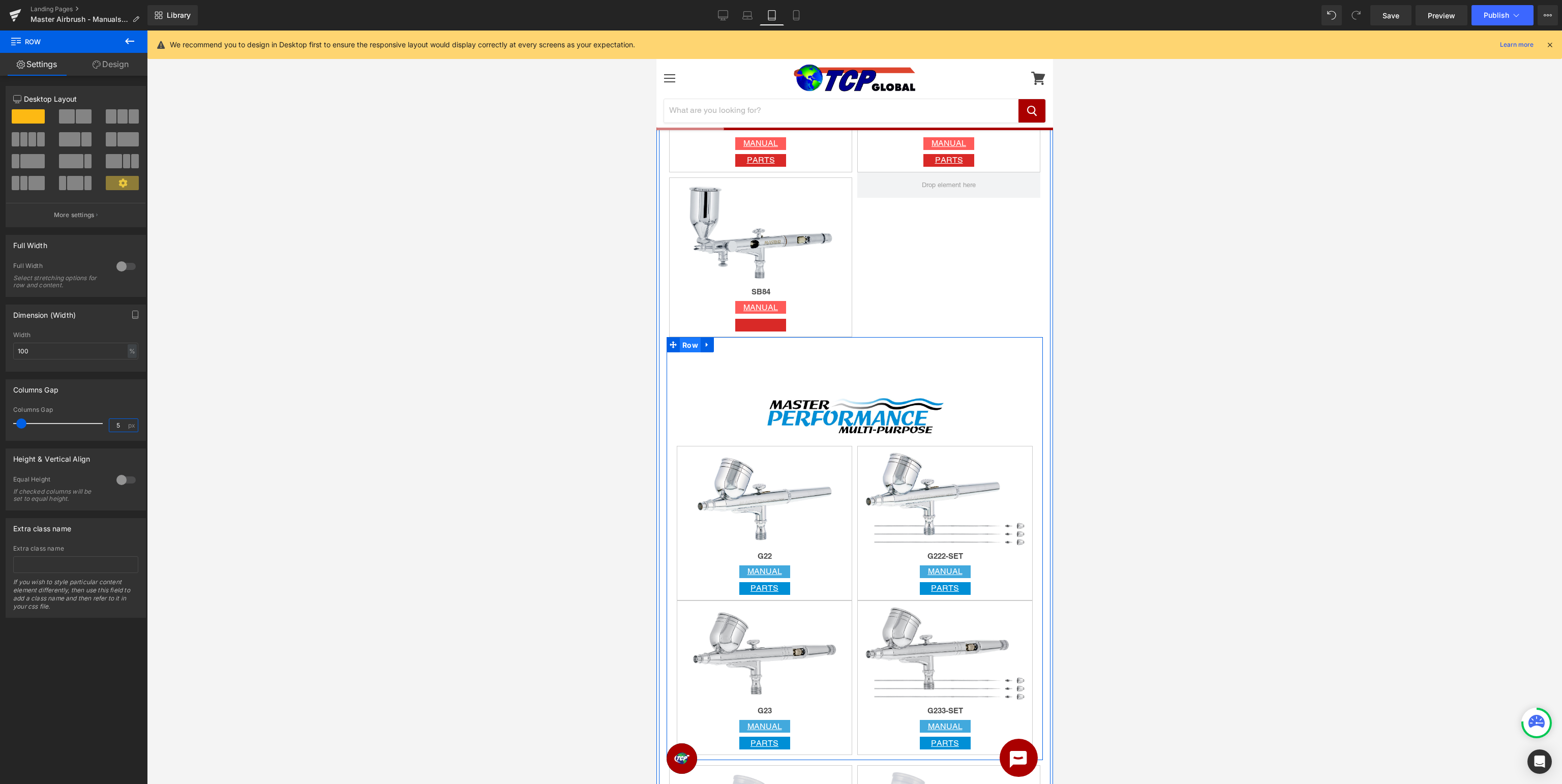
click at [686, 346] on span "Row" at bounding box center [689, 345] width 21 height 15
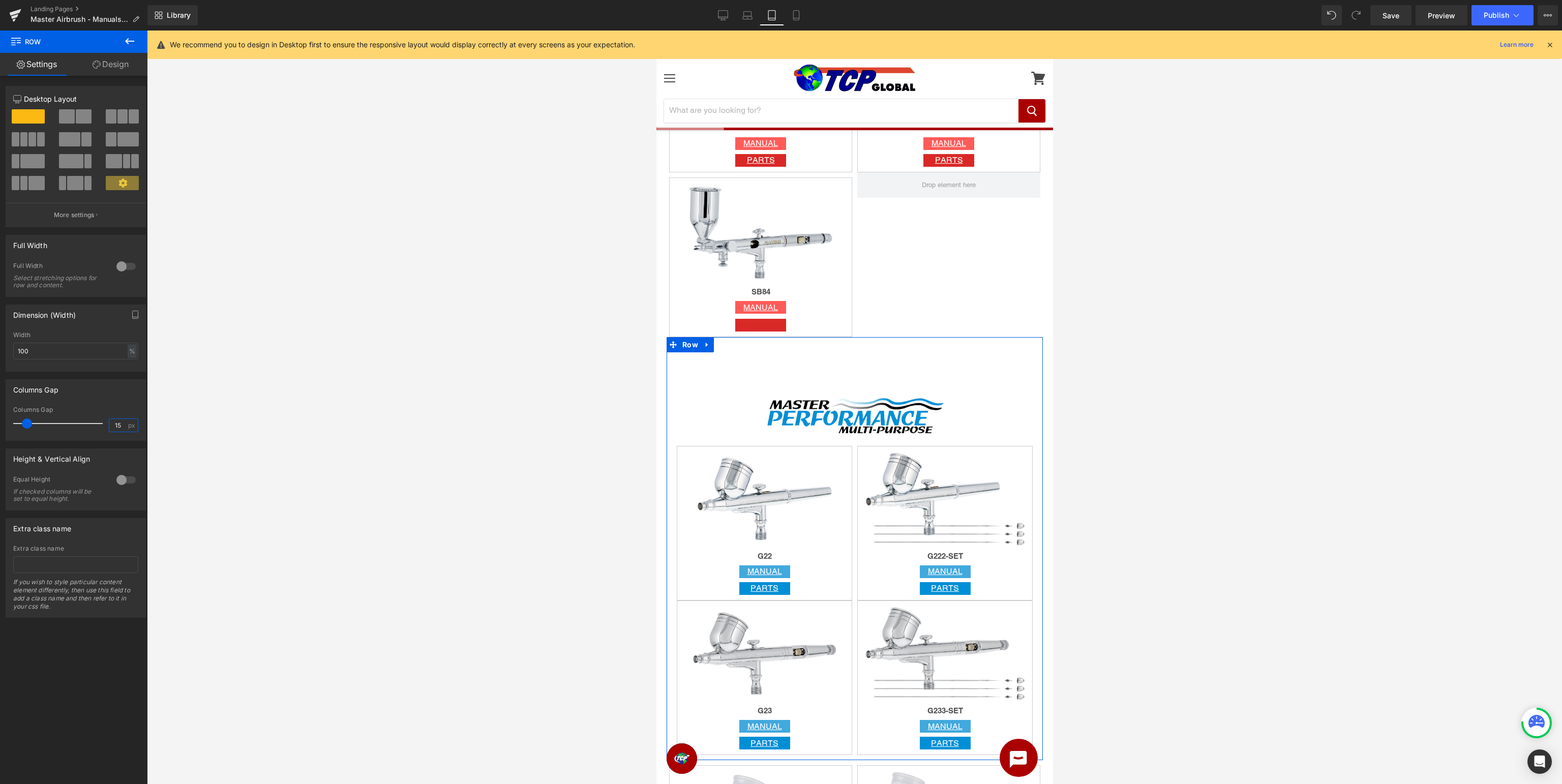
click at [118, 422] on input "15" at bounding box center [118, 425] width 18 height 13
type input "5"
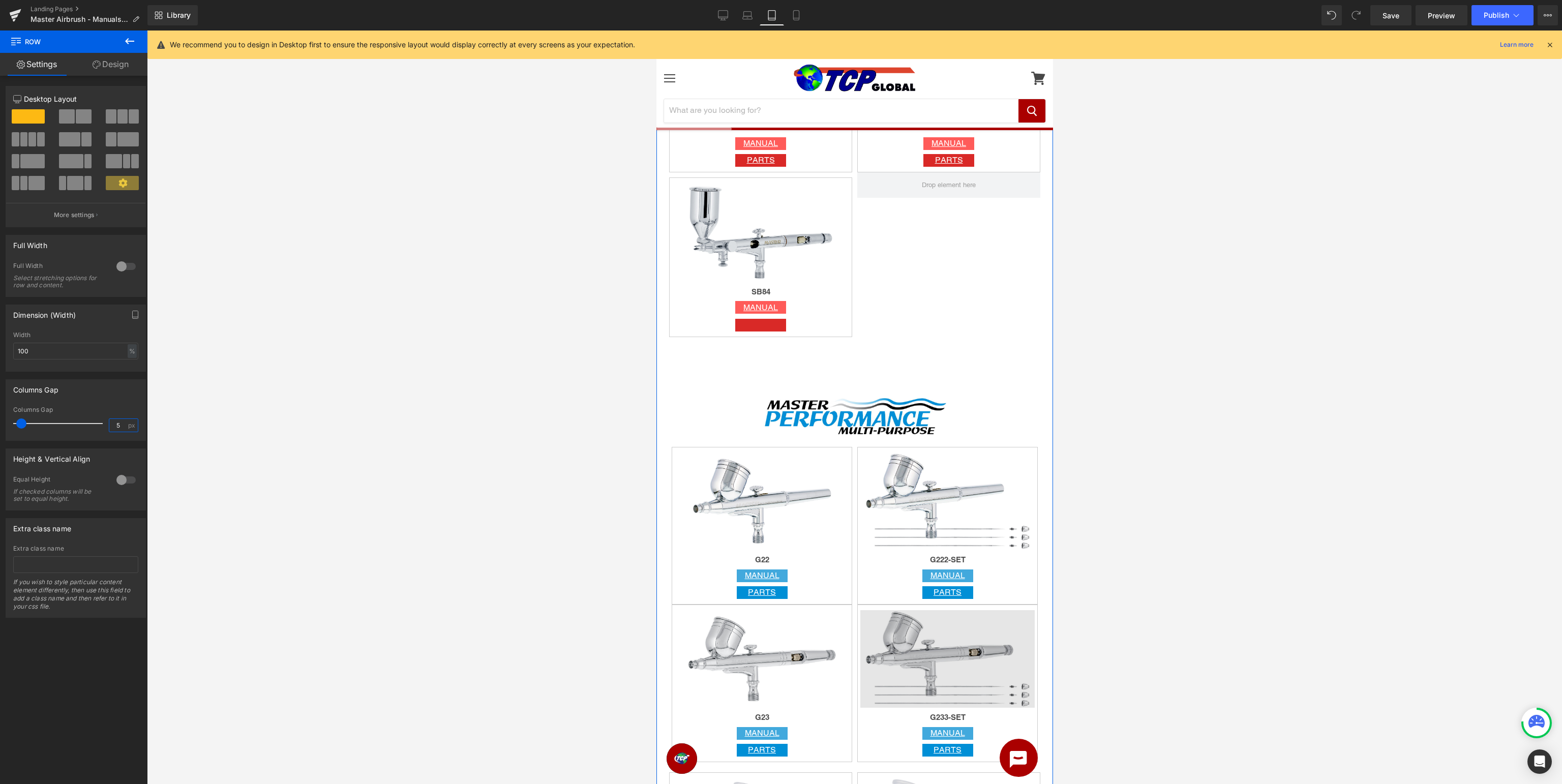
scroll to position [1127, 0]
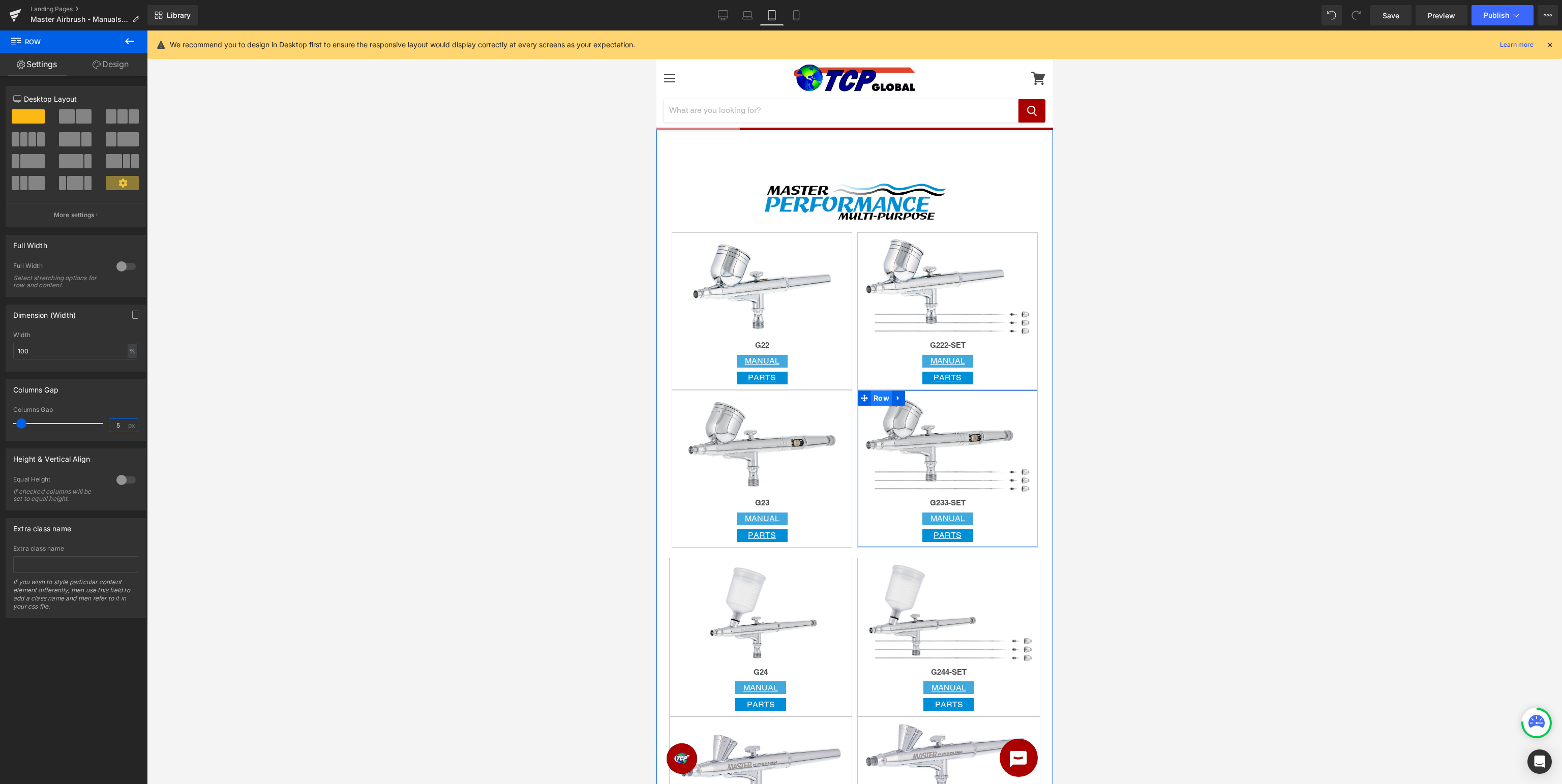
click at [883, 398] on span "Row" at bounding box center [881, 398] width 21 height 15
drag, startPoint x: 124, startPoint y: 64, endPoint x: 123, endPoint y: 111, distance: 47.0
click at [123, 64] on link "Design" at bounding box center [111, 64] width 74 height 23
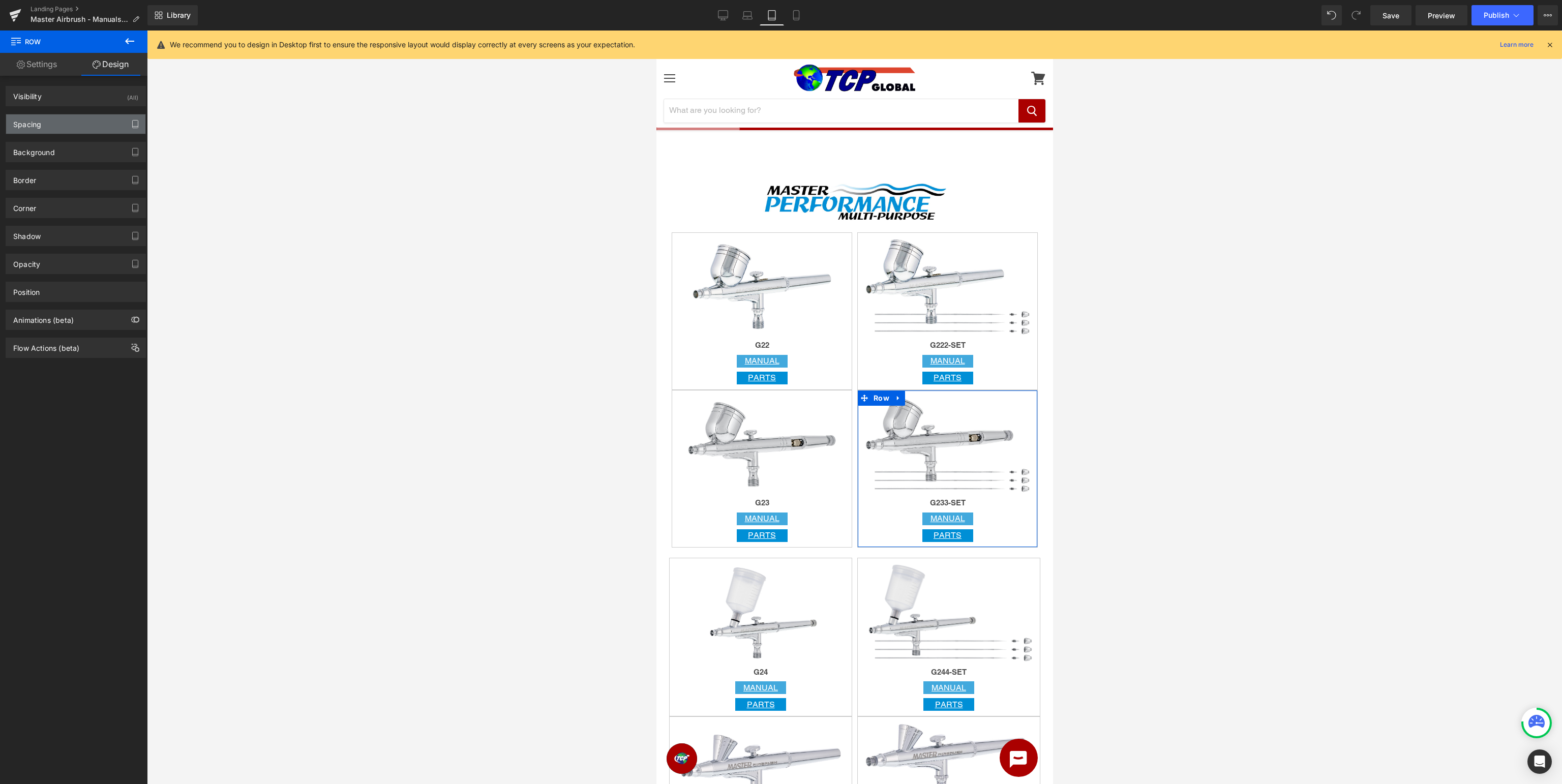
click at [133, 127] on icon "button" at bounding box center [135, 124] width 8 height 8
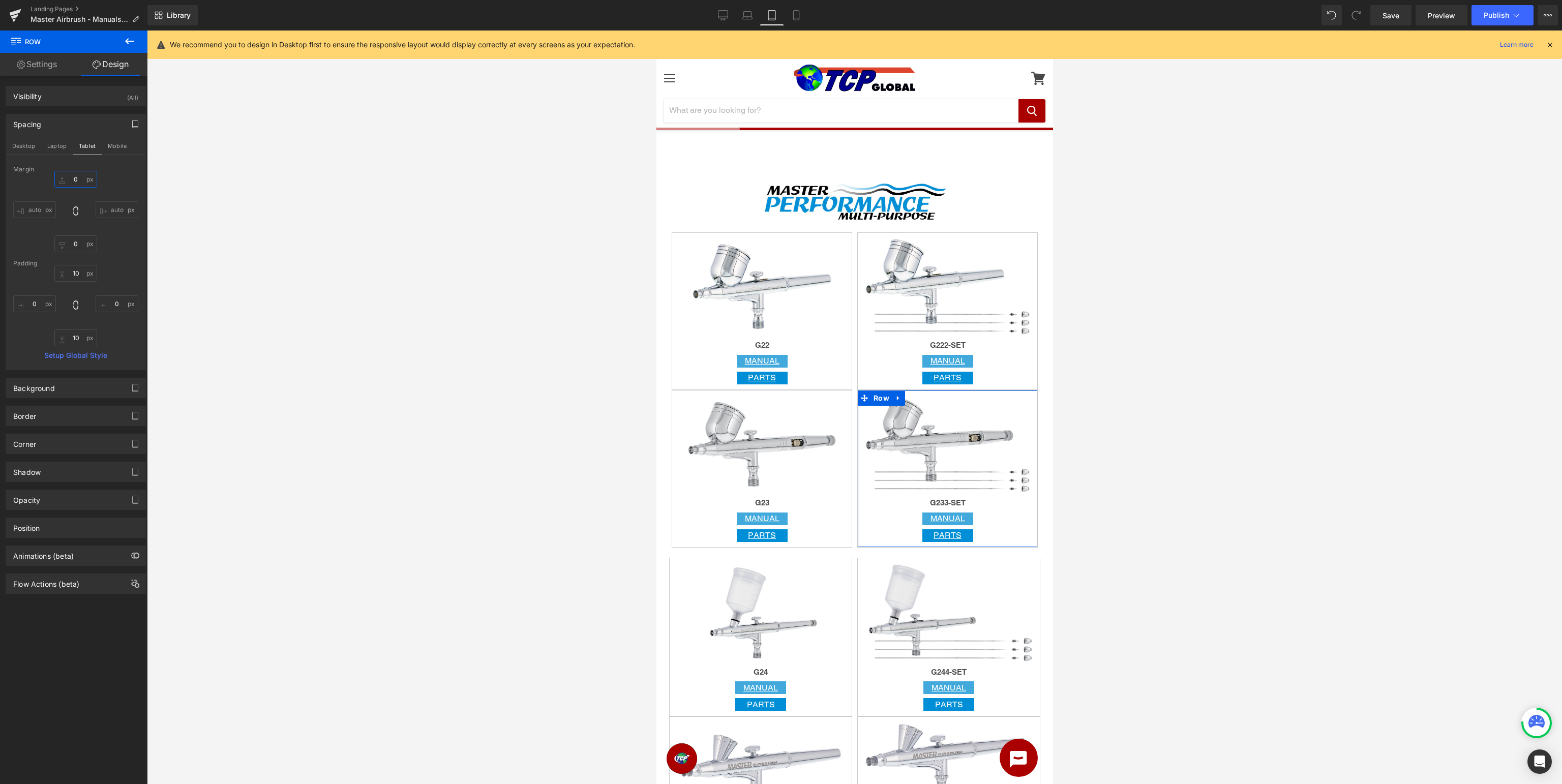
click at [82, 178] on input "0" at bounding box center [76, 179] width 42 height 17
type input "10"
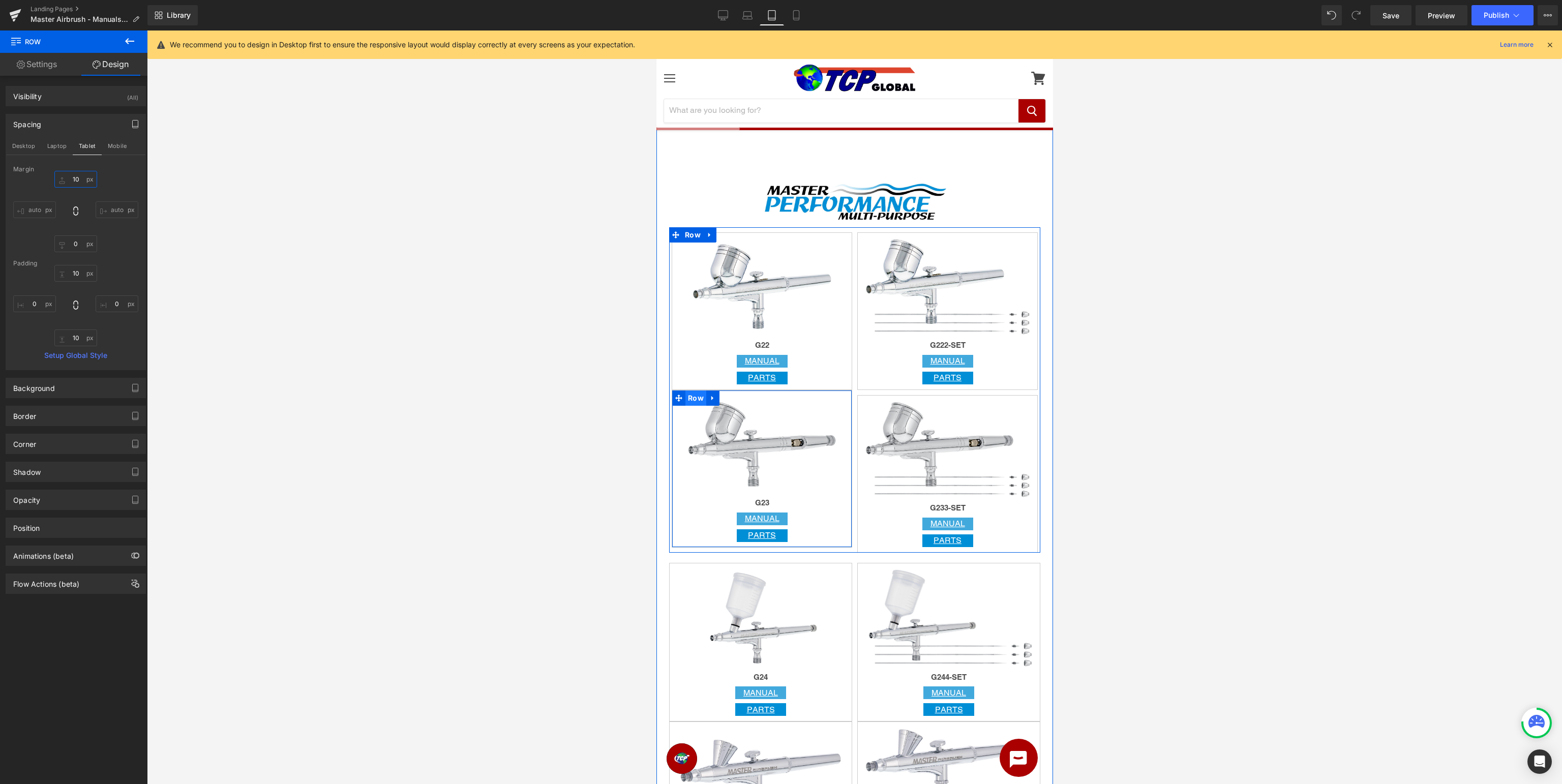
click at [696, 400] on span "Row" at bounding box center [696, 398] width 21 height 15
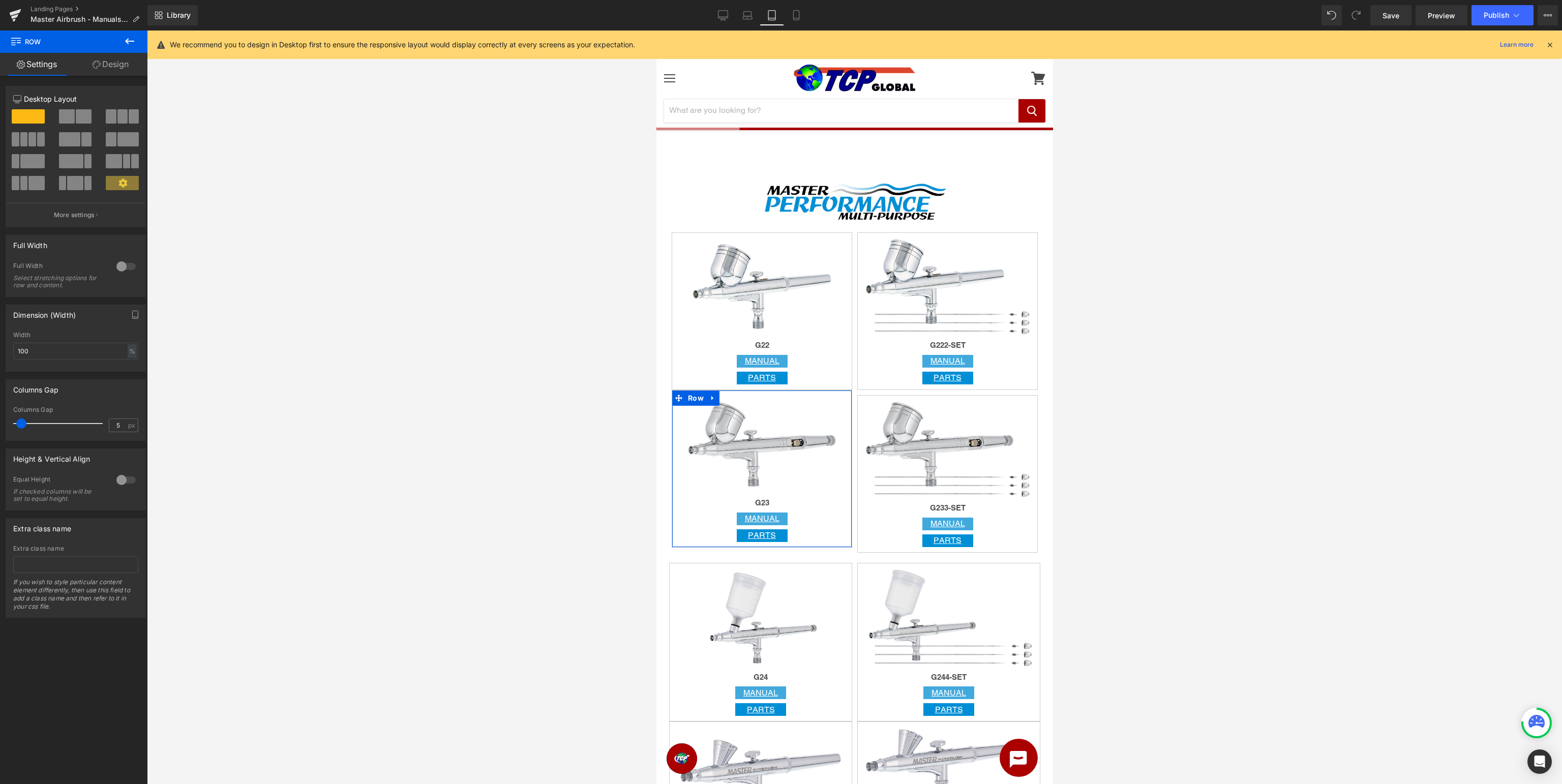
click at [111, 68] on link "Design" at bounding box center [111, 64] width 74 height 23
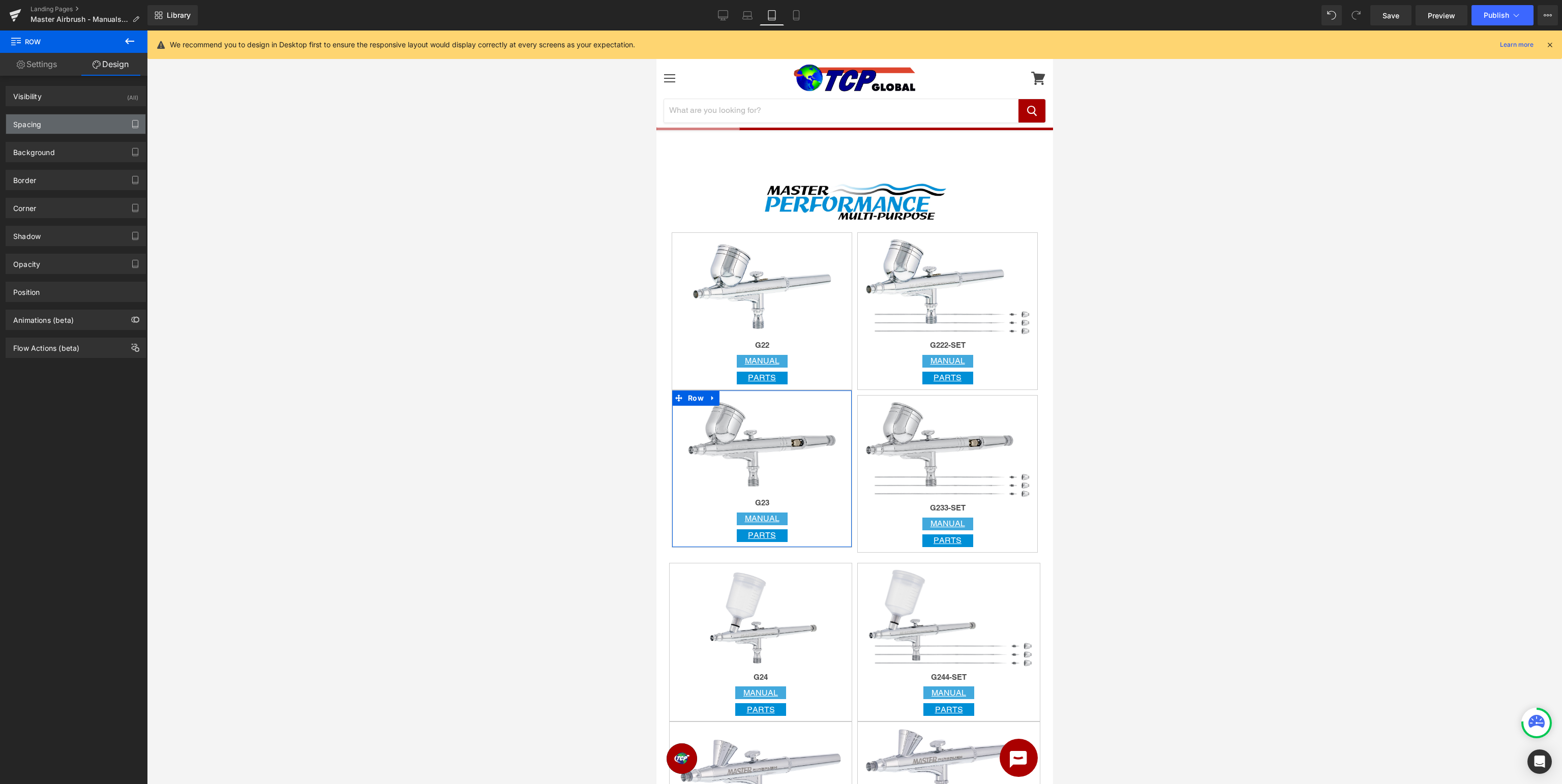
click at [137, 122] on icon "button" at bounding box center [135, 124] width 8 height 8
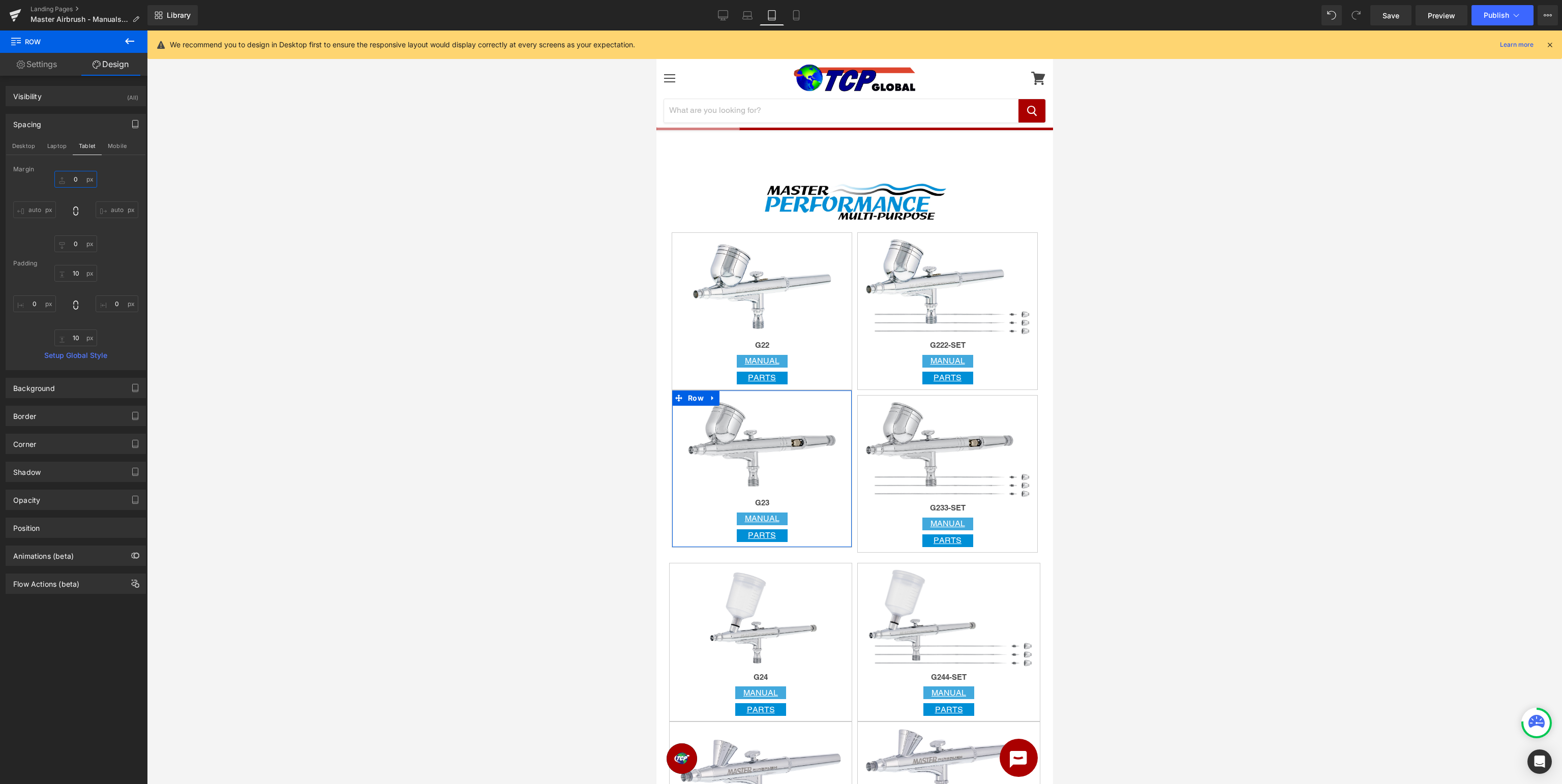
click at [84, 179] on input "0" at bounding box center [76, 179] width 42 height 17
type input "10"
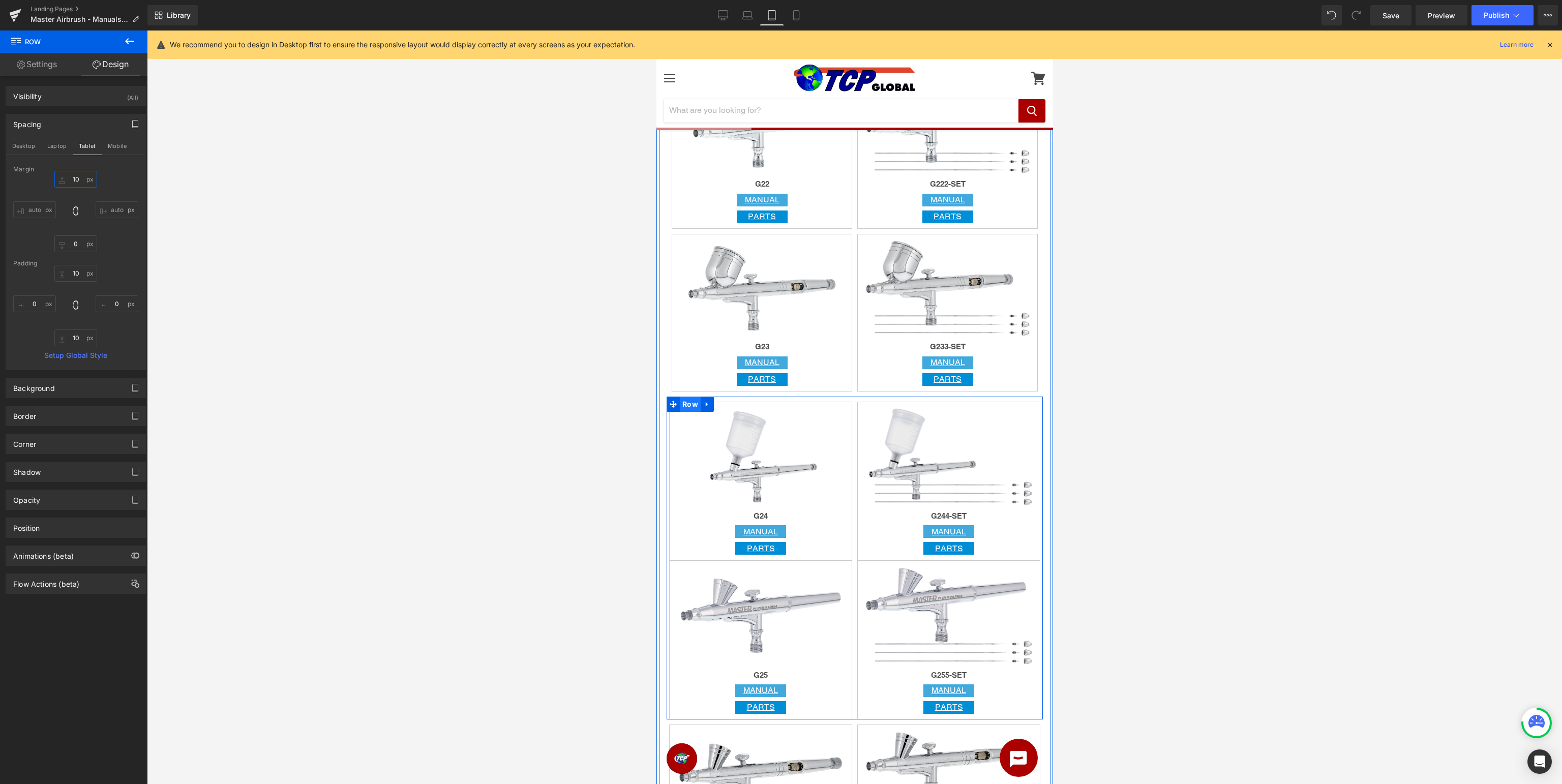
click at [685, 405] on span "Row" at bounding box center [689, 404] width 21 height 15
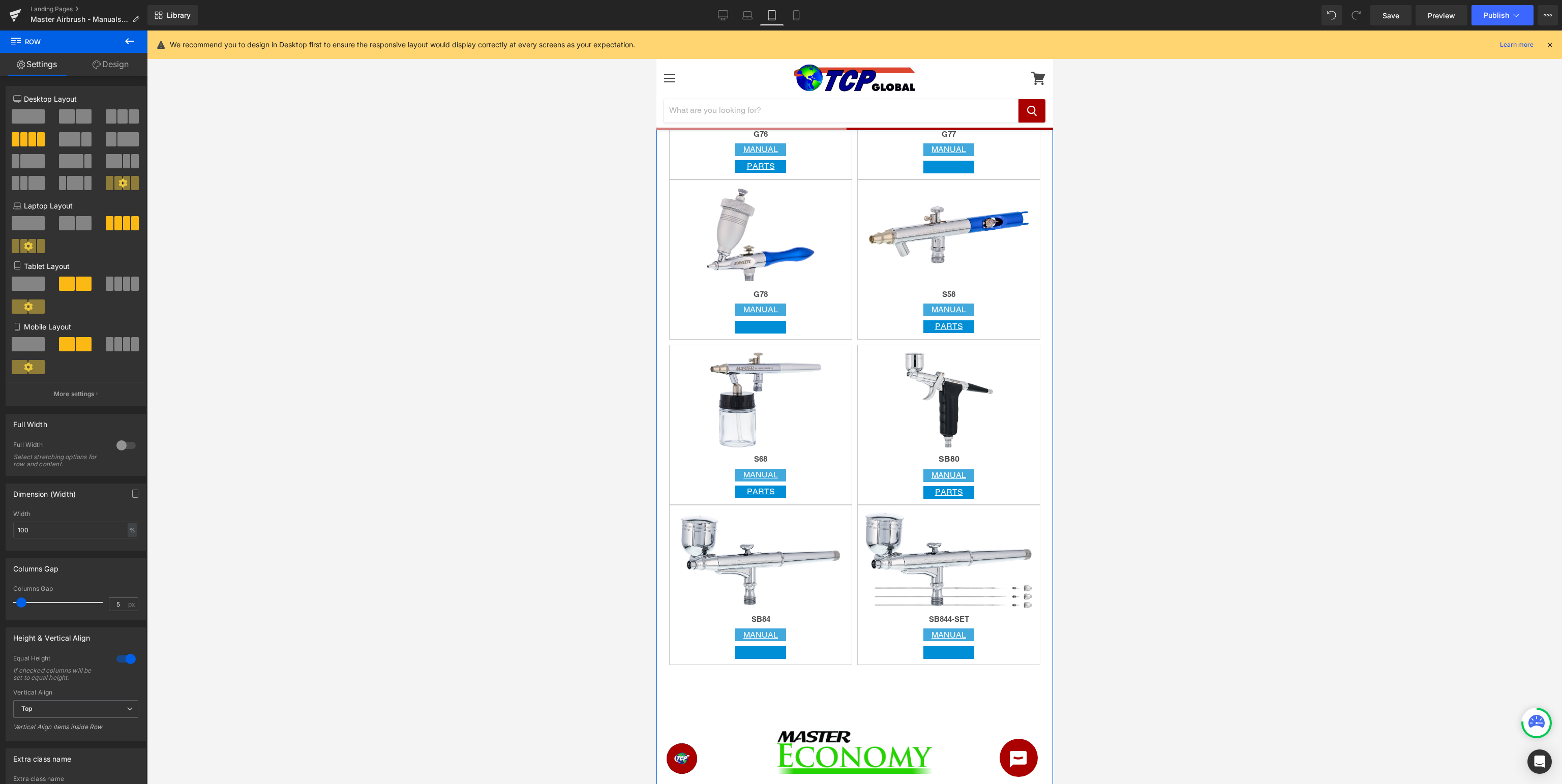
scroll to position [2845, 0]
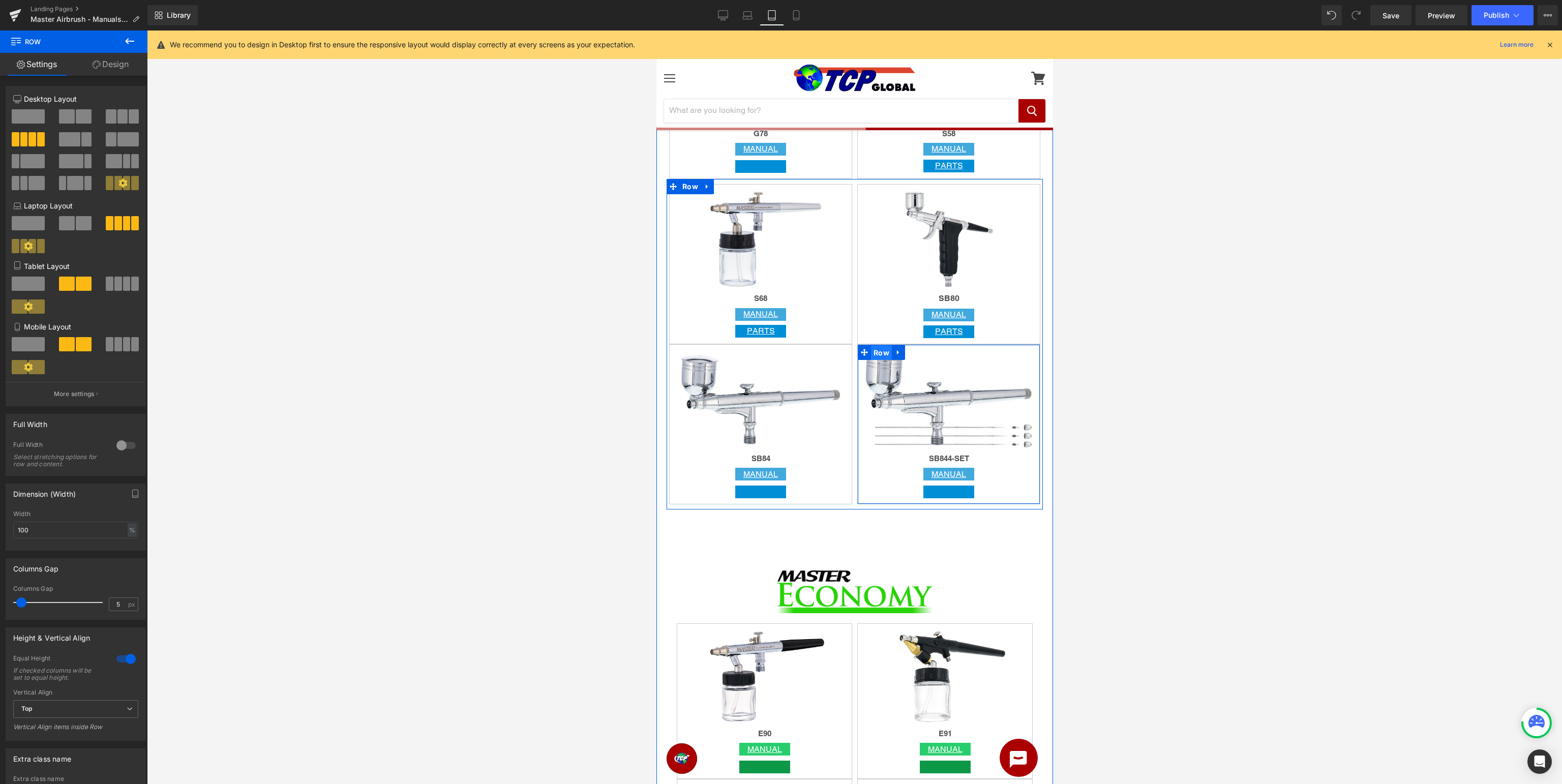
click at [880, 354] on span "Row" at bounding box center [881, 352] width 21 height 15
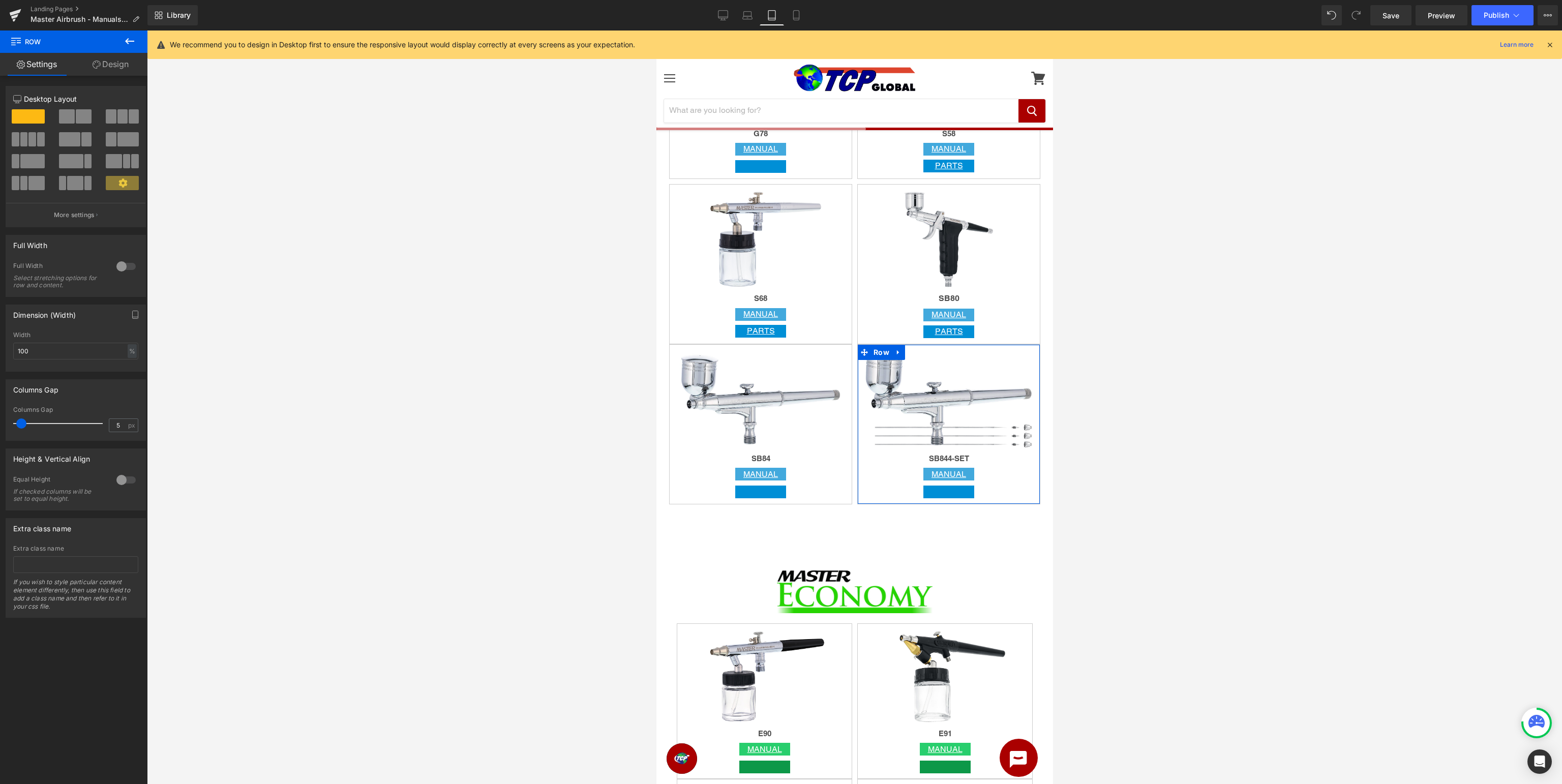
click at [109, 66] on link "Design" at bounding box center [111, 64] width 74 height 23
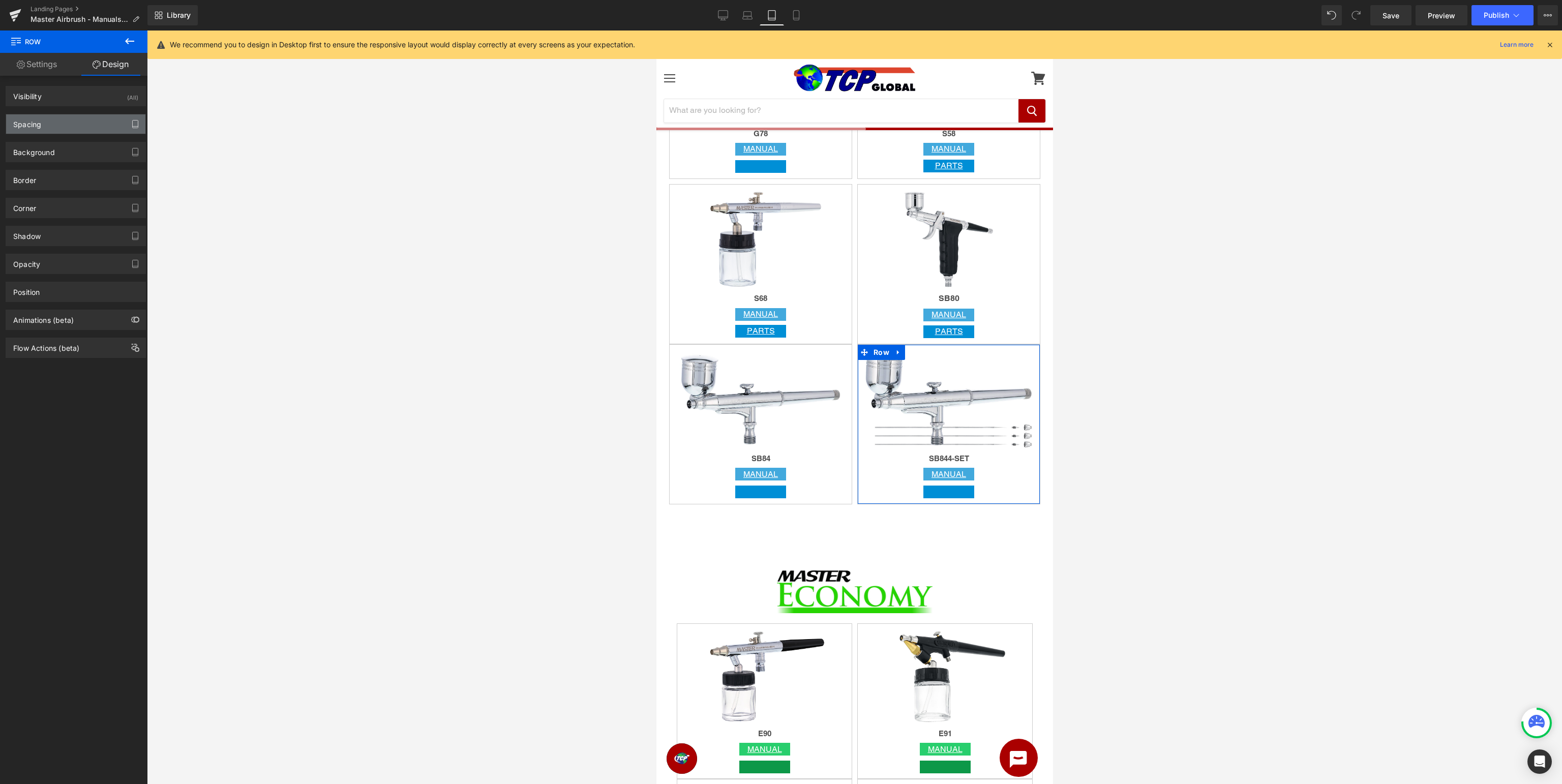
click at [137, 122] on icon "button" at bounding box center [135, 124] width 8 height 8
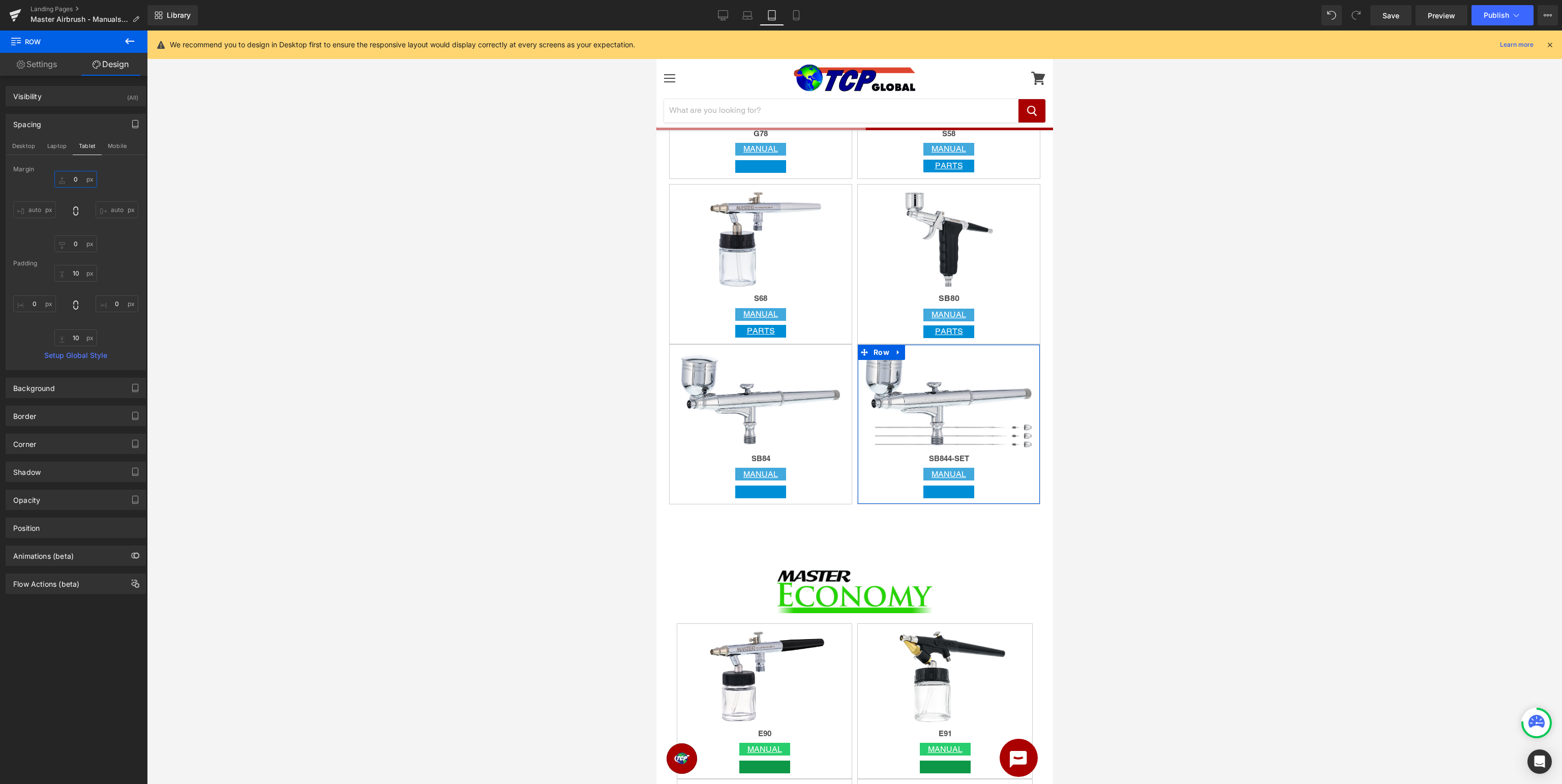
click at [80, 179] on input "0" at bounding box center [76, 179] width 42 height 17
type input "10"
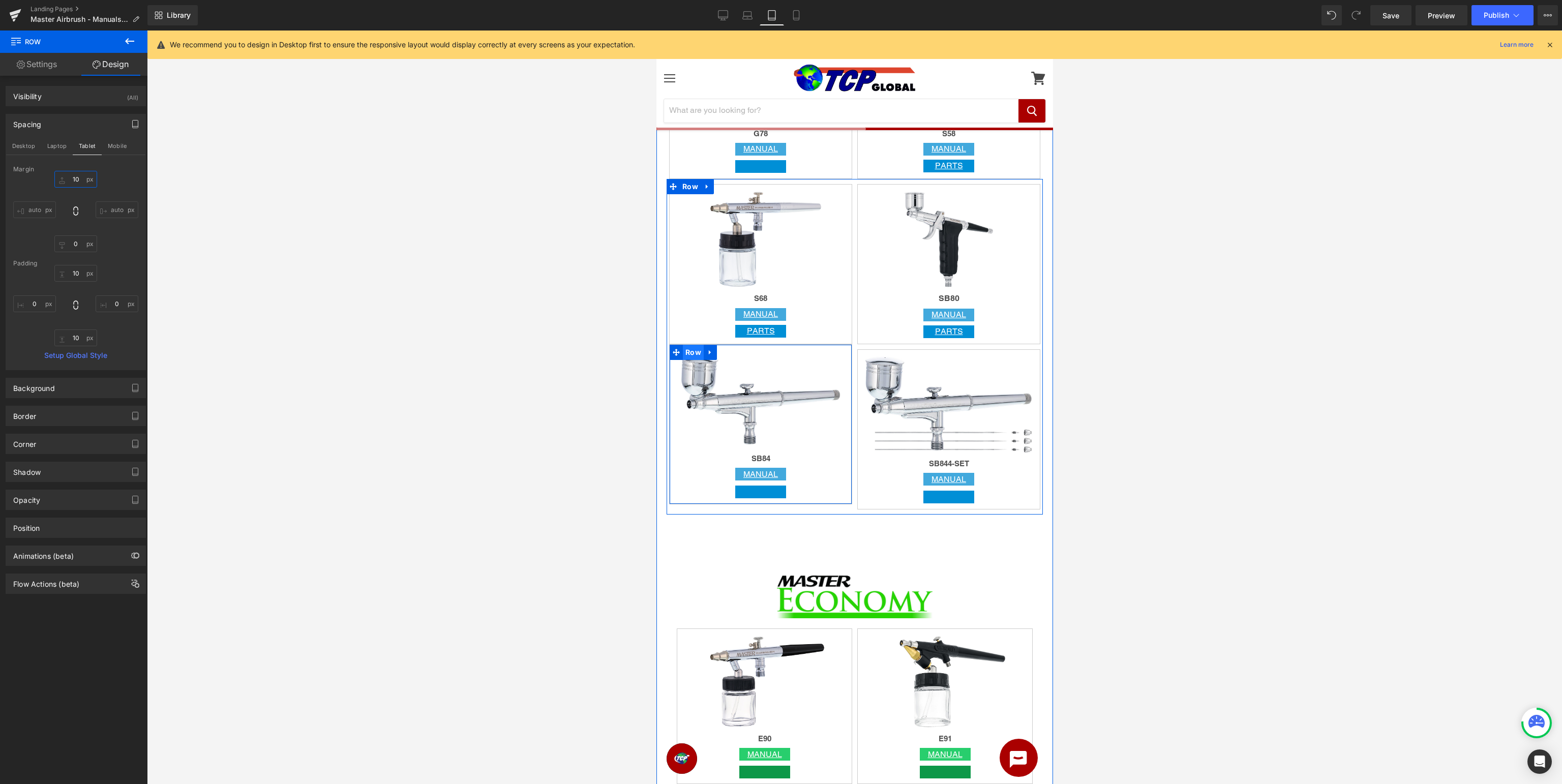
click at [692, 348] on span "Row" at bounding box center [692, 352] width 21 height 15
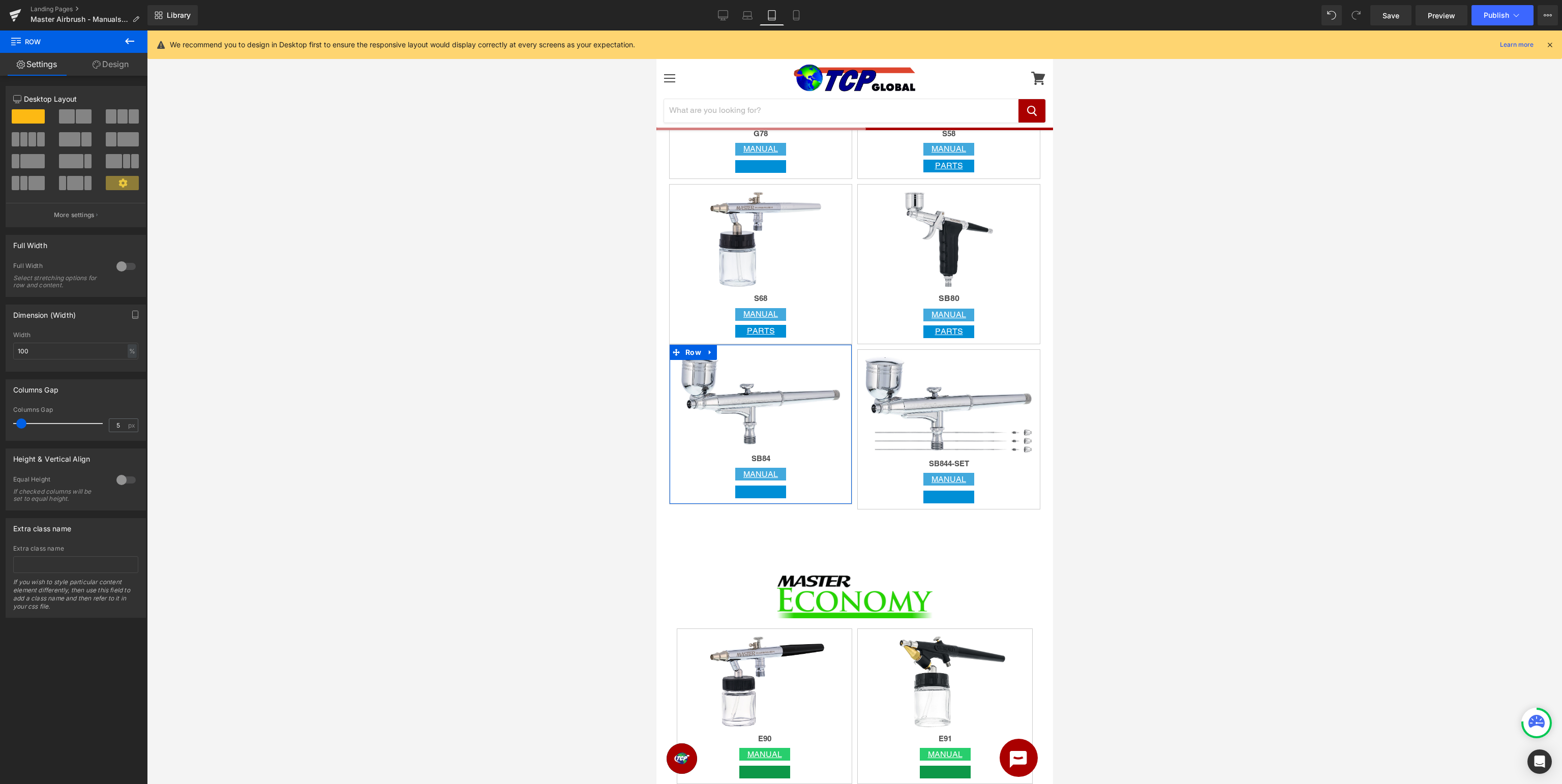
click at [122, 64] on link "Design" at bounding box center [111, 64] width 74 height 23
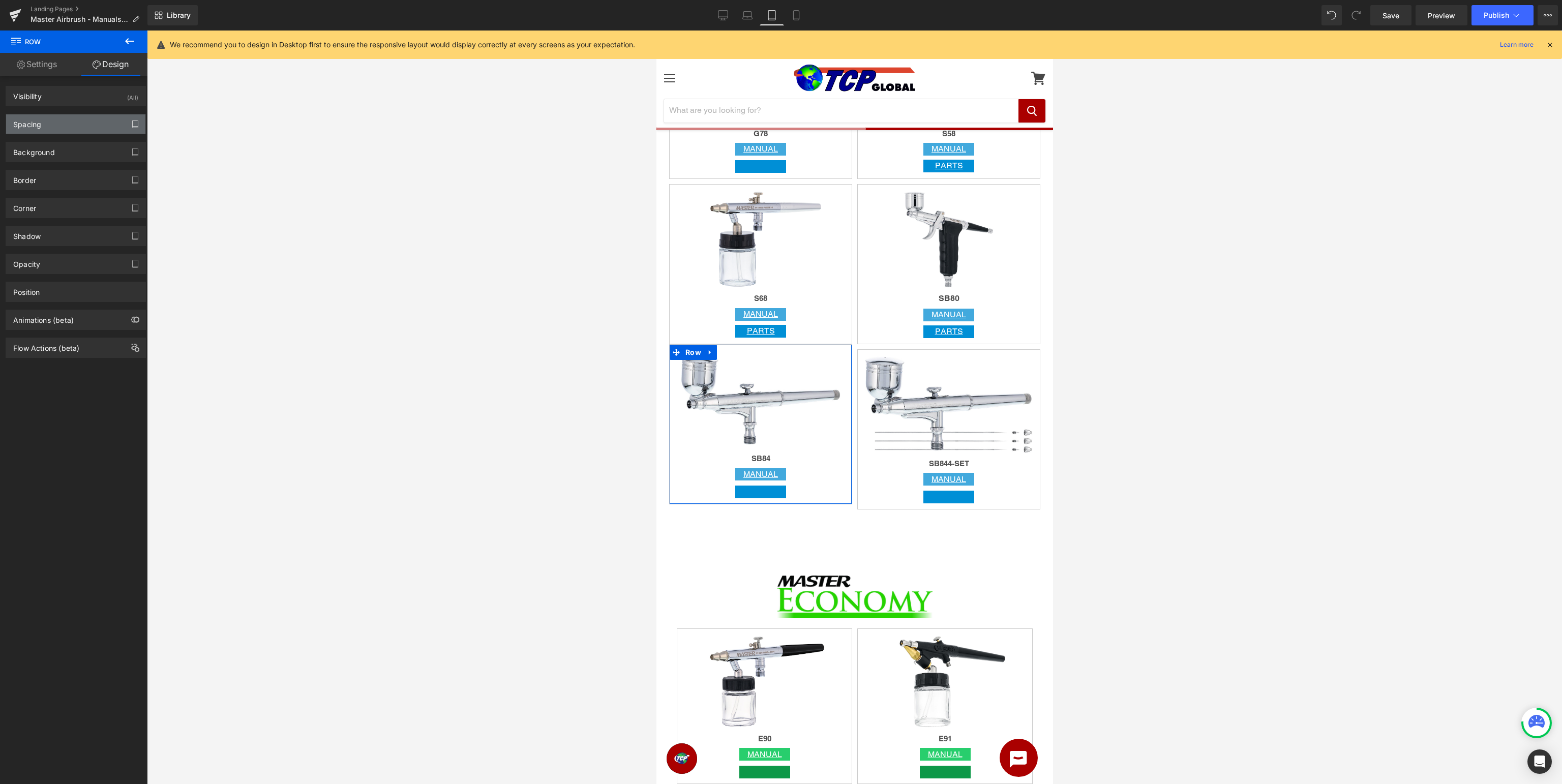
click at [135, 124] on icon "button" at bounding box center [135, 124] width 8 height 8
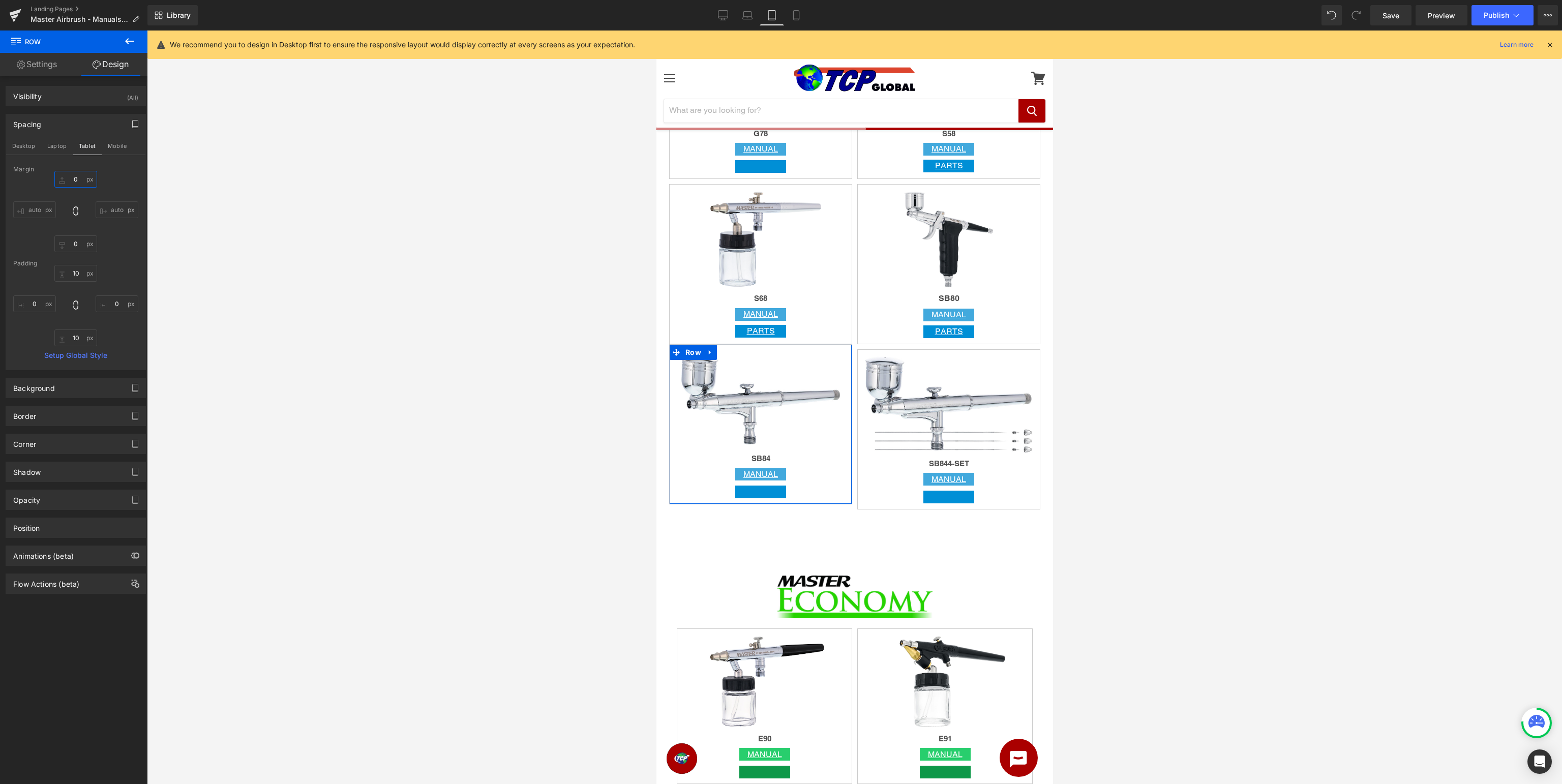
click at [83, 178] on input "0" at bounding box center [76, 179] width 42 height 17
type input "10"
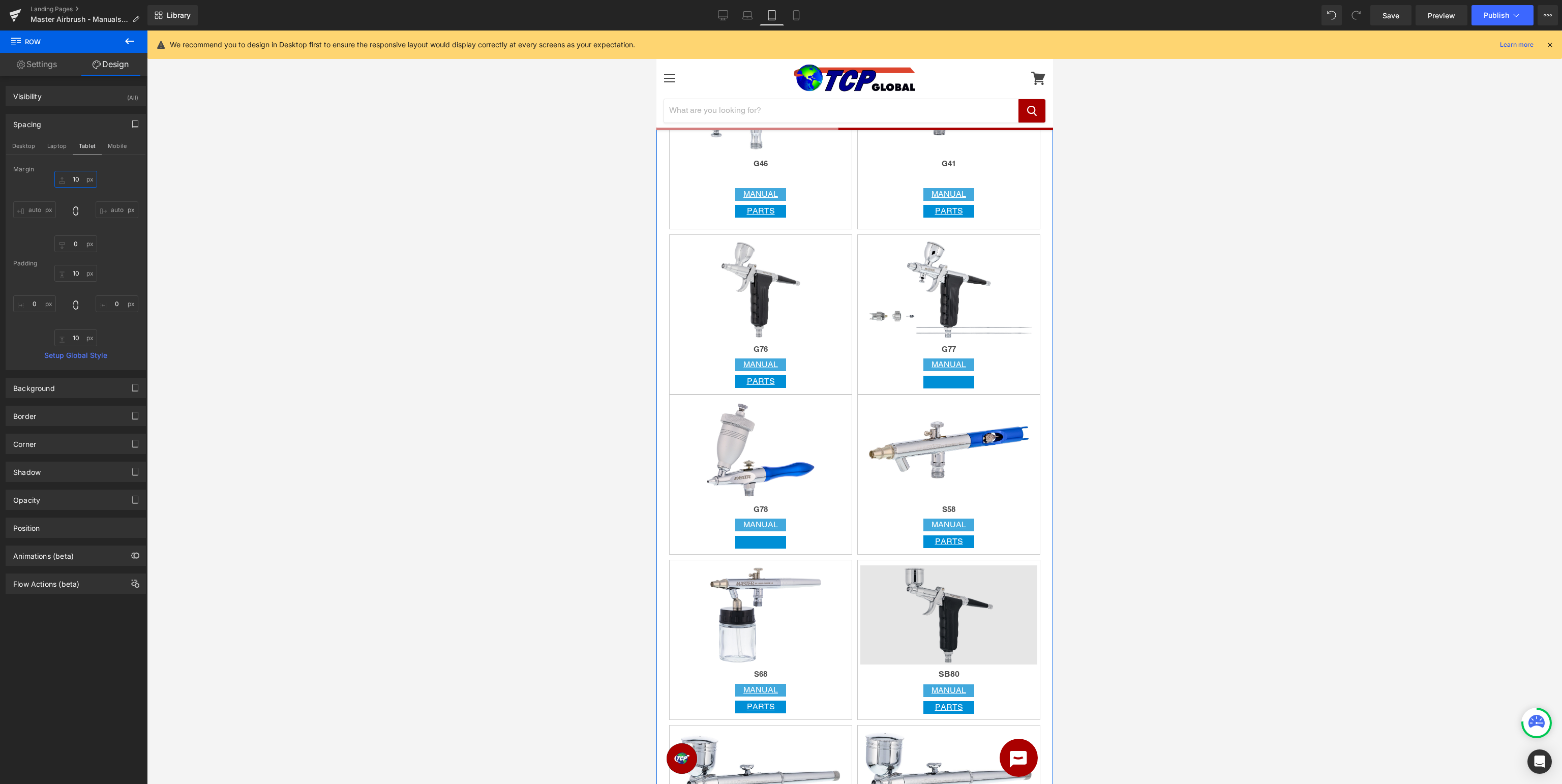
scroll to position [2362, 0]
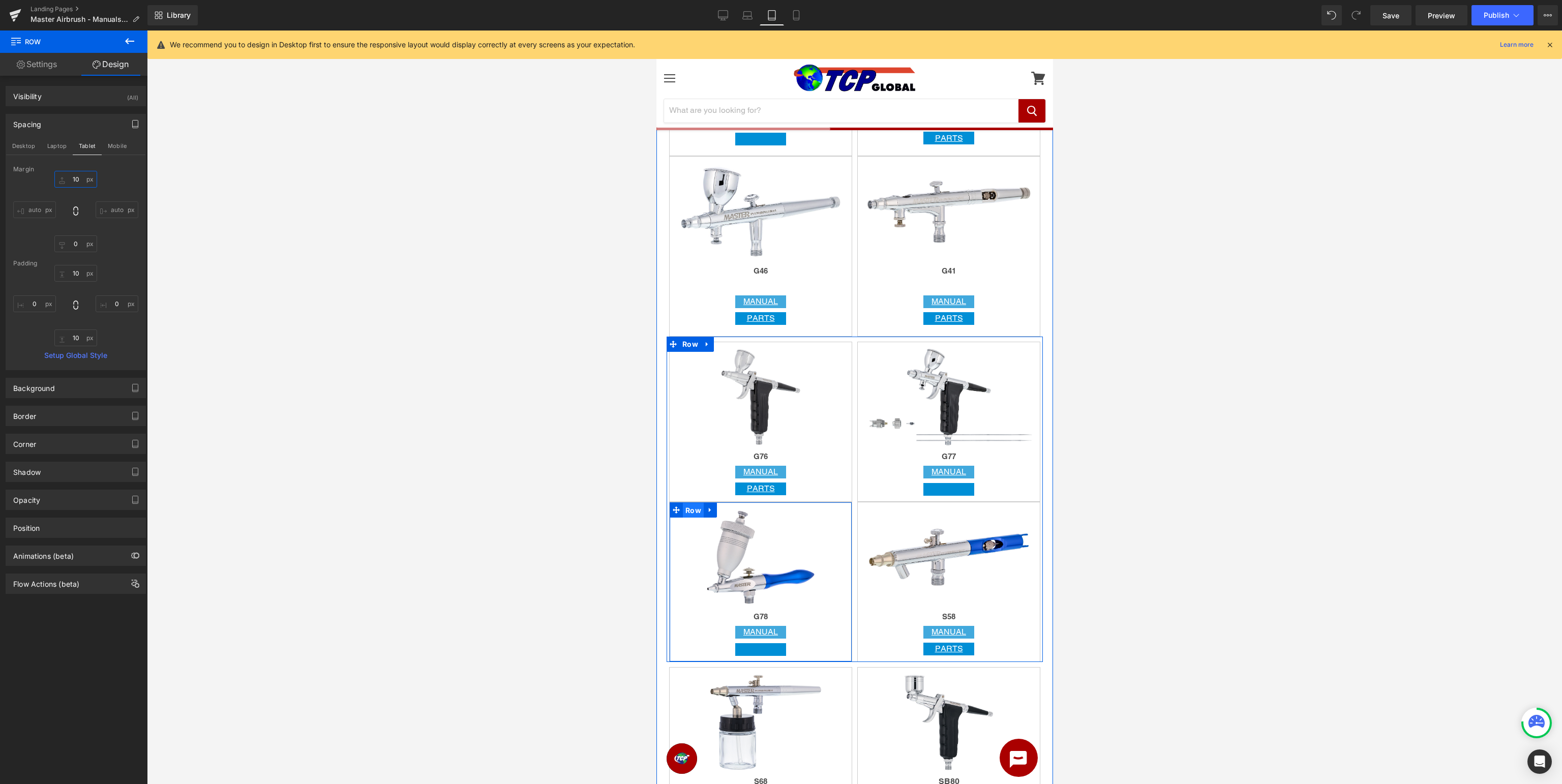
click at [694, 511] on span "Row" at bounding box center [692, 510] width 21 height 15
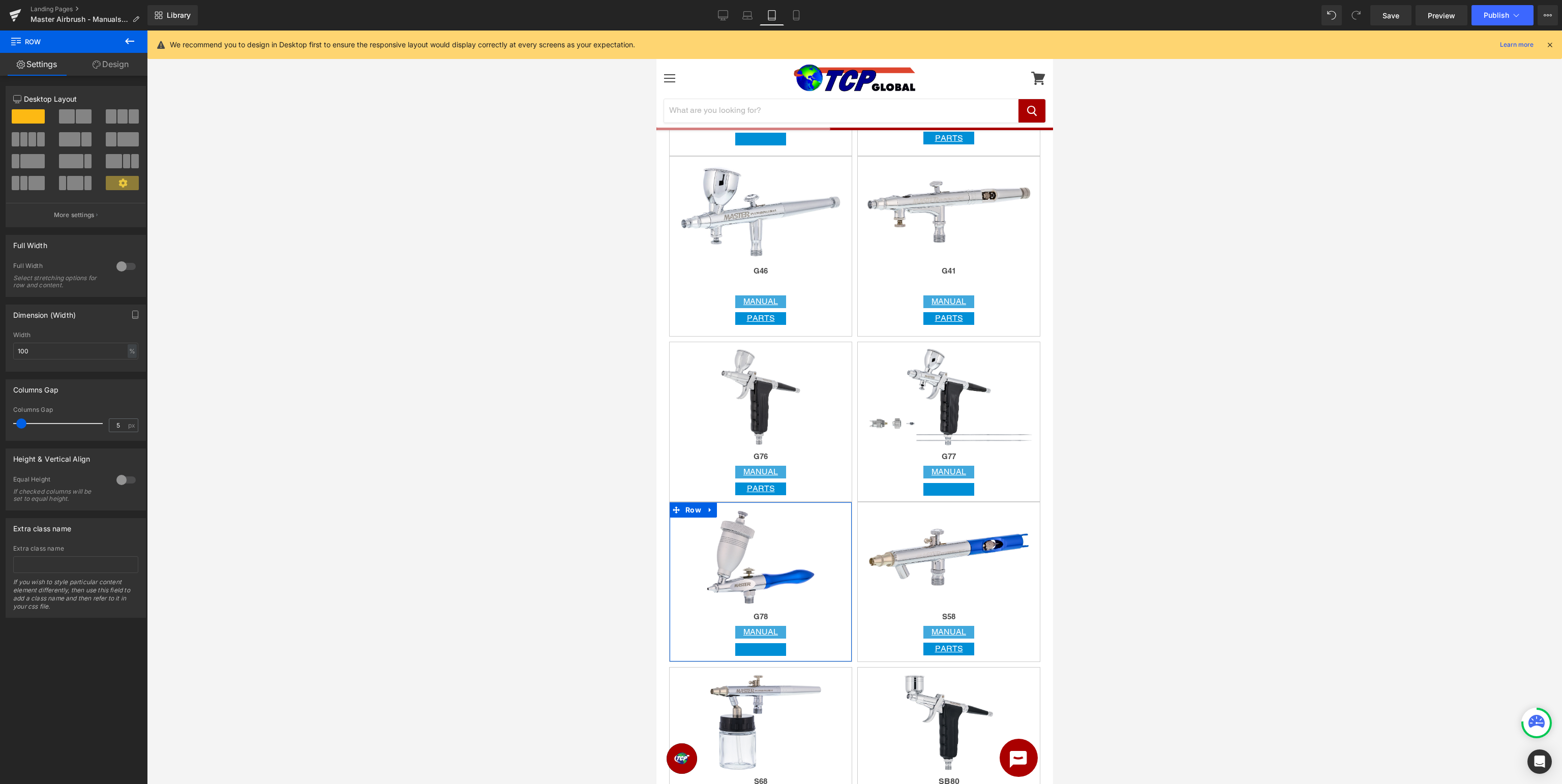
click at [113, 67] on link "Design" at bounding box center [111, 64] width 74 height 23
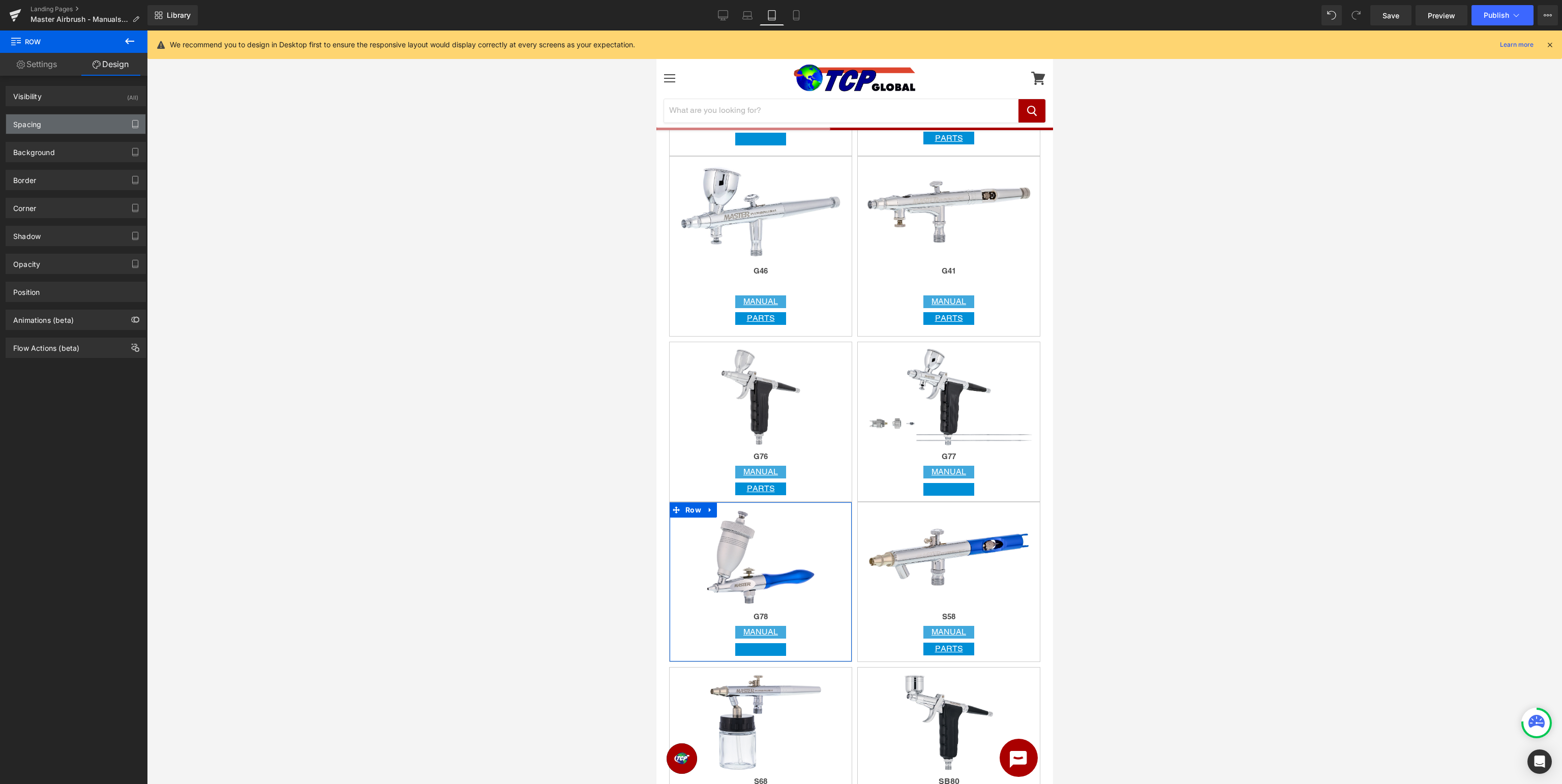
click at [134, 127] on icon "button" at bounding box center [135, 127] width 5 height 0
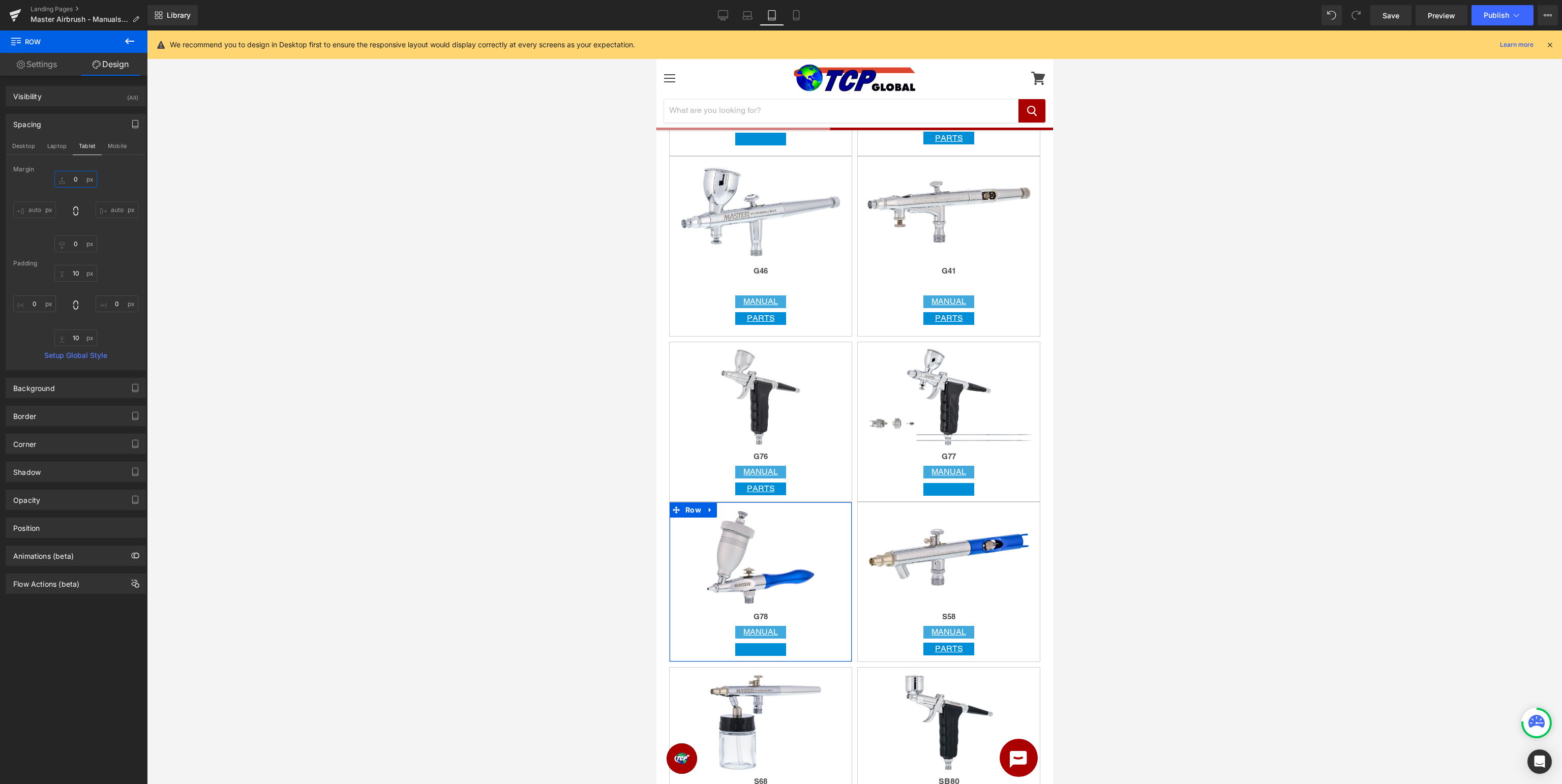
click at [81, 179] on input "0" at bounding box center [76, 179] width 42 height 17
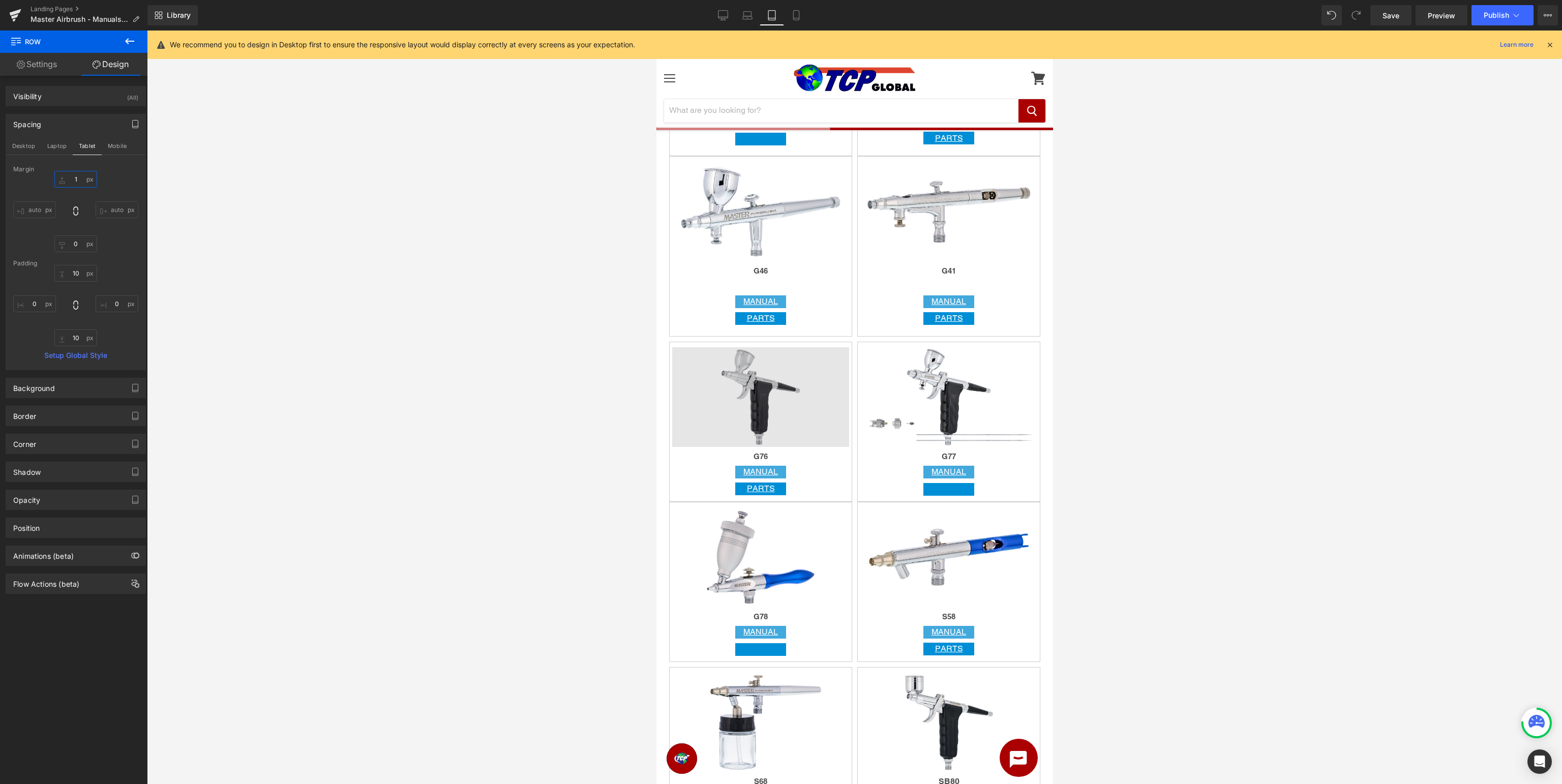
type input "10"
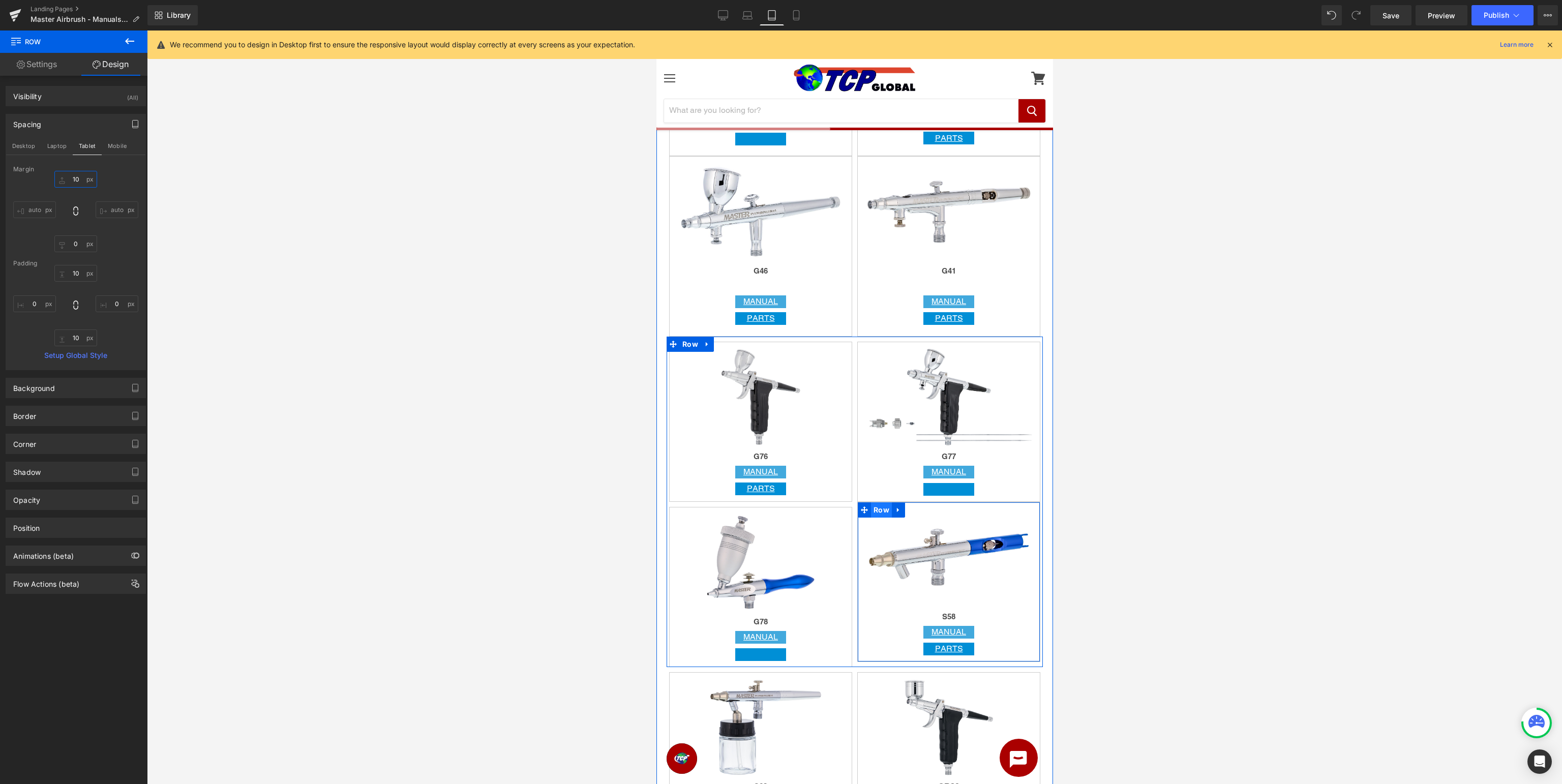
click at [880, 509] on span "Row" at bounding box center [881, 509] width 21 height 15
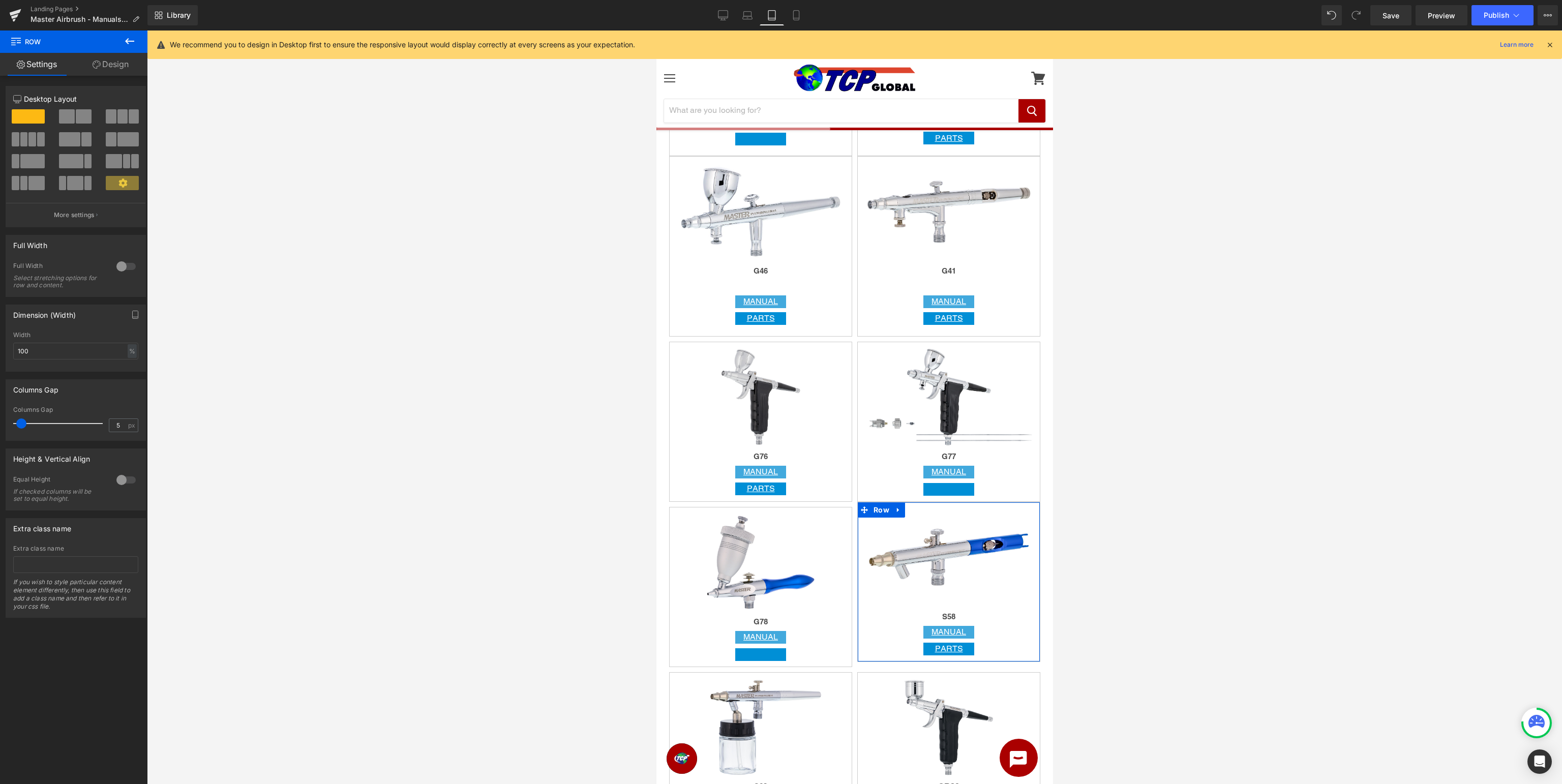
click at [106, 67] on link "Design" at bounding box center [111, 64] width 74 height 23
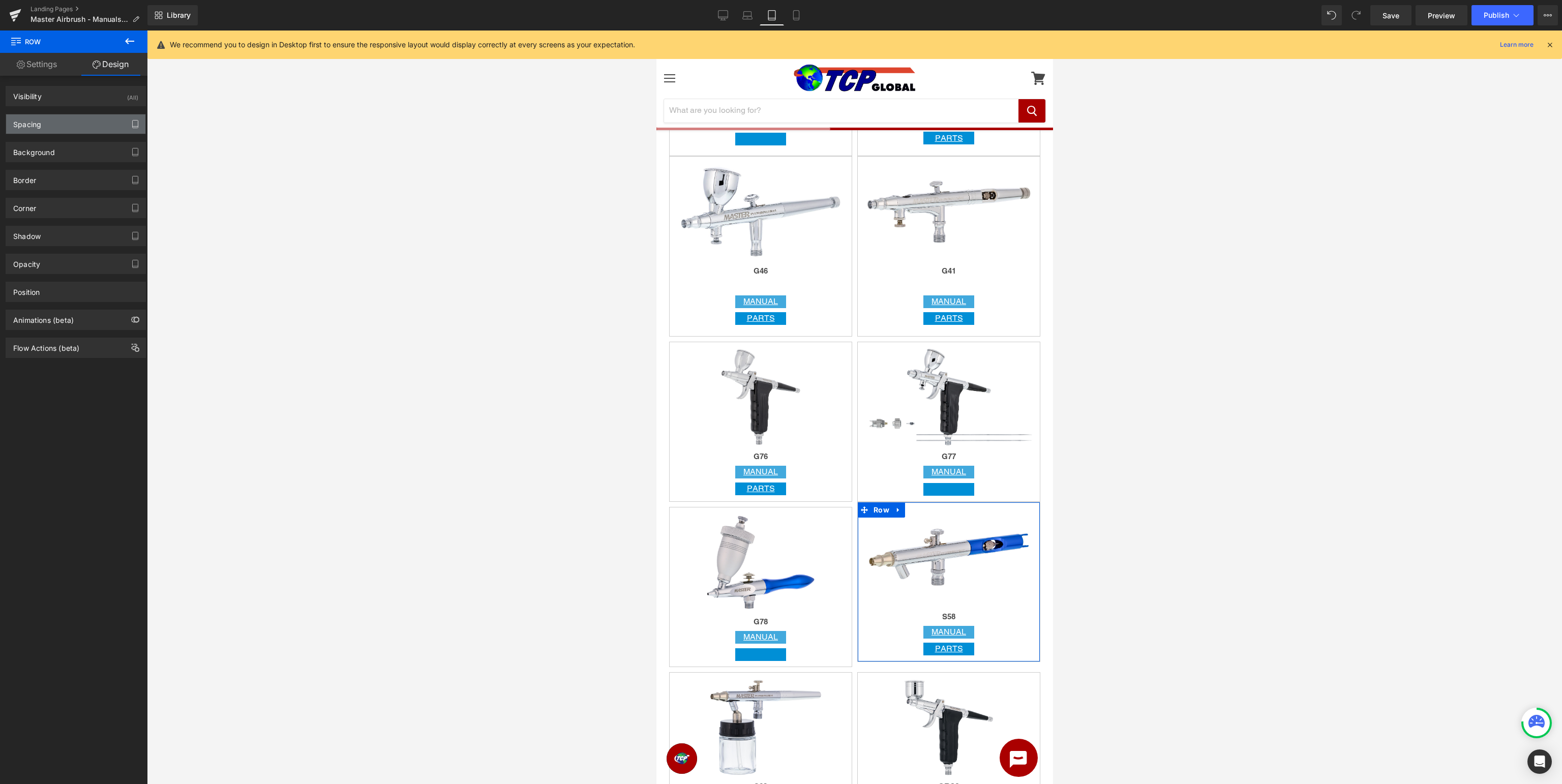
click at [133, 127] on icon "button" at bounding box center [135, 124] width 8 height 8
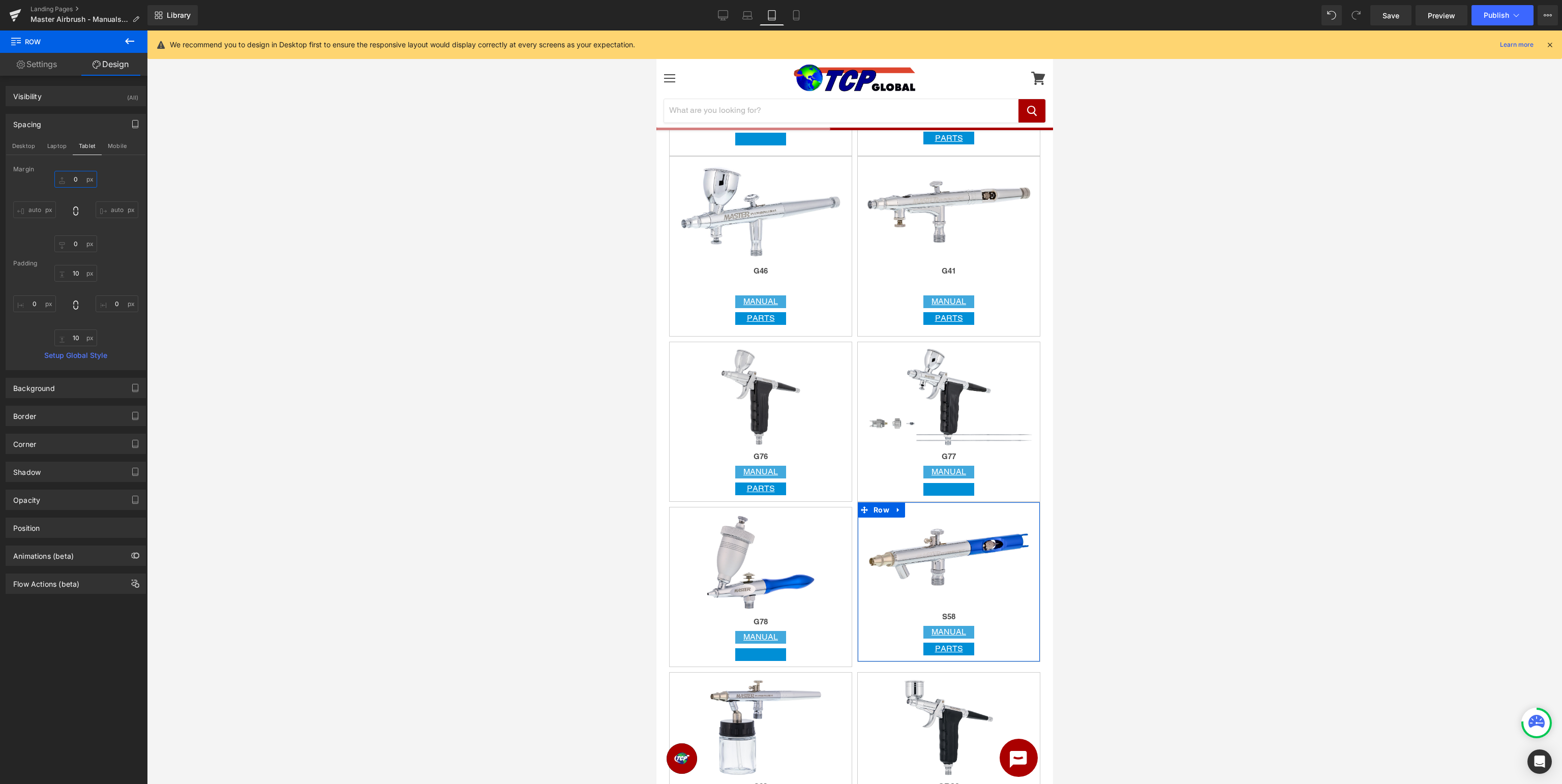
click at [78, 178] on input "0" at bounding box center [76, 179] width 42 height 17
type input "10"
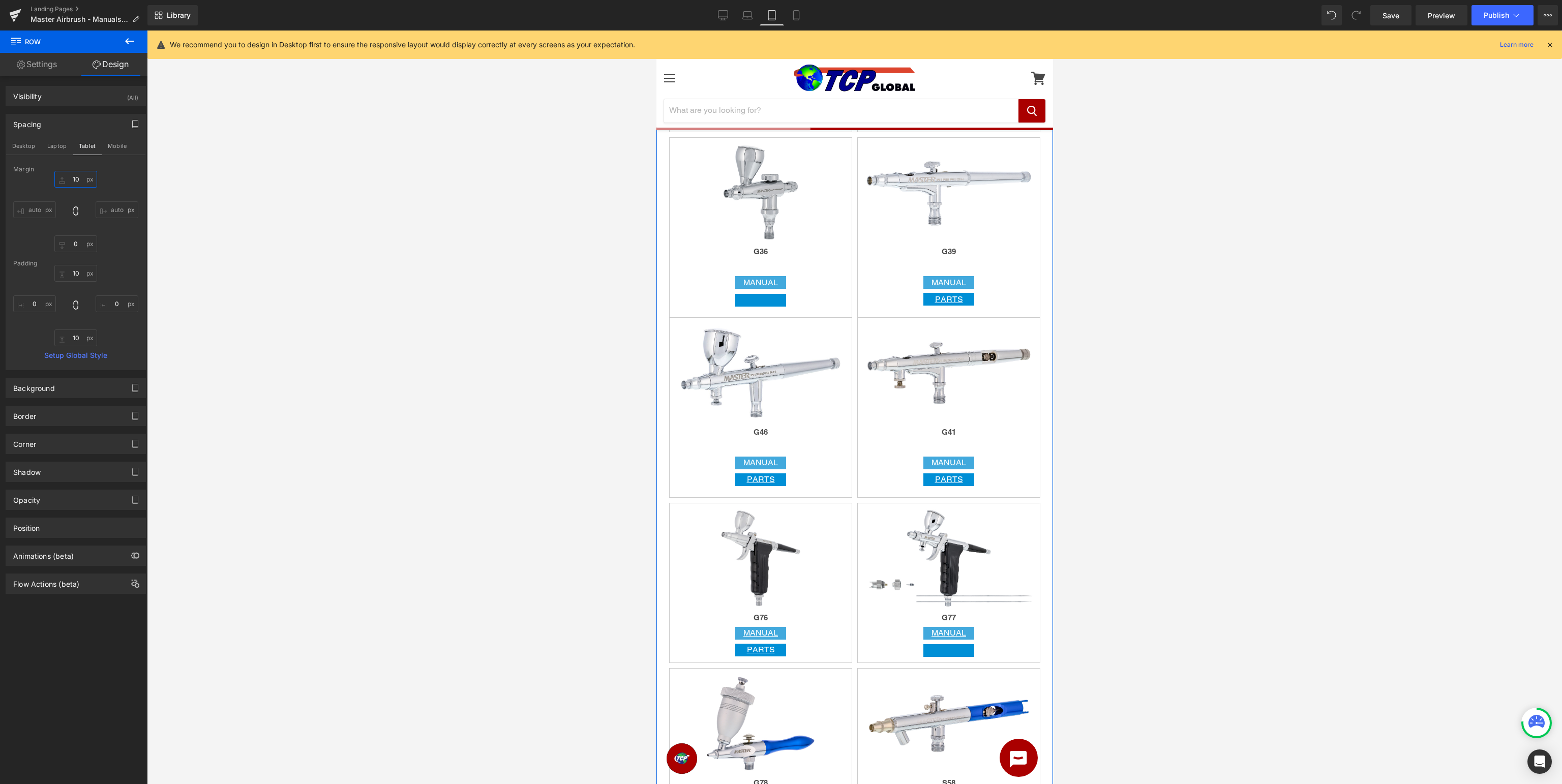
scroll to position [2040, 0]
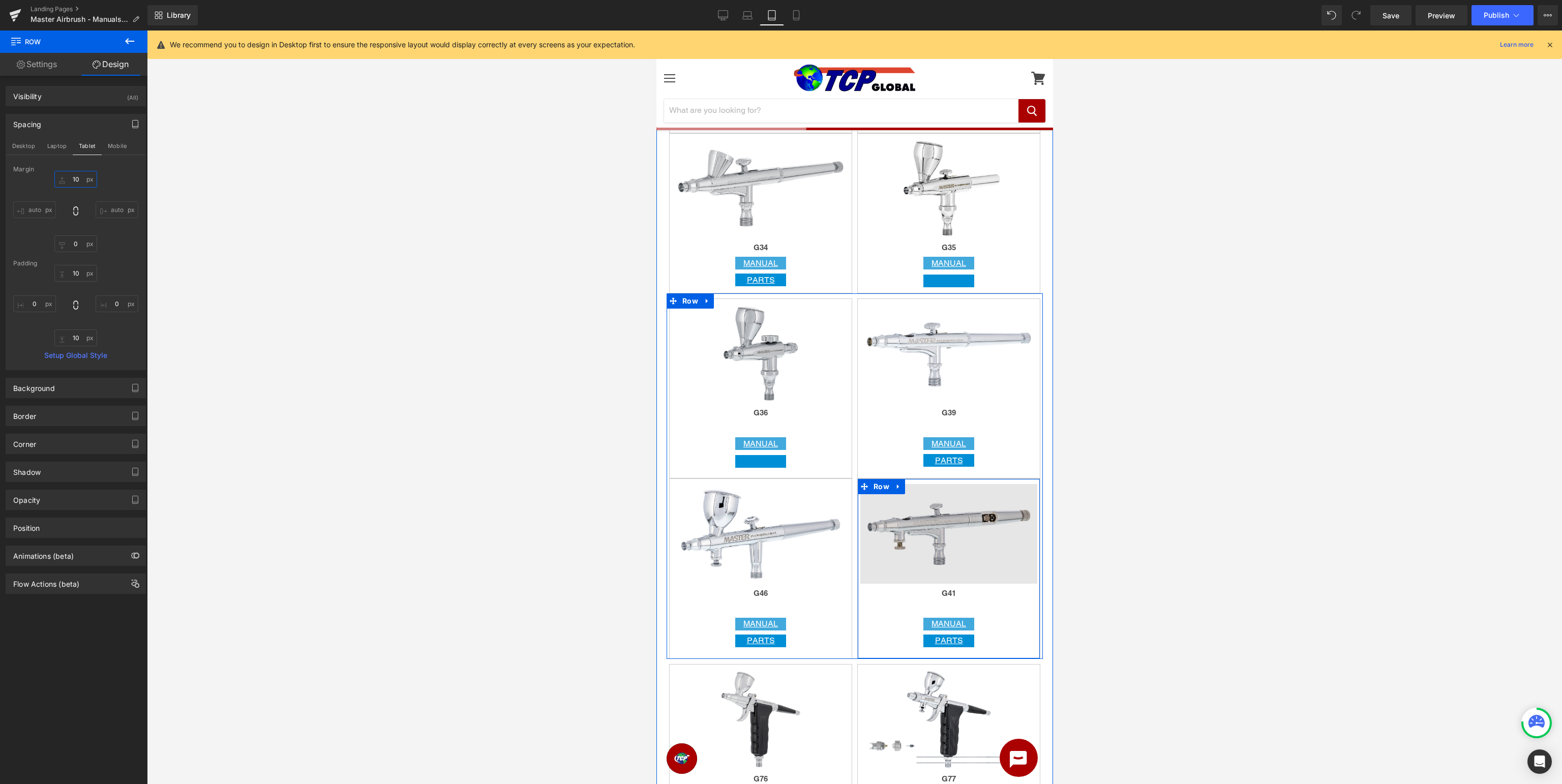
click at [880, 489] on span "Row" at bounding box center [881, 486] width 21 height 15
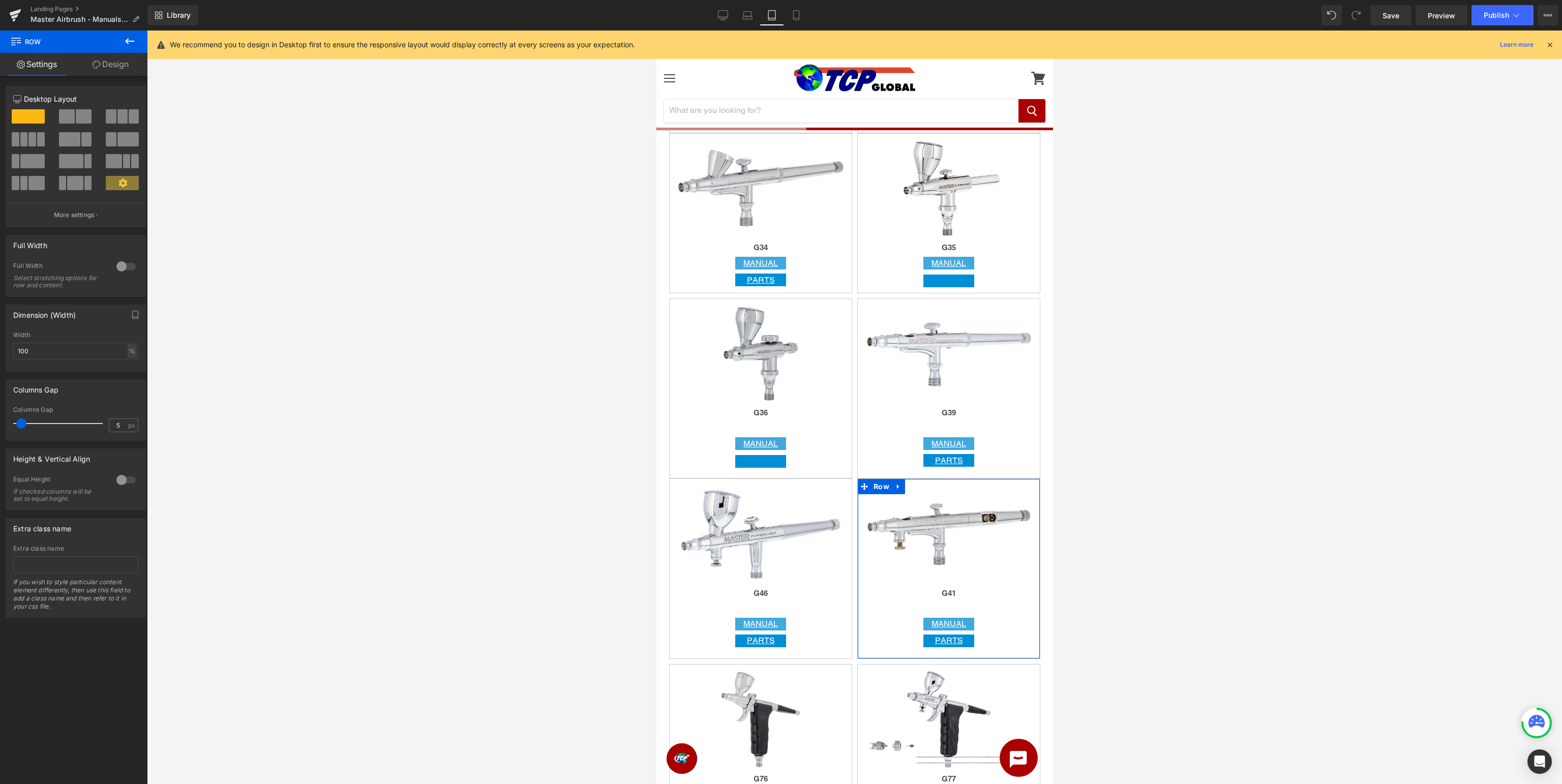
click at [121, 65] on link "Design" at bounding box center [111, 64] width 74 height 23
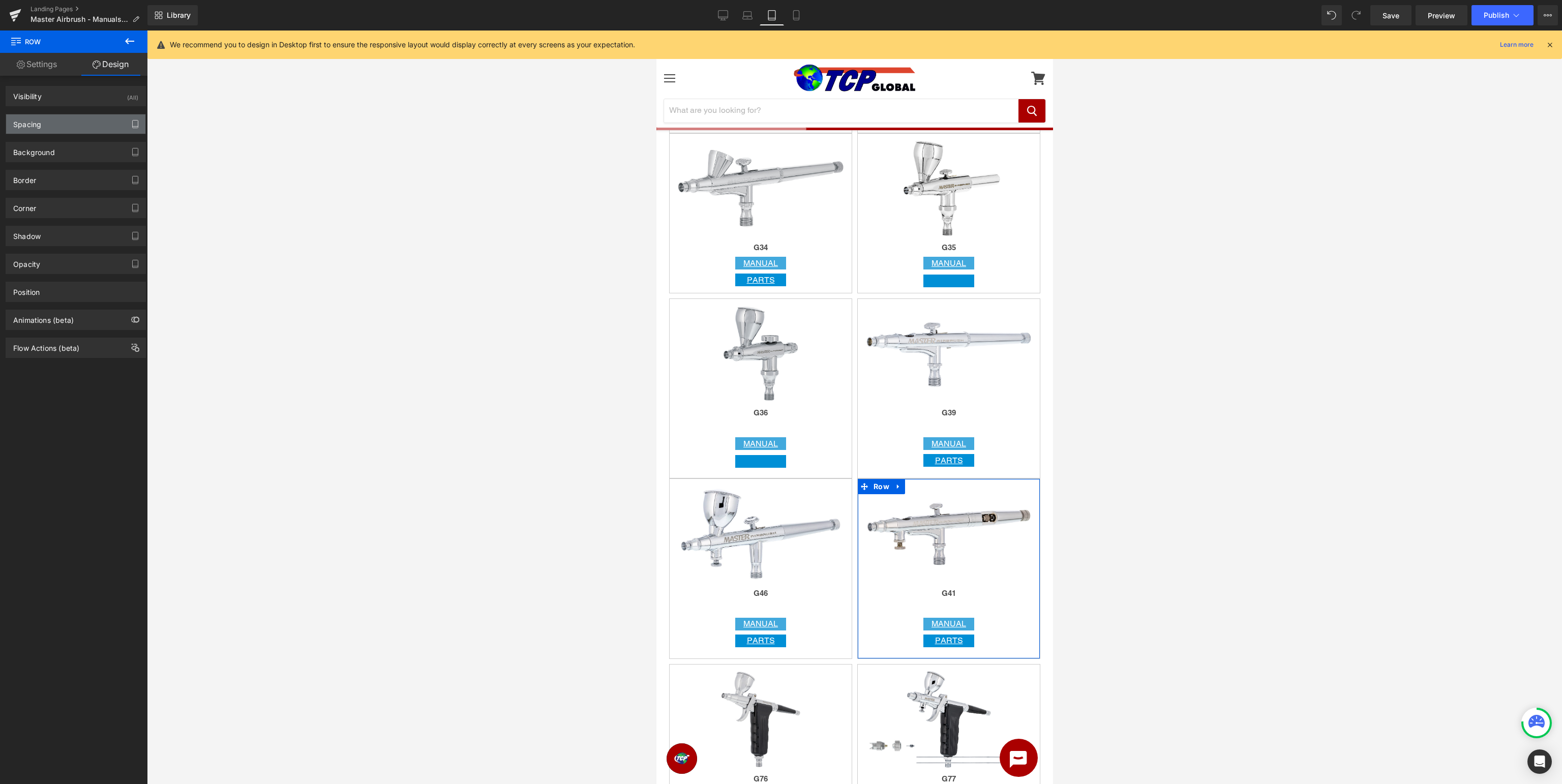
click at [133, 123] on icon "button" at bounding box center [135, 124] width 8 height 8
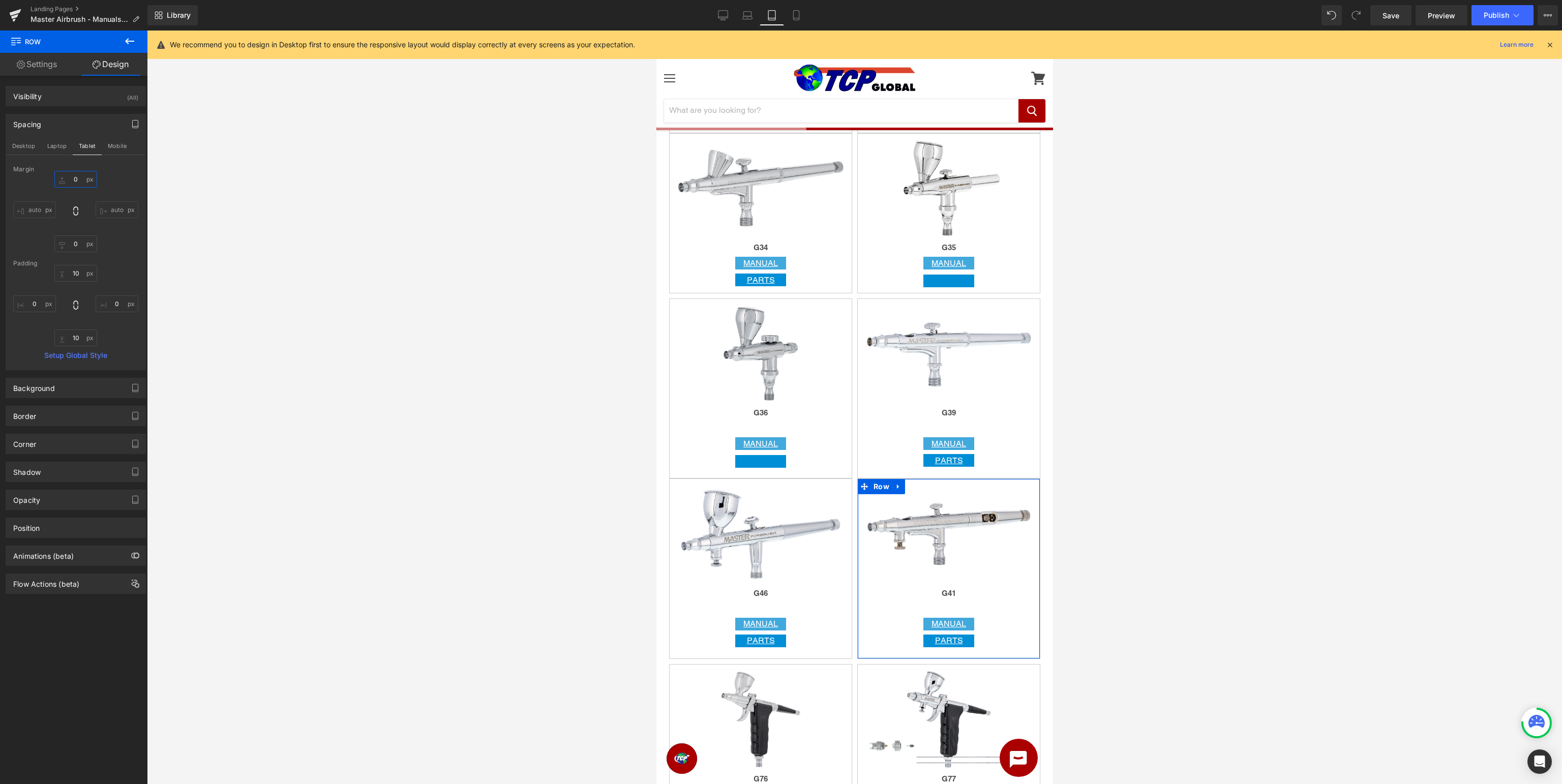
click at [83, 180] on input "0" at bounding box center [76, 179] width 42 height 17
type input "10"
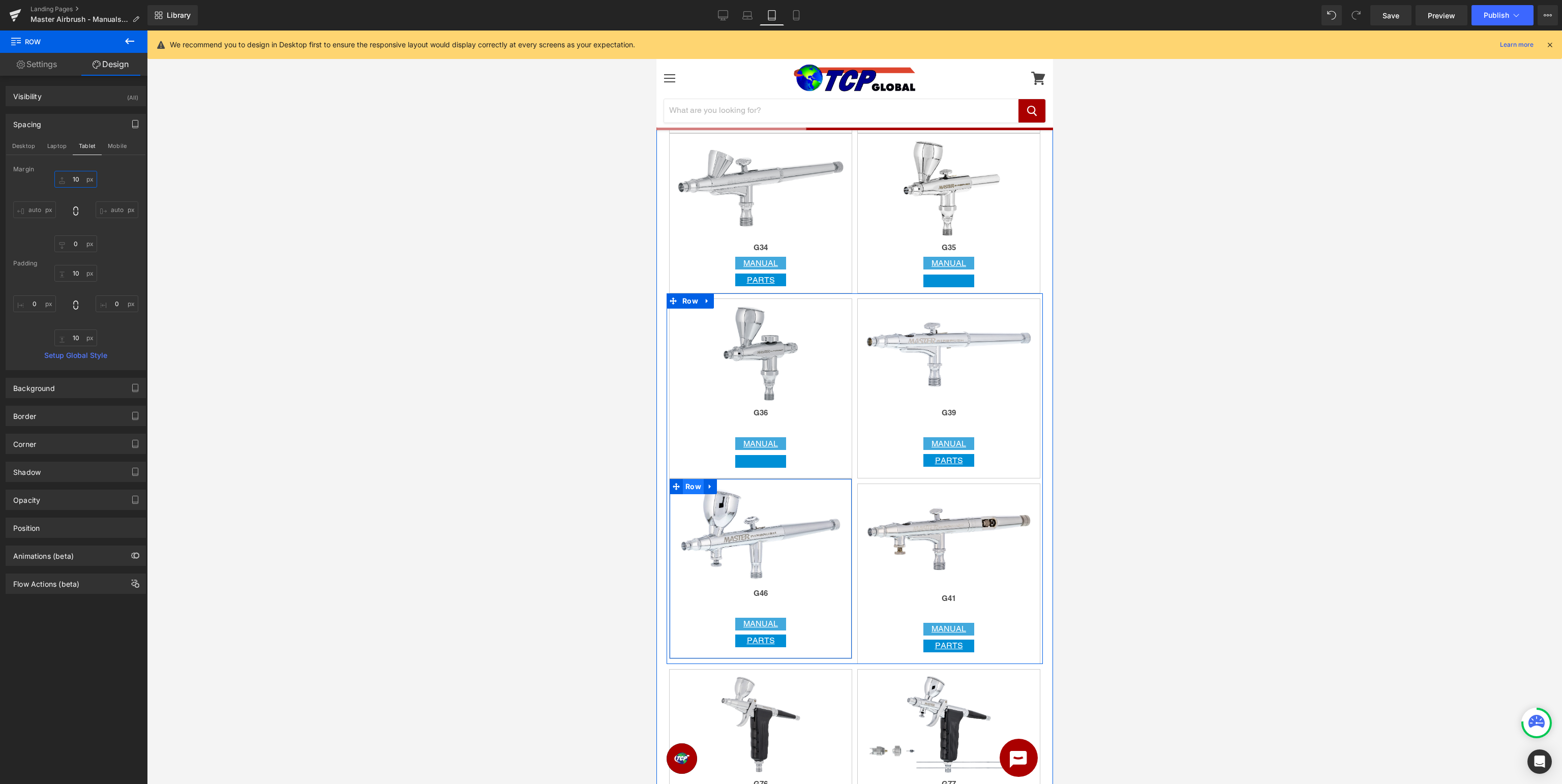
click at [692, 490] on span "Row" at bounding box center [692, 486] width 21 height 15
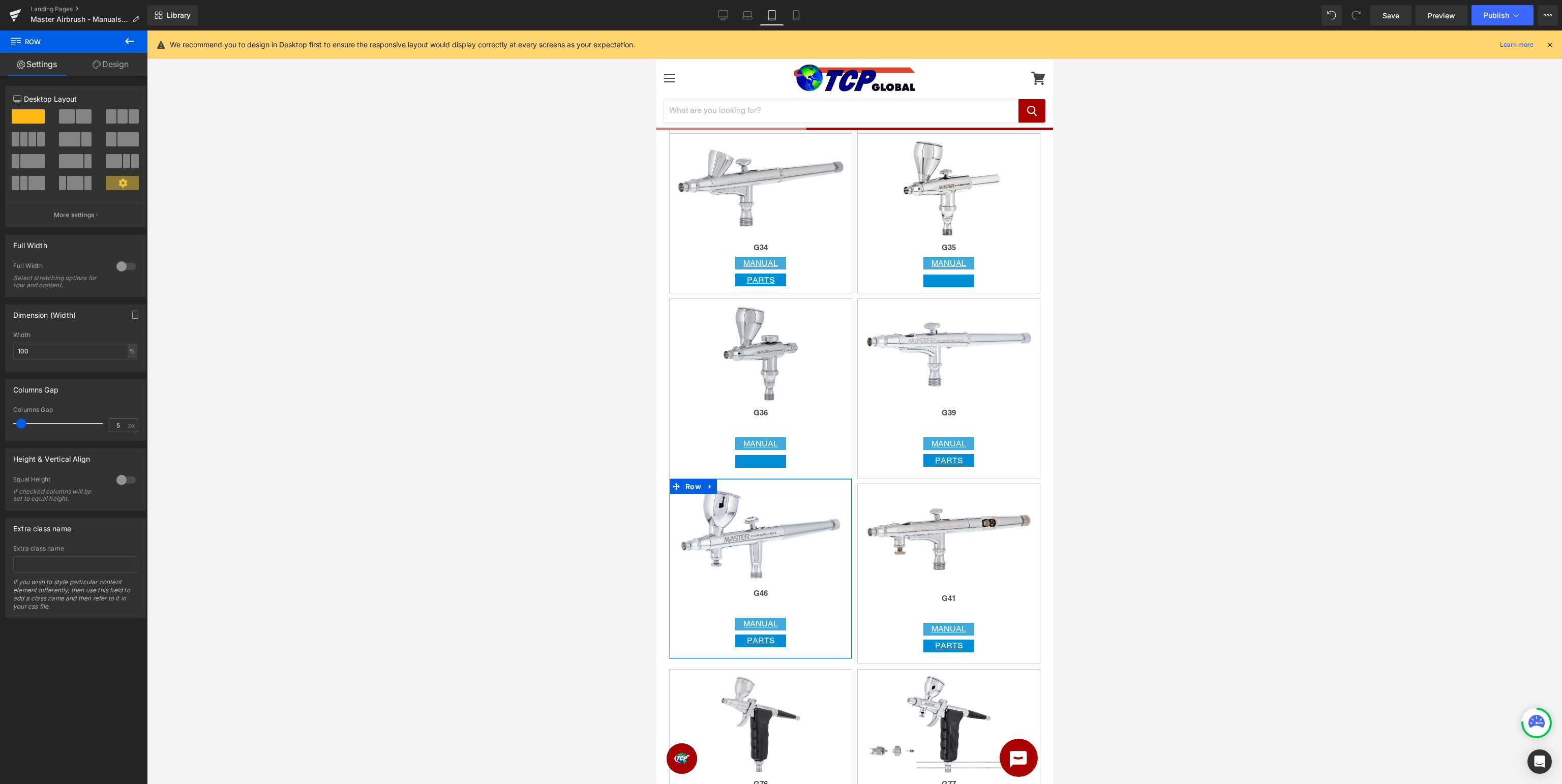
click at [107, 65] on link "Design" at bounding box center [111, 64] width 74 height 23
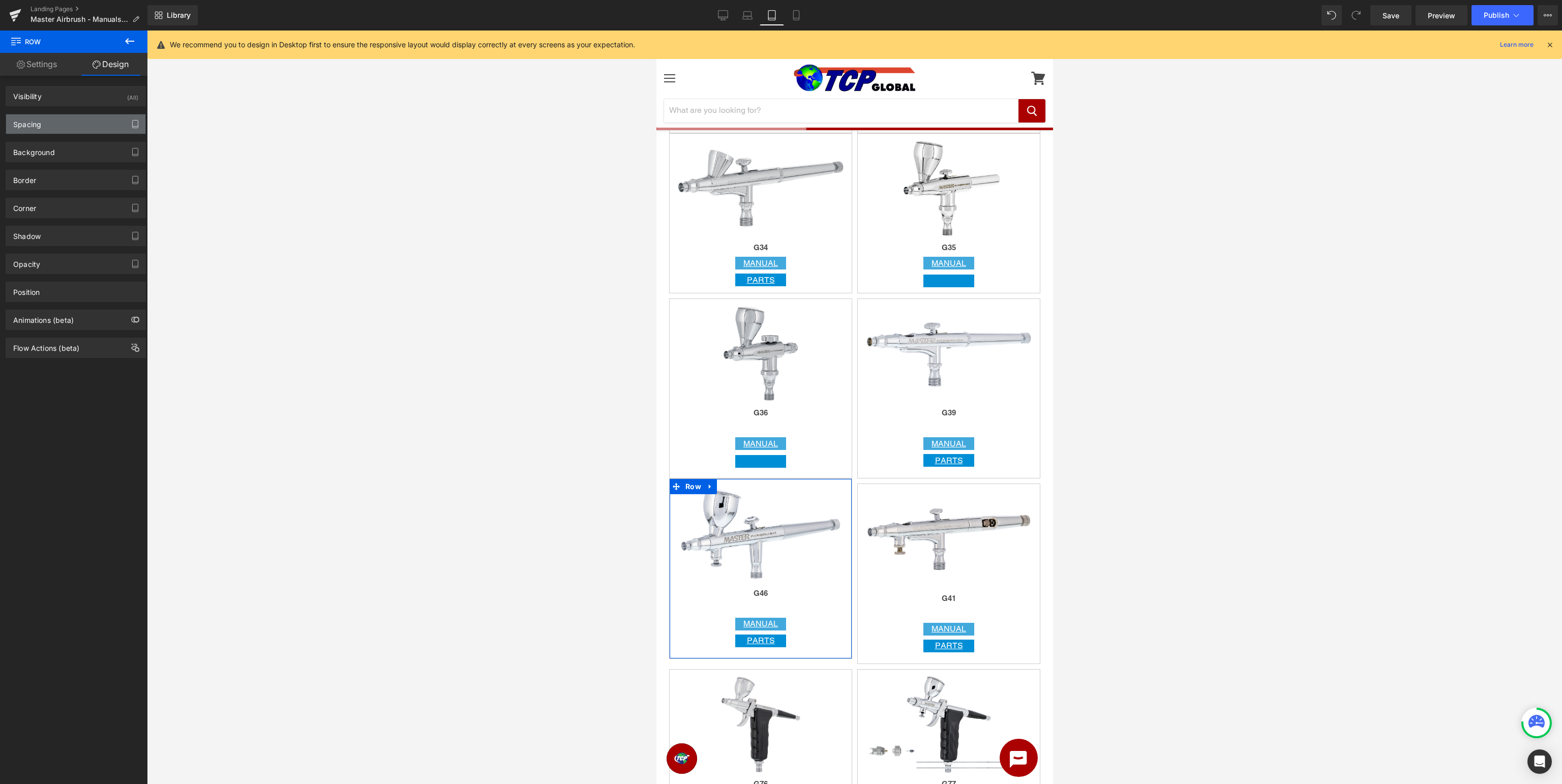
click at [134, 127] on icon "button" at bounding box center [135, 124] width 8 height 8
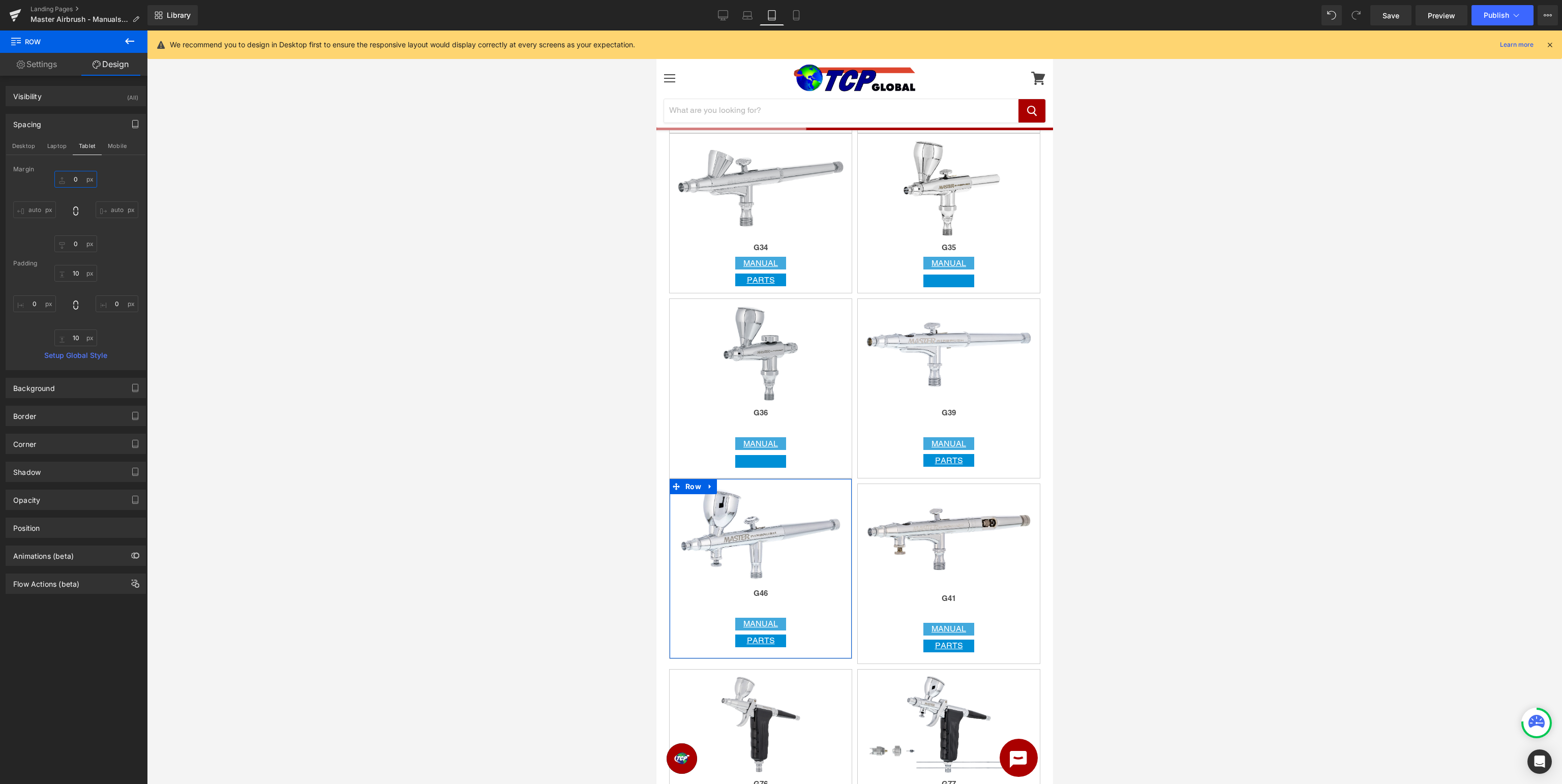
click at [82, 184] on input "0" at bounding box center [76, 179] width 42 height 17
type input "10"
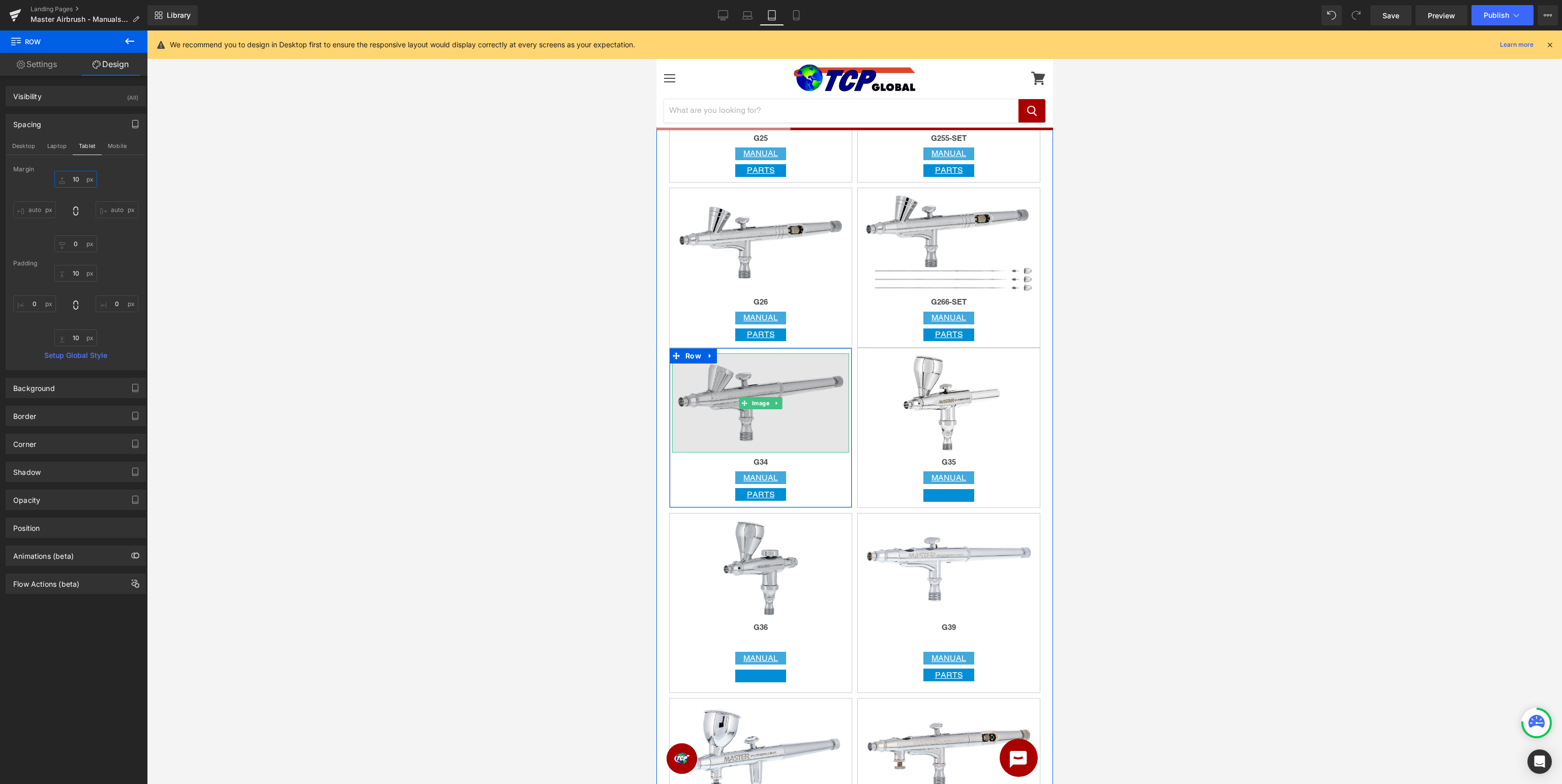
scroll to position [1718, 0]
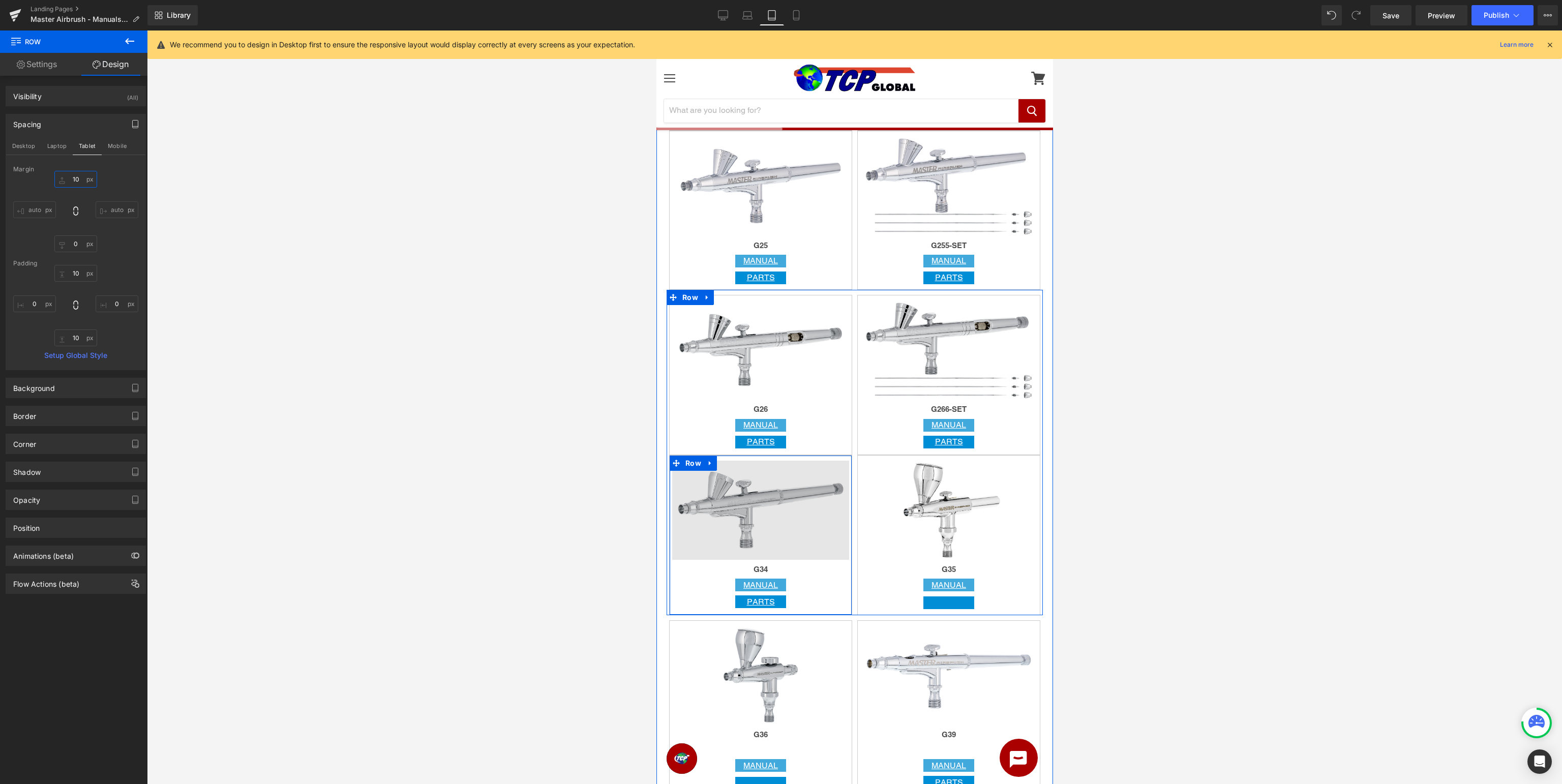
click at [689, 462] on span "Row" at bounding box center [692, 463] width 21 height 15
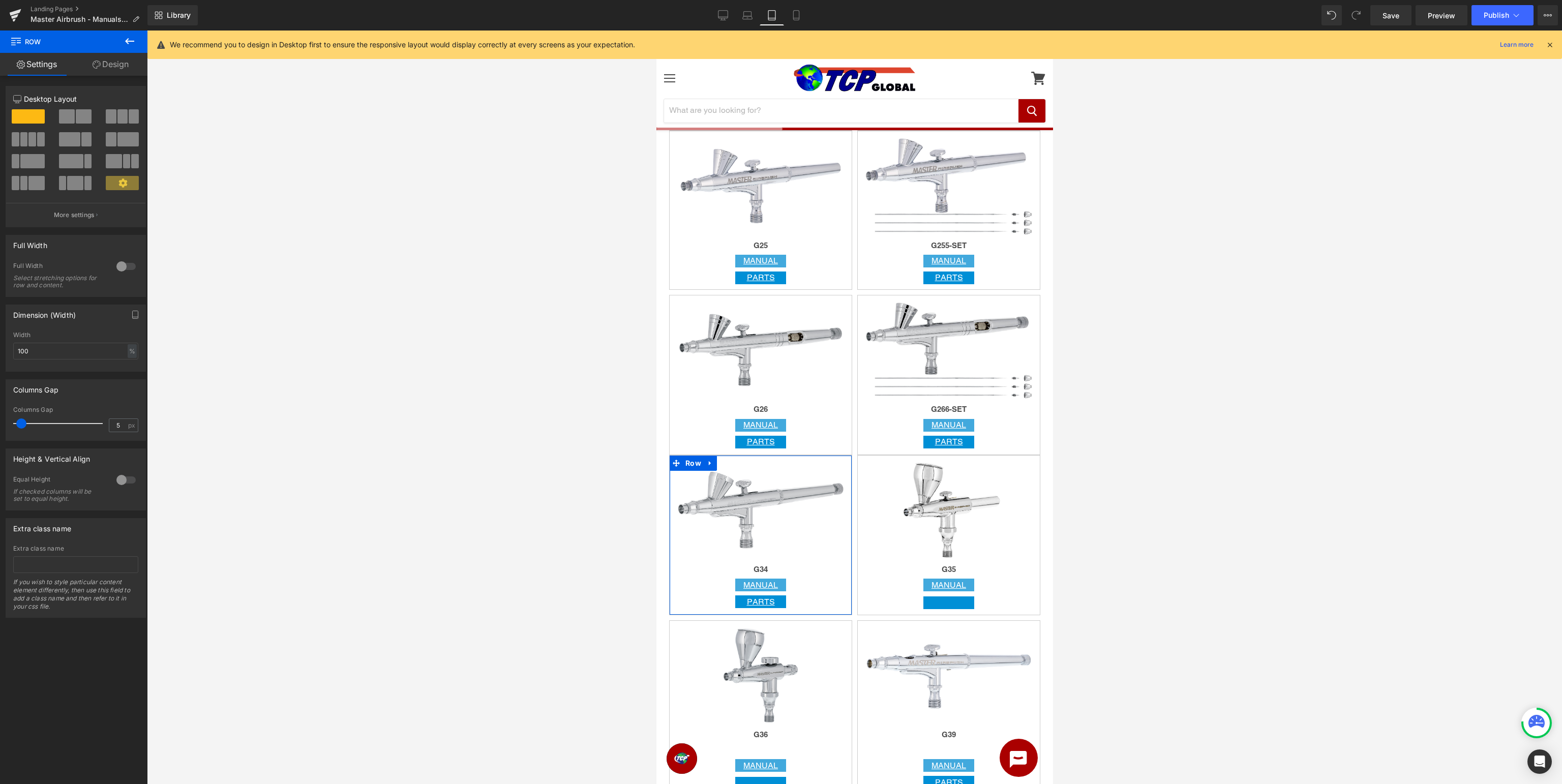
drag, startPoint x: 123, startPoint y: 70, endPoint x: 124, endPoint y: 108, distance: 38.0
click at [124, 70] on link "Design" at bounding box center [111, 64] width 74 height 23
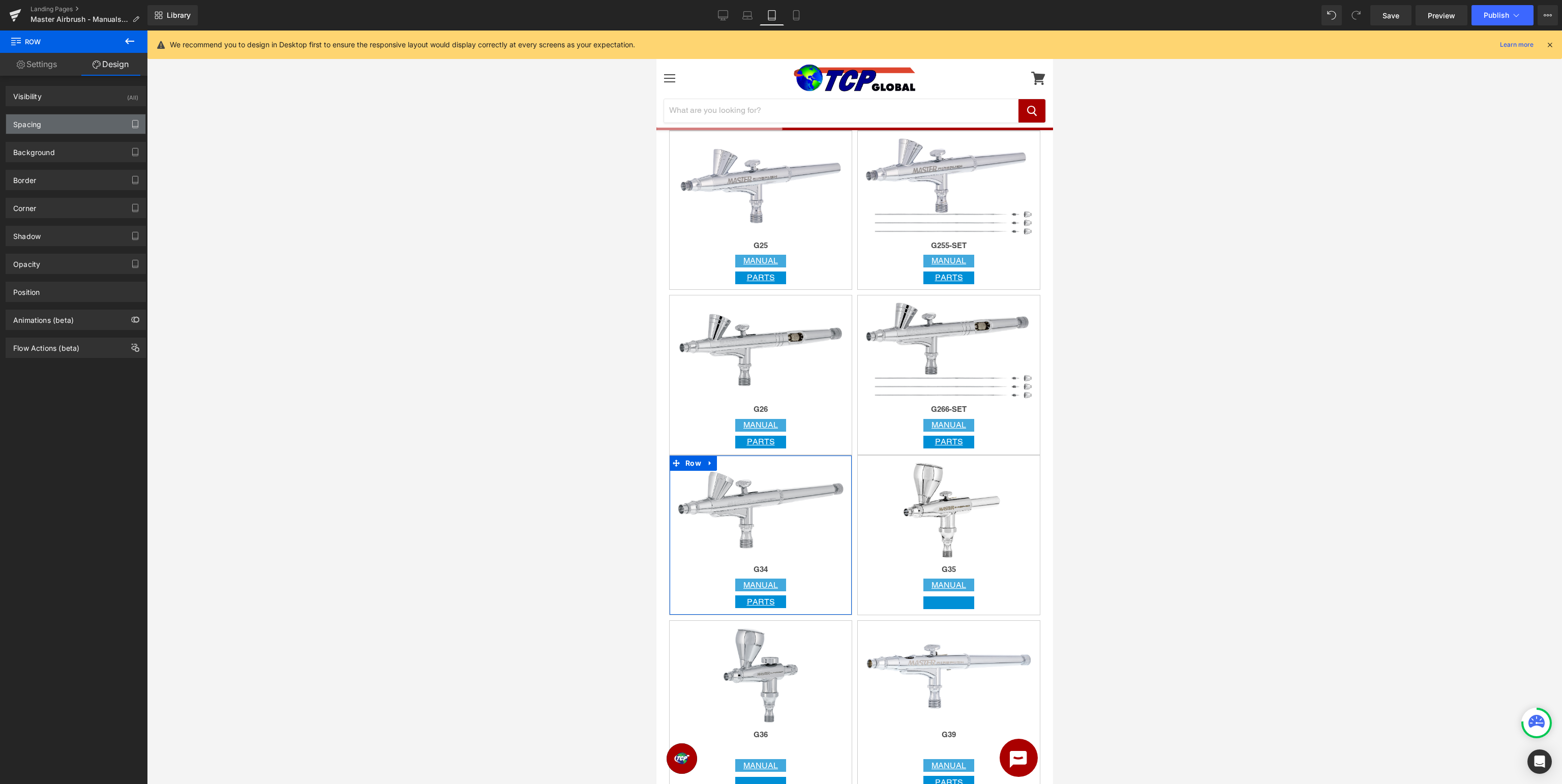
click at [137, 125] on icon "button" at bounding box center [135, 124] width 8 height 8
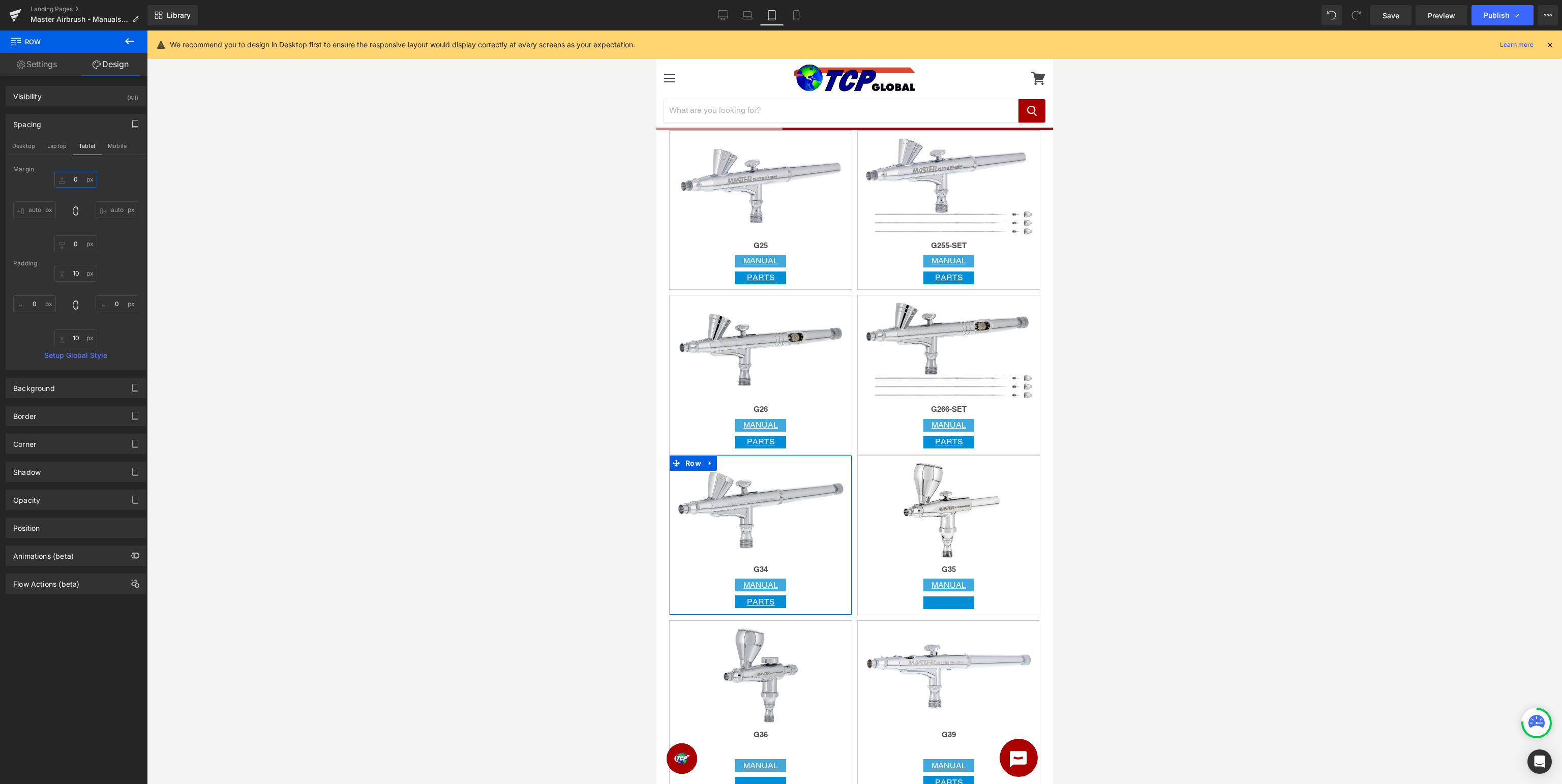
click at [81, 176] on input "0" at bounding box center [76, 179] width 42 height 17
type input "10"
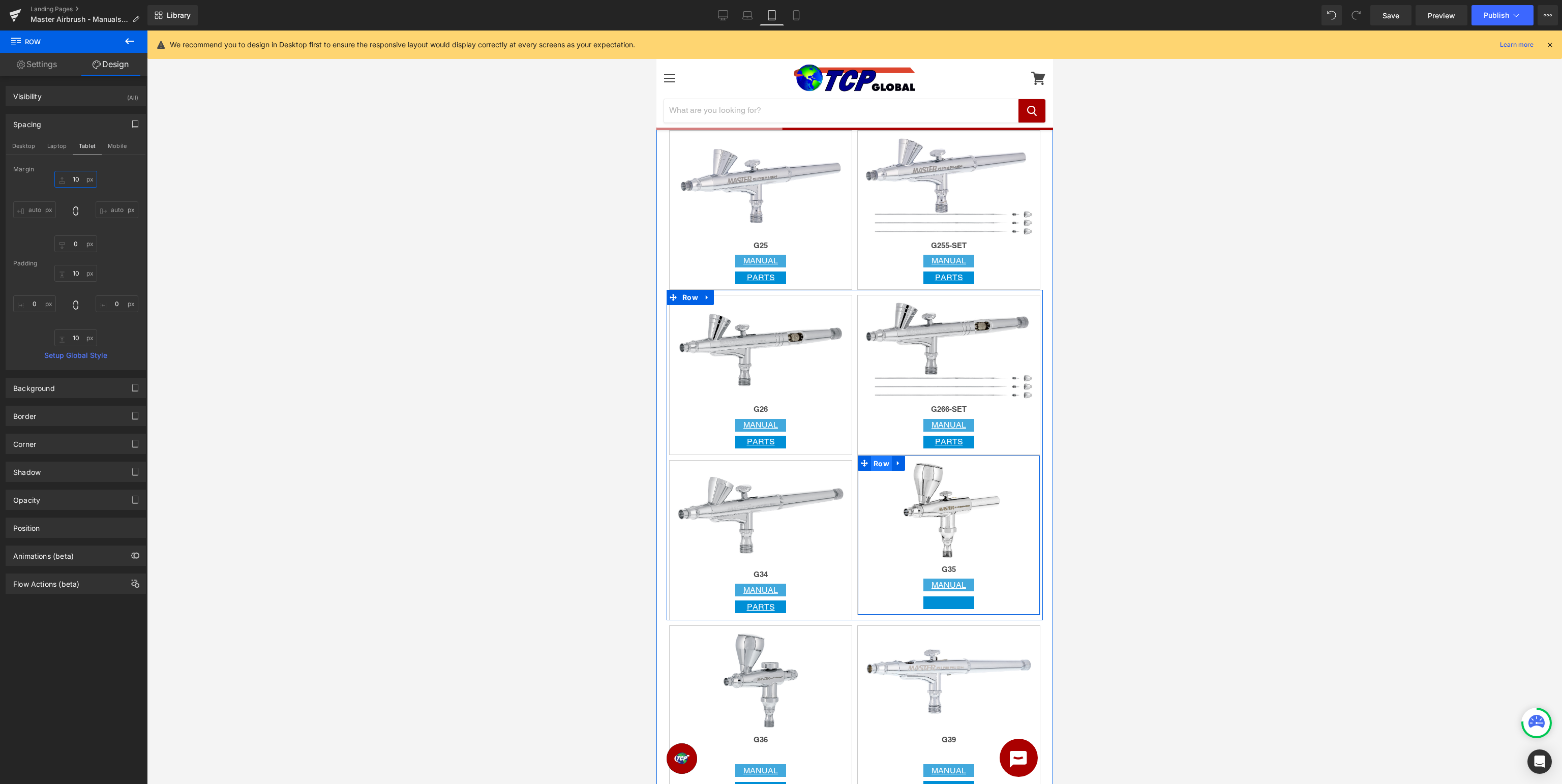
click at [882, 461] on span "Row" at bounding box center [881, 463] width 21 height 15
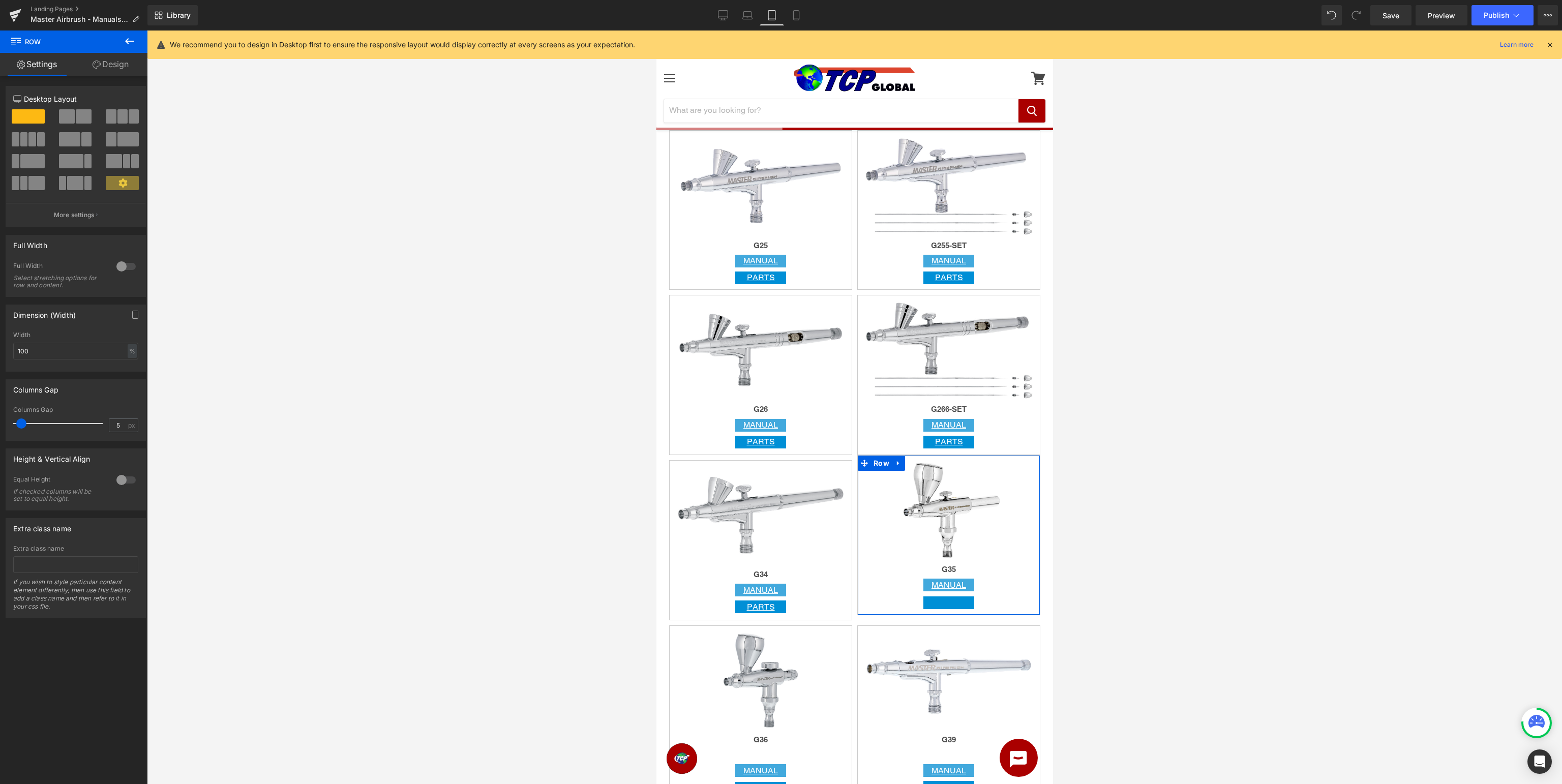
click at [121, 72] on link "Design" at bounding box center [111, 64] width 74 height 23
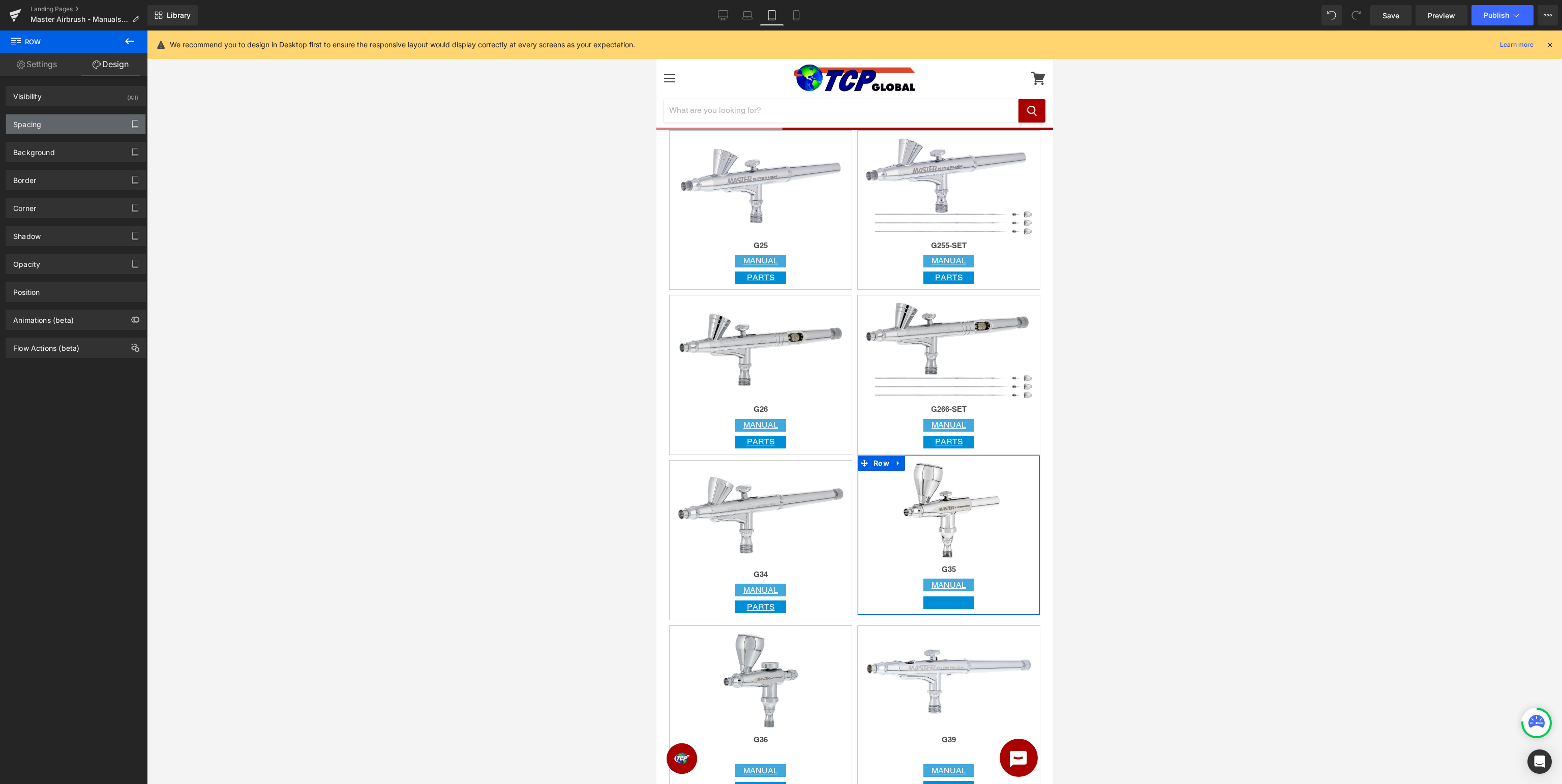
click at [137, 125] on icon "button" at bounding box center [135, 124] width 8 height 8
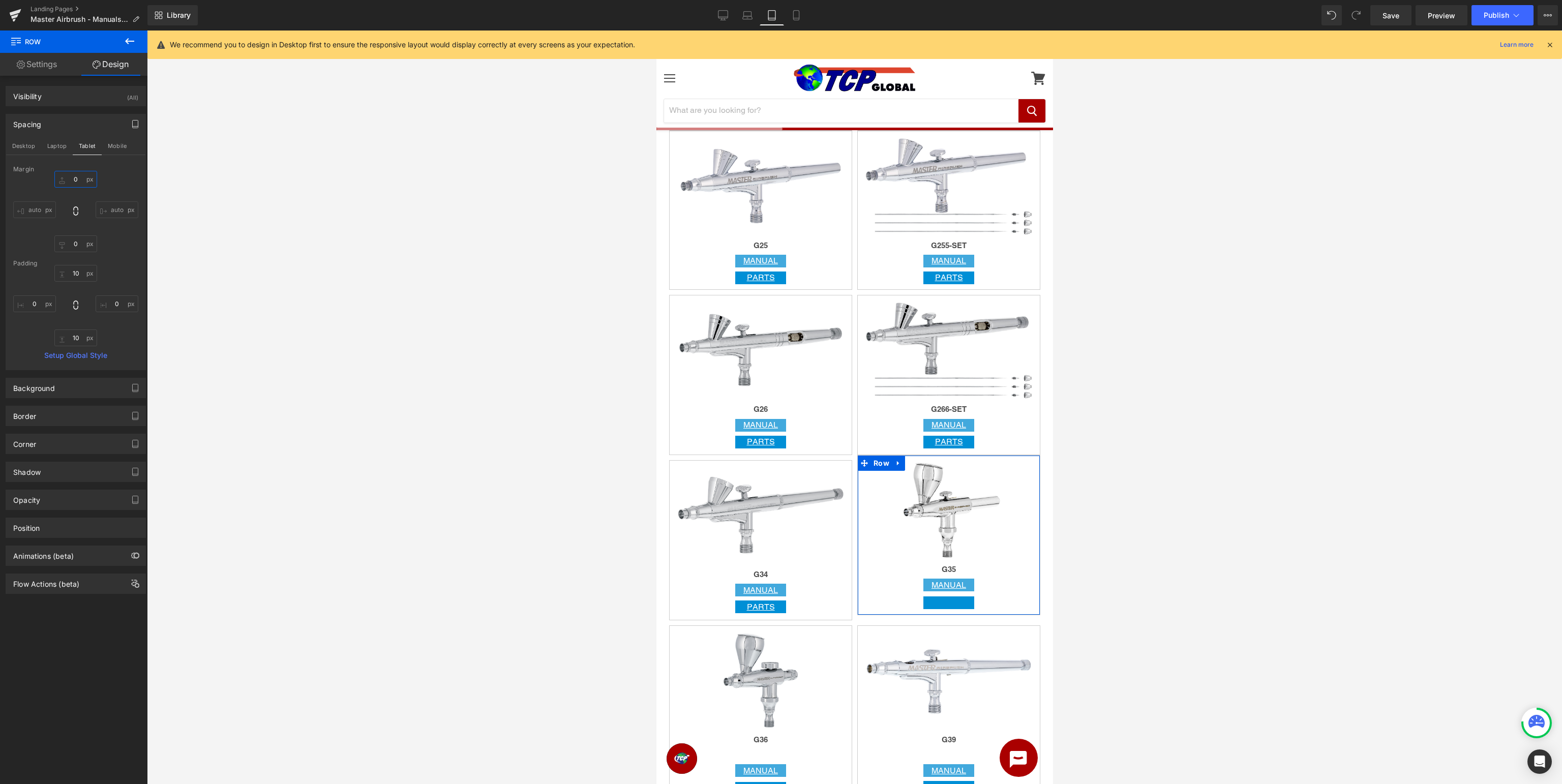
click at [84, 177] on input "0" at bounding box center [76, 179] width 42 height 17
type input "10"
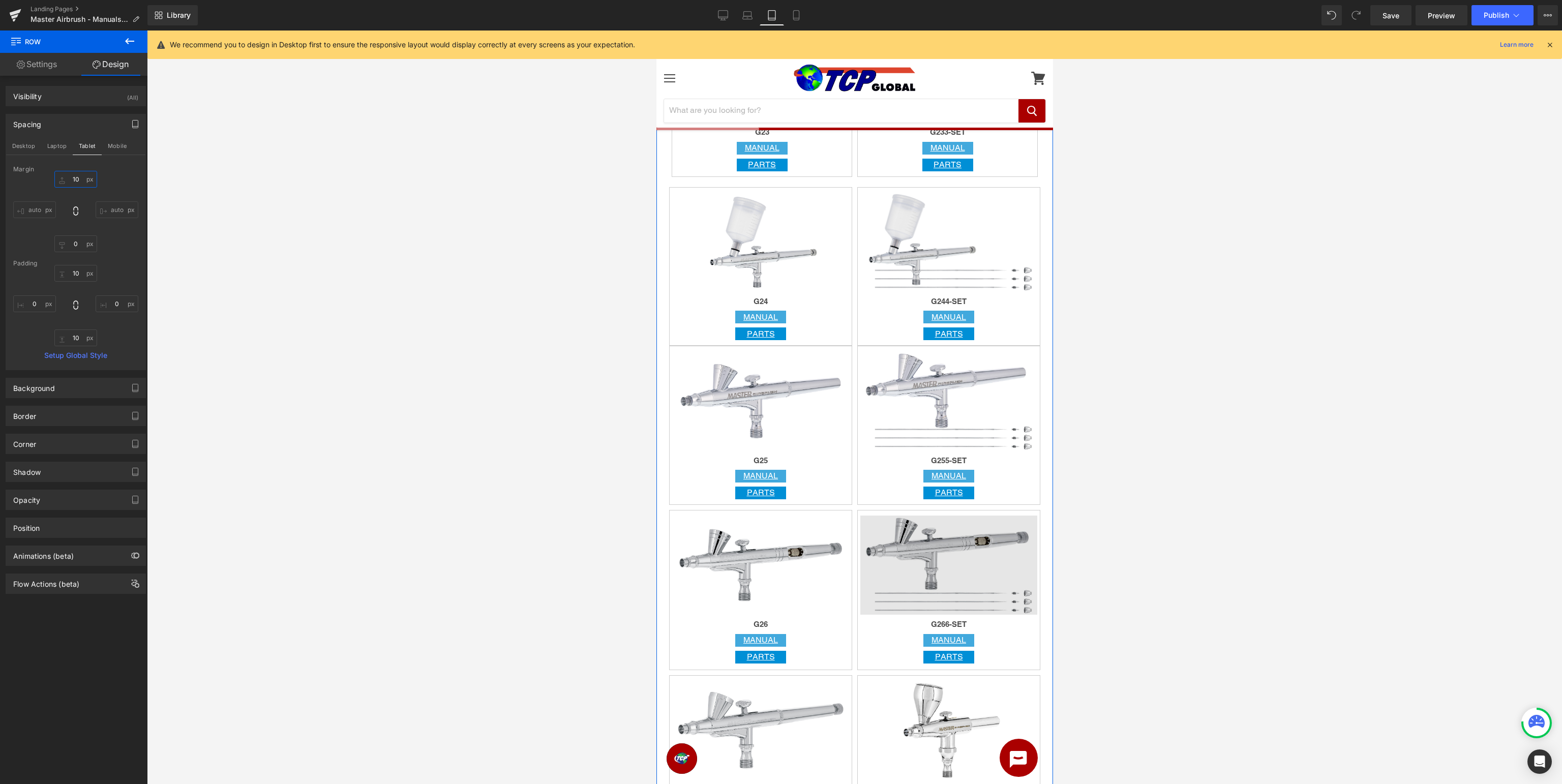
scroll to position [1342, 0]
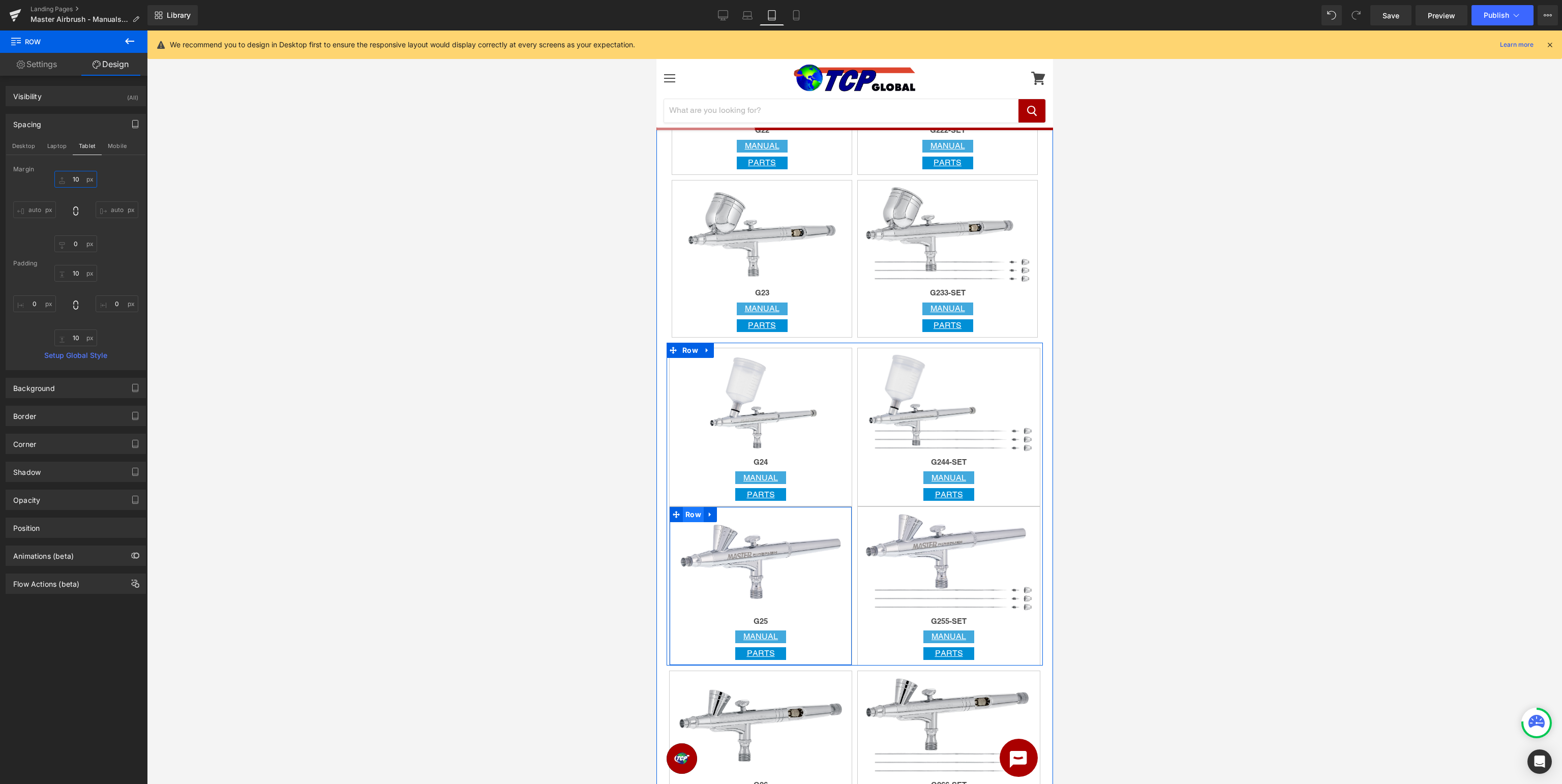
click at [692, 517] on span "Row" at bounding box center [692, 514] width 21 height 15
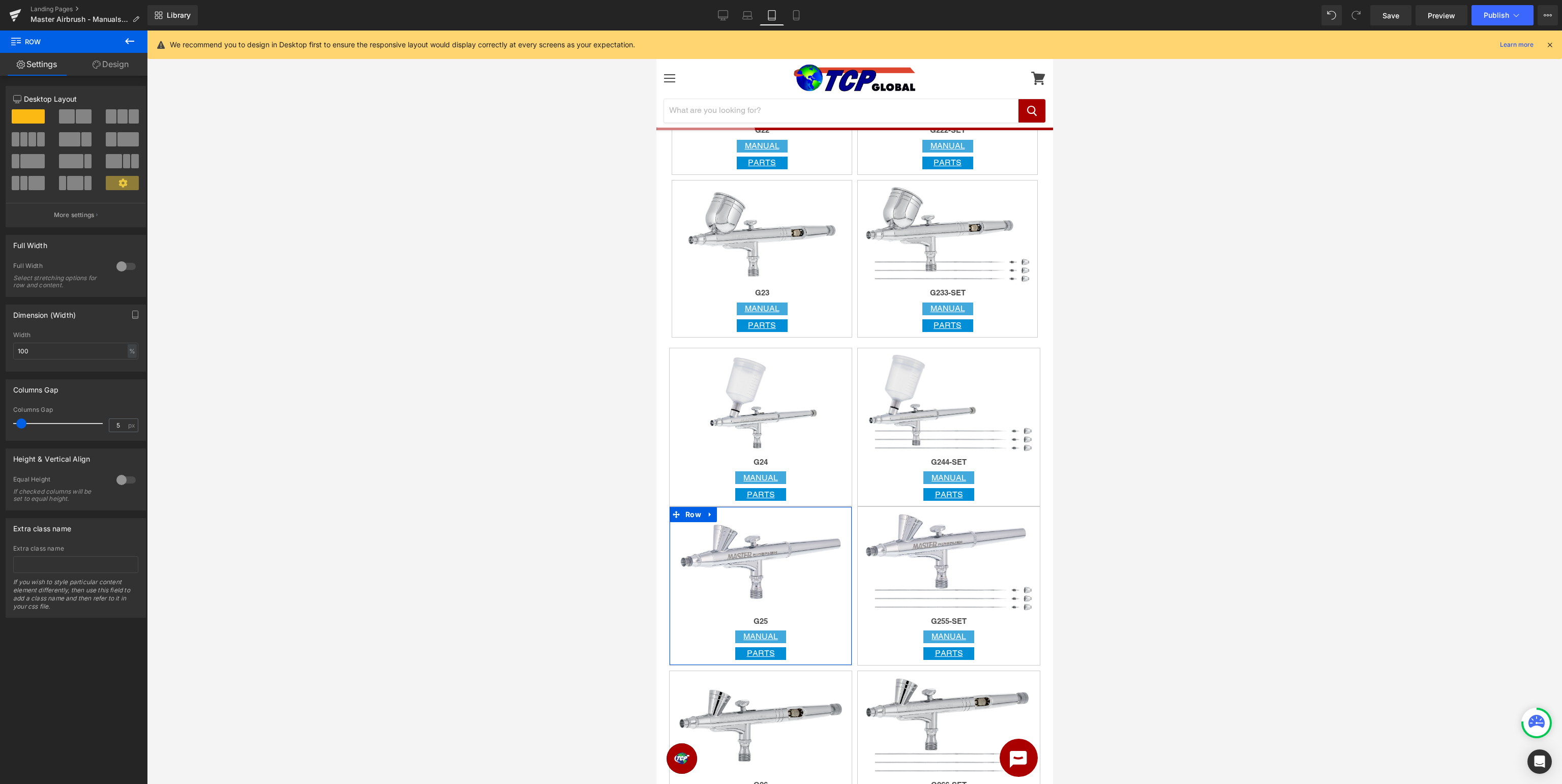
drag, startPoint x: 122, startPoint y: 64, endPoint x: 112, endPoint y: 121, distance: 57.9
click at [122, 65] on link "Design" at bounding box center [111, 64] width 74 height 23
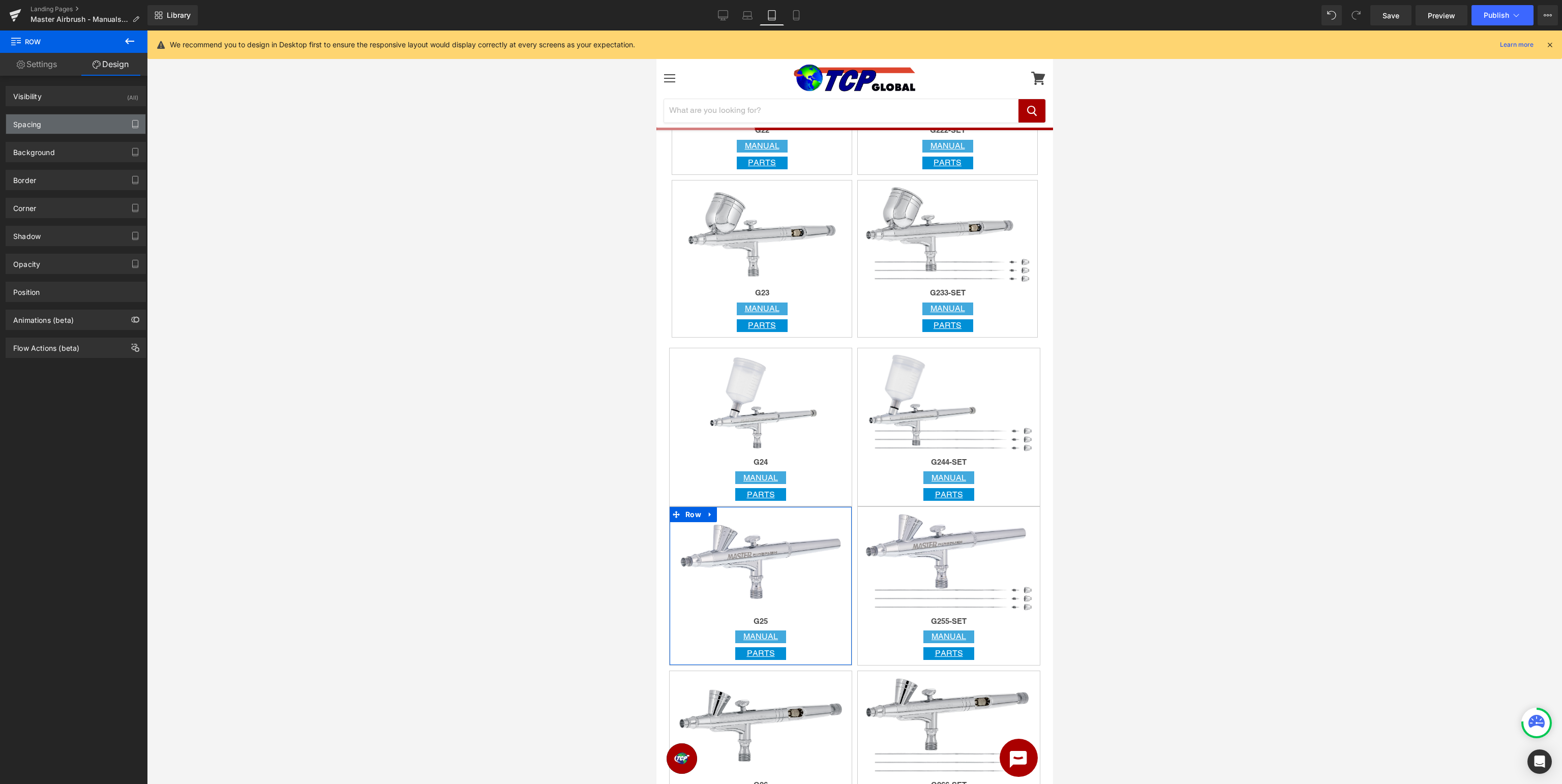
click at [134, 125] on icon "button" at bounding box center [135, 124] width 8 height 8
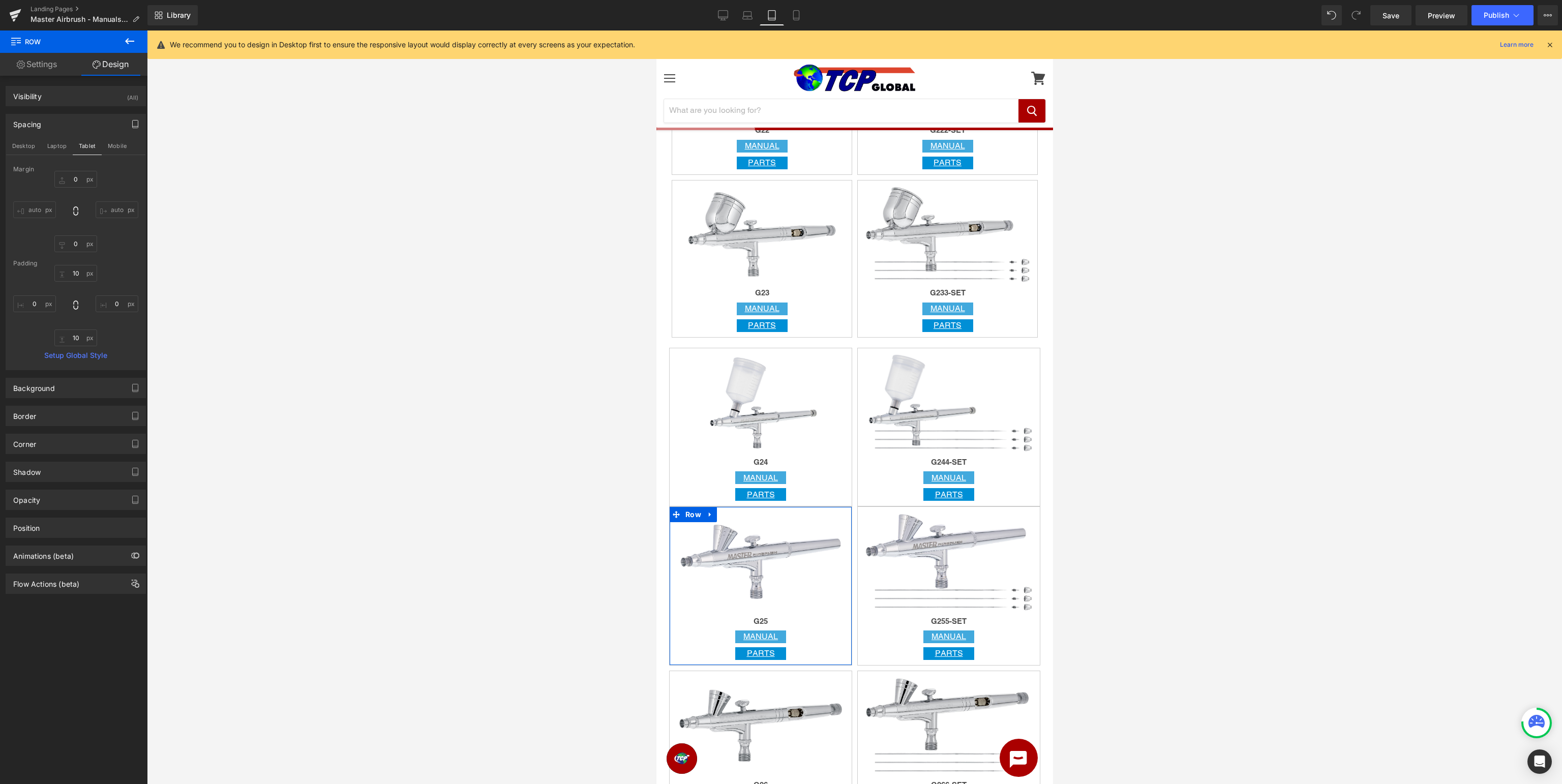
click at [77, 172] on div "Margin" at bounding box center [76, 169] width 125 height 7
click at [84, 178] on input "0" at bounding box center [76, 179] width 42 height 17
type input "10"
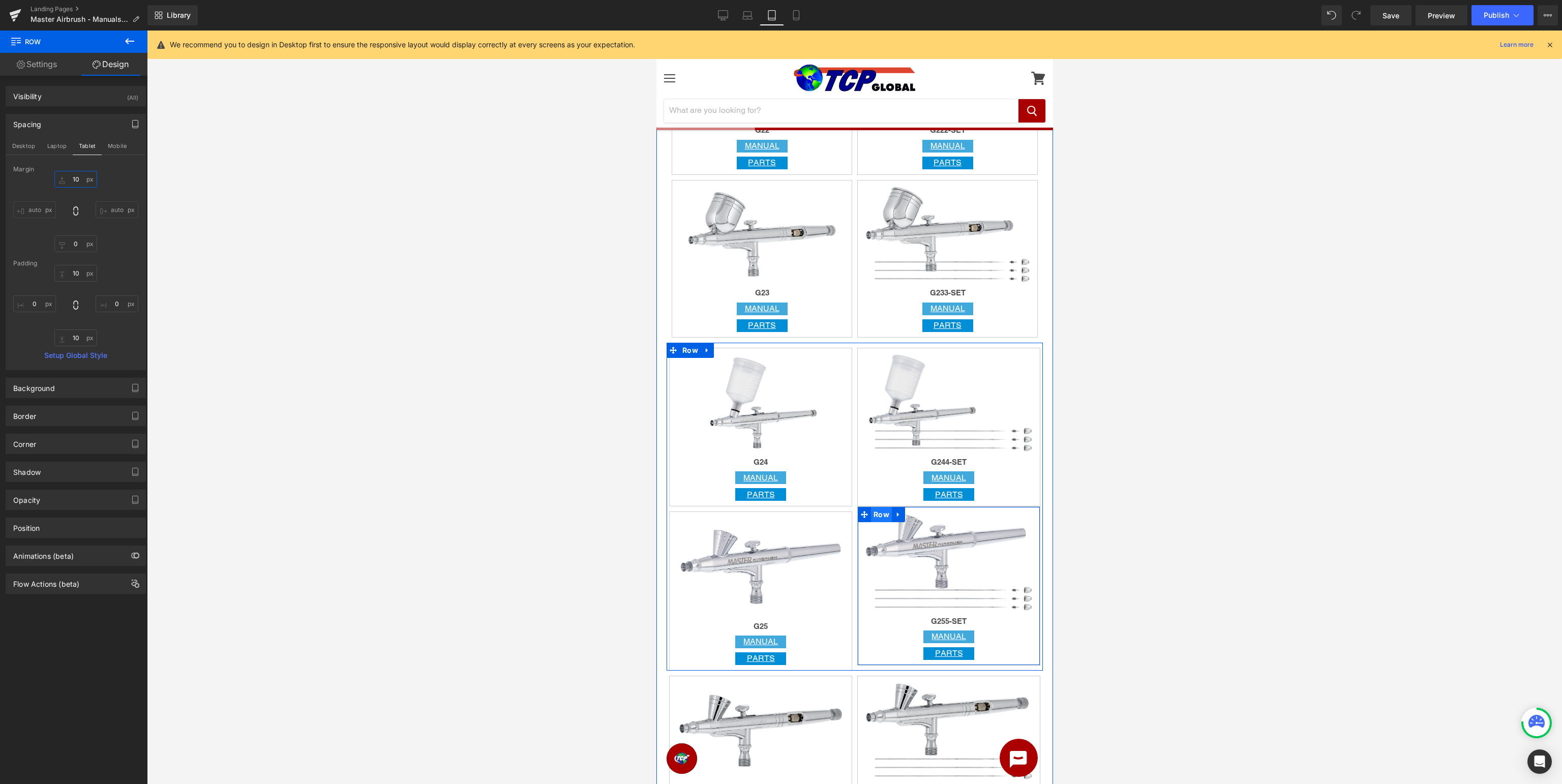
click at [880, 515] on span "Row" at bounding box center [881, 514] width 21 height 15
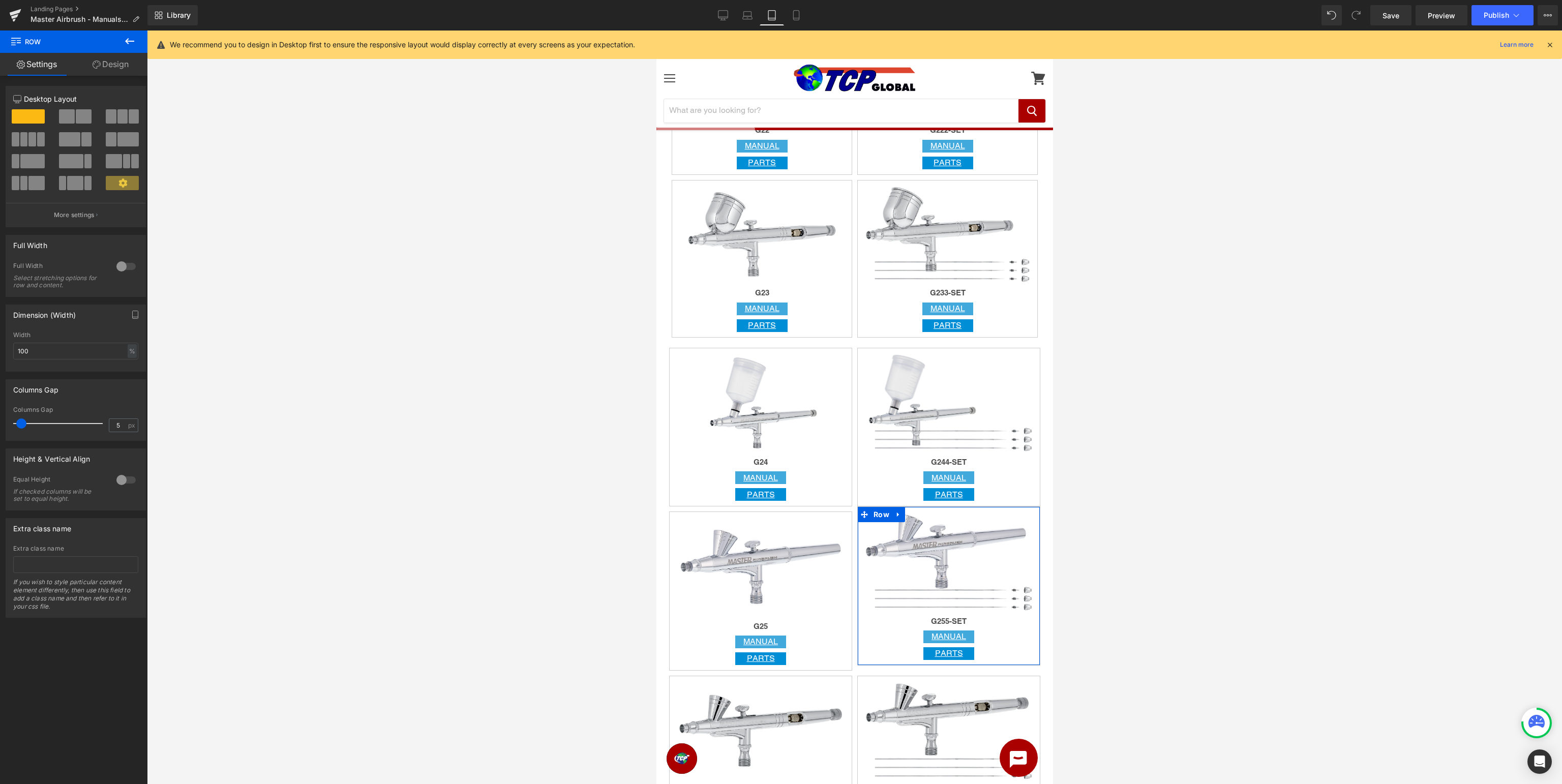
click at [116, 64] on link "Design" at bounding box center [111, 64] width 74 height 23
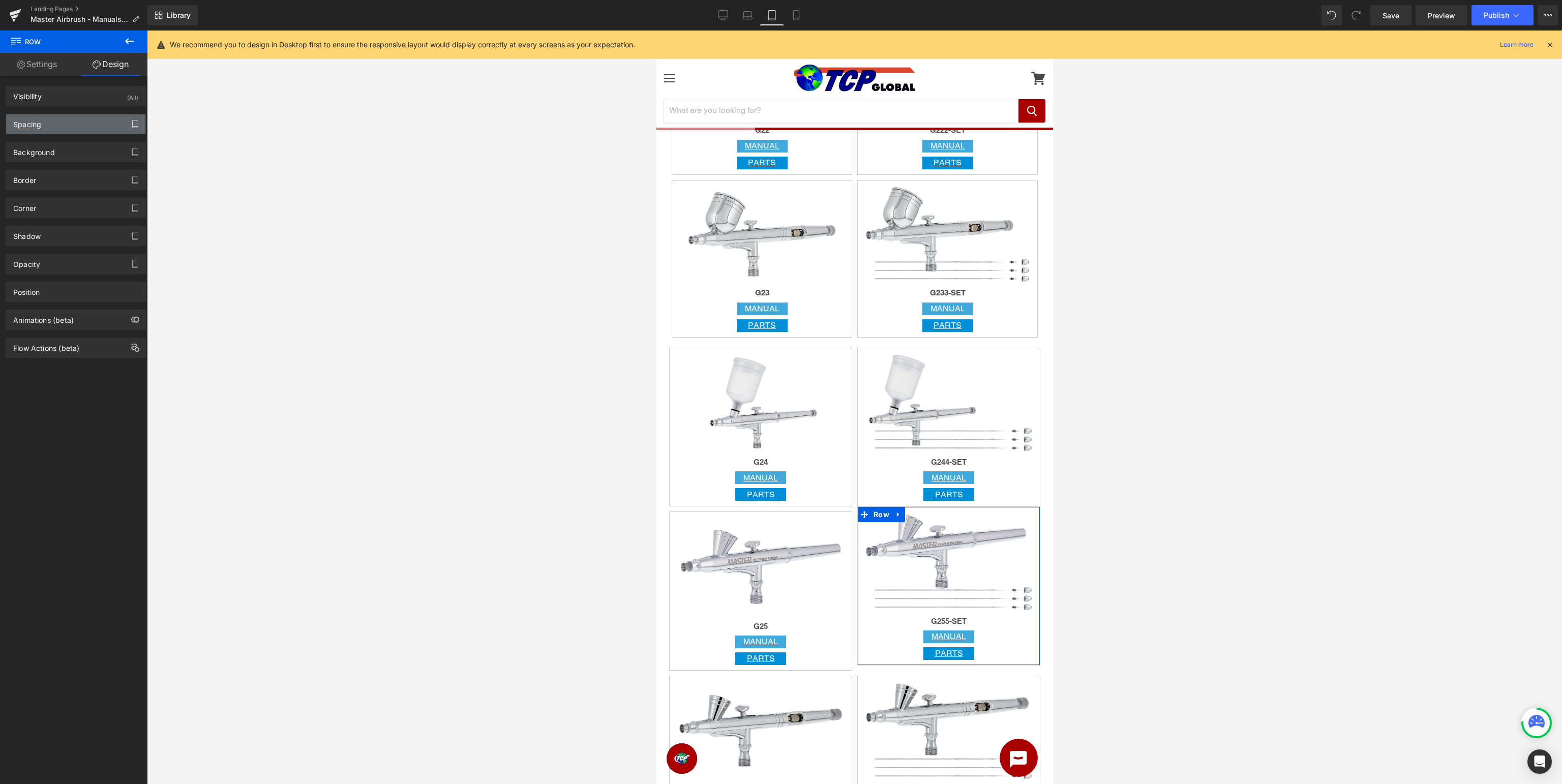
click at [132, 119] on button "button" at bounding box center [135, 124] width 16 height 19
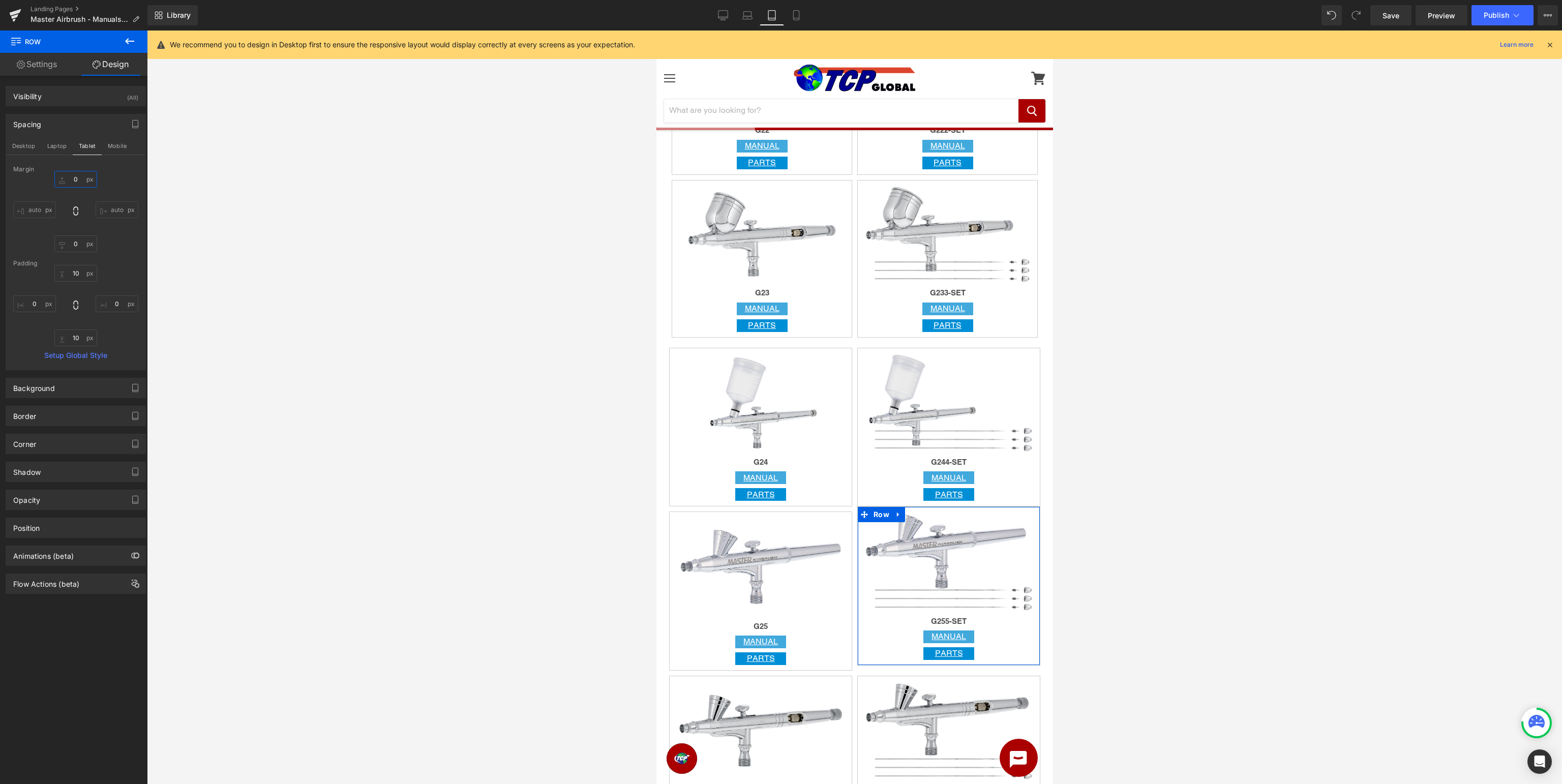
click at [83, 176] on input "0" at bounding box center [76, 179] width 42 height 17
type input "10"
click at [1195, 400] on div at bounding box center [854, 407] width 1415 height 754
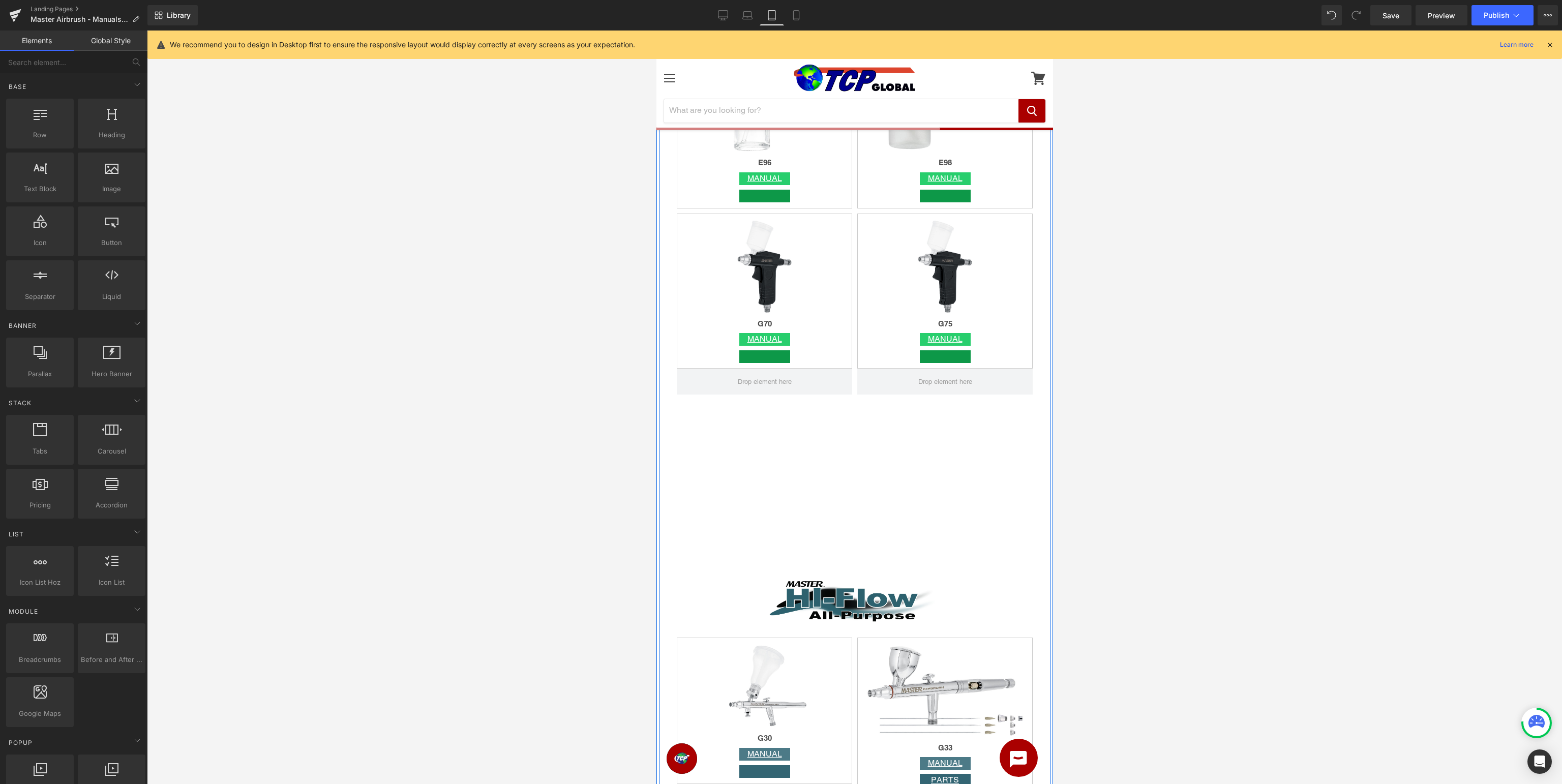
scroll to position [3973, 0]
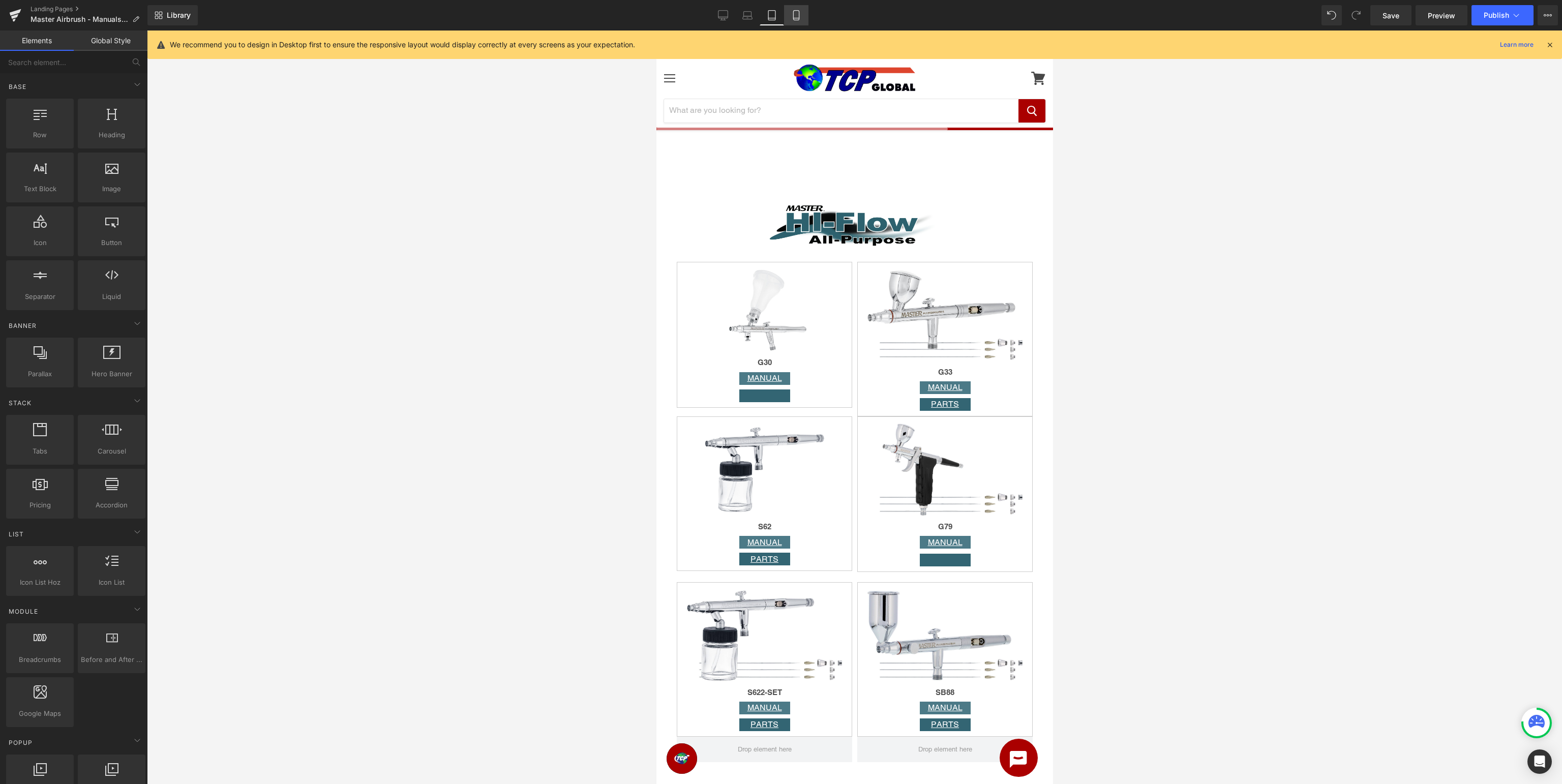
click at [794, 14] on icon at bounding box center [796, 15] width 10 height 10
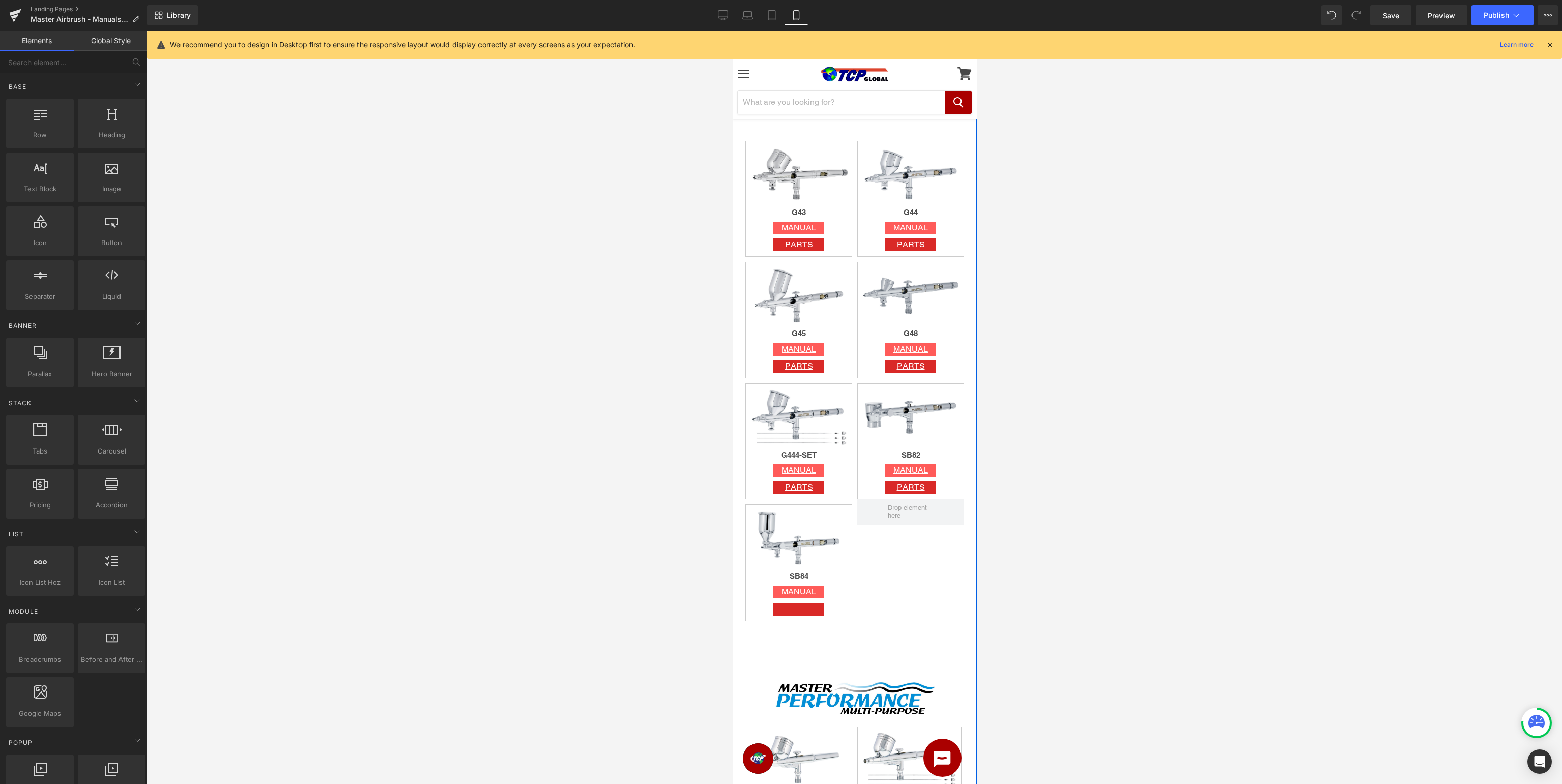
scroll to position [591, 0]
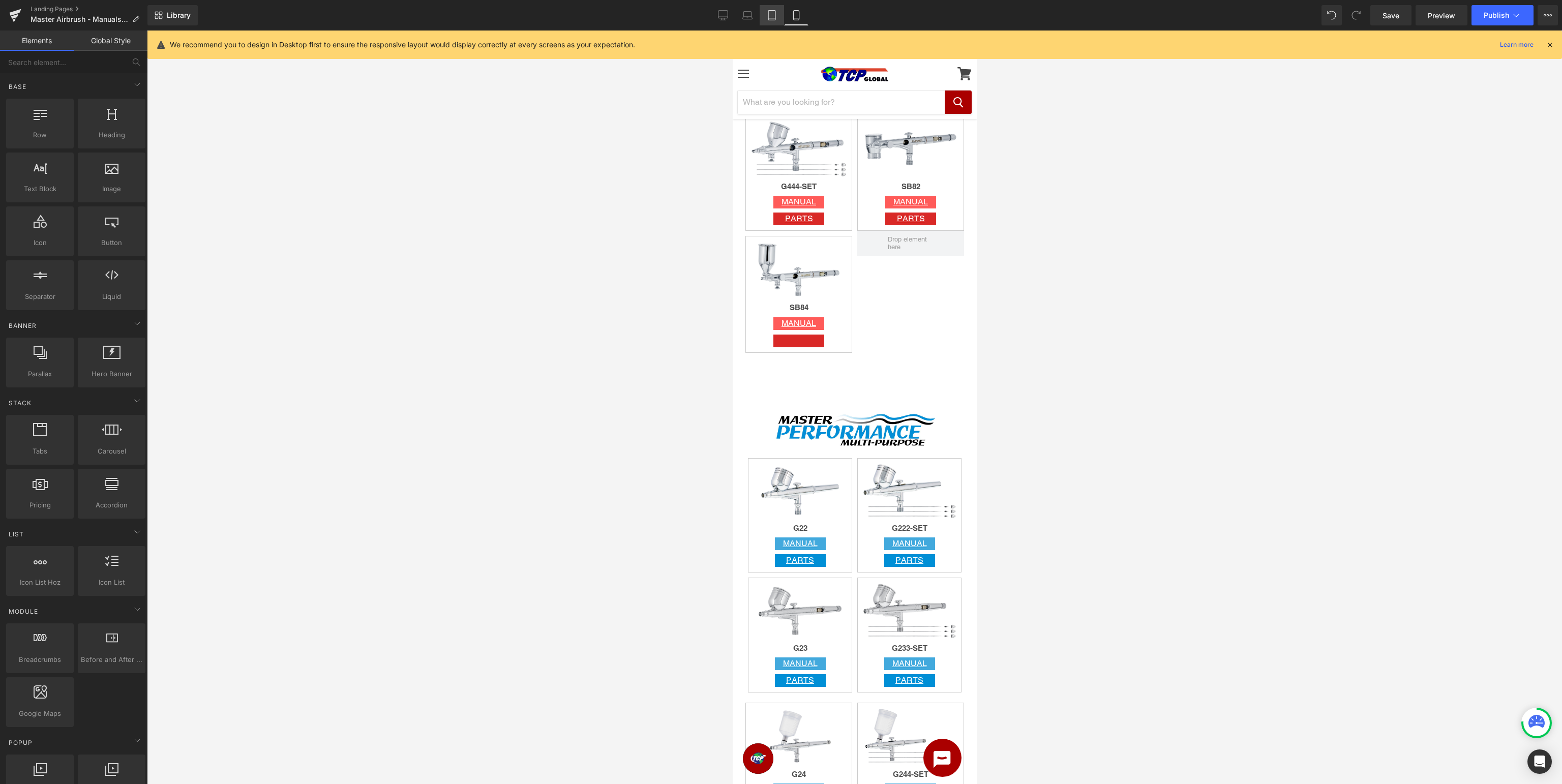
click at [778, 21] on link "Tablet" at bounding box center [772, 15] width 24 height 21
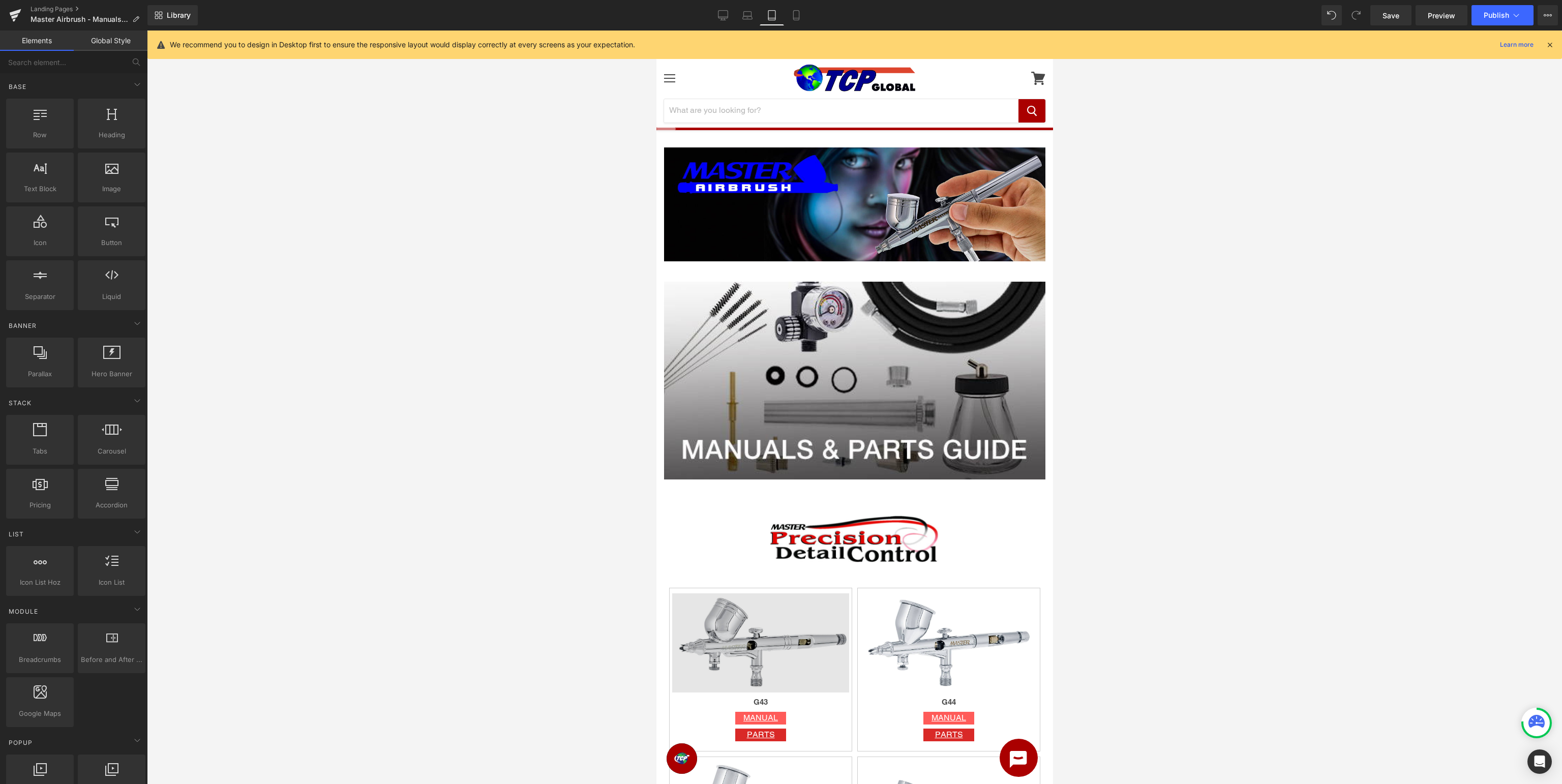
scroll to position [269, 0]
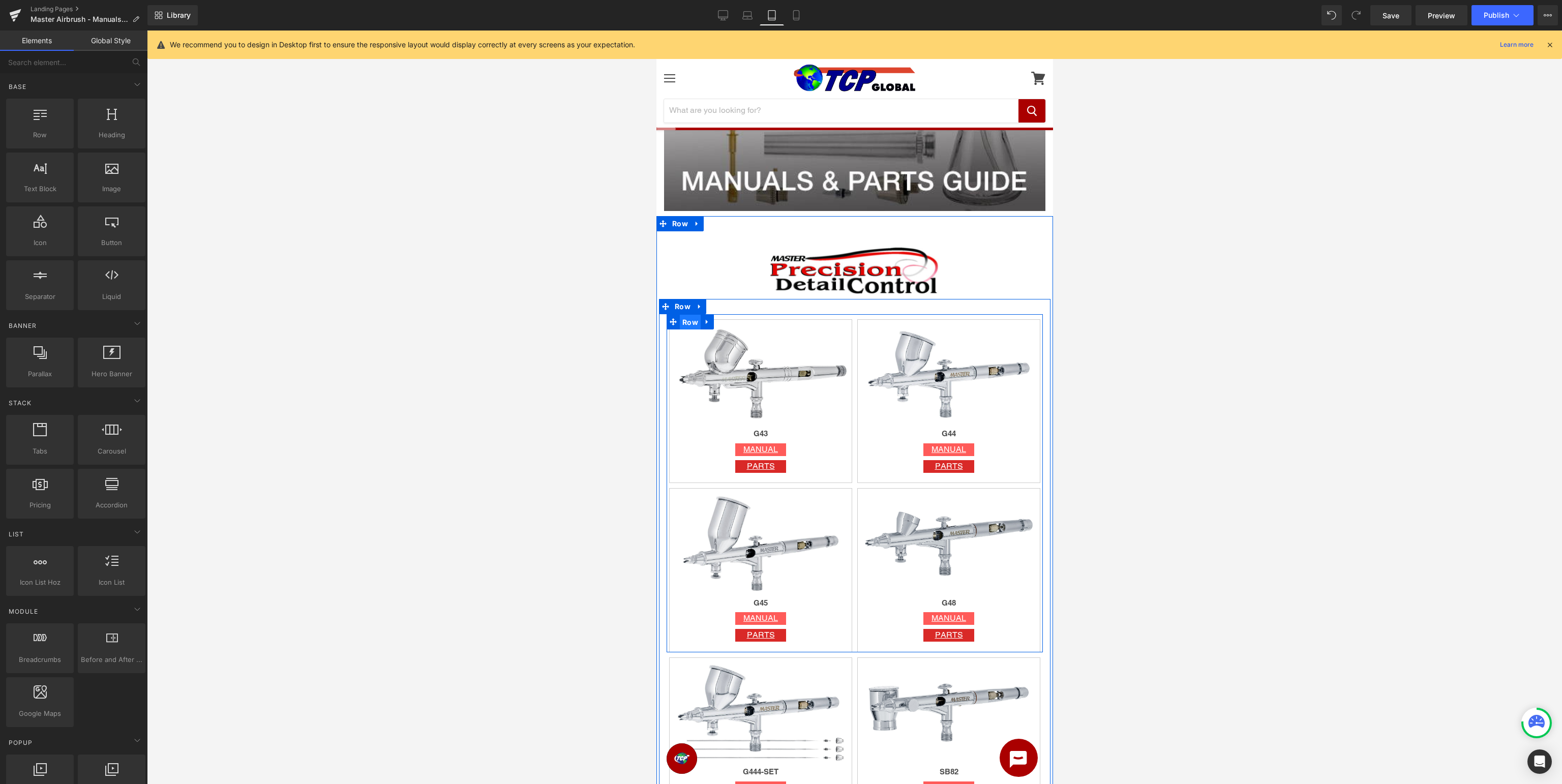
click at [691, 323] on span "Row" at bounding box center [689, 322] width 21 height 15
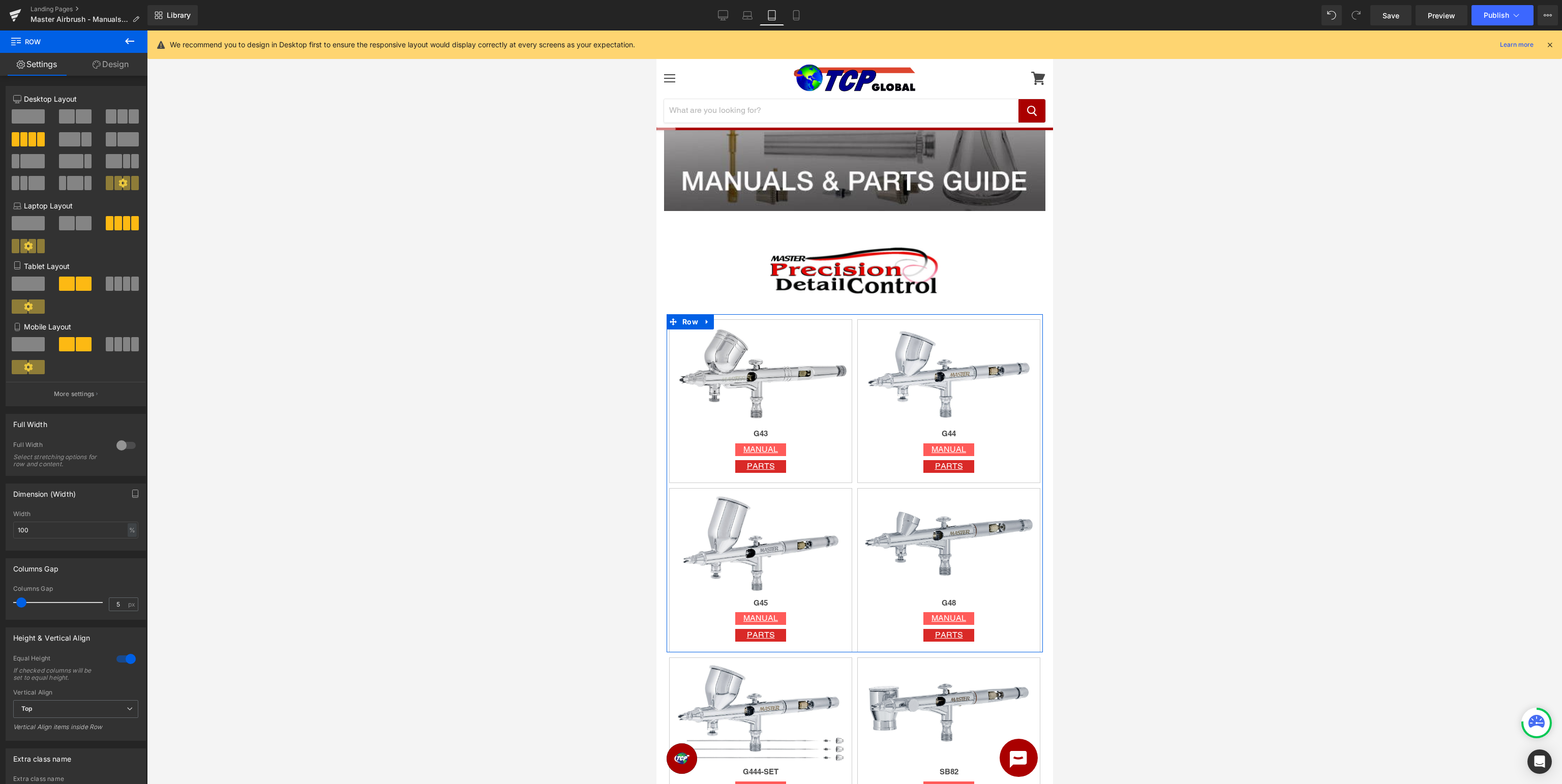
click at [121, 286] on span at bounding box center [118, 283] width 8 height 14
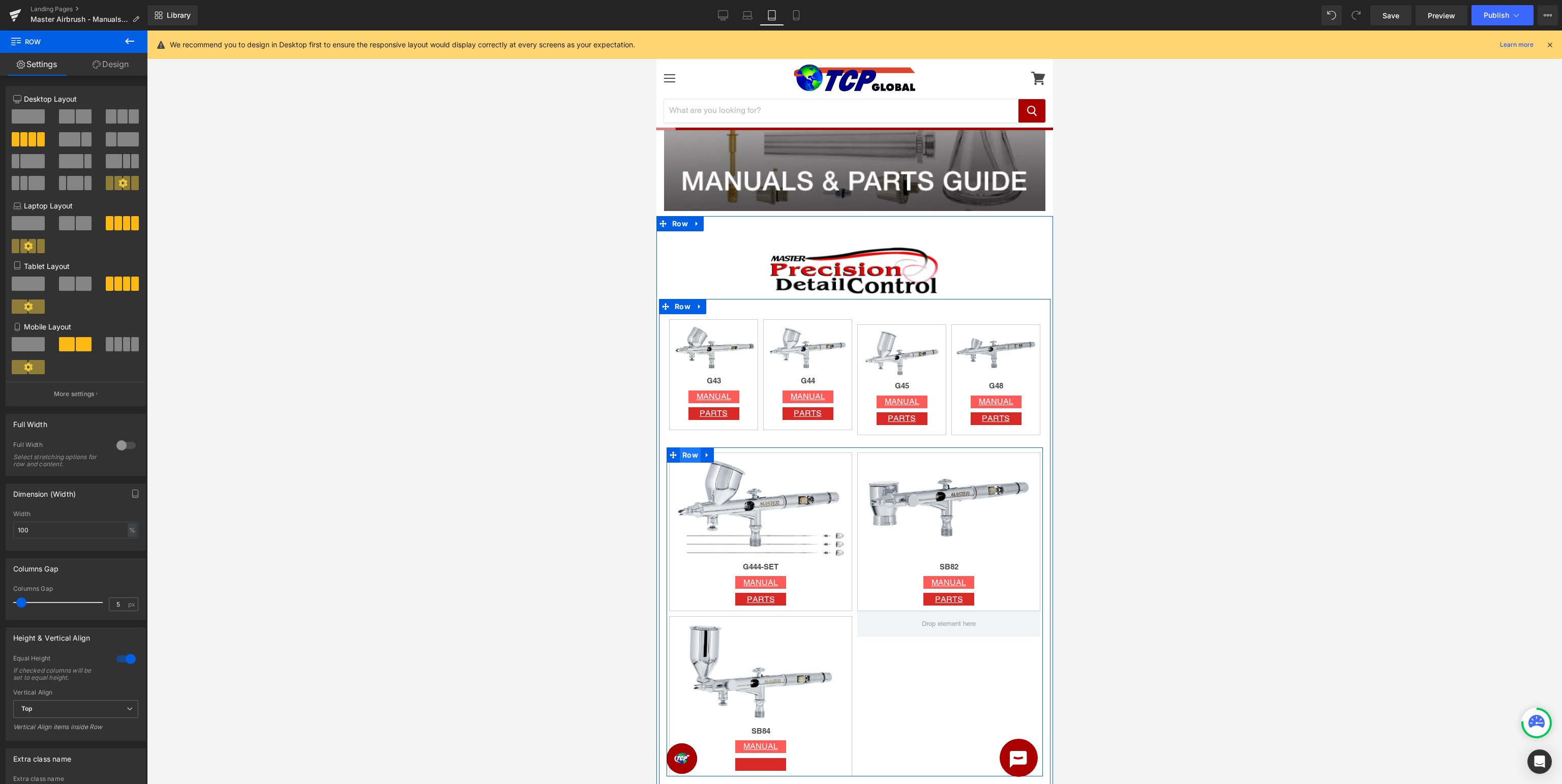
click at [685, 457] on span "Row" at bounding box center [689, 455] width 21 height 15
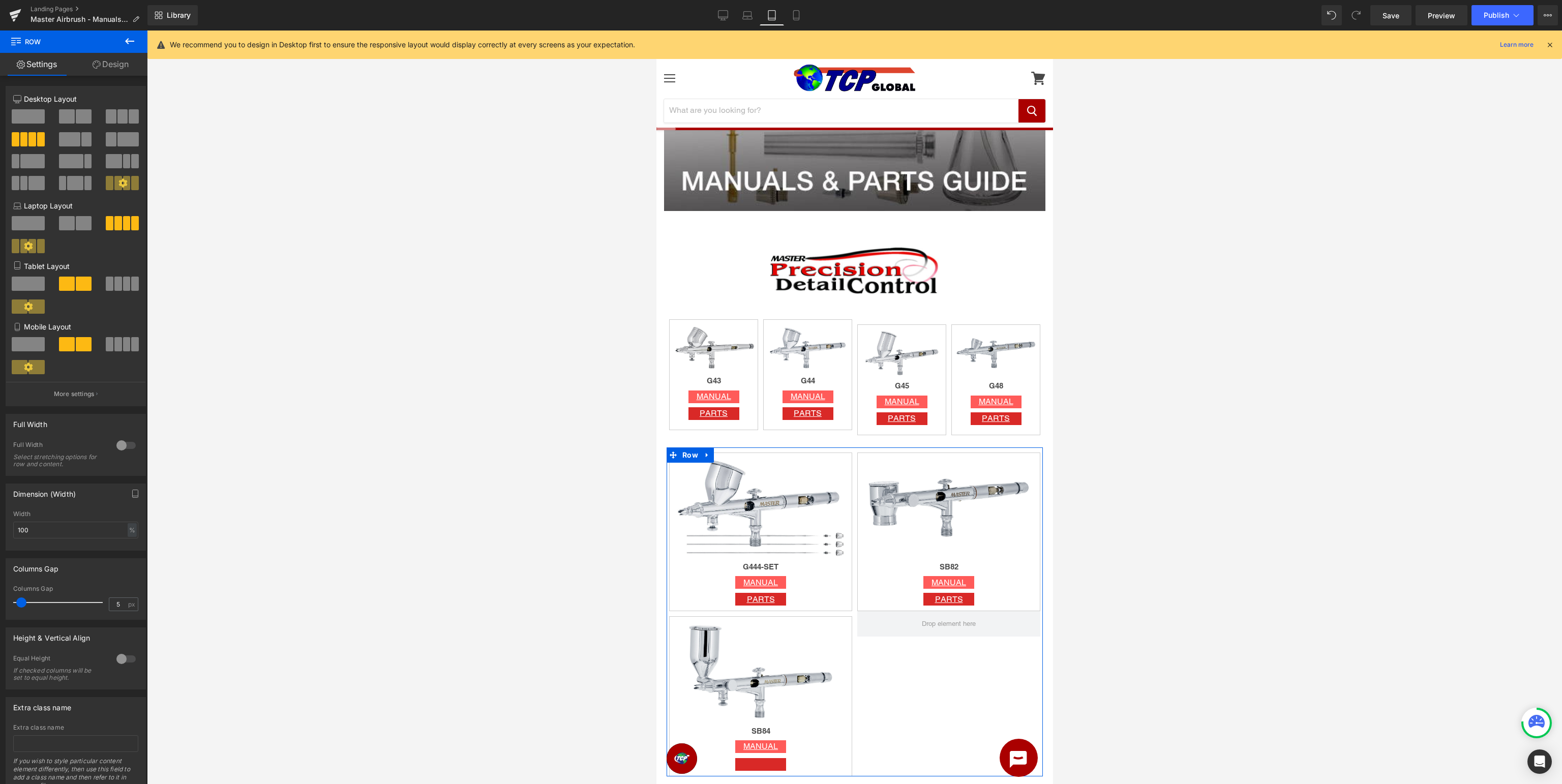
click at [122, 284] on button at bounding box center [122, 283] width 34 height 14
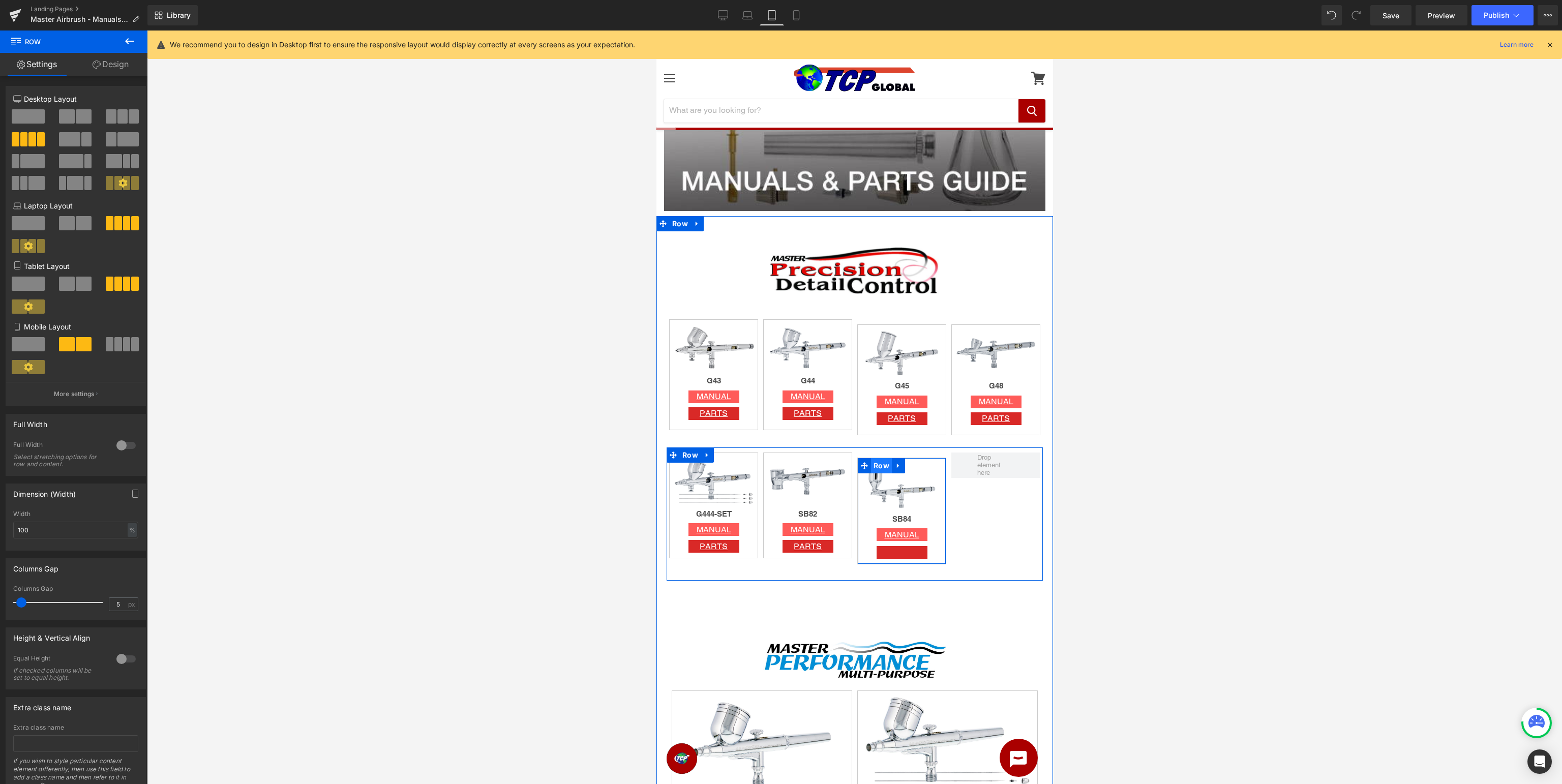
click at [879, 462] on span "Row" at bounding box center [881, 466] width 21 height 15
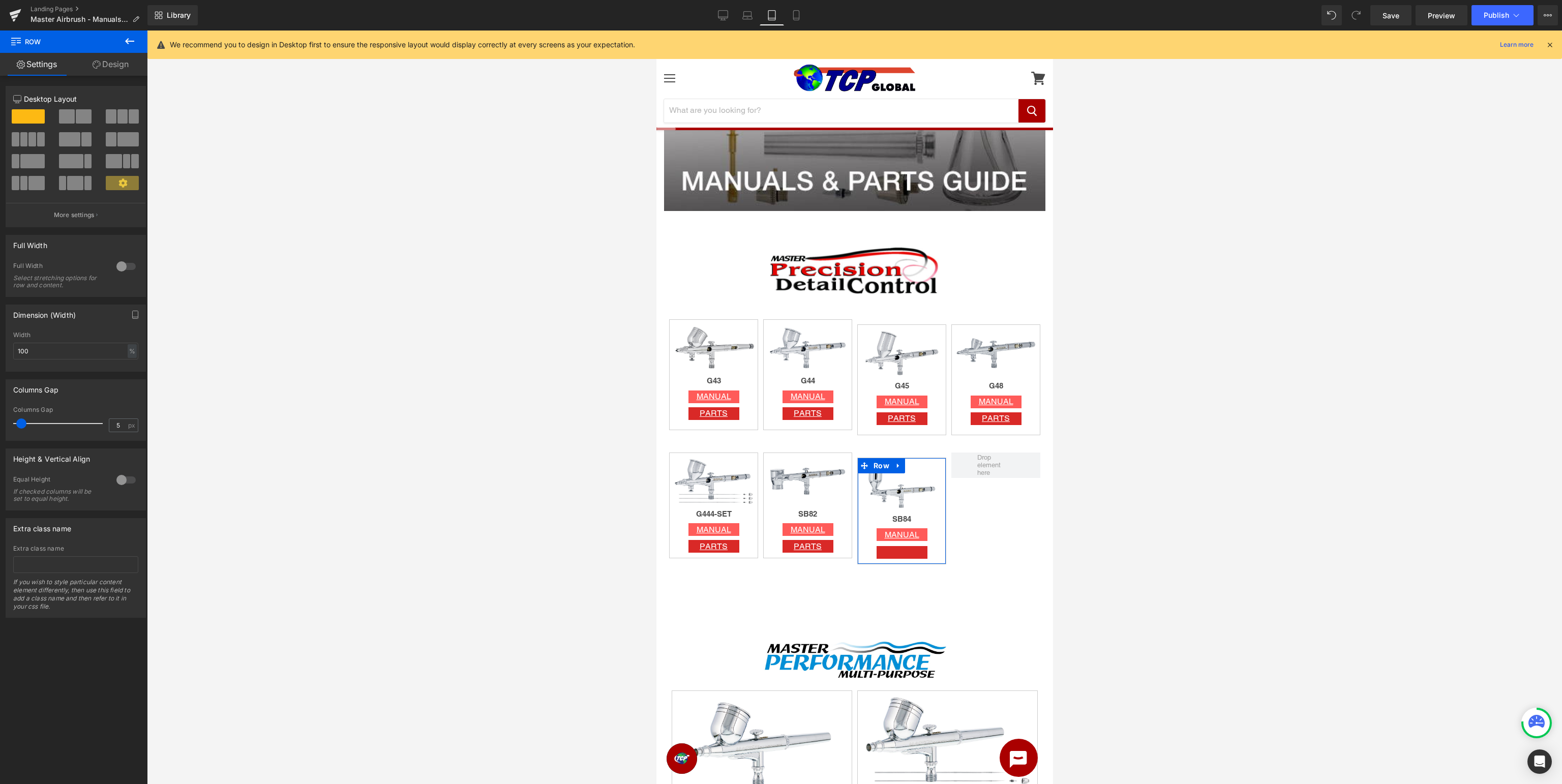
click at [101, 64] on link "Design" at bounding box center [111, 64] width 74 height 23
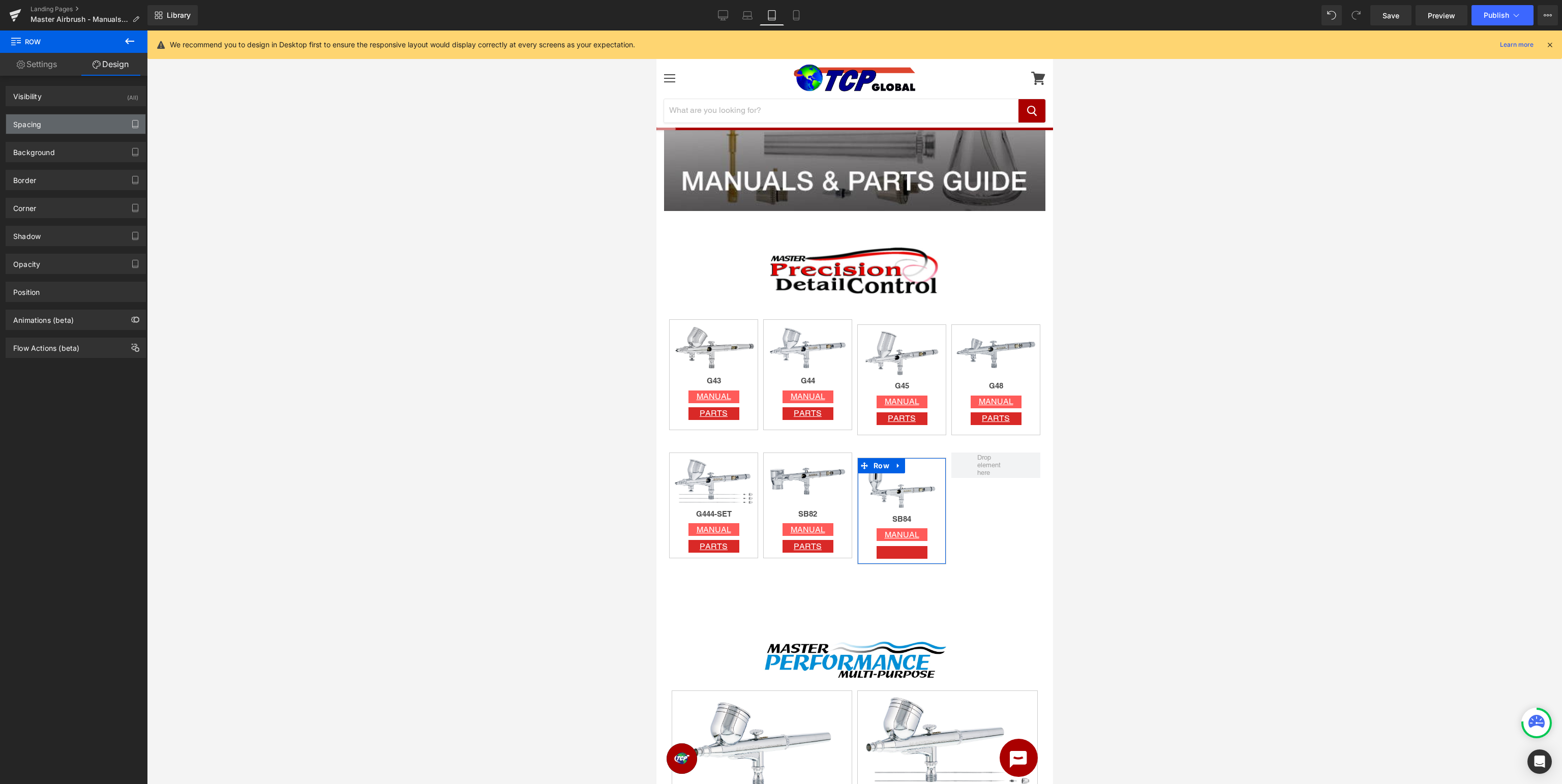
click at [135, 121] on icon "button" at bounding box center [135, 124] width 8 height 8
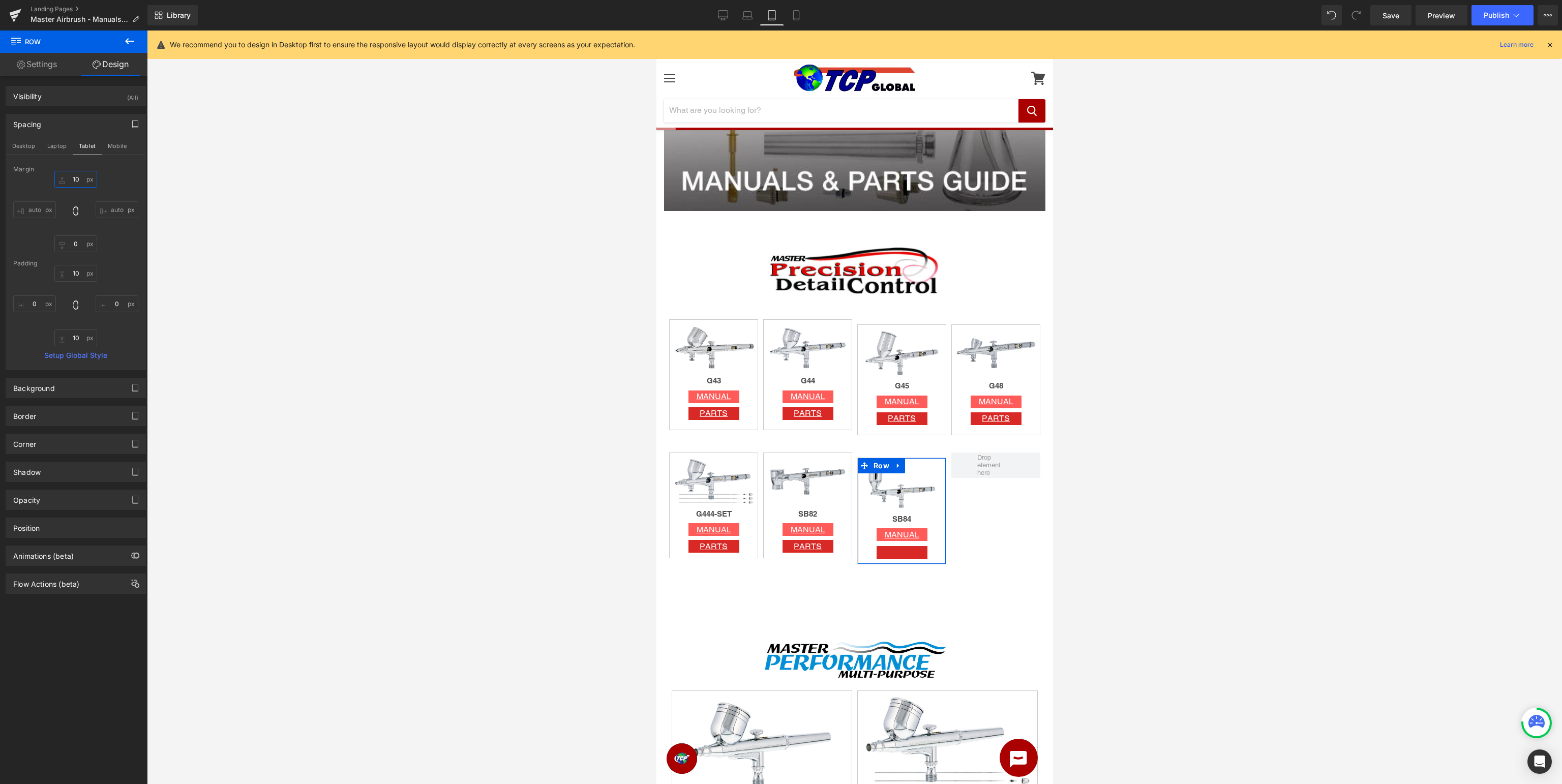
click at [76, 179] on input "10" at bounding box center [76, 179] width 42 height 17
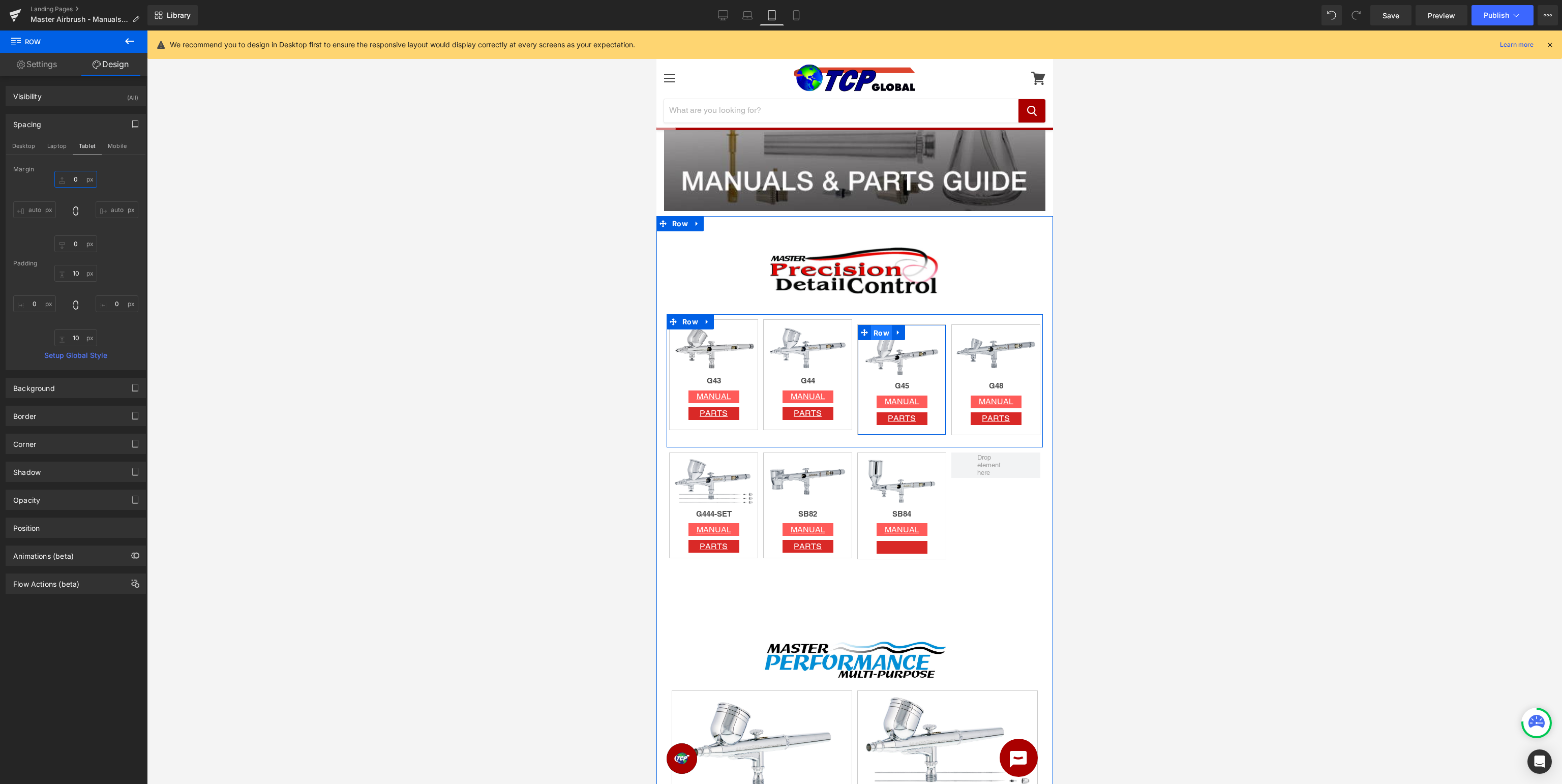
click at [879, 335] on span "Row" at bounding box center [881, 333] width 21 height 15
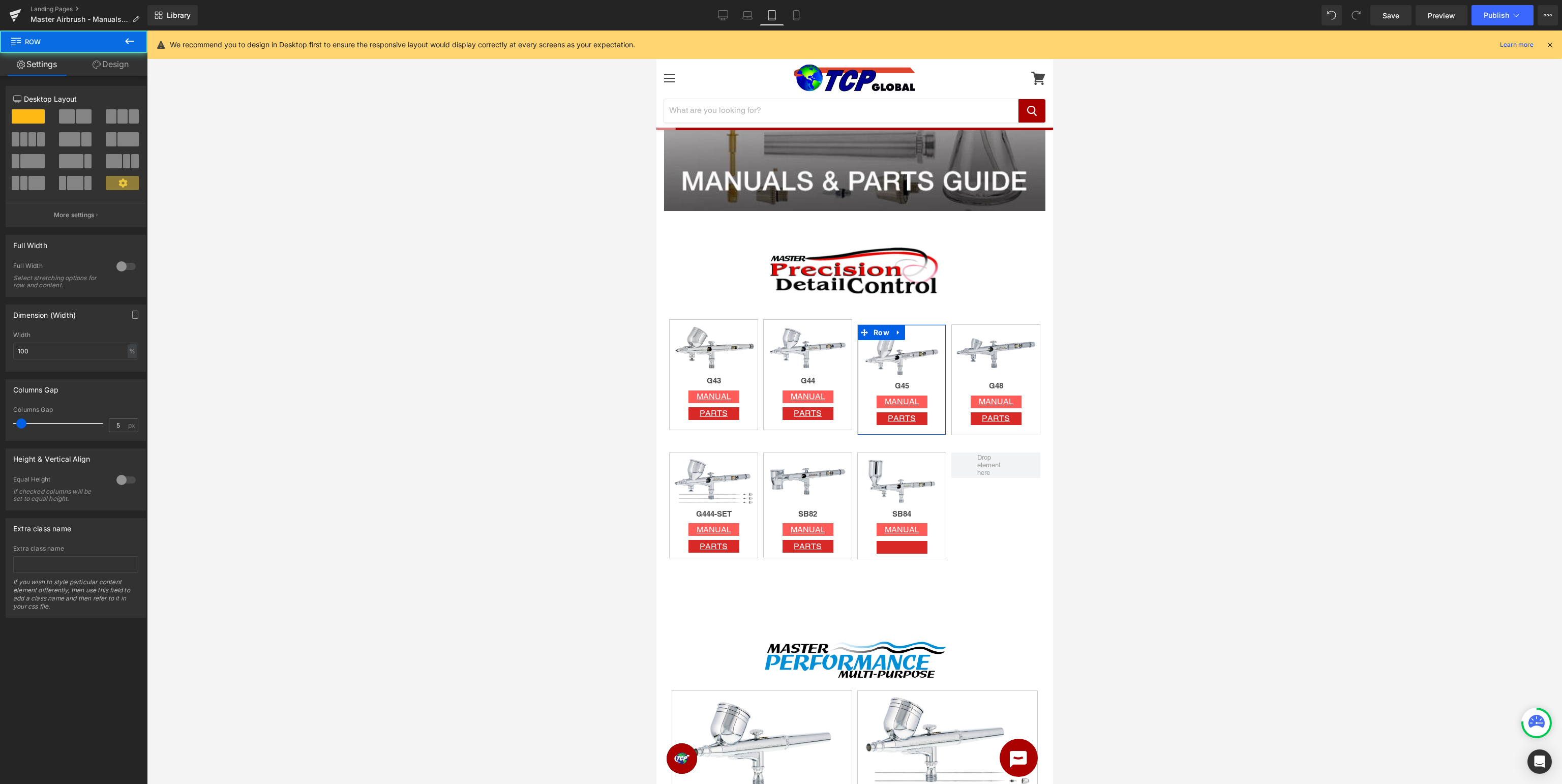
click at [99, 70] on link "Design" at bounding box center [111, 64] width 74 height 23
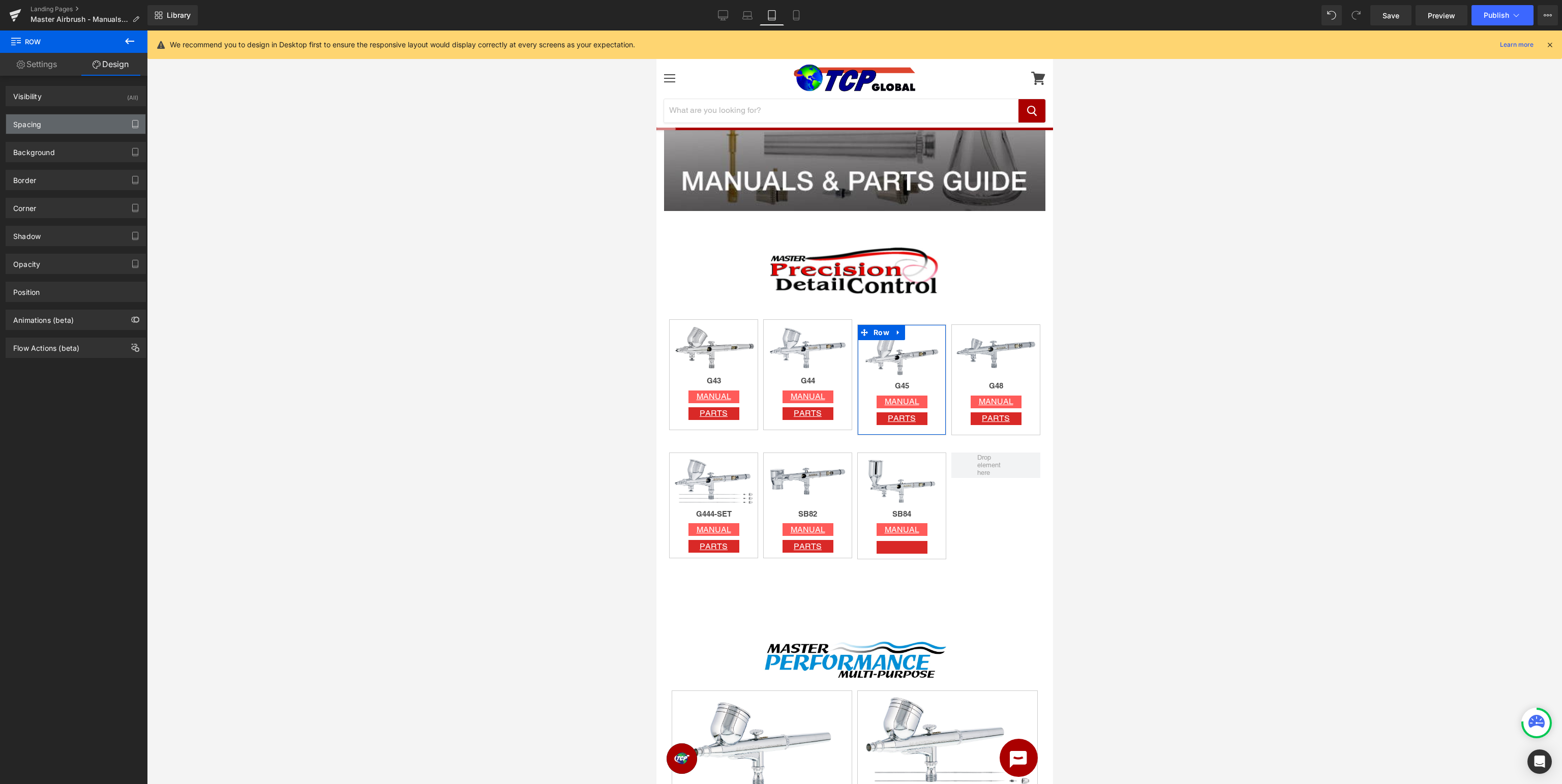
click at [135, 125] on icon "button" at bounding box center [135, 124] width 8 height 8
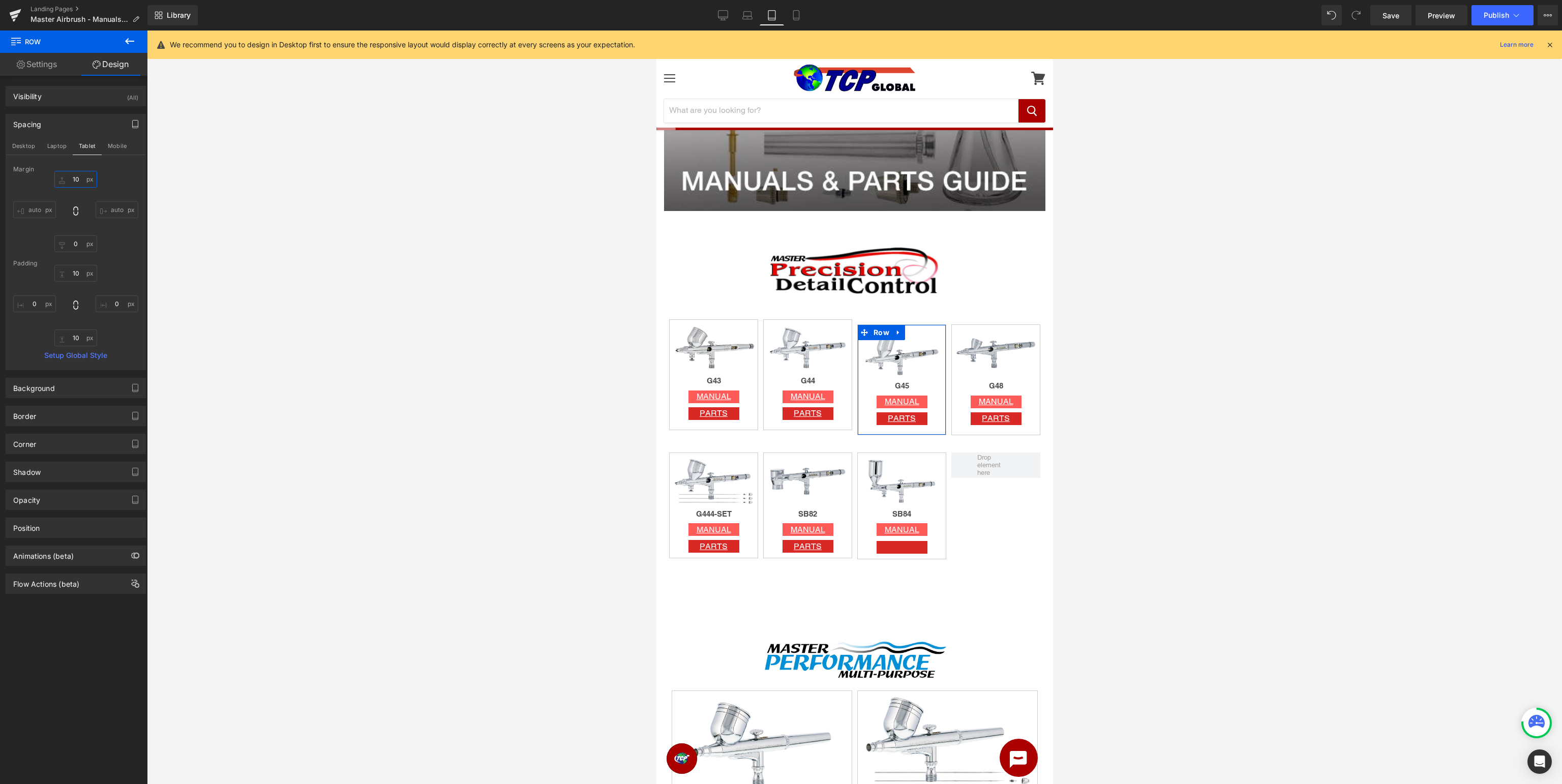
click at [76, 178] on input "10" at bounding box center [76, 179] width 42 height 17
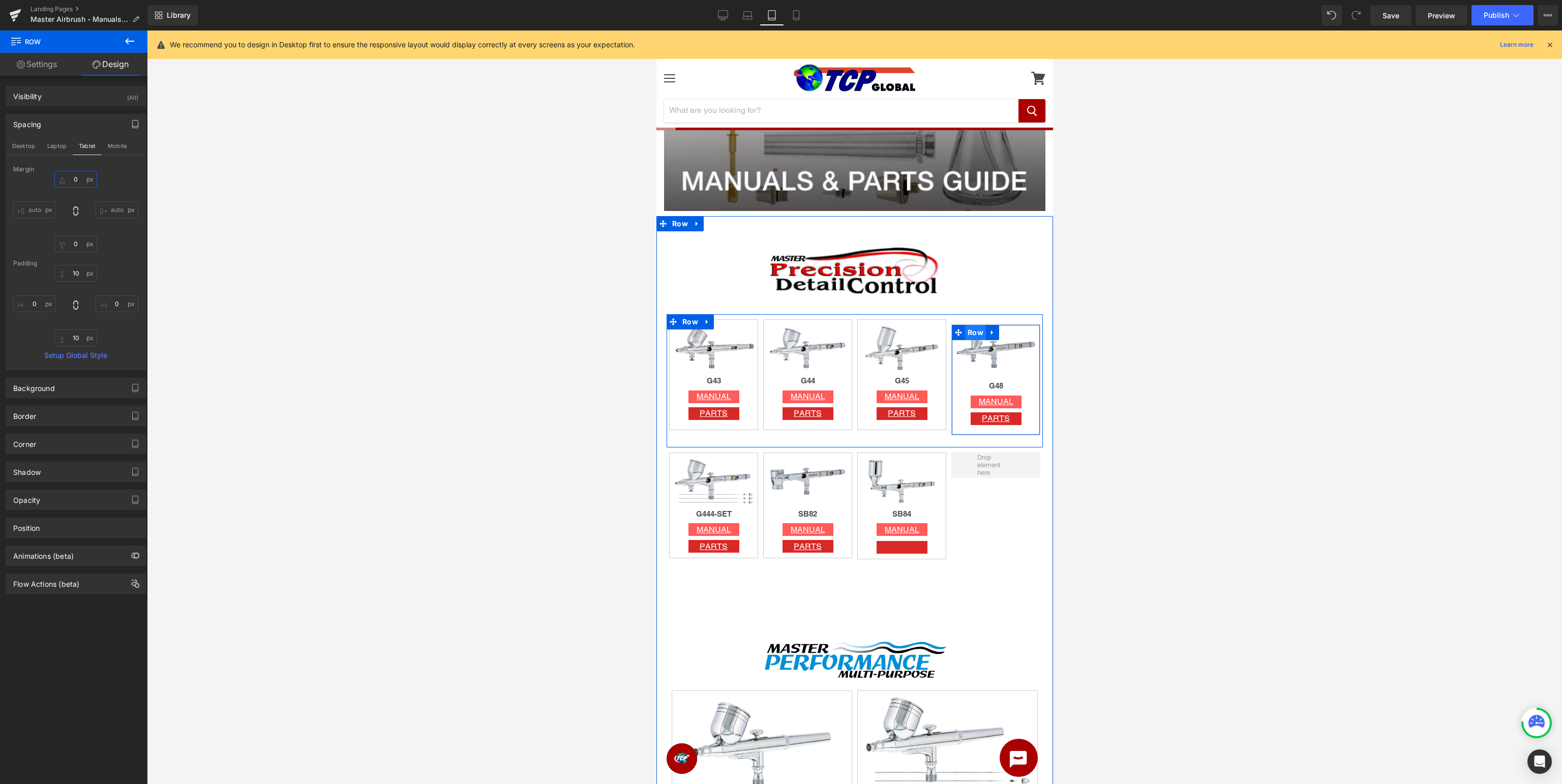
click at [968, 330] on span "Row" at bounding box center [975, 332] width 21 height 15
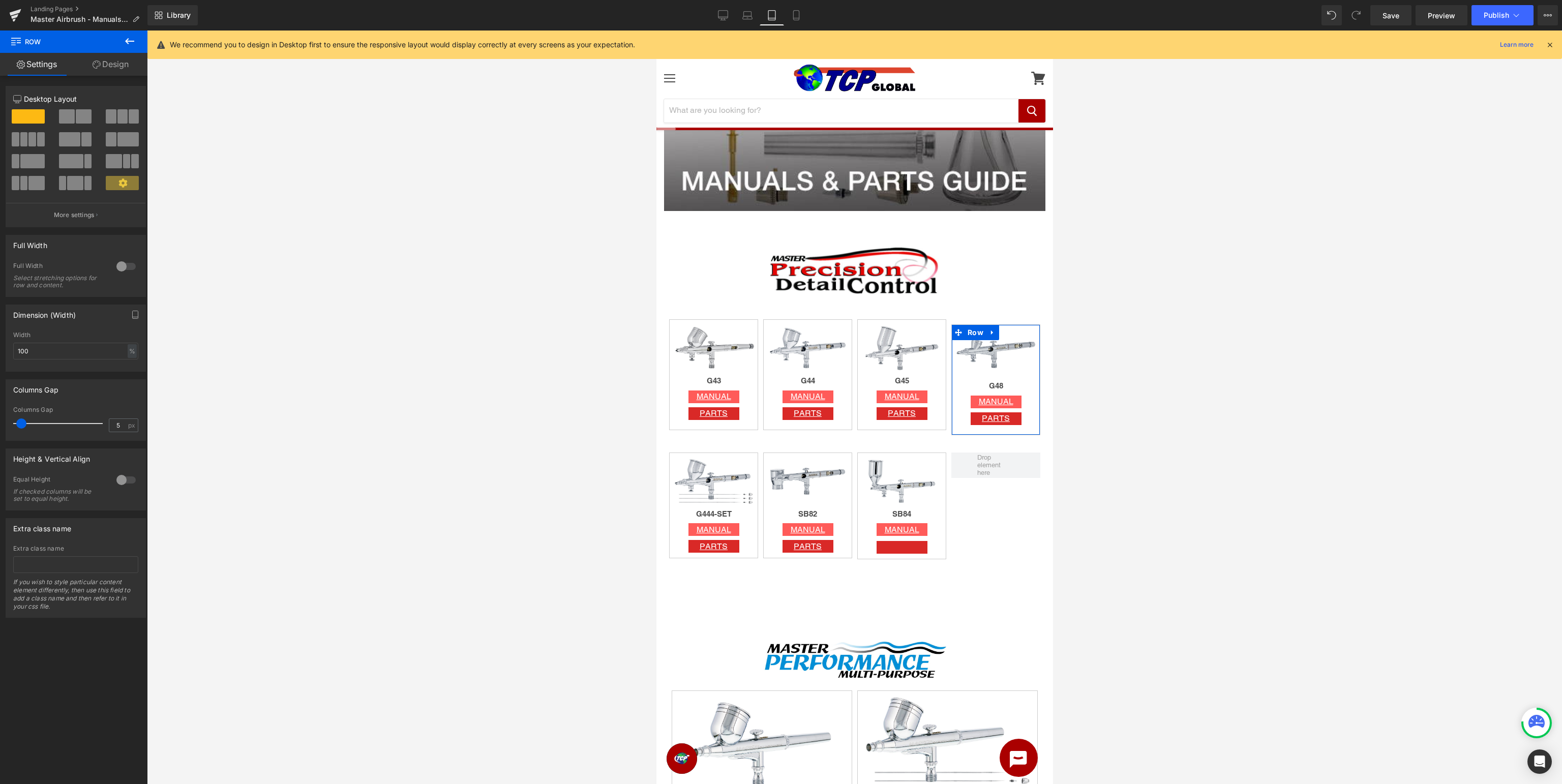
click at [103, 62] on link "Design" at bounding box center [111, 64] width 74 height 23
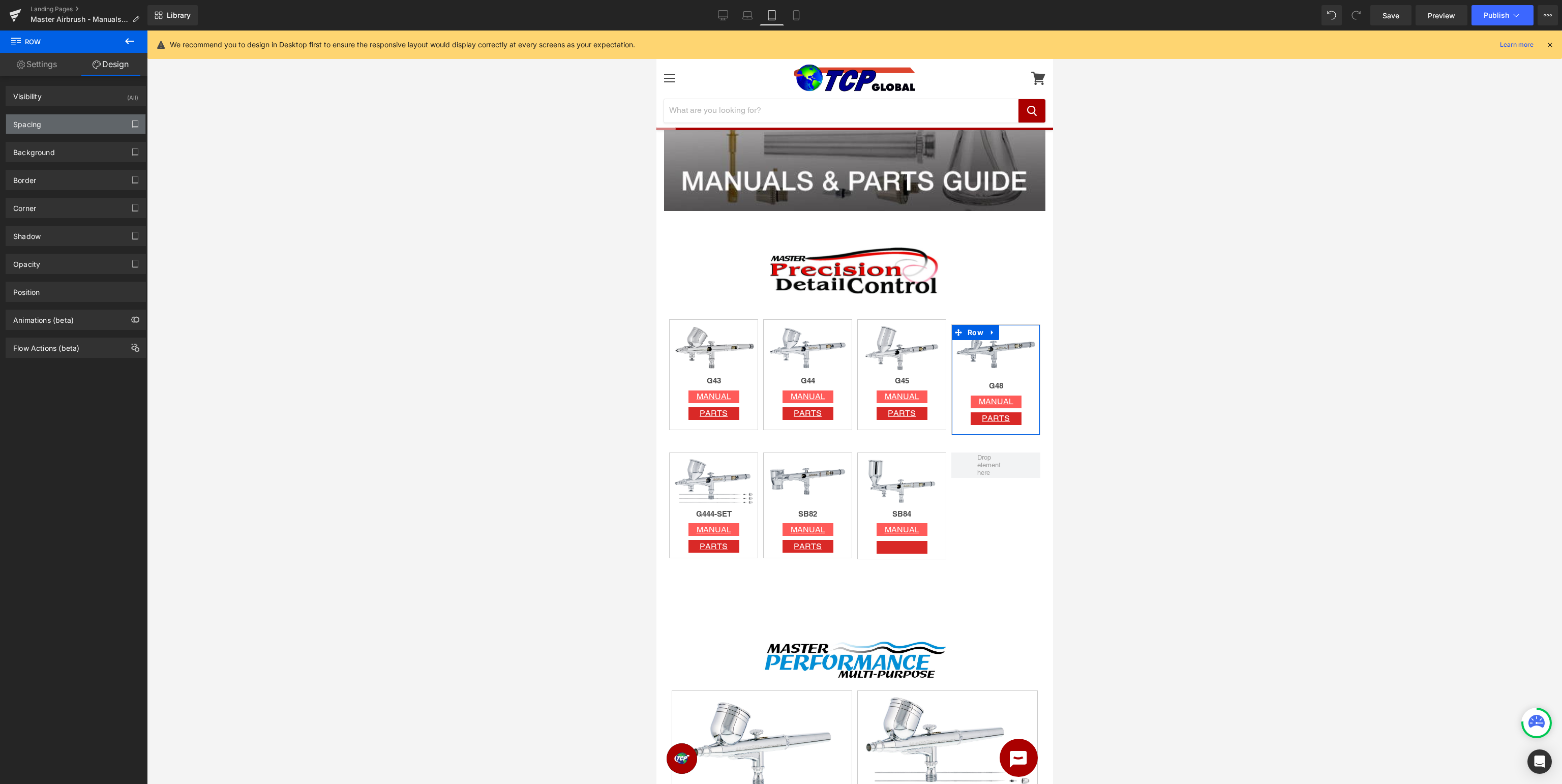
click at [133, 122] on icon "button" at bounding box center [135, 124] width 8 height 8
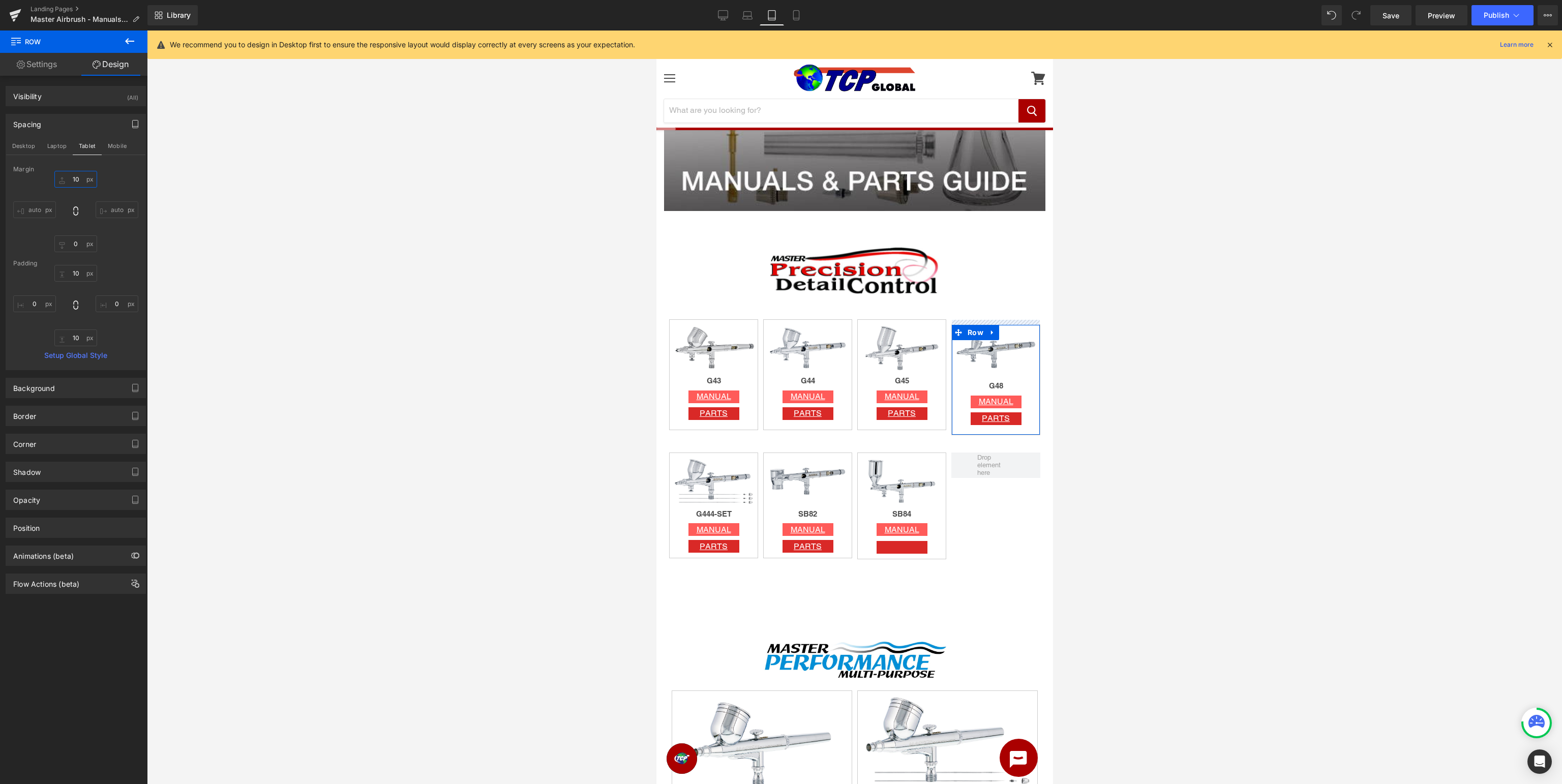
click at [74, 178] on input "10" at bounding box center [76, 179] width 42 height 17
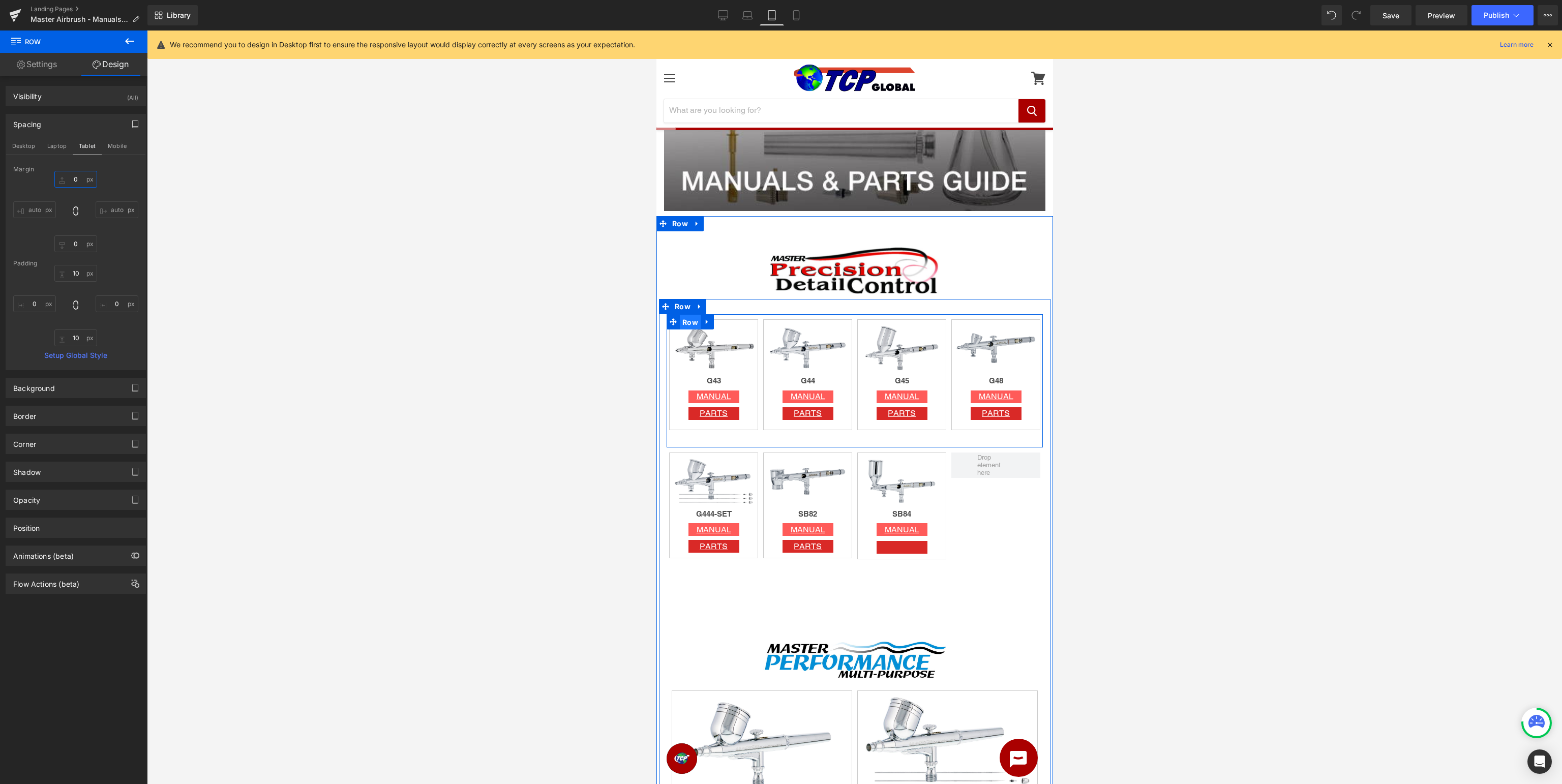
click at [684, 318] on span "Row" at bounding box center [689, 322] width 21 height 15
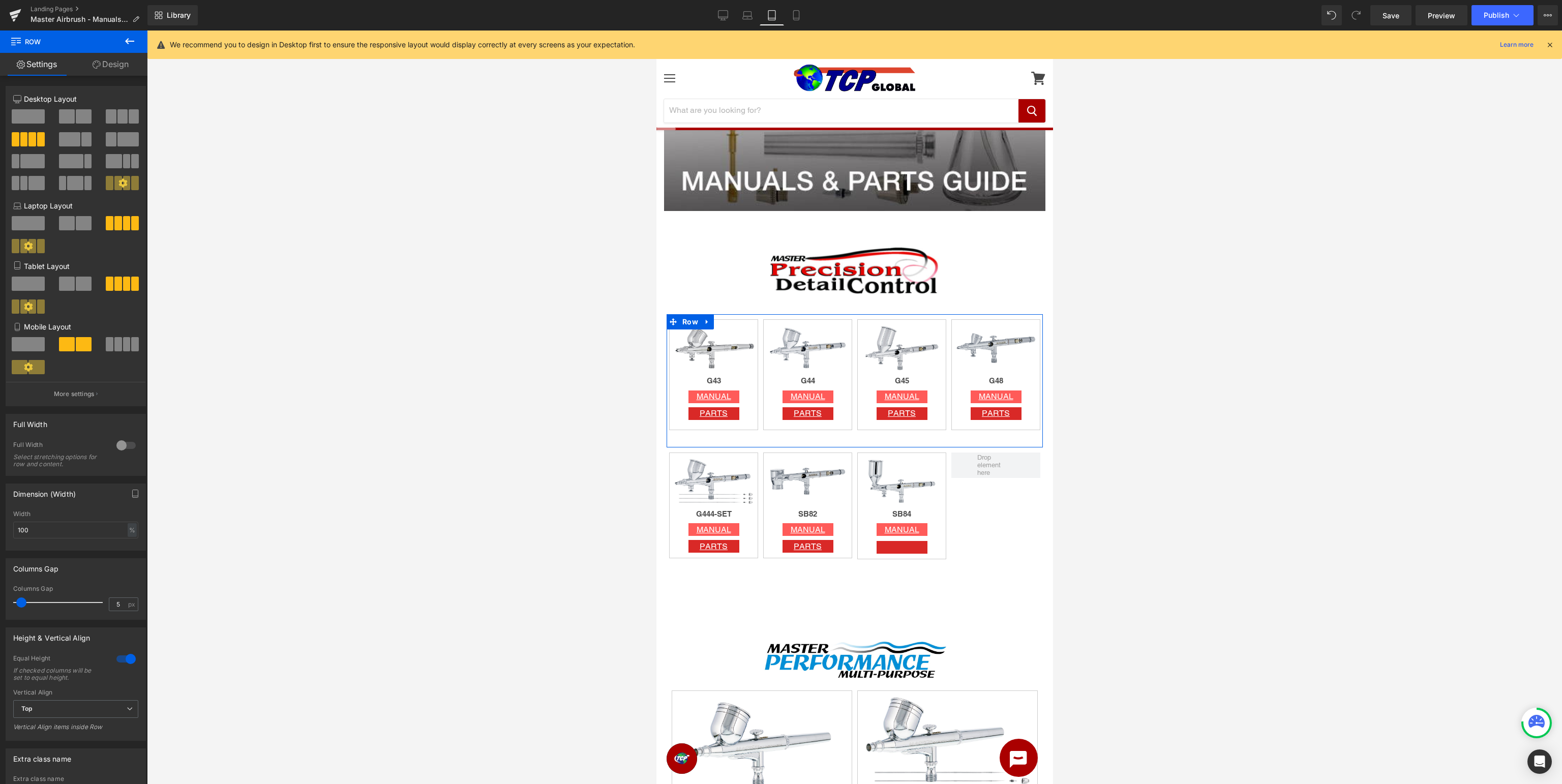
click at [133, 657] on div at bounding box center [126, 658] width 24 height 16
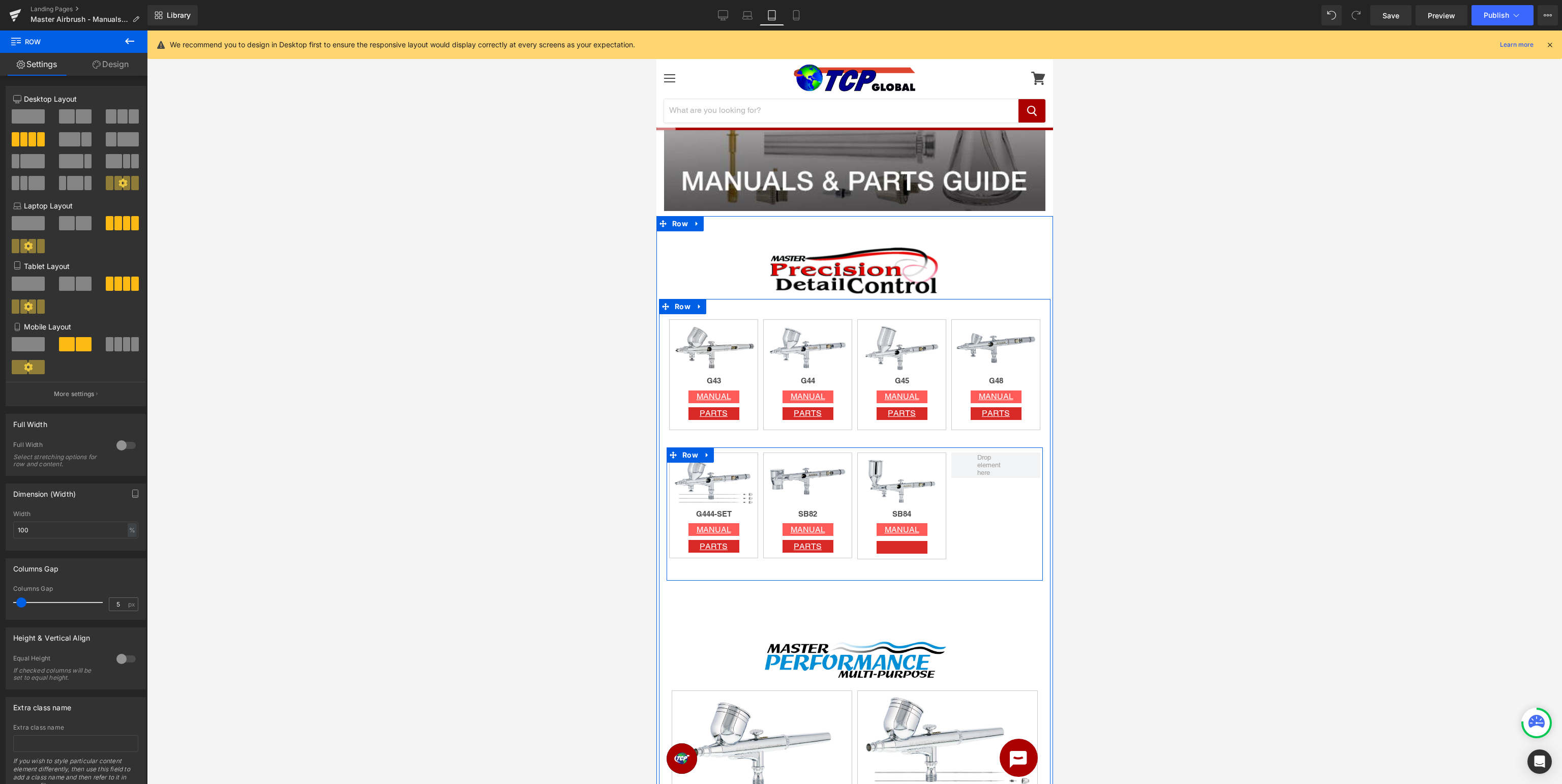
click at [686, 452] on span "Row" at bounding box center [689, 455] width 21 height 15
click at [688, 322] on span "Row" at bounding box center [689, 321] width 21 height 15
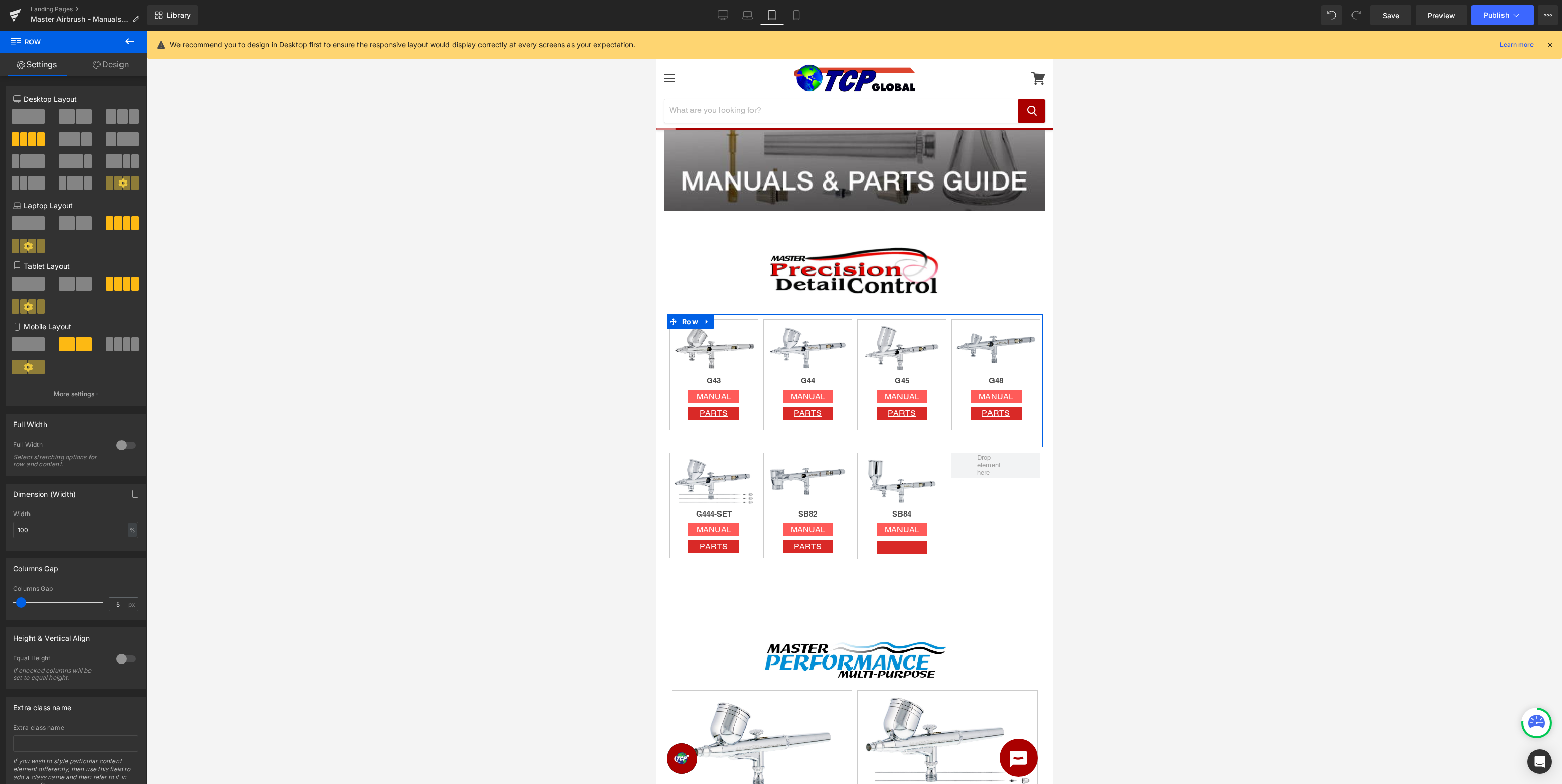
click at [111, 70] on link "Design" at bounding box center [111, 64] width 74 height 23
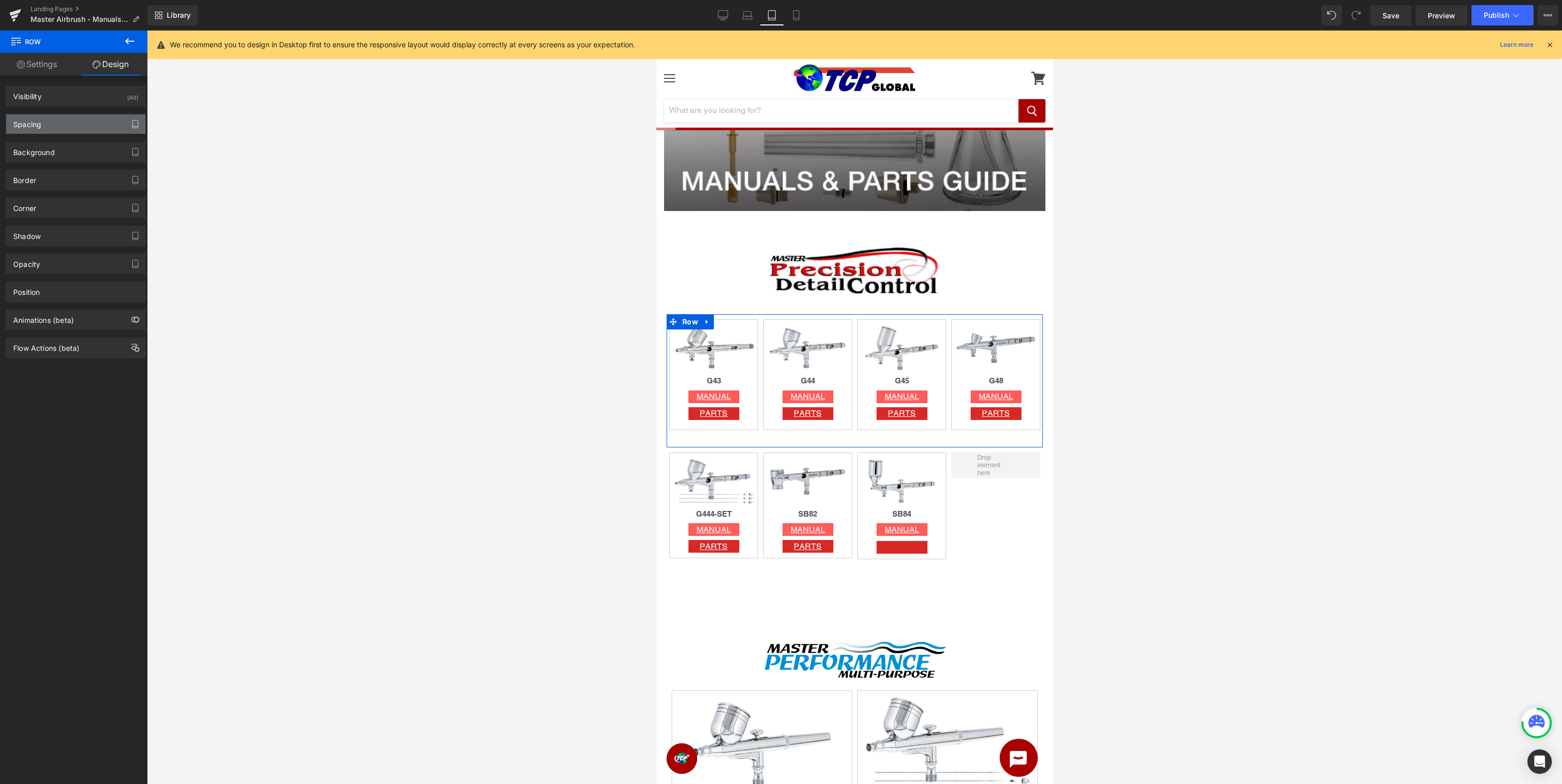
click at [131, 122] on button "button" at bounding box center [135, 124] width 16 height 19
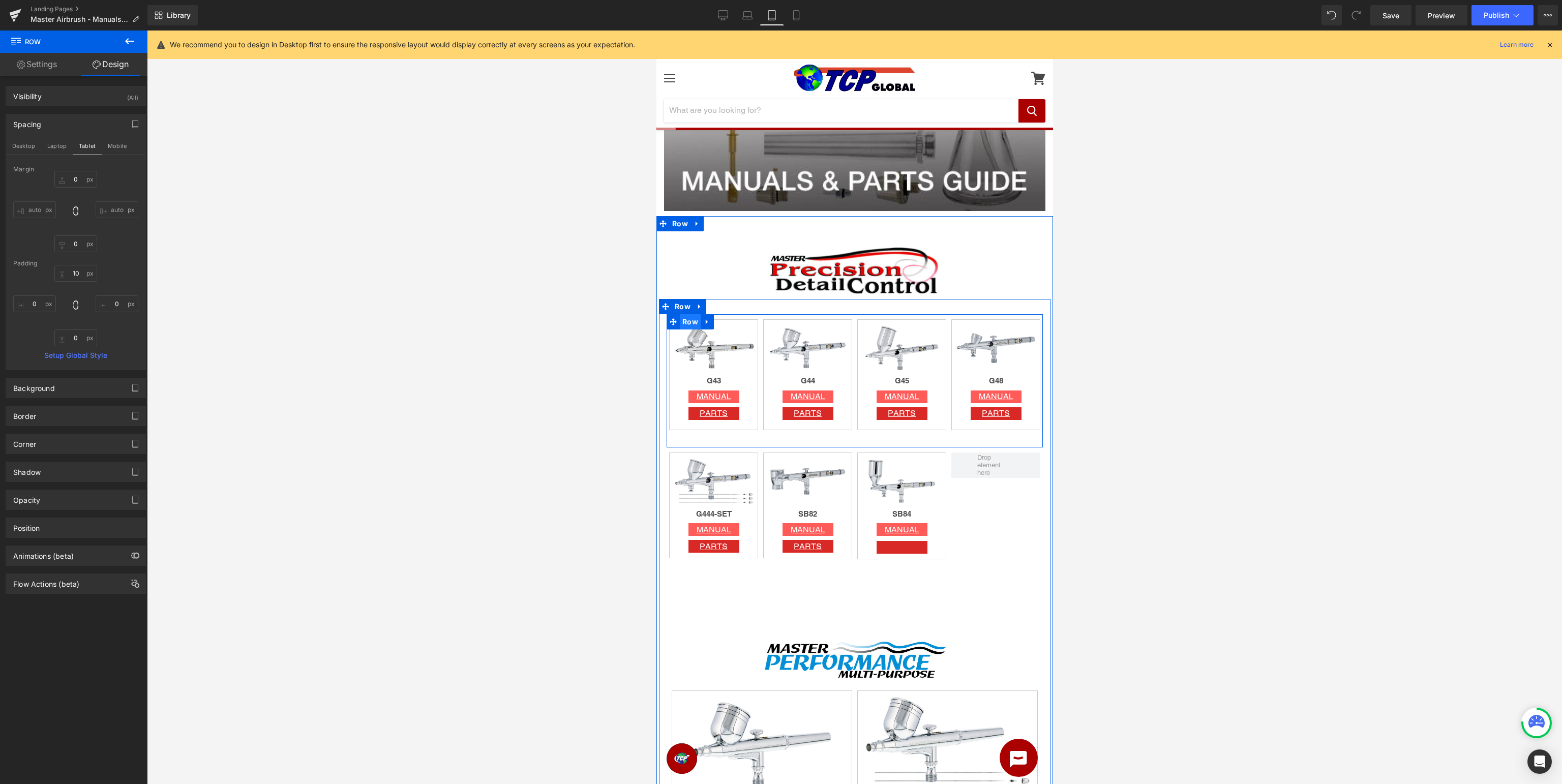
click at [689, 324] on span "Row" at bounding box center [689, 321] width 21 height 15
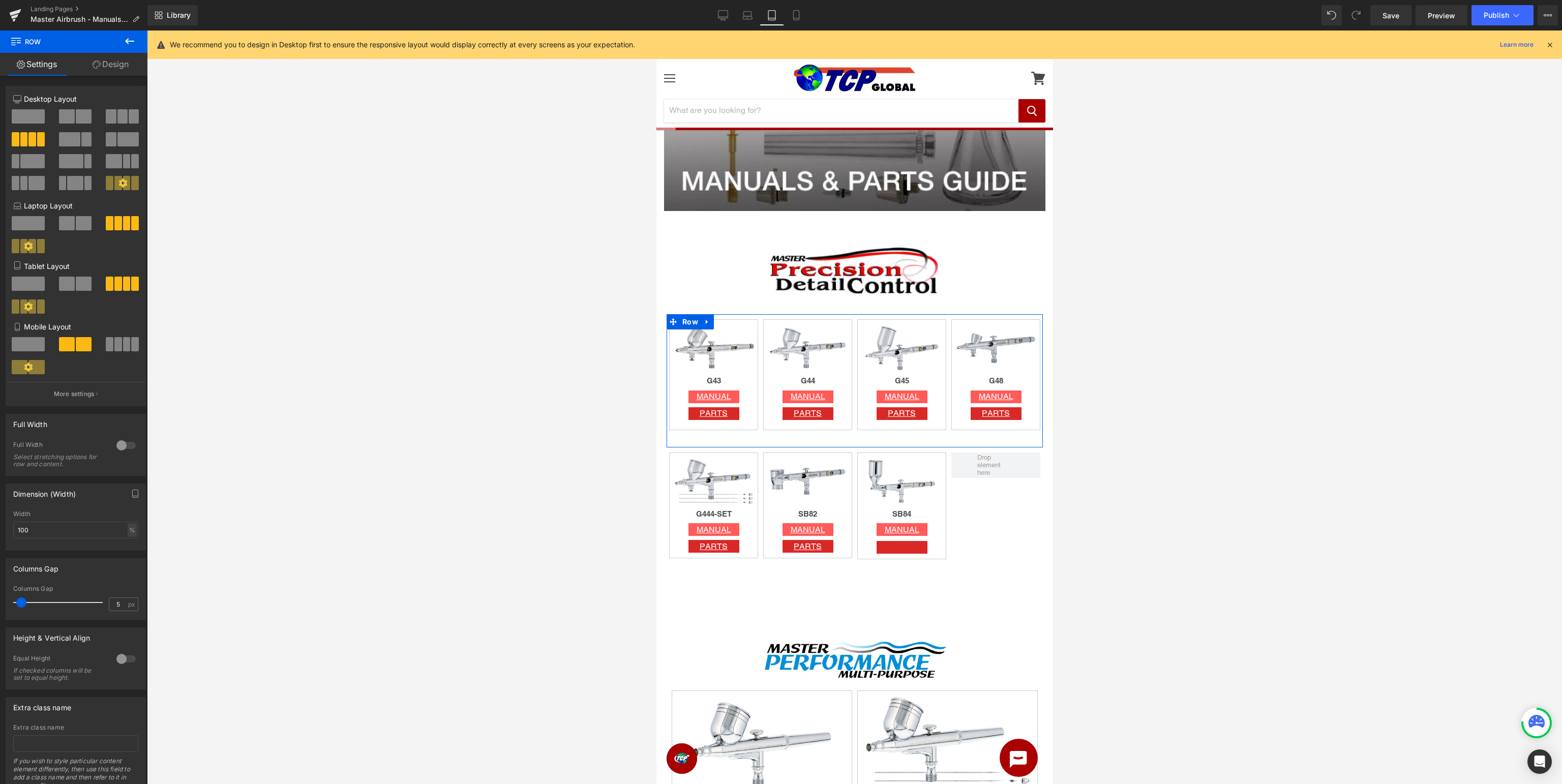
click at [121, 660] on div at bounding box center [126, 658] width 24 height 16
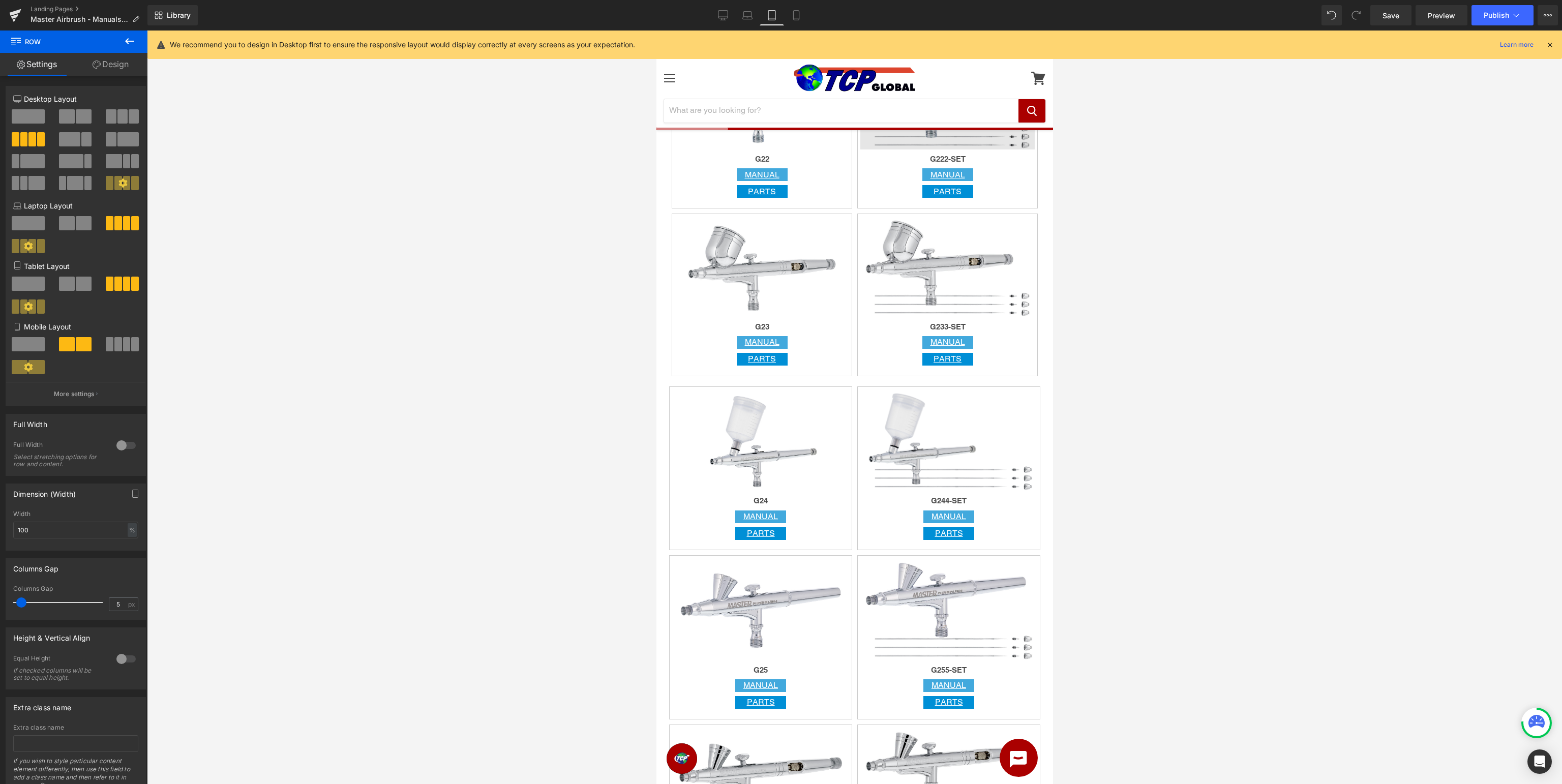
scroll to position [644, 0]
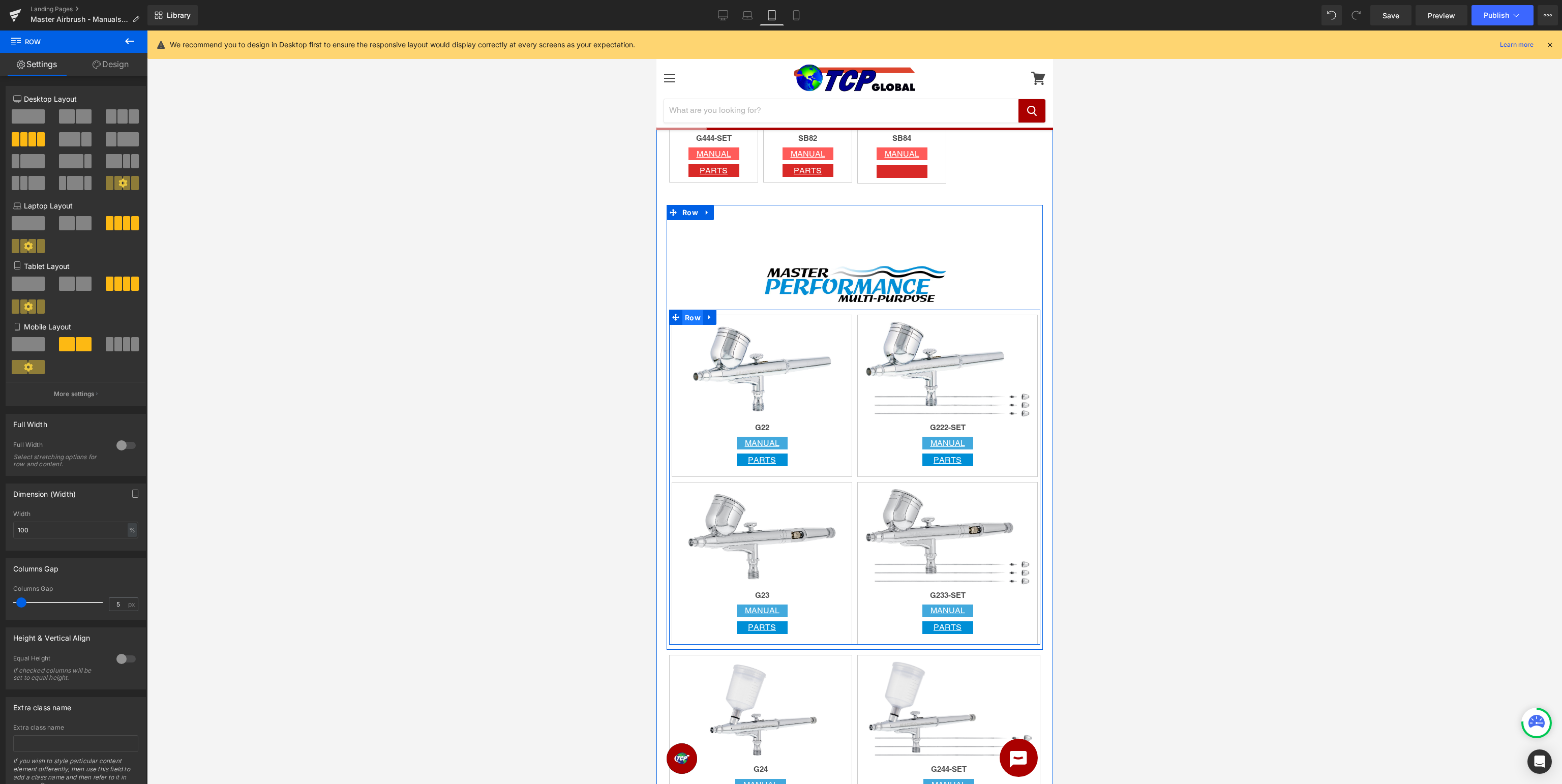
click at [688, 318] on span "Row" at bounding box center [692, 318] width 21 height 15
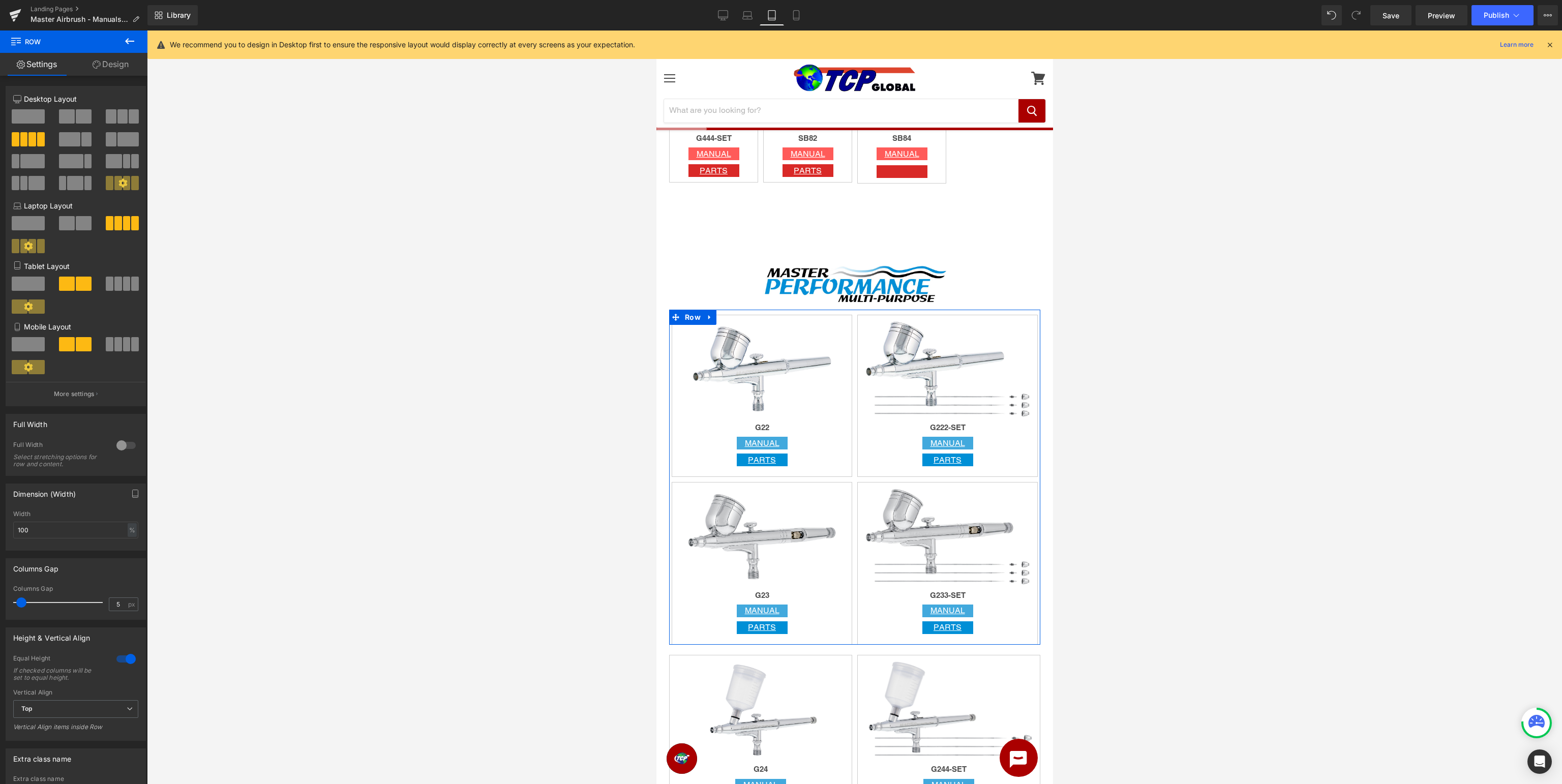
click at [119, 280] on span at bounding box center [118, 283] width 8 height 14
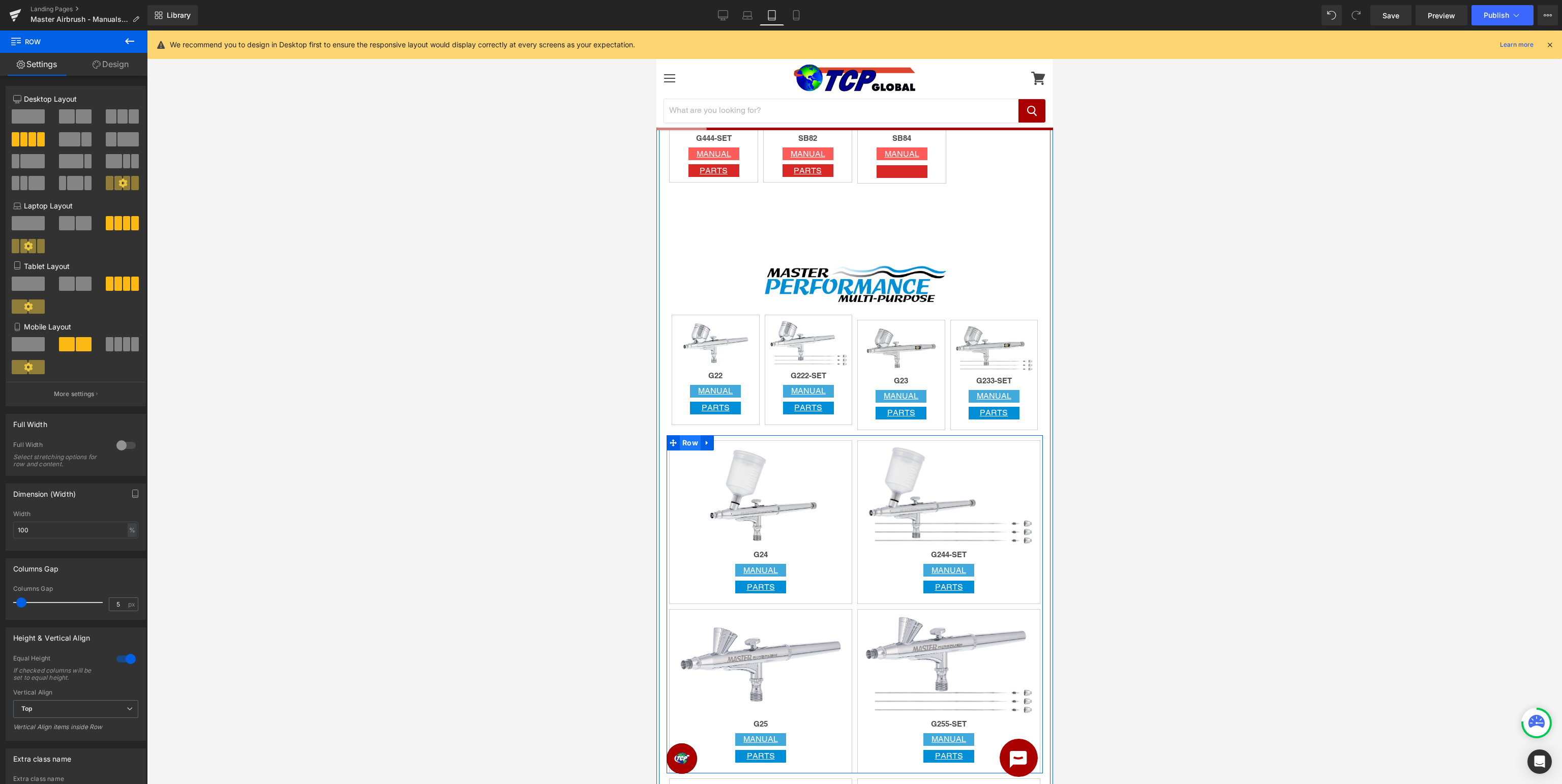
click at [685, 446] on span "Row" at bounding box center [689, 443] width 21 height 15
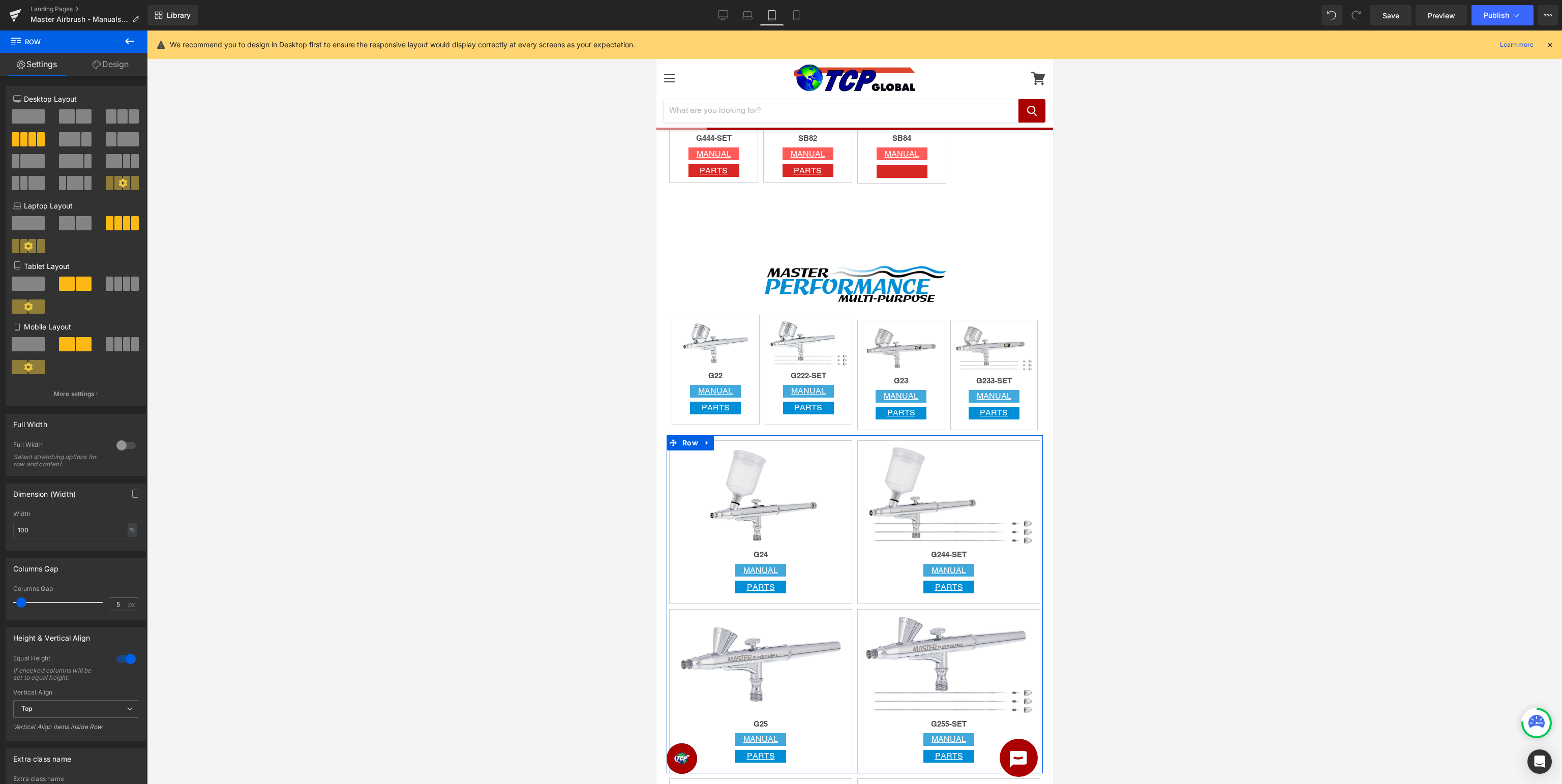
click at [129, 285] on span at bounding box center [127, 283] width 8 height 14
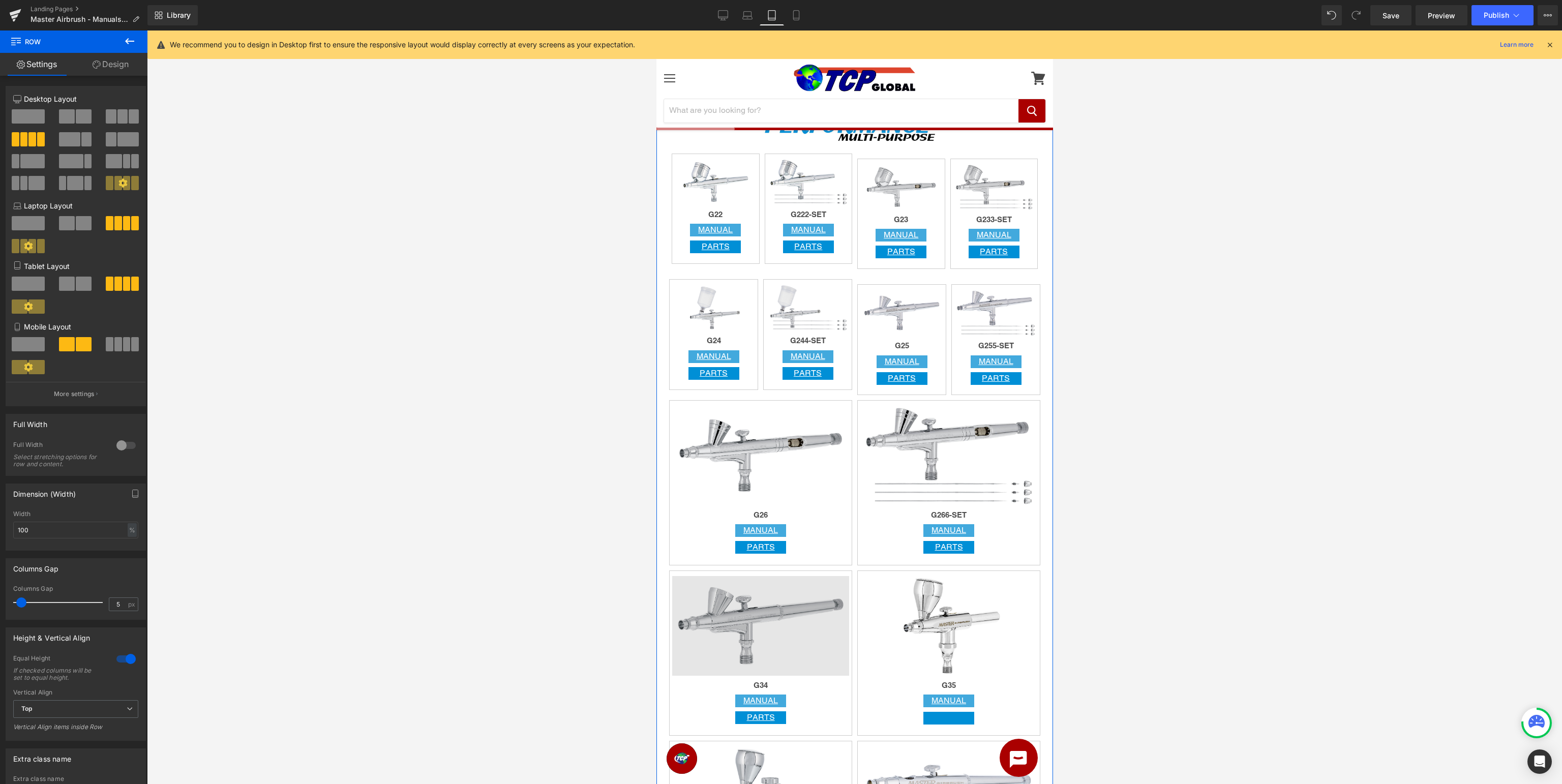
scroll to position [913, 0]
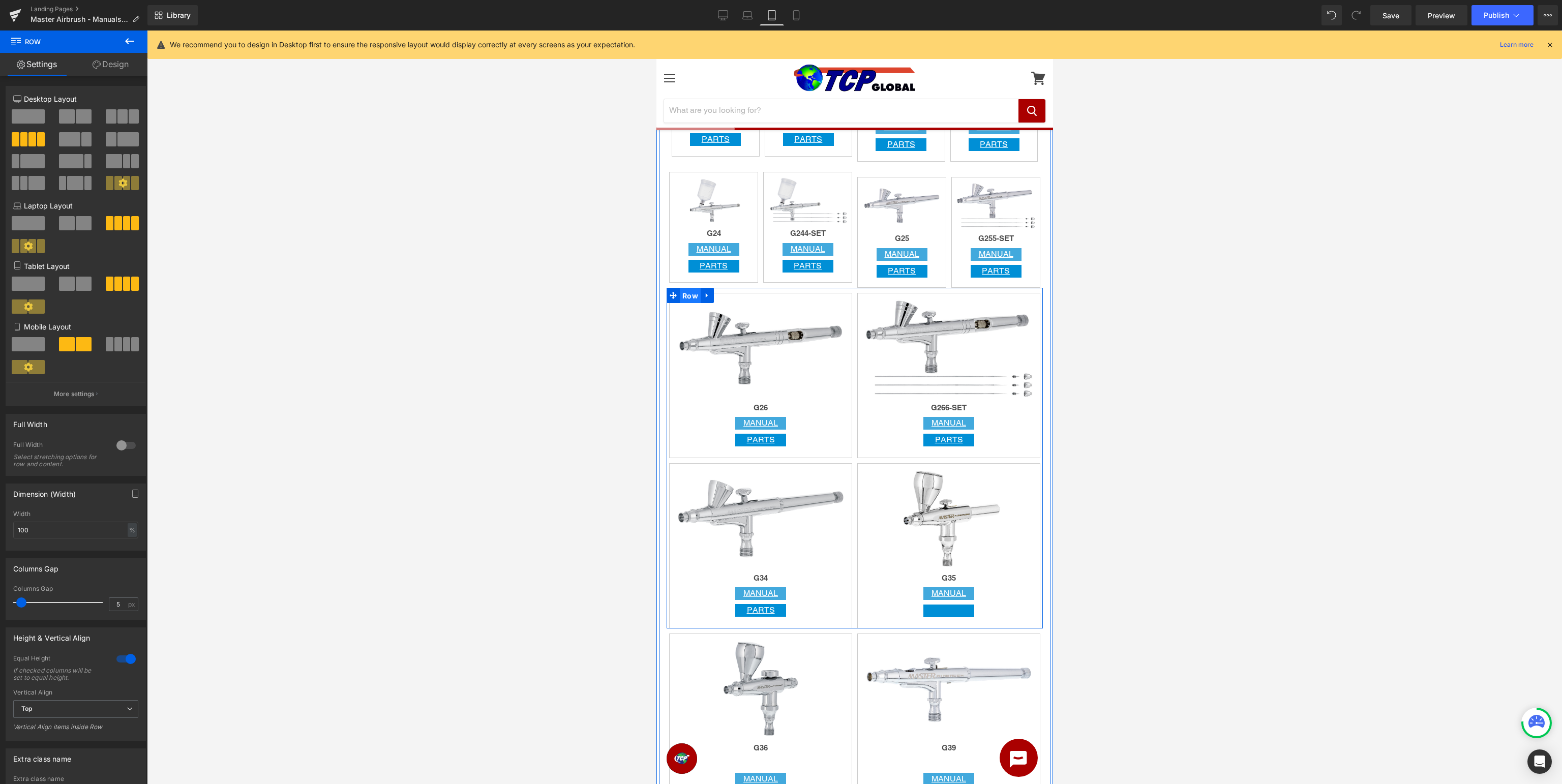
click at [686, 295] on span "Row" at bounding box center [689, 295] width 21 height 15
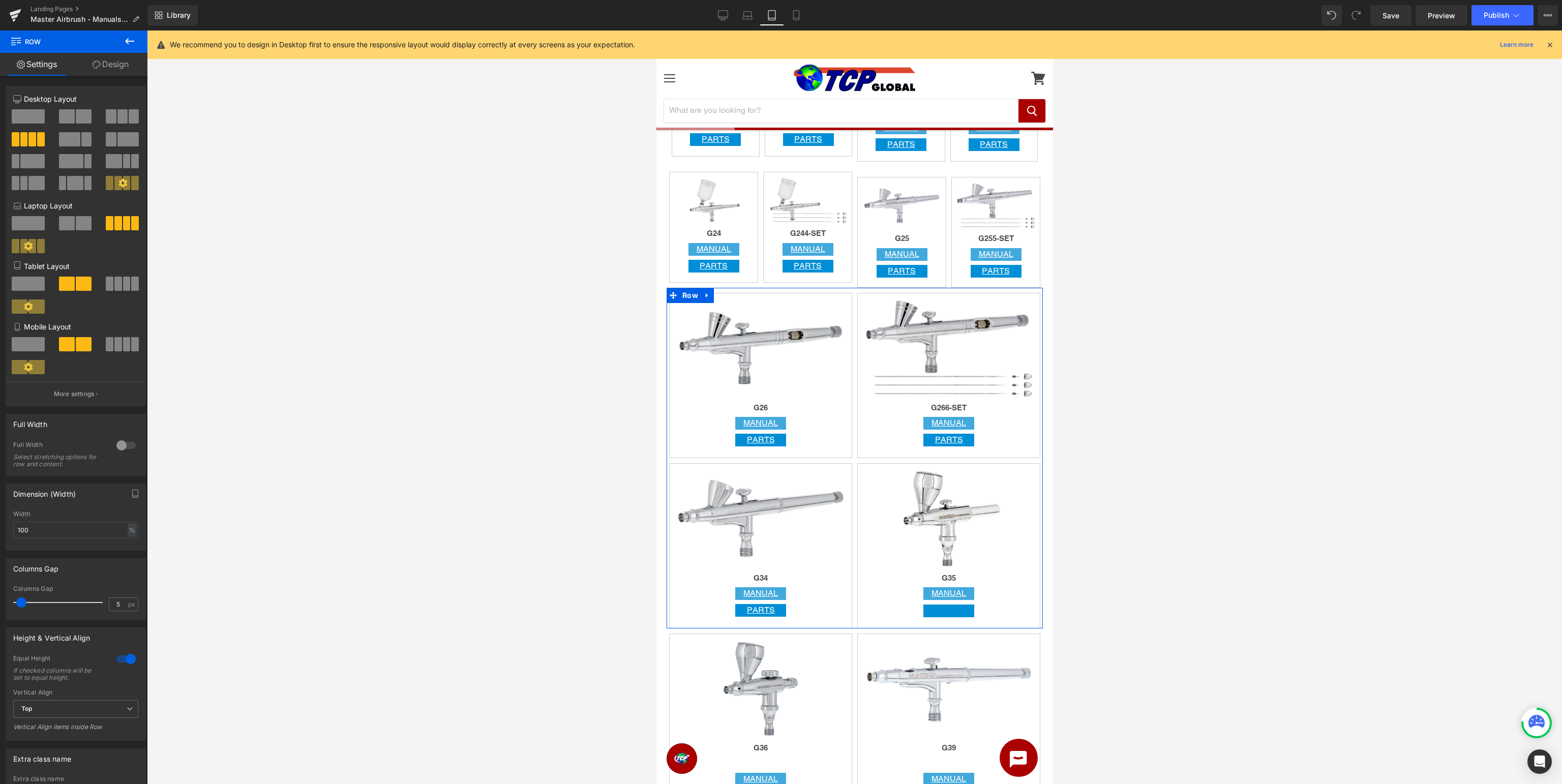
click at [121, 289] on span at bounding box center [118, 283] width 8 height 14
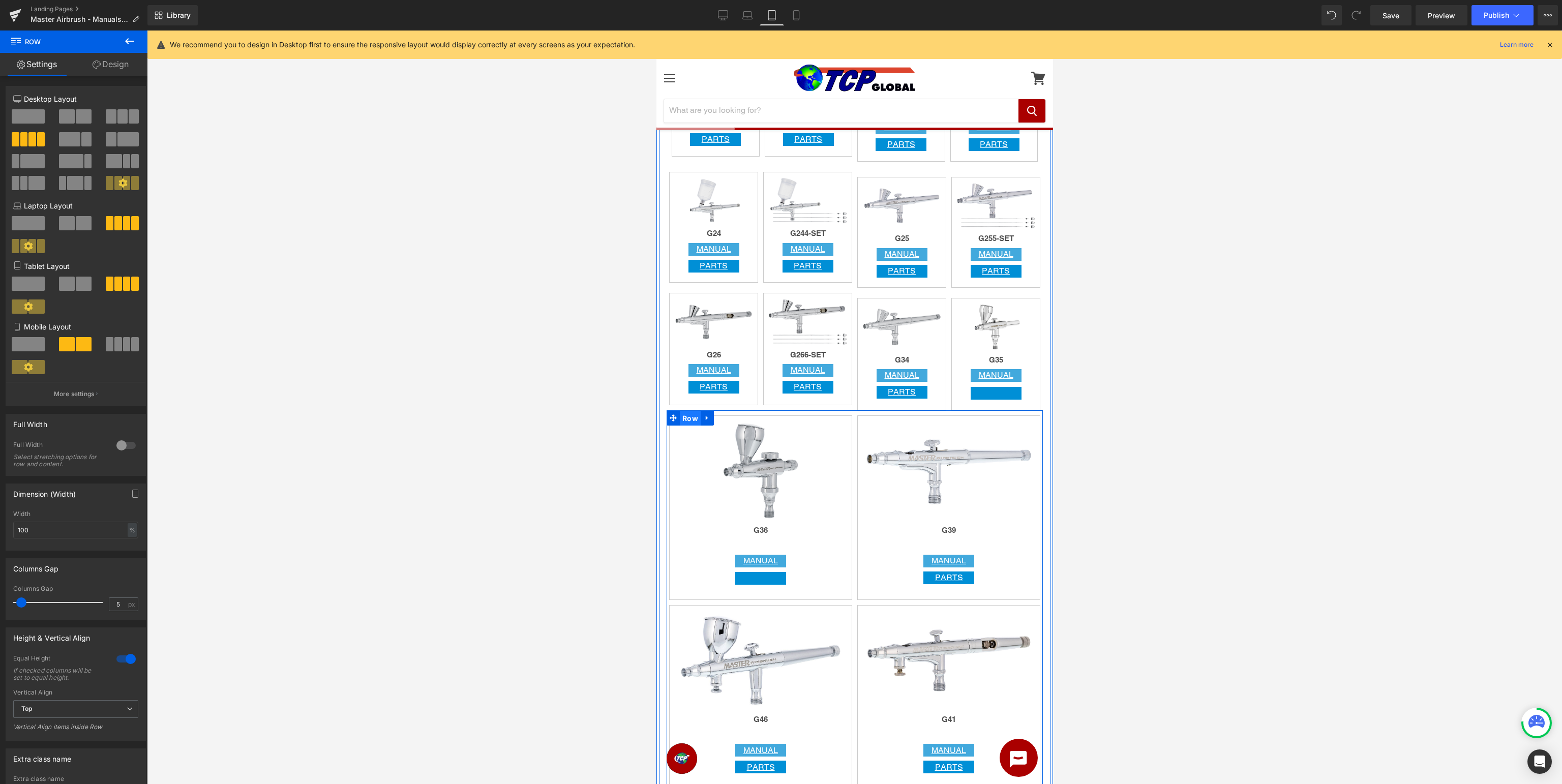
click at [689, 416] on span "Row" at bounding box center [689, 418] width 21 height 15
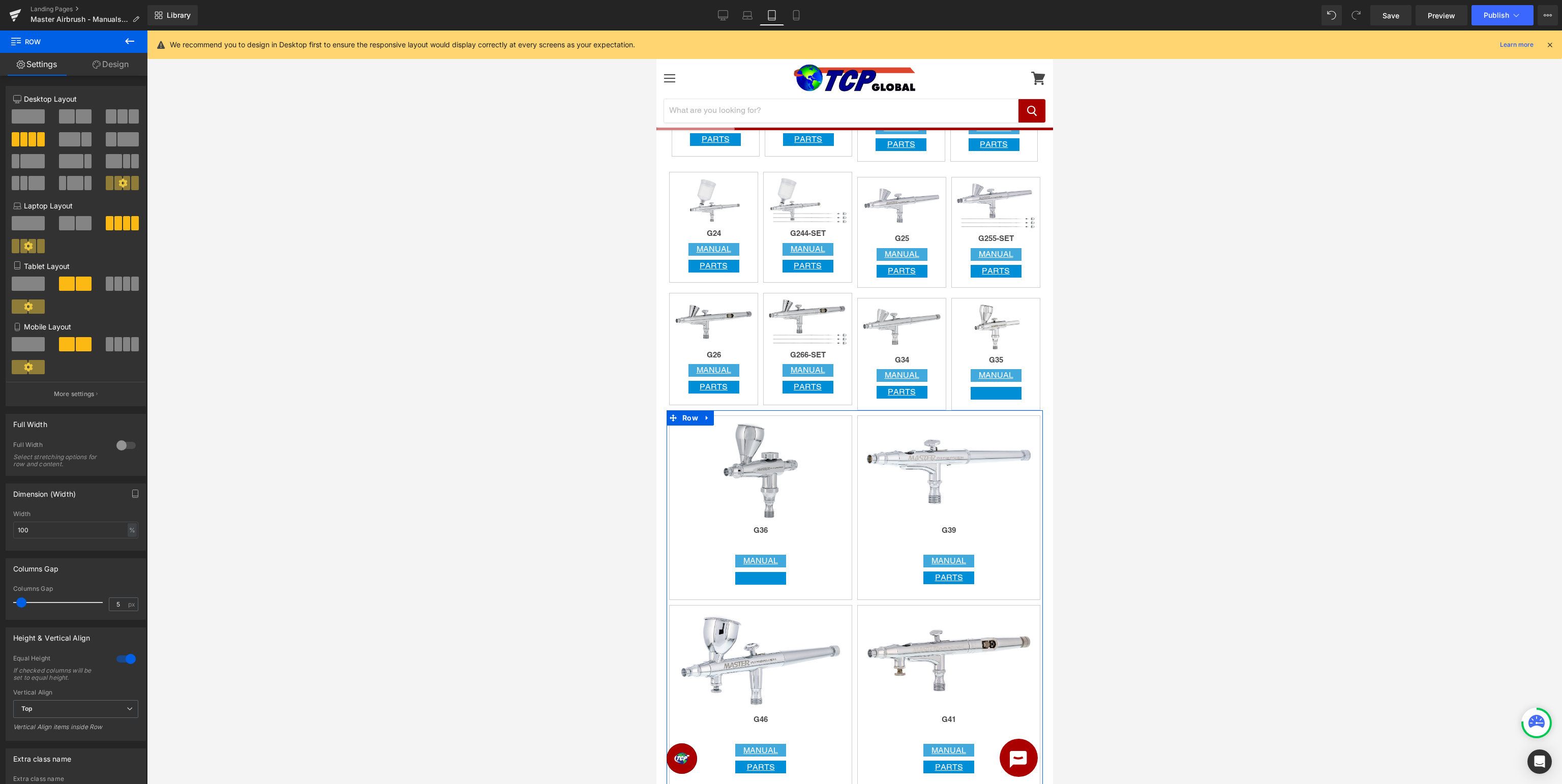
click at [133, 282] on span at bounding box center [135, 283] width 8 height 14
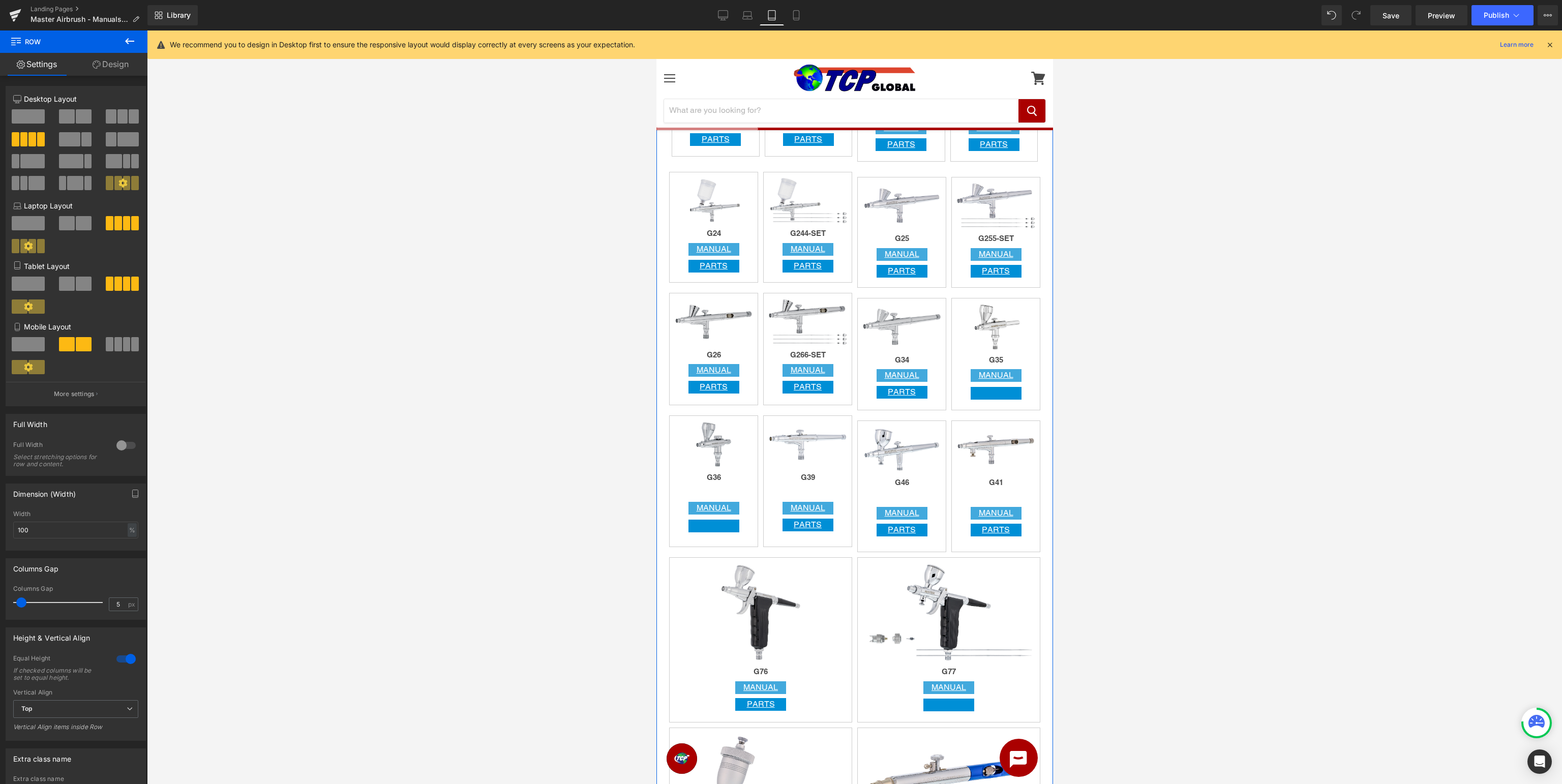
scroll to position [1127, 0]
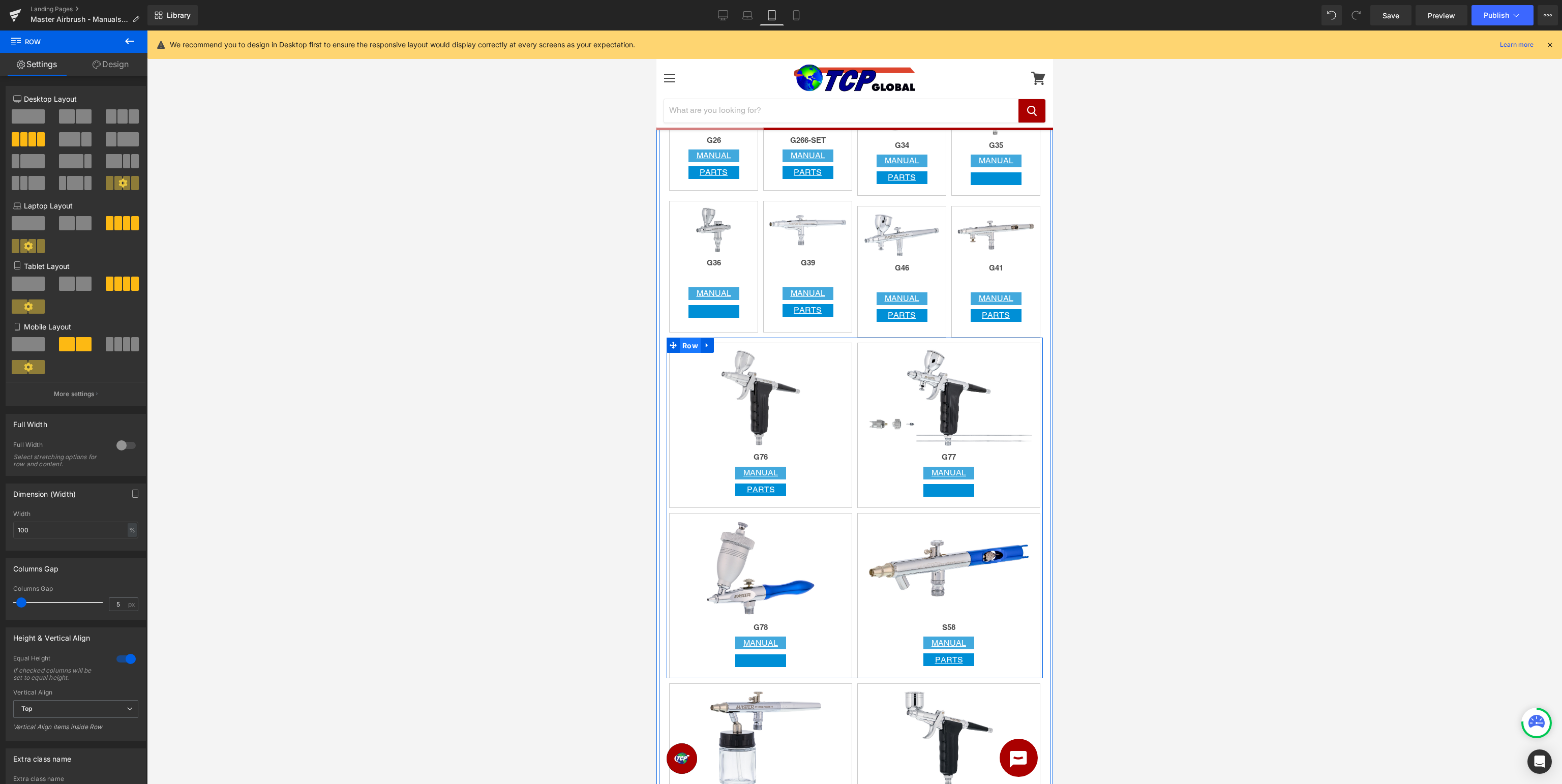
click at [685, 345] on span "Row" at bounding box center [689, 346] width 21 height 15
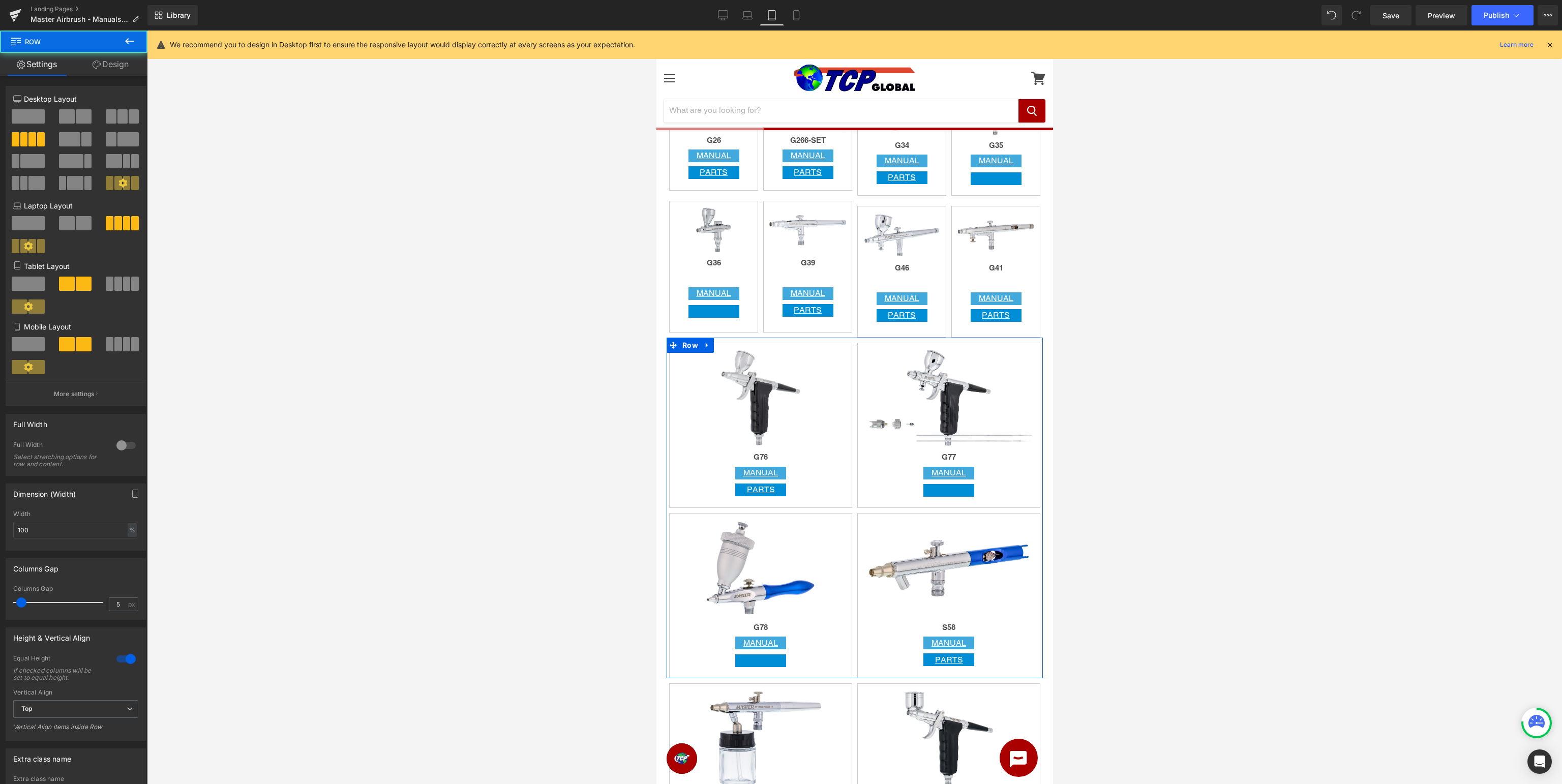
click at [111, 283] on span at bounding box center [109, 283] width 8 height 14
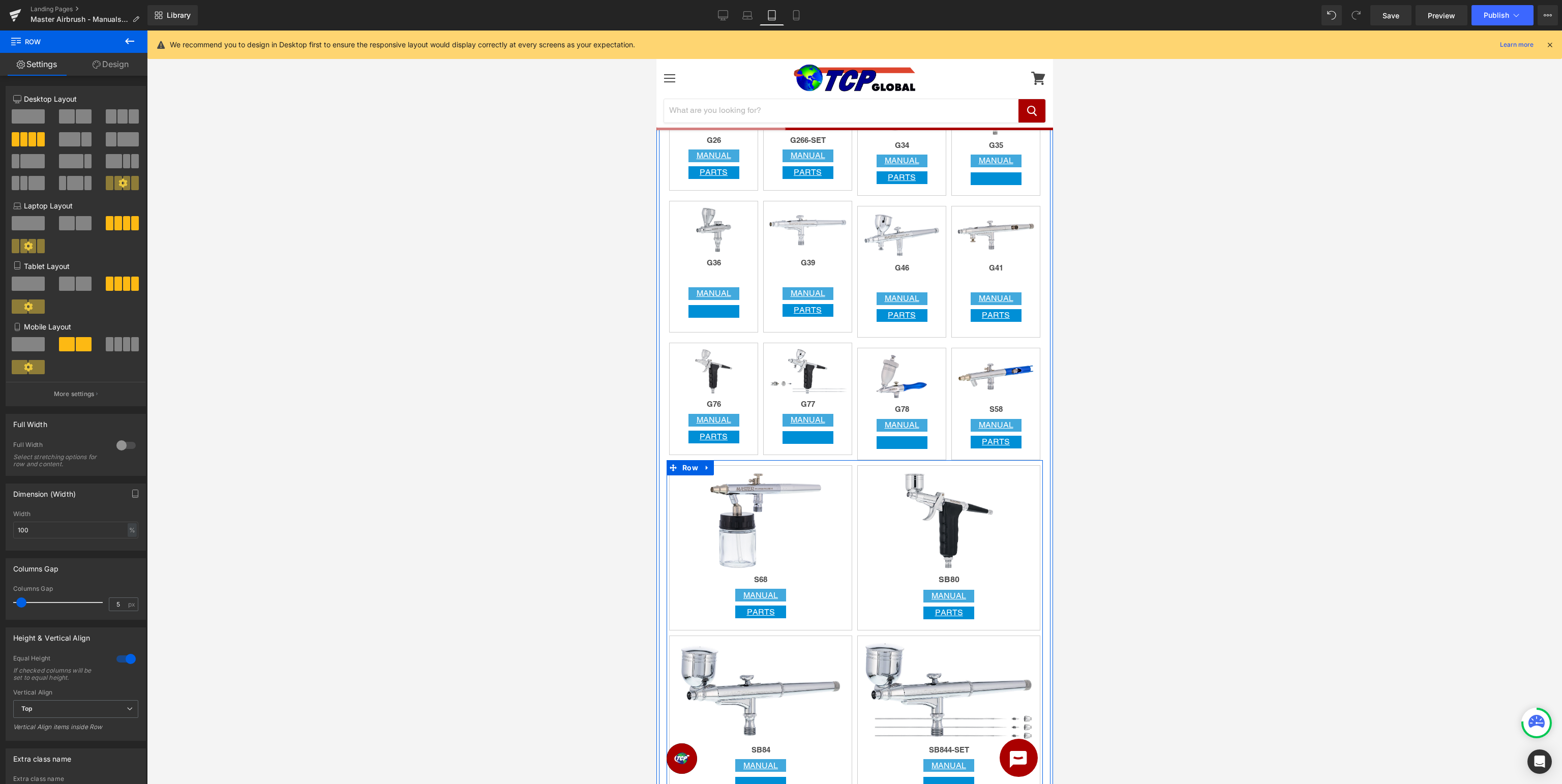
scroll to position [1288, 0]
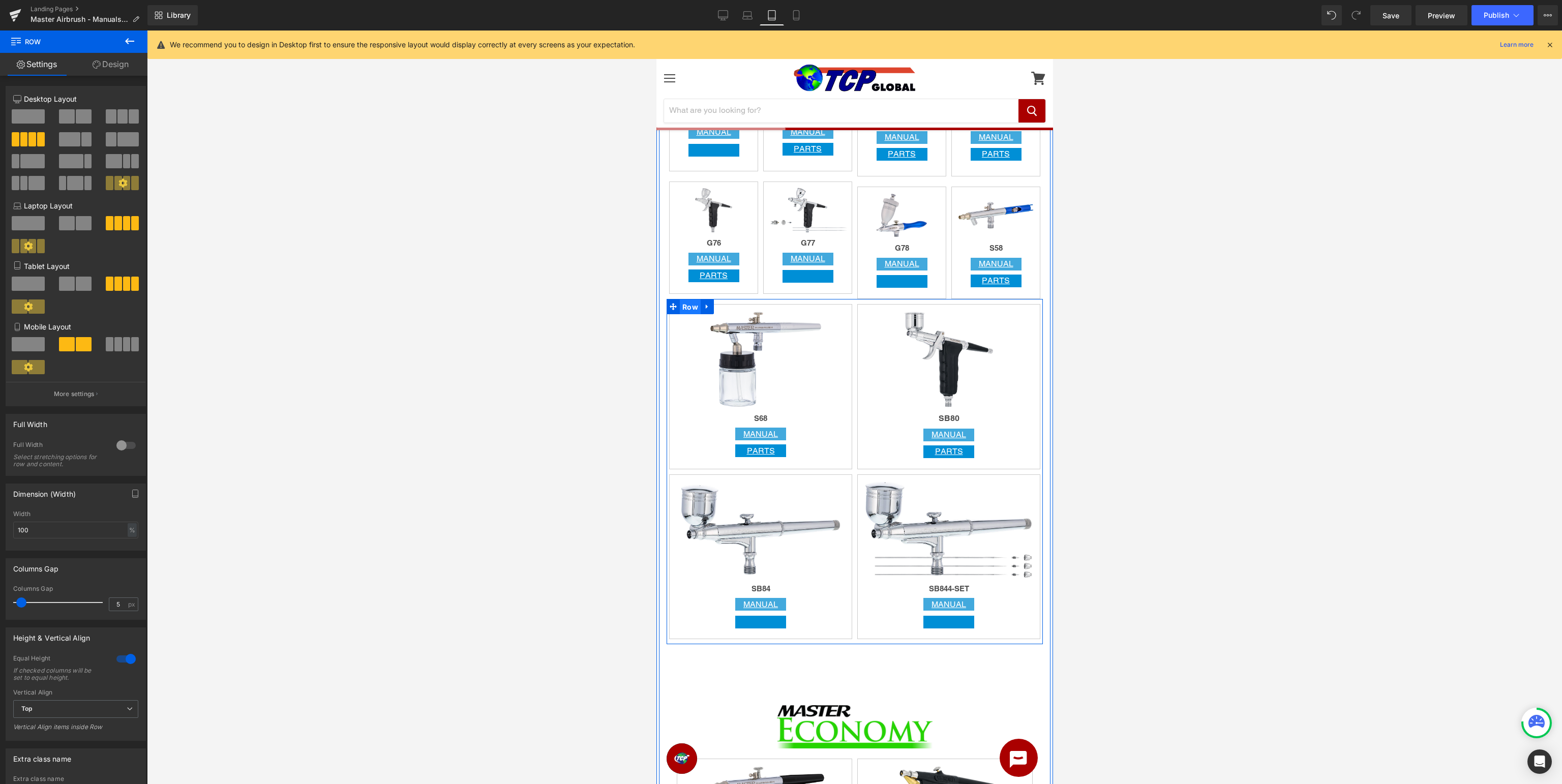
click at [694, 309] on span "Row" at bounding box center [689, 307] width 21 height 15
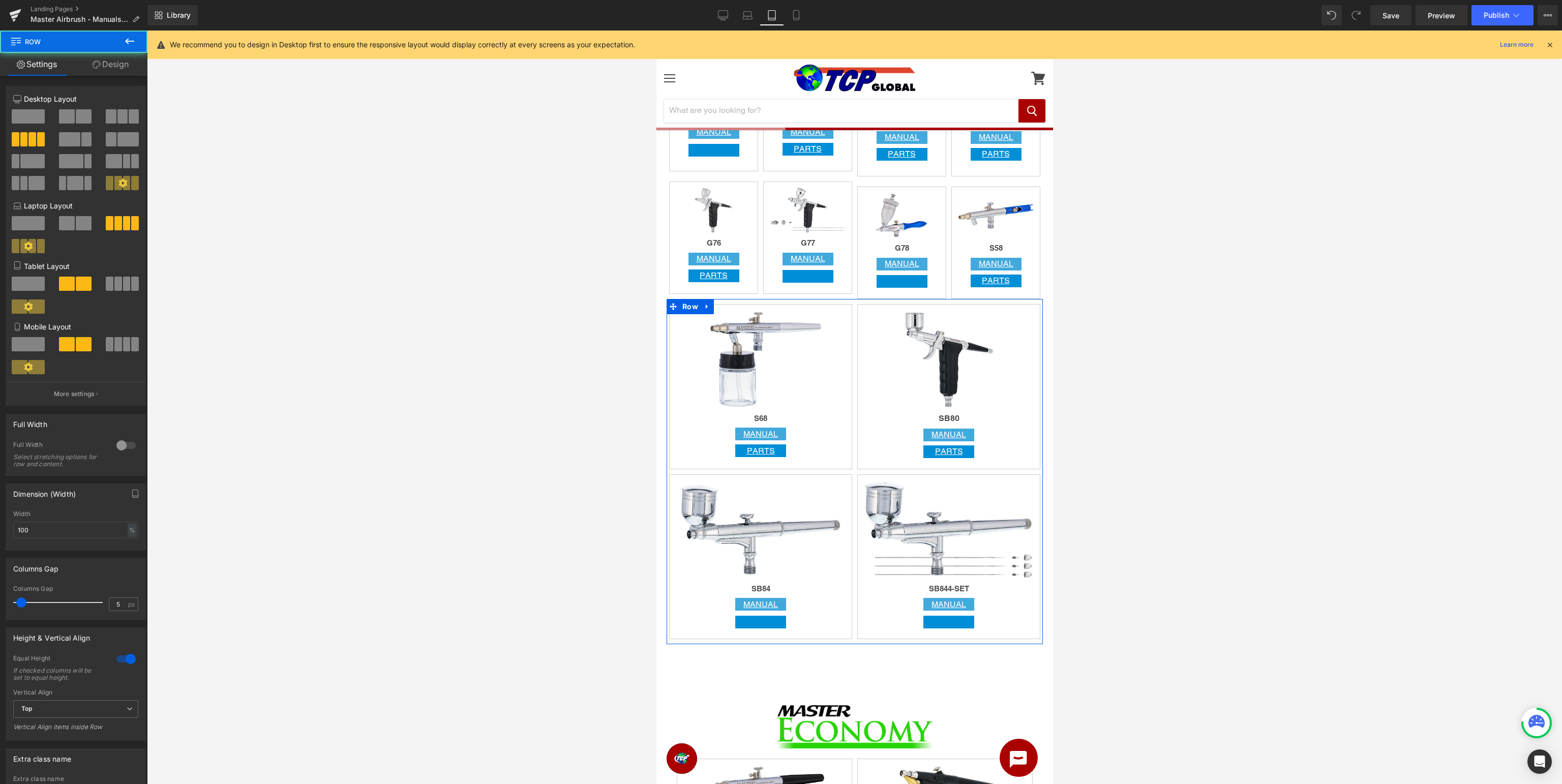
click at [118, 289] on span at bounding box center [118, 283] width 8 height 14
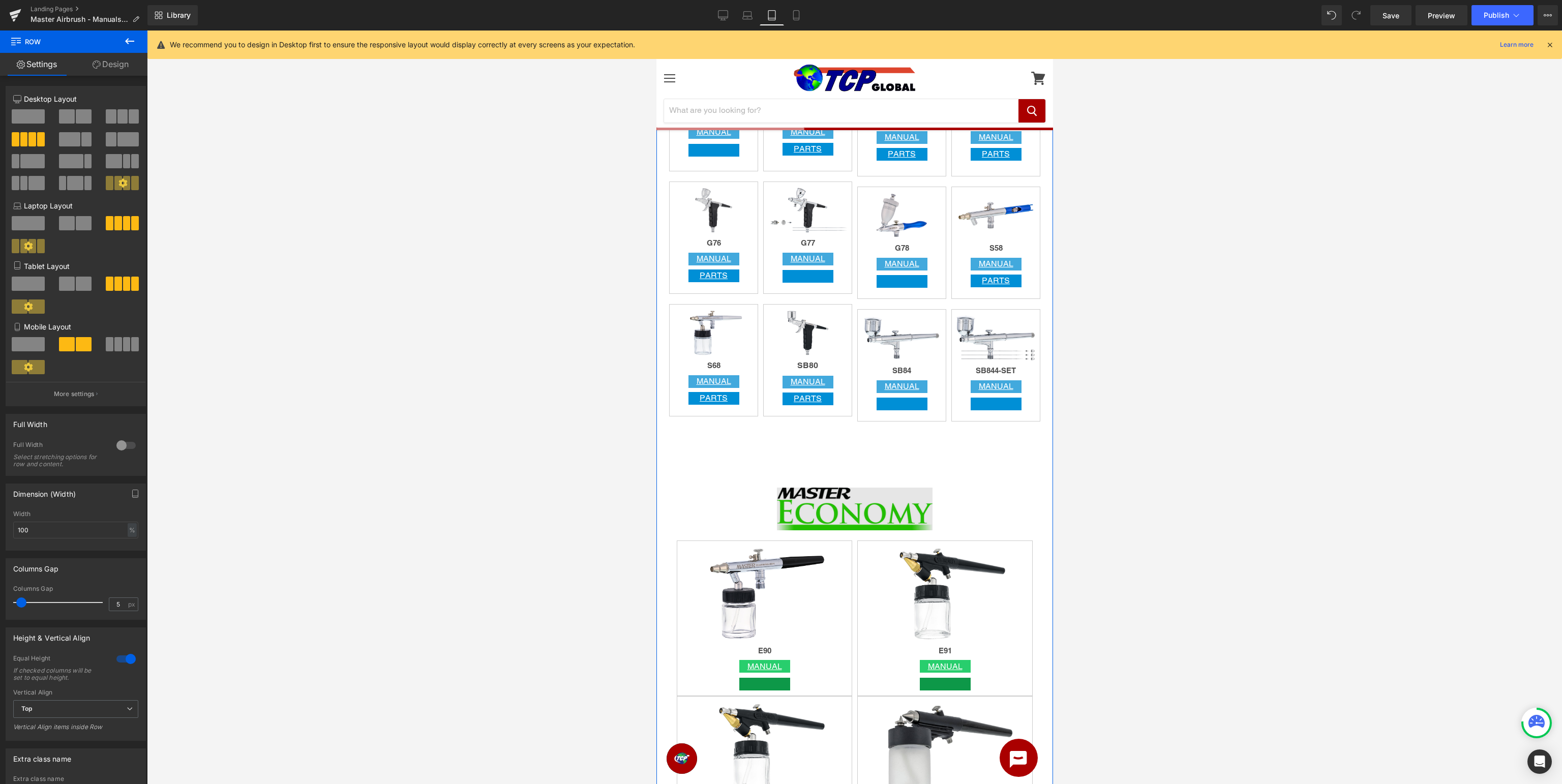
scroll to position [1503, 0]
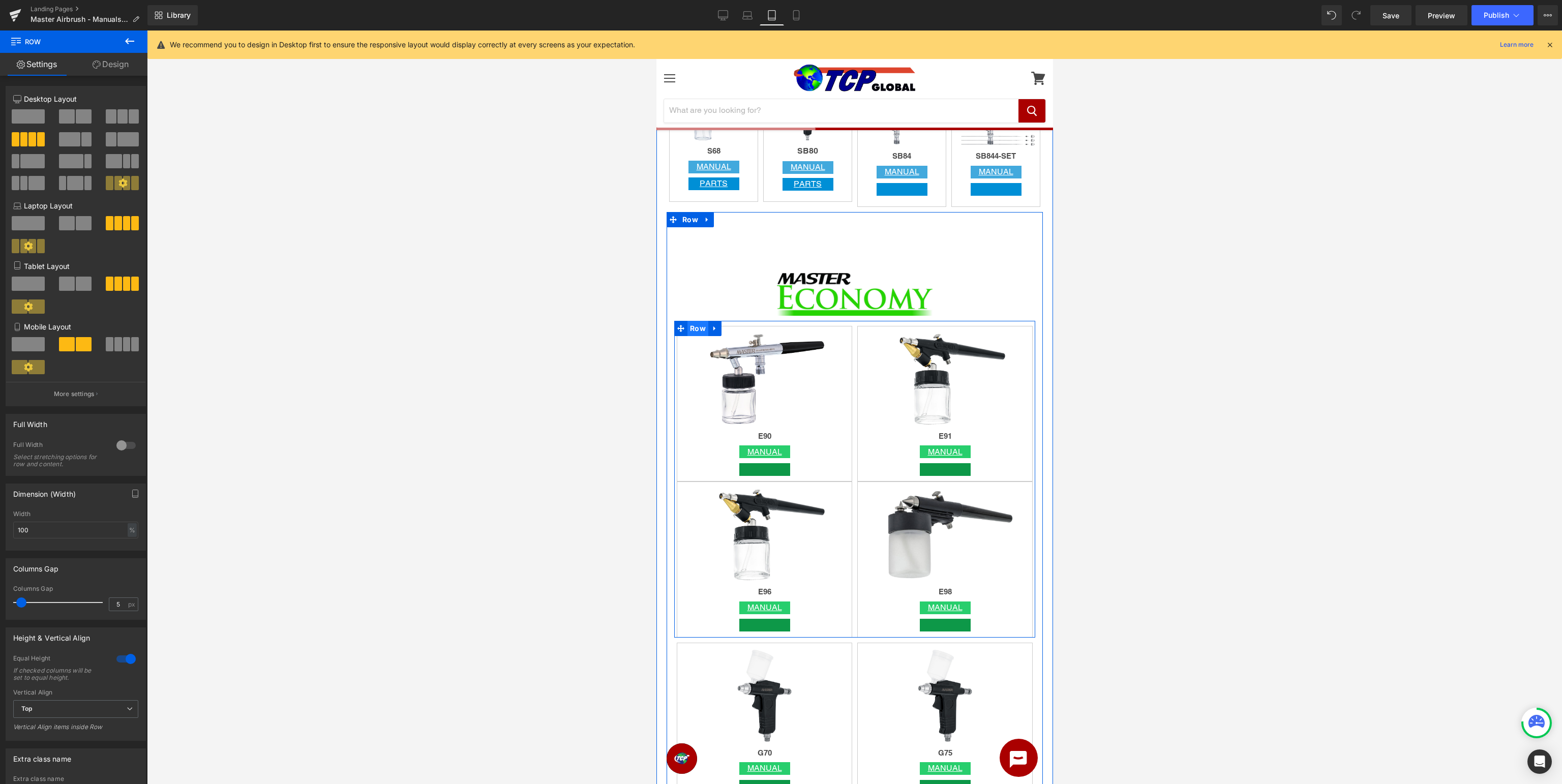
click at [697, 327] on span "Row" at bounding box center [697, 328] width 21 height 15
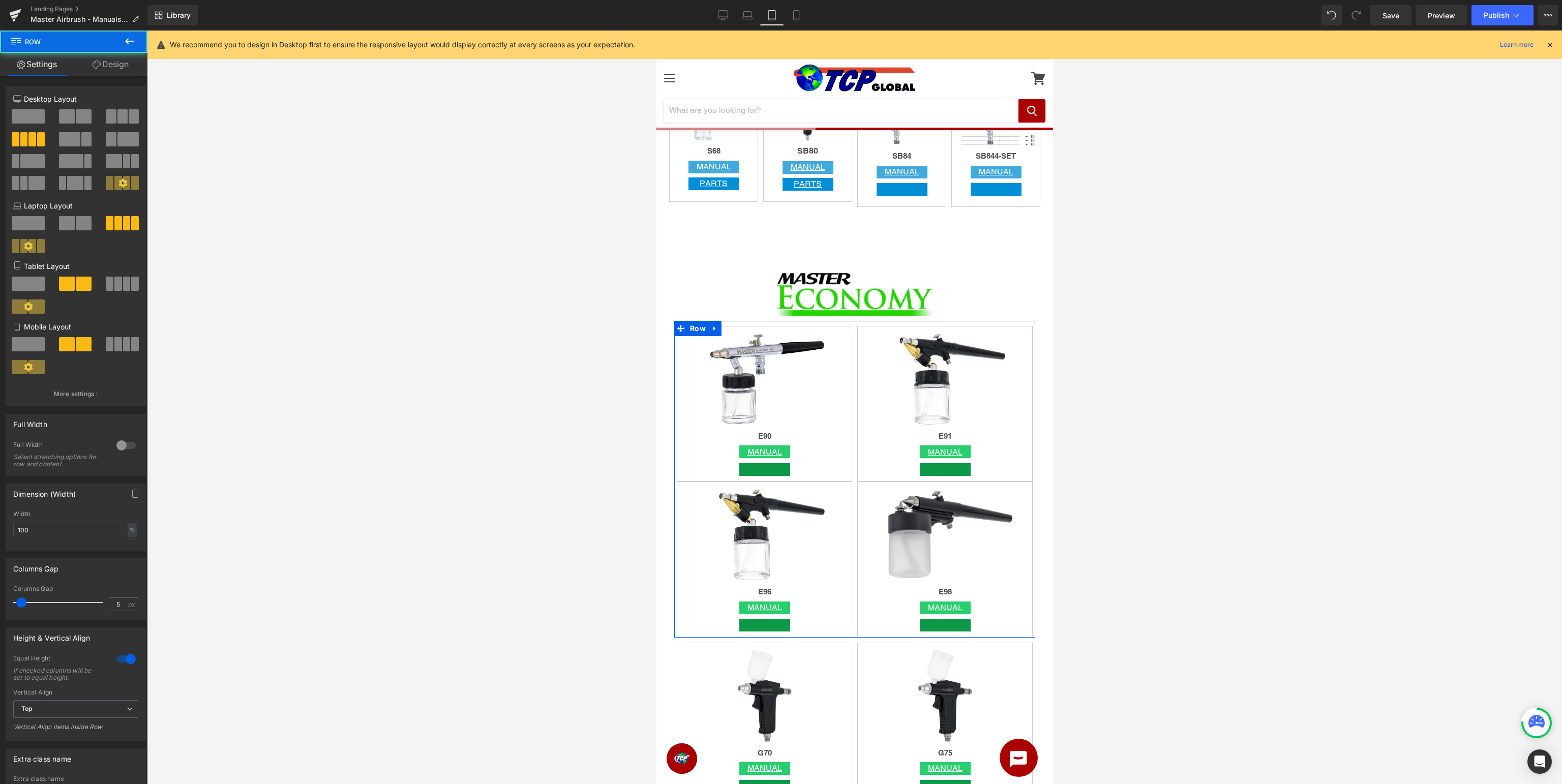
click at [128, 282] on span at bounding box center [127, 283] width 8 height 14
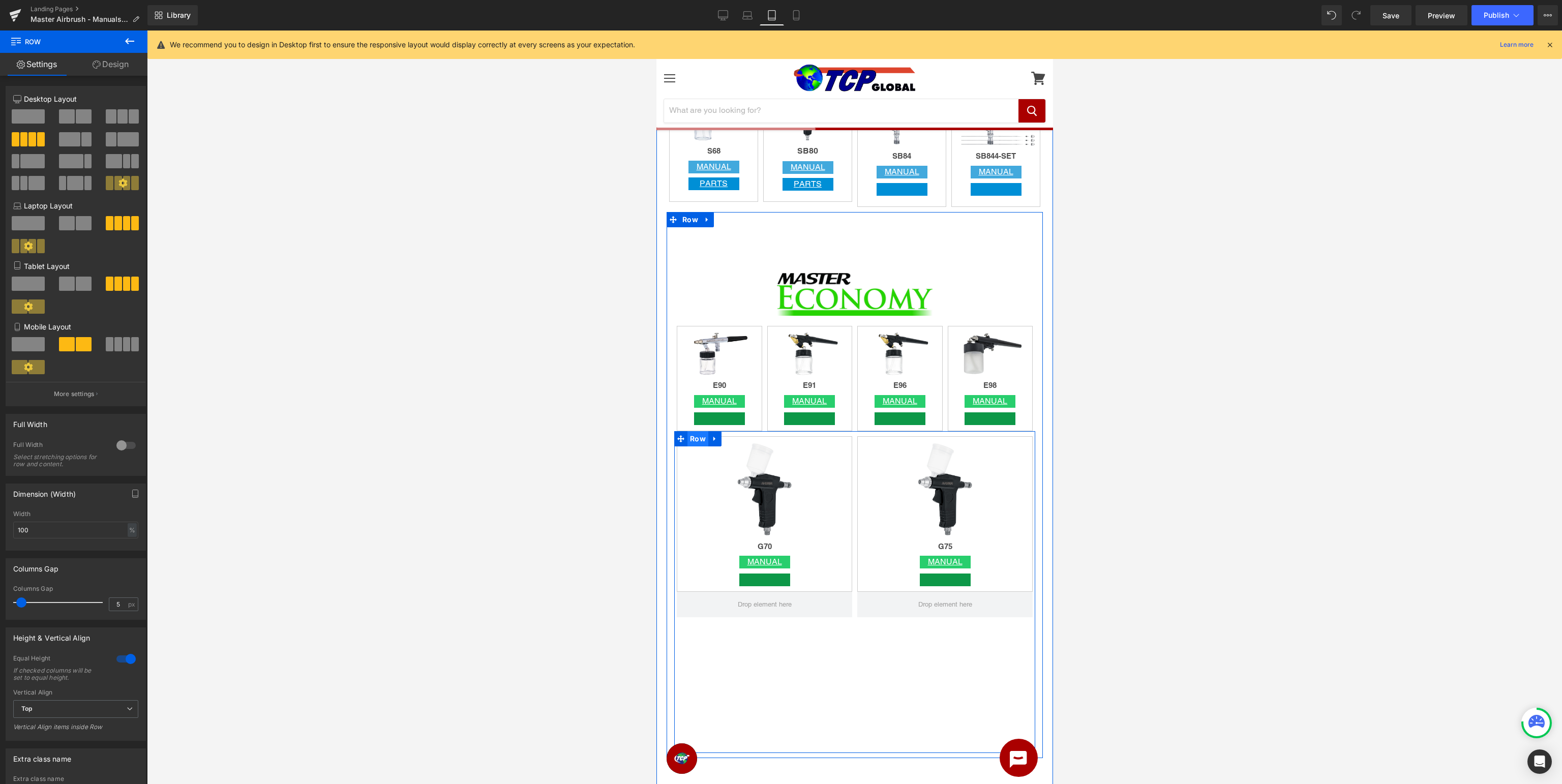
click at [700, 443] on span "Row" at bounding box center [697, 438] width 21 height 15
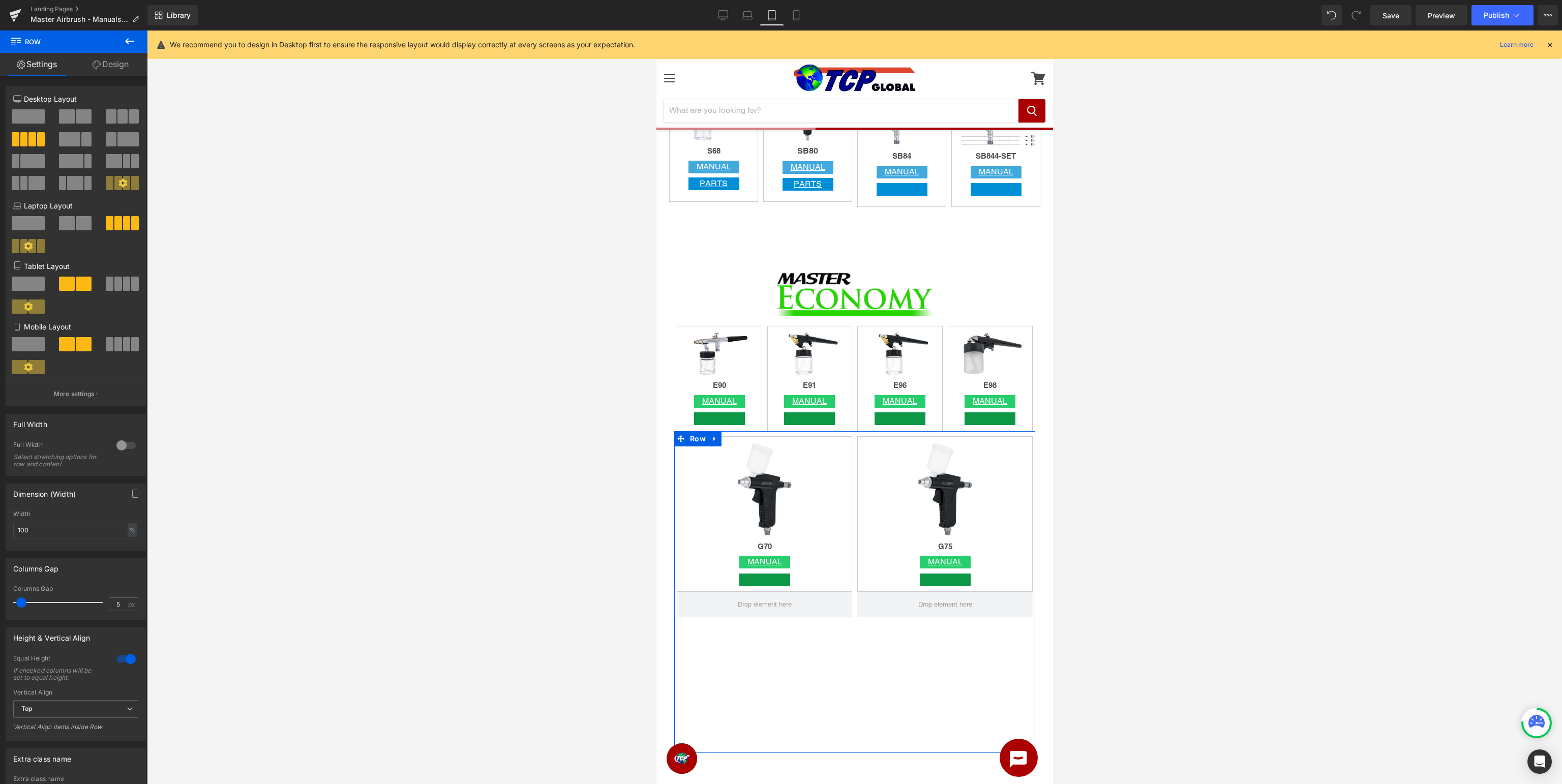
click at [130, 283] on span at bounding box center [127, 283] width 8 height 14
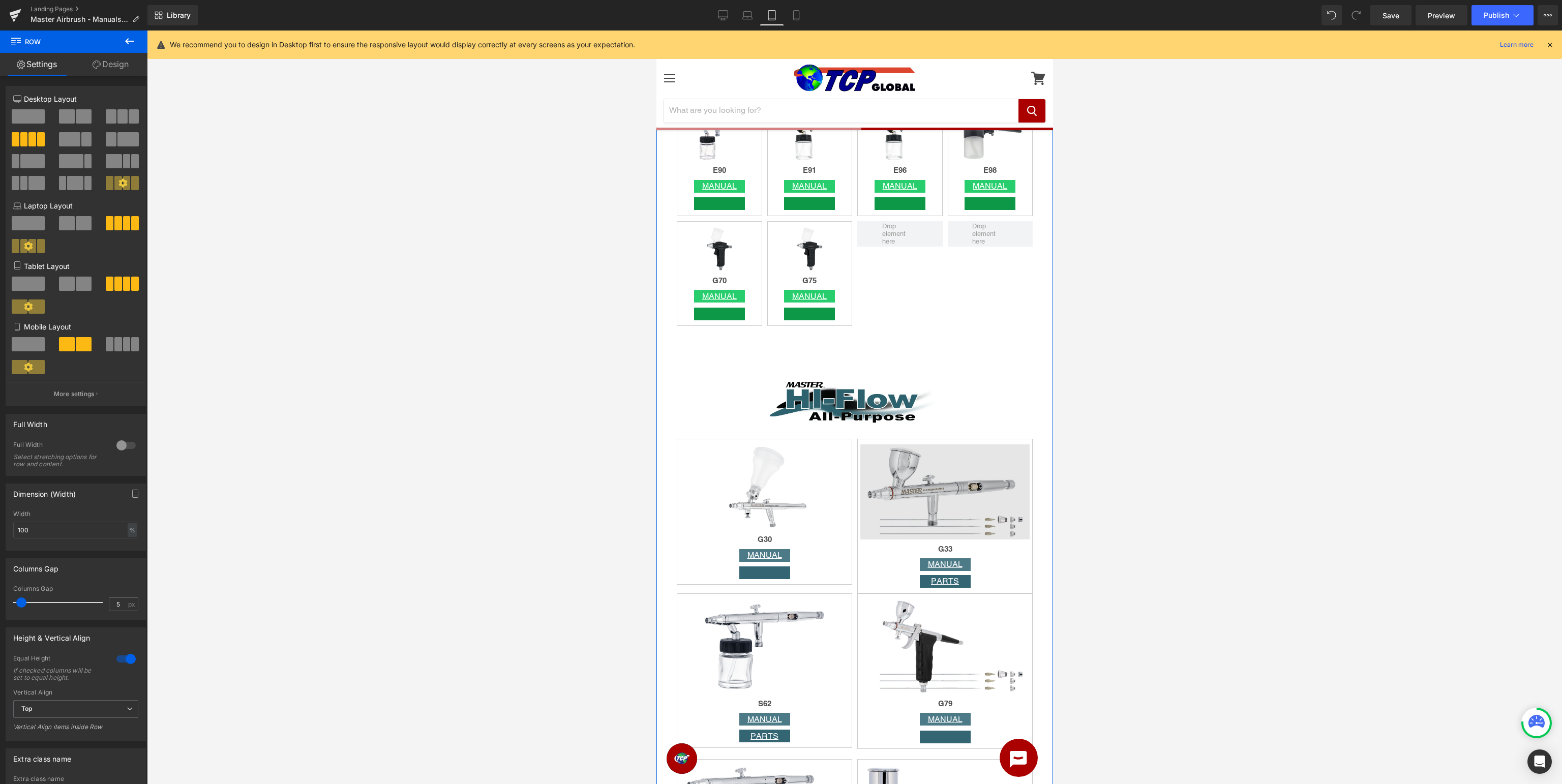
scroll to position [1771, 0]
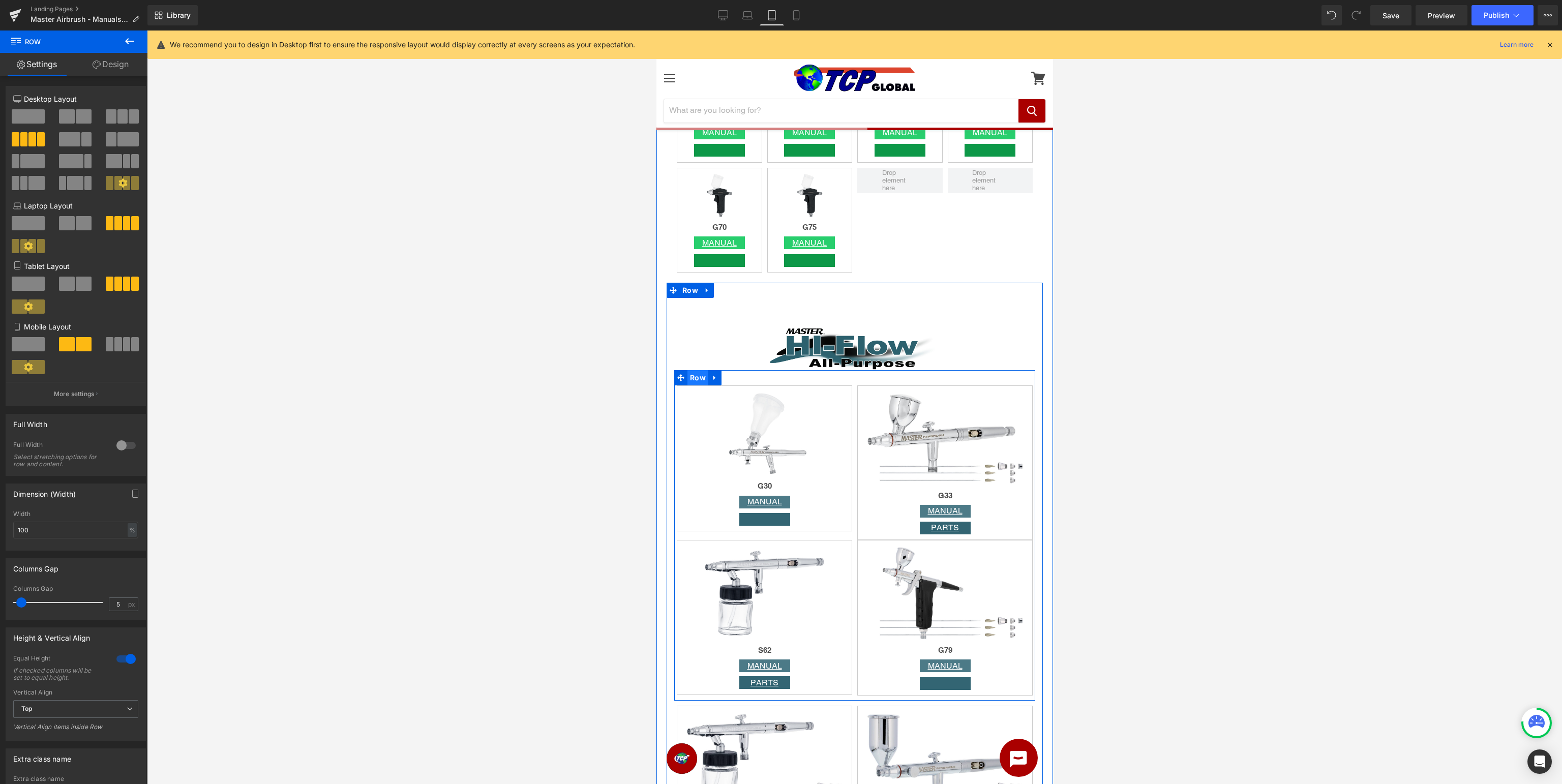
click at [691, 380] on span "Row" at bounding box center [697, 377] width 21 height 15
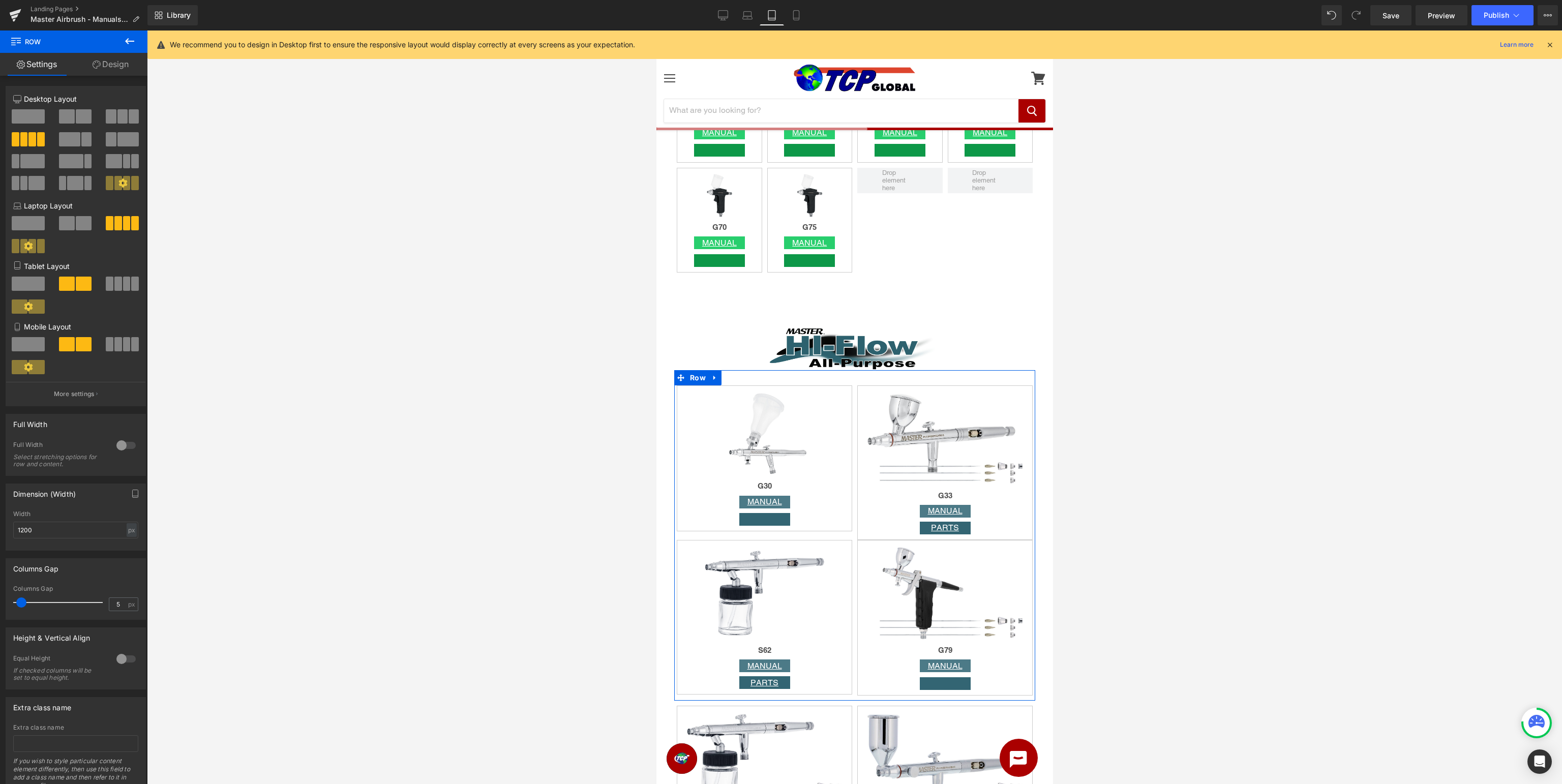
click at [127, 288] on span at bounding box center [127, 283] width 8 height 14
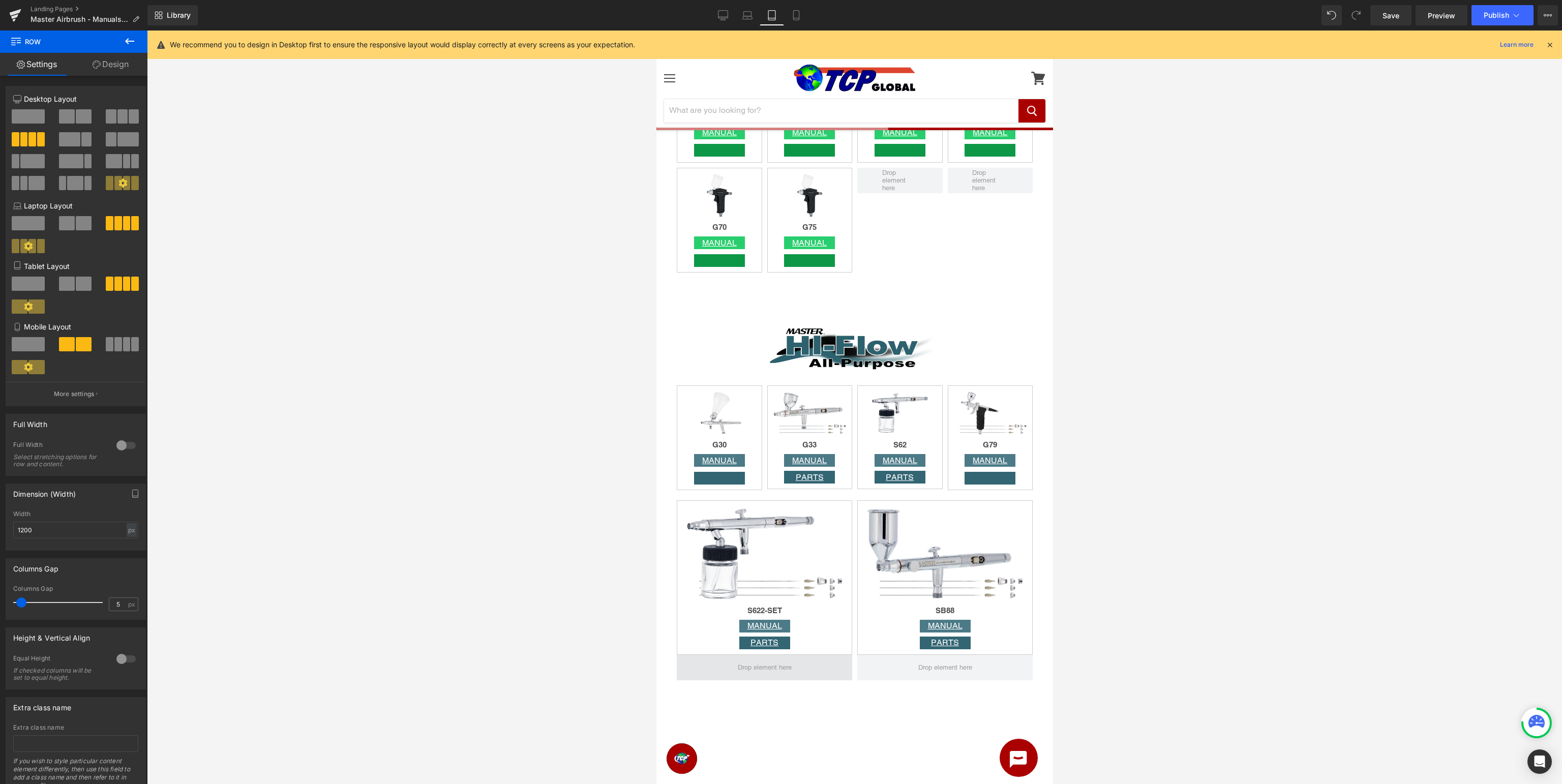
scroll to position [1986, 0]
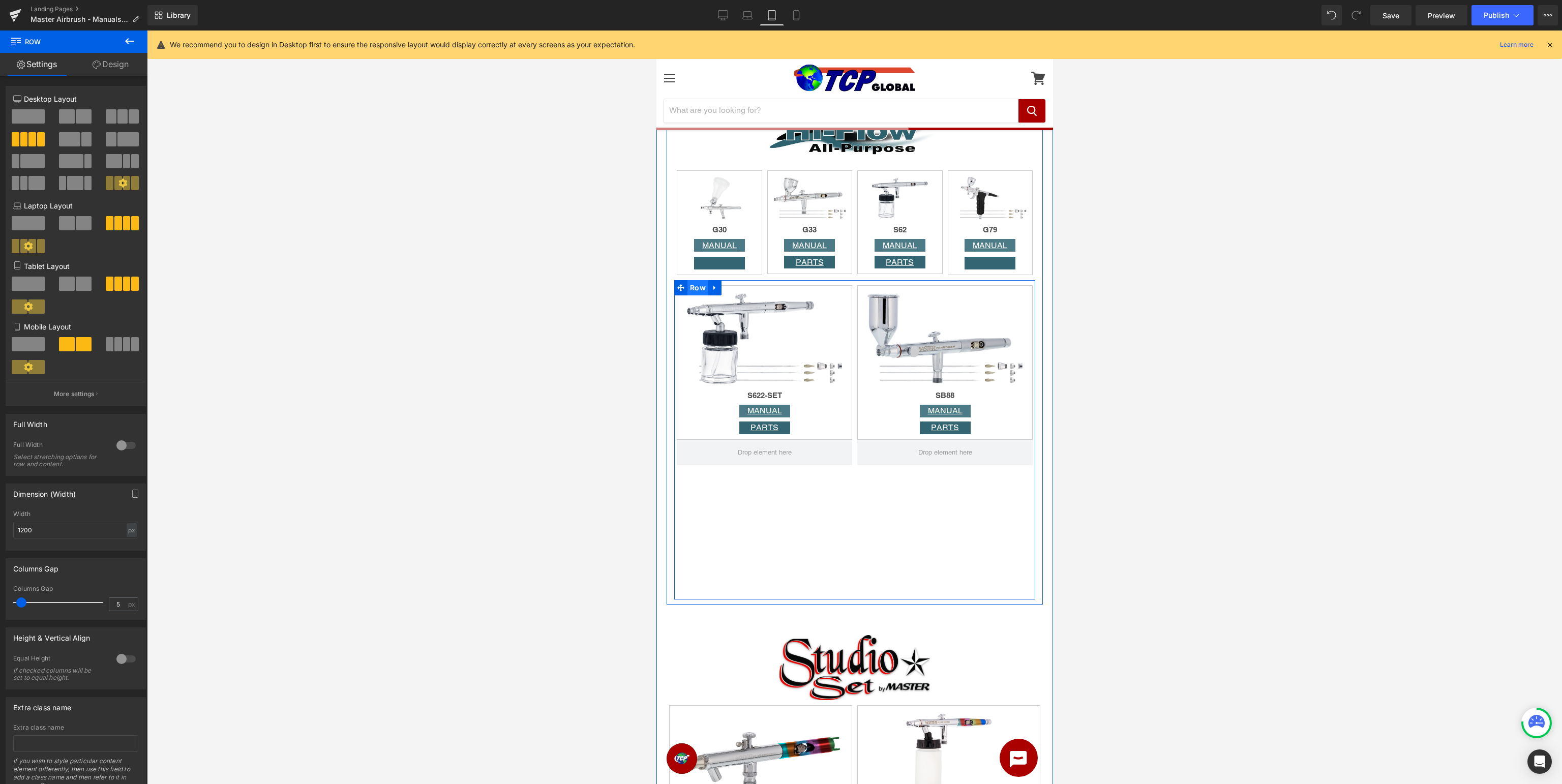
click at [696, 288] on span "Row" at bounding box center [697, 287] width 21 height 15
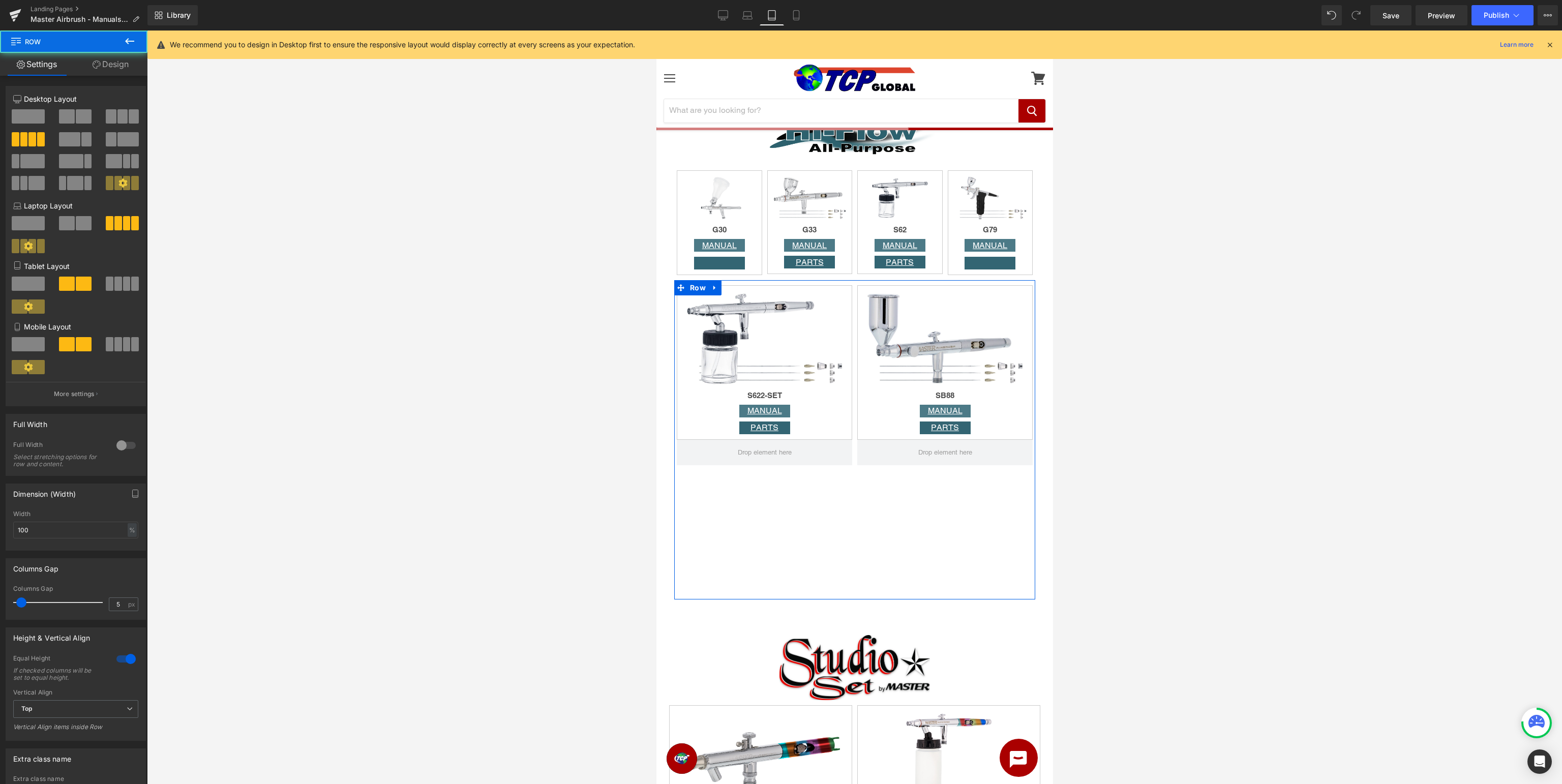
click at [121, 283] on span at bounding box center [118, 283] width 8 height 14
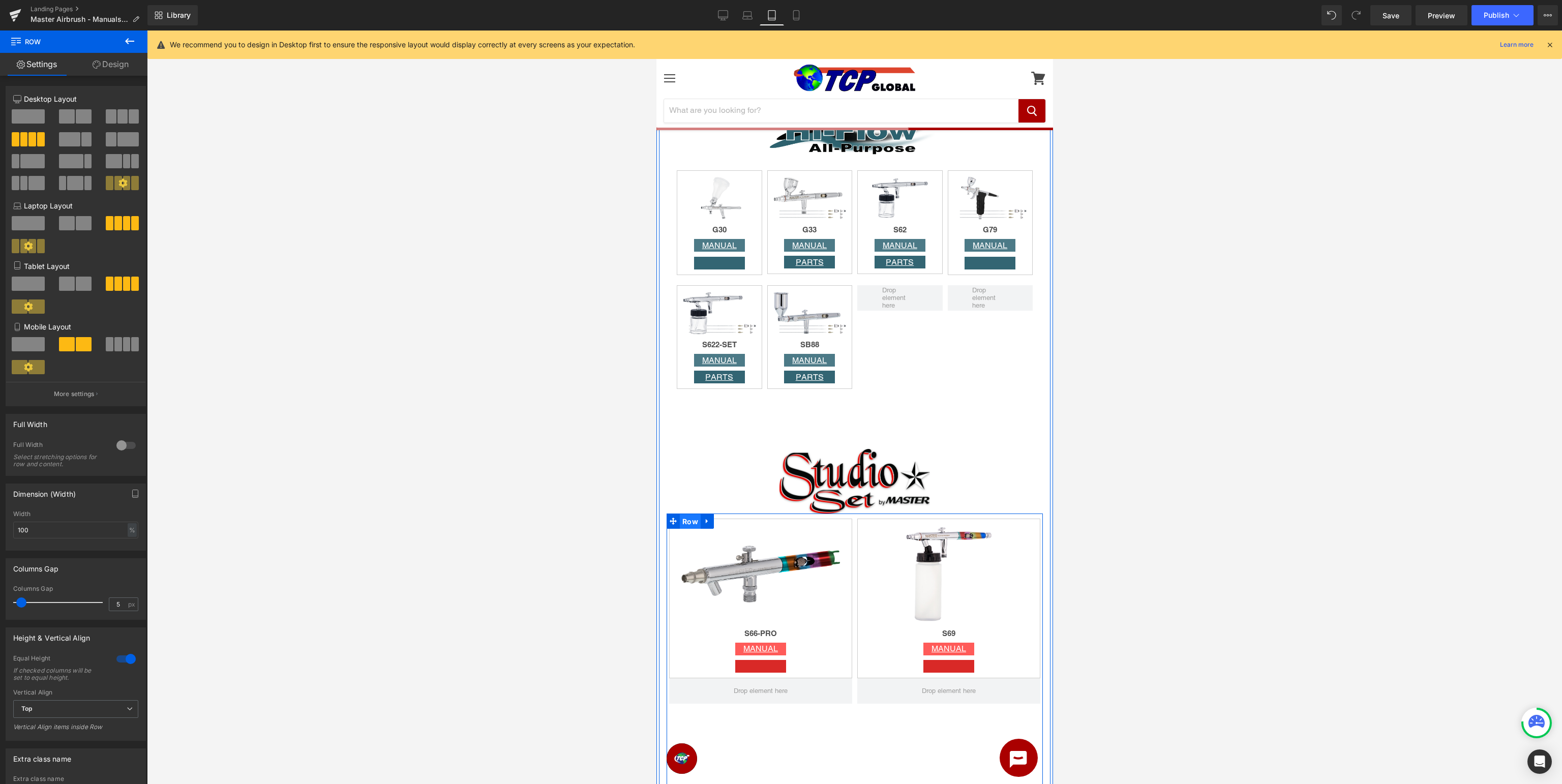
click at [692, 524] on span "Row" at bounding box center [689, 521] width 21 height 15
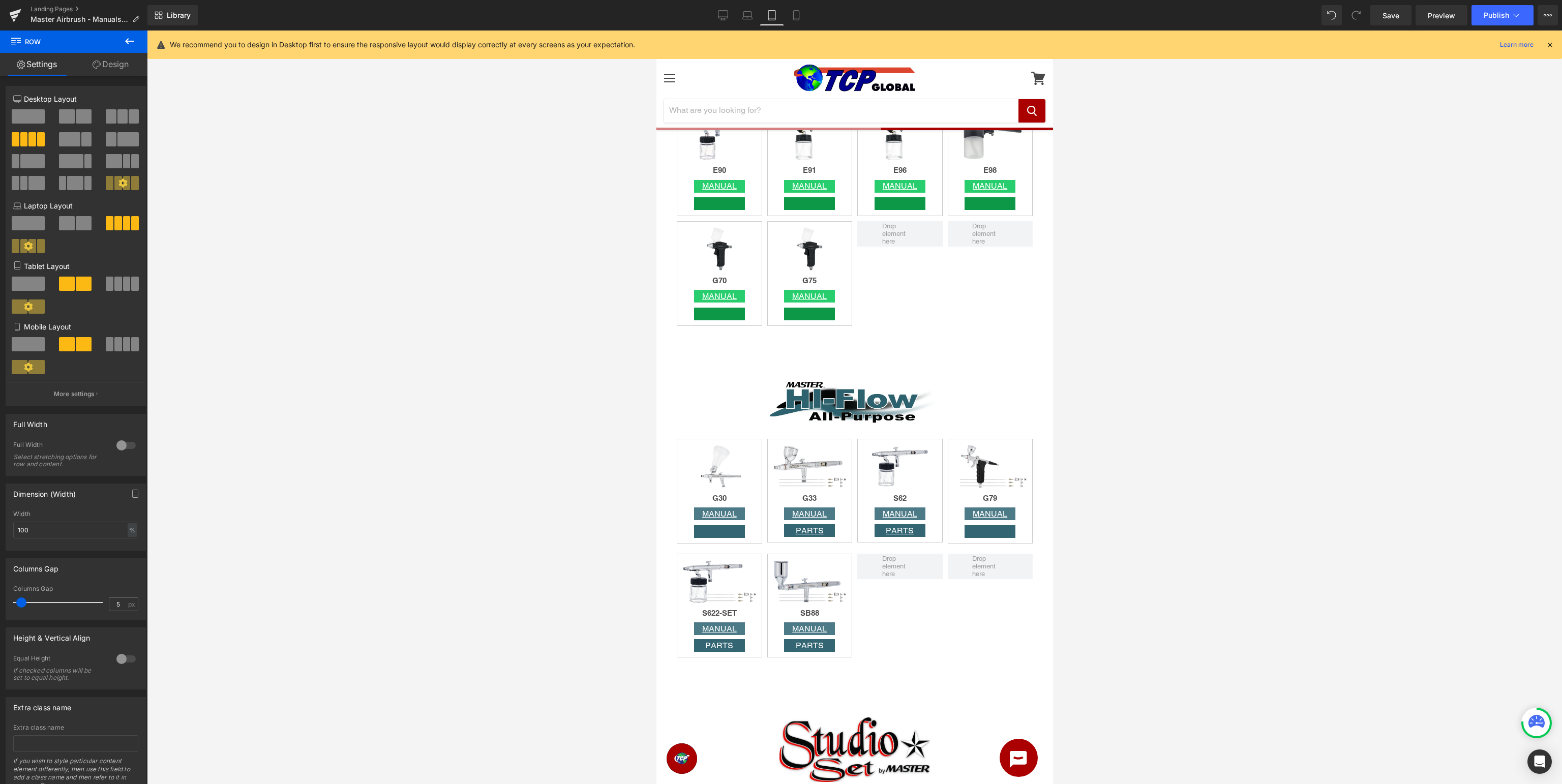
scroll to position [1664, 0]
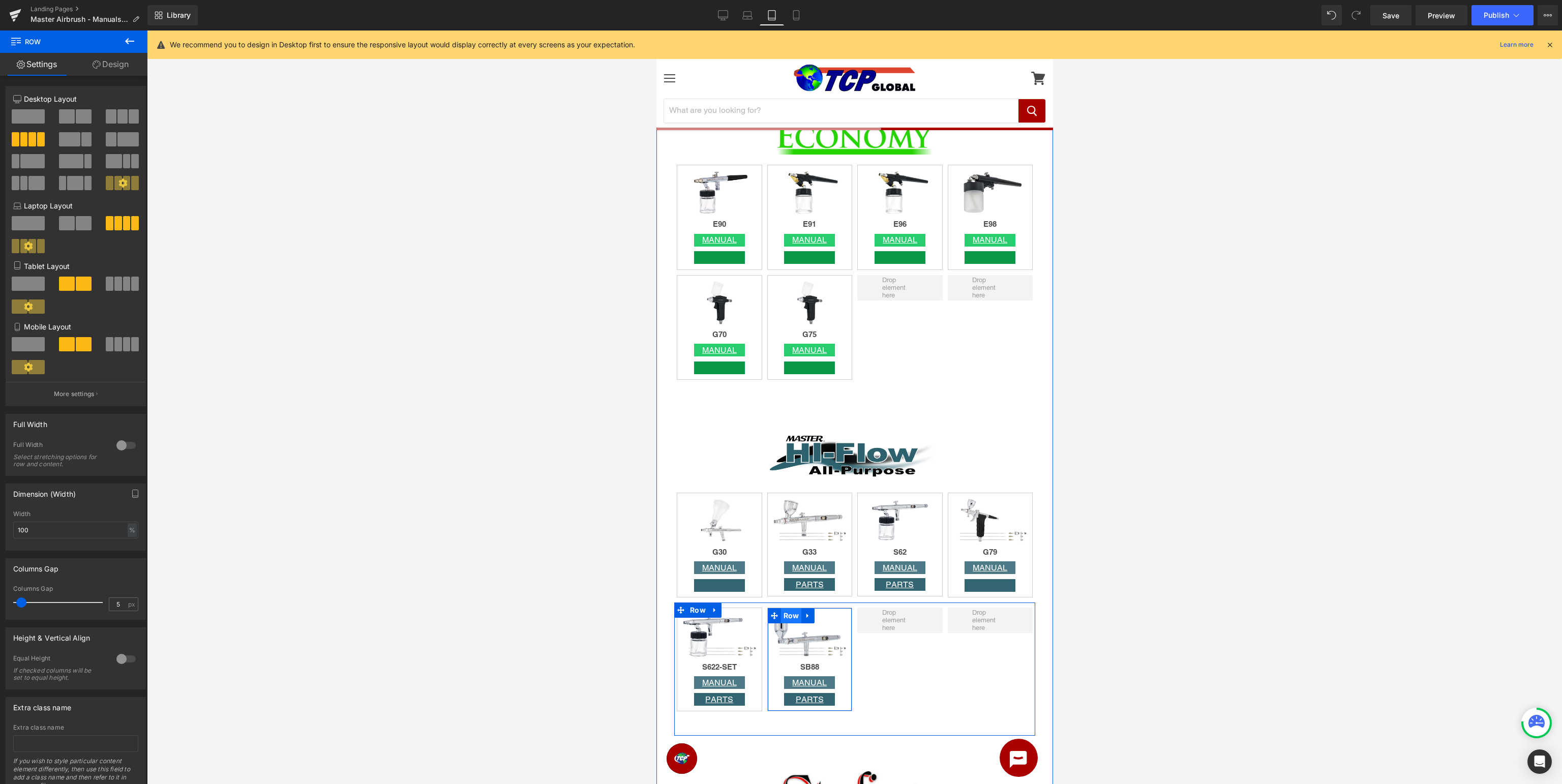
click at [783, 613] on span "Row" at bounding box center [791, 615] width 21 height 15
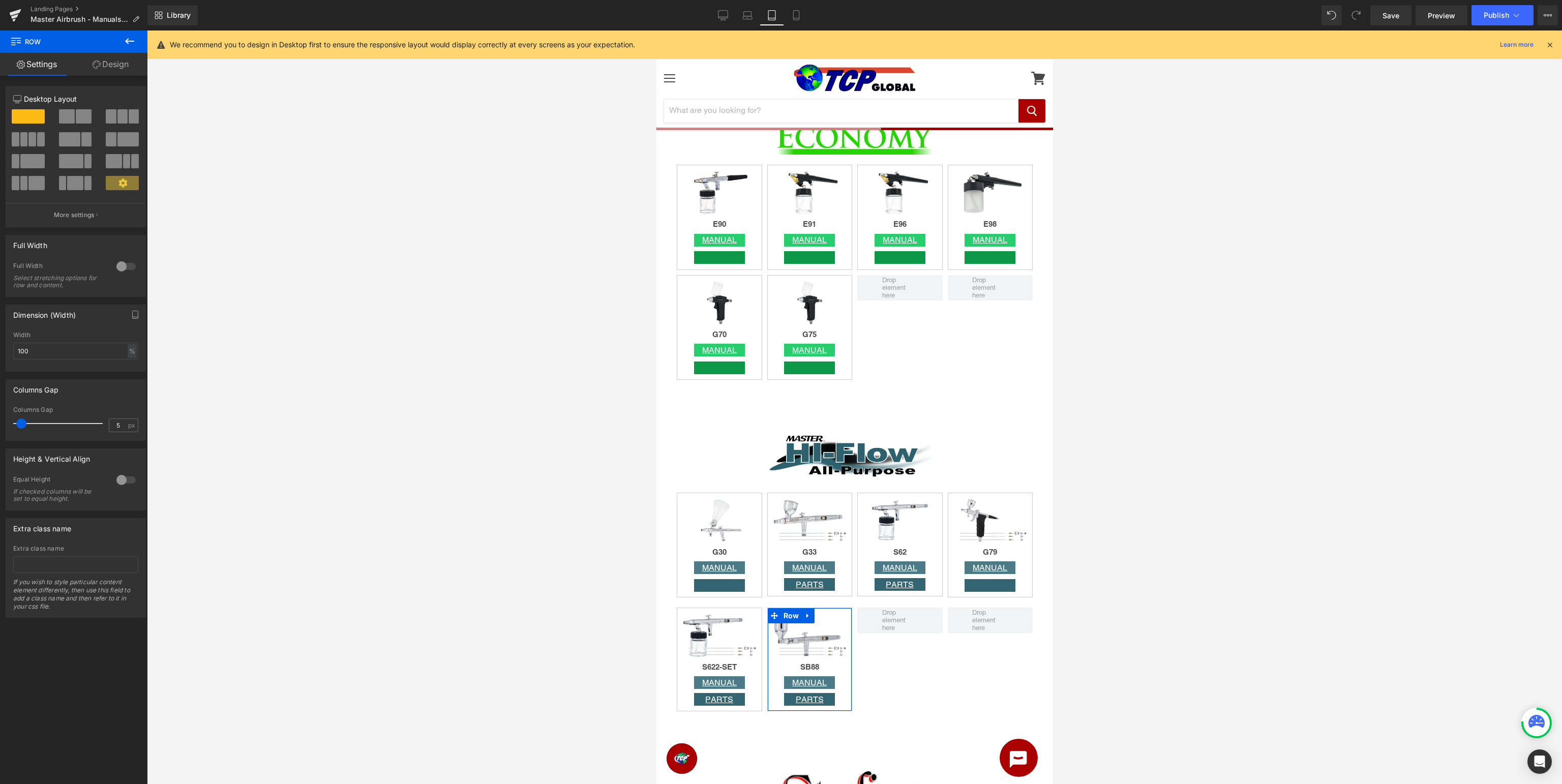
click at [121, 64] on link "Design" at bounding box center [111, 64] width 74 height 23
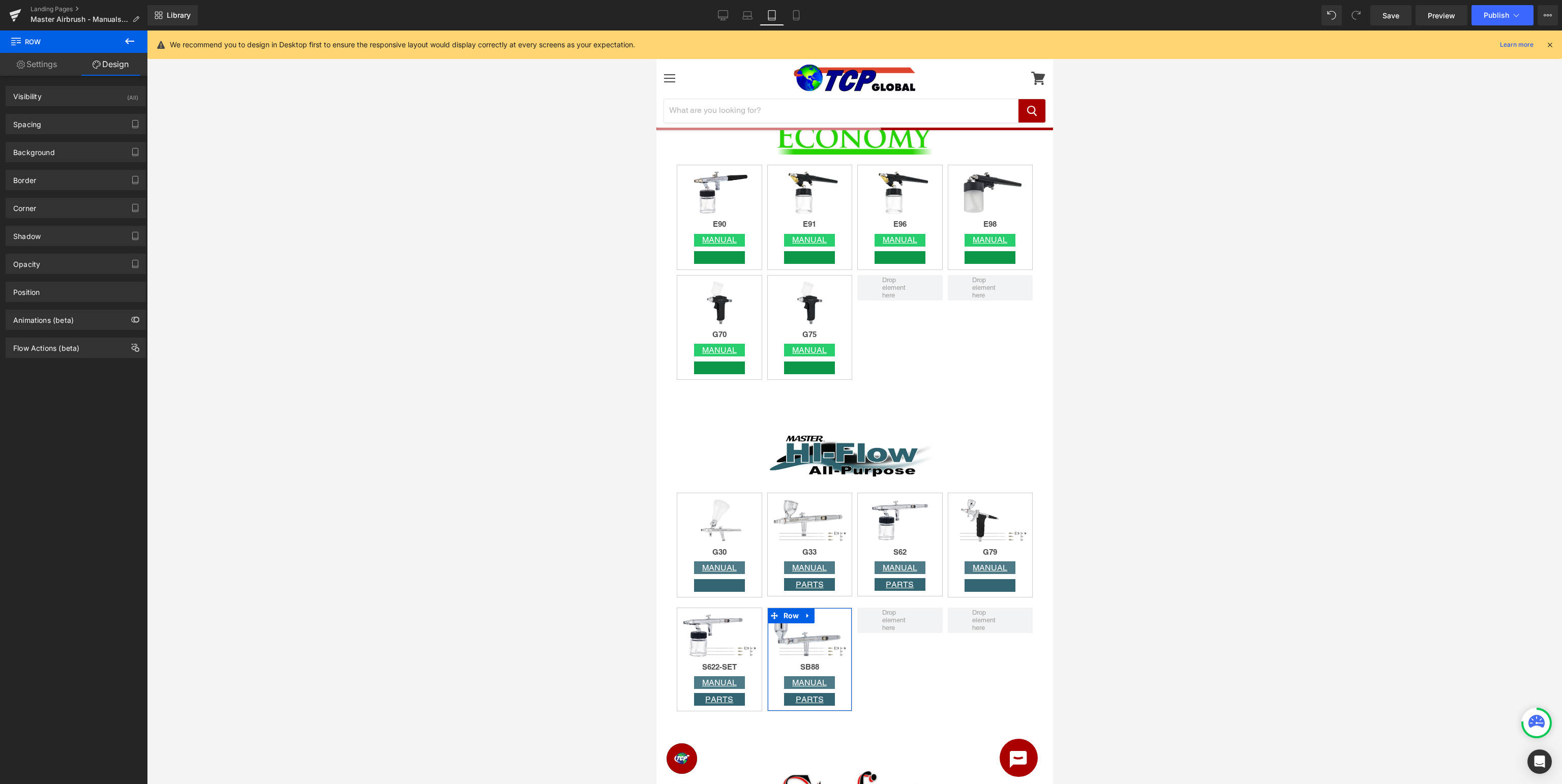
type input "0"
type input "10"
type input "0"
type input "10"
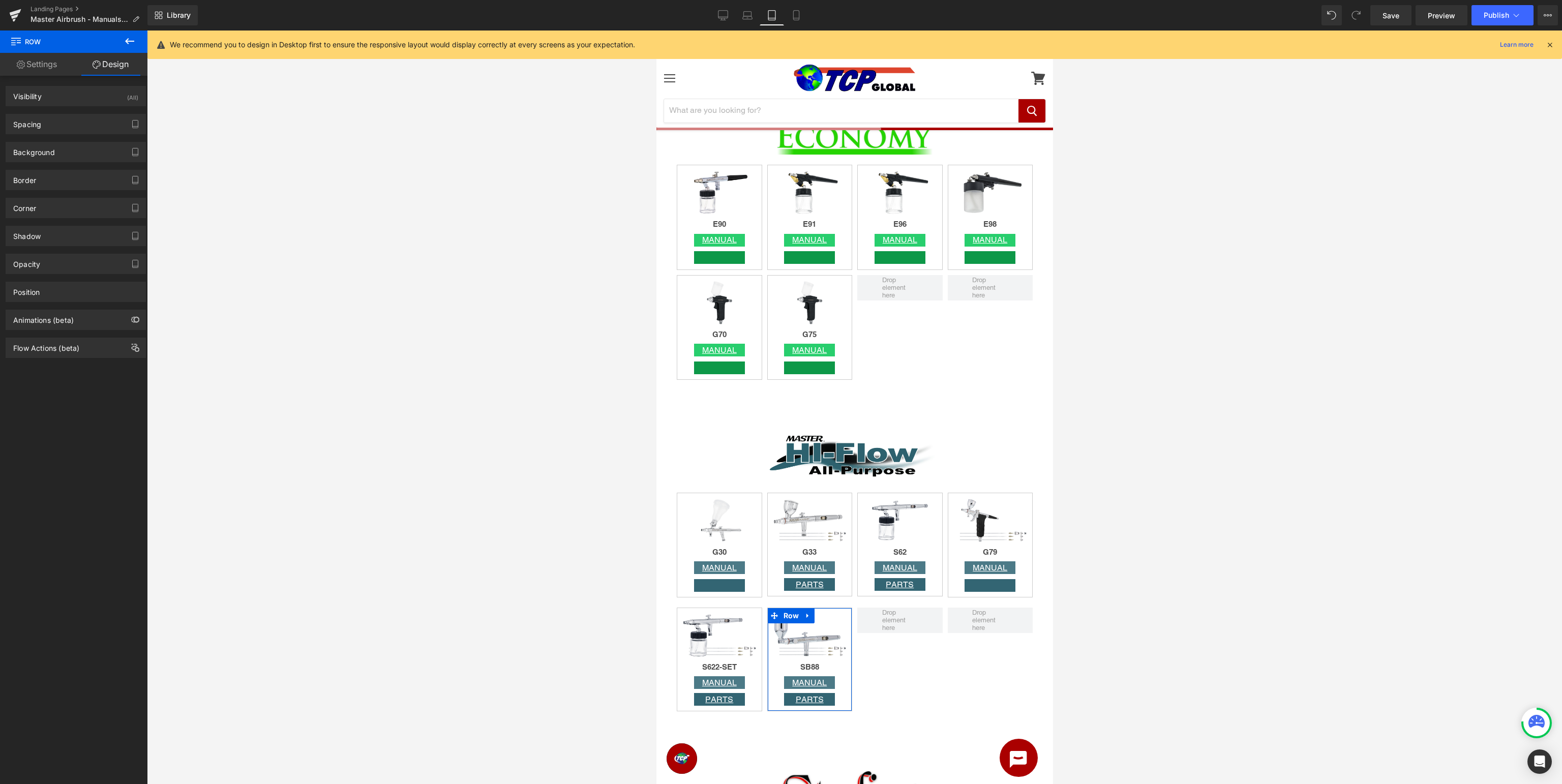
type input "0"
click at [135, 125] on icon "button" at bounding box center [135, 124] width 8 height 8
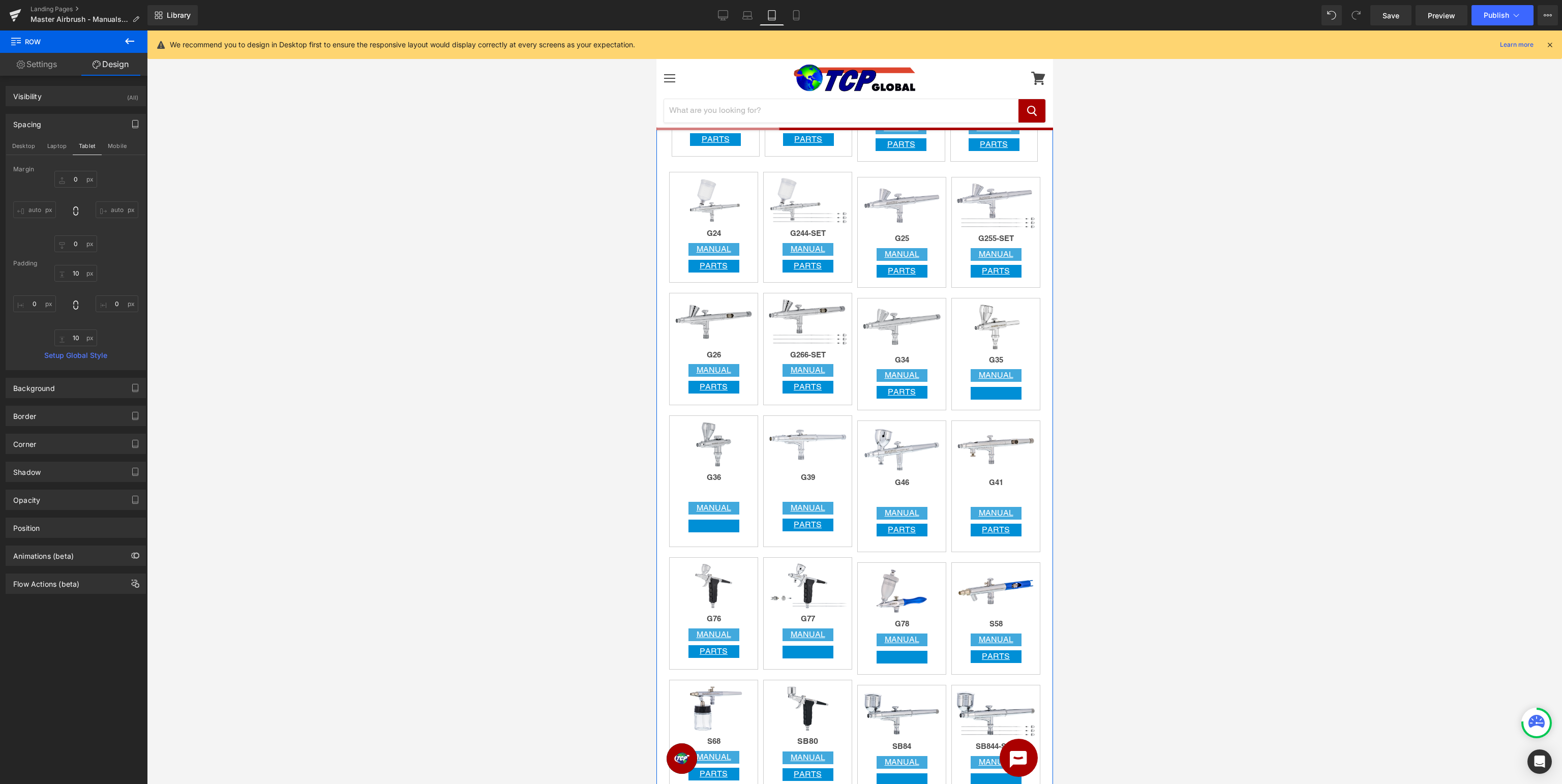
scroll to position [697, 0]
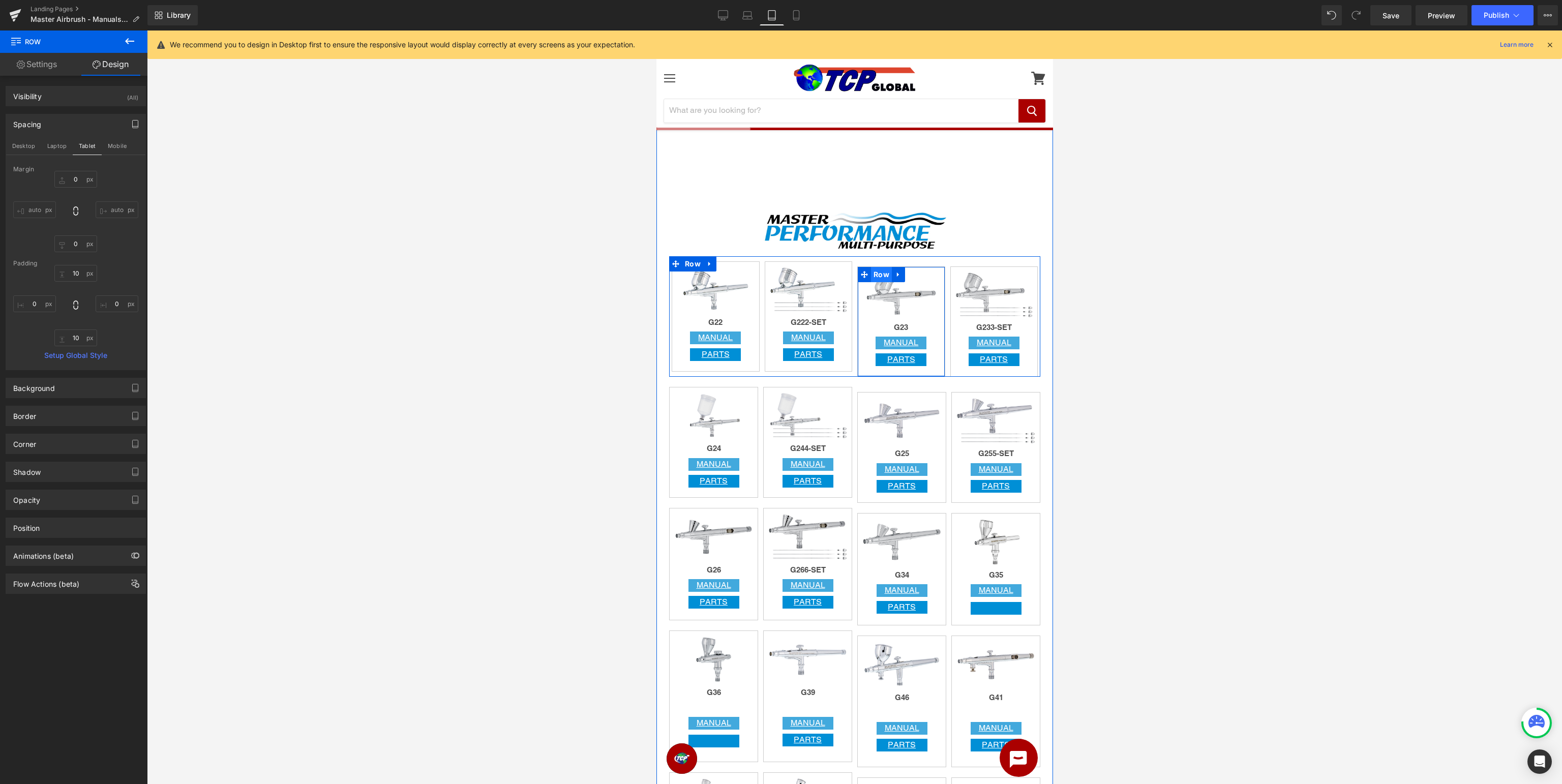
click at [882, 273] on span "Row" at bounding box center [881, 274] width 21 height 15
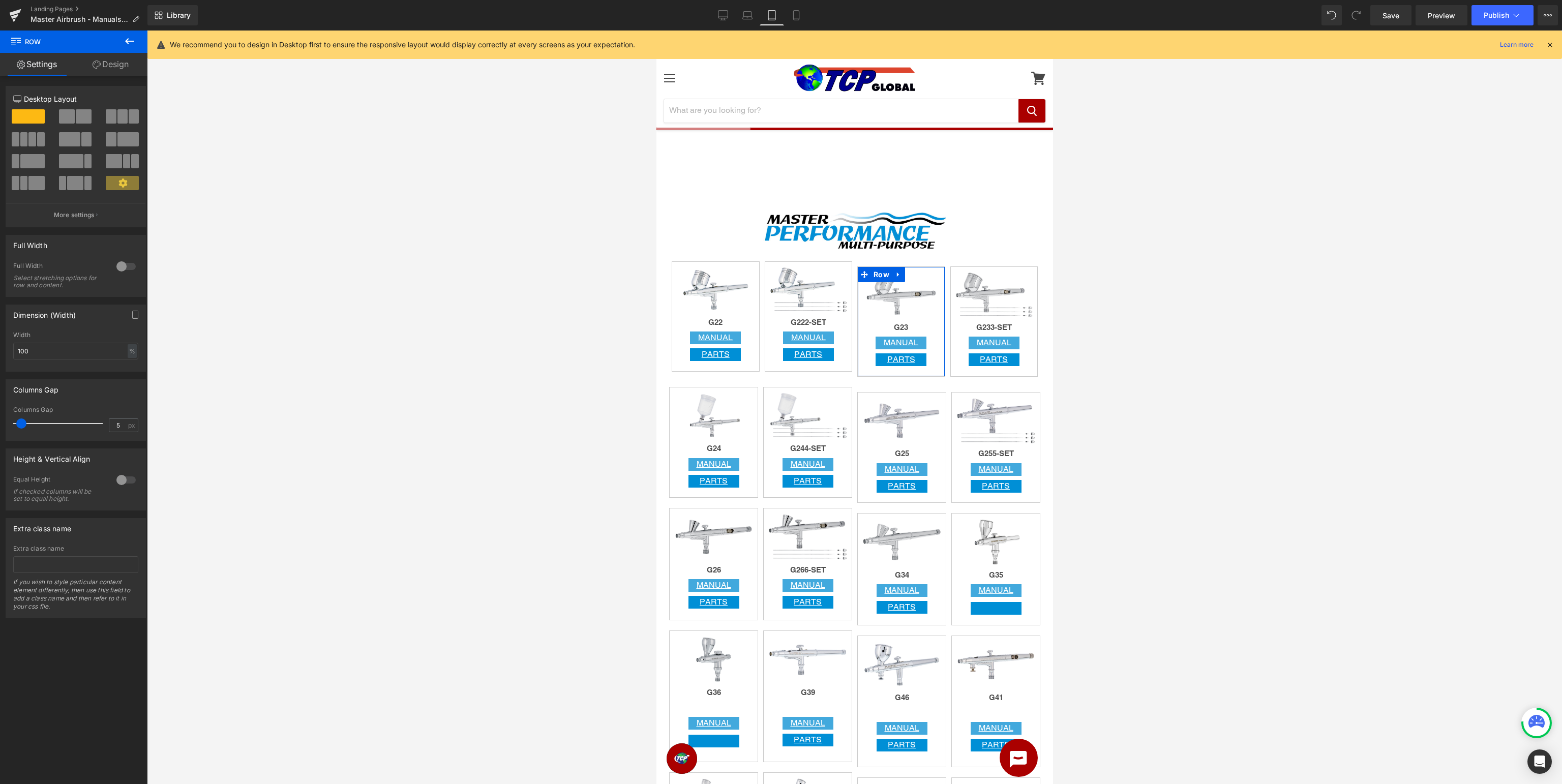
click at [118, 64] on link "Design" at bounding box center [111, 64] width 74 height 23
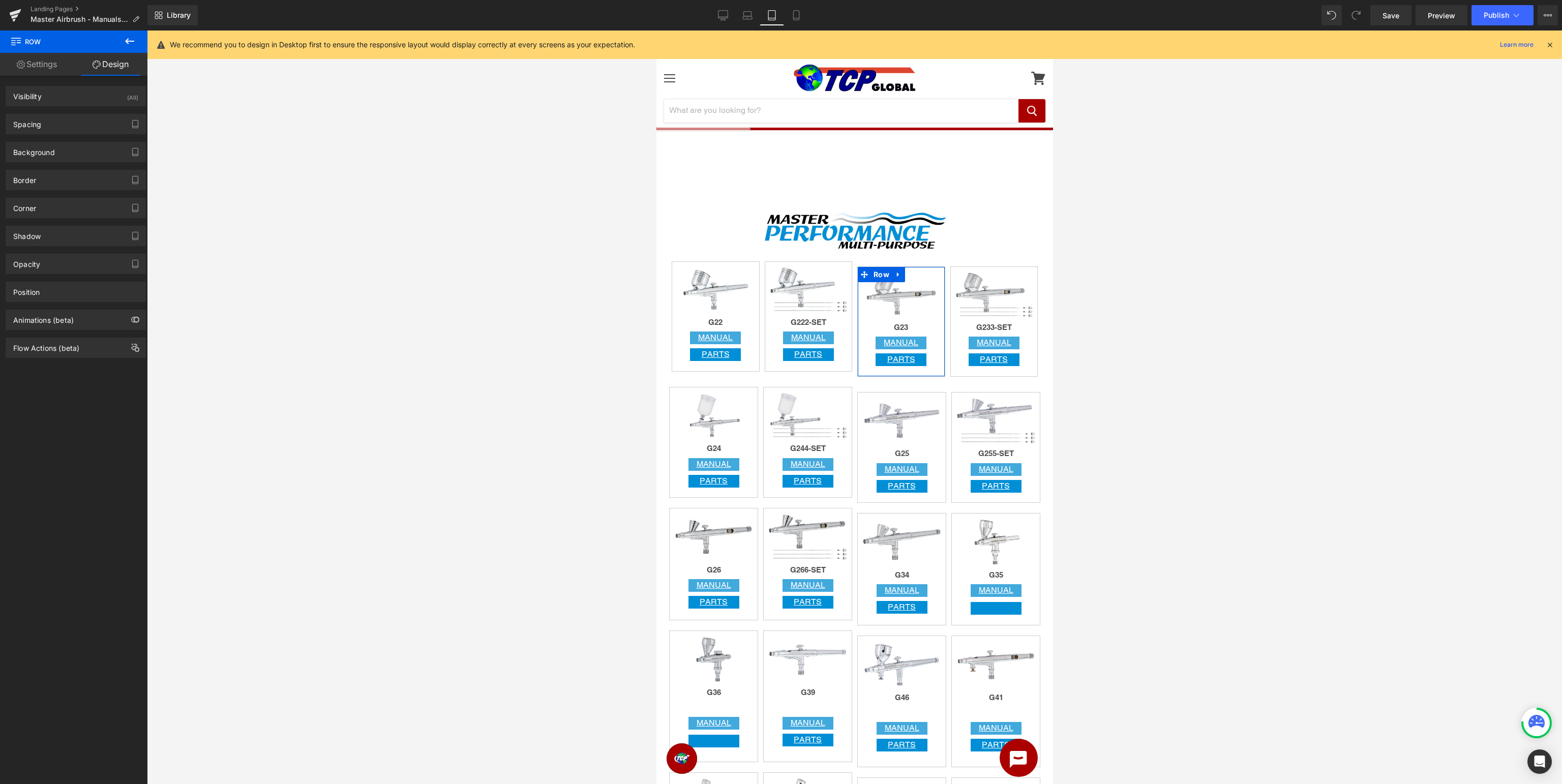
type input "10"
type input "0"
type input "10"
type input "0"
type input "10"
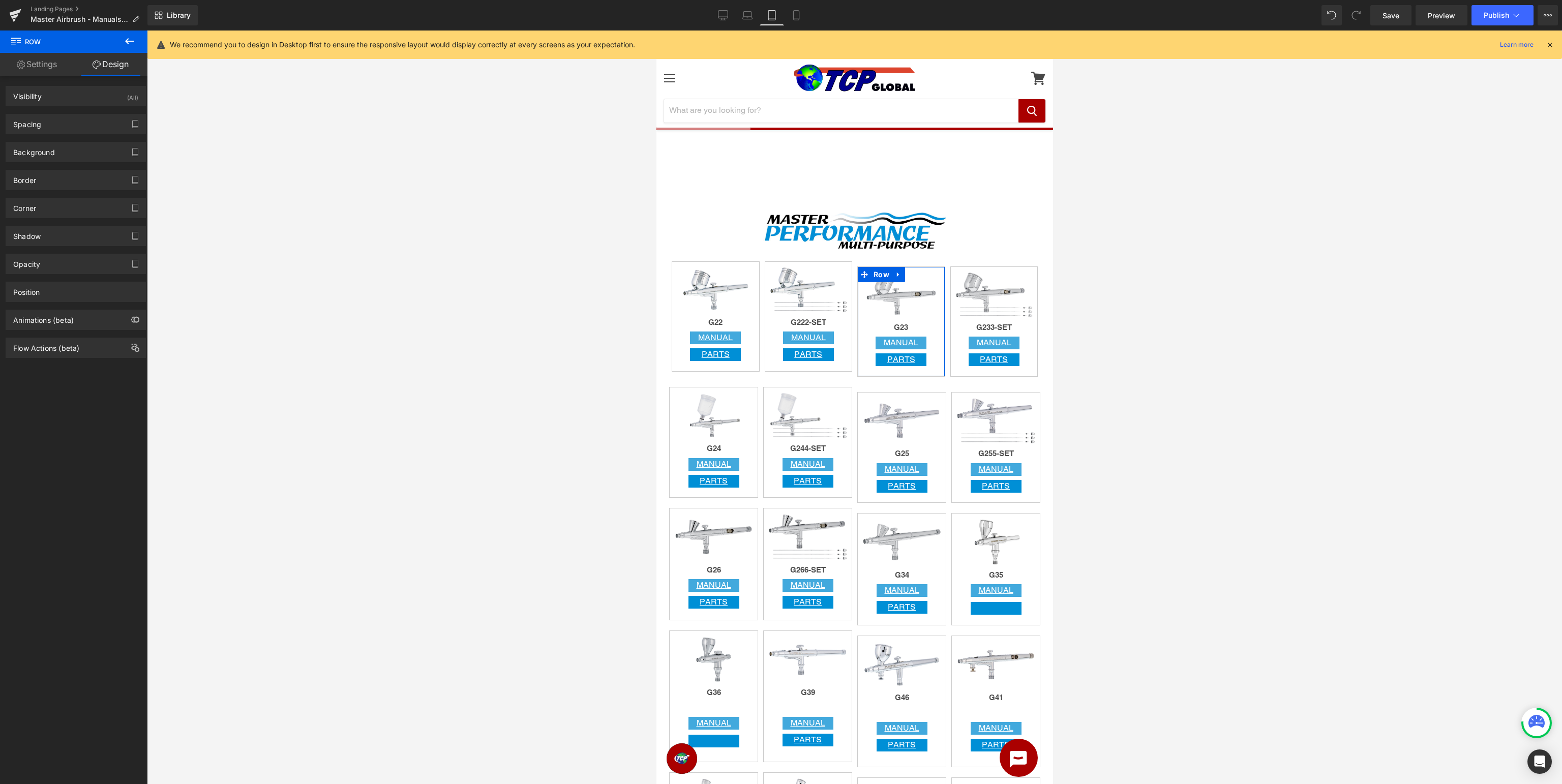
type input "0"
click at [133, 125] on icon "button" at bounding box center [135, 124] width 5 height 8
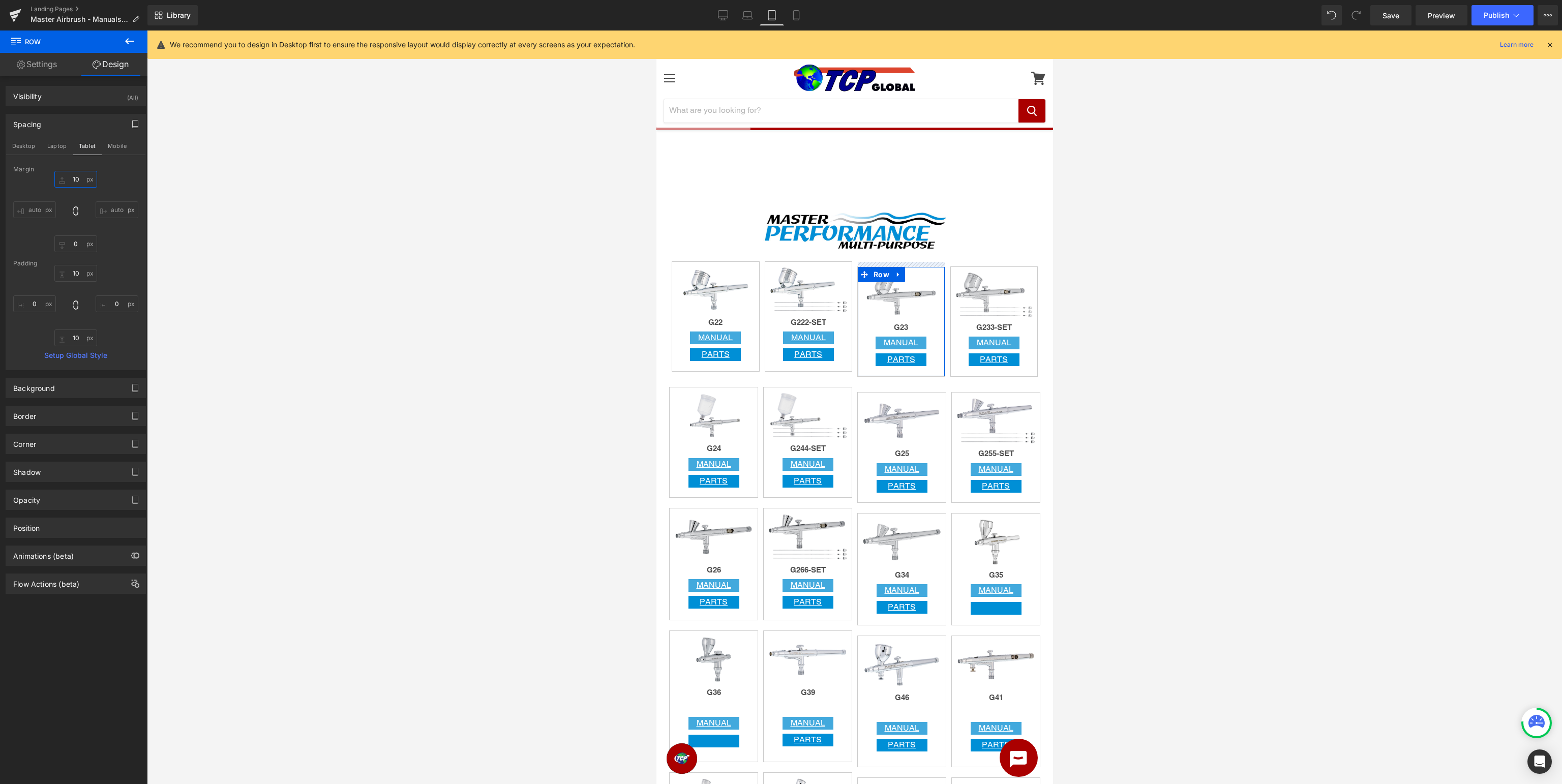
click at [81, 177] on input "10" at bounding box center [76, 179] width 42 height 17
drag, startPoint x: 969, startPoint y: 270, endPoint x: 952, endPoint y: 266, distance: 17.5
click at [969, 270] on span "Row" at bounding box center [974, 274] width 21 height 15
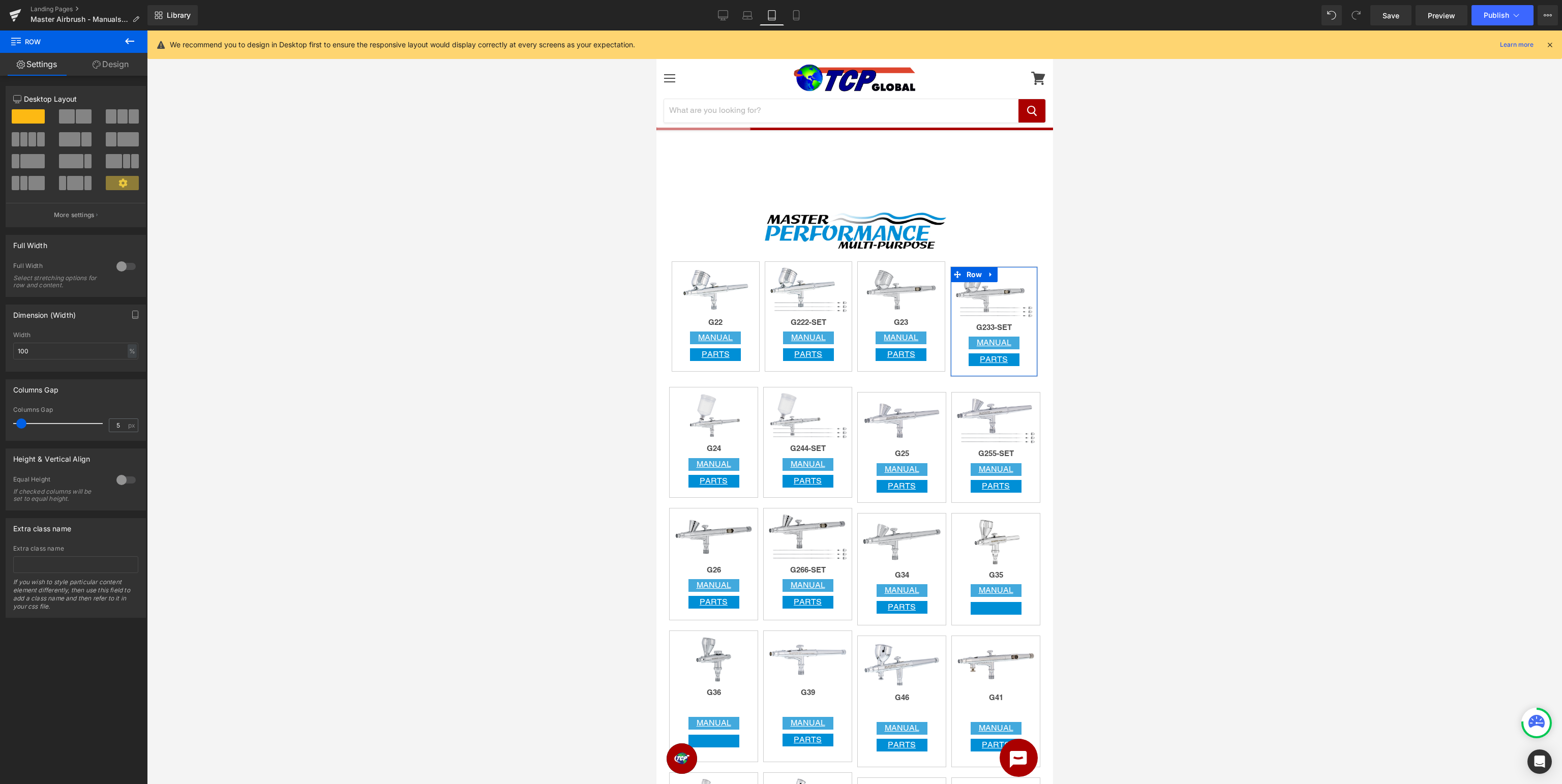
click at [115, 68] on link "Design" at bounding box center [111, 64] width 74 height 23
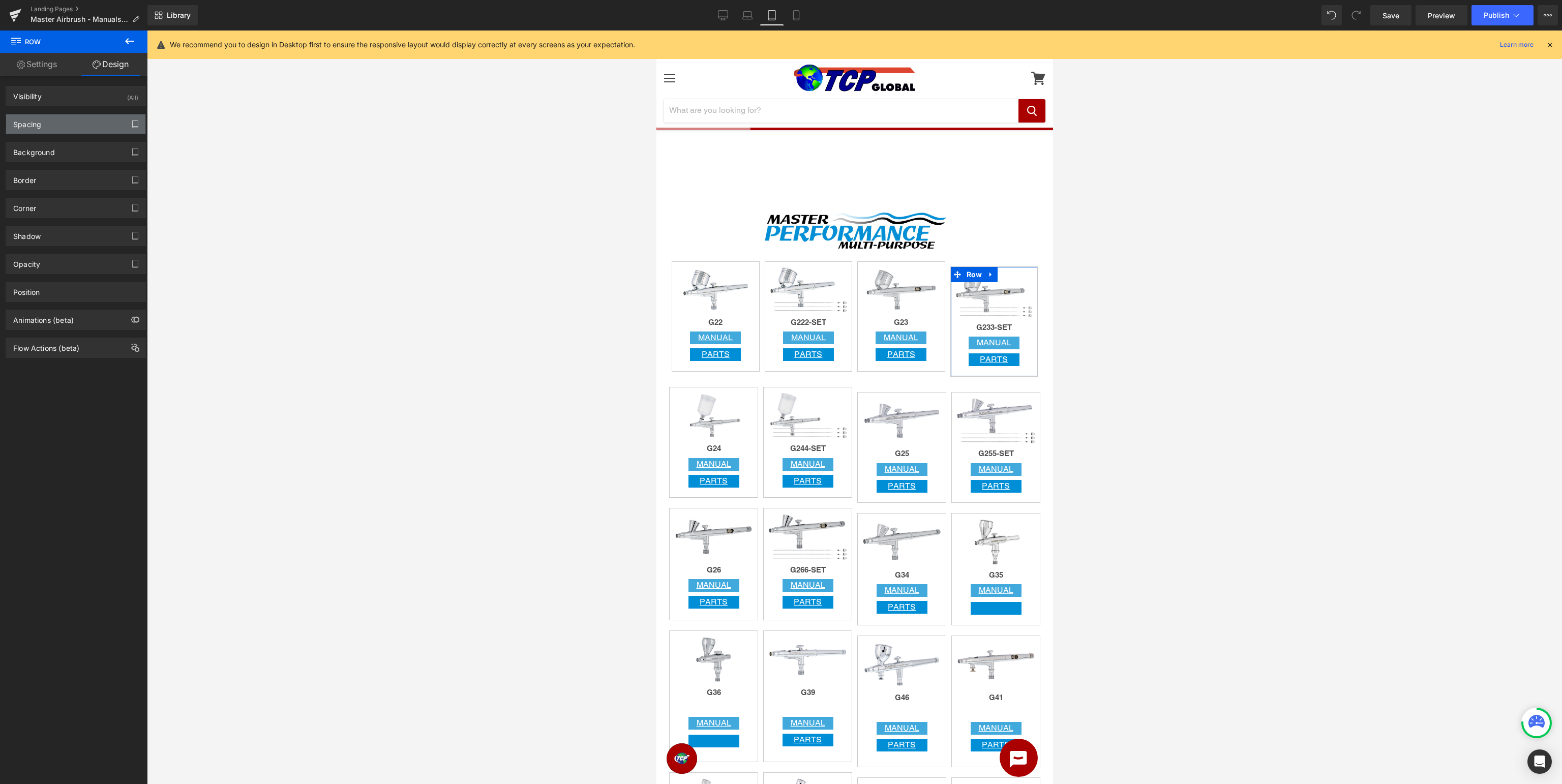
click at [134, 122] on icon "button" at bounding box center [135, 124] width 8 height 8
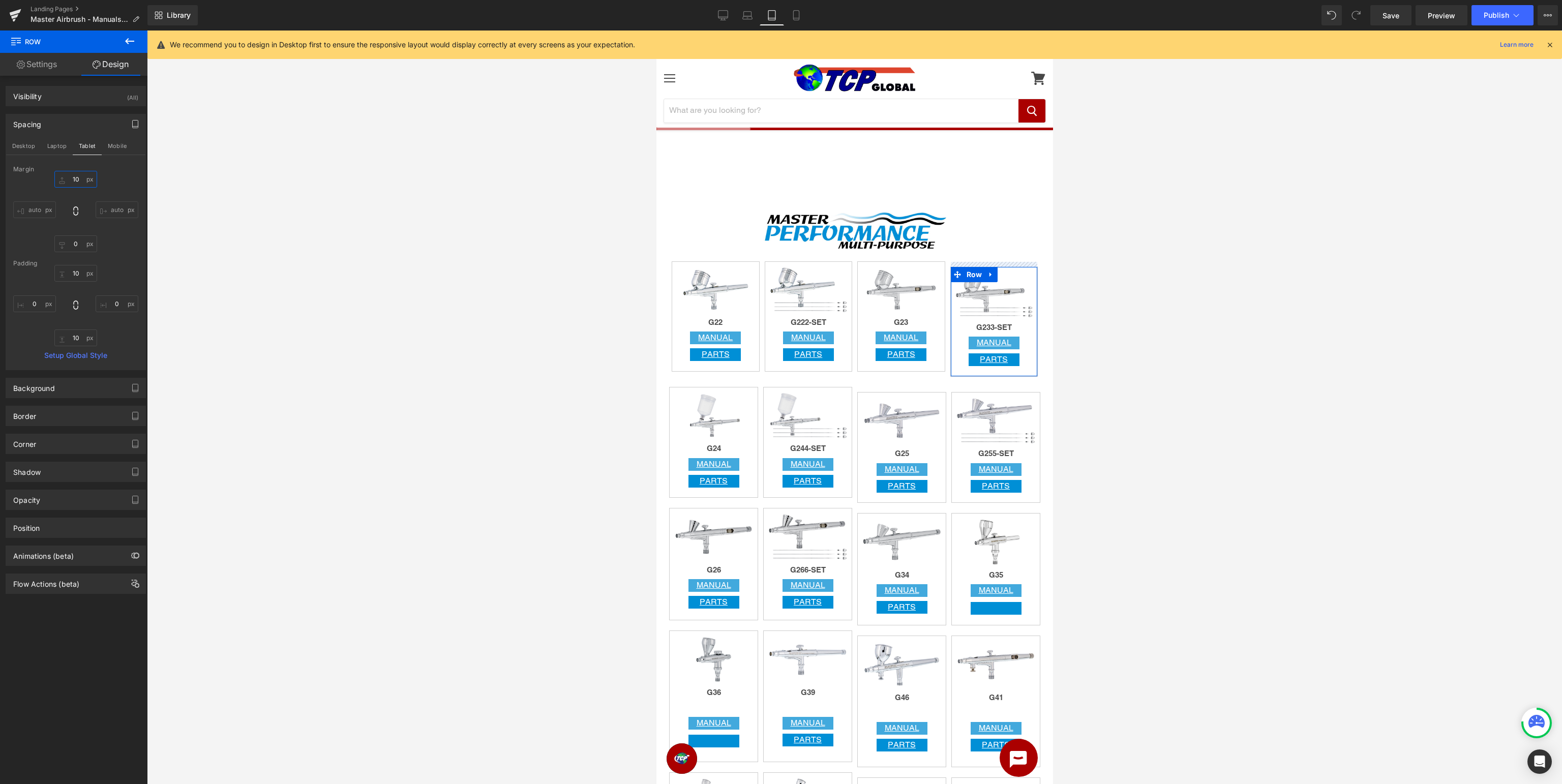
click at [79, 184] on input "10" at bounding box center [76, 179] width 42 height 17
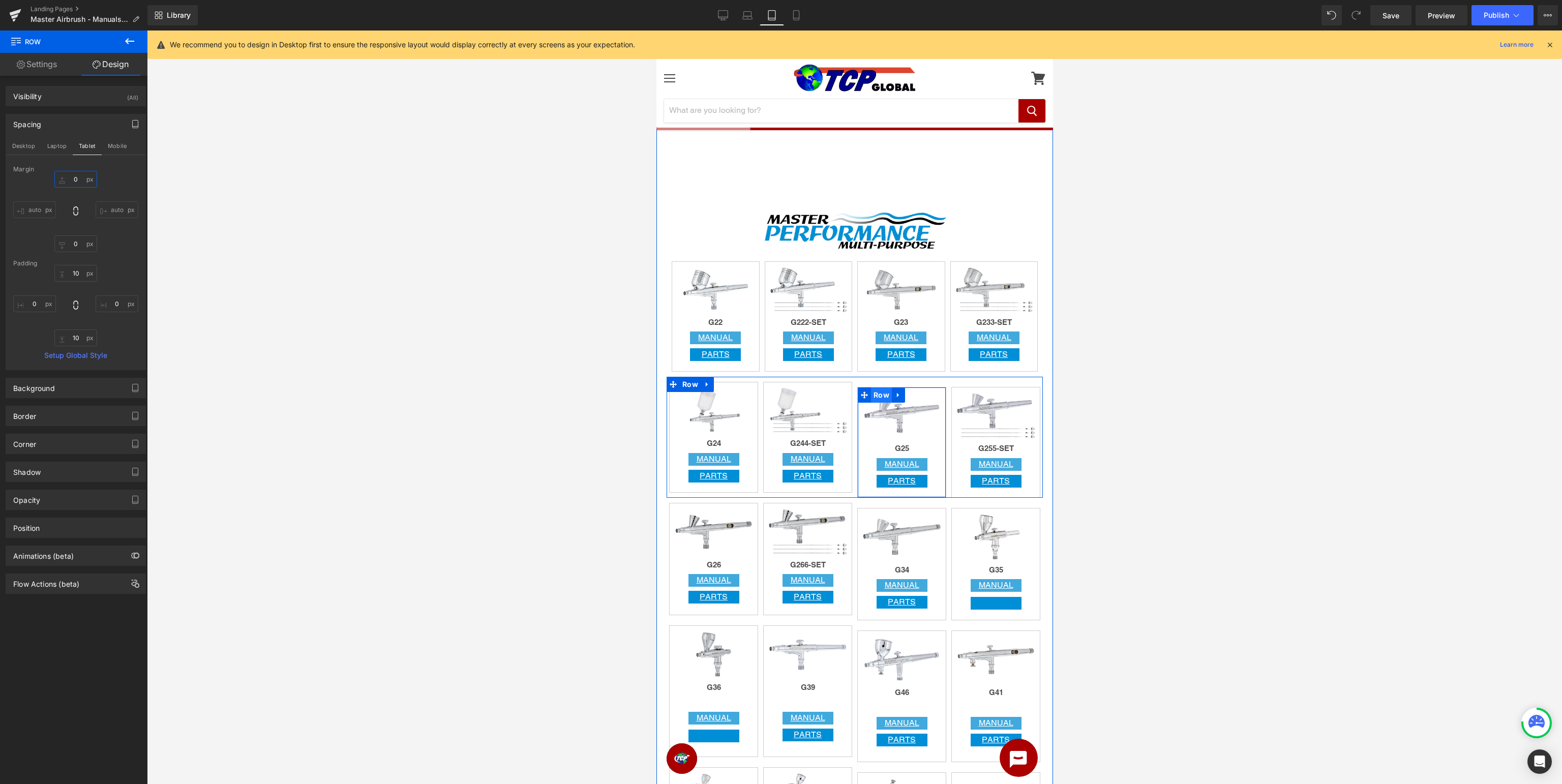
click at [875, 390] on span "Row" at bounding box center [881, 395] width 21 height 15
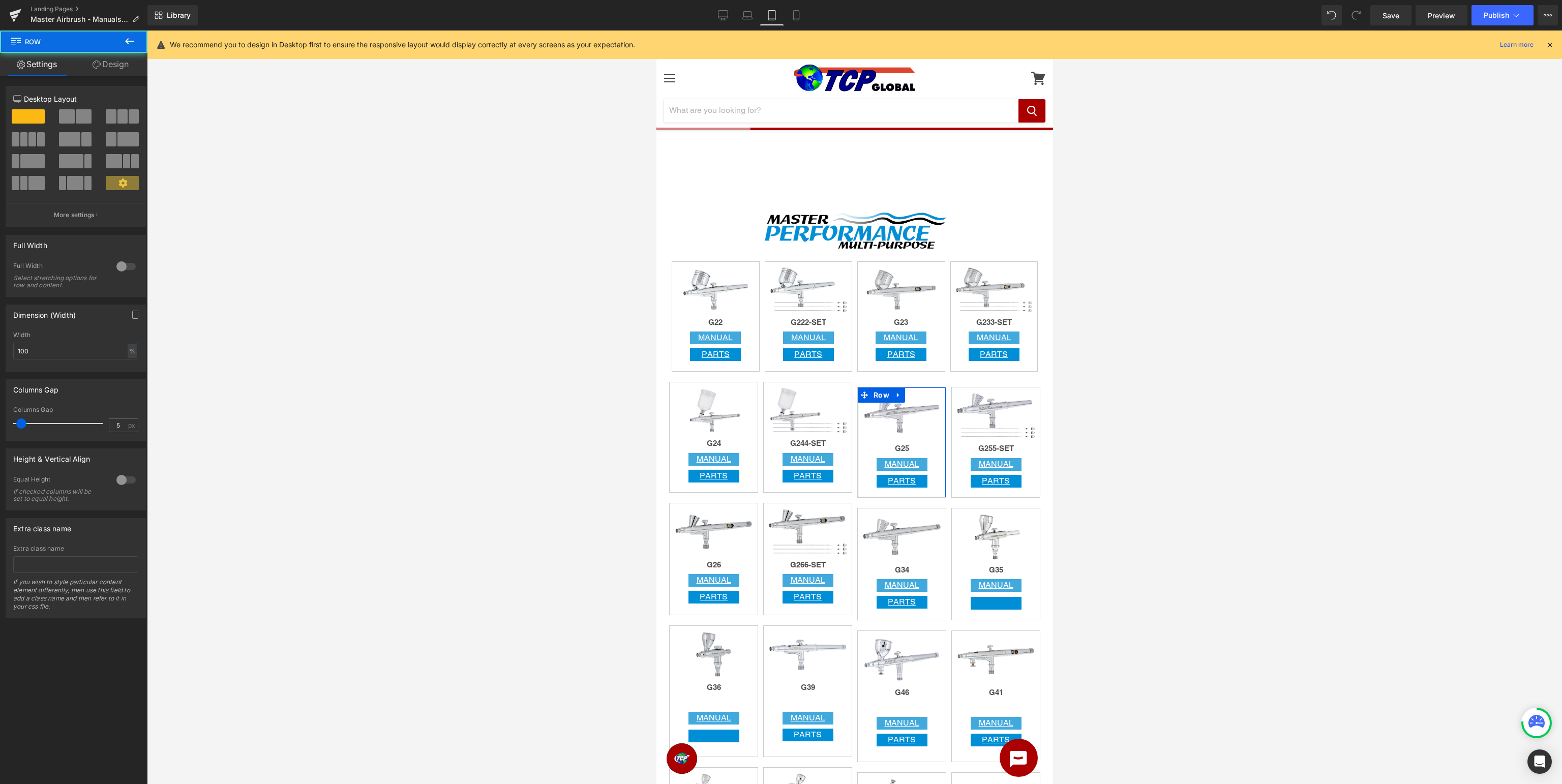
click at [121, 62] on link "Design" at bounding box center [111, 64] width 74 height 23
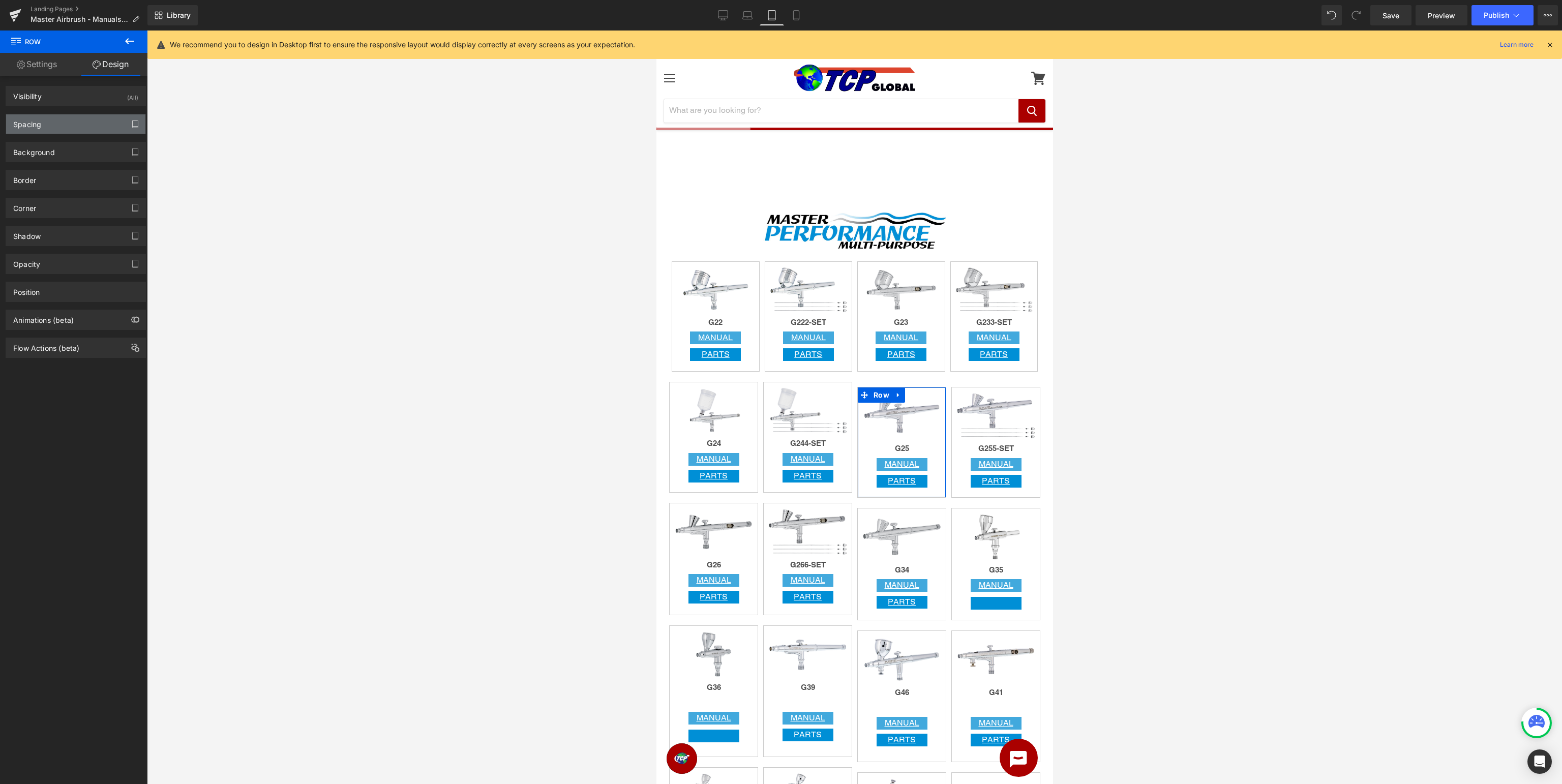
click at [134, 124] on icon "button" at bounding box center [135, 124] width 8 height 8
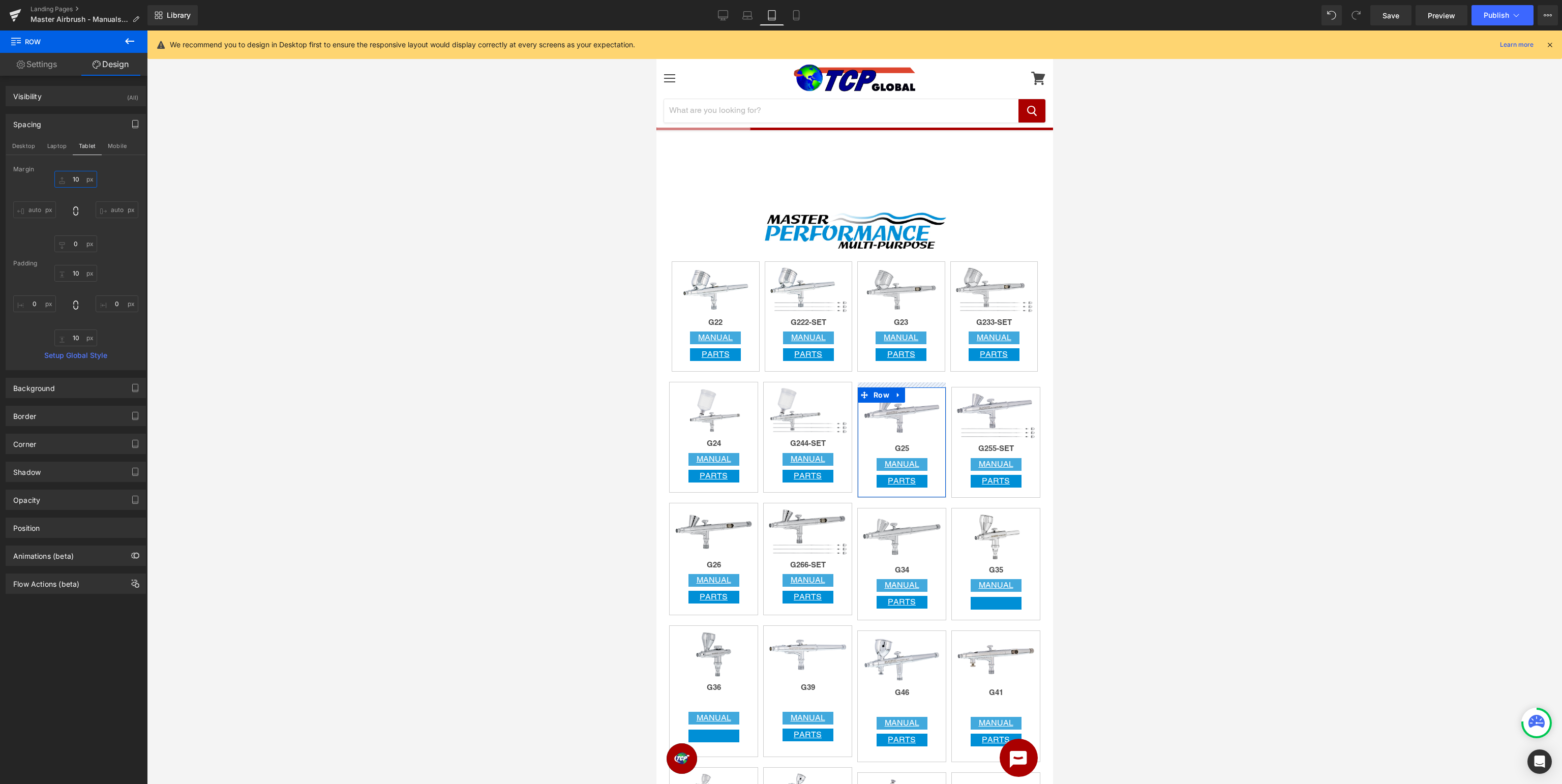
click at [81, 176] on input "10" at bounding box center [76, 179] width 42 height 17
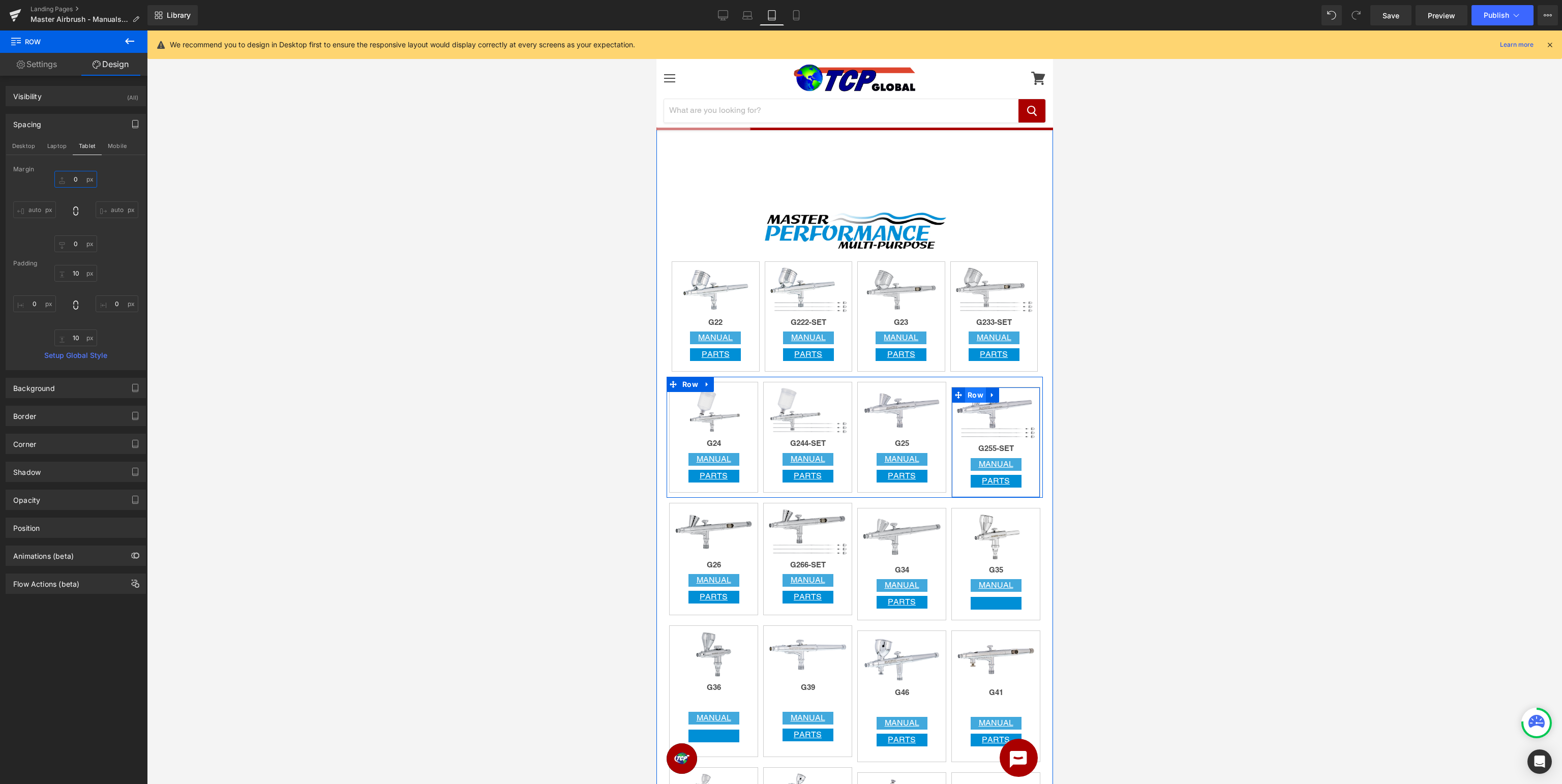
click at [974, 395] on span "Row" at bounding box center [975, 395] width 21 height 15
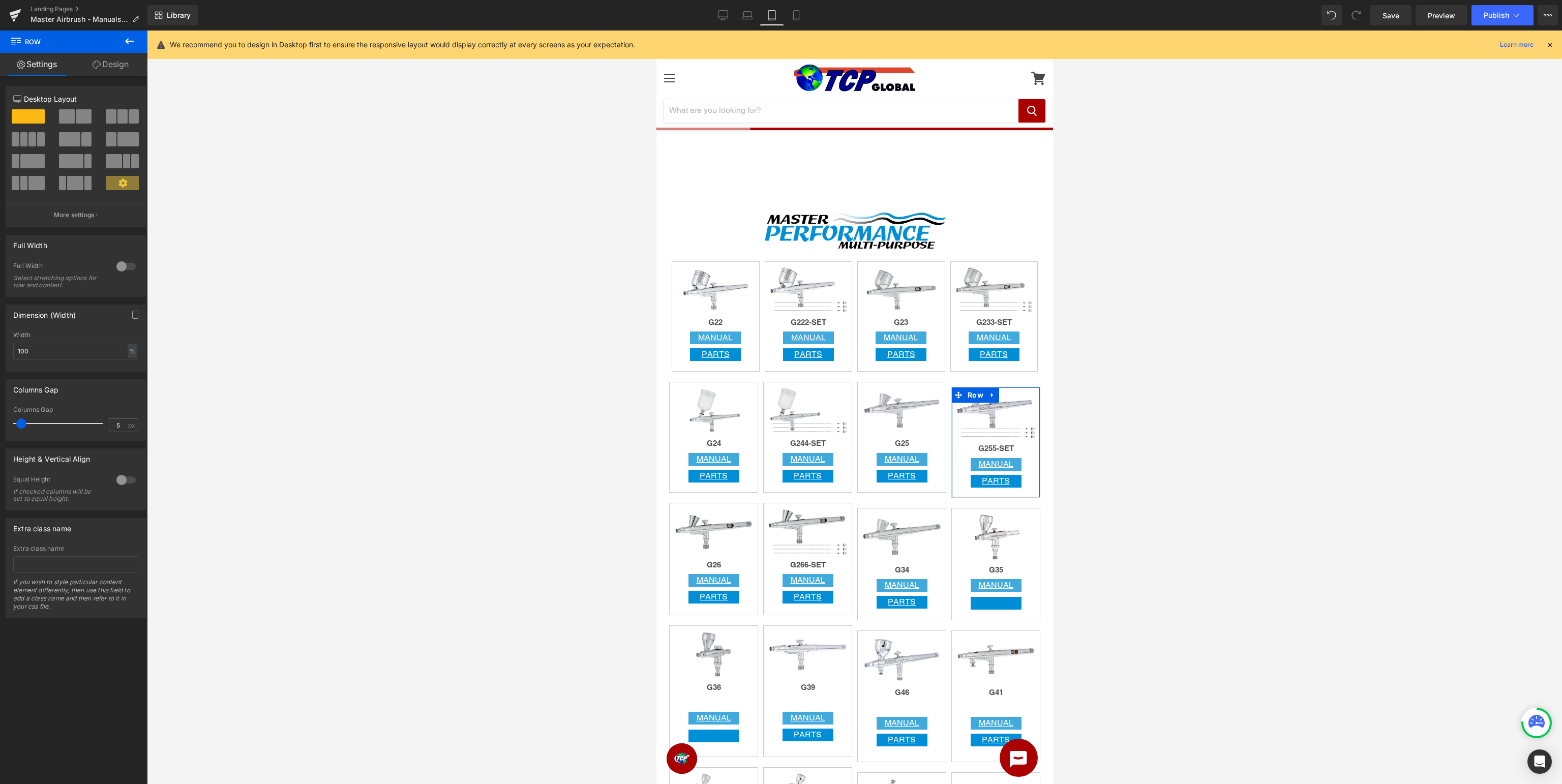
click at [118, 69] on link "Design" at bounding box center [111, 64] width 74 height 23
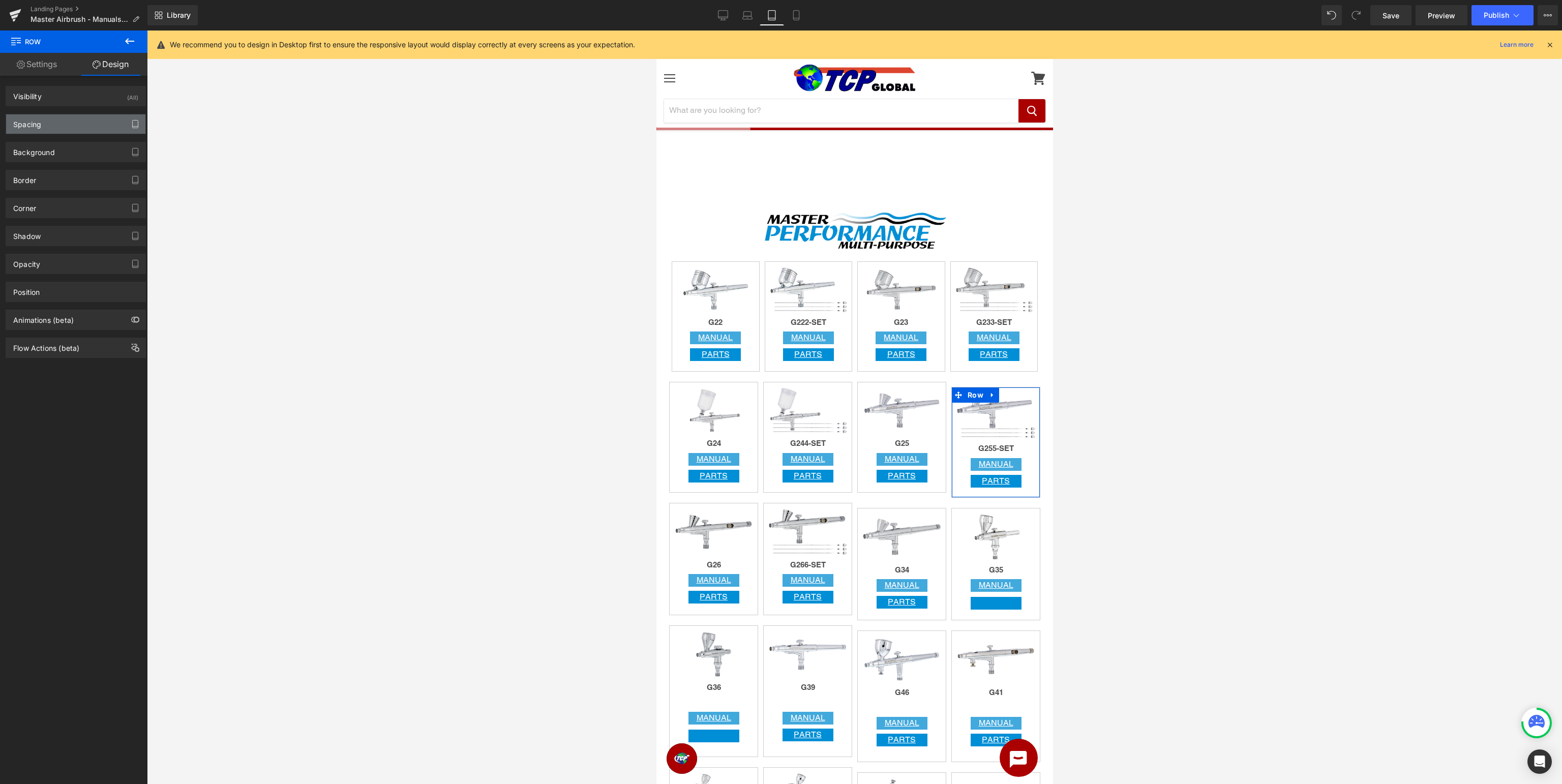
click at [140, 125] on button "button" at bounding box center [135, 124] width 16 height 19
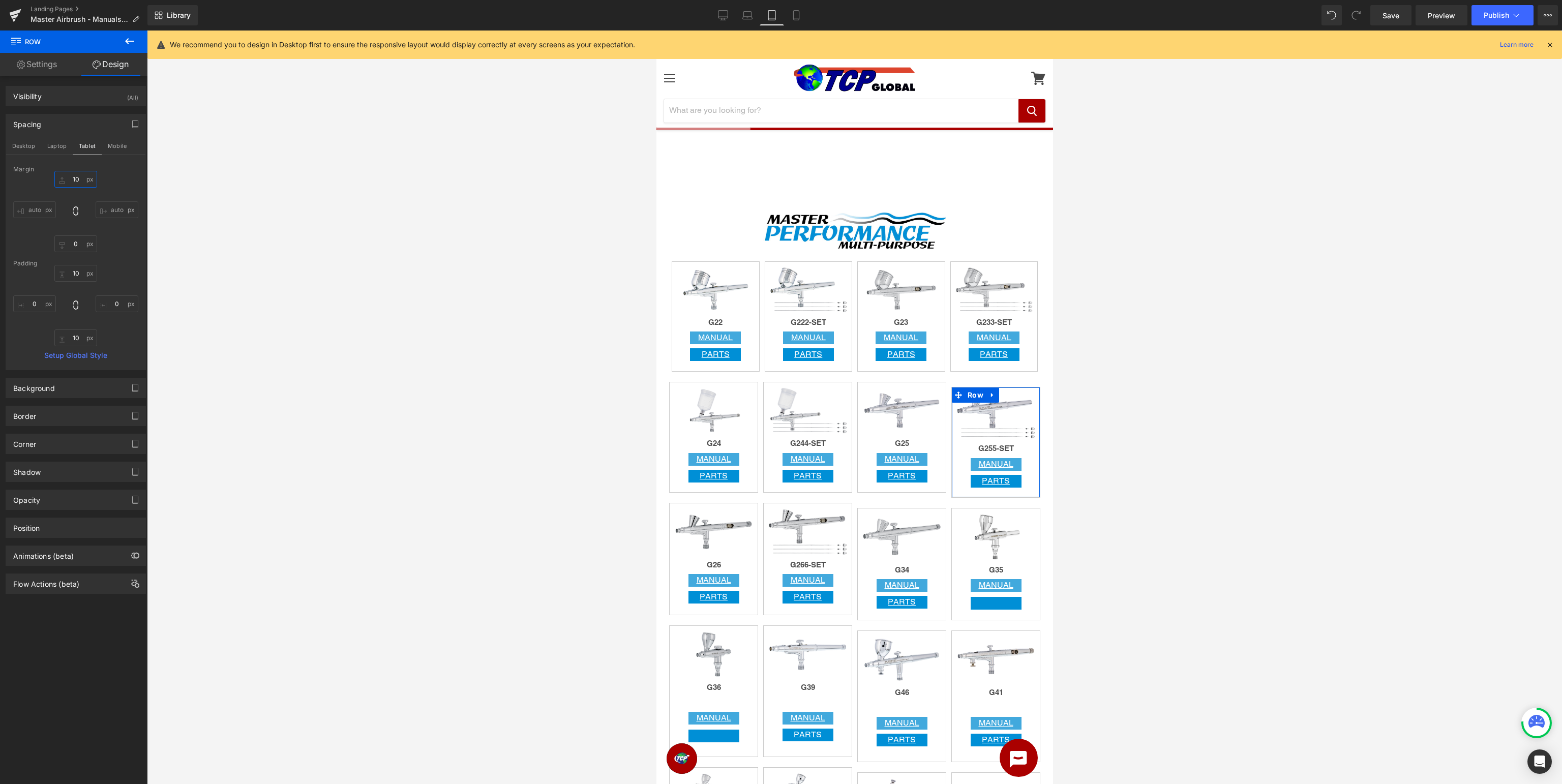
click at [80, 178] on input "10" at bounding box center [76, 179] width 42 height 17
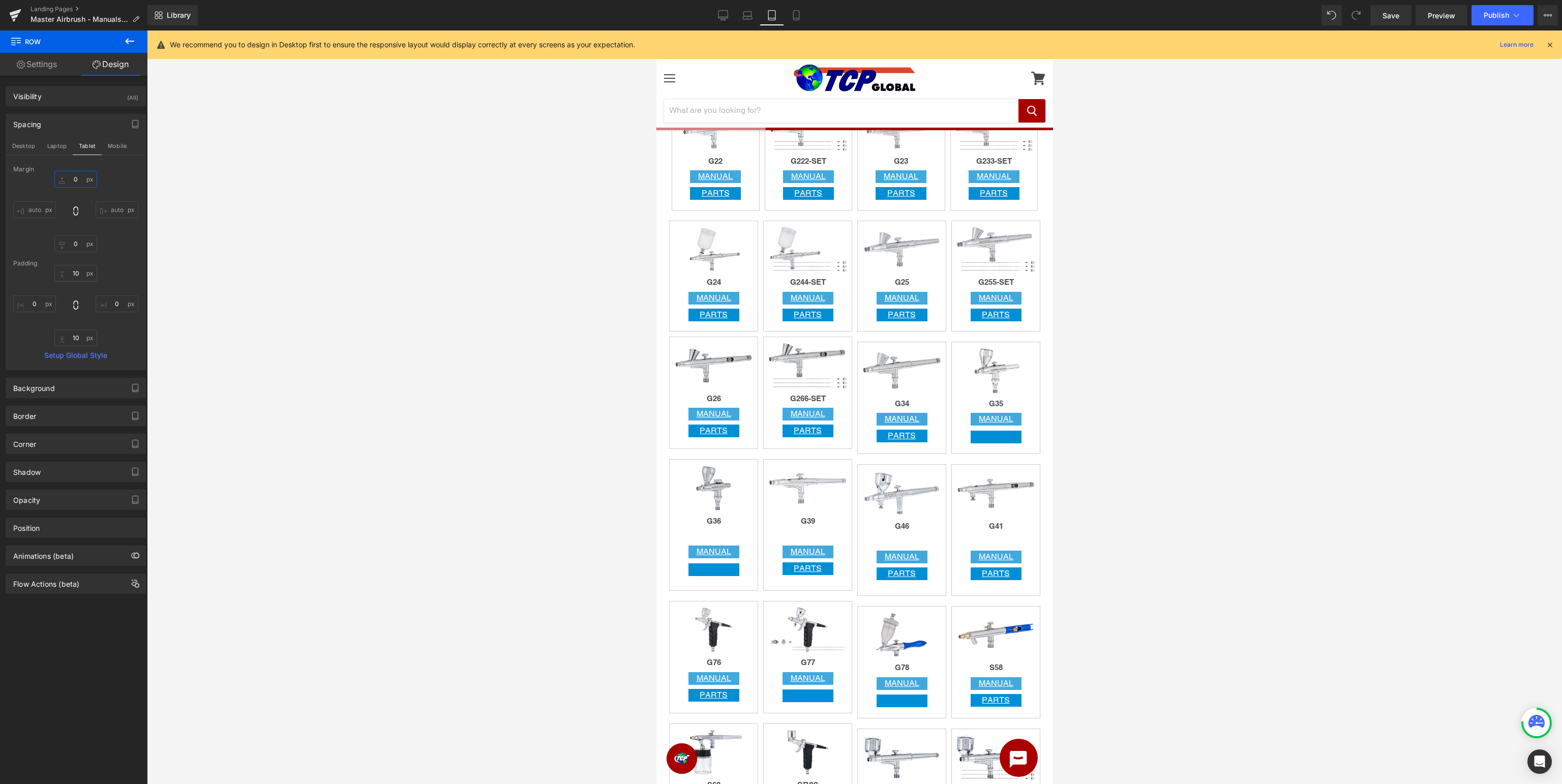
scroll to position [913, 0]
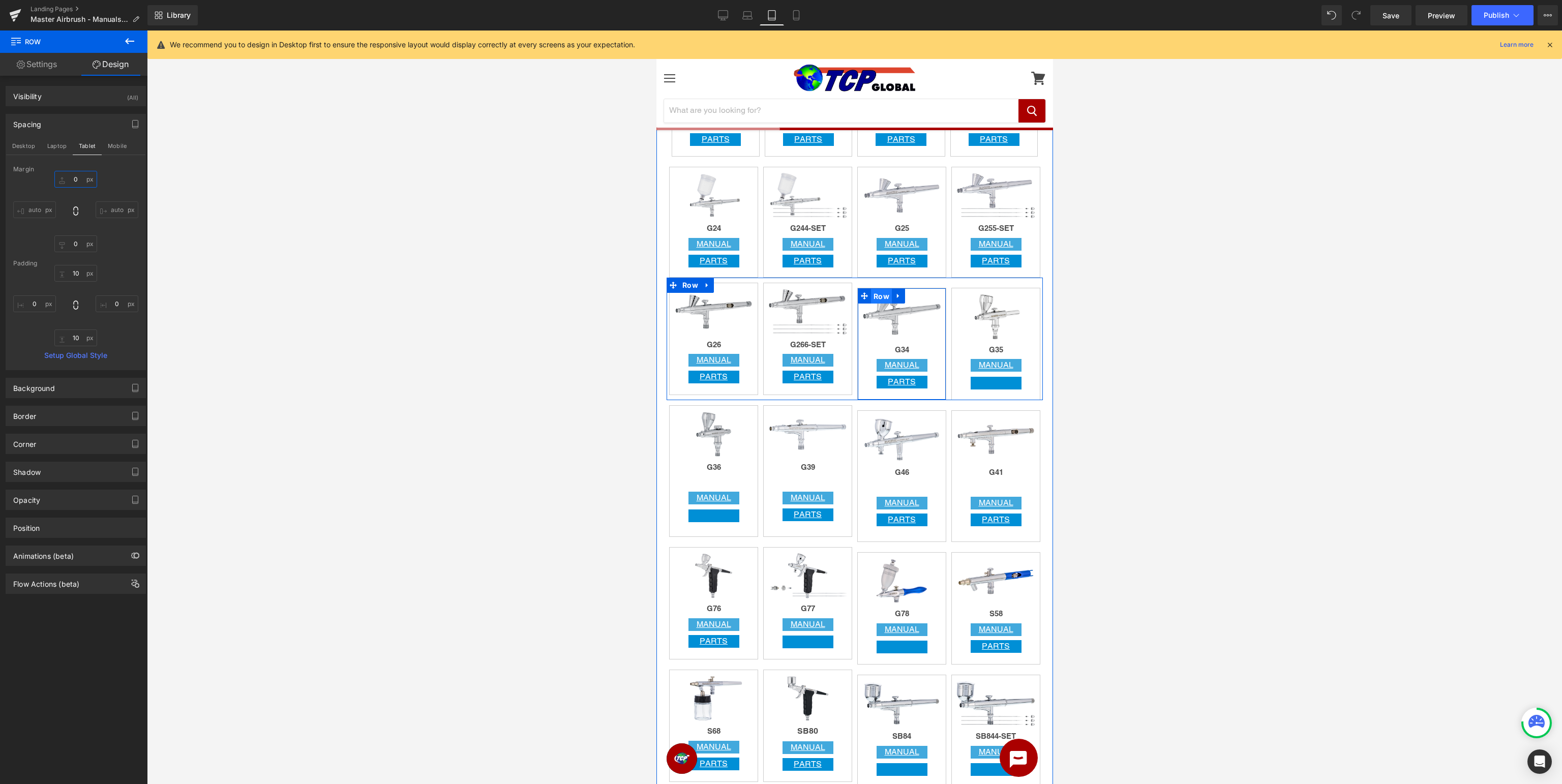
click at [883, 293] on span "Row" at bounding box center [881, 296] width 21 height 15
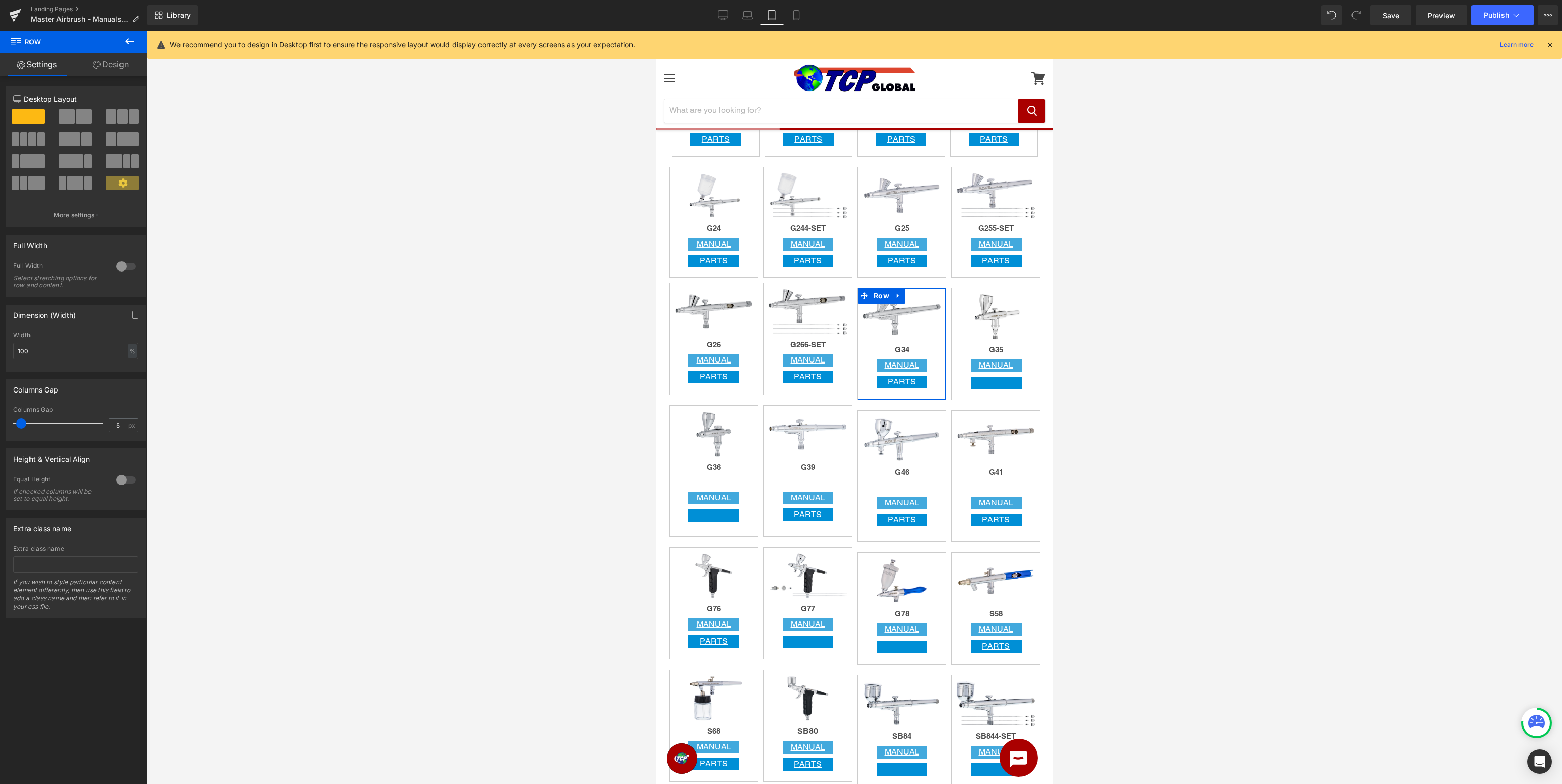
click at [104, 68] on link "Design" at bounding box center [111, 64] width 74 height 23
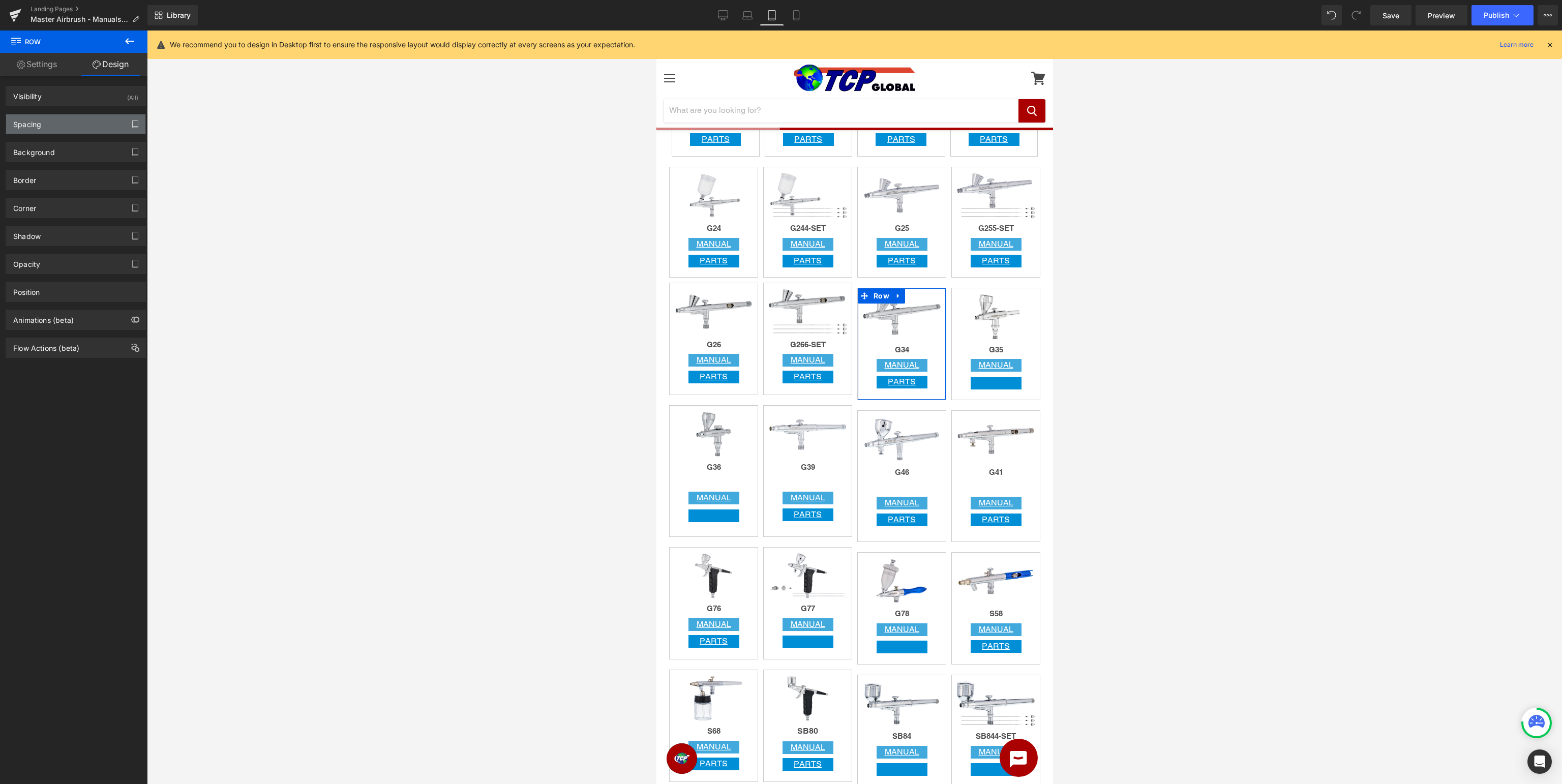
click at [134, 124] on icon "button" at bounding box center [135, 124] width 8 height 8
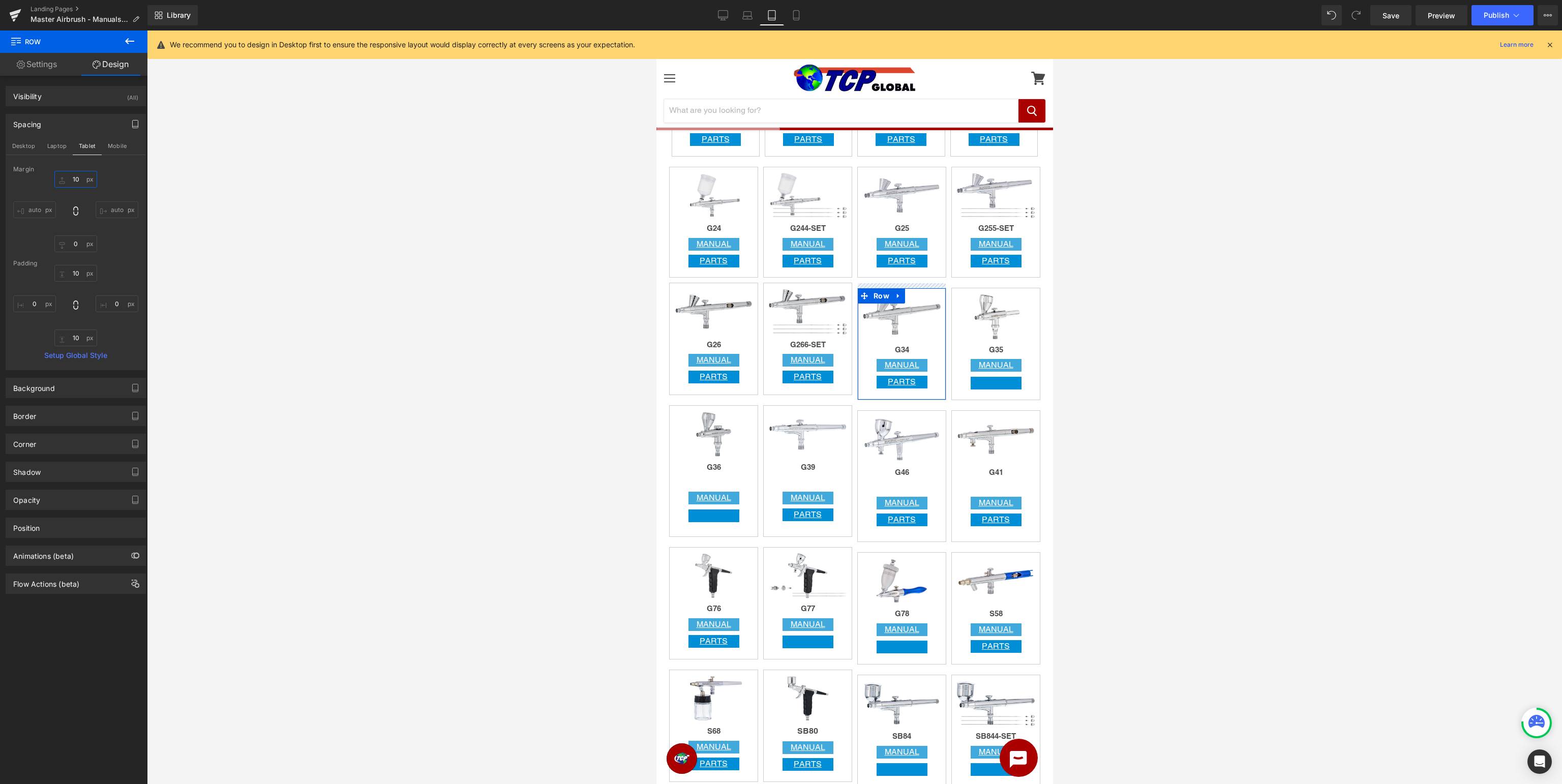
click at [78, 178] on input "10" at bounding box center [76, 179] width 42 height 17
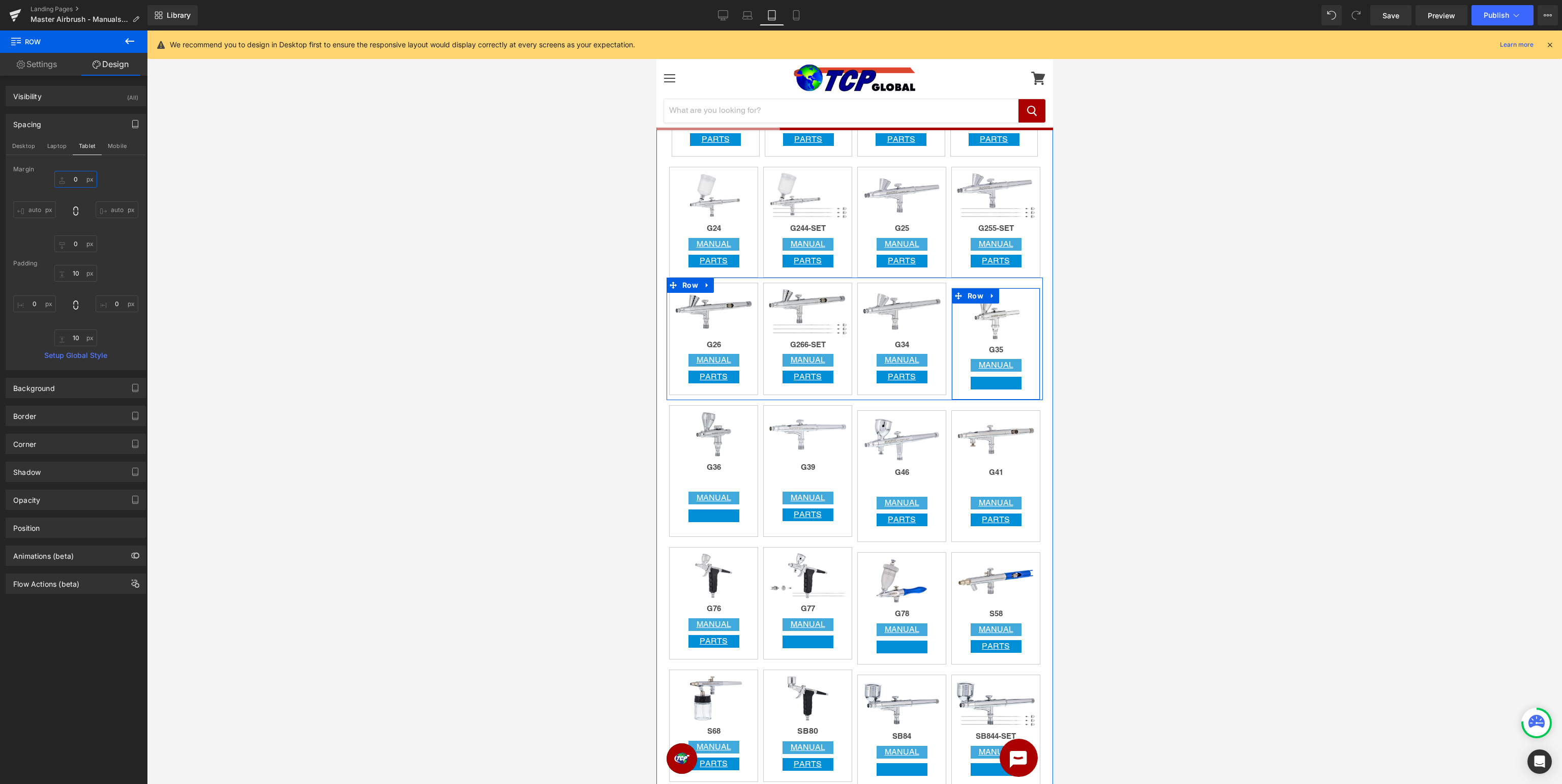
click at [975, 295] on span "Row" at bounding box center [975, 295] width 21 height 15
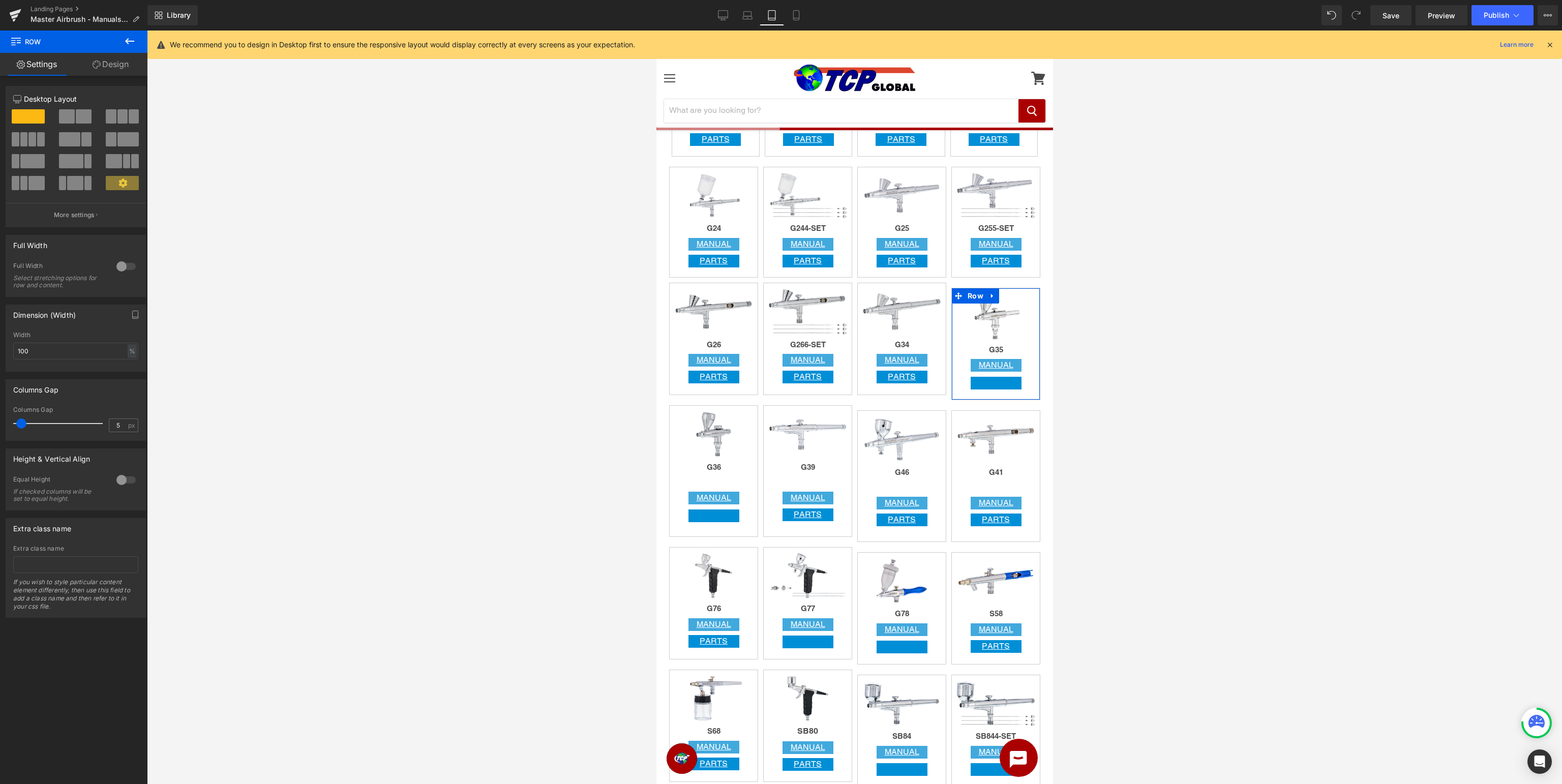
click at [118, 62] on link "Design" at bounding box center [111, 64] width 74 height 23
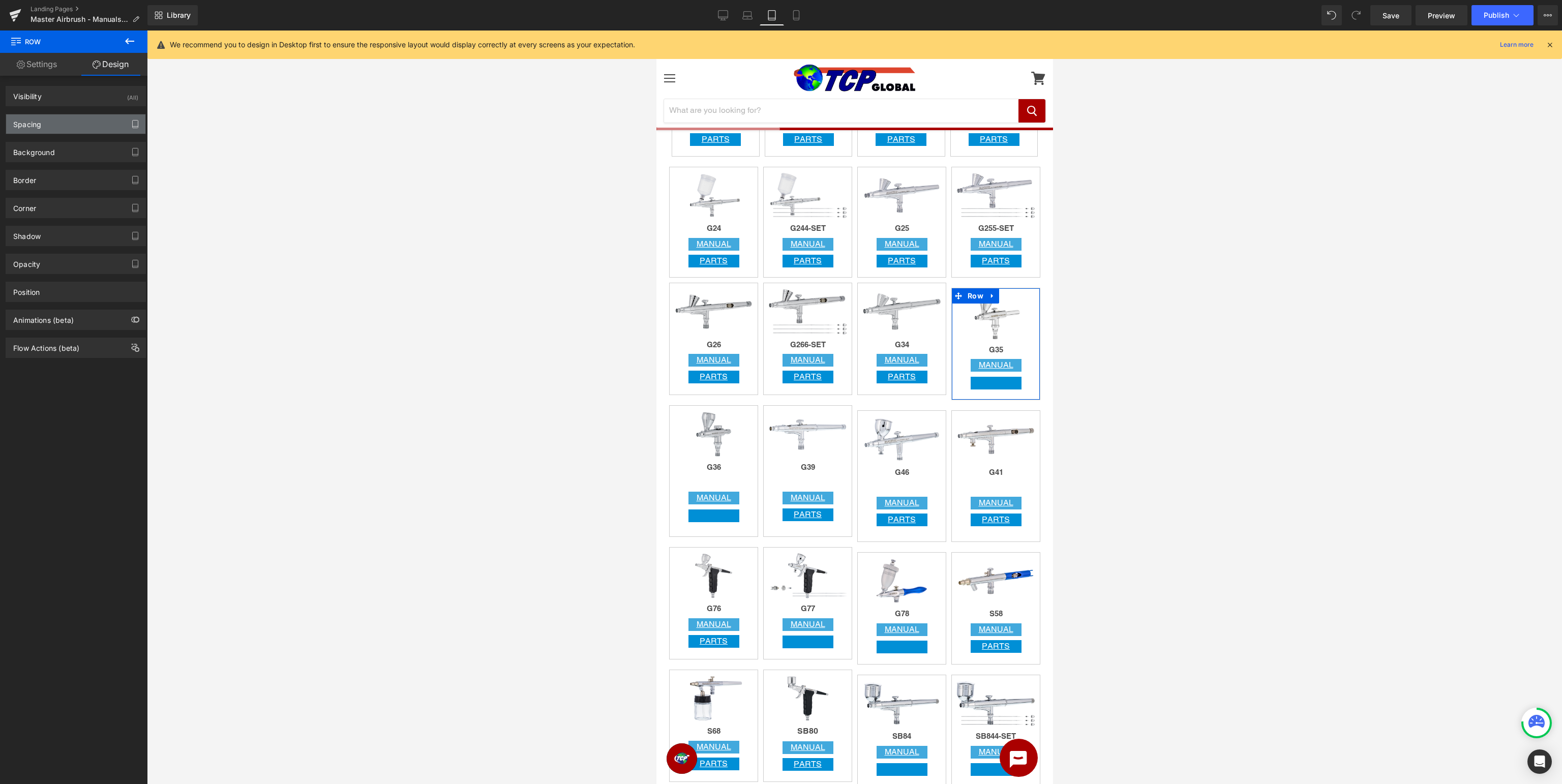
click at [136, 127] on icon "button" at bounding box center [135, 124] width 5 height 8
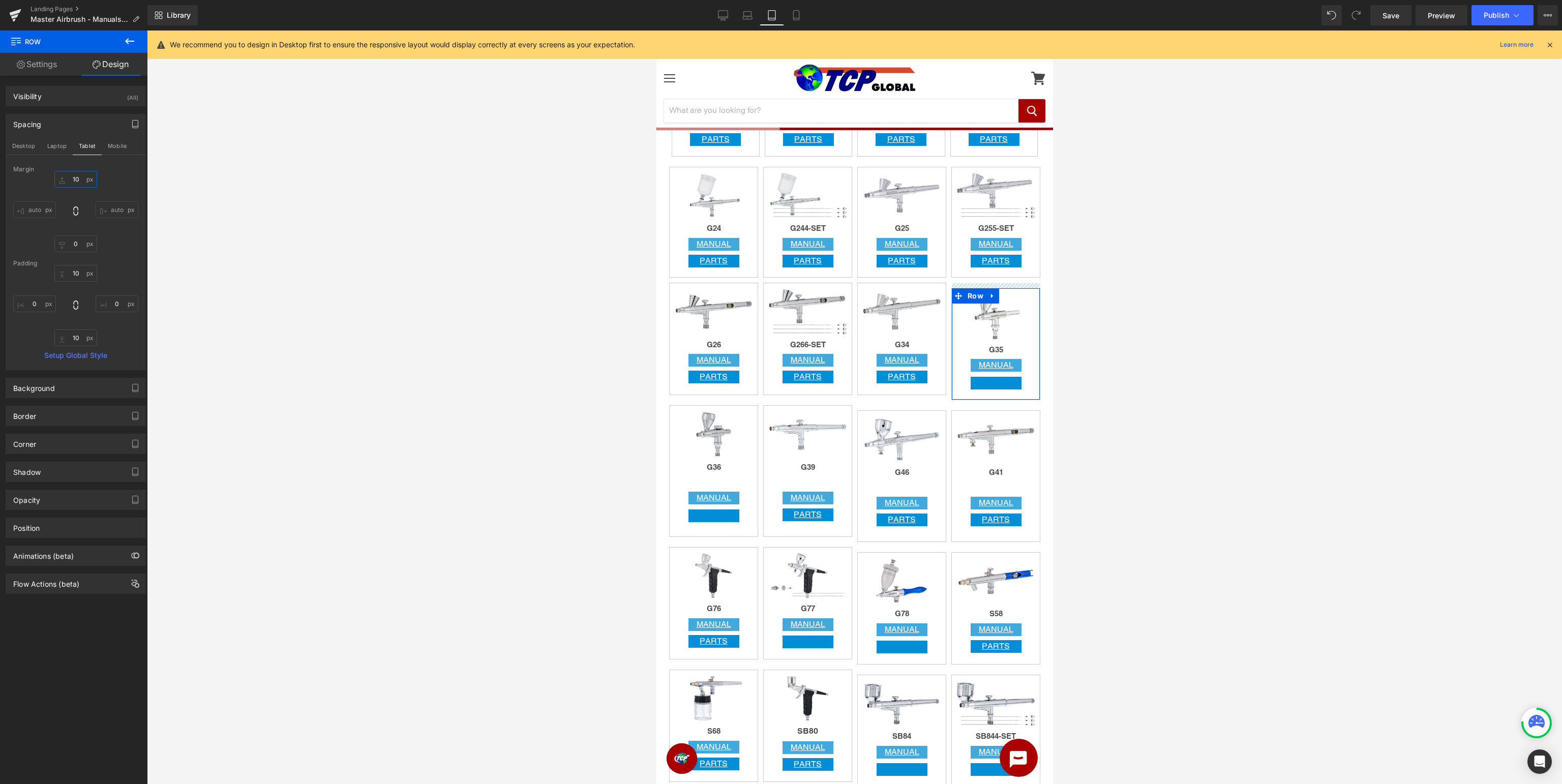
click at [81, 175] on input "10" at bounding box center [76, 179] width 42 height 17
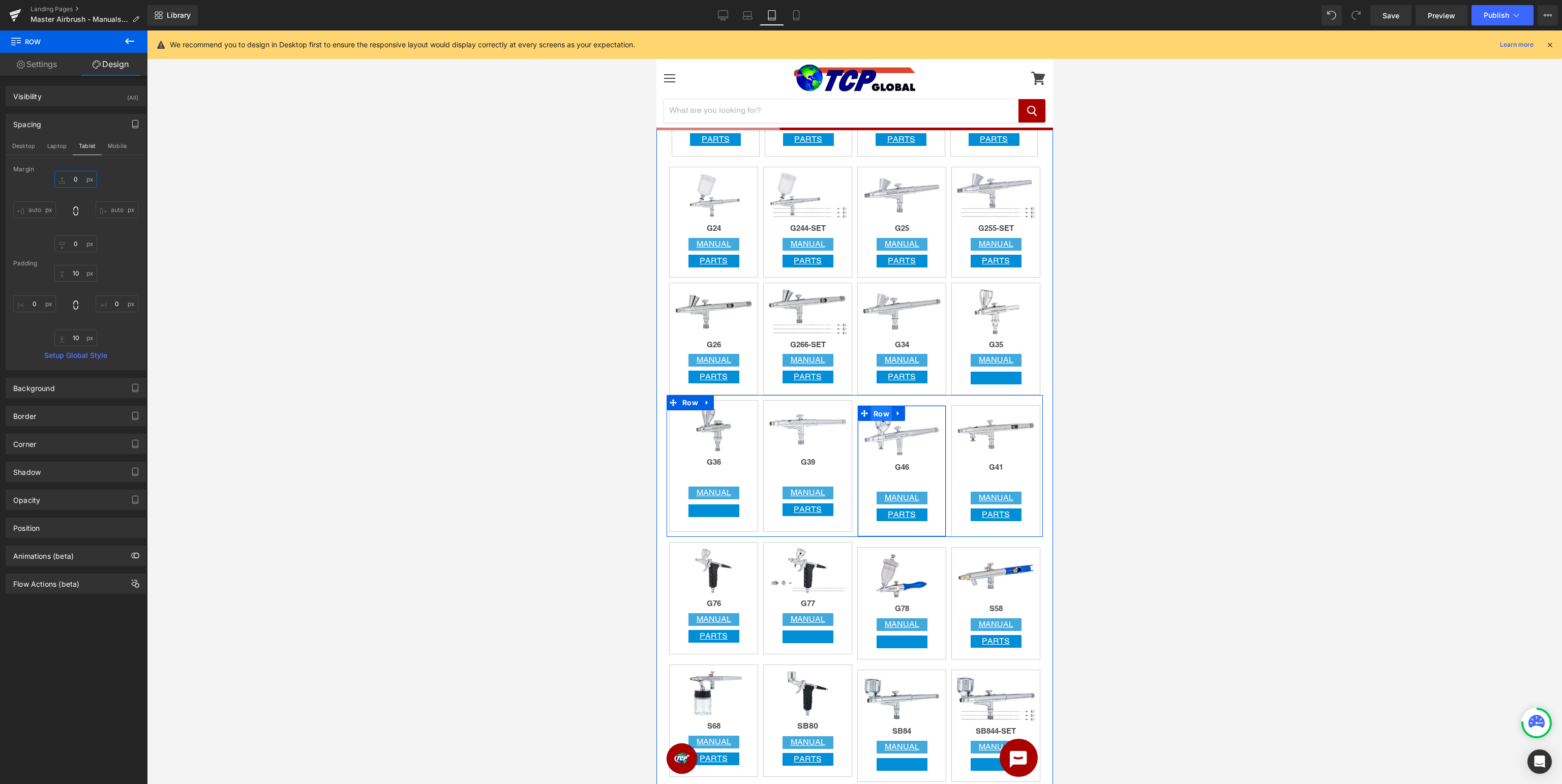
click at [880, 412] on span "Row" at bounding box center [881, 414] width 21 height 15
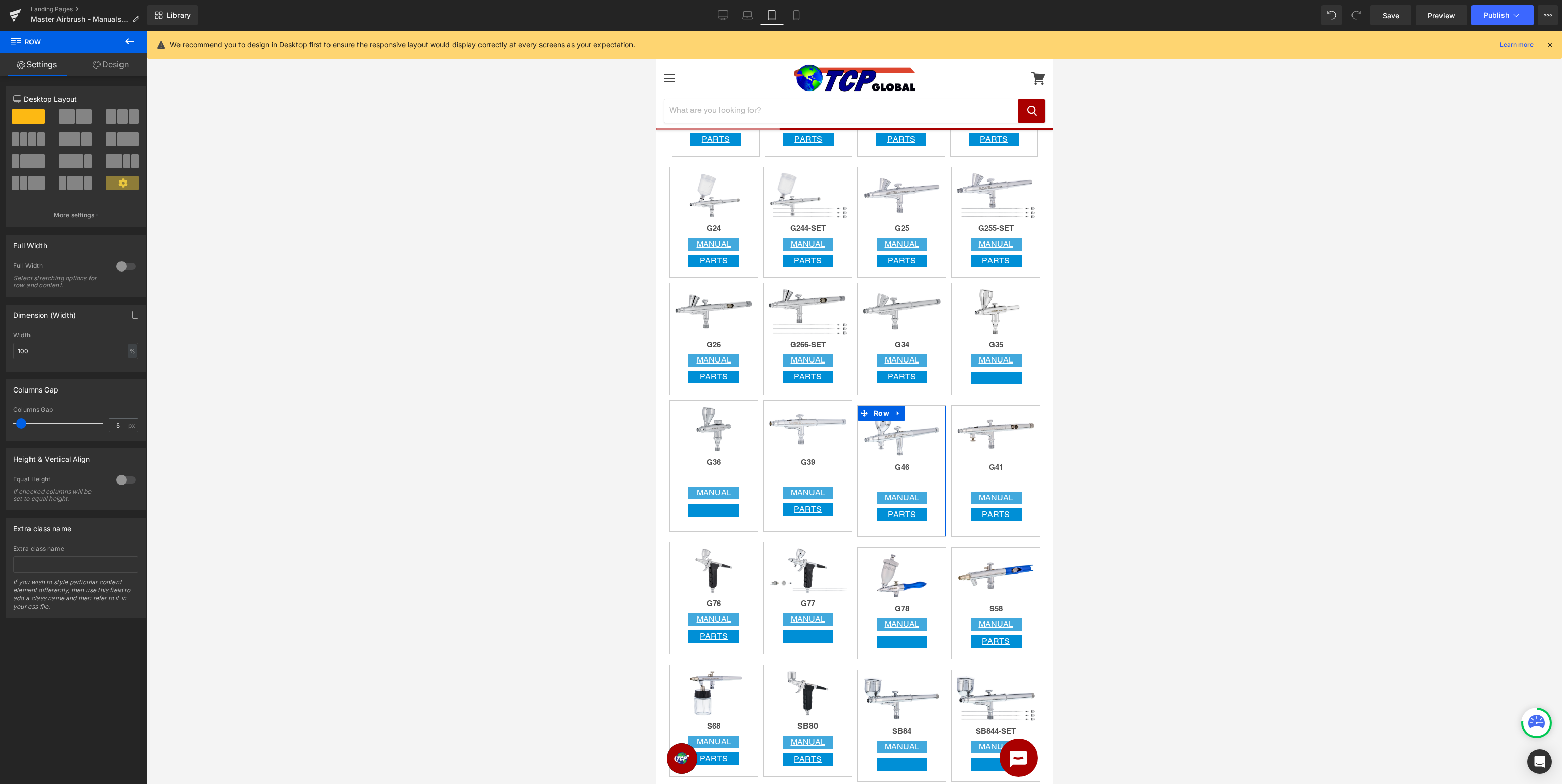
click at [121, 72] on link "Design" at bounding box center [111, 64] width 74 height 23
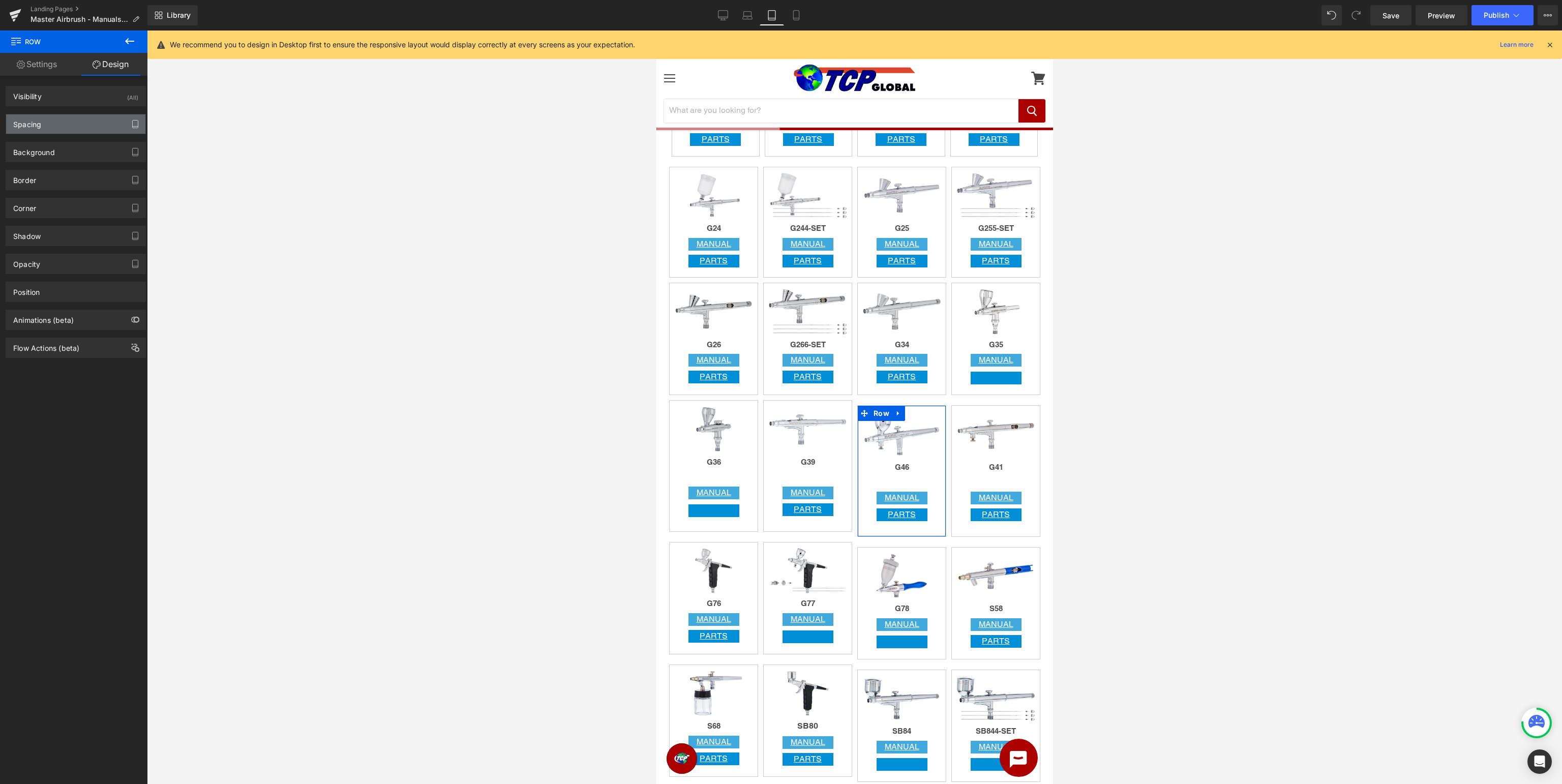
type input "10"
type input "0"
type input "10"
type input "0"
type input "10"
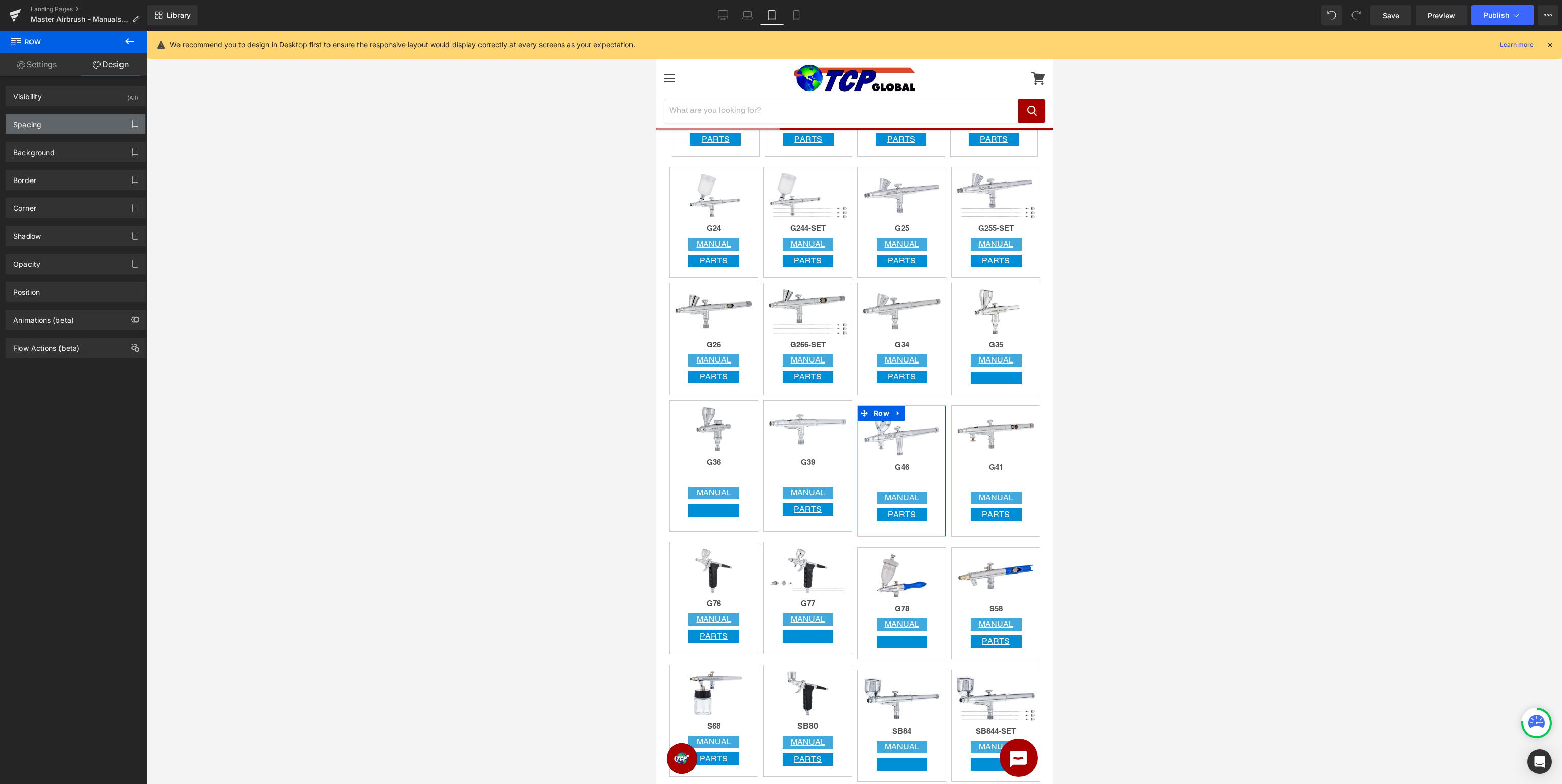
type input "0"
click at [135, 122] on icon "button" at bounding box center [135, 124] width 8 height 8
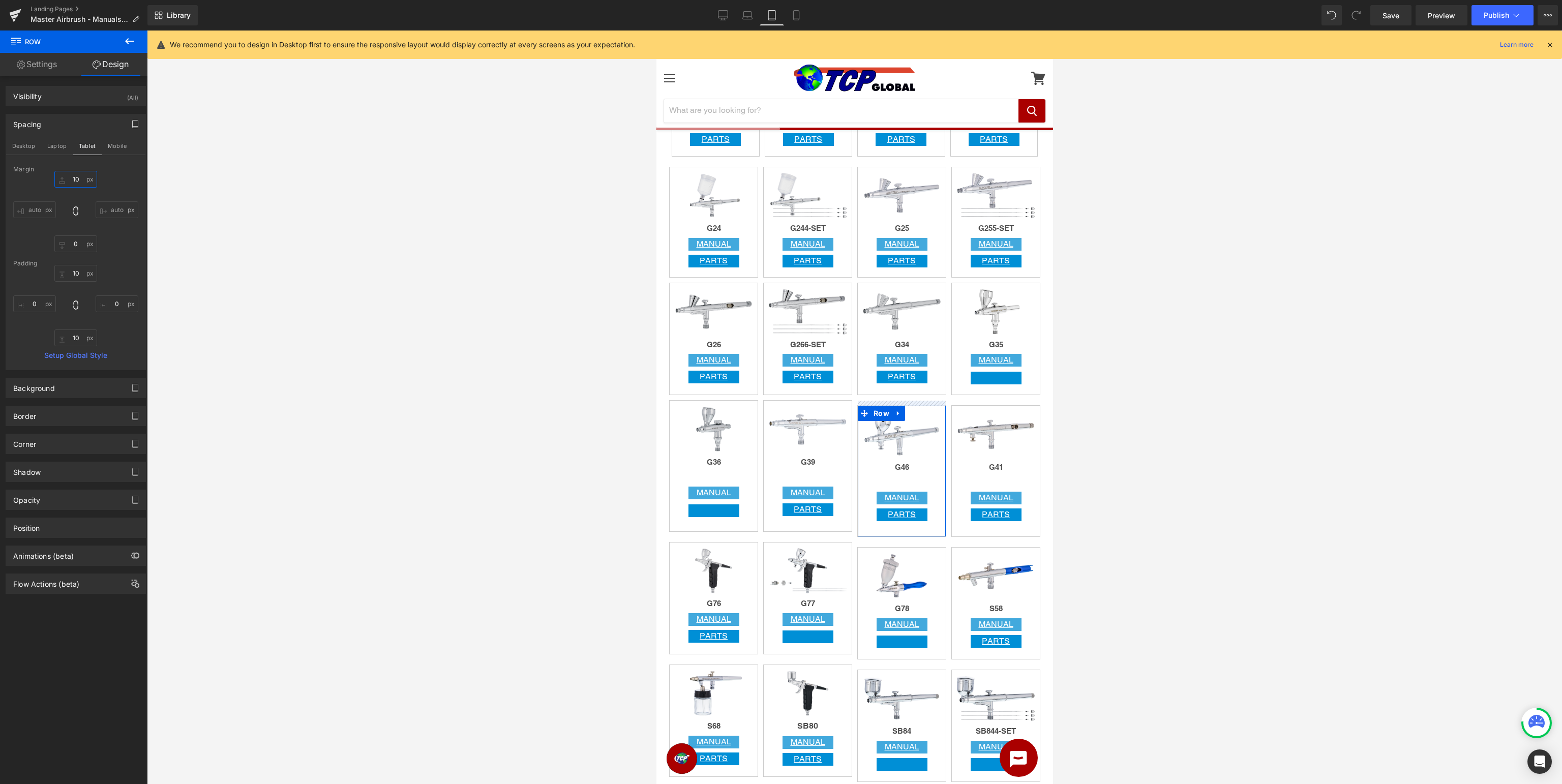
click at [82, 179] on input "10" at bounding box center [76, 179] width 42 height 17
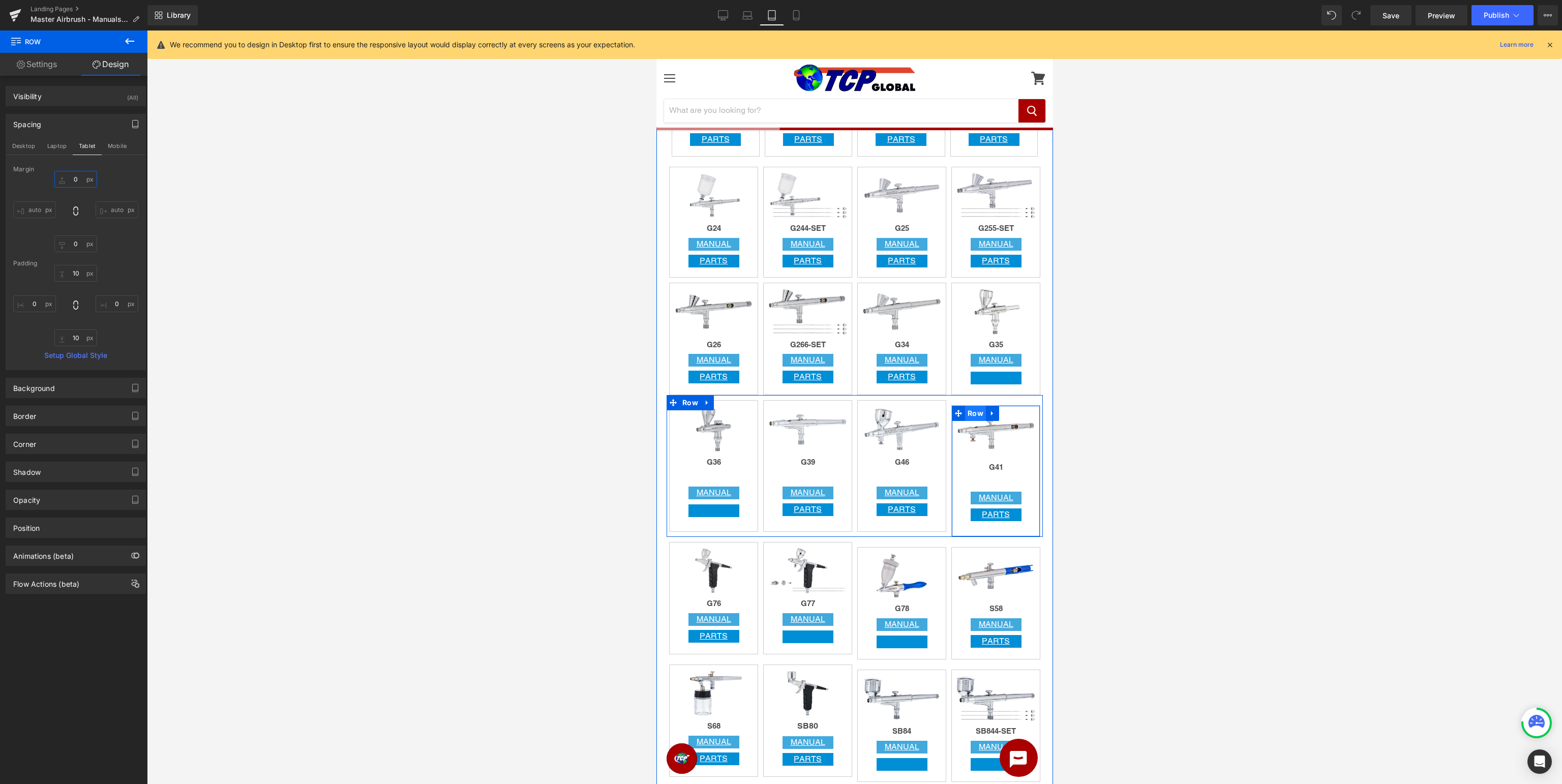
click at [971, 414] on span "Row" at bounding box center [975, 413] width 21 height 15
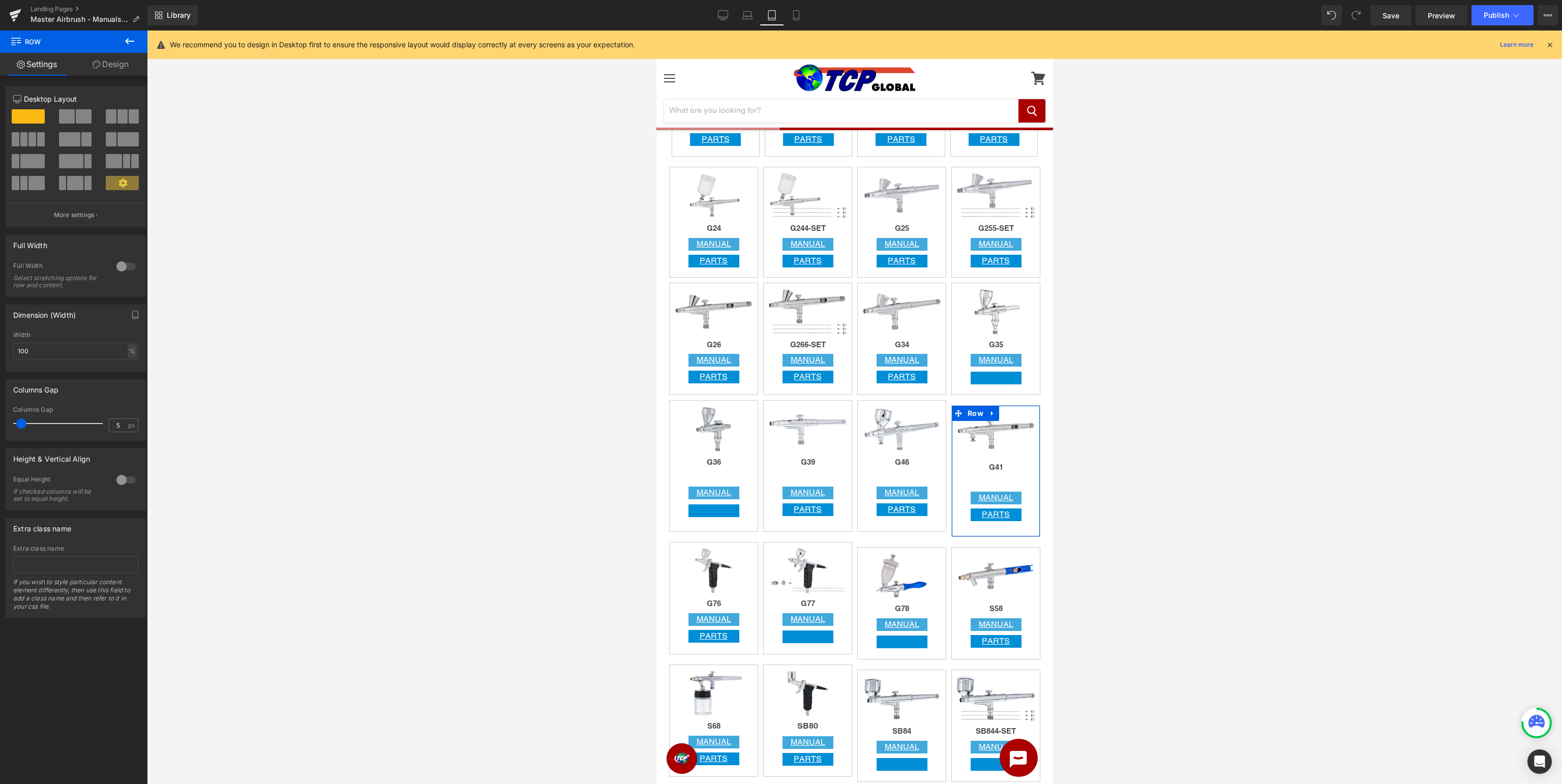
click at [117, 65] on link "Design" at bounding box center [111, 64] width 74 height 23
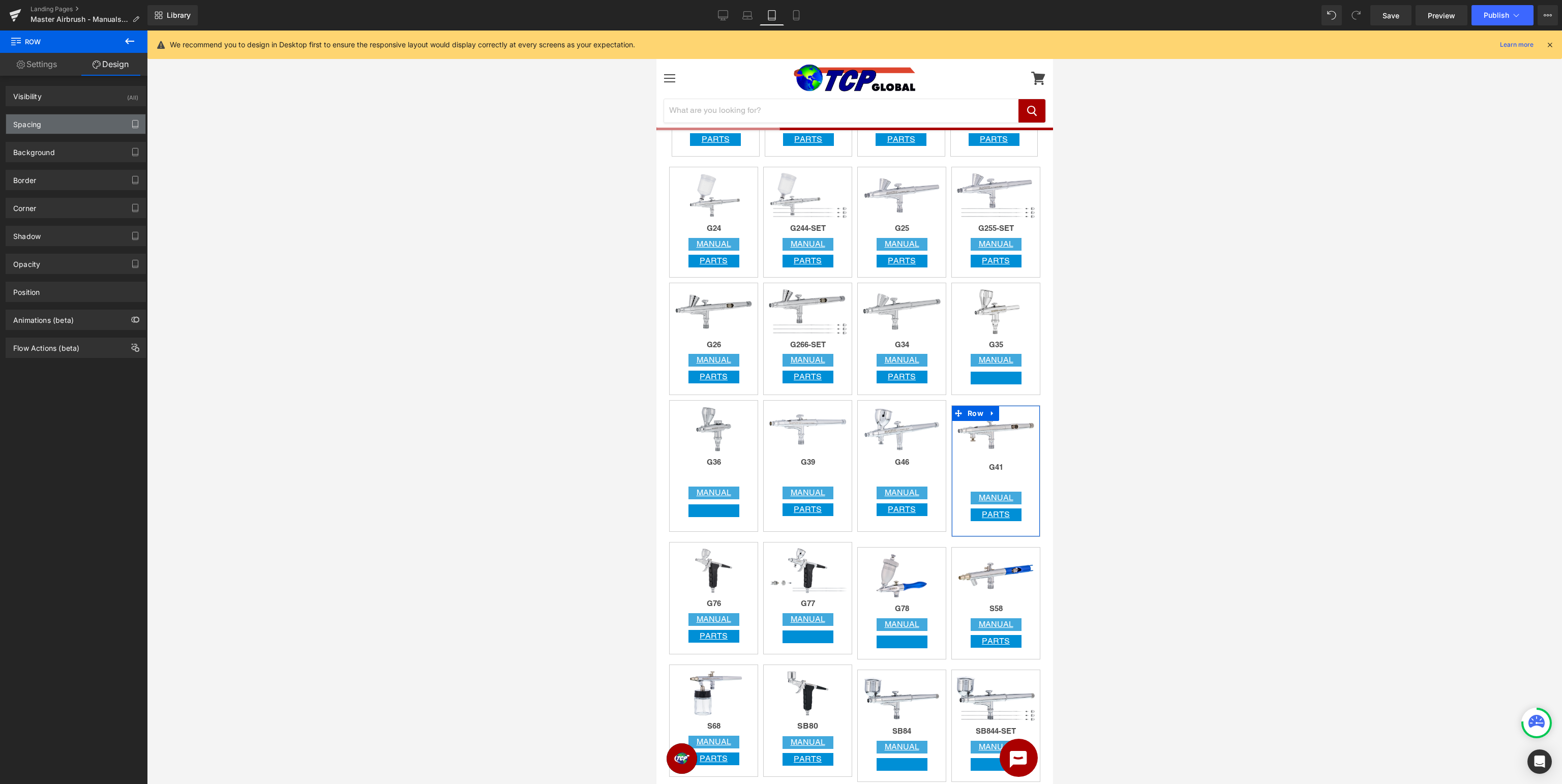
click at [134, 122] on icon "button" at bounding box center [135, 124] width 8 height 8
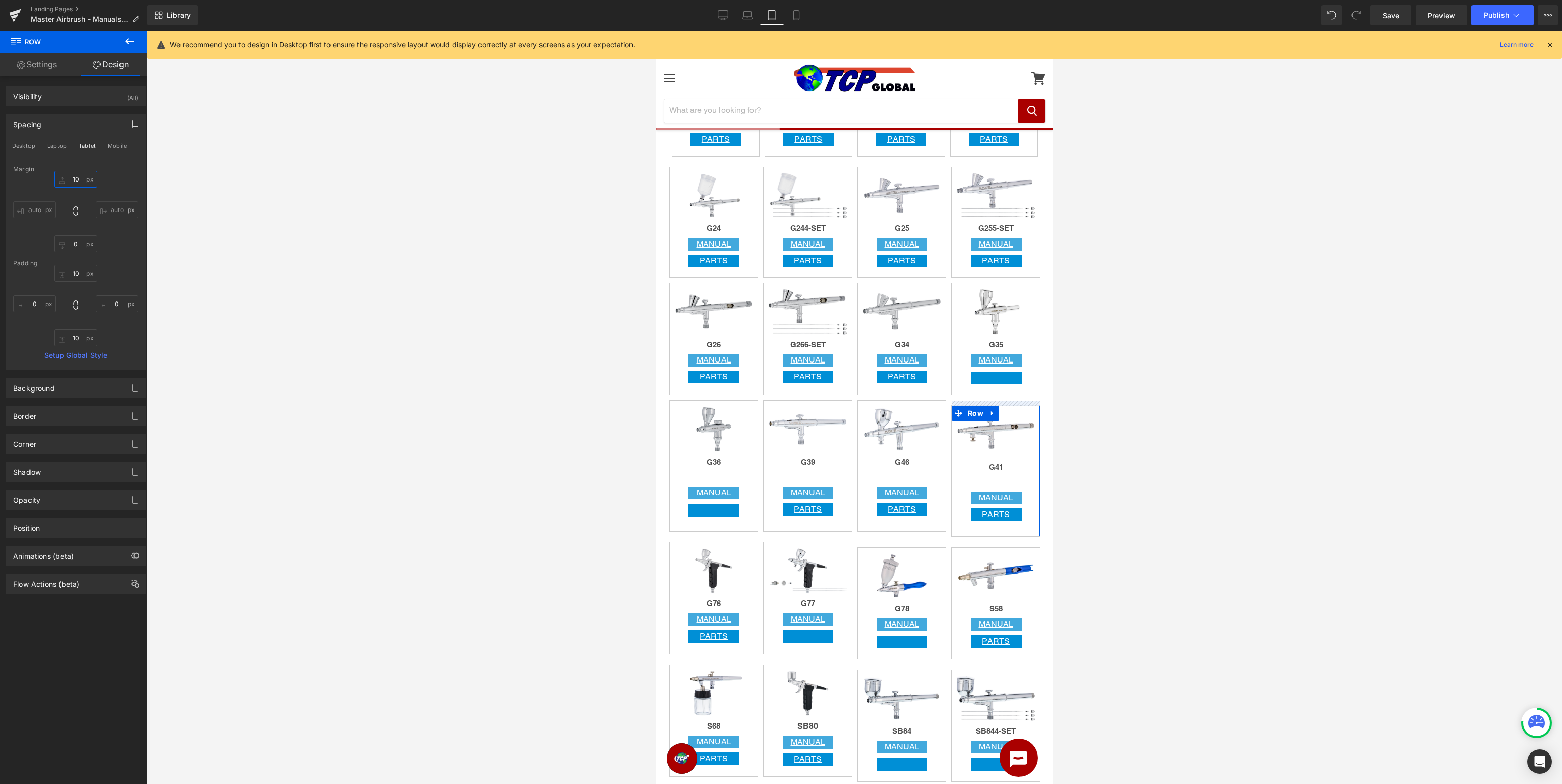
click at [83, 176] on input "10" at bounding box center [76, 179] width 42 height 17
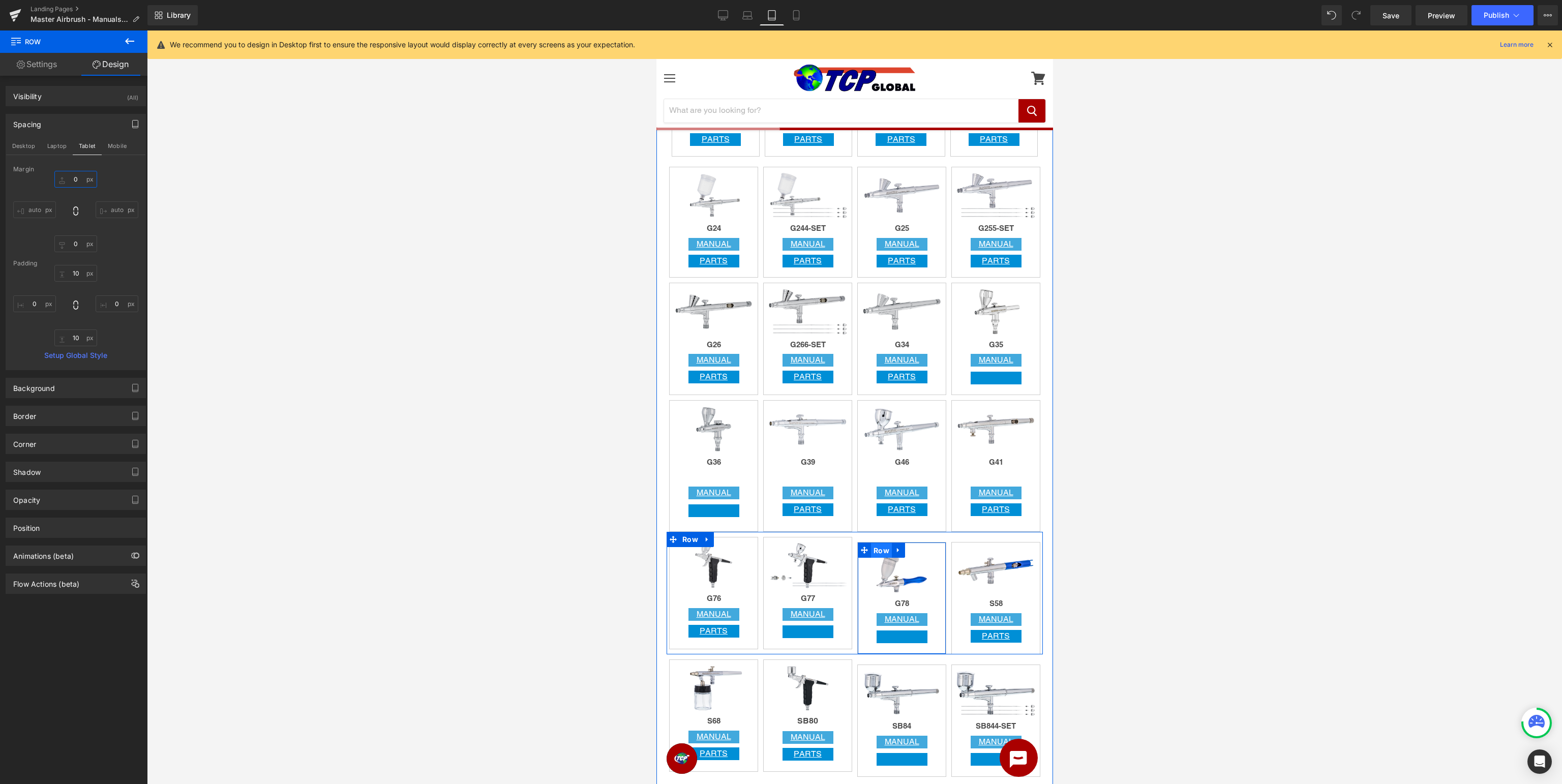
click at [874, 548] on span "Row" at bounding box center [881, 551] width 21 height 15
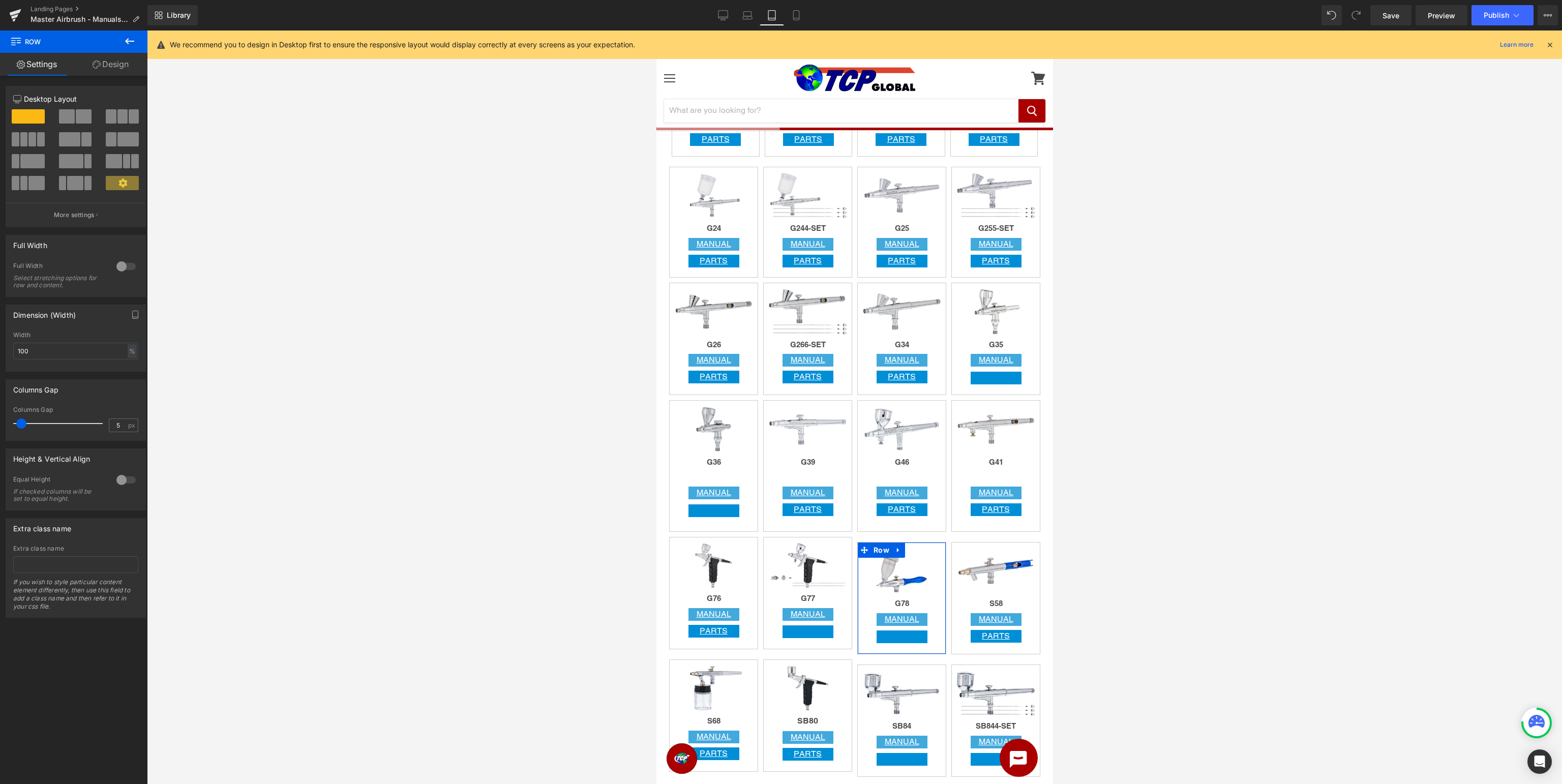
click at [115, 64] on link "Design" at bounding box center [111, 64] width 74 height 23
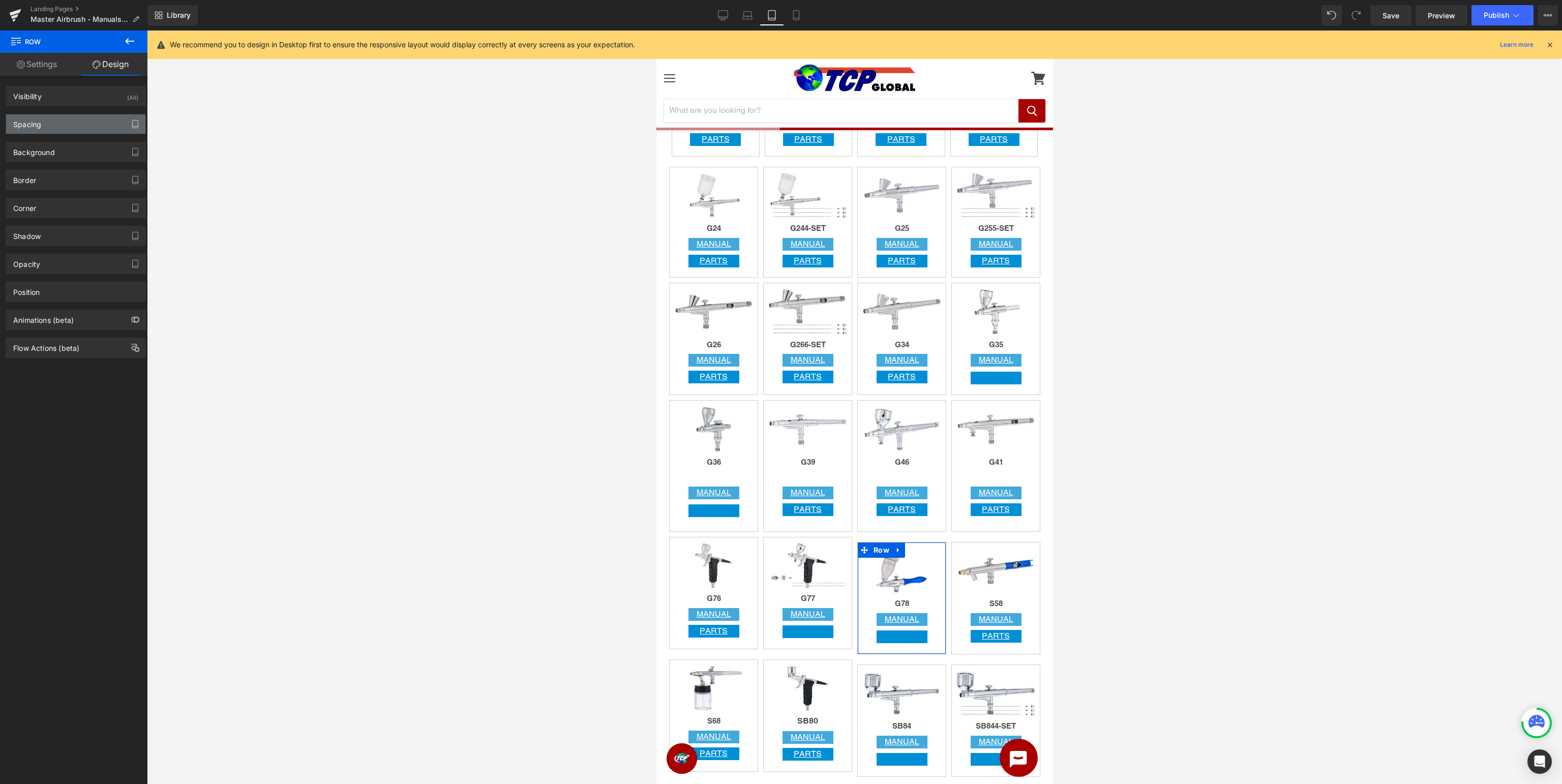
click at [134, 129] on button "button" at bounding box center [135, 124] width 16 height 19
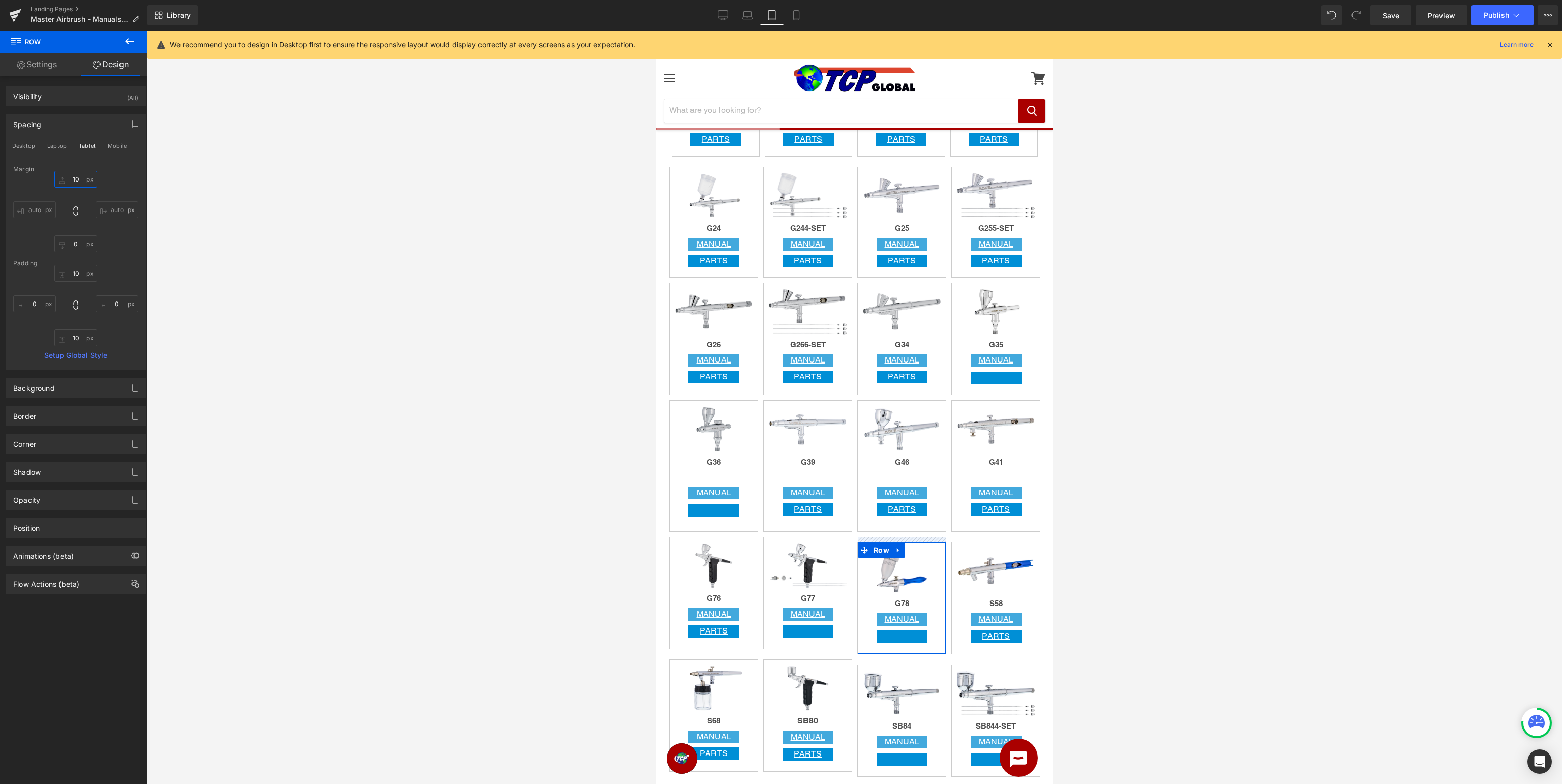
click at [78, 178] on input "10" at bounding box center [76, 179] width 42 height 17
click at [970, 548] on span "Row" at bounding box center [975, 550] width 21 height 15
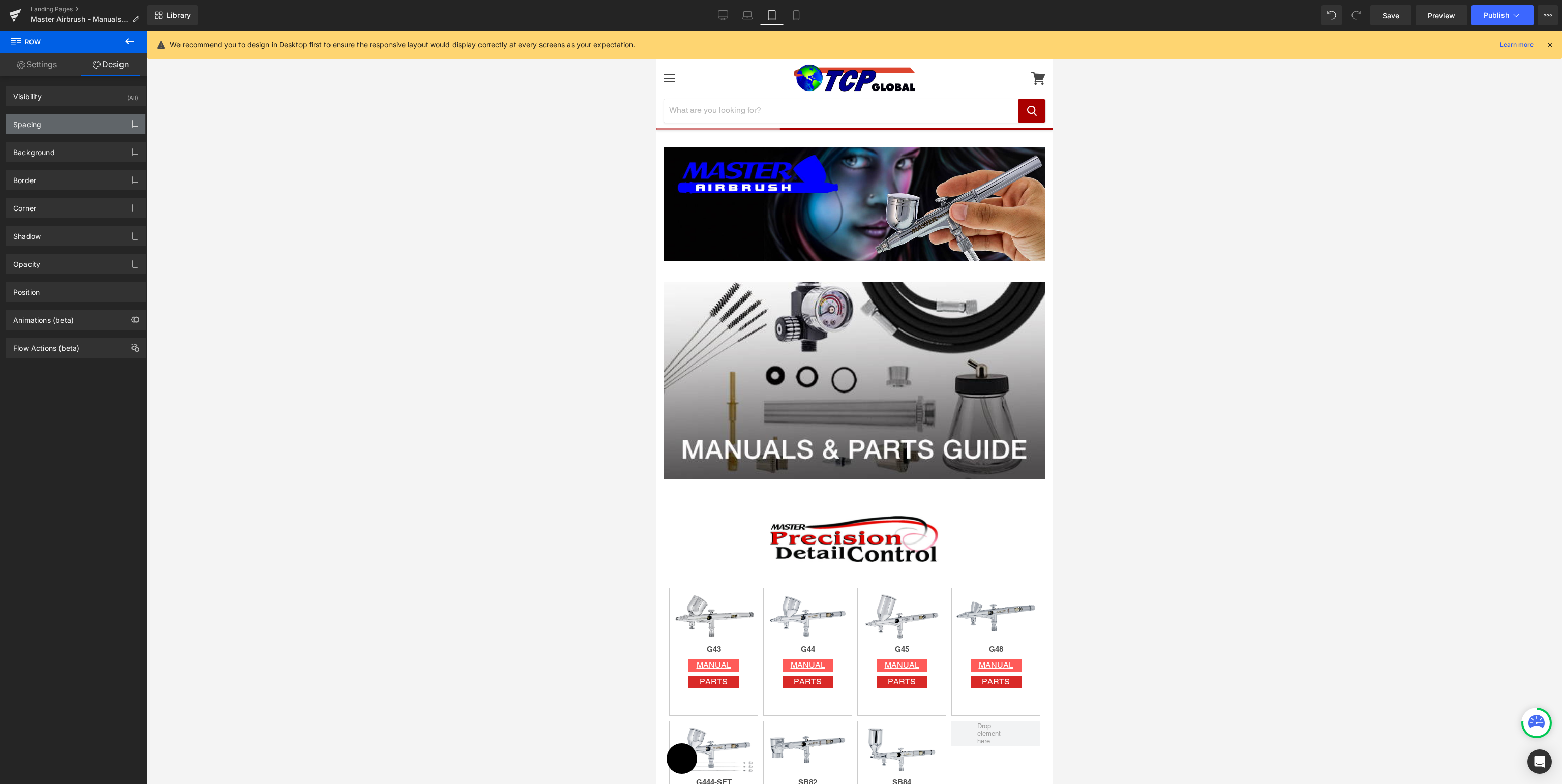
click at [136, 127] on icon "button" at bounding box center [135, 124] width 8 height 8
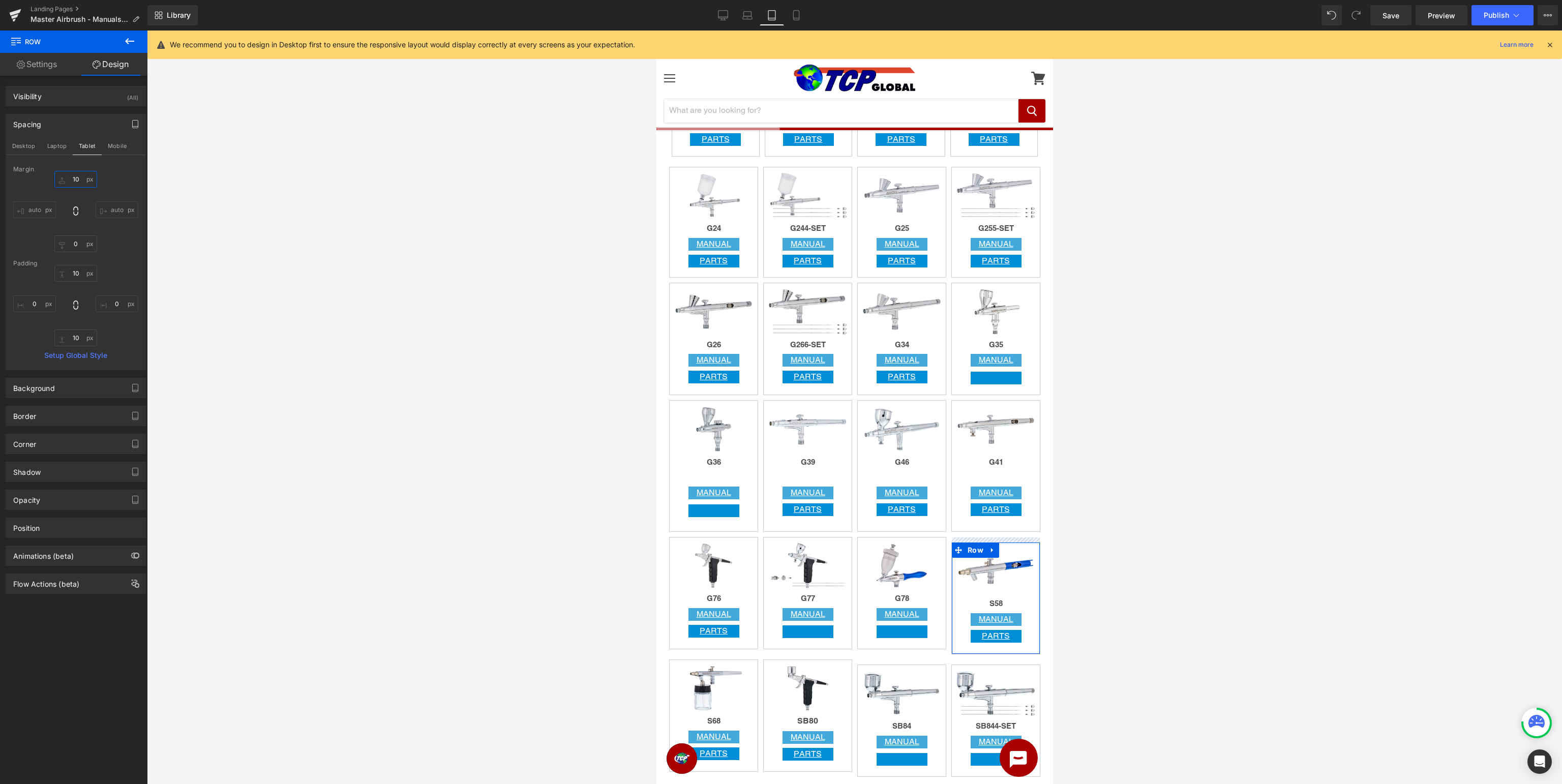
click at [77, 179] on input "10" at bounding box center [76, 179] width 42 height 17
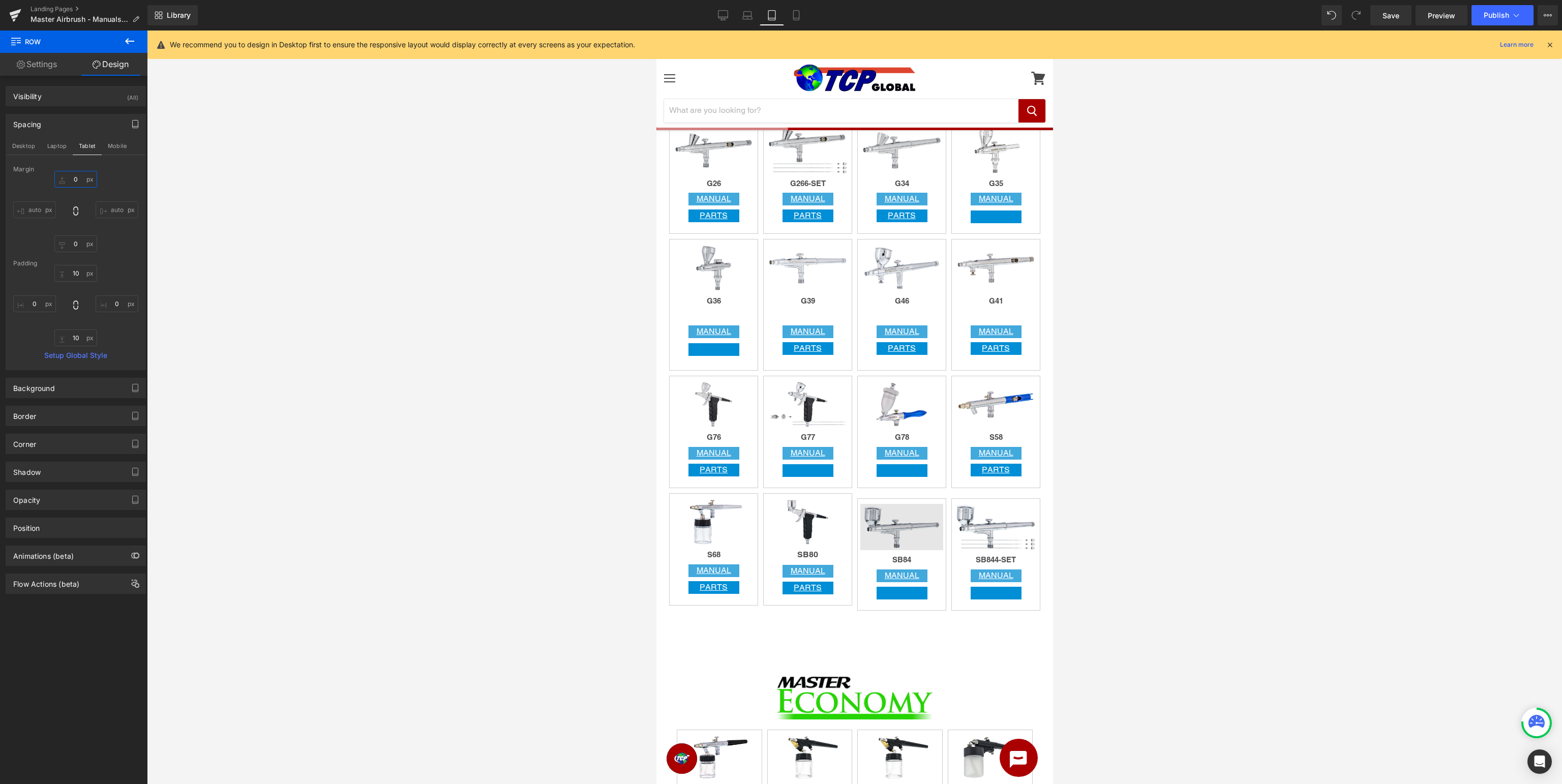
scroll to position [1127, 0]
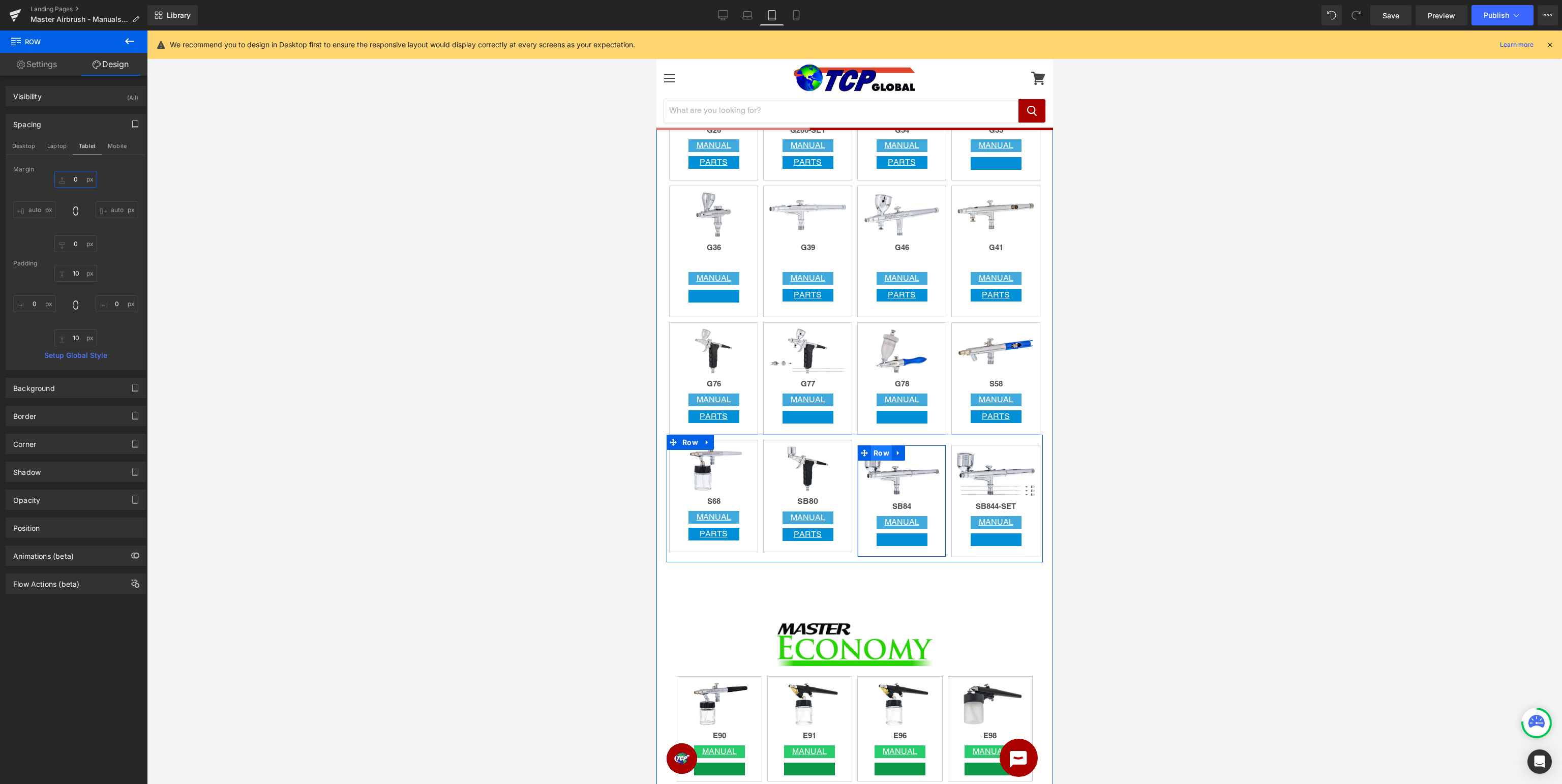
click at [878, 452] on span "Row" at bounding box center [881, 453] width 21 height 15
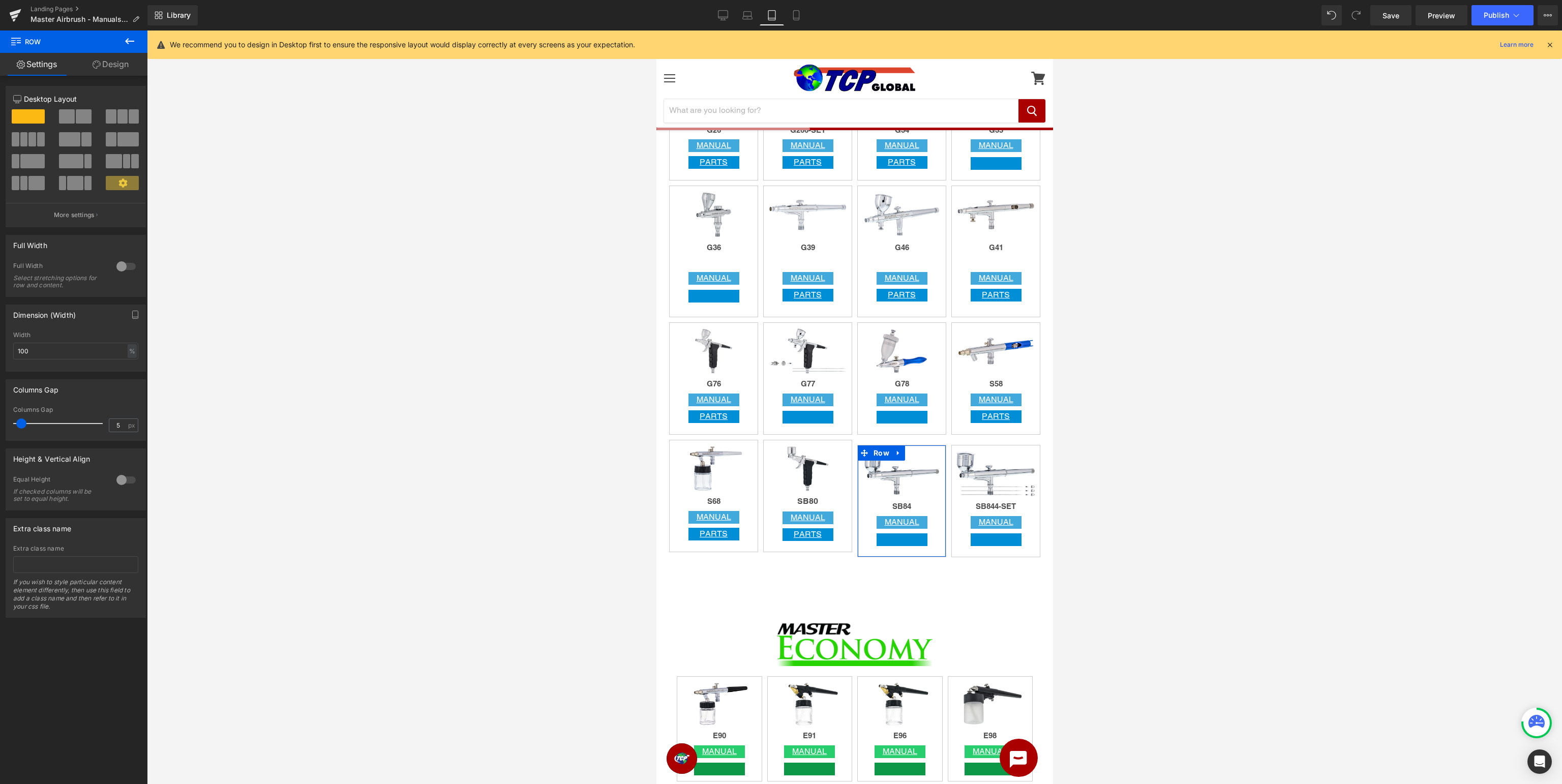
click at [122, 62] on link "Design" at bounding box center [111, 64] width 74 height 23
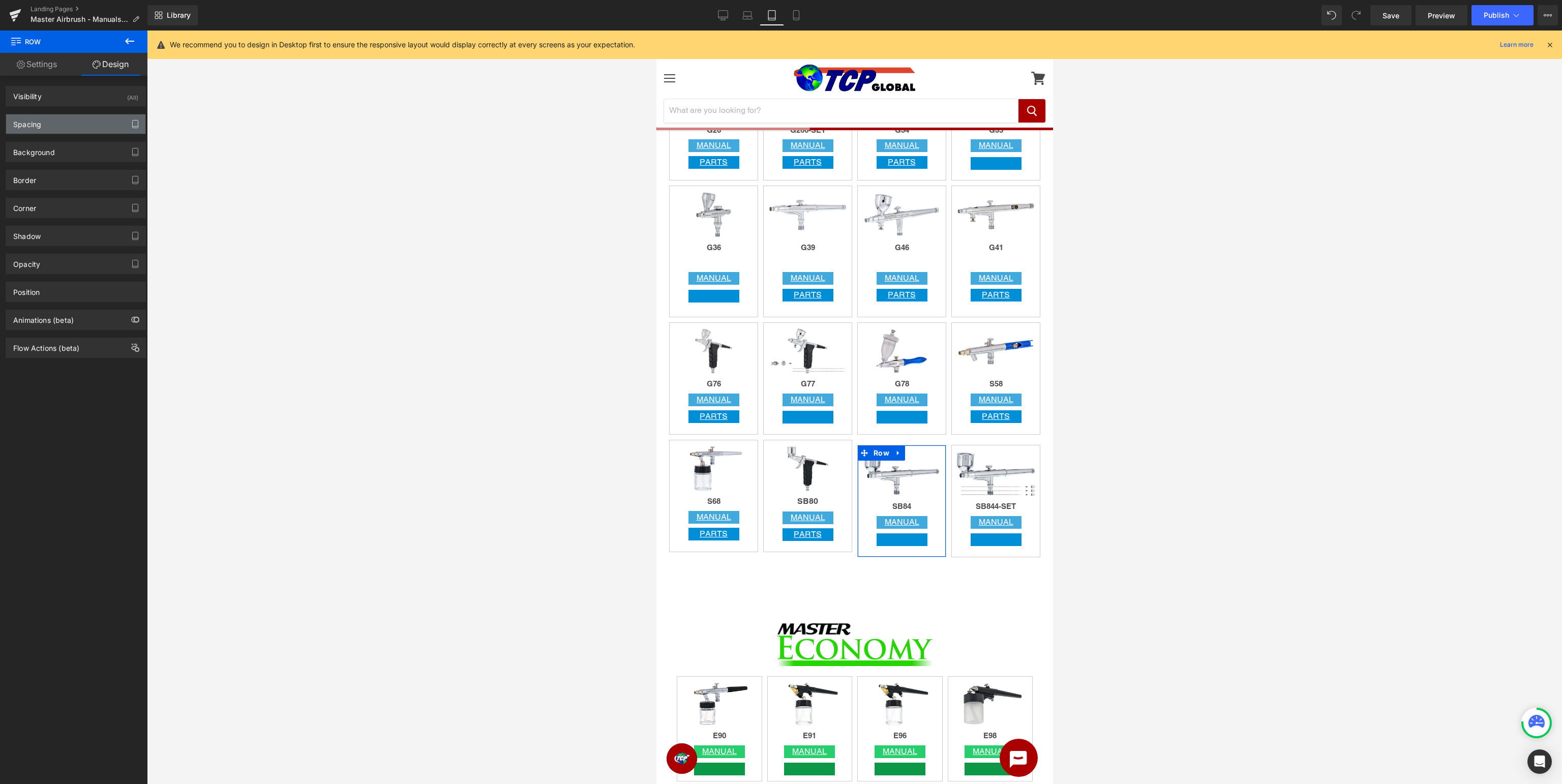
click at [135, 125] on icon "button" at bounding box center [135, 124] width 8 height 8
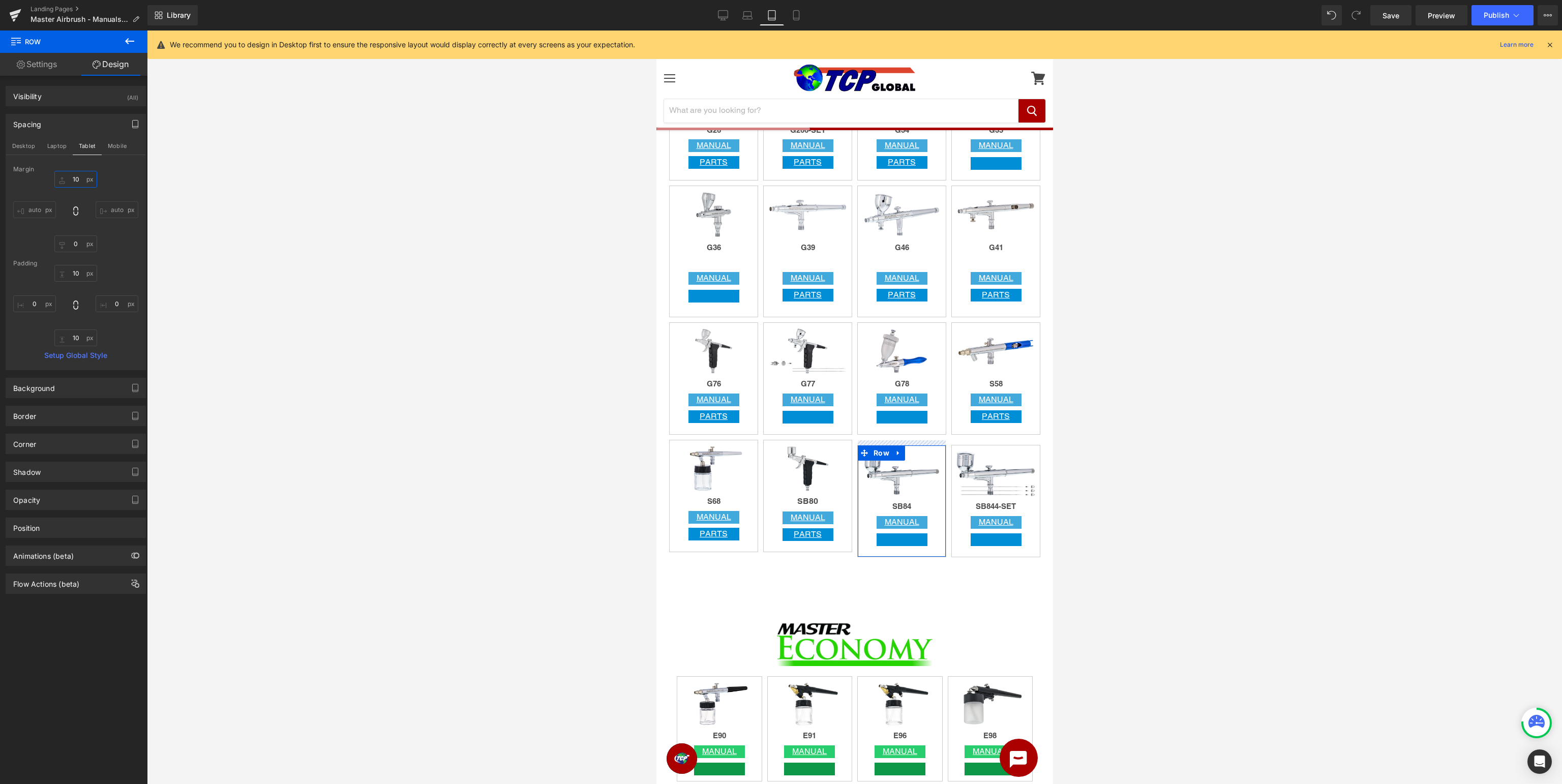
click at [84, 176] on input "10" at bounding box center [76, 179] width 42 height 17
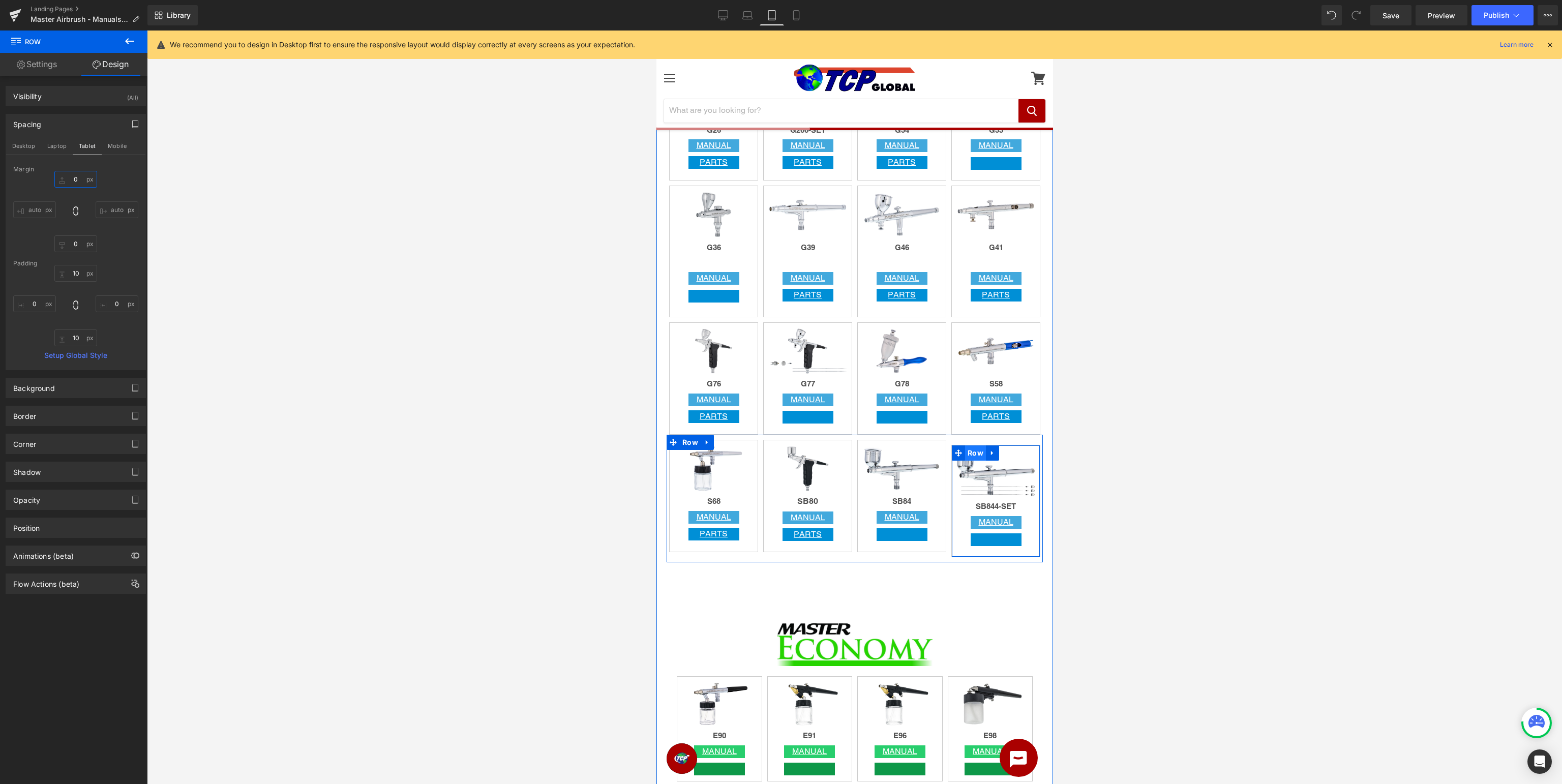
click at [972, 452] on span "Row" at bounding box center [975, 453] width 21 height 15
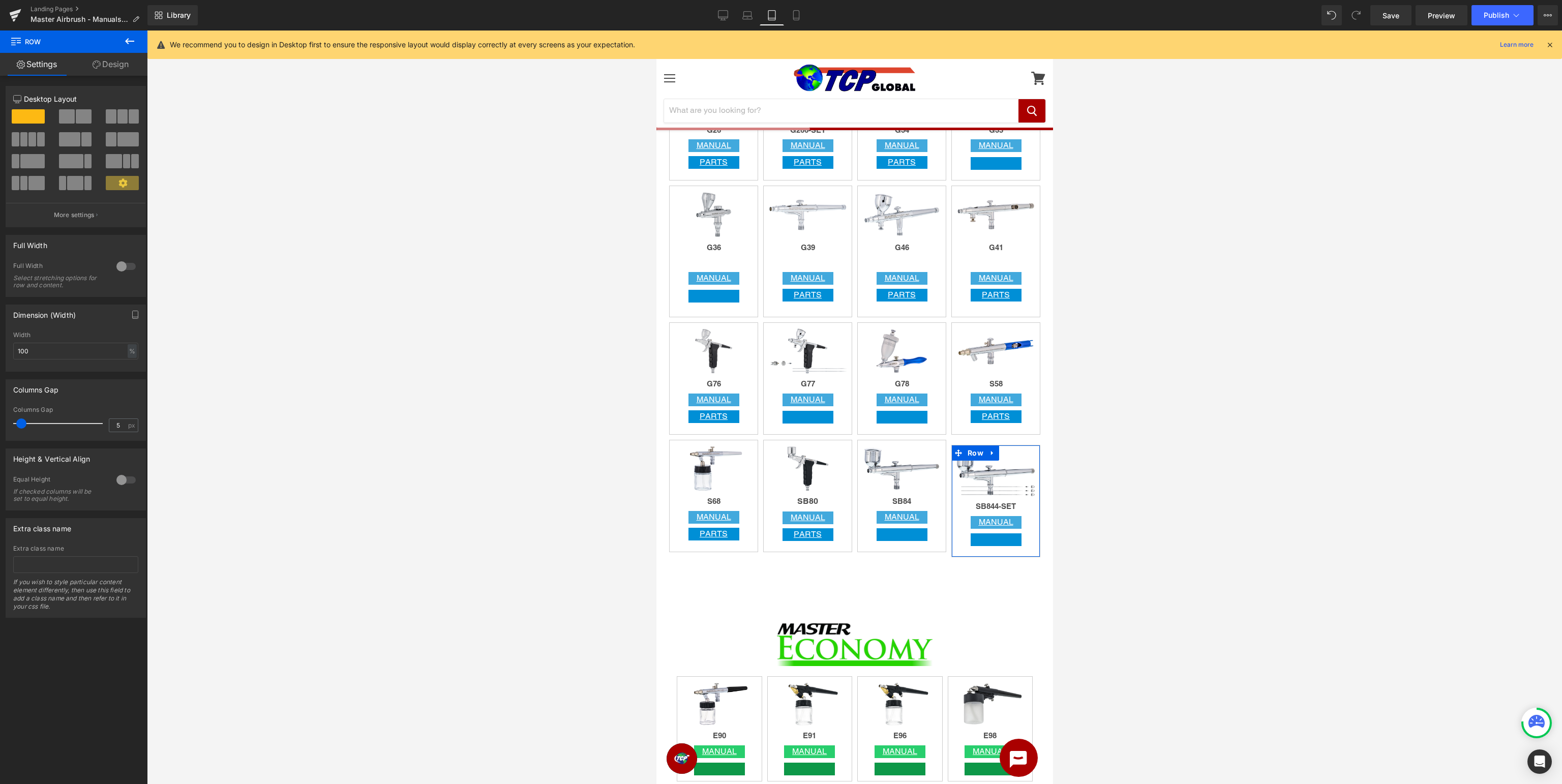
click at [119, 68] on link "Design" at bounding box center [111, 64] width 74 height 23
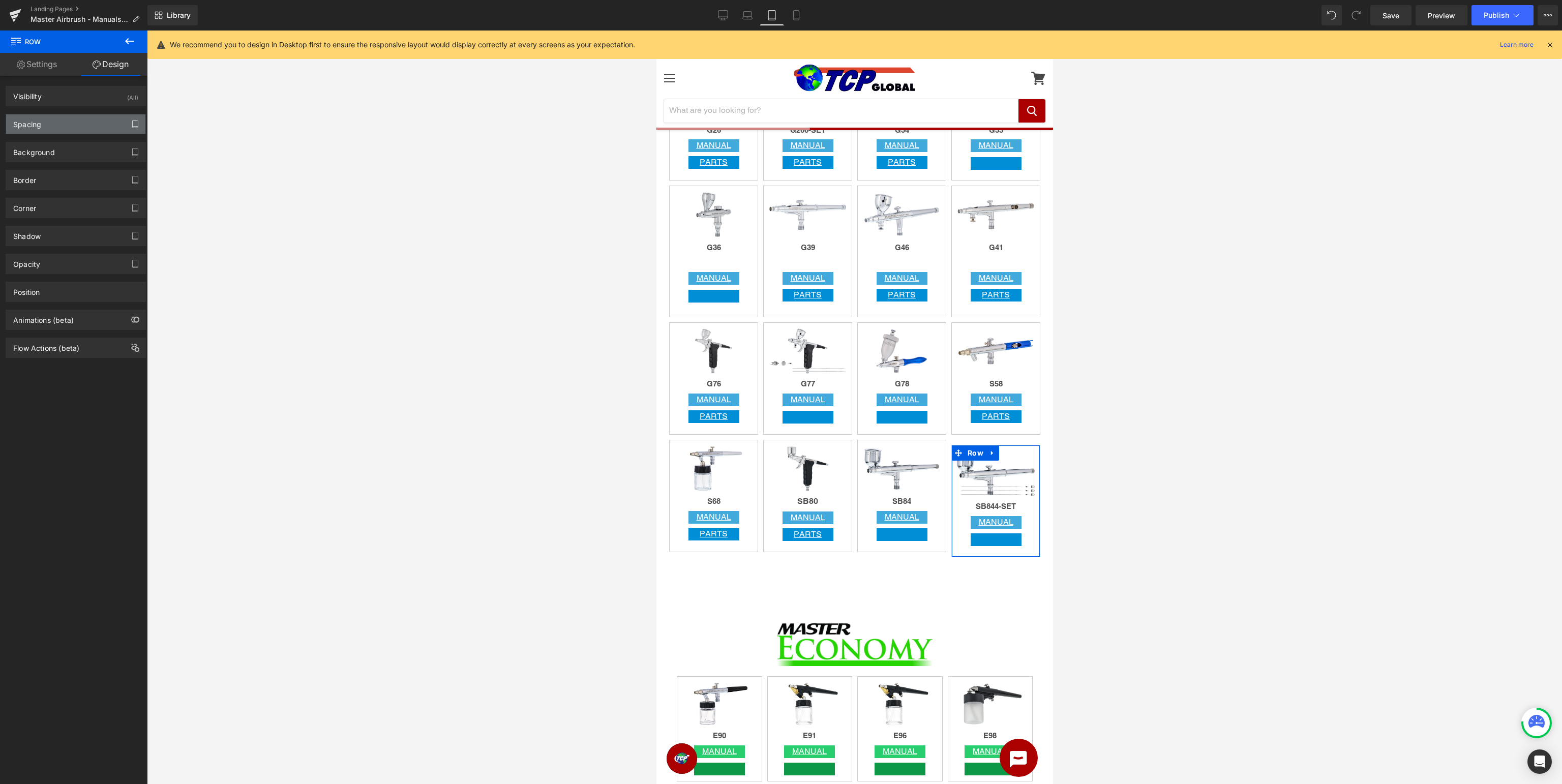
click at [136, 124] on icon "button" at bounding box center [135, 124] width 8 height 8
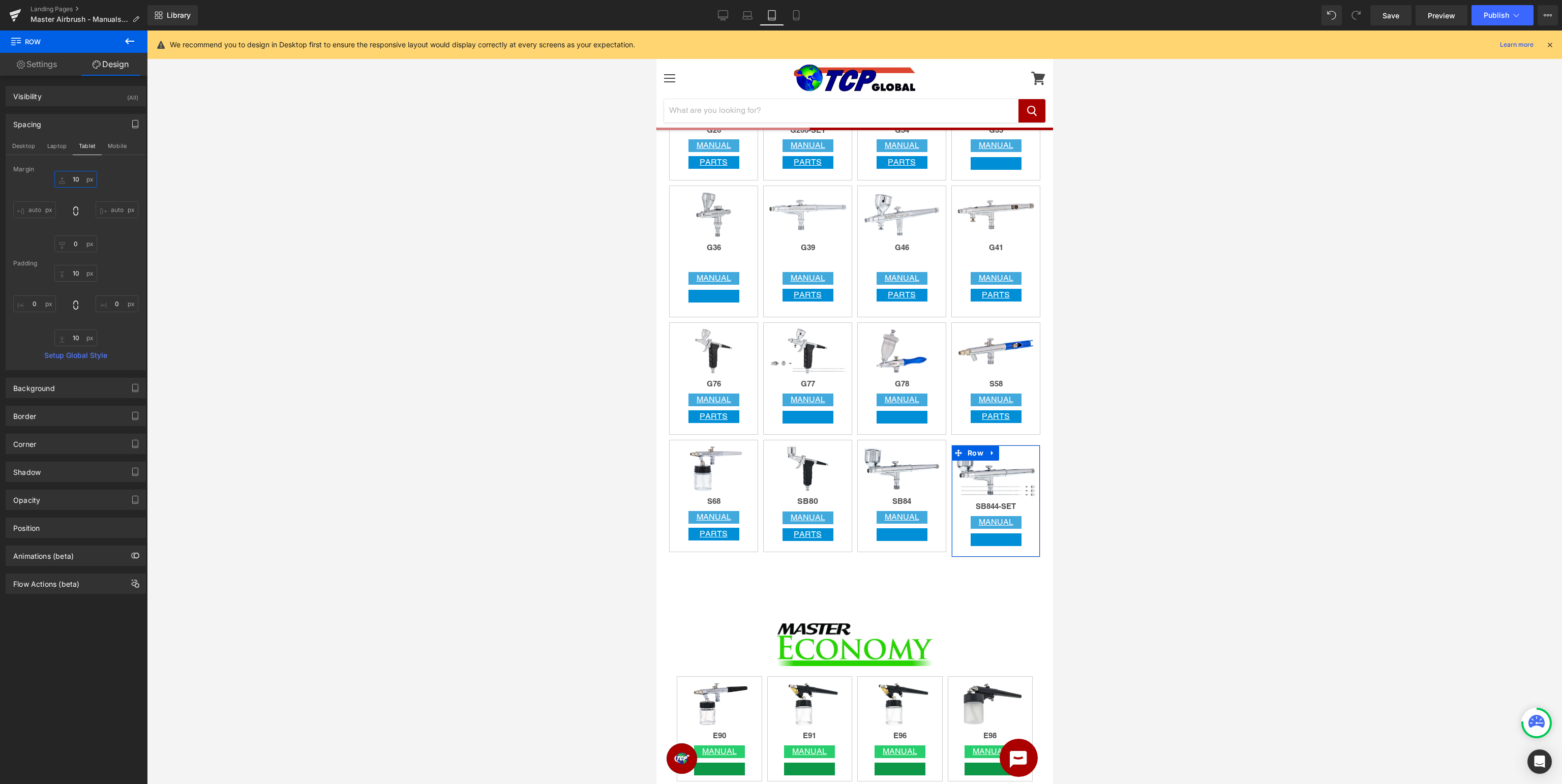
click at [82, 178] on input "10" at bounding box center [76, 179] width 42 height 17
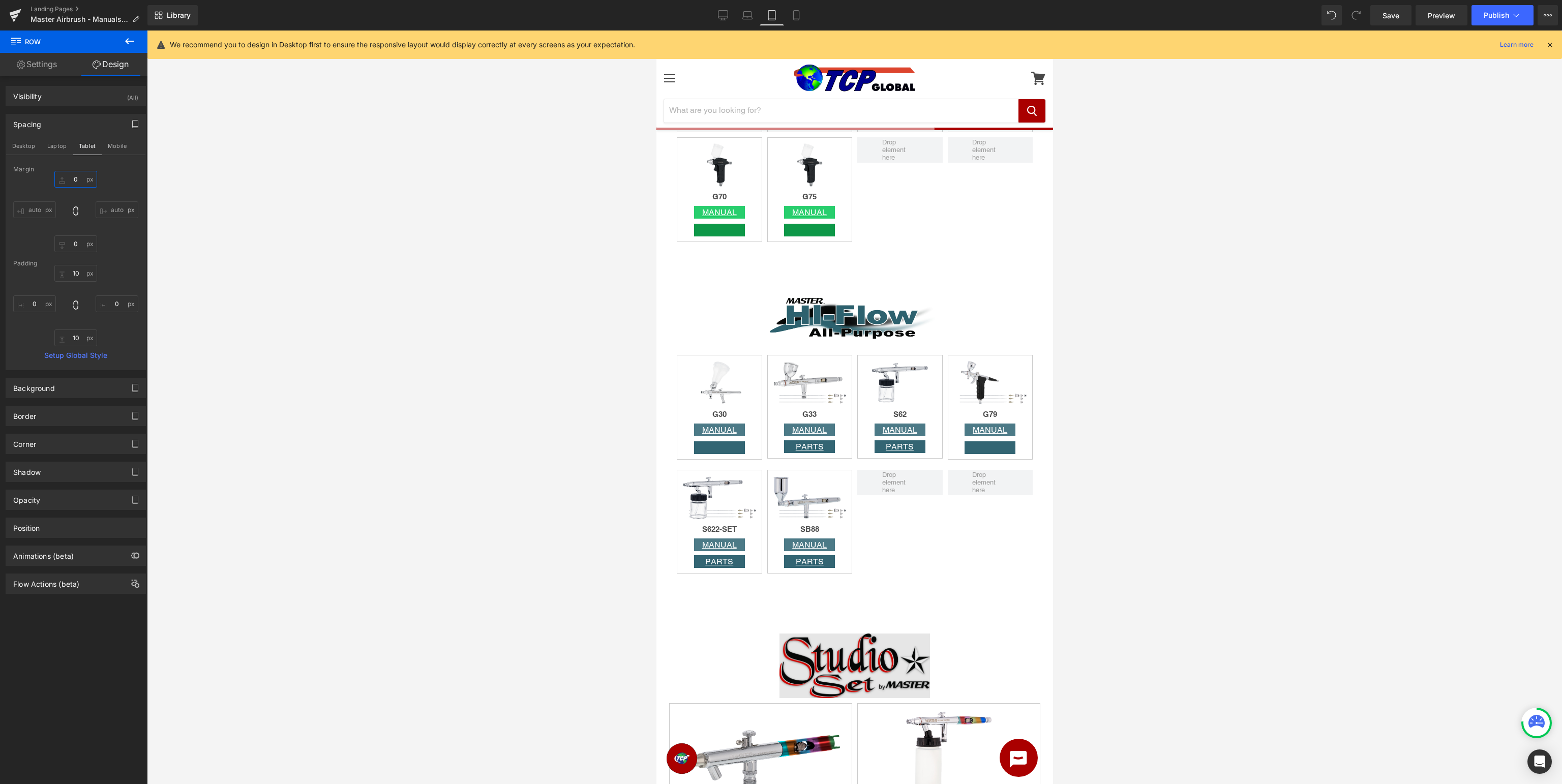
scroll to position [2094, 0]
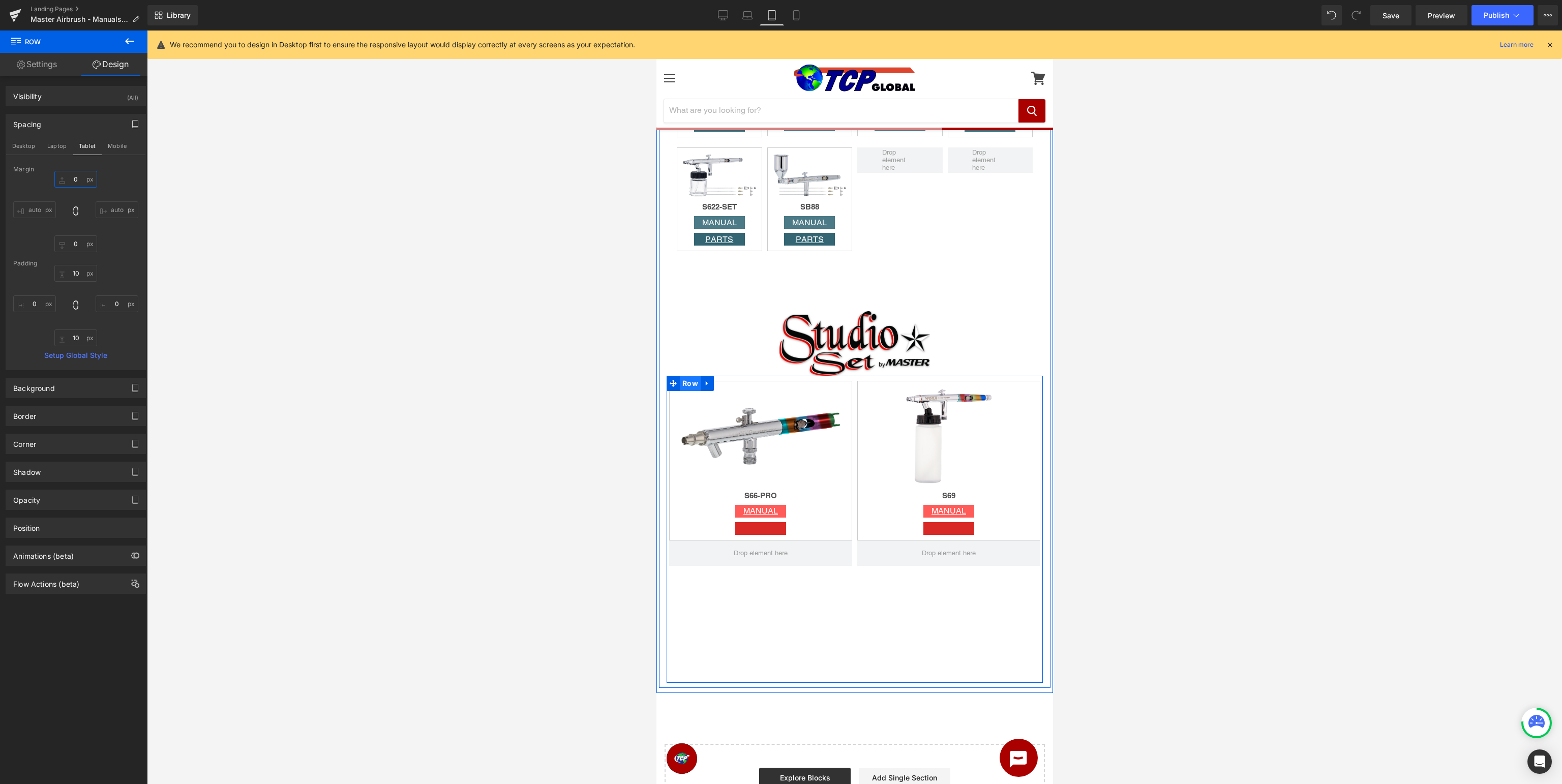
click at [688, 384] on span "Row" at bounding box center [689, 383] width 21 height 15
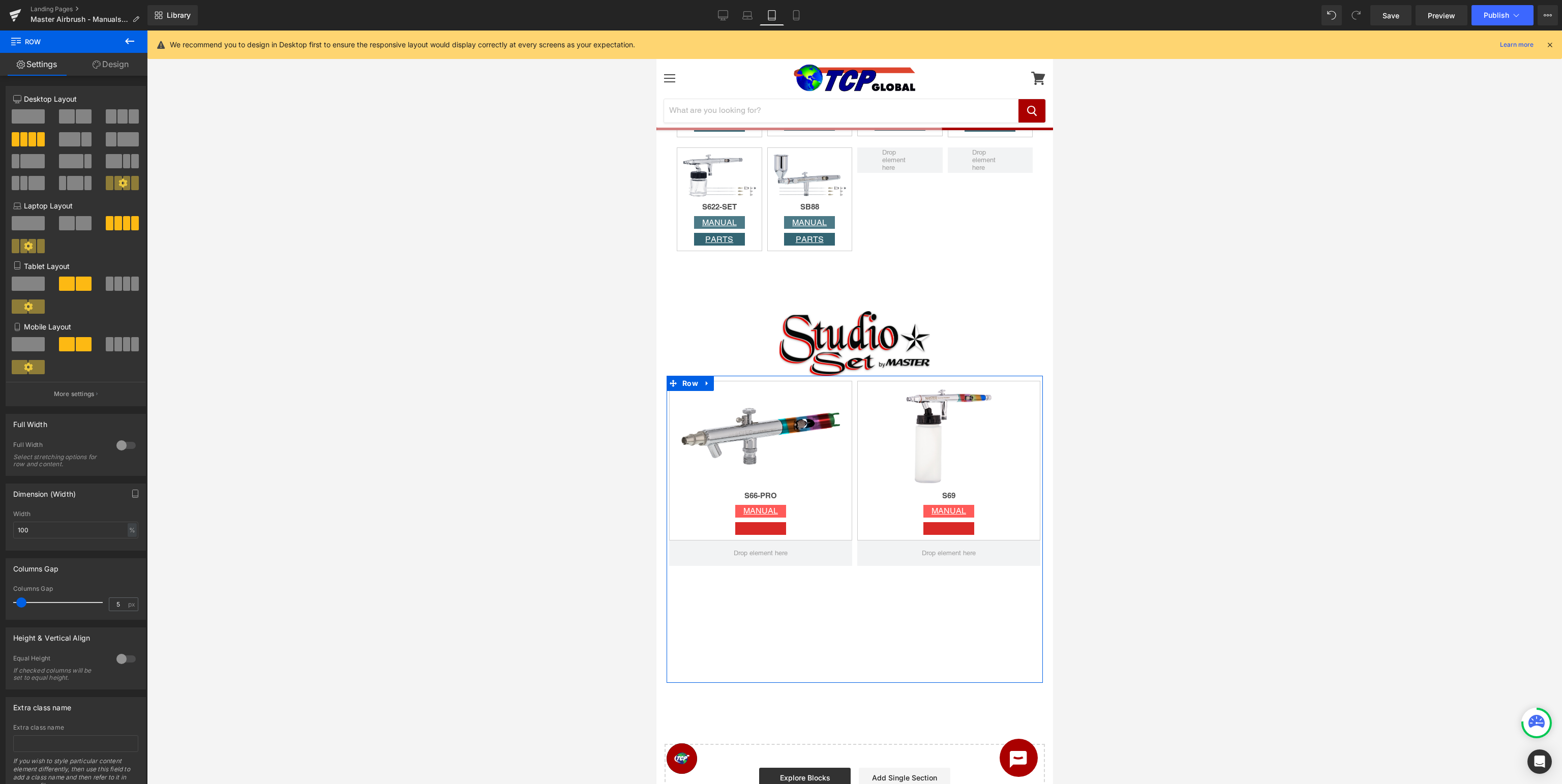
click at [132, 284] on span at bounding box center [135, 283] width 8 height 14
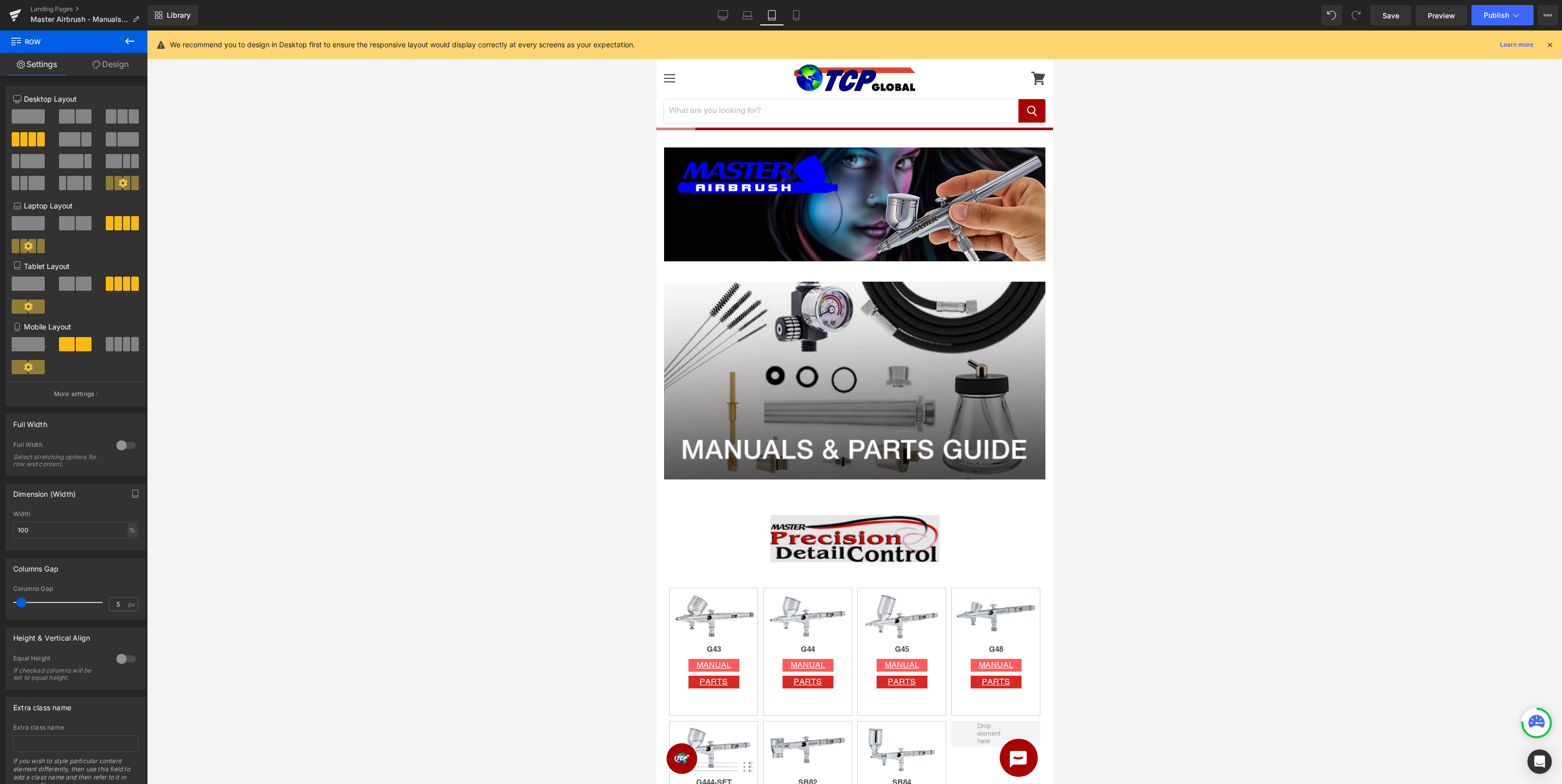
scroll to position [269, 0]
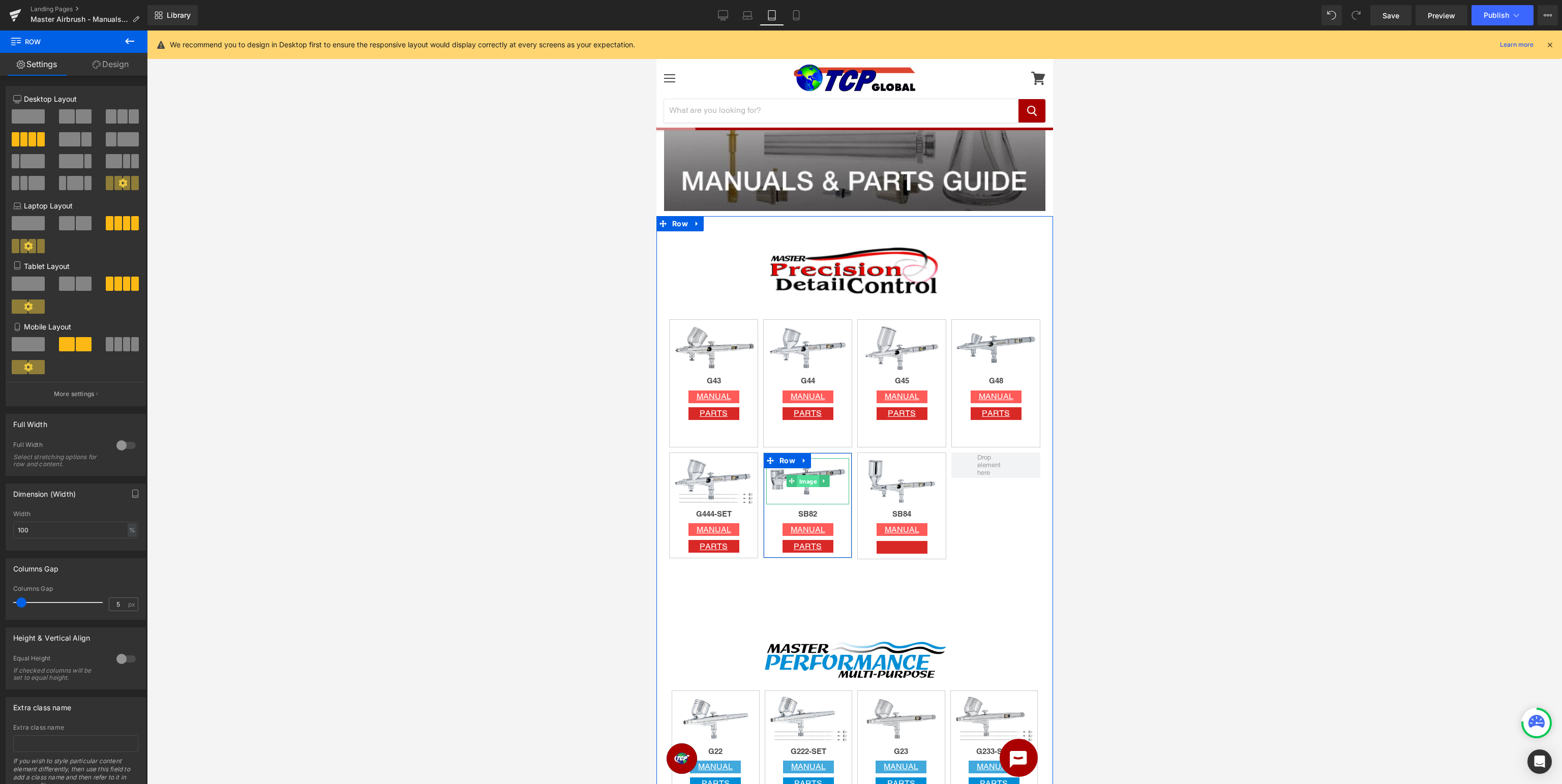
click at [802, 484] on span "Image" at bounding box center [807, 481] width 22 height 12
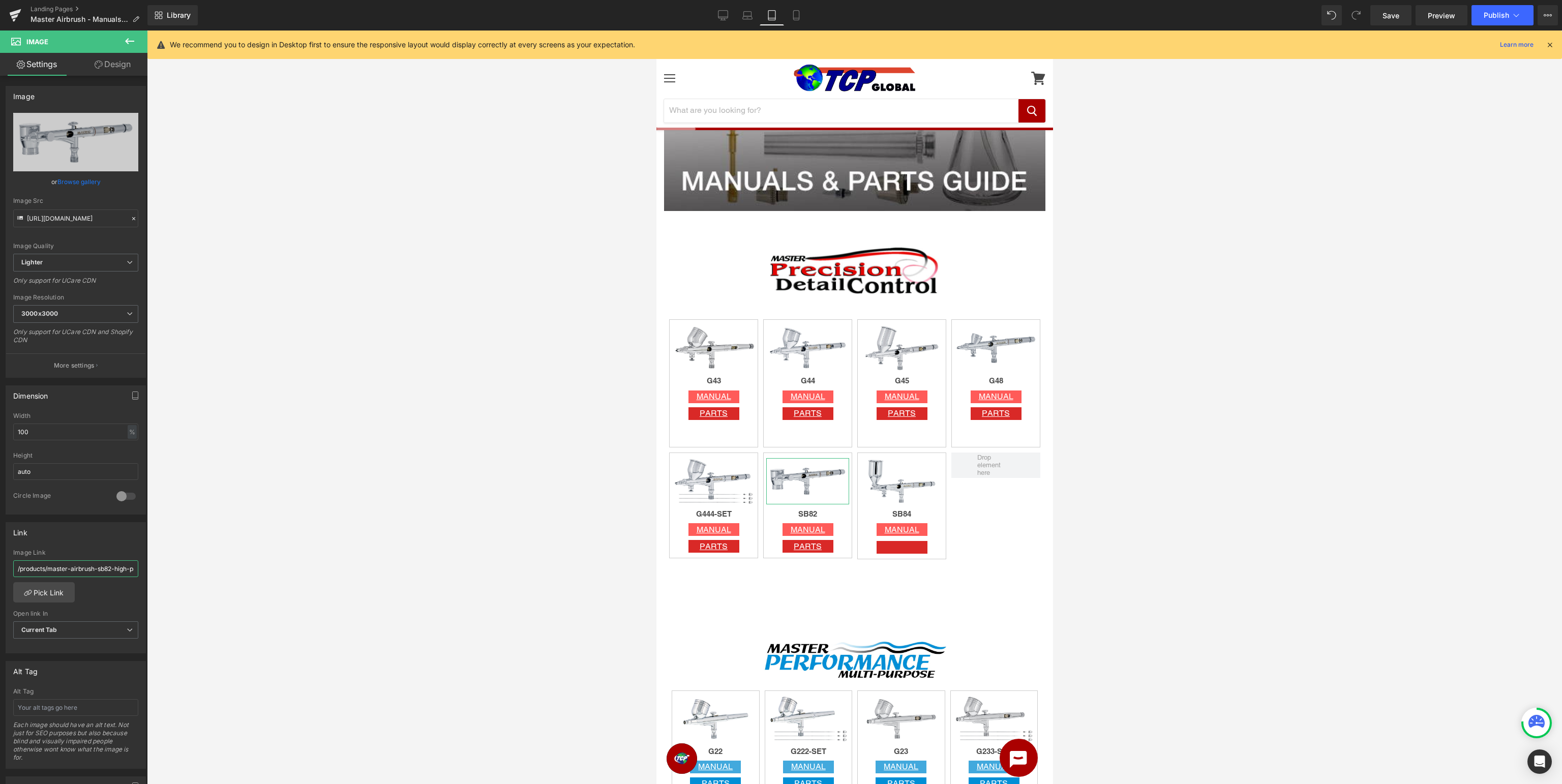
click at [78, 571] on input "/products/master-airbrush-sb82-high-precision-detail-control-dual-action-side-f…" at bounding box center [76, 569] width 125 height 17
drag, startPoint x: 77, startPoint y: 566, endPoint x: 182, endPoint y: 575, distance: 105.4
click at [138, 575] on input "/products/master-airbrush-sb82-high-precision-detail-control-dual-action-side-f…" at bounding box center [76, 569] width 125 height 17
click at [109, 567] on input "/products/master-airbrush-sb82-high-precision-detail-control-dual-action-side-f…" at bounding box center [76, 569] width 125 height 17
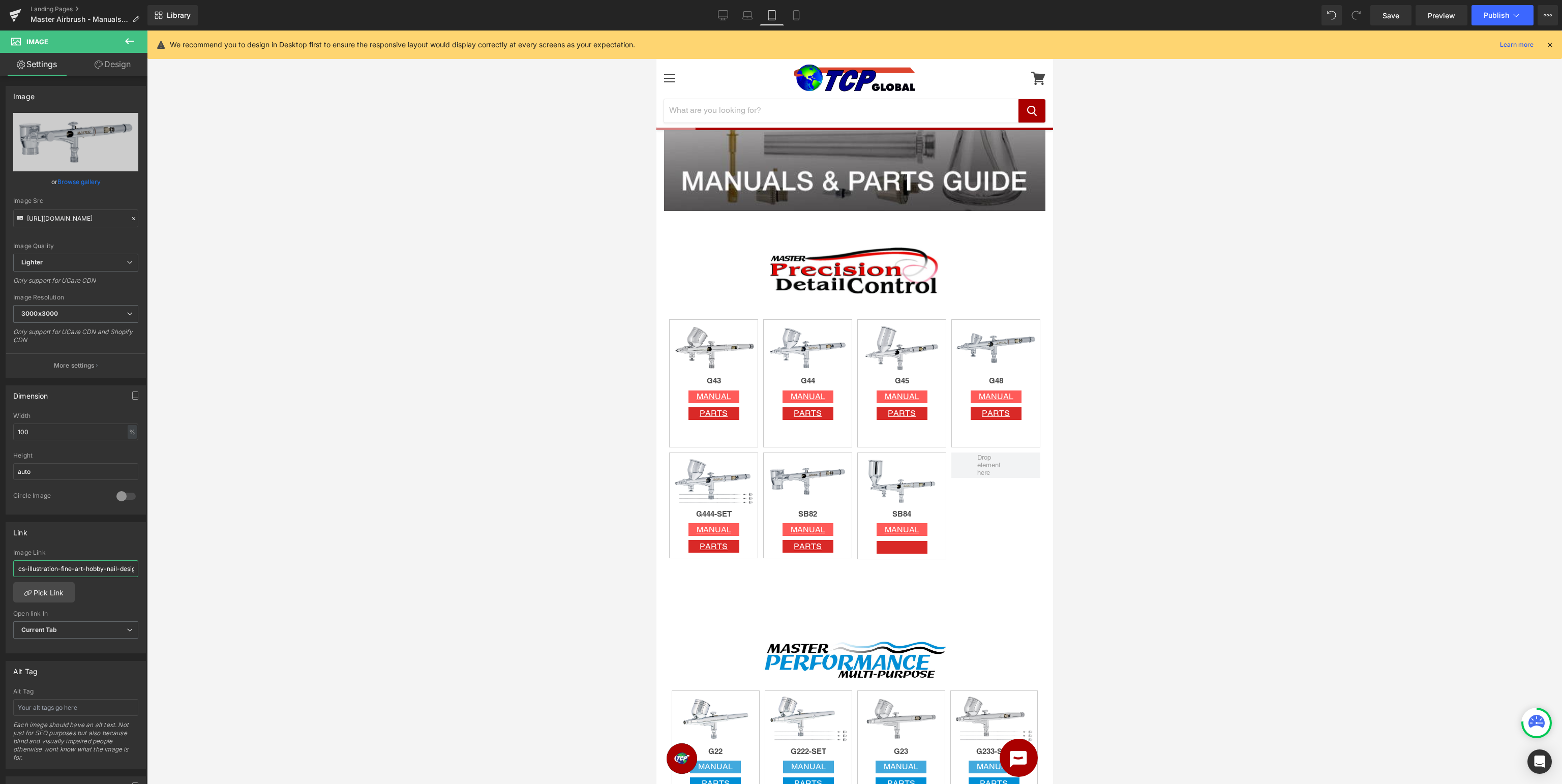
paste input "https://tcpglobal.com/products/mas-sb82"
type input "https://tcpglobal.com/products/mas-sb82"
click at [1494, 13] on span "Publish" at bounding box center [1497, 15] width 25 height 8
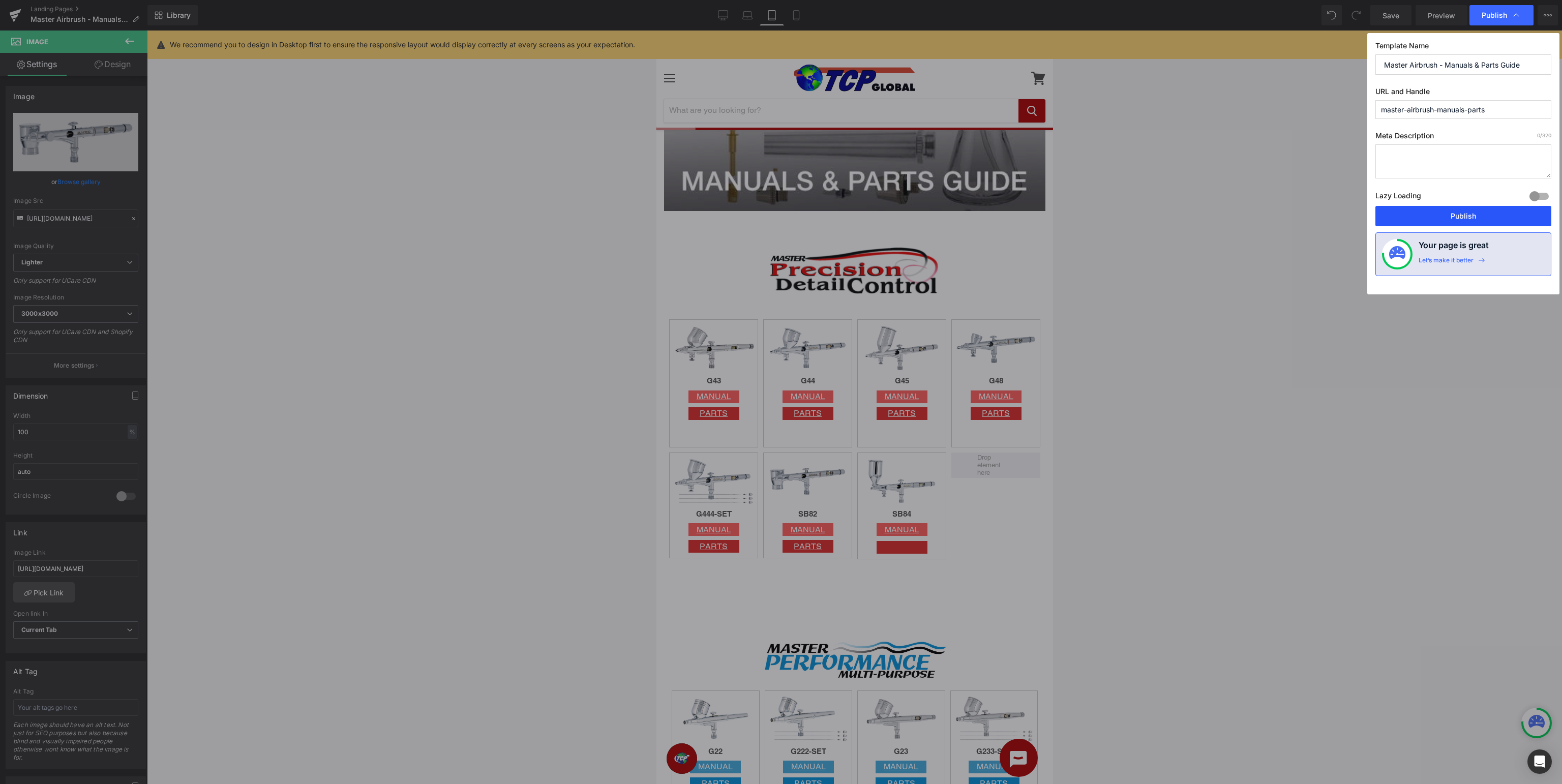
click at [1469, 216] on button "Publish" at bounding box center [1463, 216] width 176 height 21
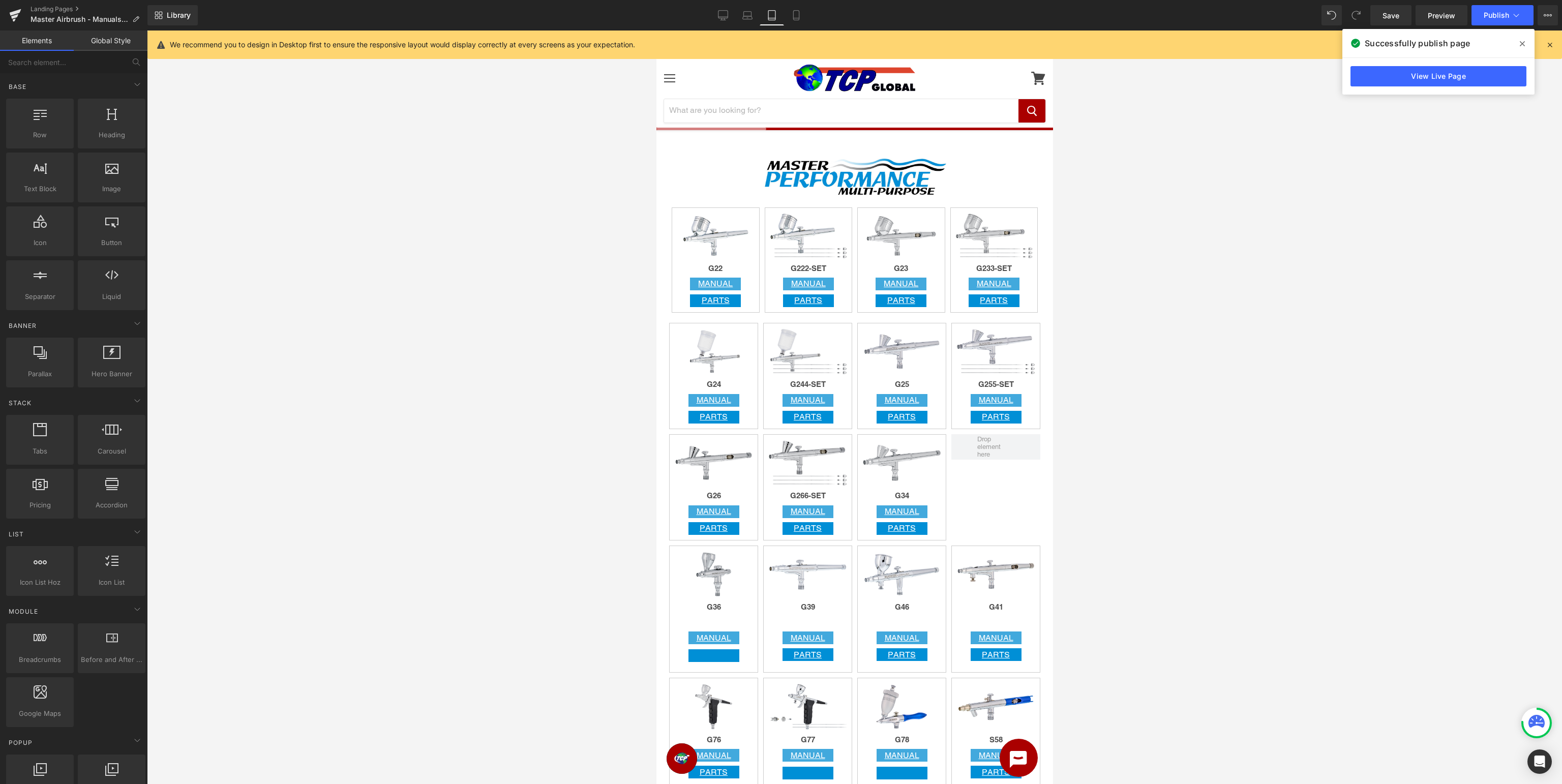
scroll to position [913, 0]
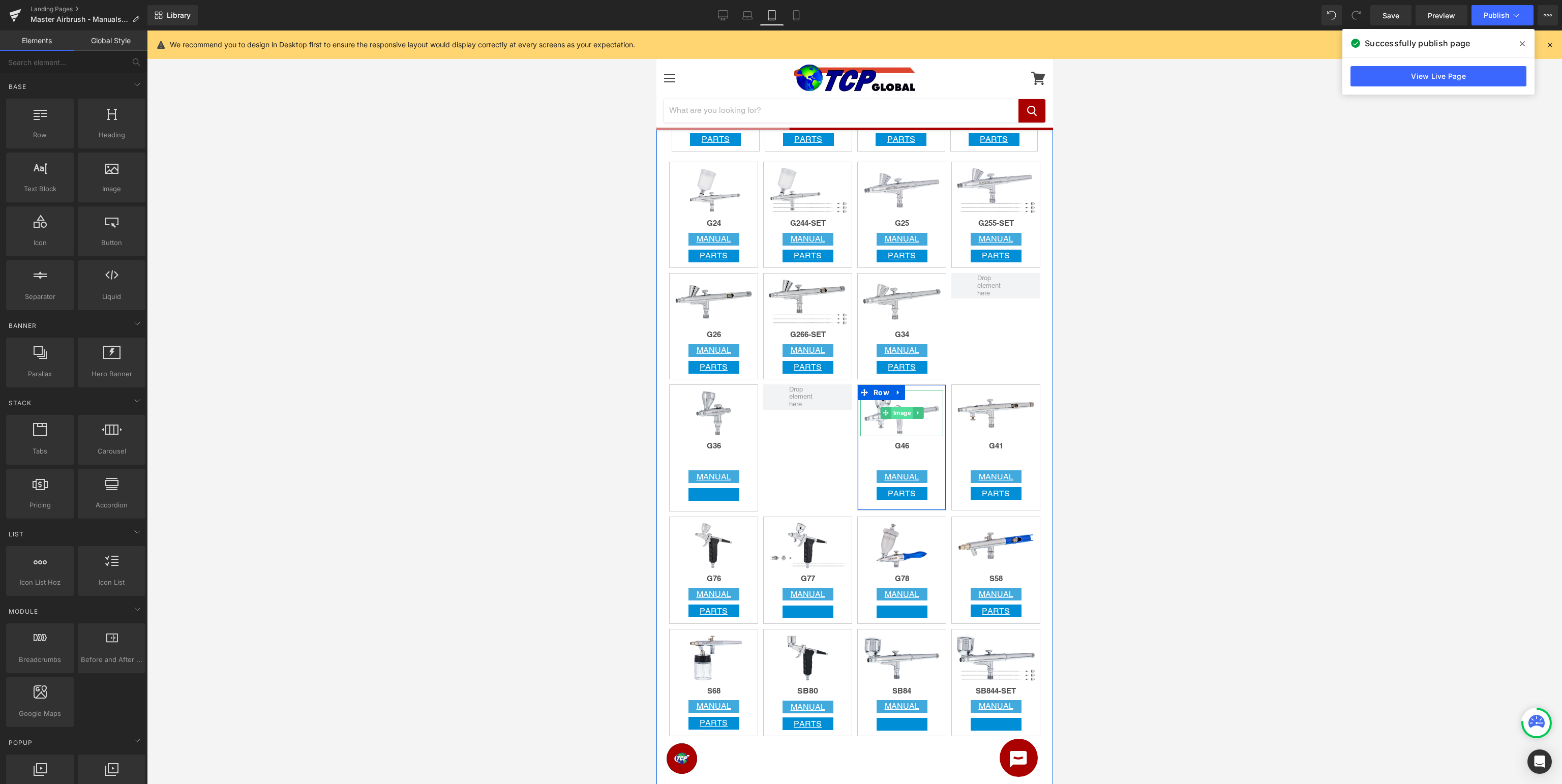
click at [904, 414] on span "Image" at bounding box center [901, 413] width 22 height 12
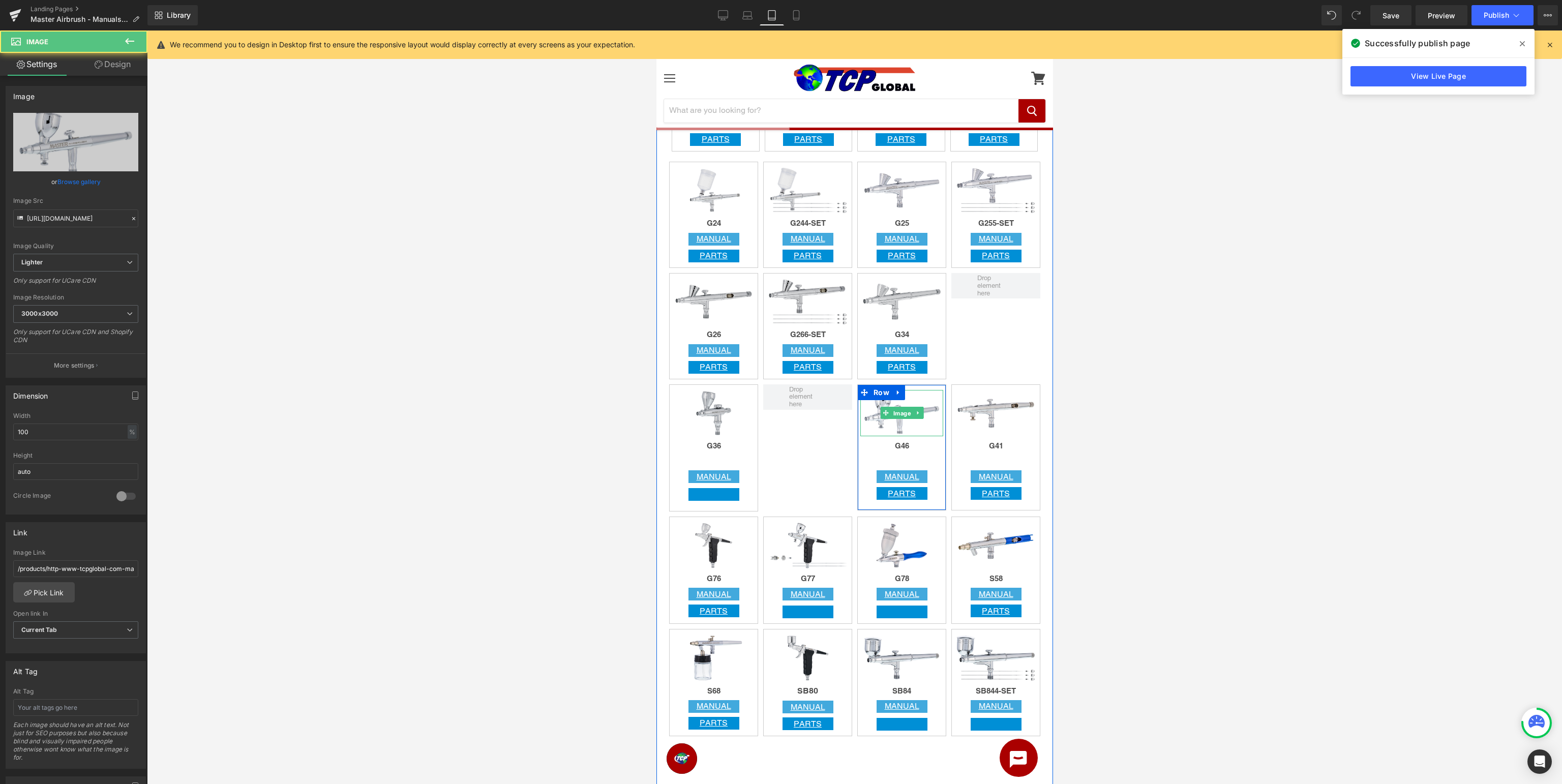
scroll to position [0, 5]
drag, startPoint x: 111, startPoint y: 568, endPoint x: 64, endPoint y: 566, distance: 47.0
click at [111, 566] on input "/products/http-www-tcpglobal-com-mas-g46" at bounding box center [76, 569] width 125 height 17
drag, startPoint x: 59, startPoint y: 566, endPoint x: 263, endPoint y: 566, distance: 204.0
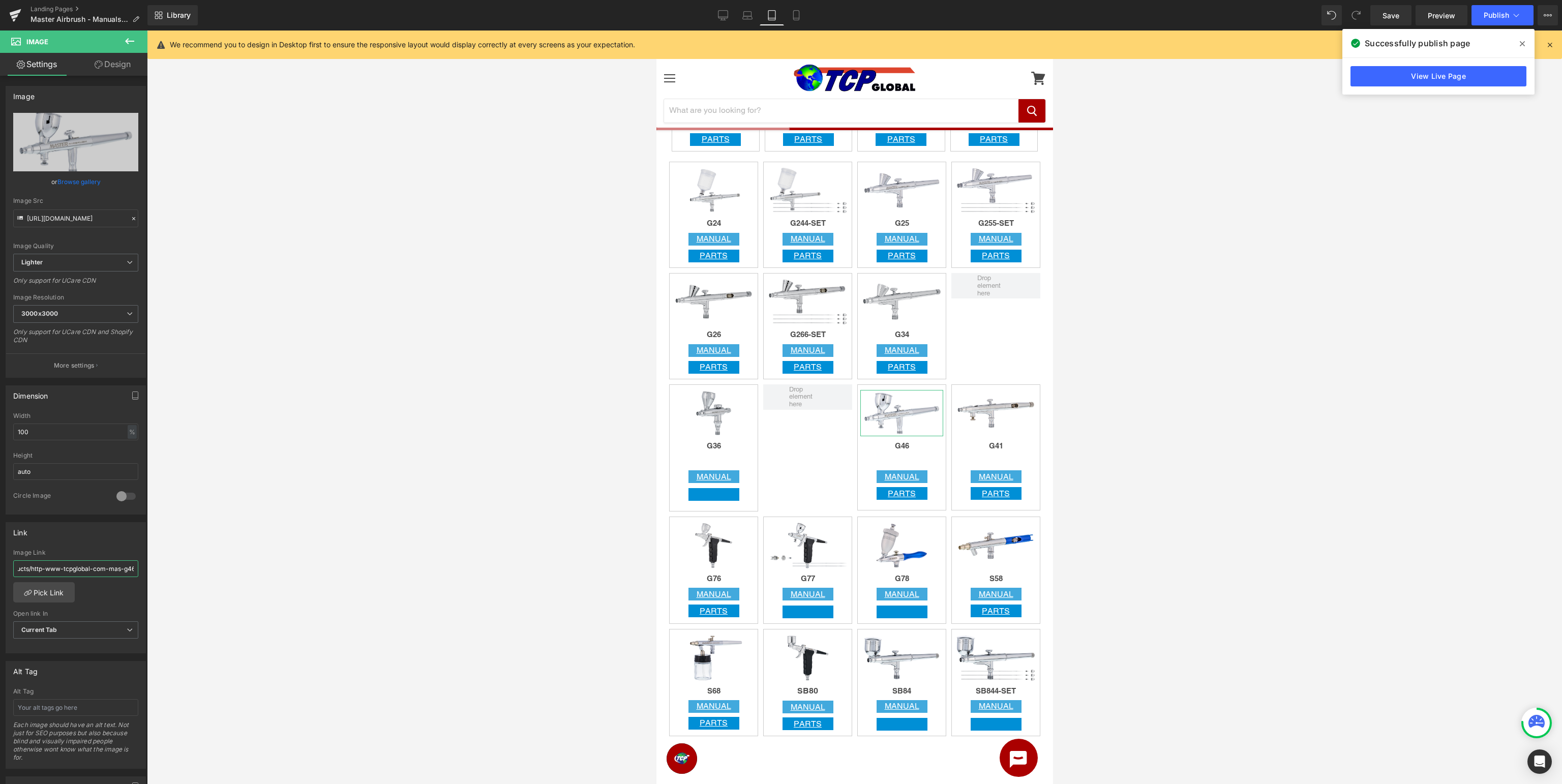
click at [138, 566] on input "/products/http-www-tcpglobal-com-mas-g46" at bounding box center [76, 569] width 125 height 17
click at [104, 566] on input "/products/http-www-tcpglobal-com-mas-g46" at bounding box center [76, 569] width 125 height 17
click at [103, 566] on input "/products/http-www-tcpglobal-com-mas-g46" at bounding box center [76, 569] width 125 height 17
paste input "https://tcpglobal.com/products/"
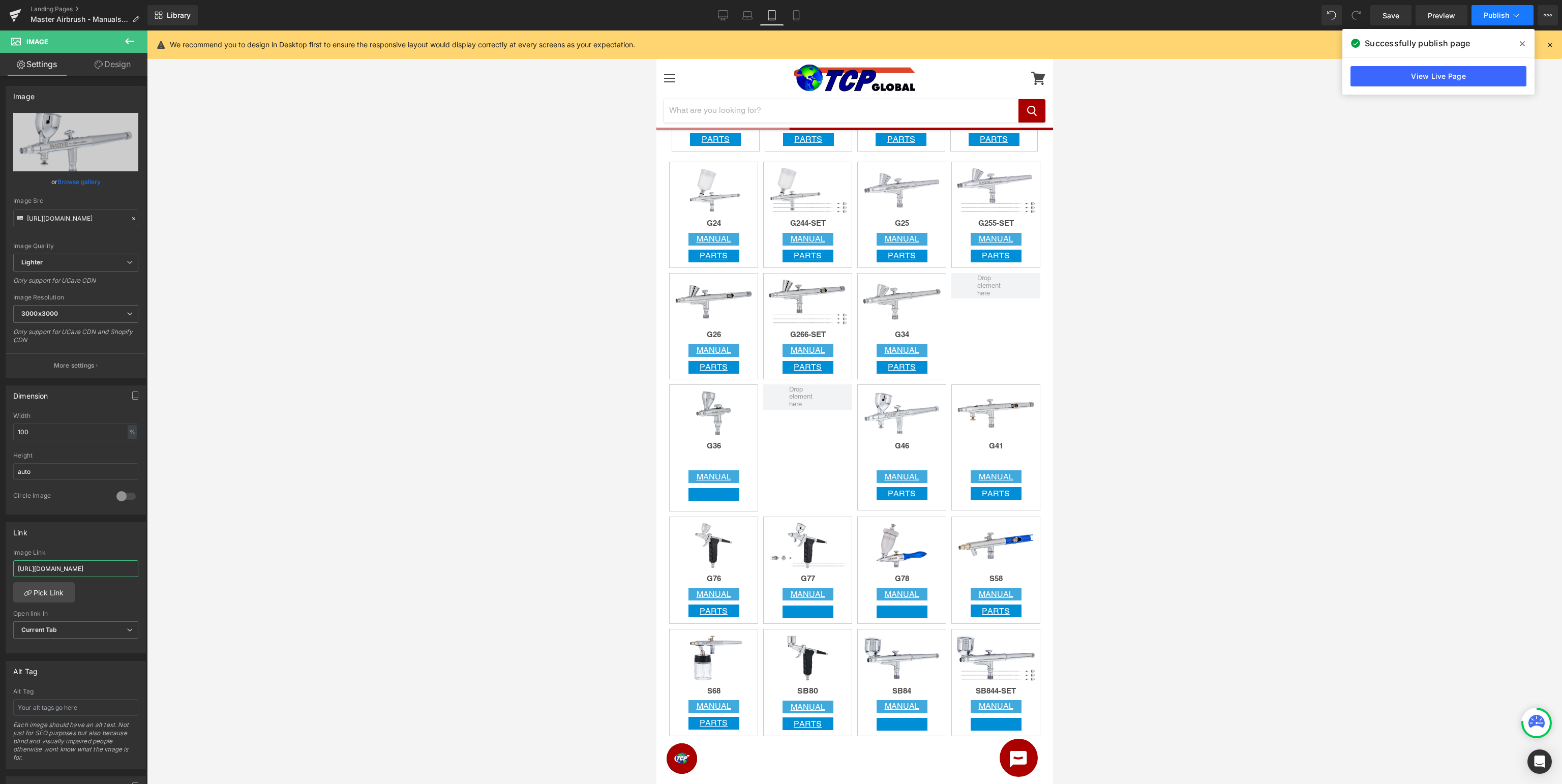
type input "https://tcpglobal.com/products/mas-g46"
click at [1498, 18] on span "Publish" at bounding box center [1497, 15] width 25 height 8
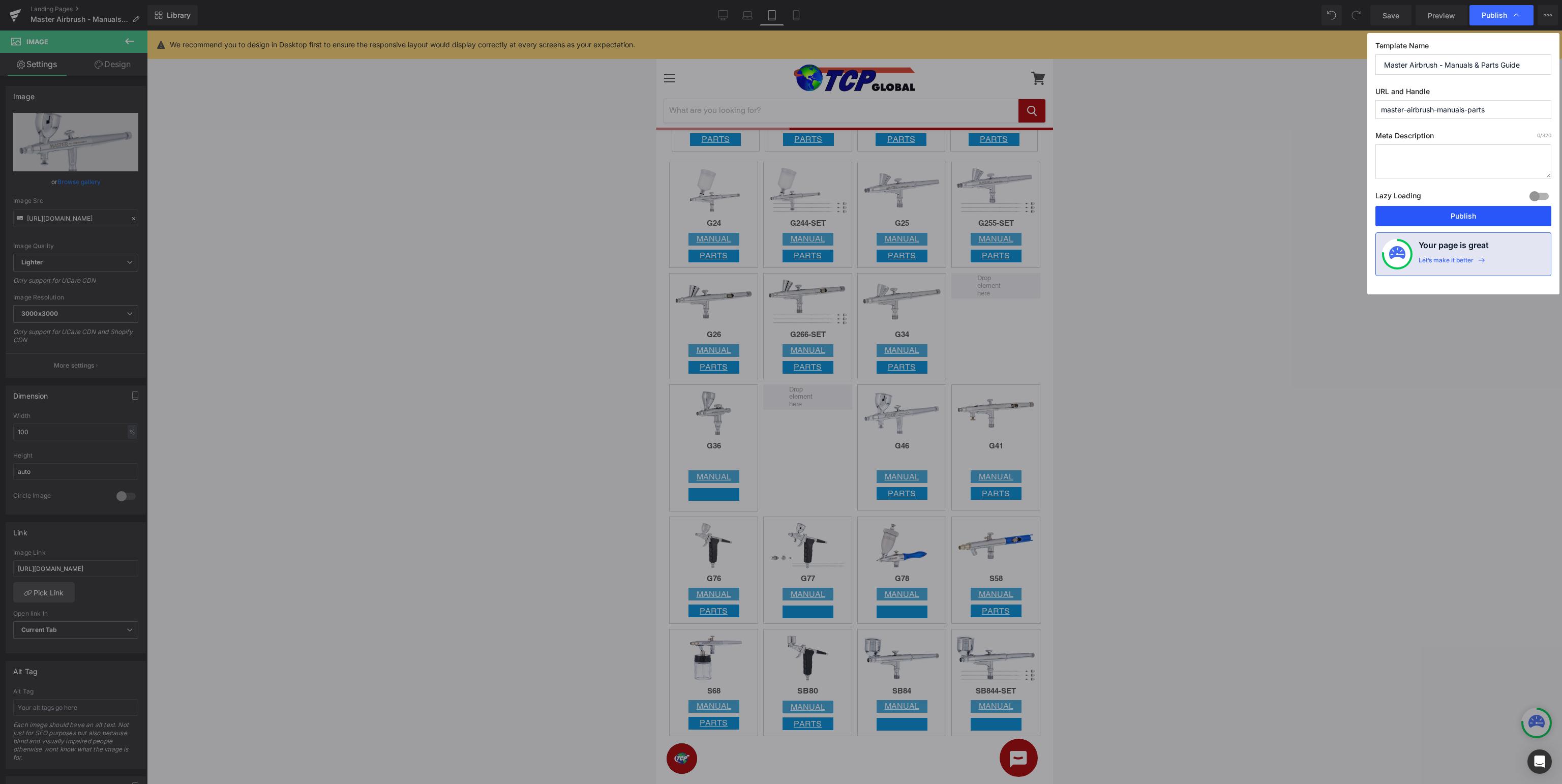
click at [1439, 210] on button "Publish" at bounding box center [1463, 216] width 176 height 21
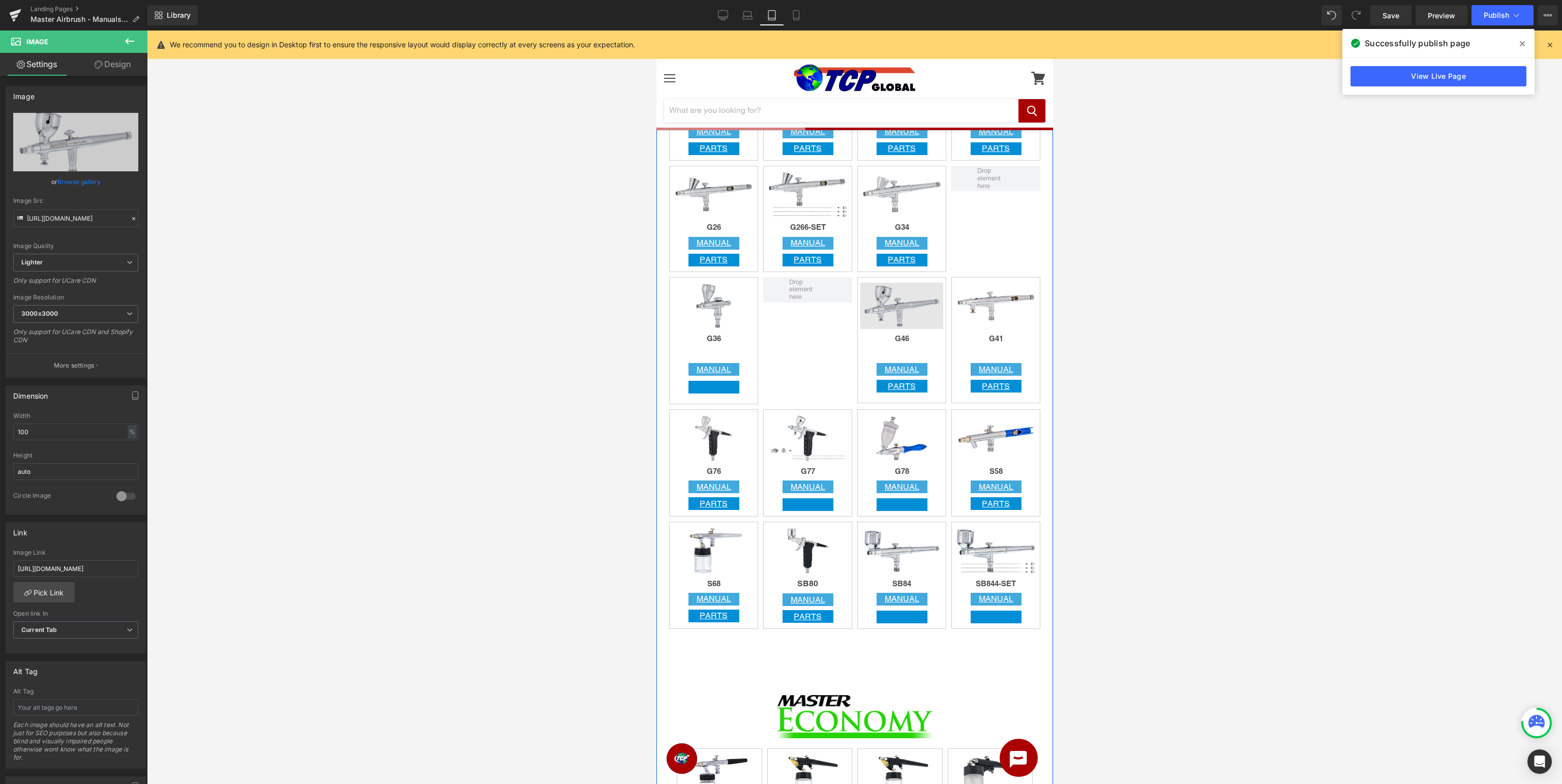
scroll to position [913, 0]
